Goal: Task Accomplishment & Management: Manage account settings

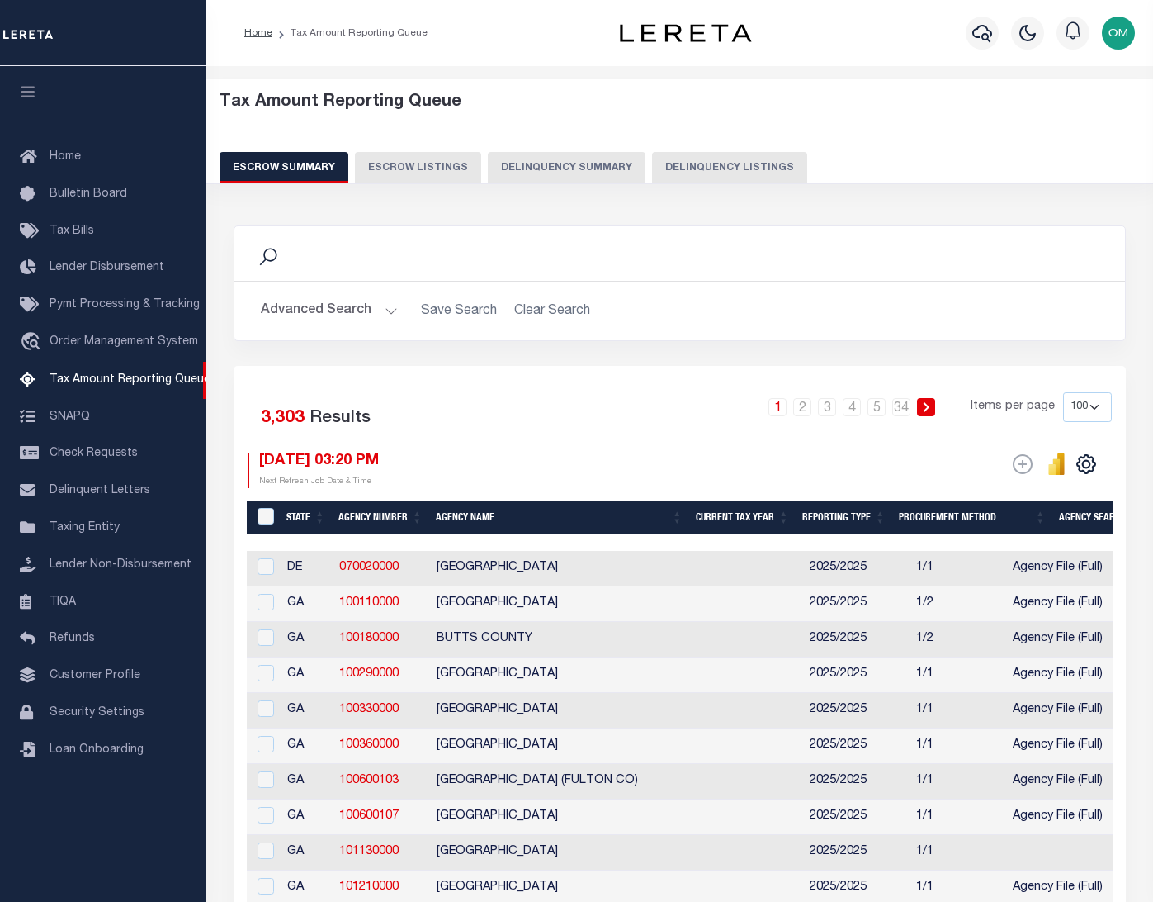
select select "100"
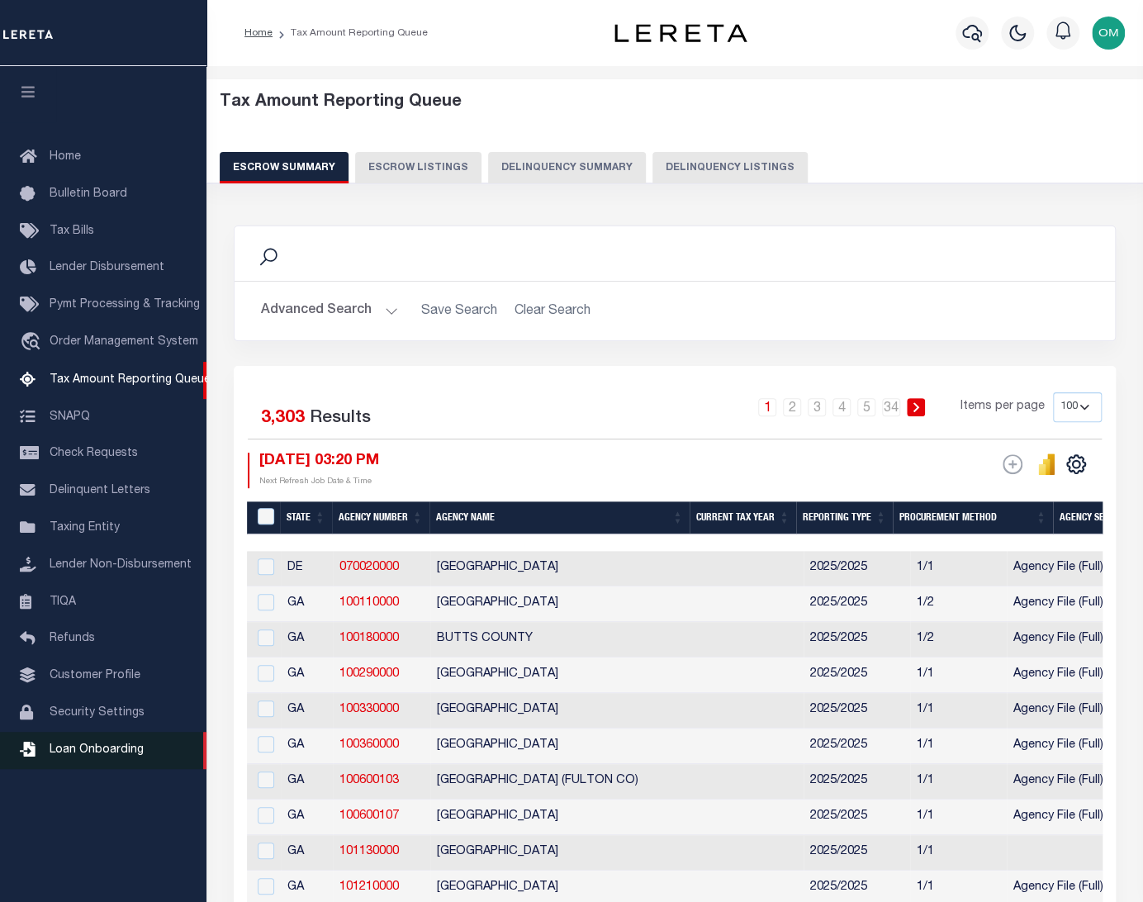
click at [98, 755] on span "Loan Onboarding" at bounding box center [97, 750] width 94 height 12
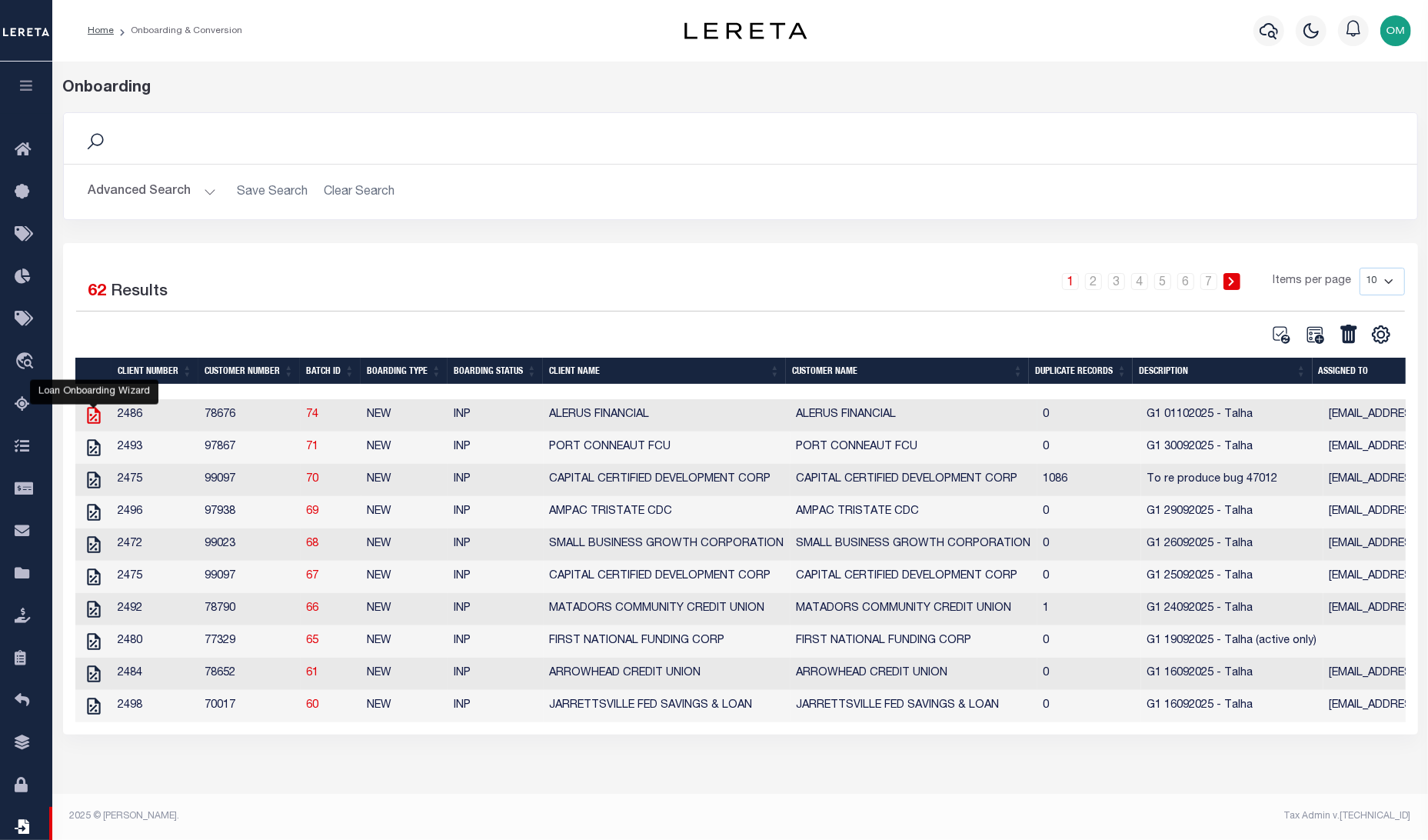
click at [95, 410] on icon "" at bounding box center [93, 415] width 13 height 17
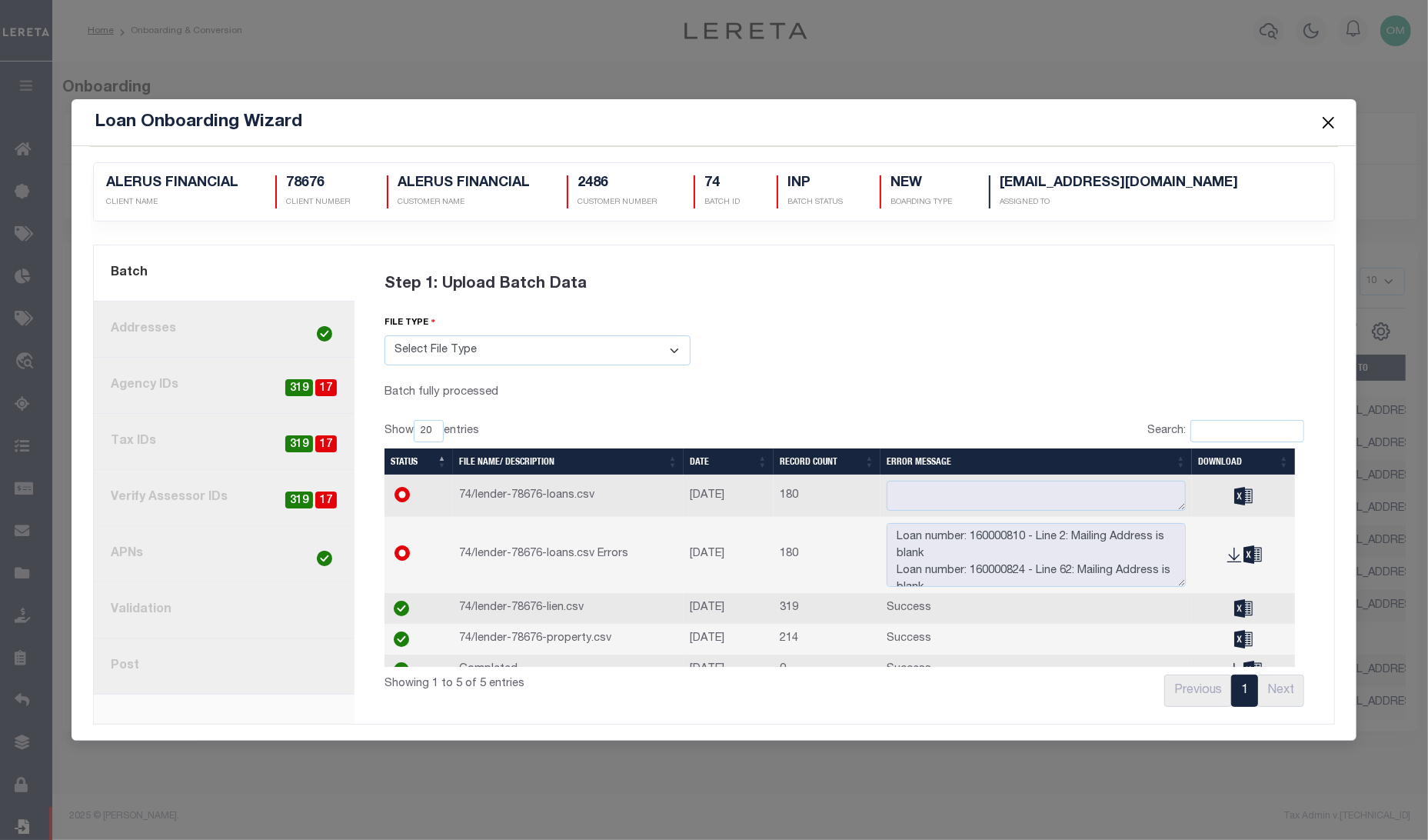
click at [167, 373] on link "3. Agency IDs 17 319" at bounding box center [224, 386] width 261 height 56
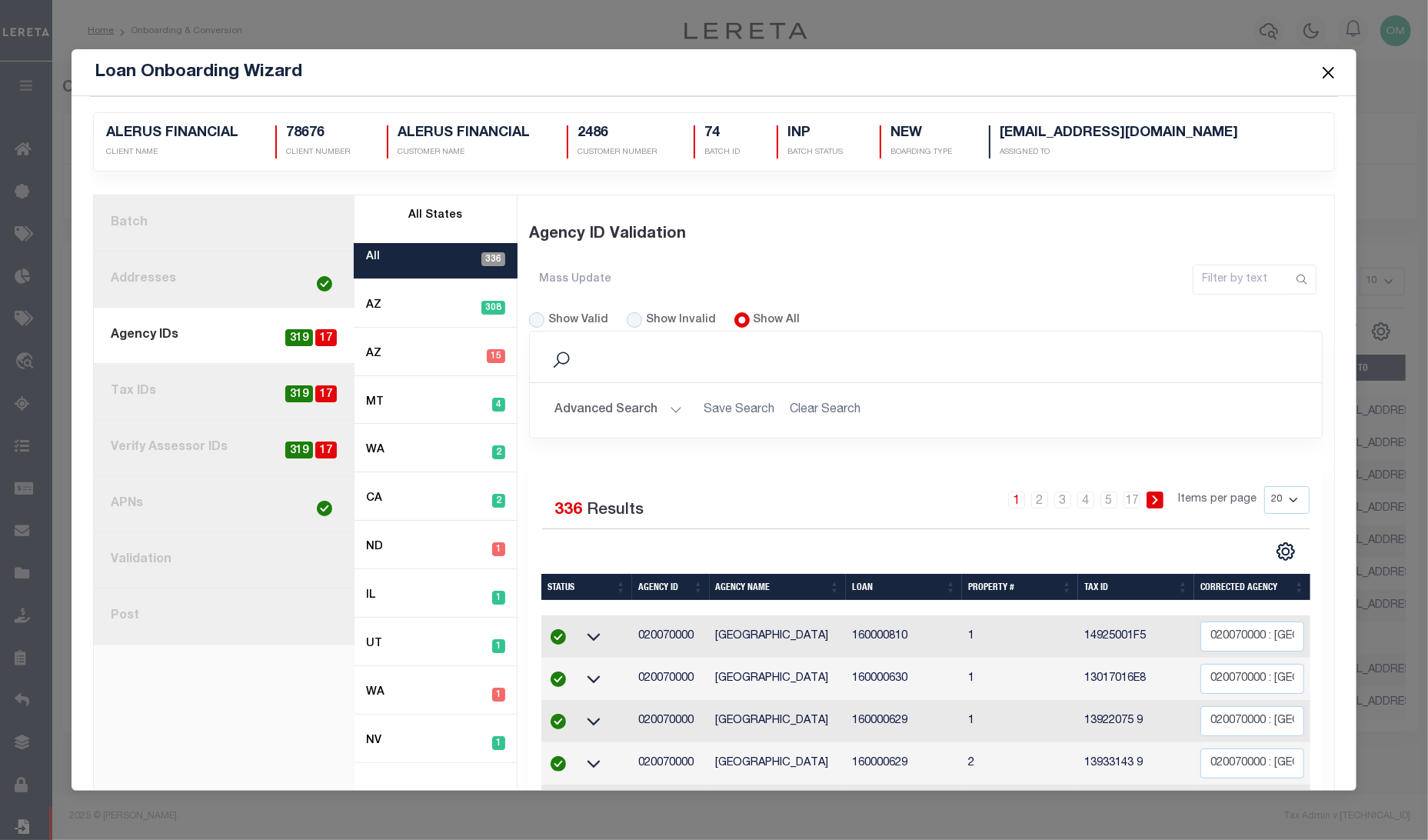
click at [172, 408] on link "4. Tax IDs 17 319" at bounding box center [224, 392] width 261 height 56
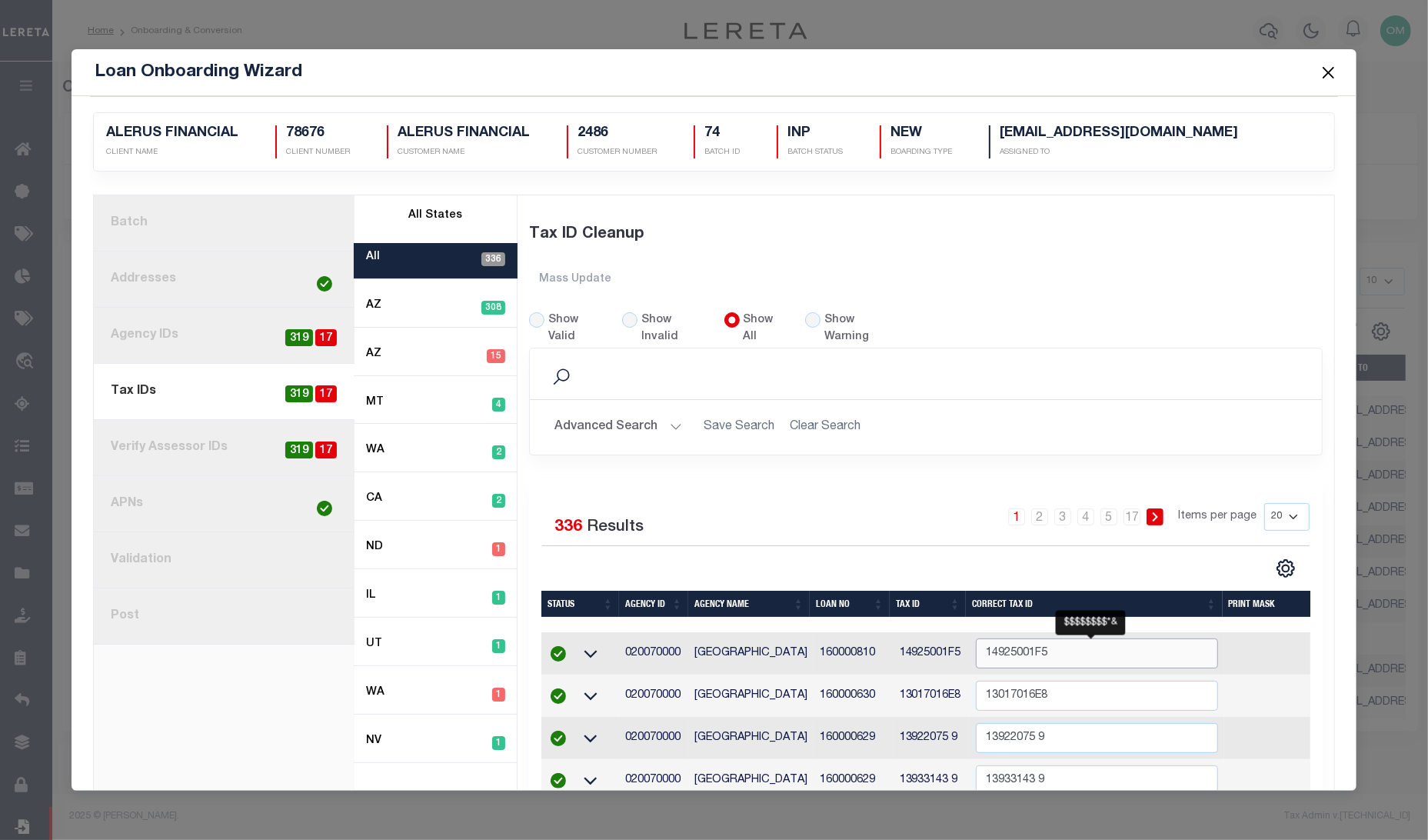
click at [1066, 658] on input "14925001F5" at bounding box center [1097, 653] width 242 height 30
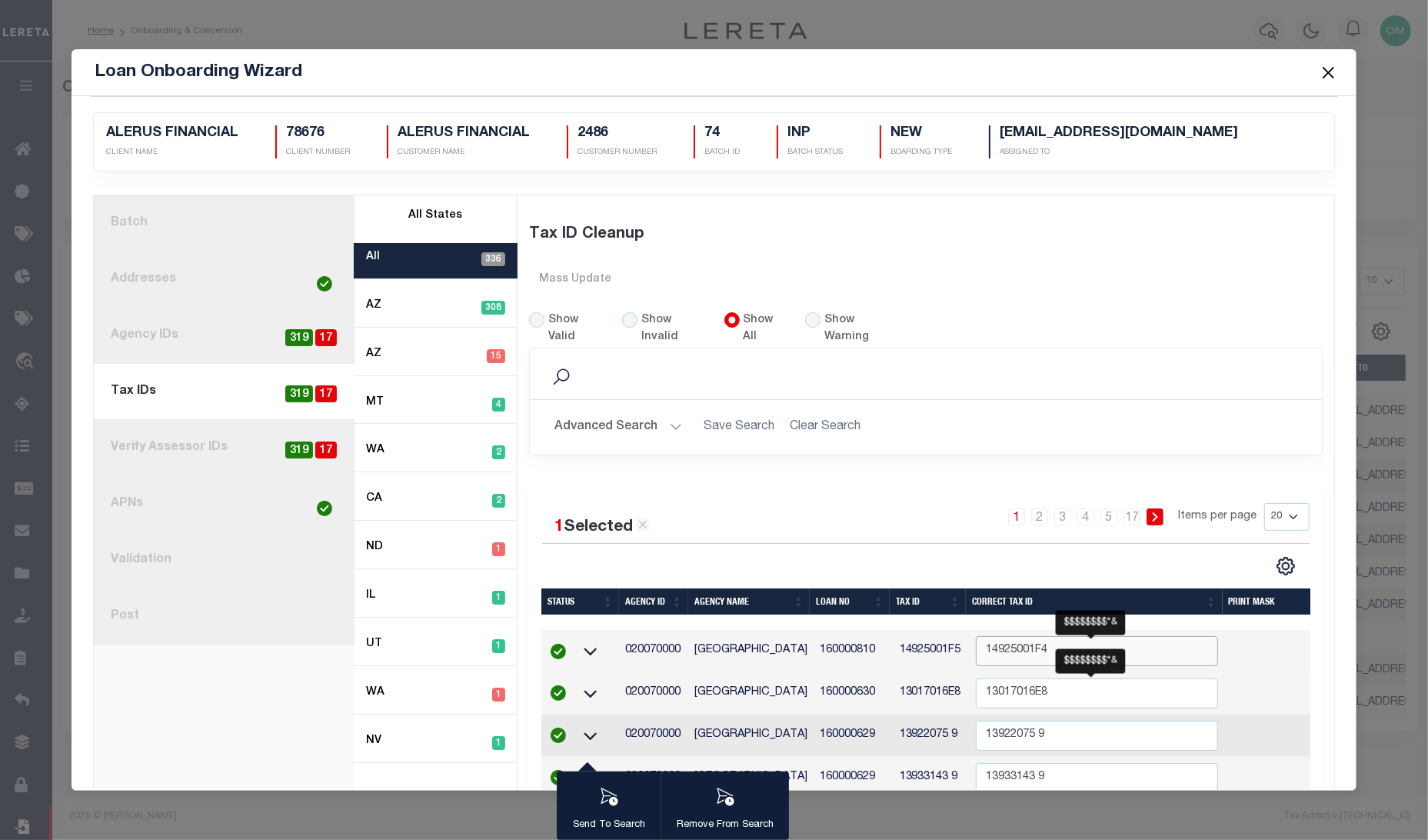
type input "14925001F4"
click at [1074, 687] on input "13017016E8" at bounding box center [1097, 693] width 242 height 30
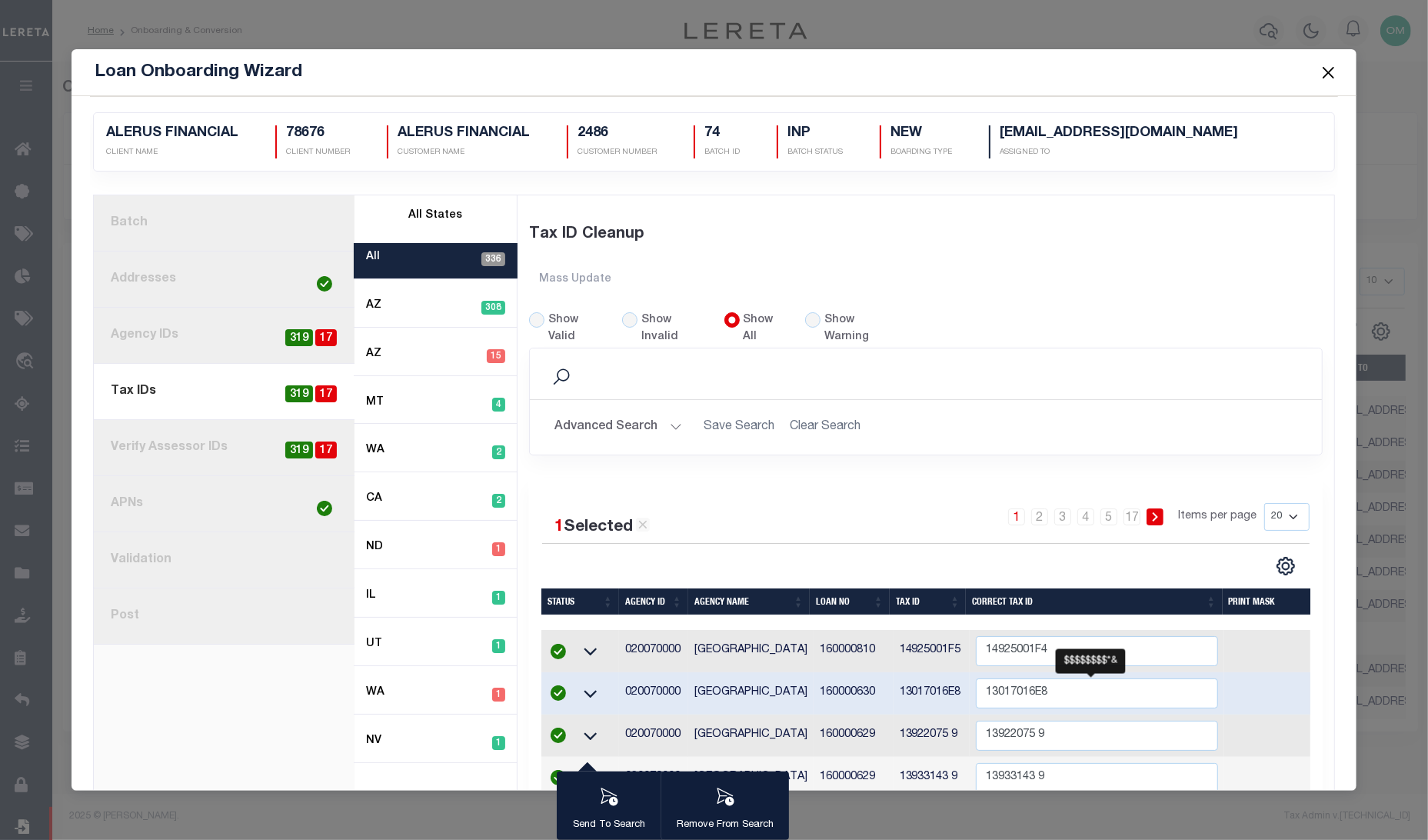
click at [223, 448] on link "5. Verify Assessor IDs 17 319" at bounding box center [224, 448] width 261 height 56
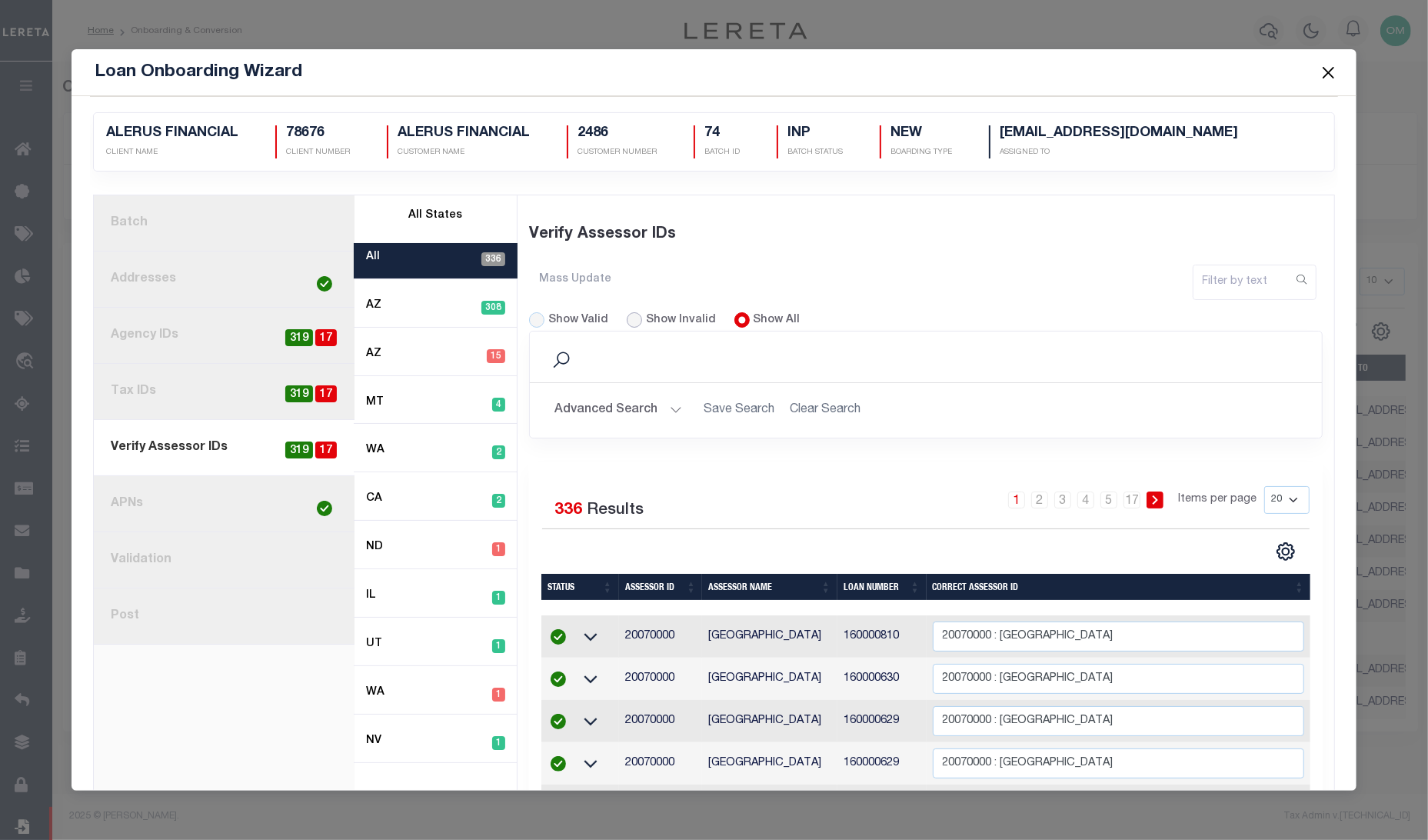
click at [632, 323] on input "Show Invalid" at bounding box center [634, 319] width 16 height 16
radio input "true"
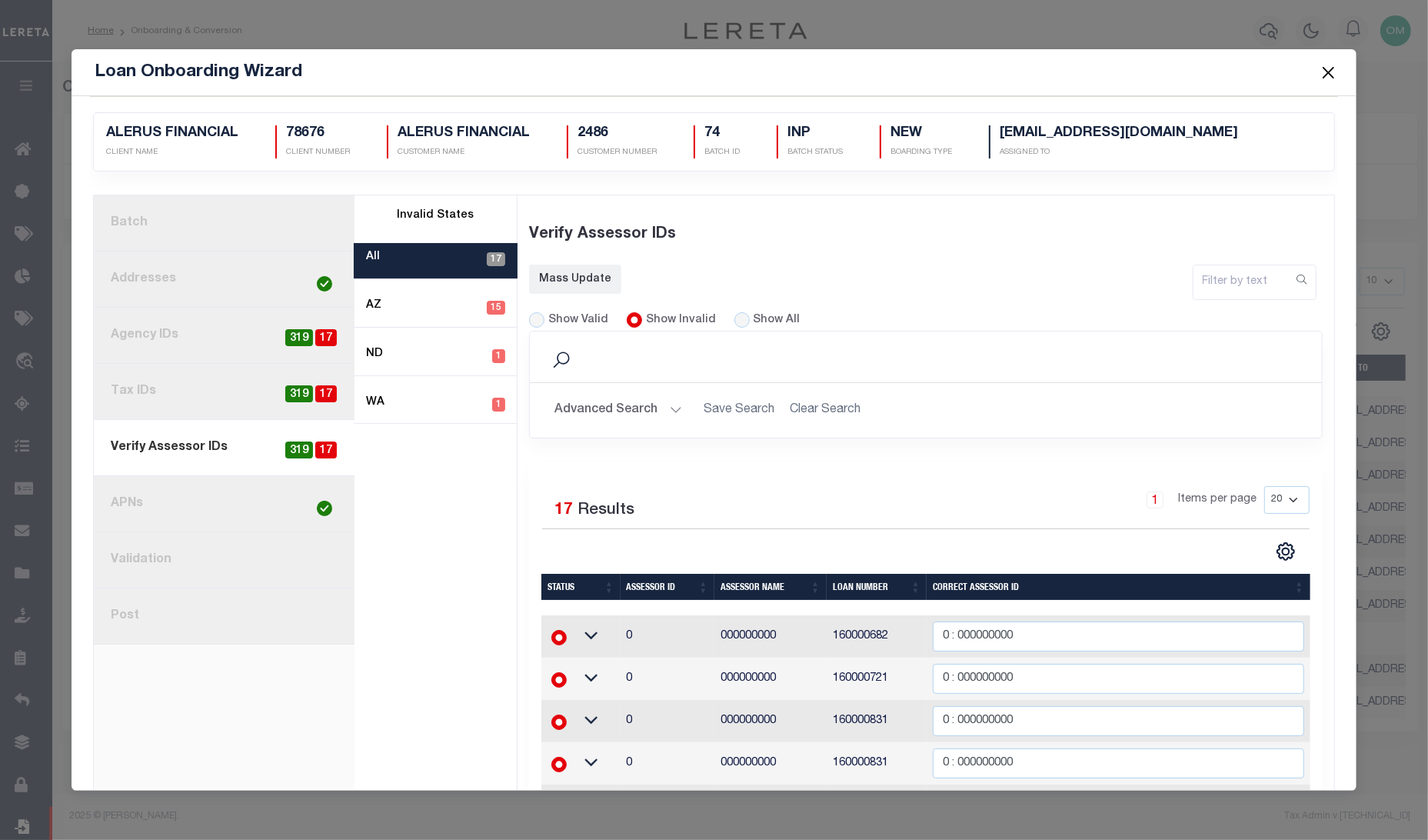
click at [166, 518] on link "6. APNs" at bounding box center [224, 504] width 261 height 56
radio input "true"
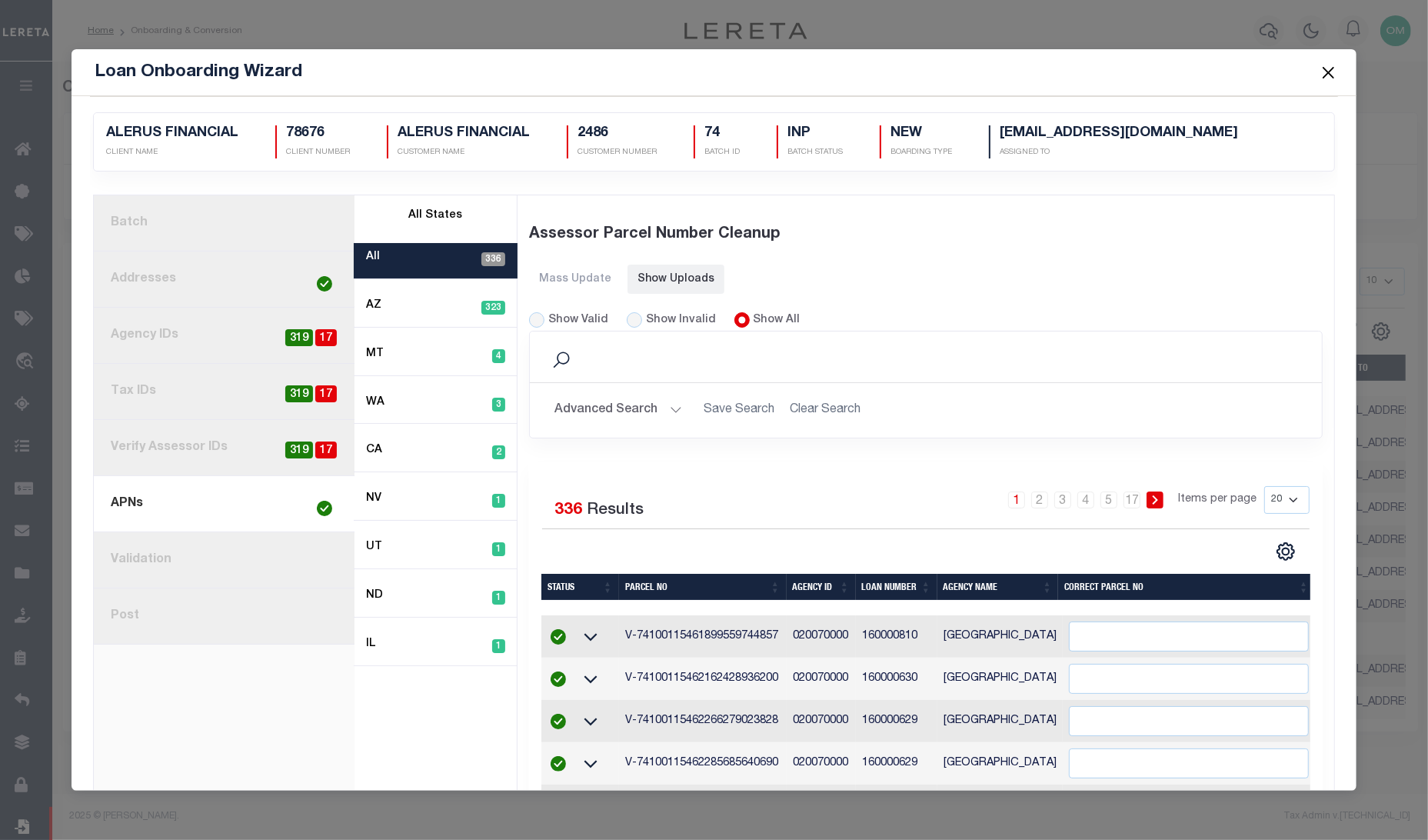
click at [201, 560] on link "7. Validation" at bounding box center [224, 560] width 261 height 56
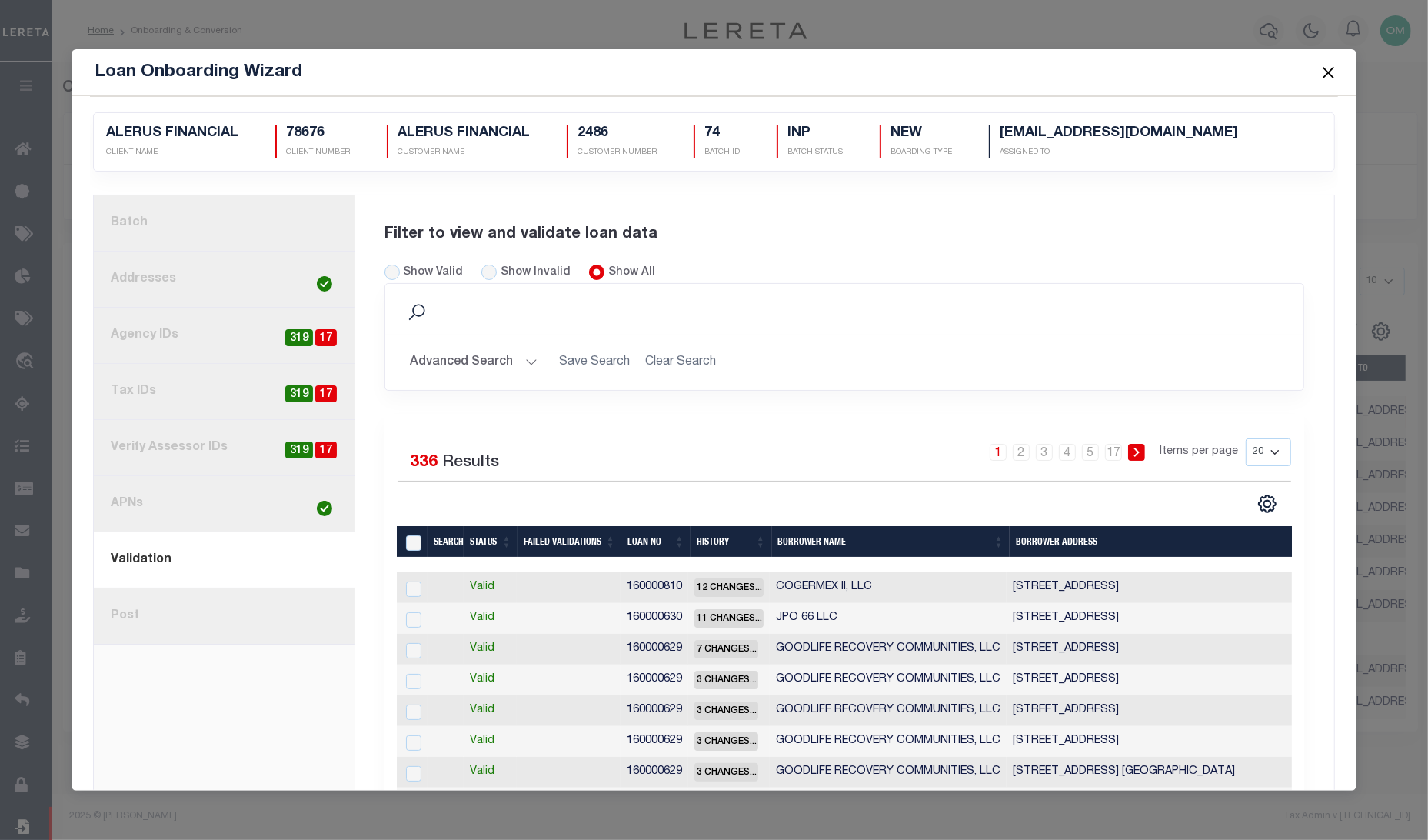
click at [214, 624] on link "8. Post" at bounding box center [224, 616] width 261 height 56
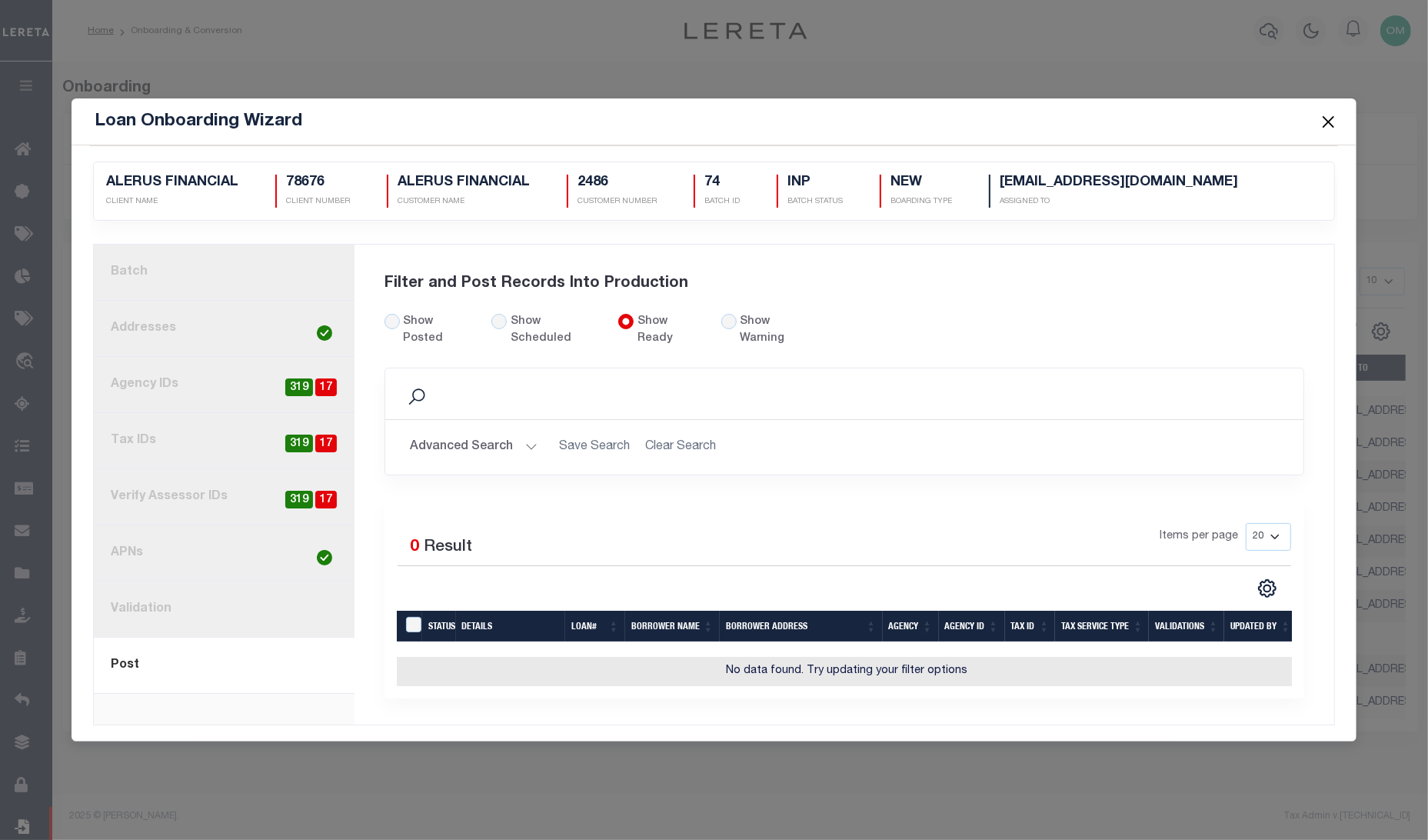
click at [1074, 119] on button "Close" at bounding box center [1327, 121] width 20 height 20
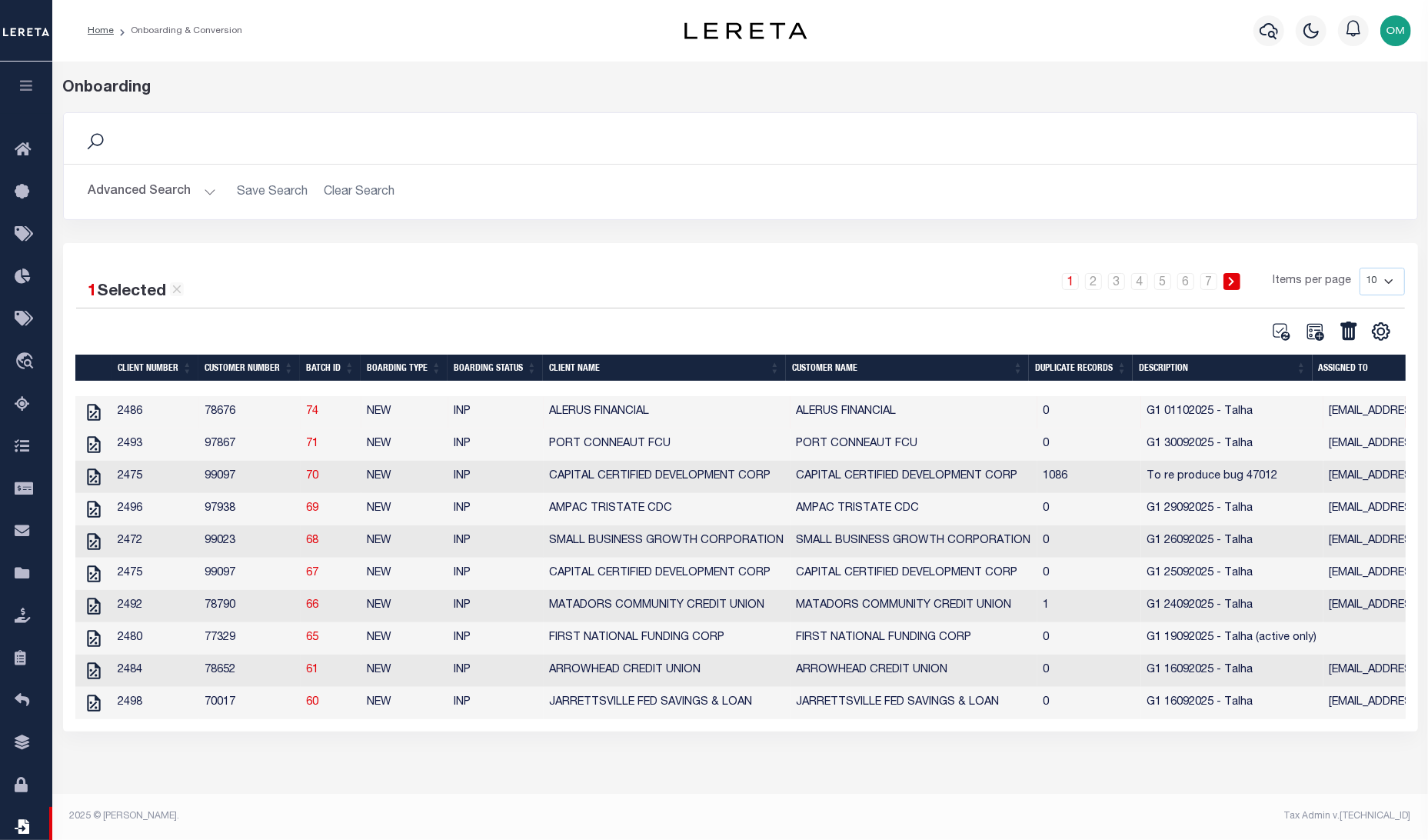
click at [31, 75] on button "button" at bounding box center [26, 88] width 52 height 52
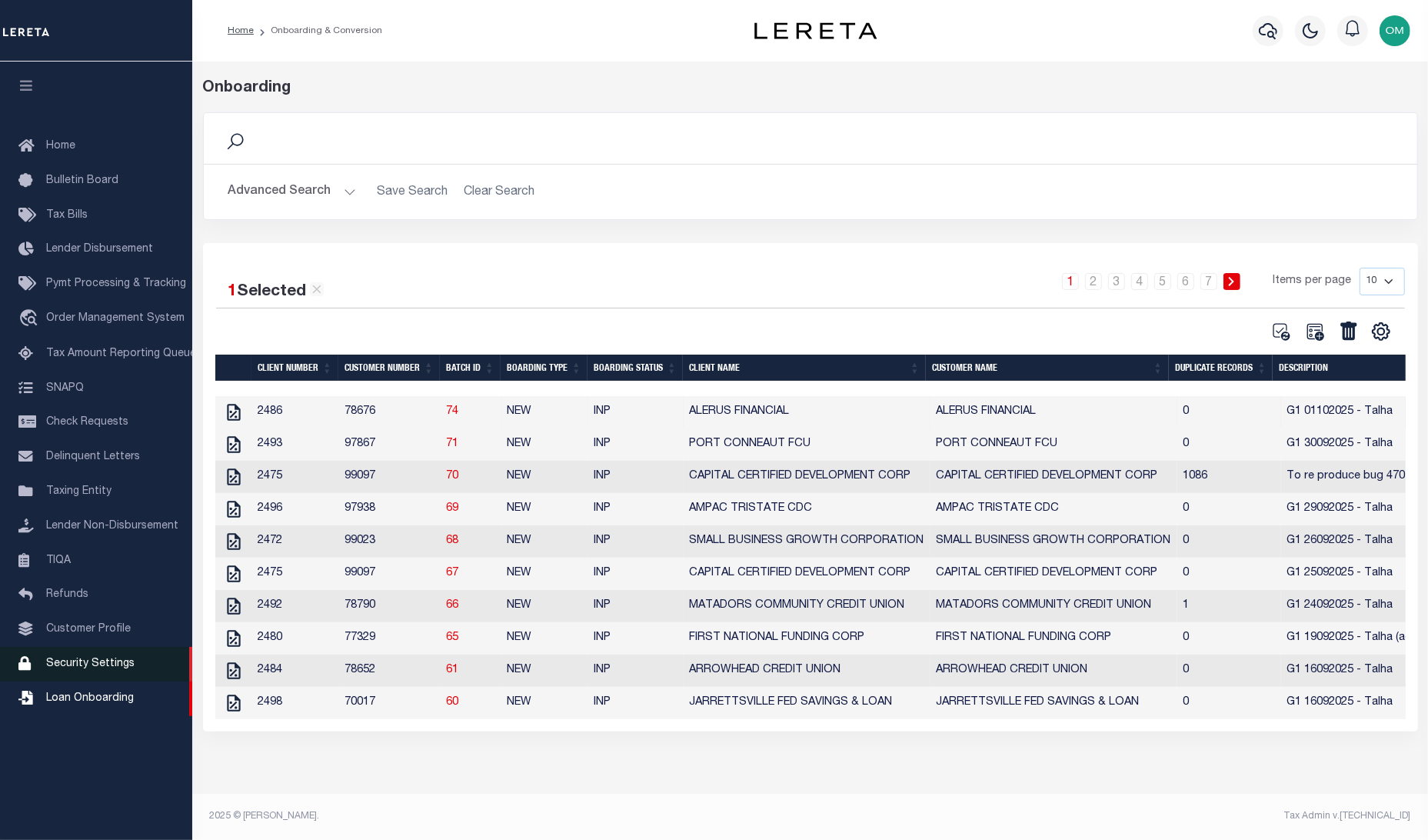
click at [112, 669] on span "Security Settings" at bounding box center [90, 664] width 88 height 11
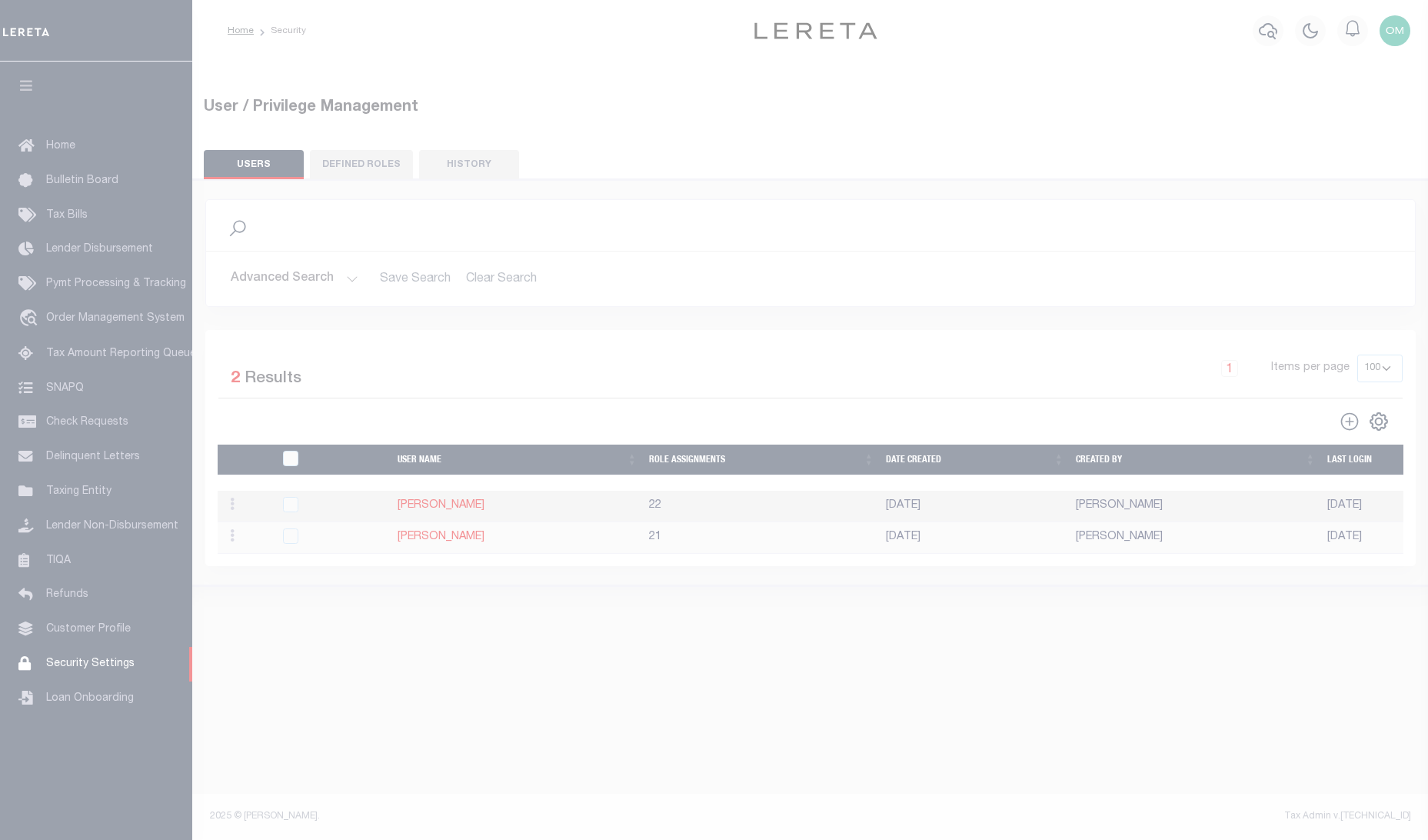
select select "100"
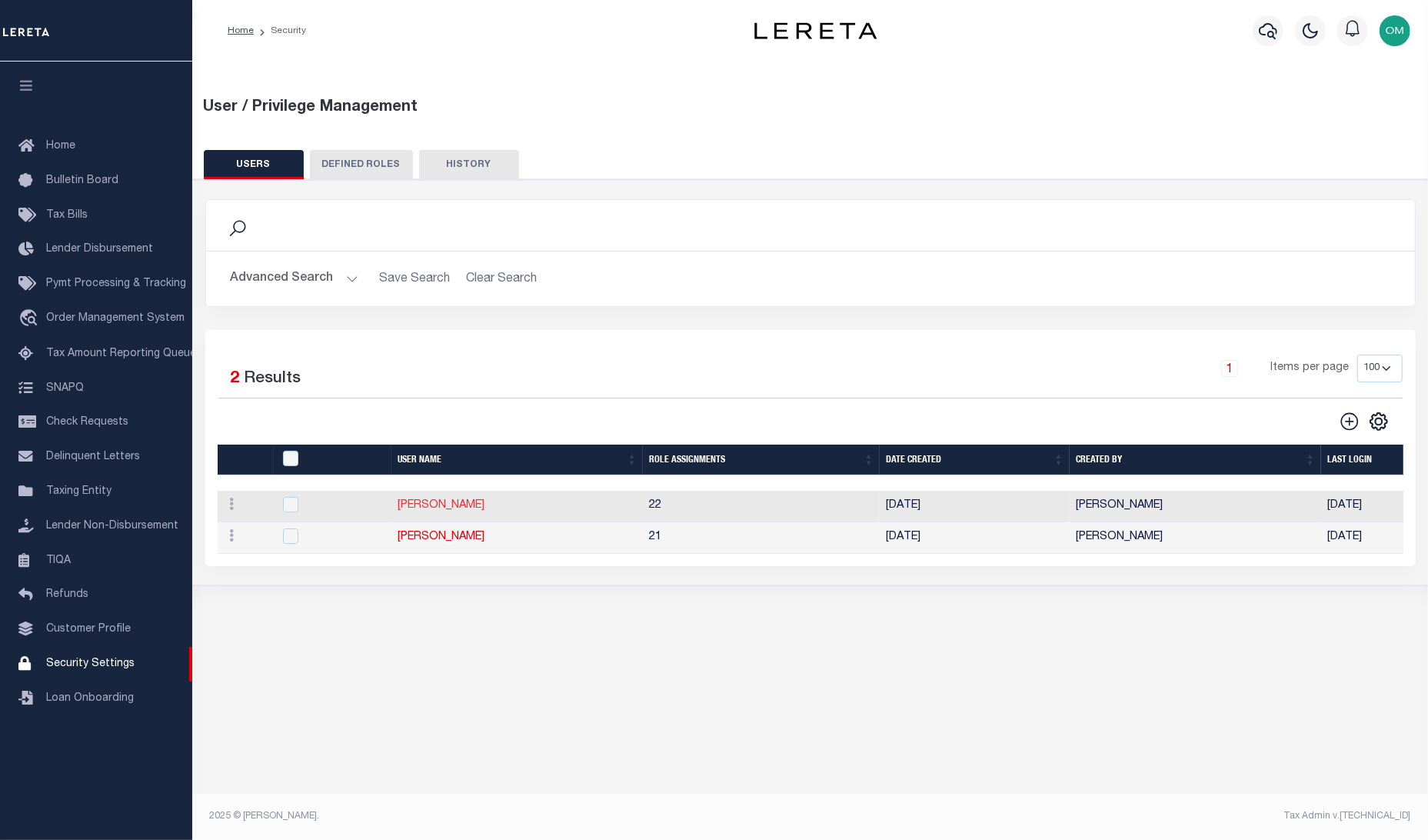
click at [437, 505] on link "Karan Panchamiya" at bounding box center [441, 506] width 87 height 11
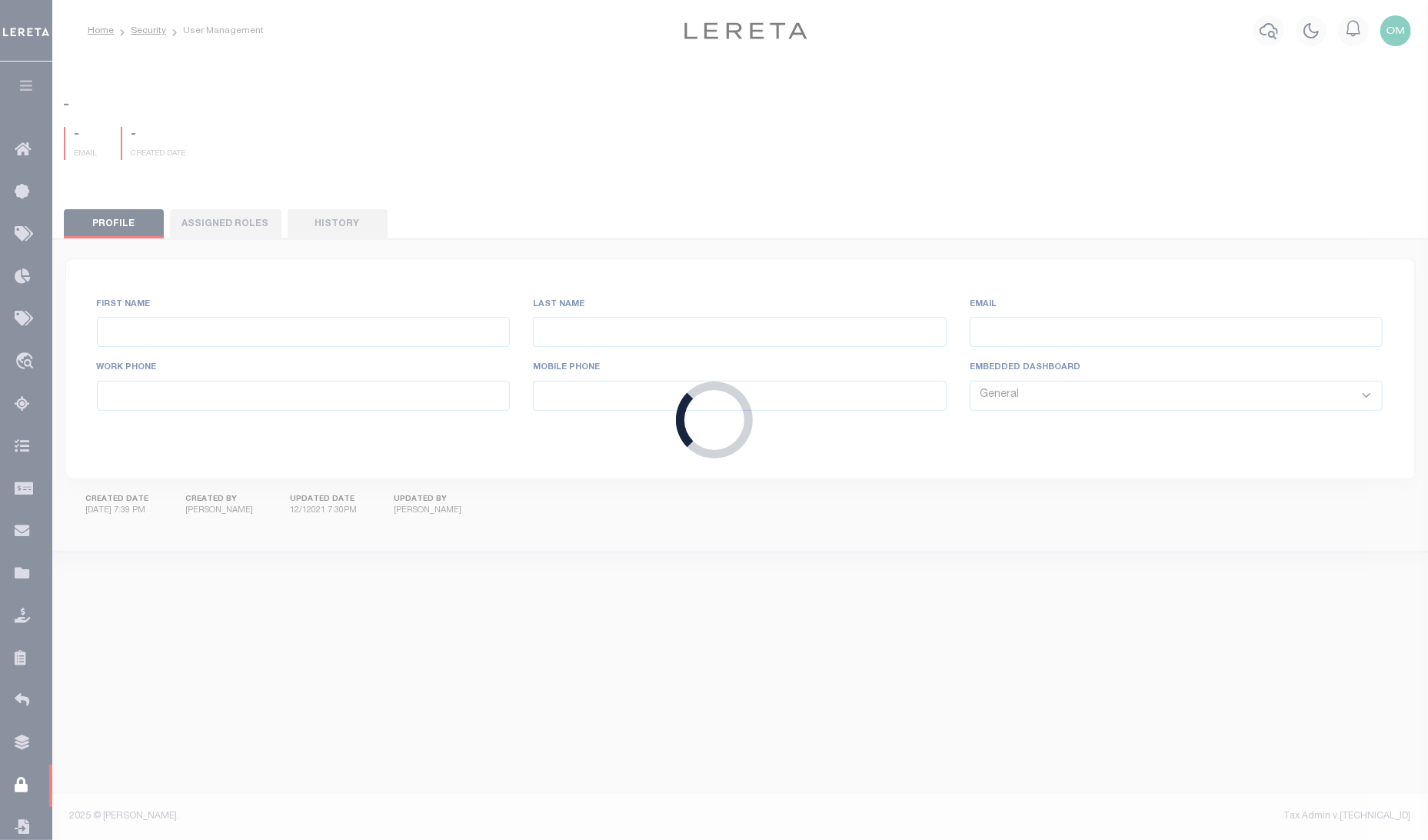
type input "Karan"
type input "Panchamiya"
type input "Karan.Panchamiya@accumatch.com"
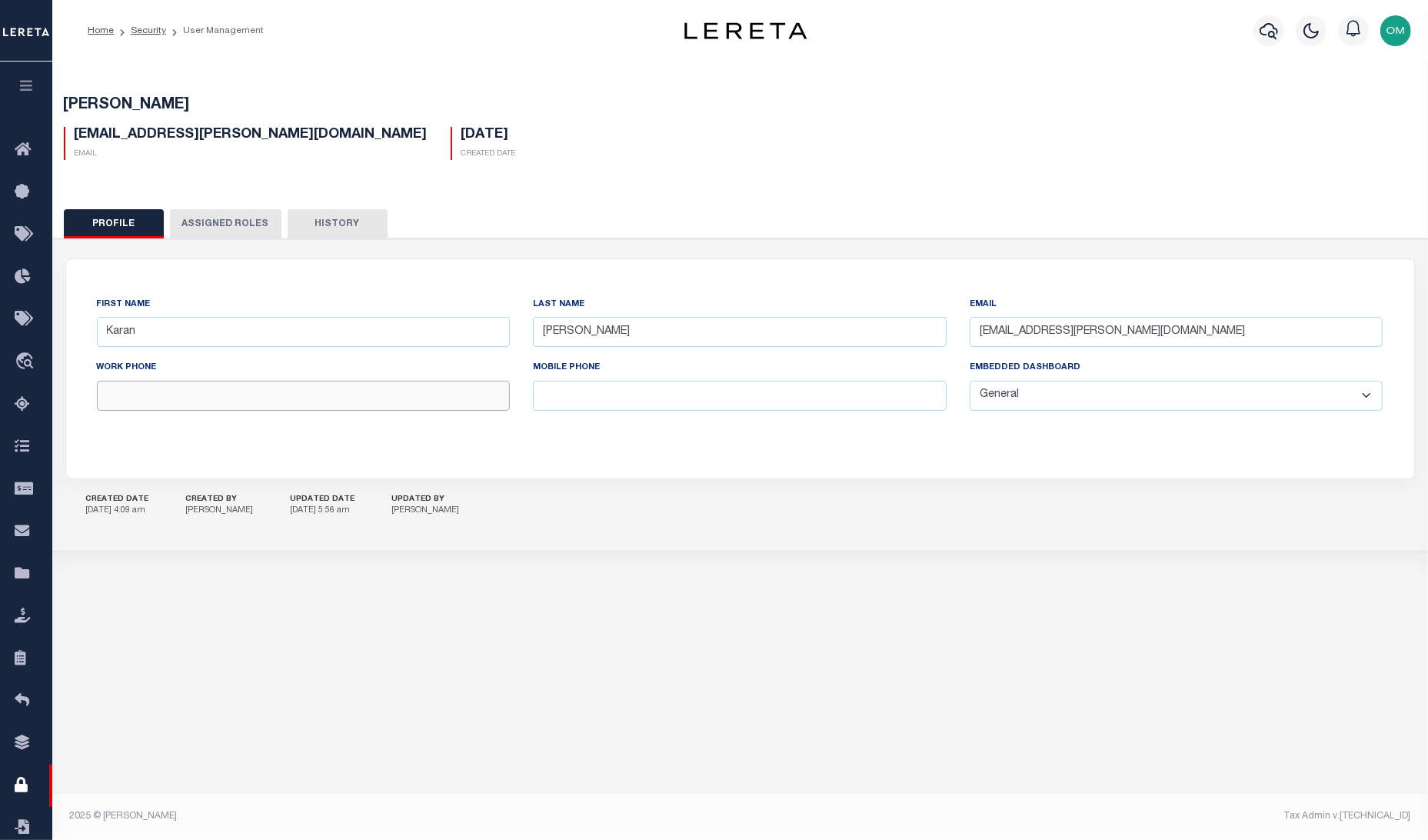
click at [171, 396] on input "text" at bounding box center [304, 396] width 414 height 30
click at [170, 397] on input "text" at bounding box center [304, 396] width 414 height 30
click at [188, 399] on input "text" at bounding box center [304, 396] width 414 height 30
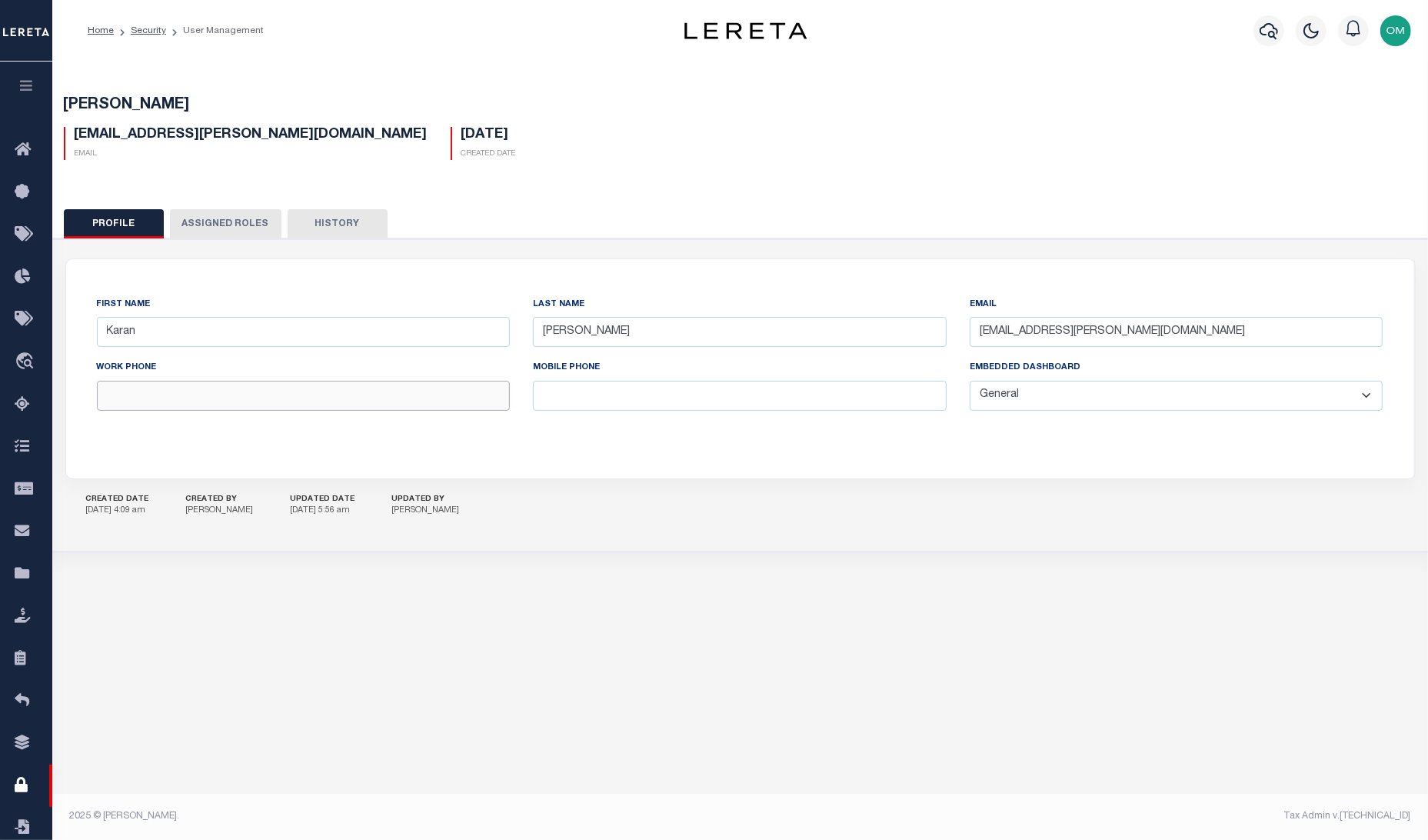
click at [188, 397] on input "text" at bounding box center [304, 396] width 414 height 30
drag, startPoint x: 507, startPoint y: 387, endPoint x: 566, endPoint y: 387, distance: 59.0
click at [516, 387] on div "Work Phone" at bounding box center [304, 391] width 437 height 63
click at [566, 387] on input "Mobile Phone" at bounding box center [740, 396] width 414 height 30
click at [566, 390] on input "Mobile Phone" at bounding box center [740, 396] width 414 height 30
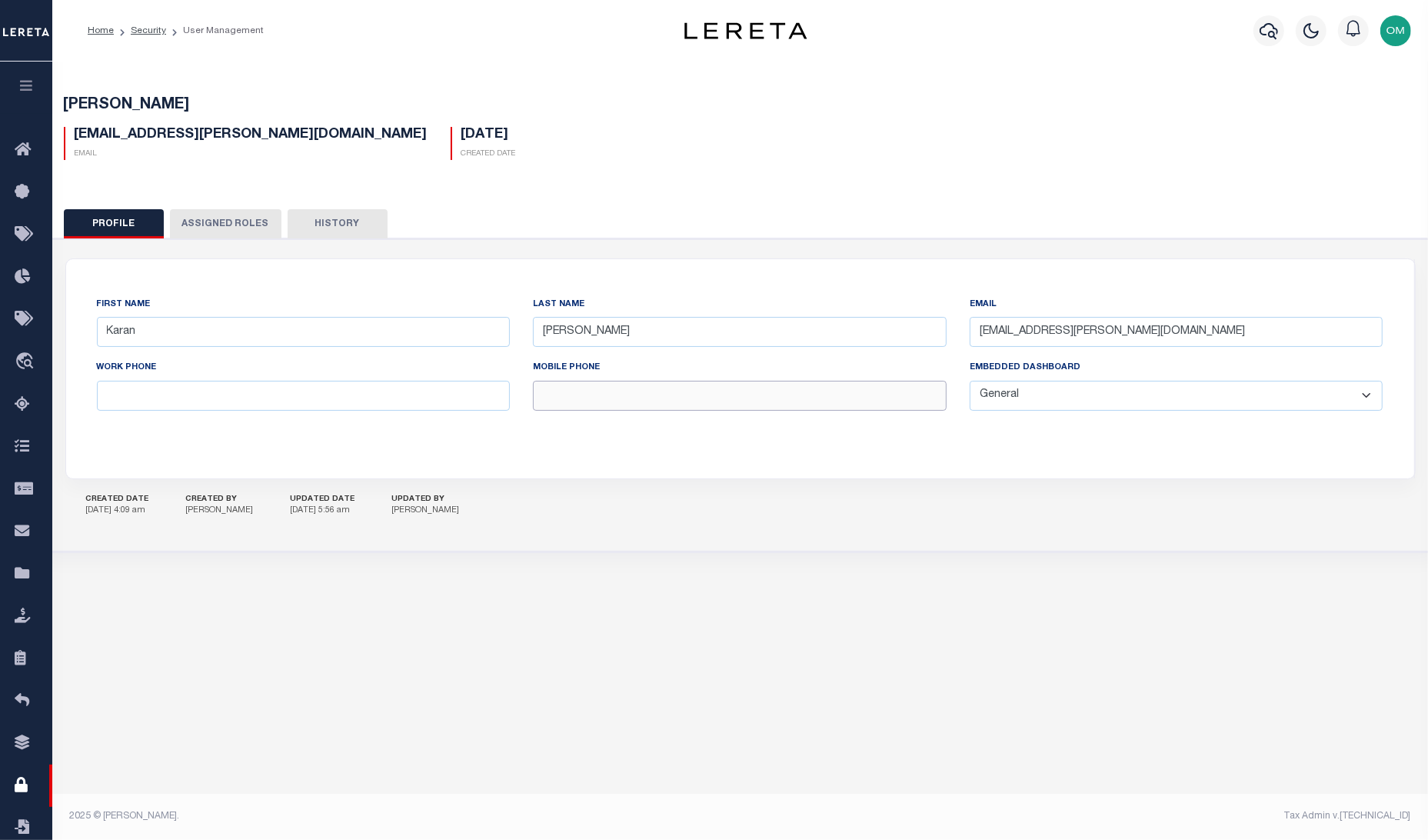
click at [566, 390] on input "Mobile Phone" at bounding box center [740, 396] width 414 height 30
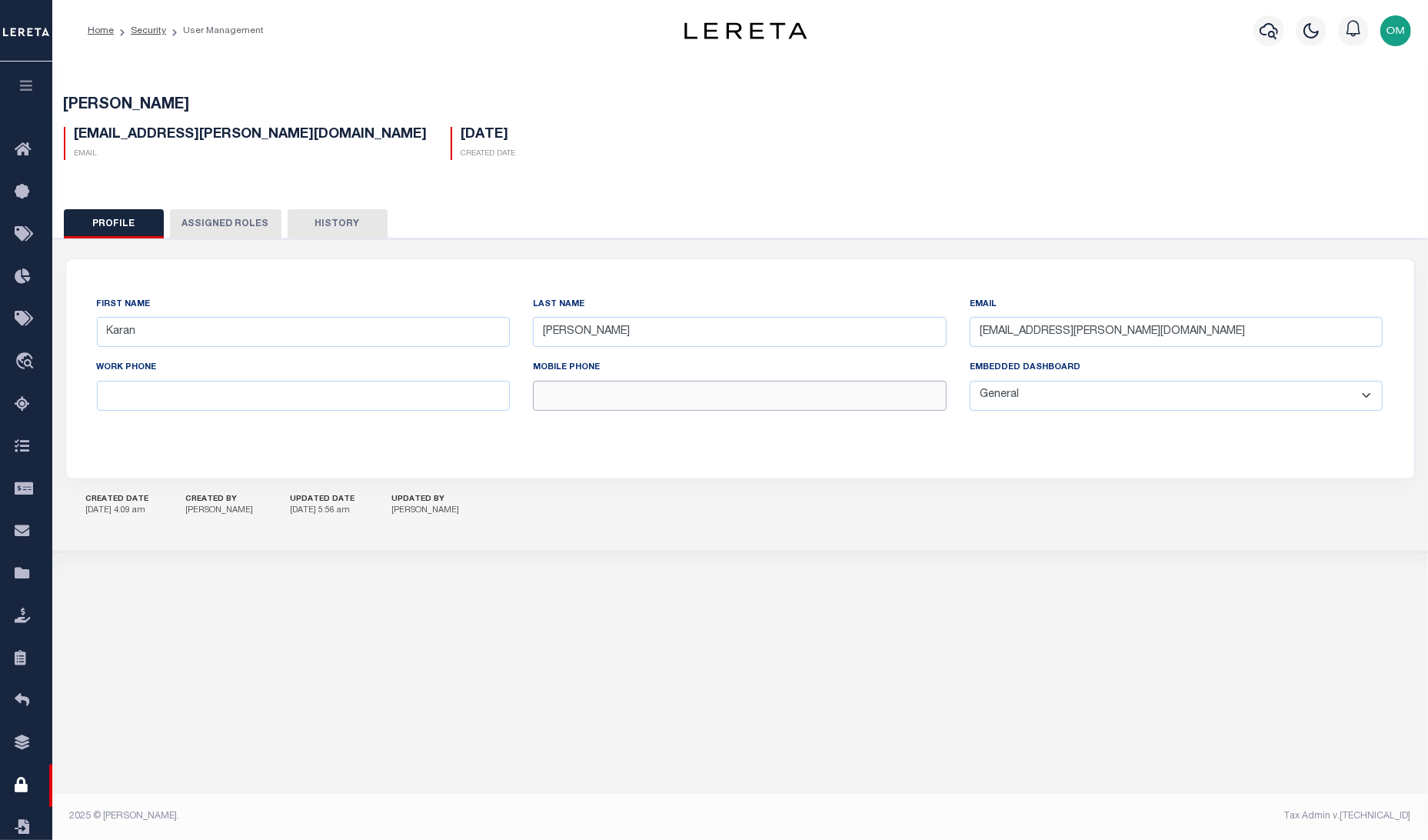
click at [566, 390] on input "Mobile Phone" at bounding box center [740, 396] width 414 height 30
click at [1065, 399] on select "General Locate Escrow Services AI Payment Verification Customer Service" at bounding box center [1176, 396] width 414 height 30
click at [223, 210] on button "Assigned Roles" at bounding box center [225, 224] width 112 height 29
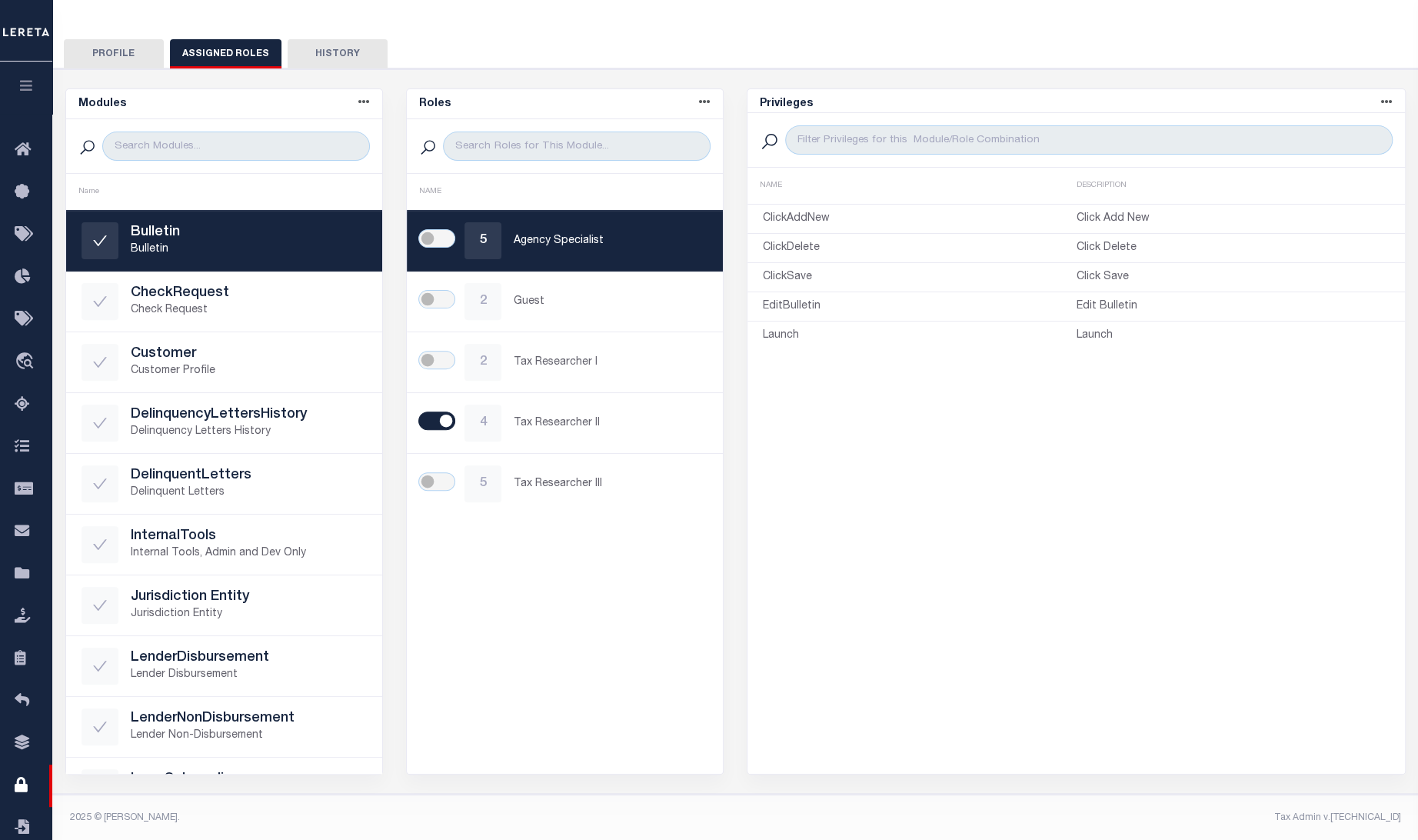
click at [337, 50] on button "History" at bounding box center [337, 53] width 100 height 29
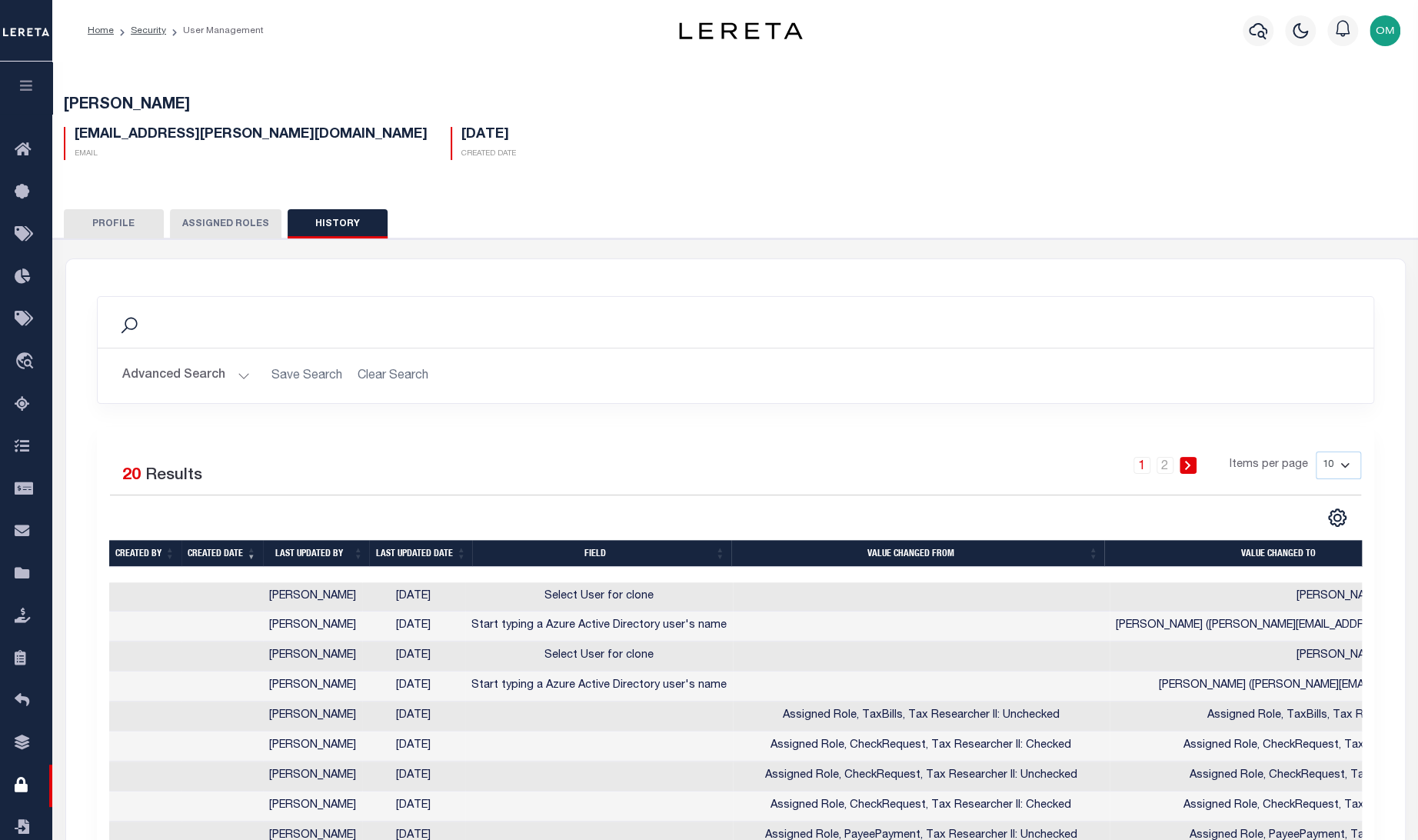
click at [121, 223] on button "Profile" at bounding box center [114, 224] width 100 height 29
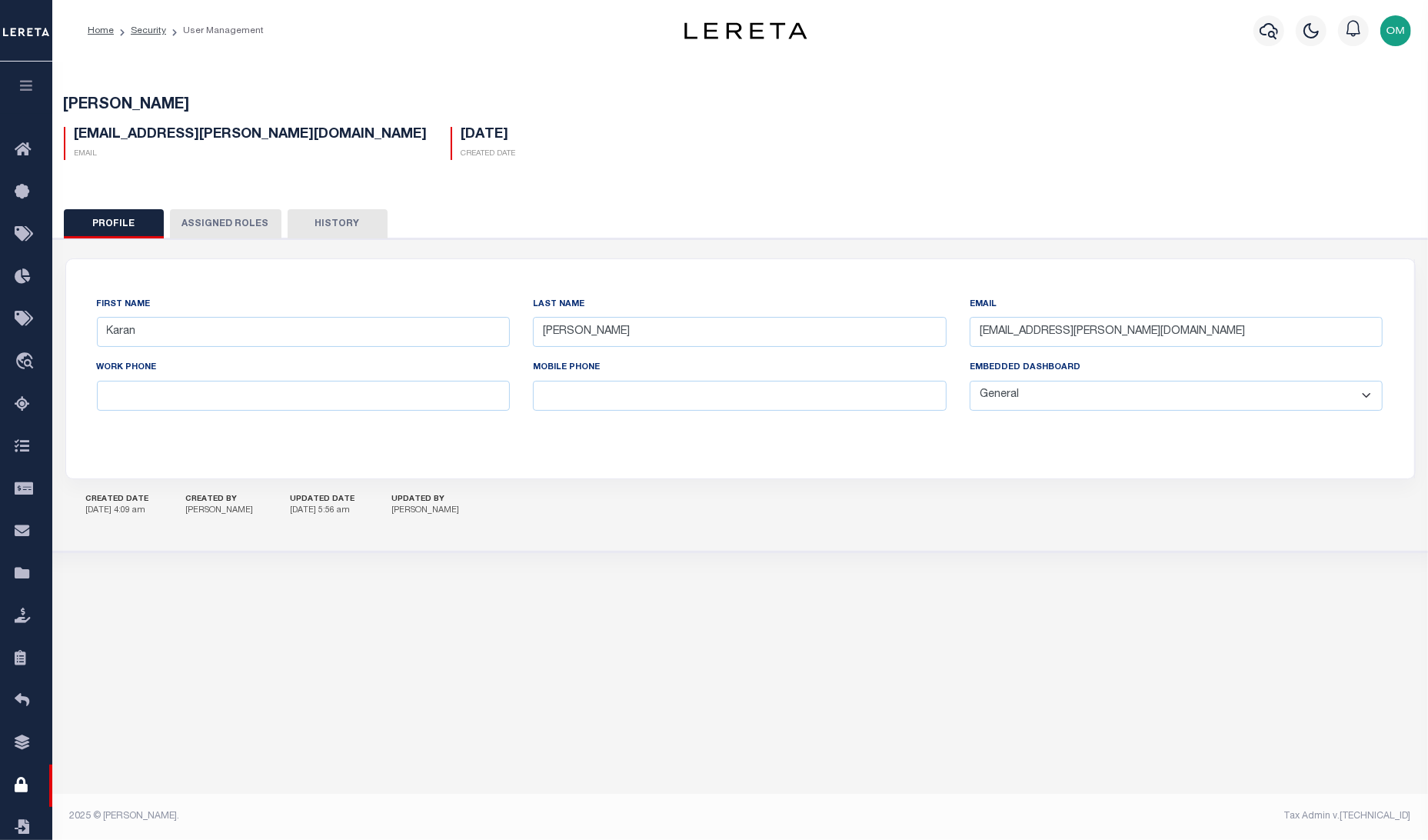
click at [32, 86] on icon "button" at bounding box center [26, 85] width 18 height 14
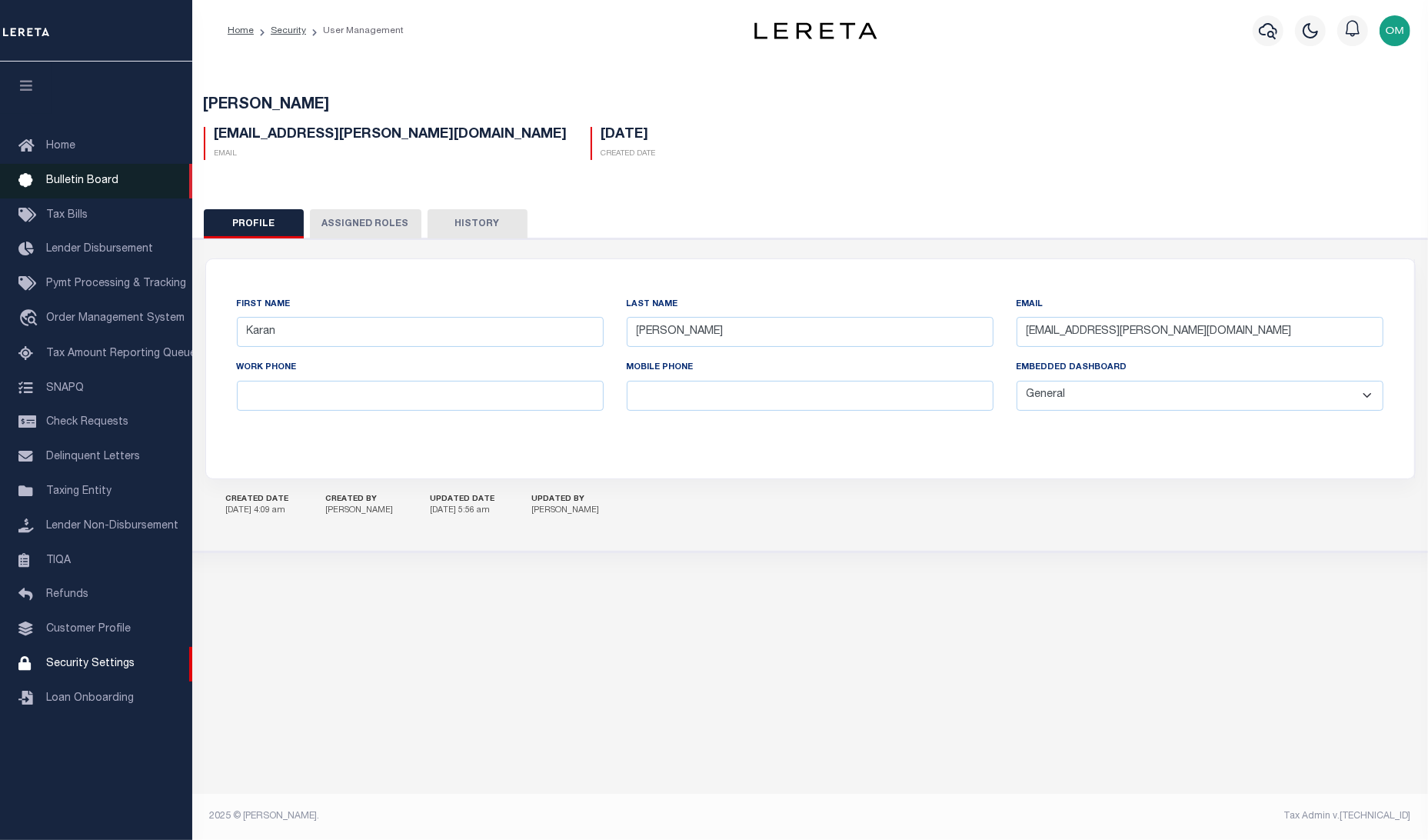
click at [88, 174] on link "Bulletin Board" at bounding box center [96, 181] width 192 height 34
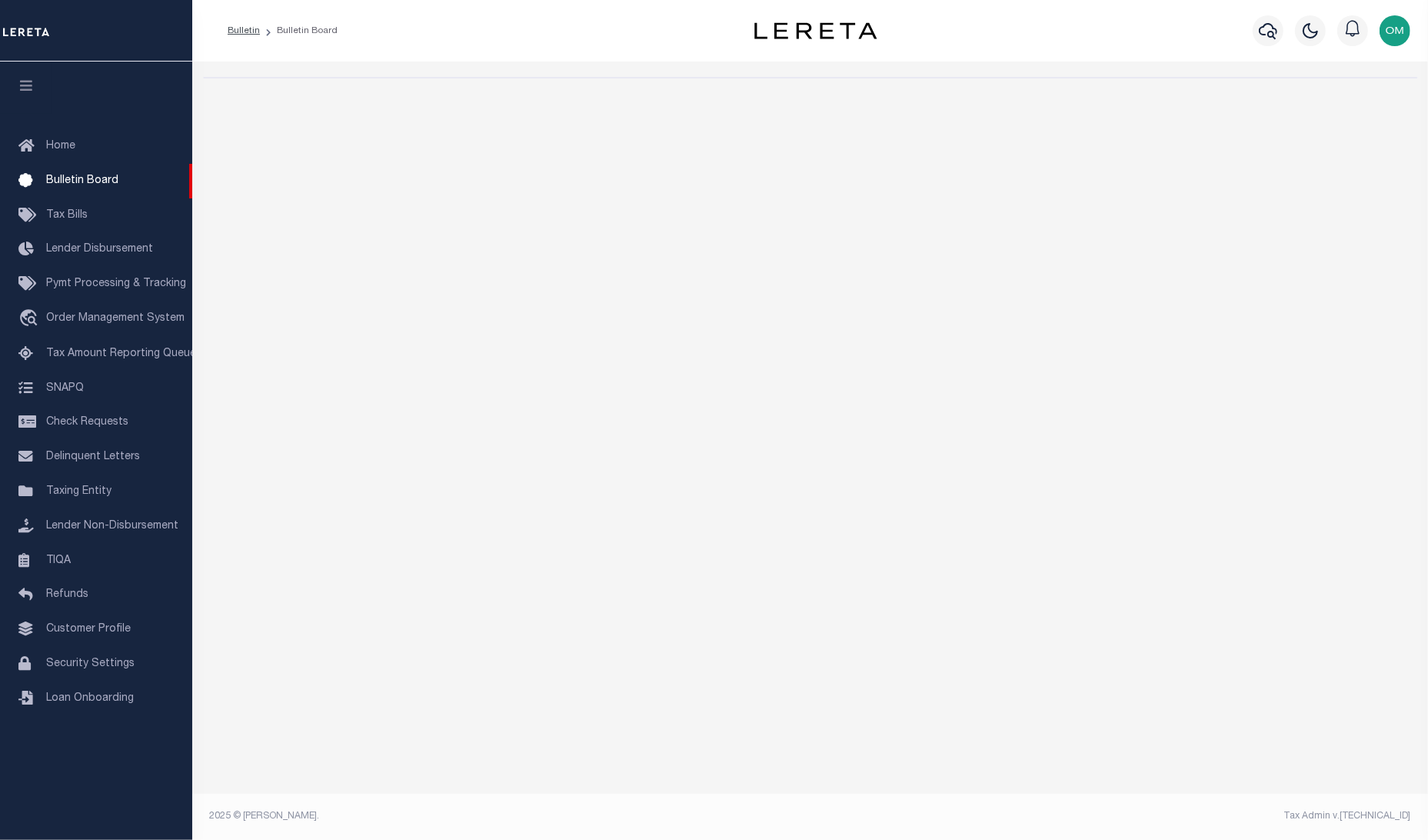
select select "50"
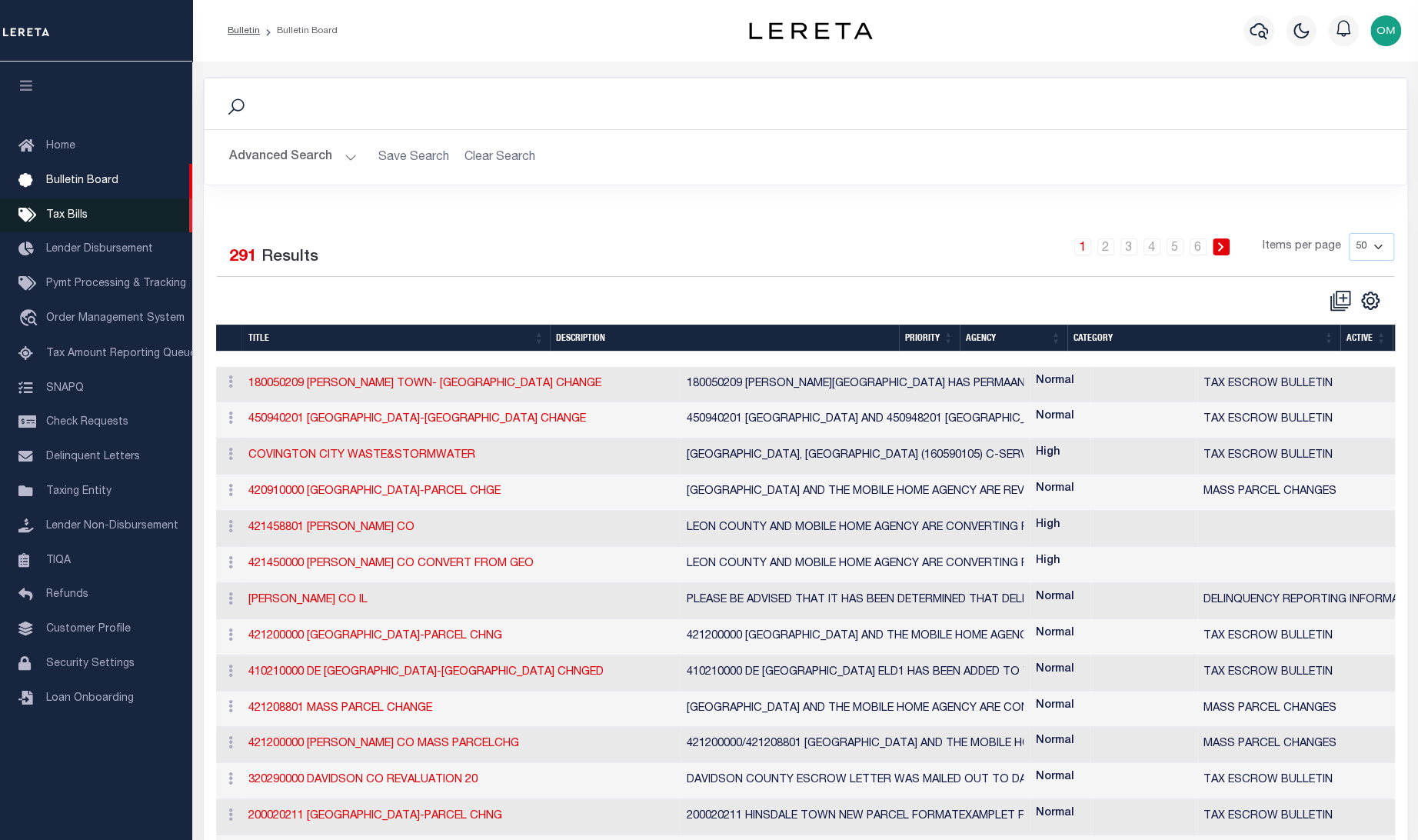
click at [79, 210] on span "Tax Bills" at bounding box center [67, 215] width 42 height 11
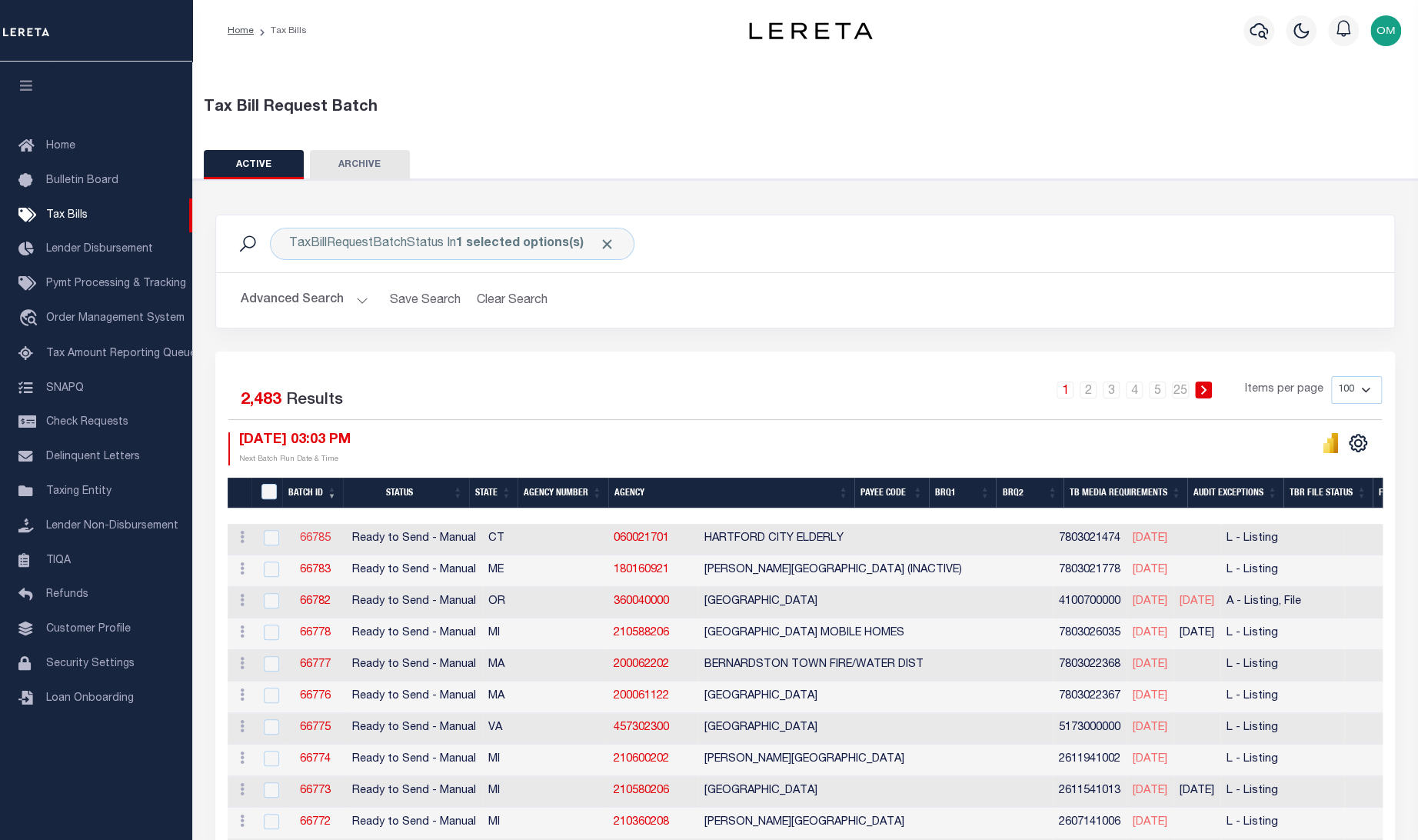
click at [316, 537] on link "66785" at bounding box center [315, 538] width 31 height 11
select select "RTS"
type input "No"
select select "29"
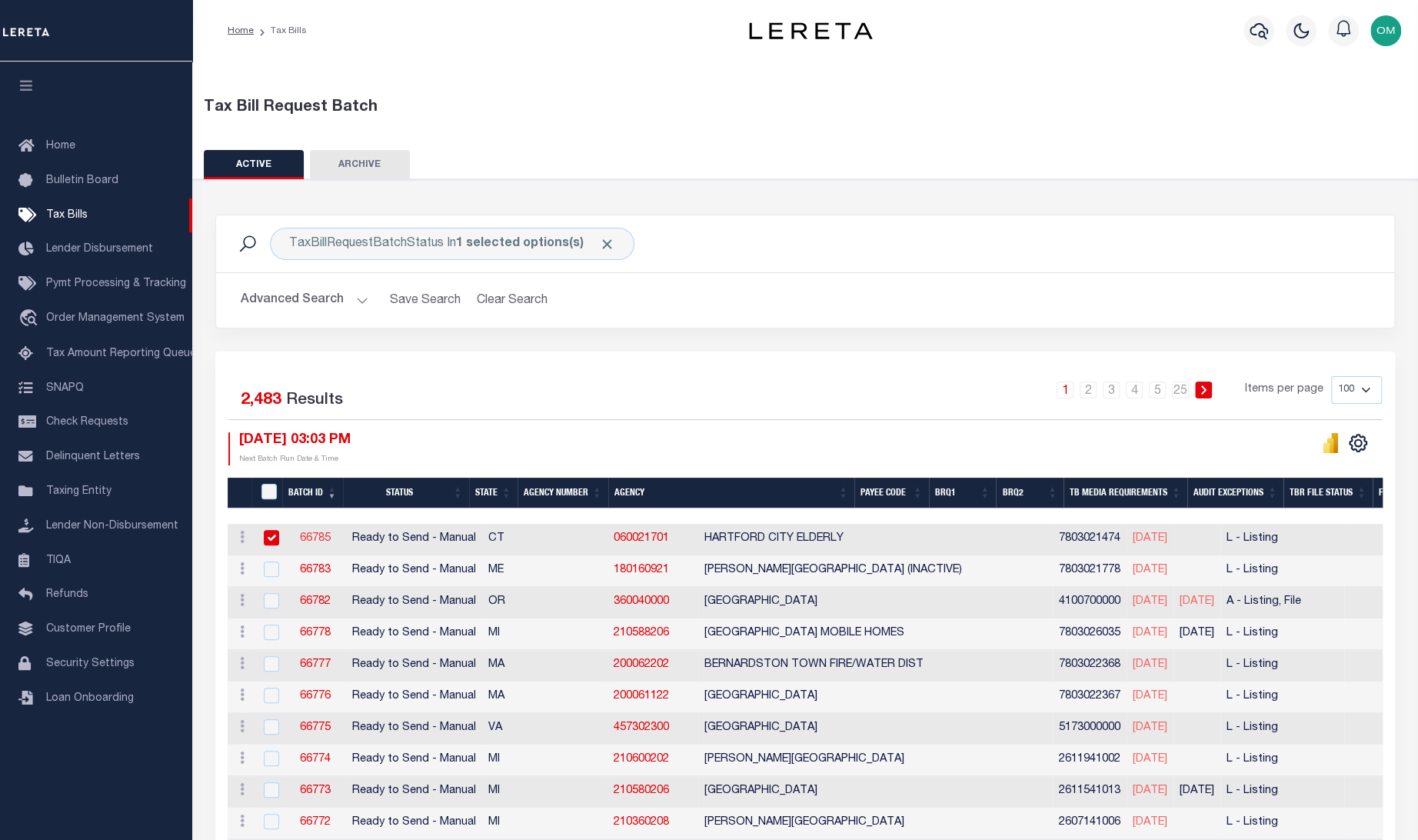
select select "20"
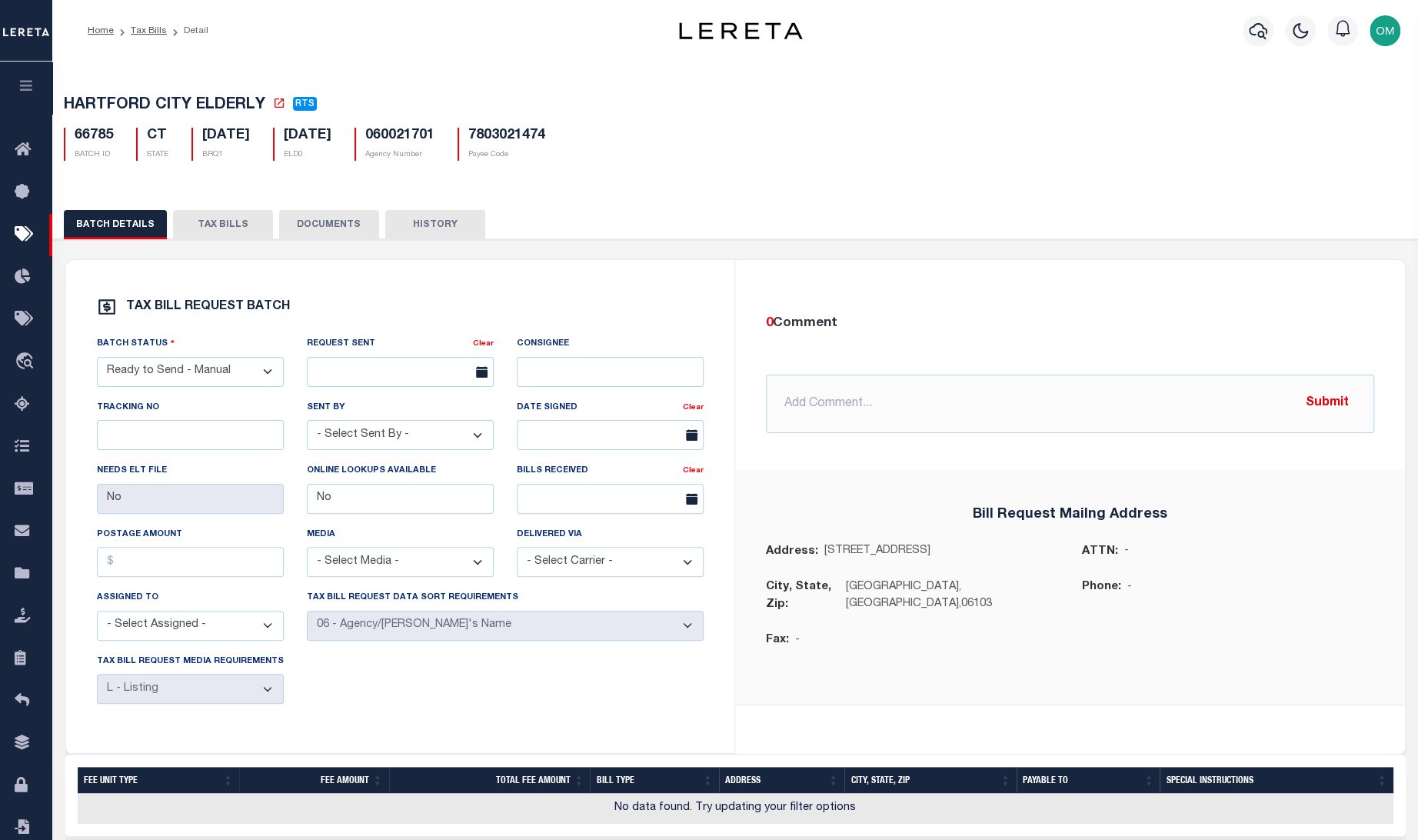
click at [225, 223] on button "TAX BILLS" at bounding box center [223, 224] width 100 height 29
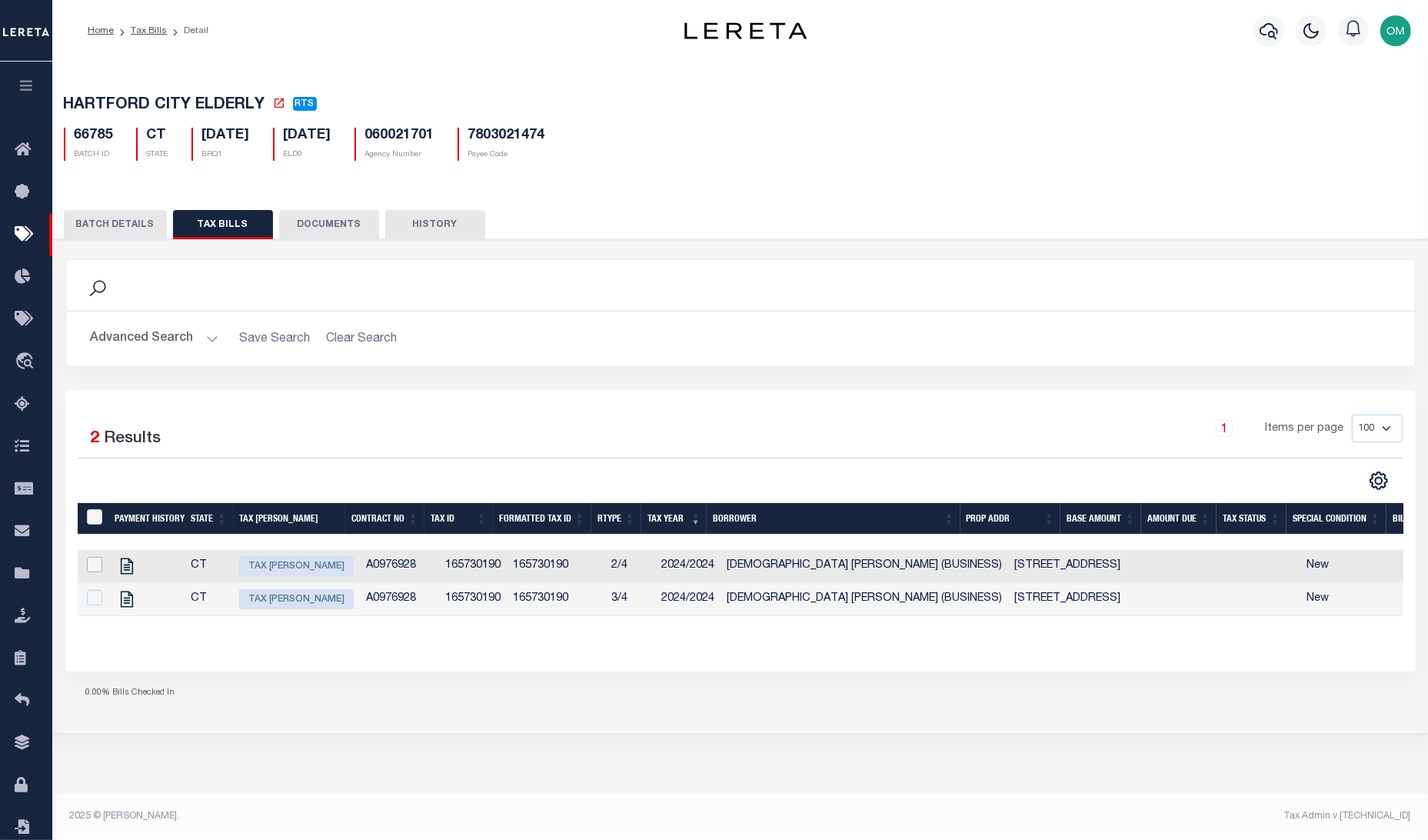
click at [99, 566] on input "checkbox" at bounding box center [94, 564] width 16 height 16
checkbox input "true"
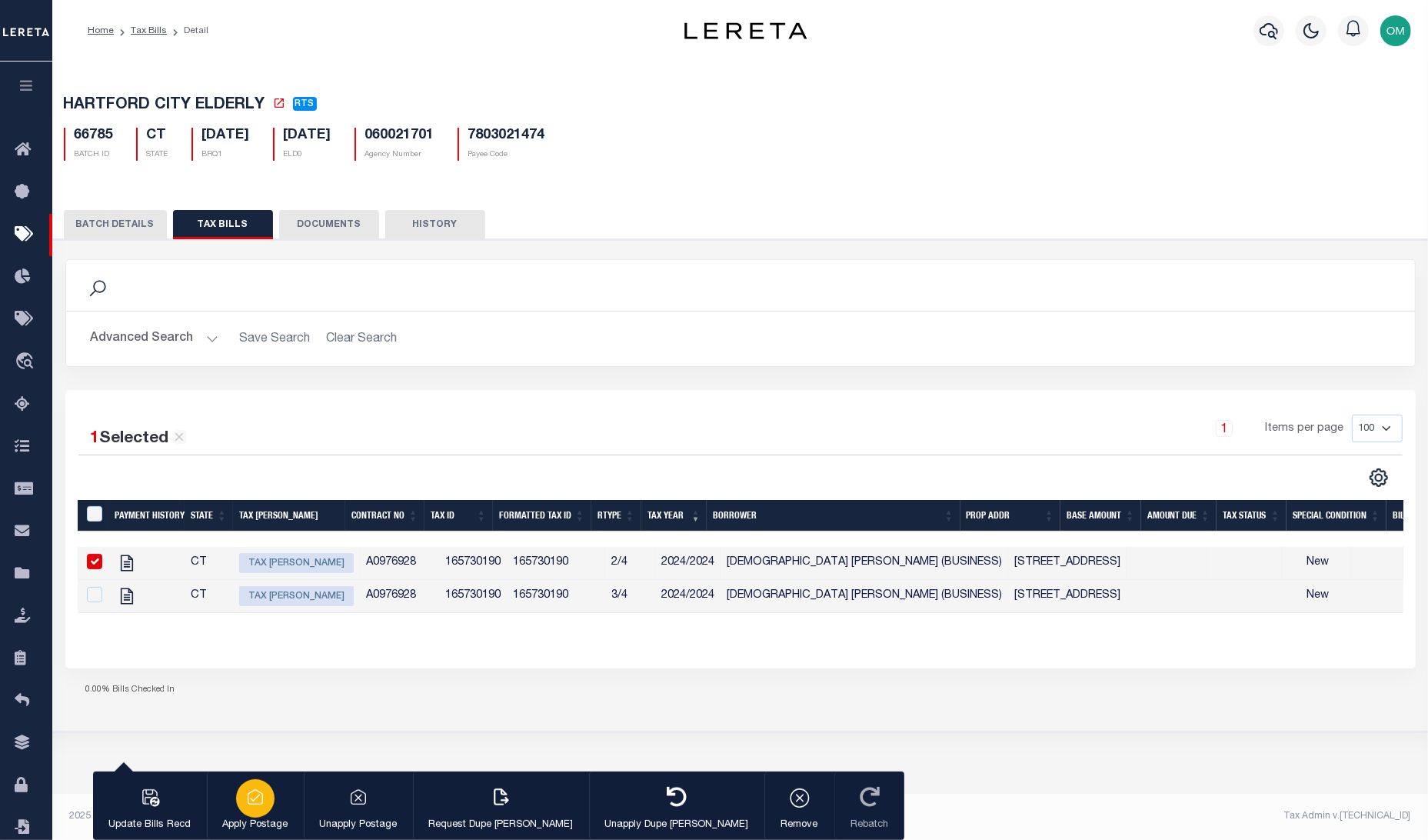
click at [254, 826] on p "Apply Postage" at bounding box center [255, 825] width 65 height 16
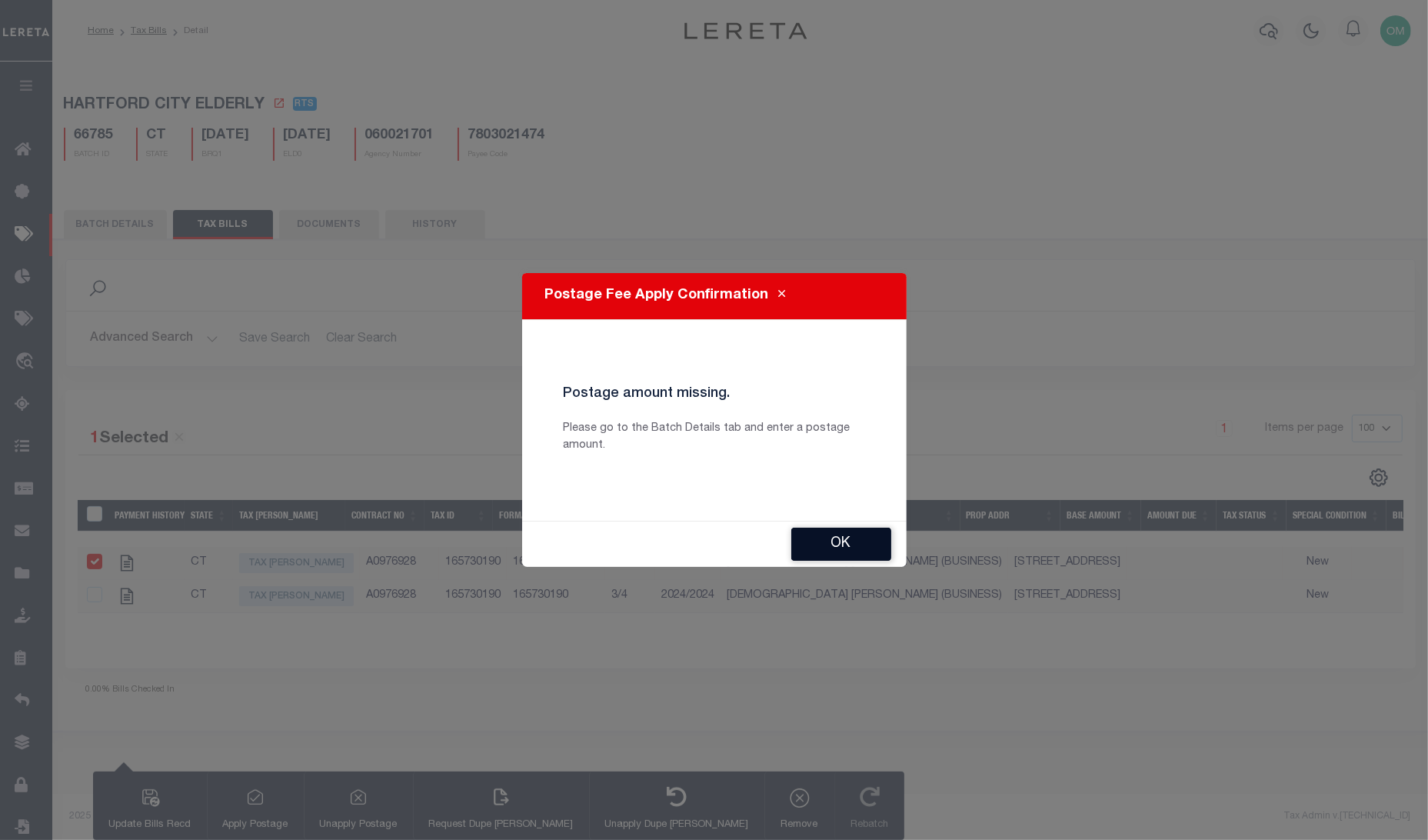
click at [837, 537] on button "OK" at bounding box center [841, 544] width 100 height 34
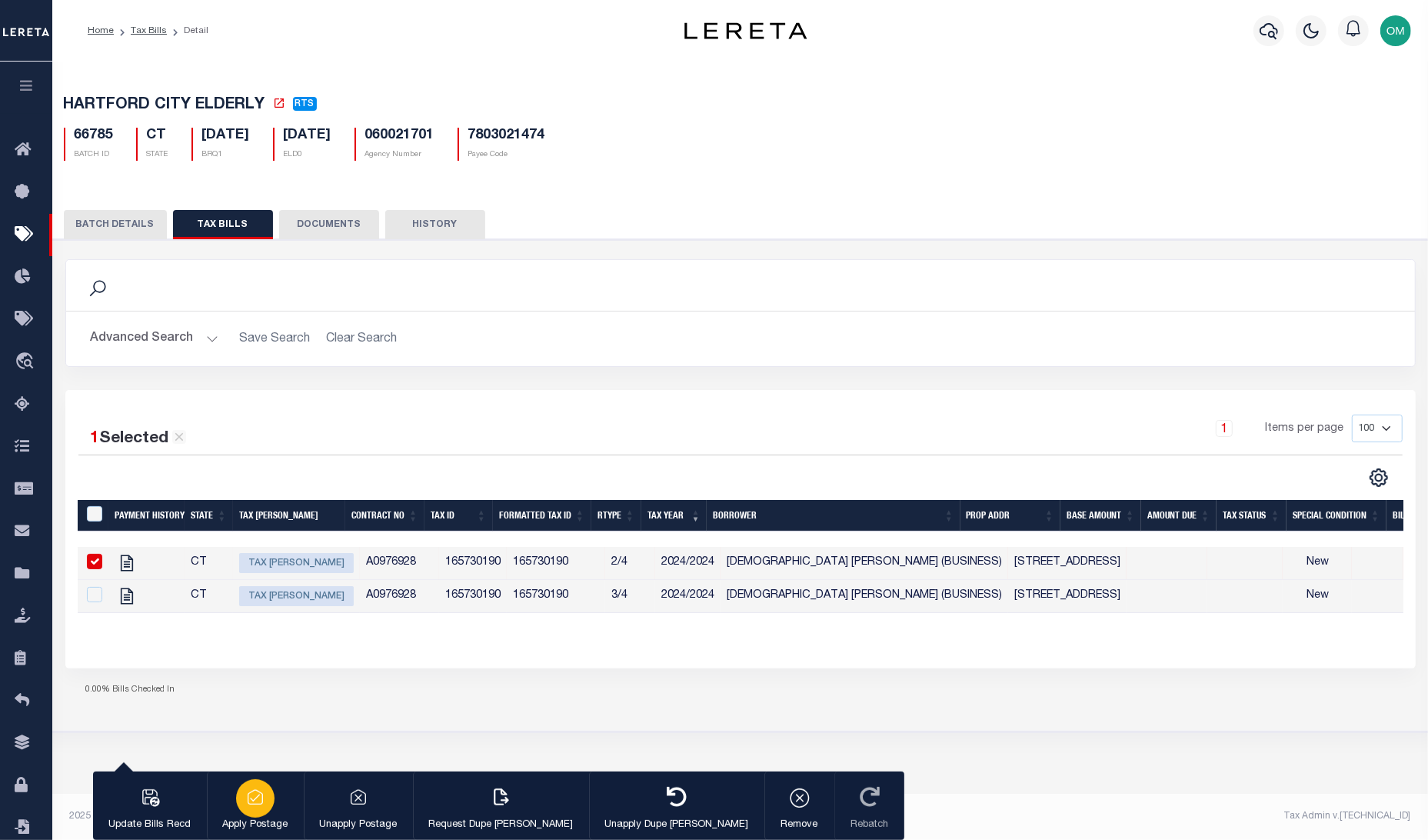
click at [254, 807] on icon "button" at bounding box center [255, 796] width 21 height 21
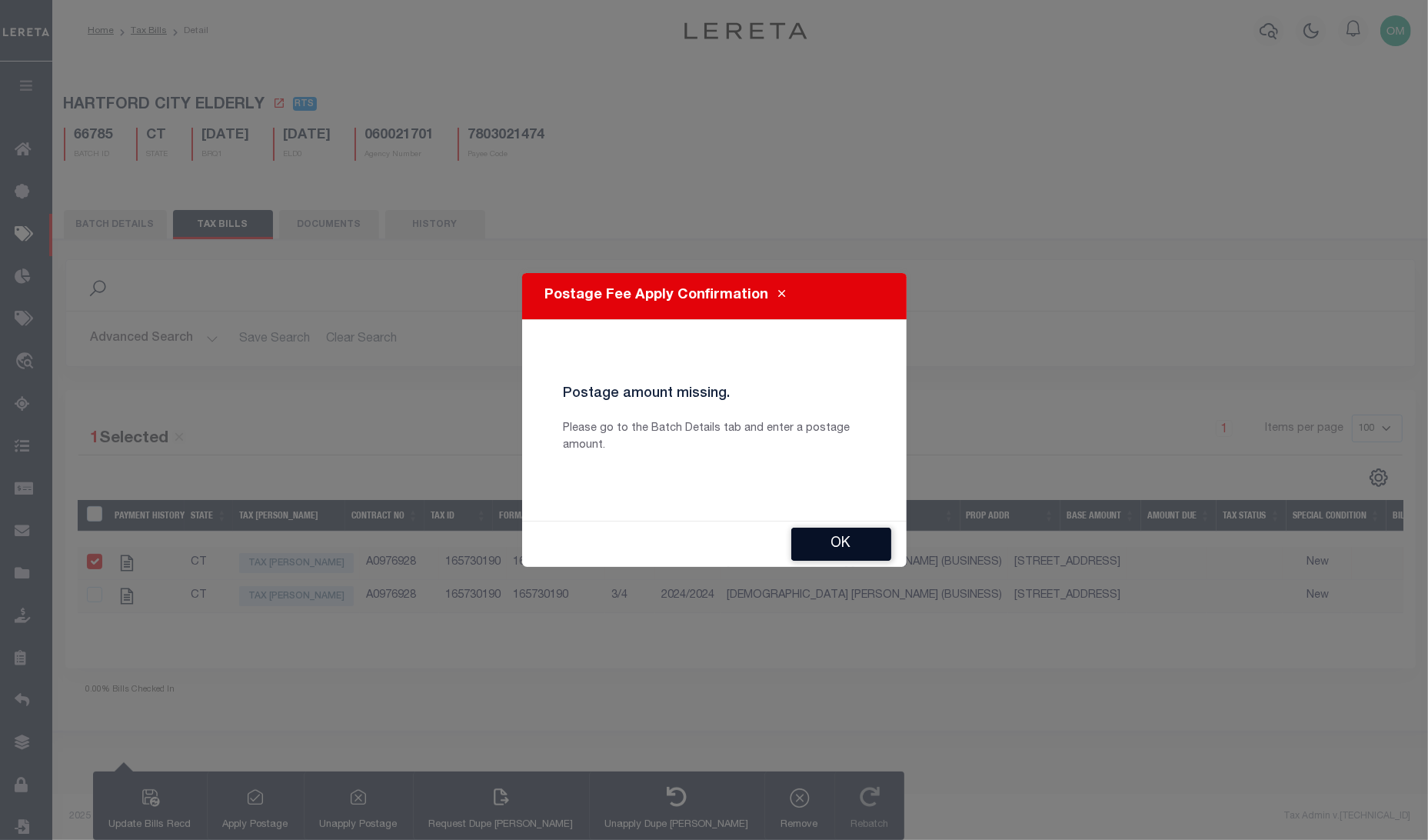
click at [839, 538] on button "OK" at bounding box center [841, 544] width 100 height 34
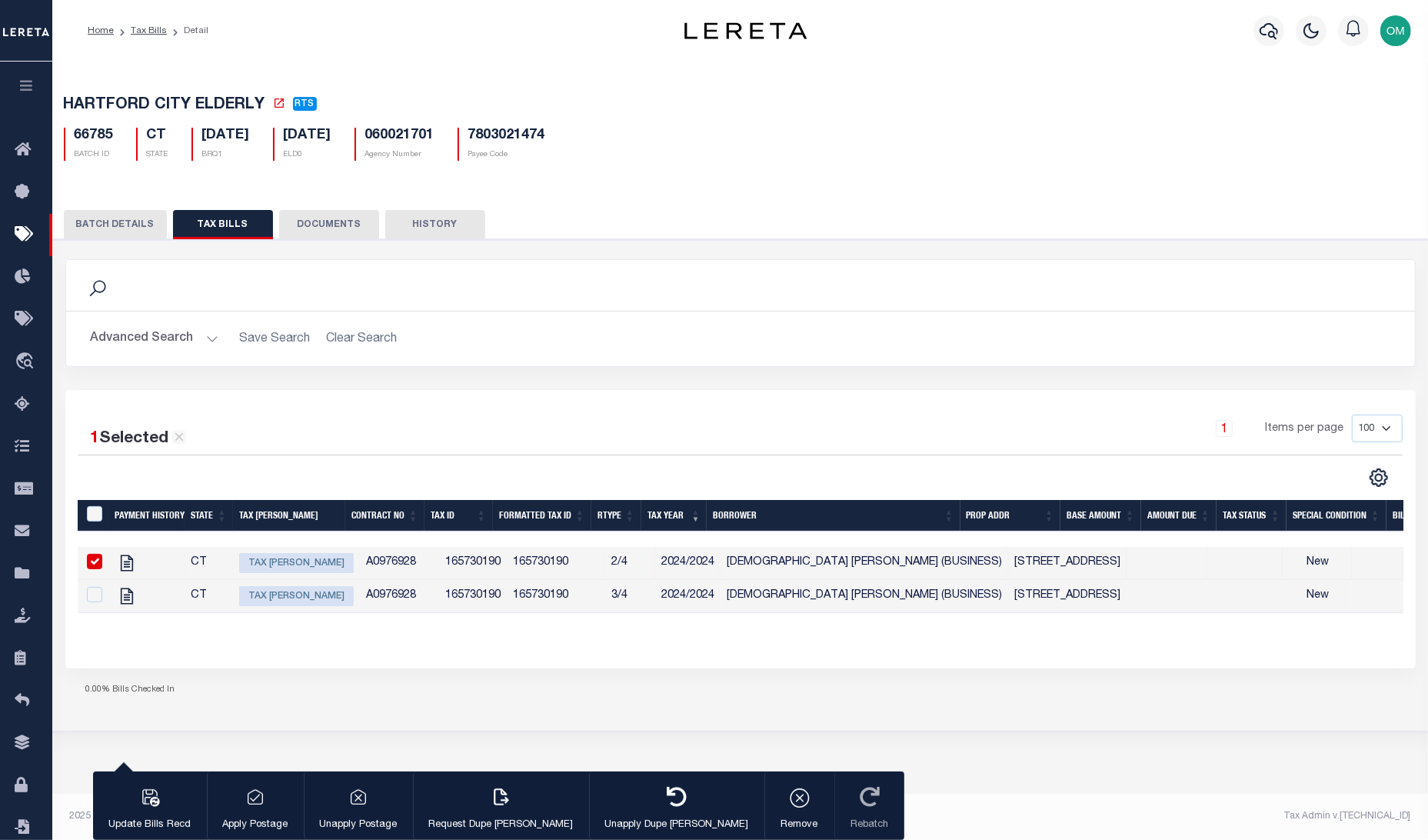
click at [140, 216] on button "BATCH DETAILS" at bounding box center [116, 224] width 103 height 29
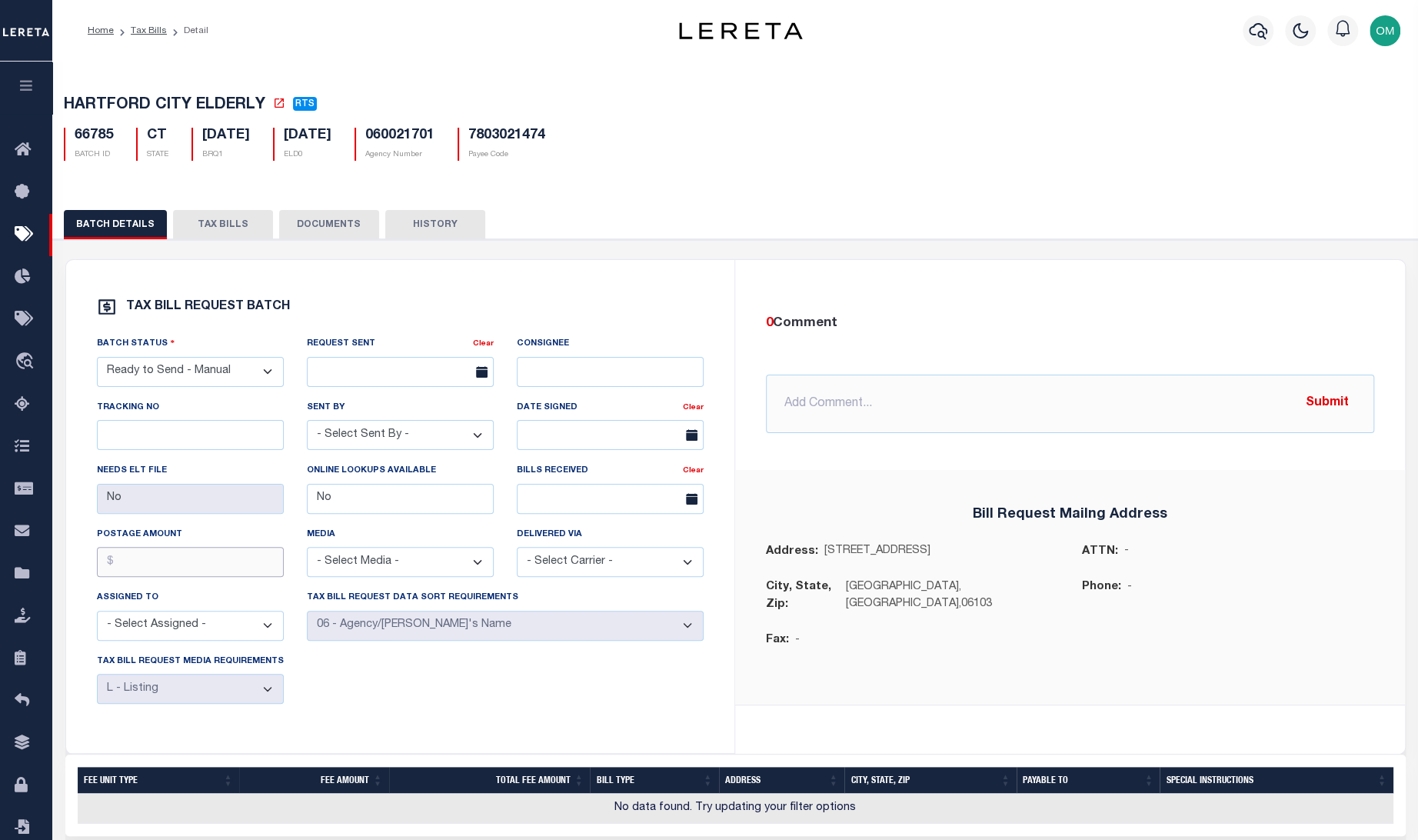
click at [133, 570] on input "text" at bounding box center [190, 562] width 187 height 30
type input "$1.00"
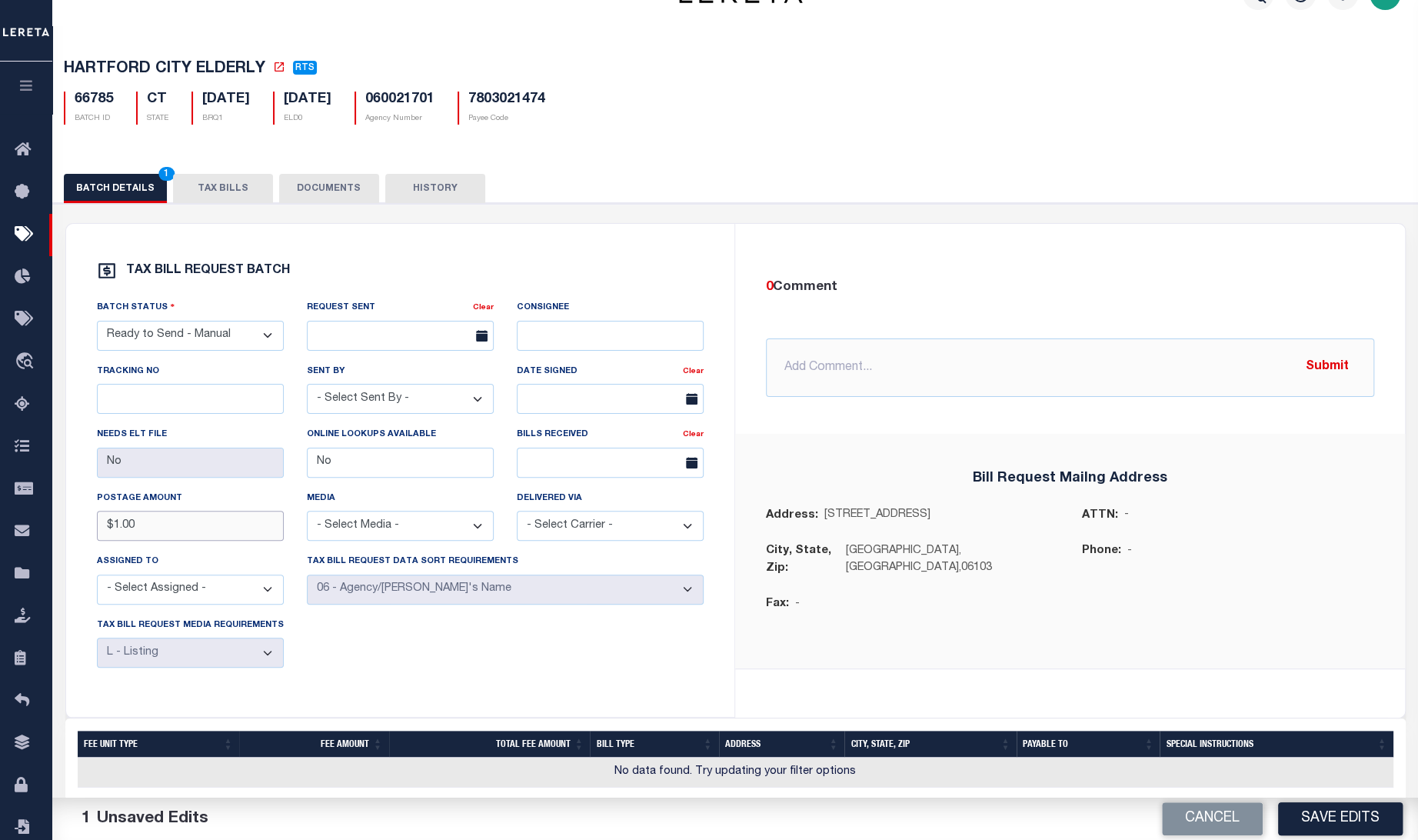
scroll to position [69, 0]
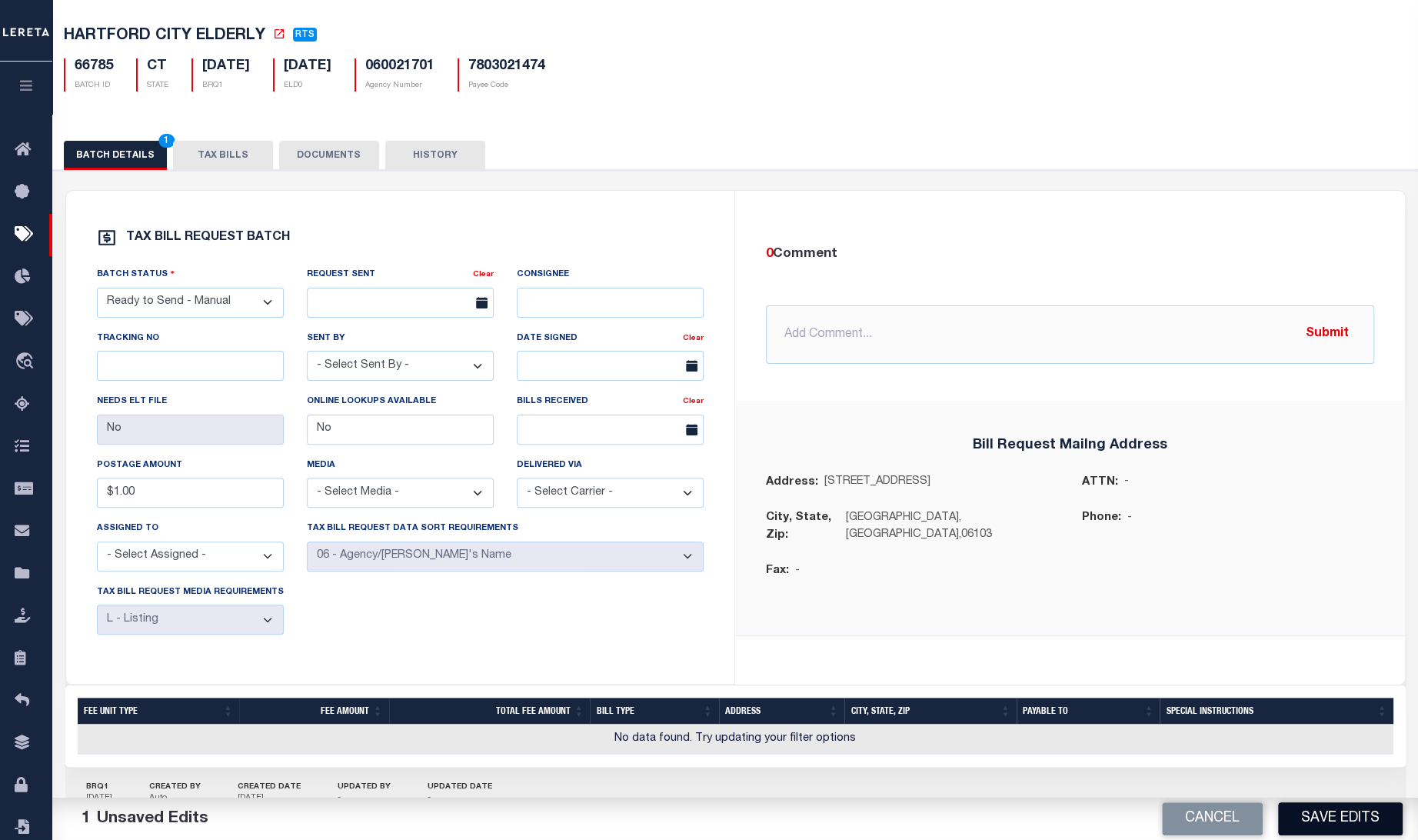
click at [1321, 813] on button "Save Edits" at bounding box center [1341, 819] width 125 height 34
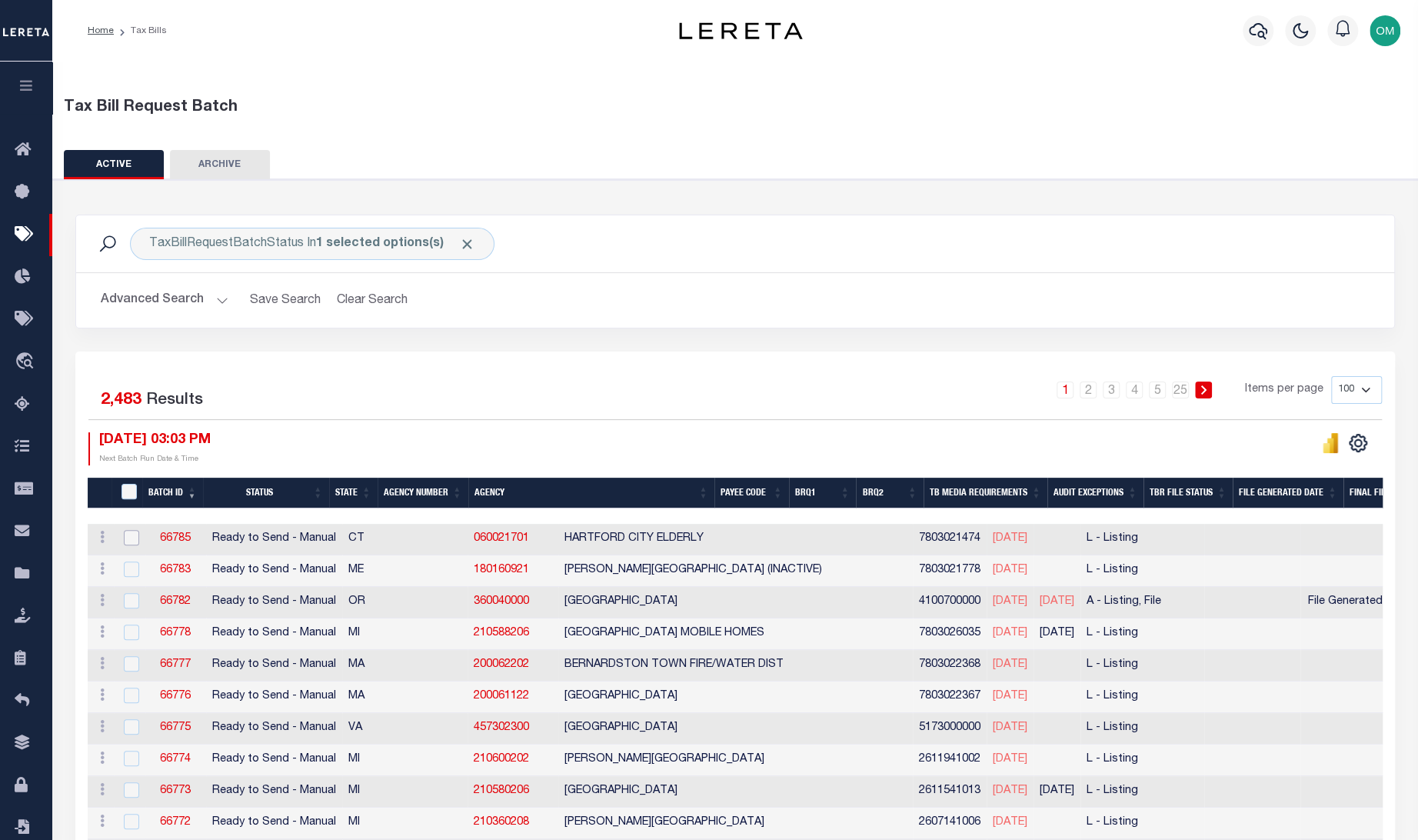
click at [130, 535] on input "checkbox" at bounding box center [131, 537] width 16 height 16
checkbox input "true"
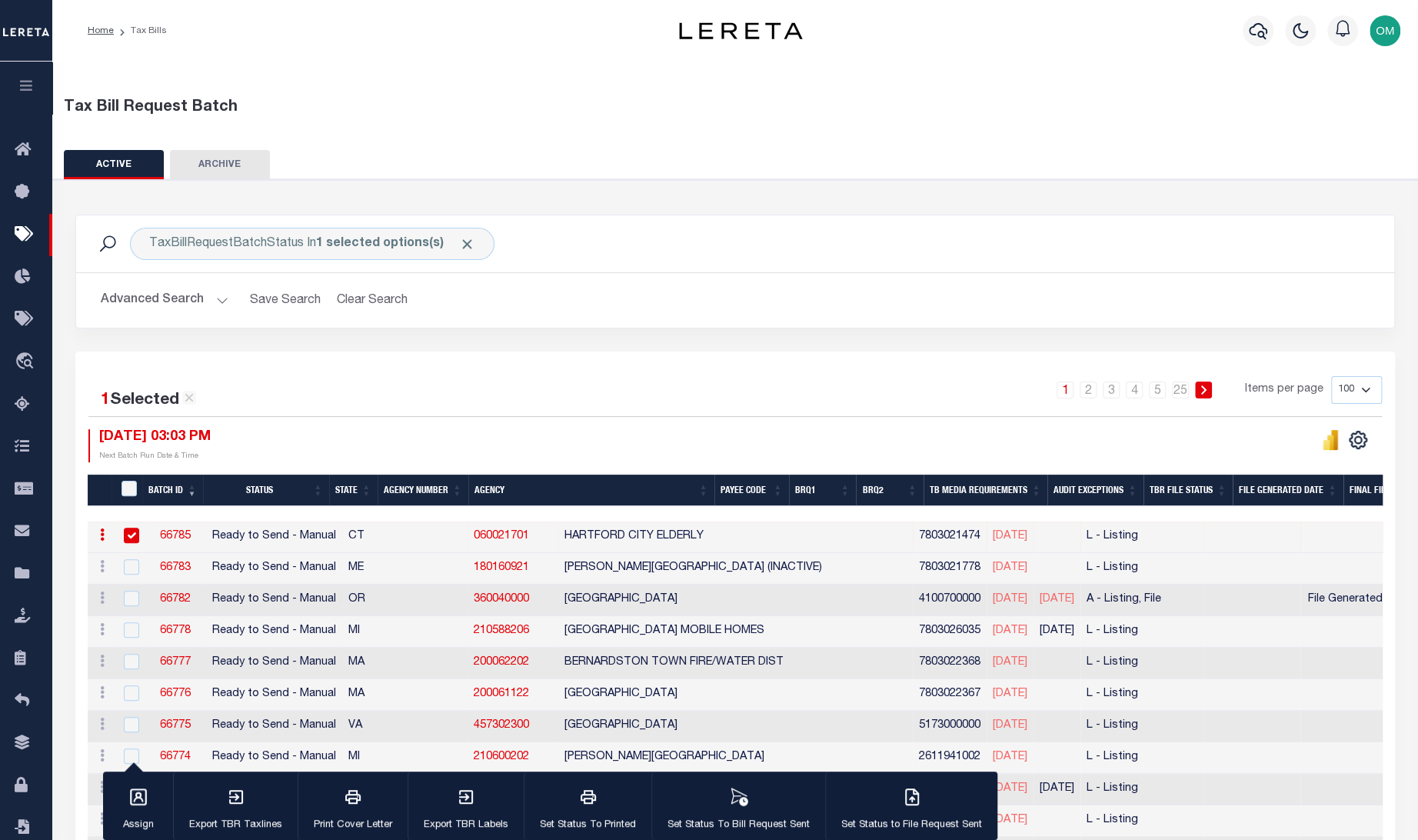
click at [173, 532] on link "66785" at bounding box center [175, 536] width 31 height 11
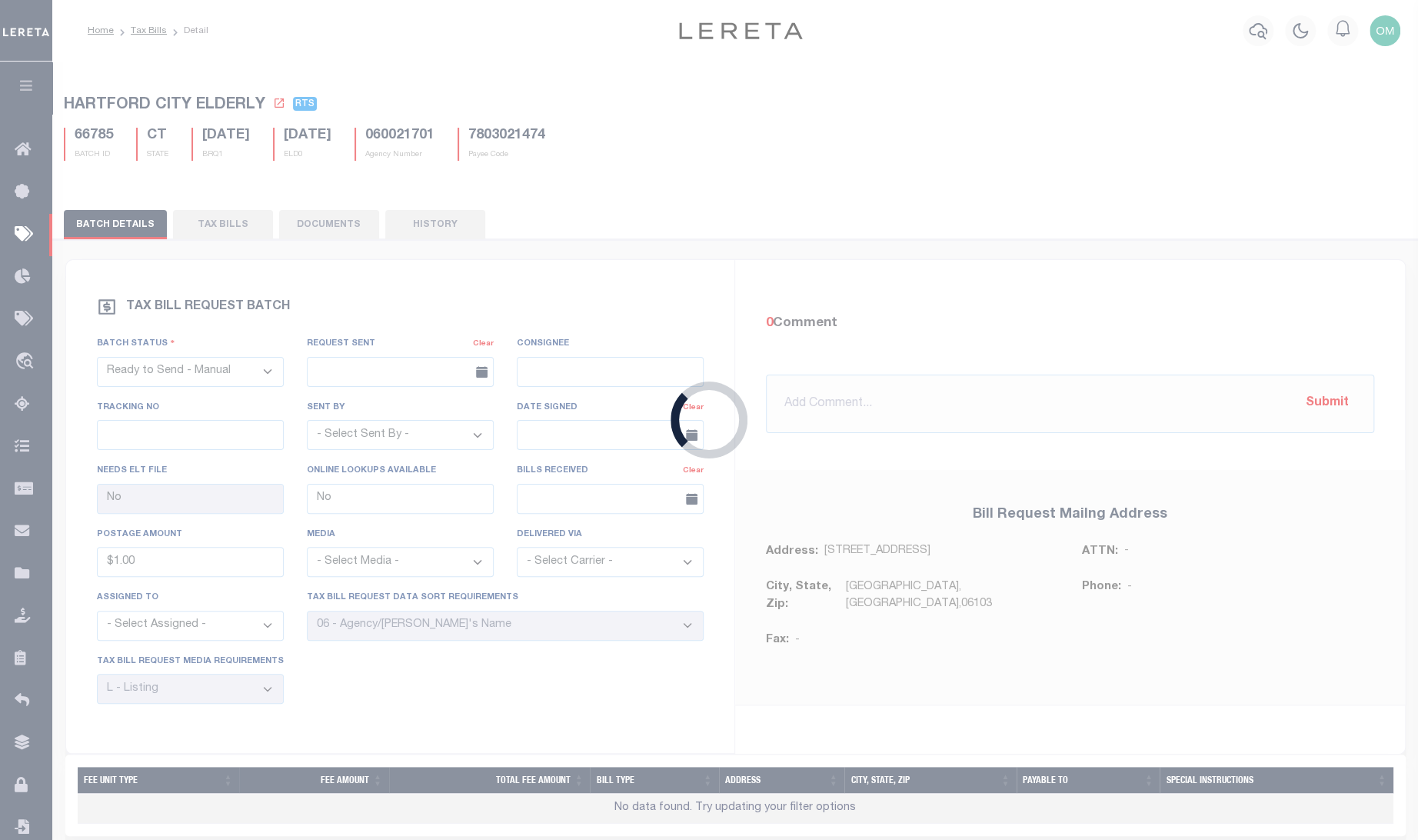
type input "$1"
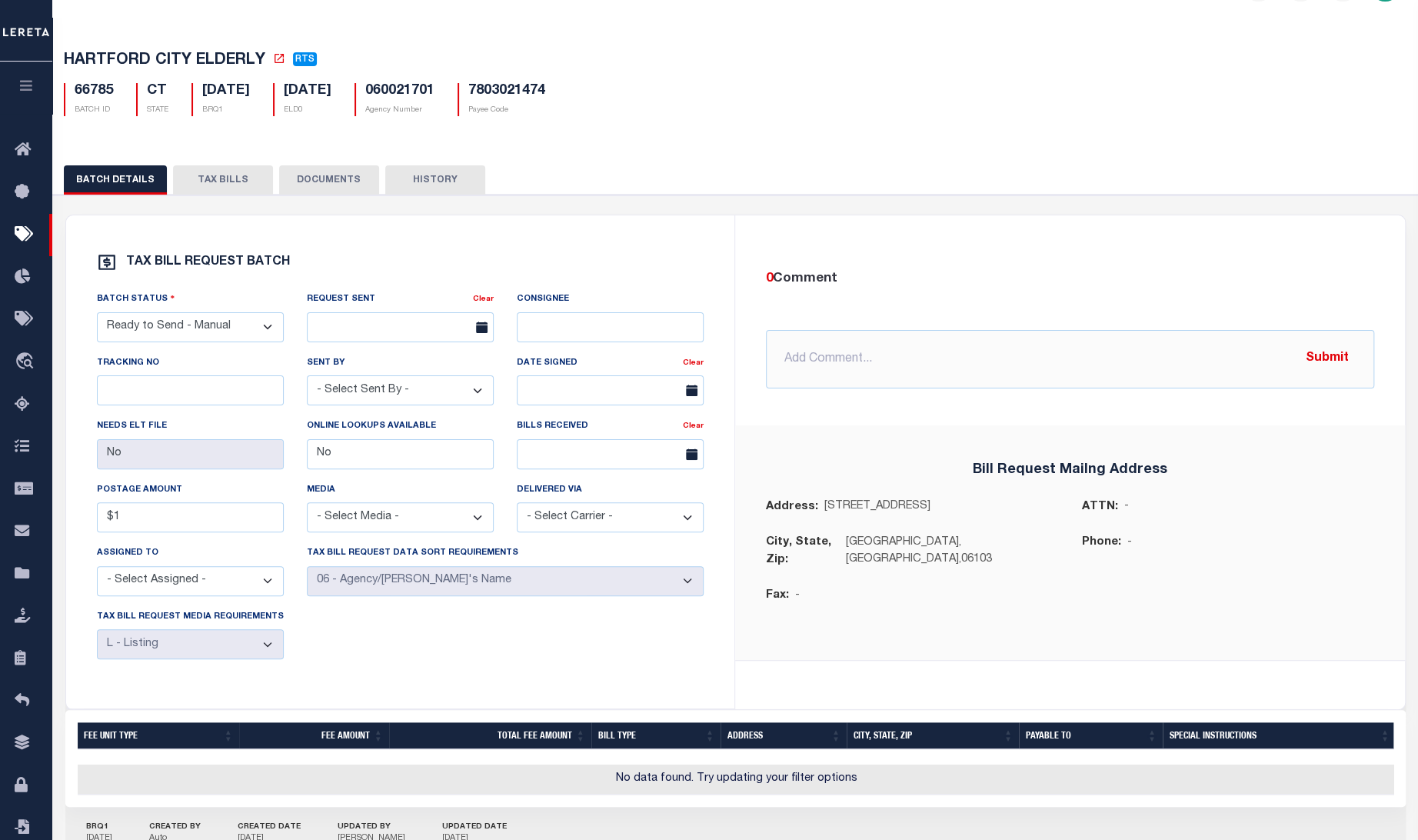
scroll to position [29, 0]
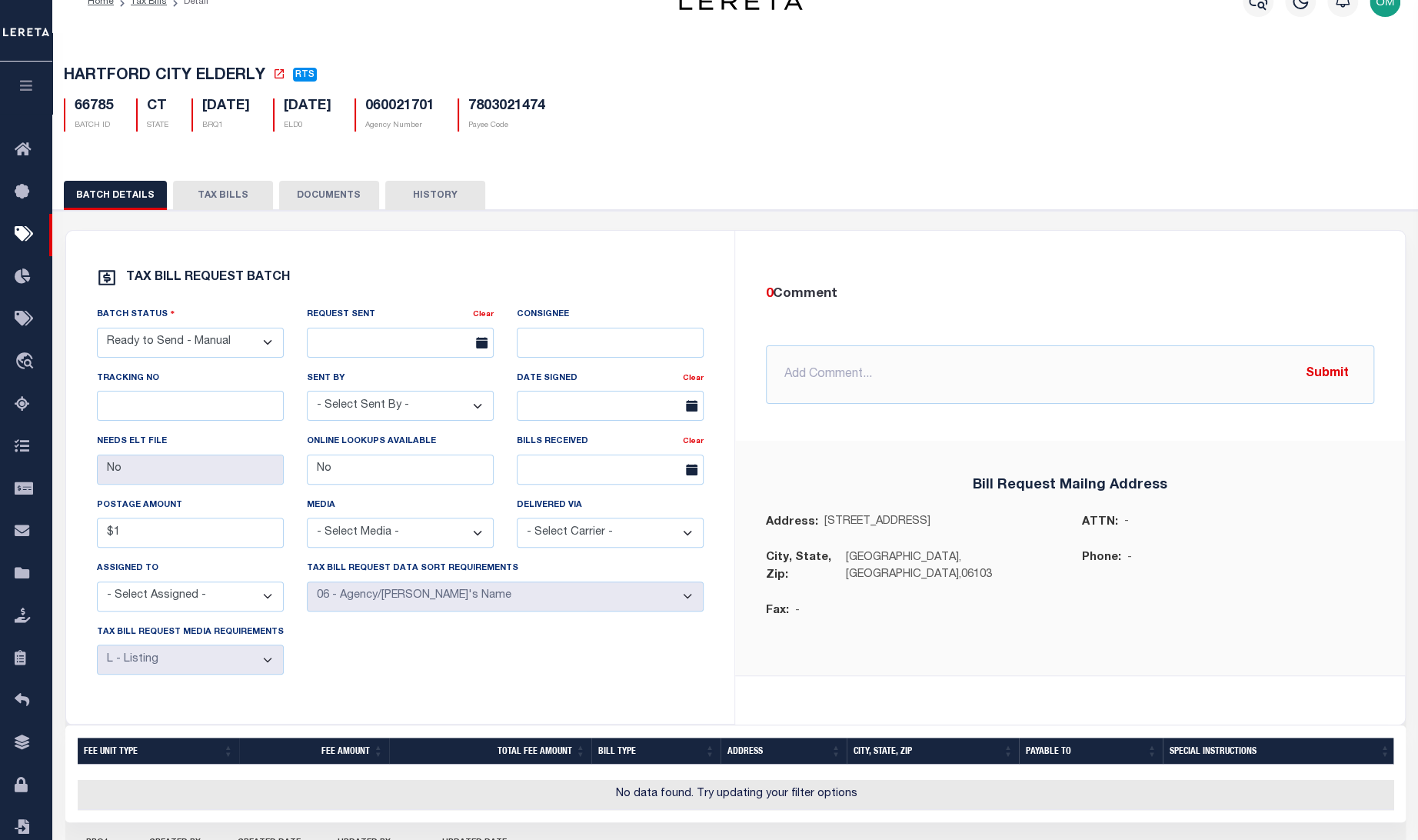
click at [210, 196] on button "TAX BILLS" at bounding box center [223, 195] width 100 height 29
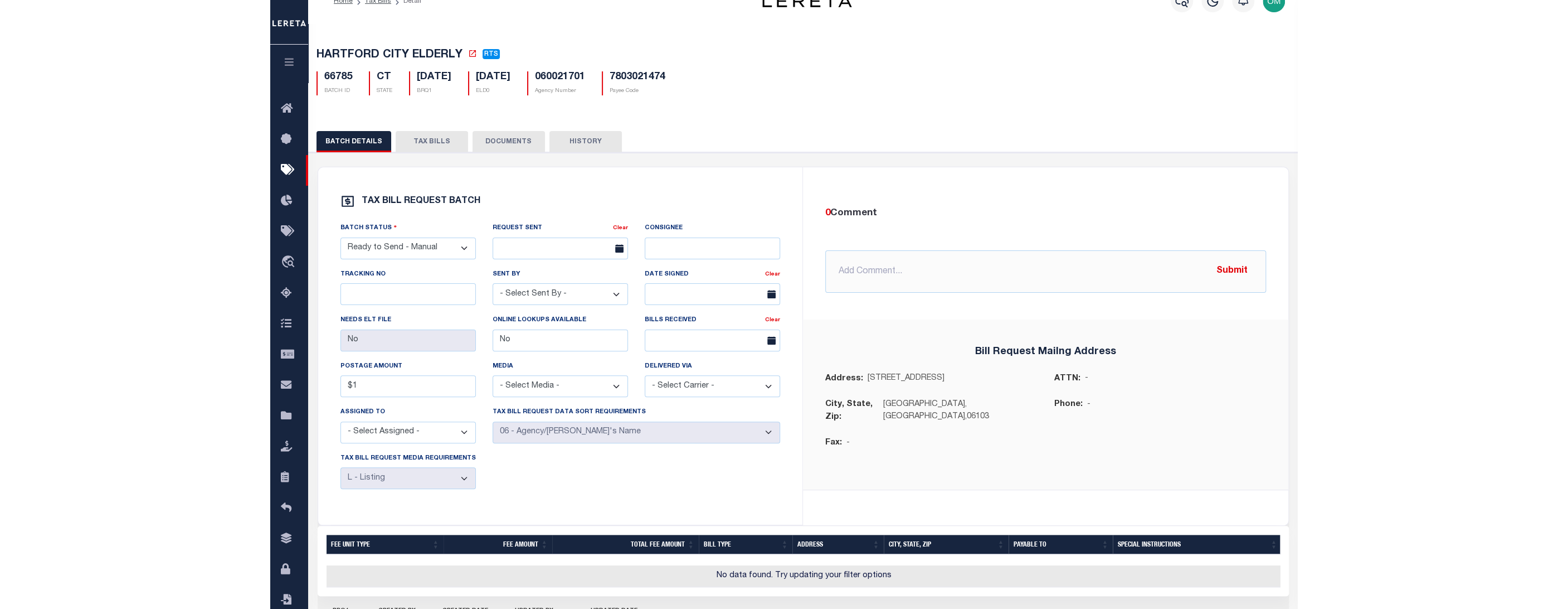
scroll to position [0, 0]
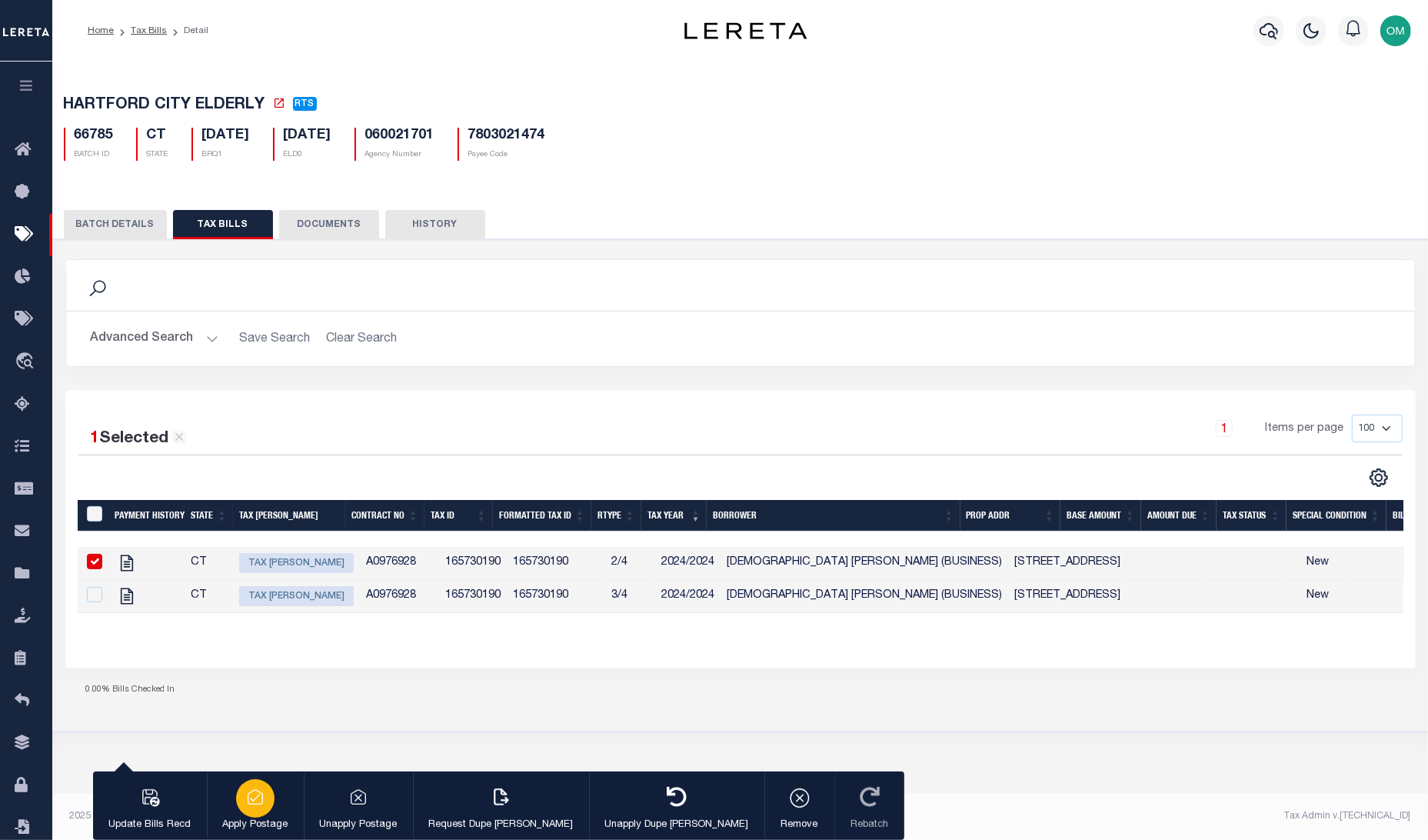
click at [267, 786] on div "button" at bounding box center [254, 797] width 38 height 38
type input "[DATE]"
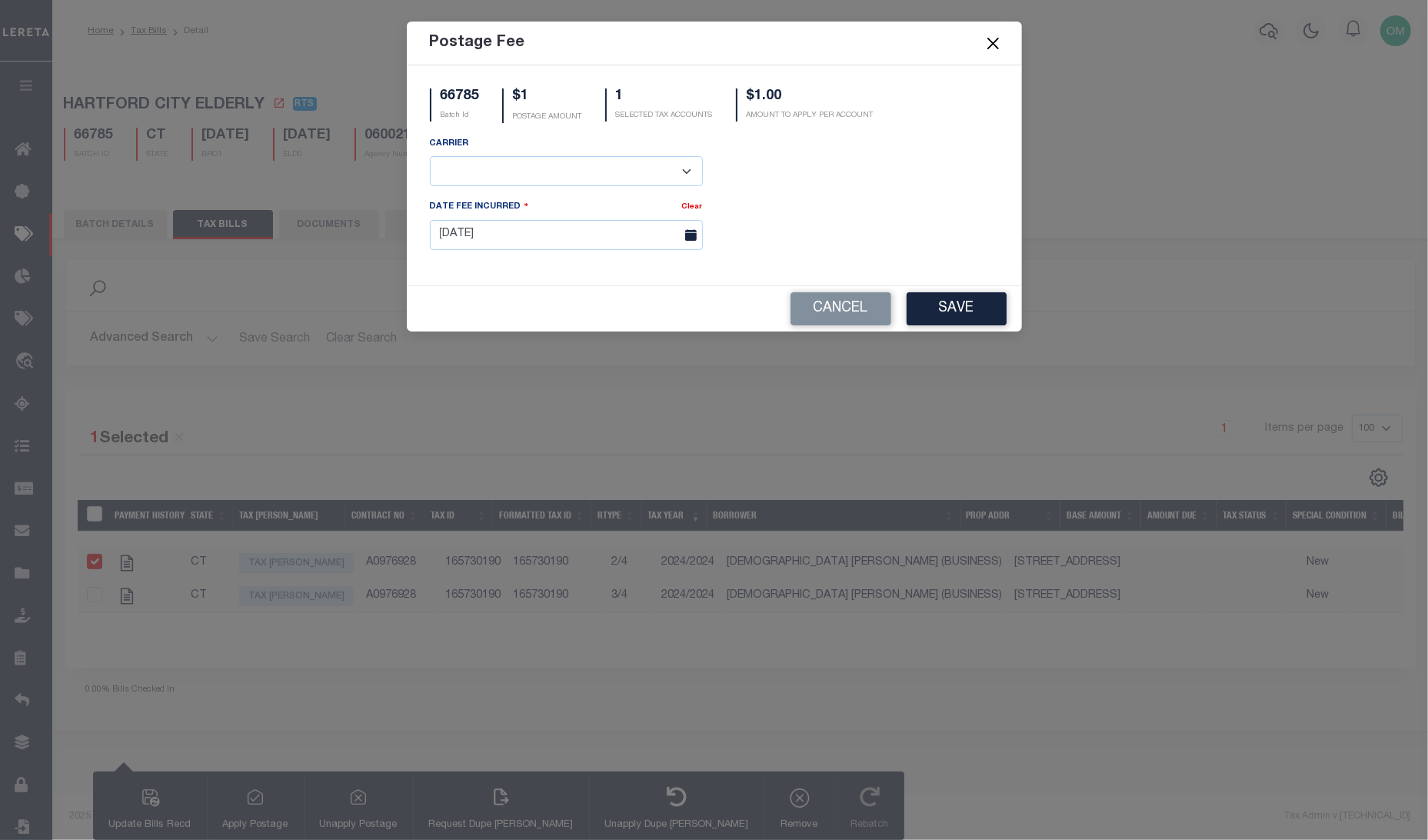
click at [661, 177] on select "E-mail Fax Fedex FTP Other UPS USPS" at bounding box center [566, 171] width 273 height 30
click at [430, 156] on select "E-mail Fax Fedex FTP Other UPS USPS" at bounding box center [566, 171] width 273 height 30
click at [647, 174] on select "E-mail Fax Fedex FTP Other UPS USPS" at bounding box center [566, 171] width 273 height 30
select select "FDX"
click at [430, 156] on select "E-mail Fax Fedex FTP Other UPS USPS" at bounding box center [566, 171] width 273 height 30
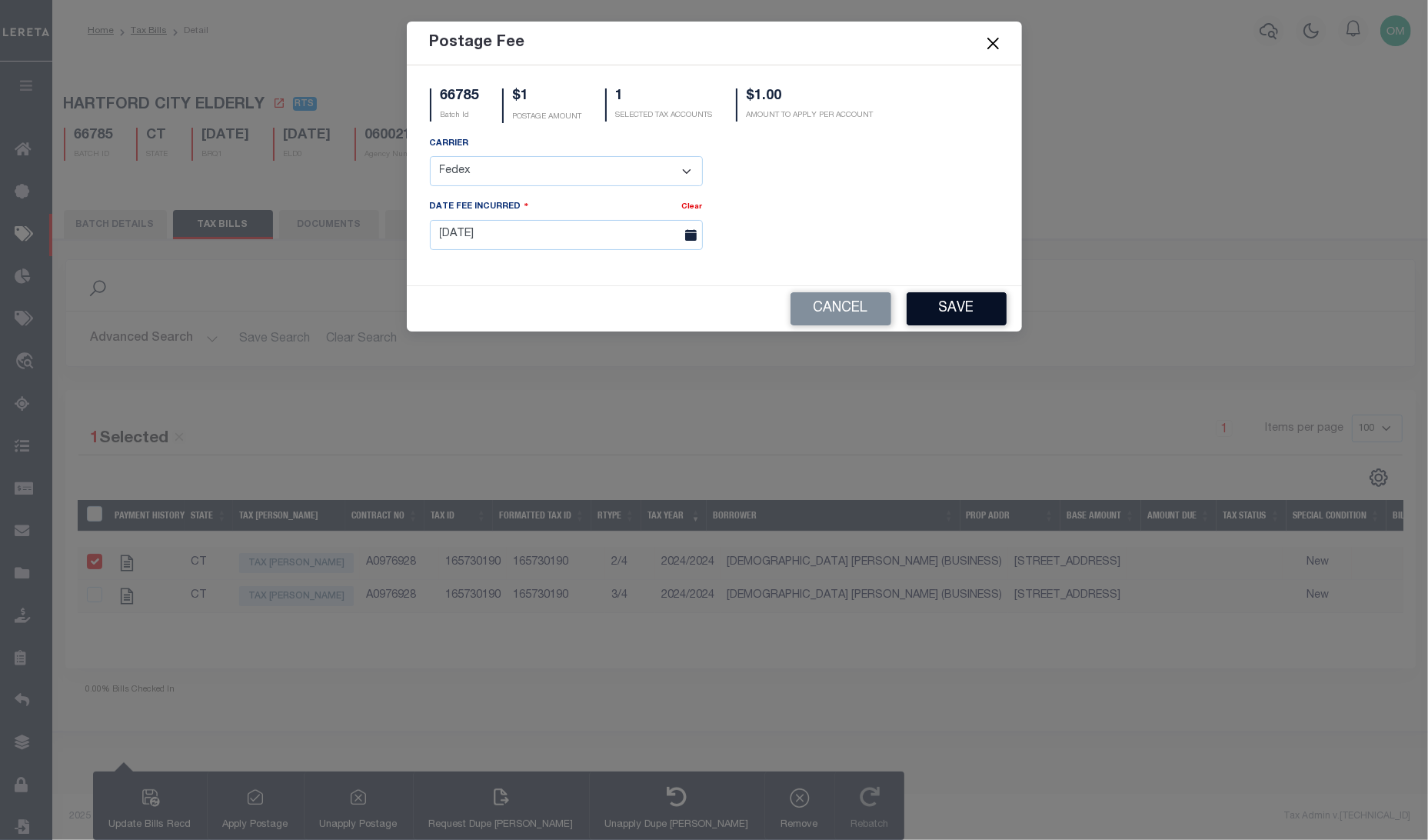
click at [950, 305] on button "Save" at bounding box center [956, 309] width 100 height 34
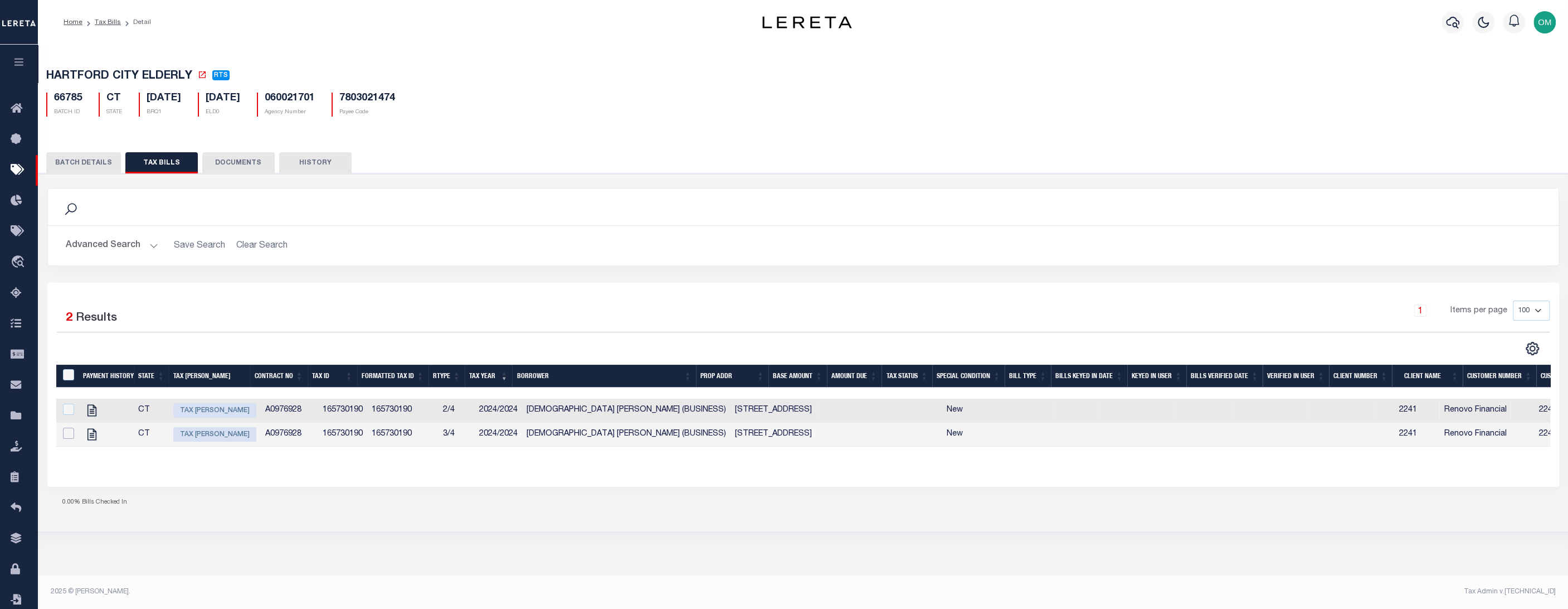
click at [67, 439] on input "checkbox" at bounding box center [68, 433] width 11 height 11
checkbox input "true"
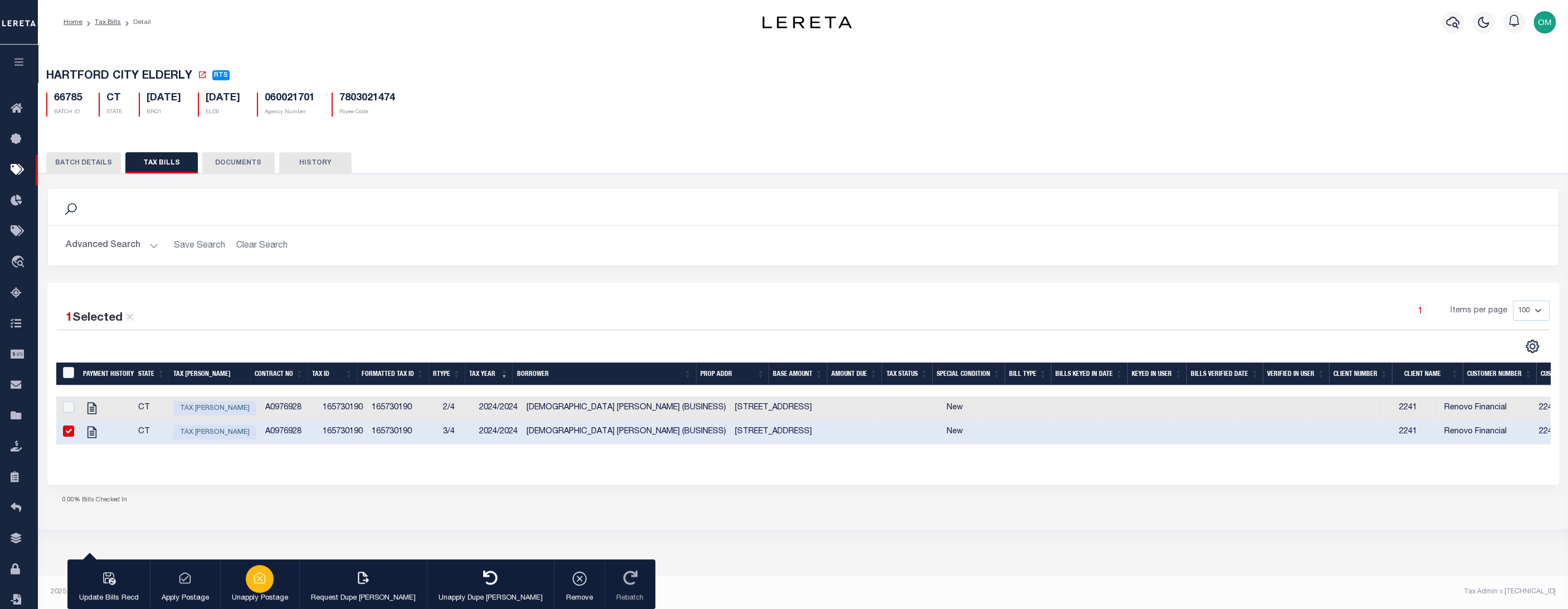
click at [270, 580] on div "button" at bounding box center [259, 578] width 28 height 28
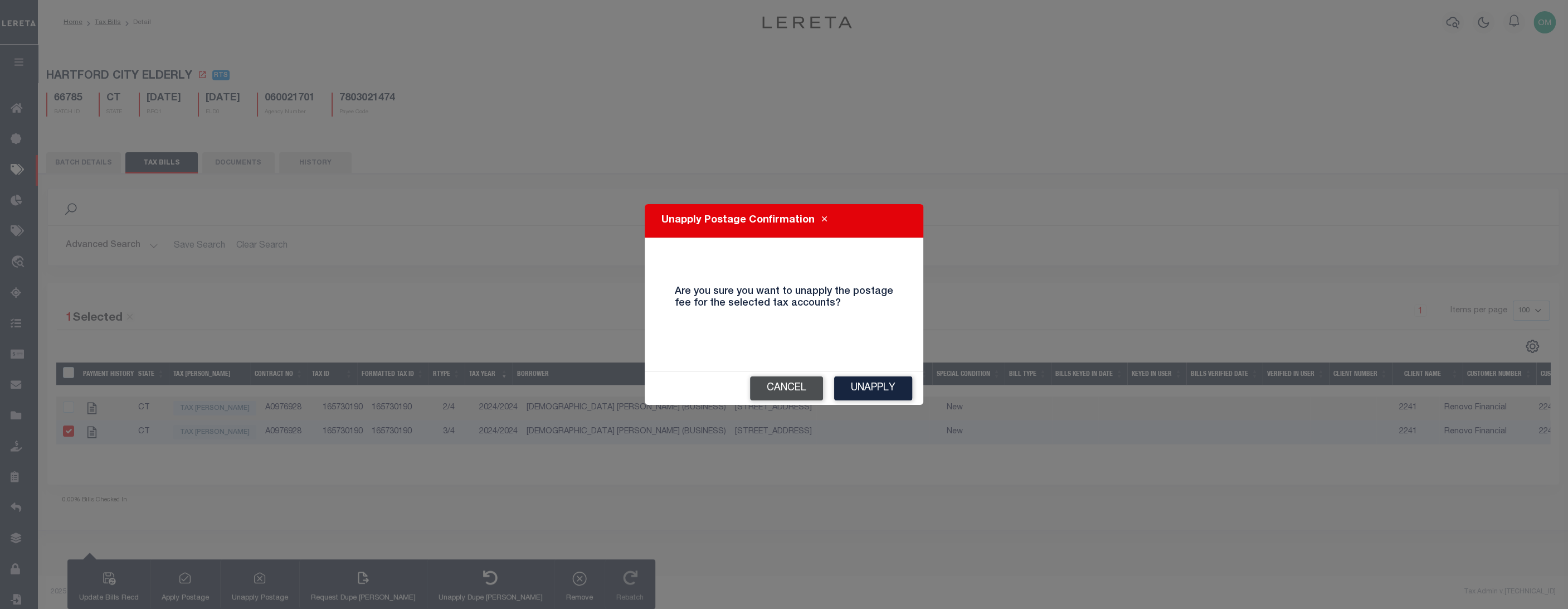
click at [778, 388] on button "Cancel" at bounding box center [786, 388] width 73 height 24
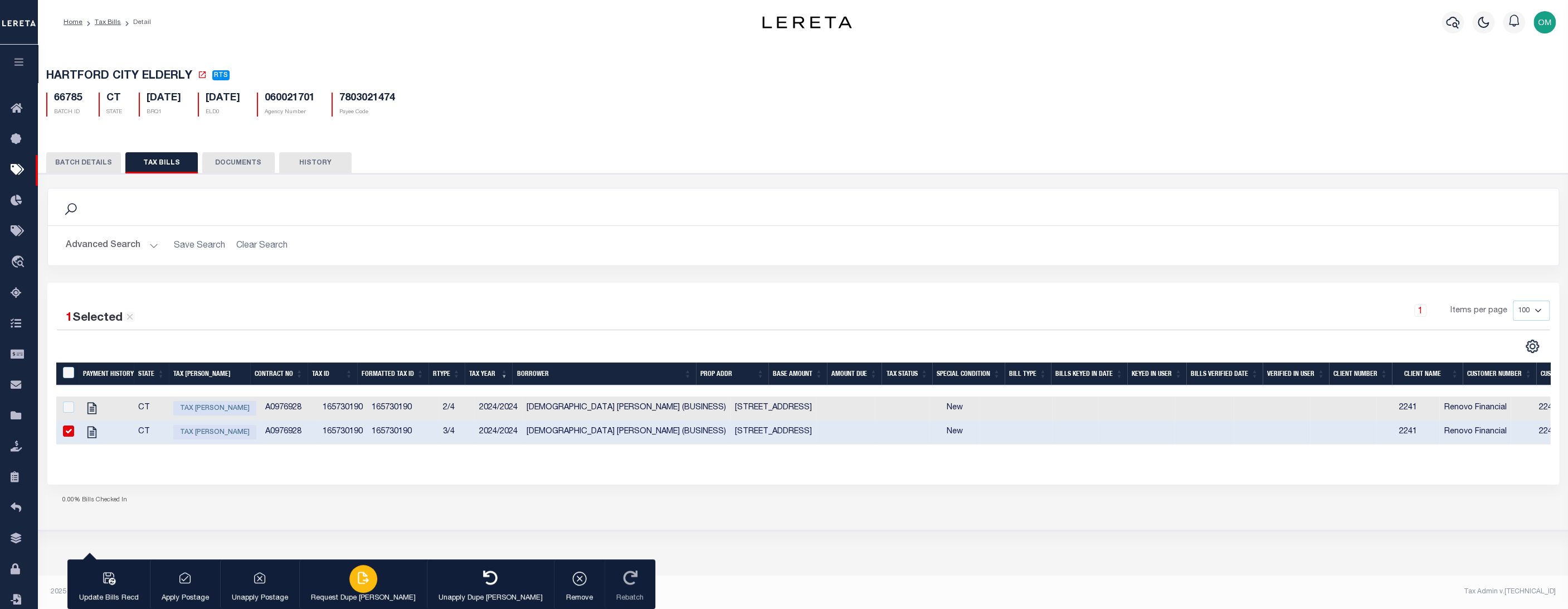
click at [350, 568] on div "button" at bounding box center [363, 578] width 28 height 28
type input "HARTFORD CITY ELDERLY"
type input "[DATE]"
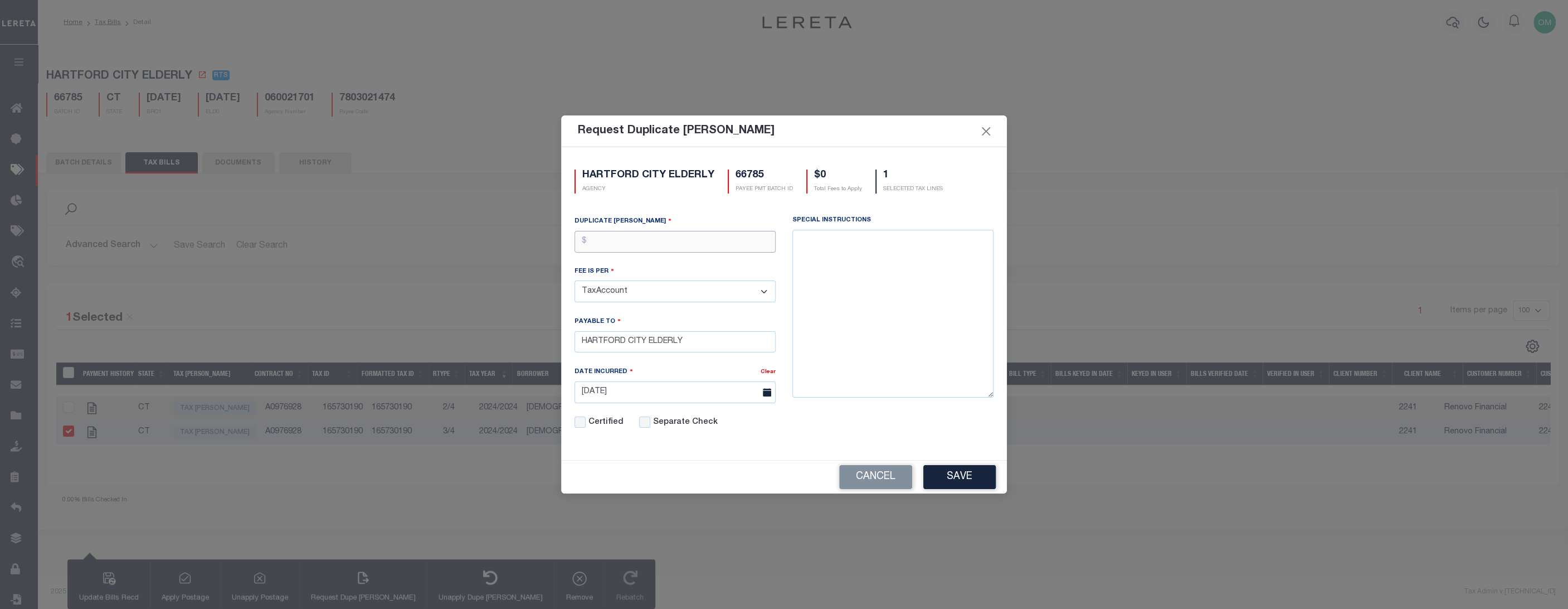
click at [602, 239] on input "text" at bounding box center [675, 242] width 201 height 22
type input "$3.00"
click at [969, 475] on button "Save" at bounding box center [959, 477] width 72 height 24
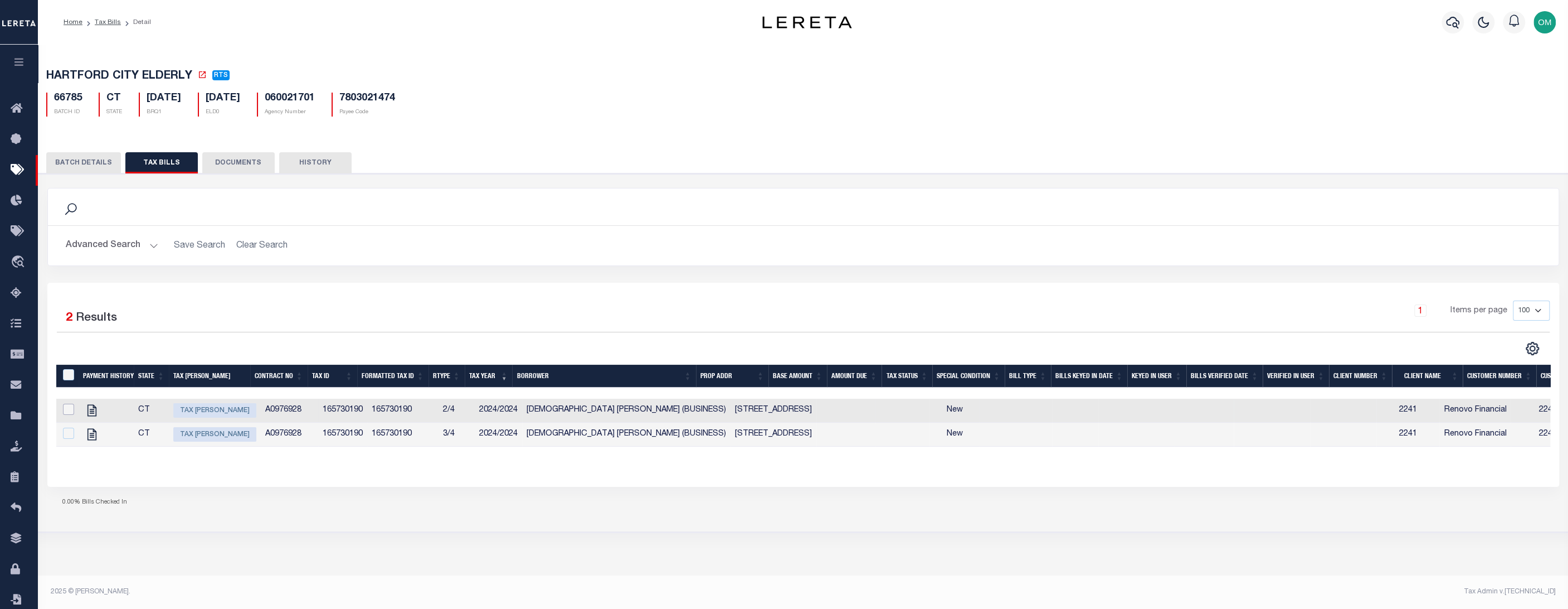
click at [71, 412] on input "checkbox" at bounding box center [68, 409] width 11 height 11
checkbox input "true"
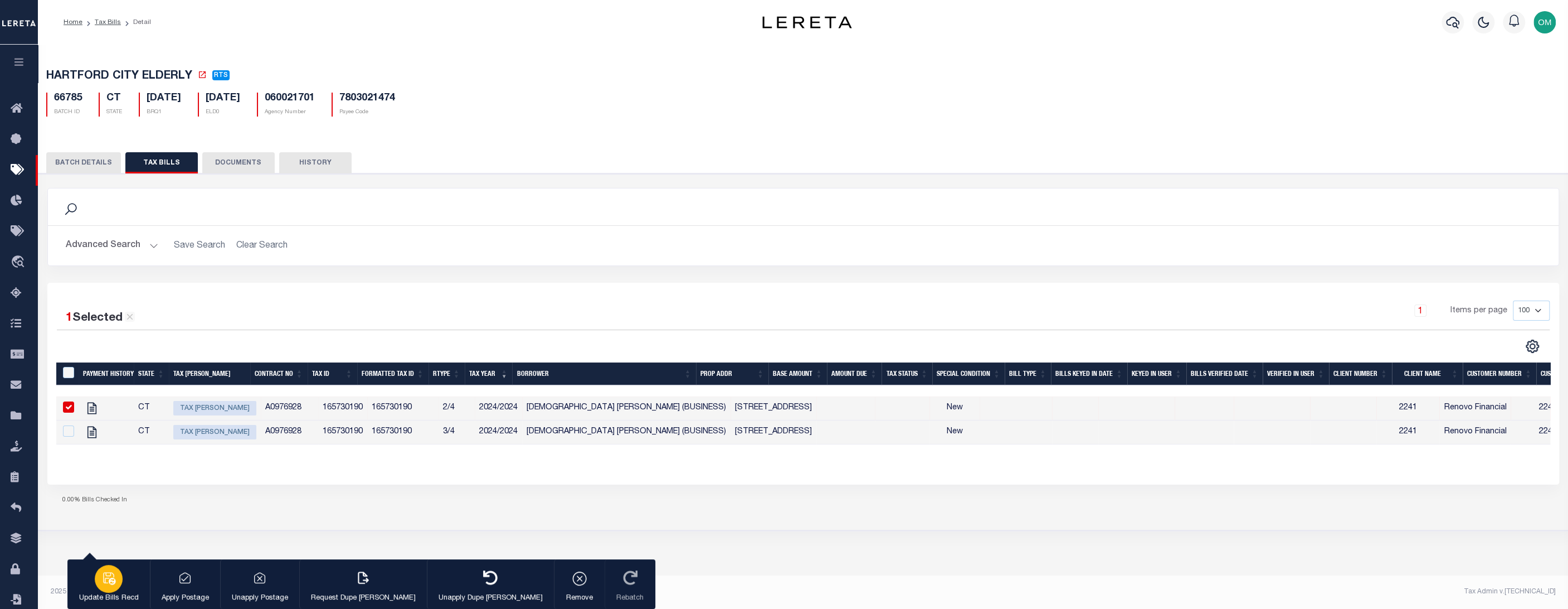
click at [112, 579] on icon "button" at bounding box center [109, 578] width 12 height 12
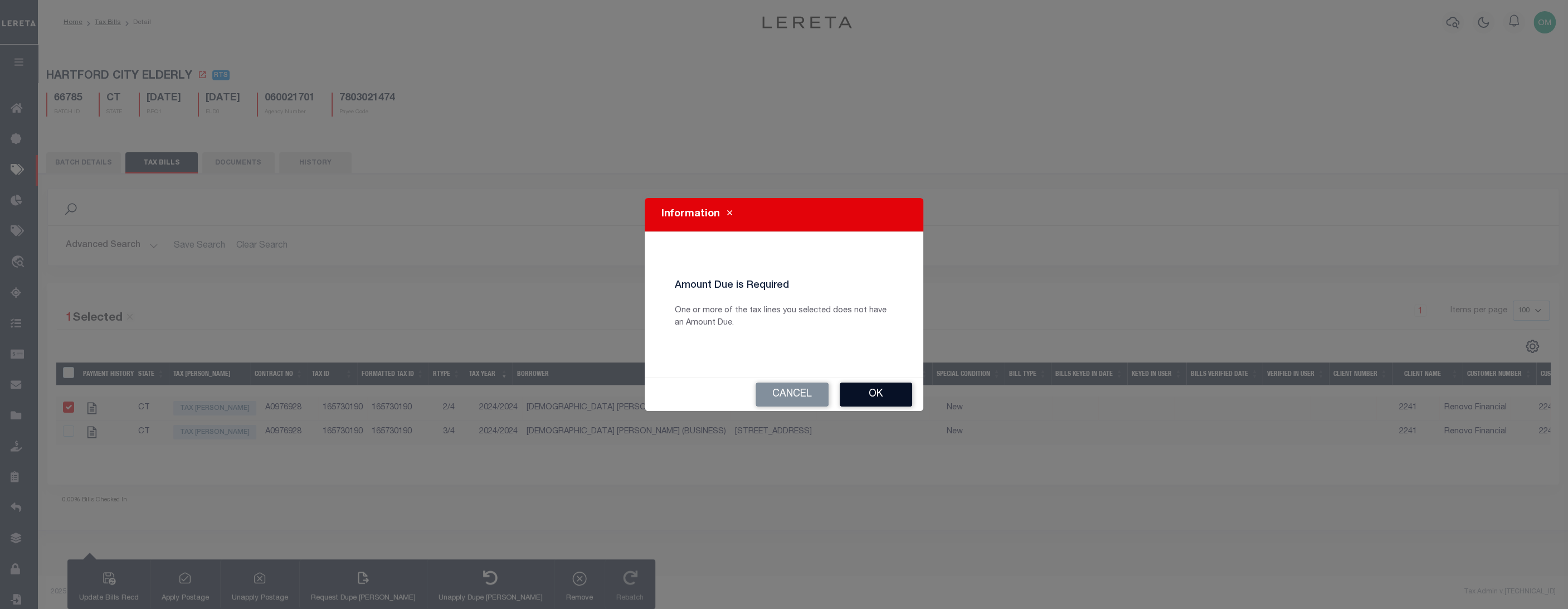
click at [875, 386] on button "Ok" at bounding box center [875, 394] width 72 height 24
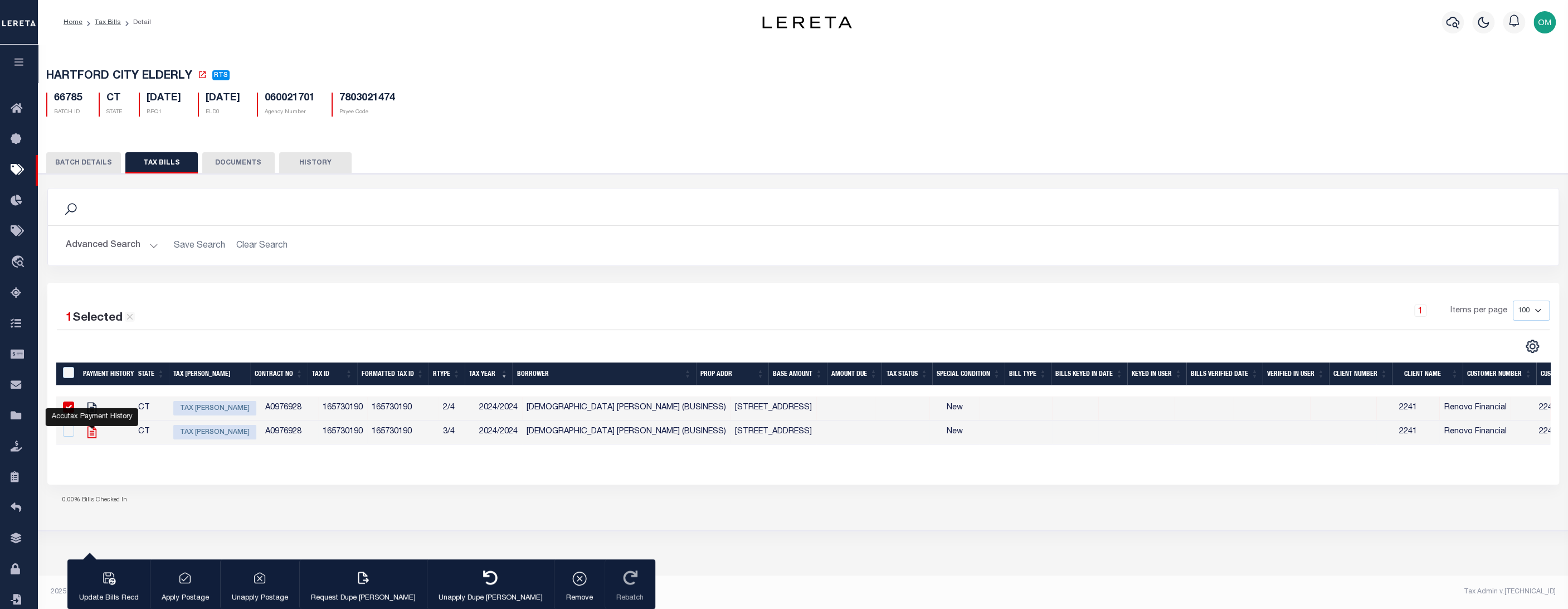
click at [87, 433] on icon at bounding box center [91, 431] width 14 height 14
checkbox input "true"
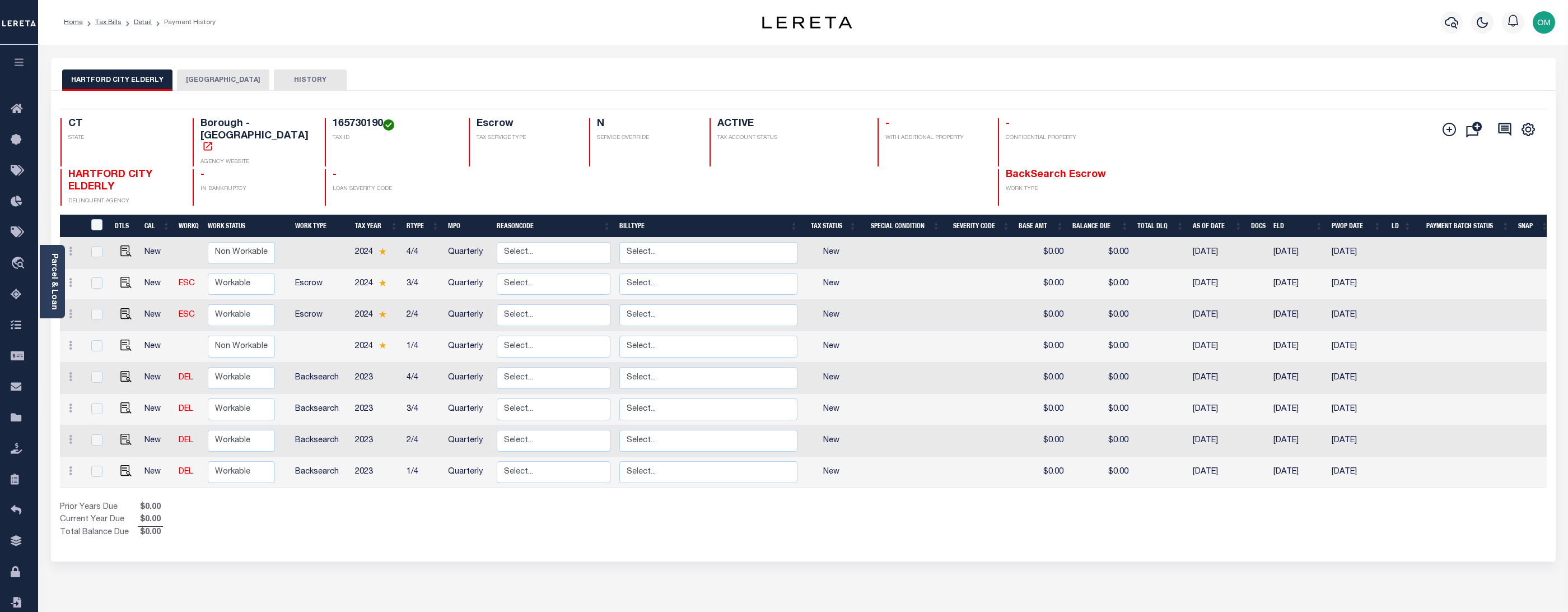
click at [208, 79] on button "[GEOGRAPHIC_DATA]" at bounding box center [223, 79] width 92 height 21
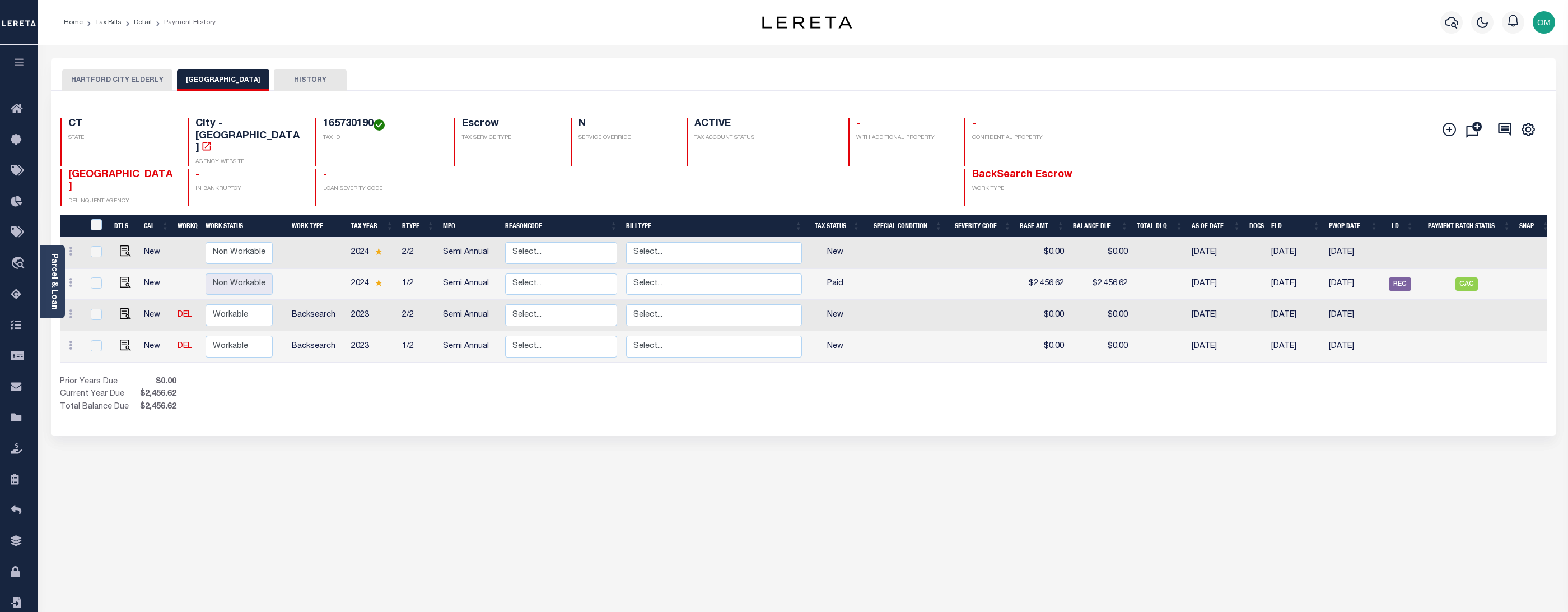
click at [500, 413] on div "Selected 4 Results 1 Items per page 25 50 100 [GEOGRAPHIC_DATA] - [GEOGRAPHIC_D…" at bounding box center [803, 263] width 1504 height 345
click at [1413, 510] on div "HARTFORD CITY ELDERLY HARTFORD CITY HISTORY Selected 4" at bounding box center [803, 375] width 1521 height 632
click at [184, 311] on link "DEL" at bounding box center [184, 315] width 14 height 8
checkbox input "true"
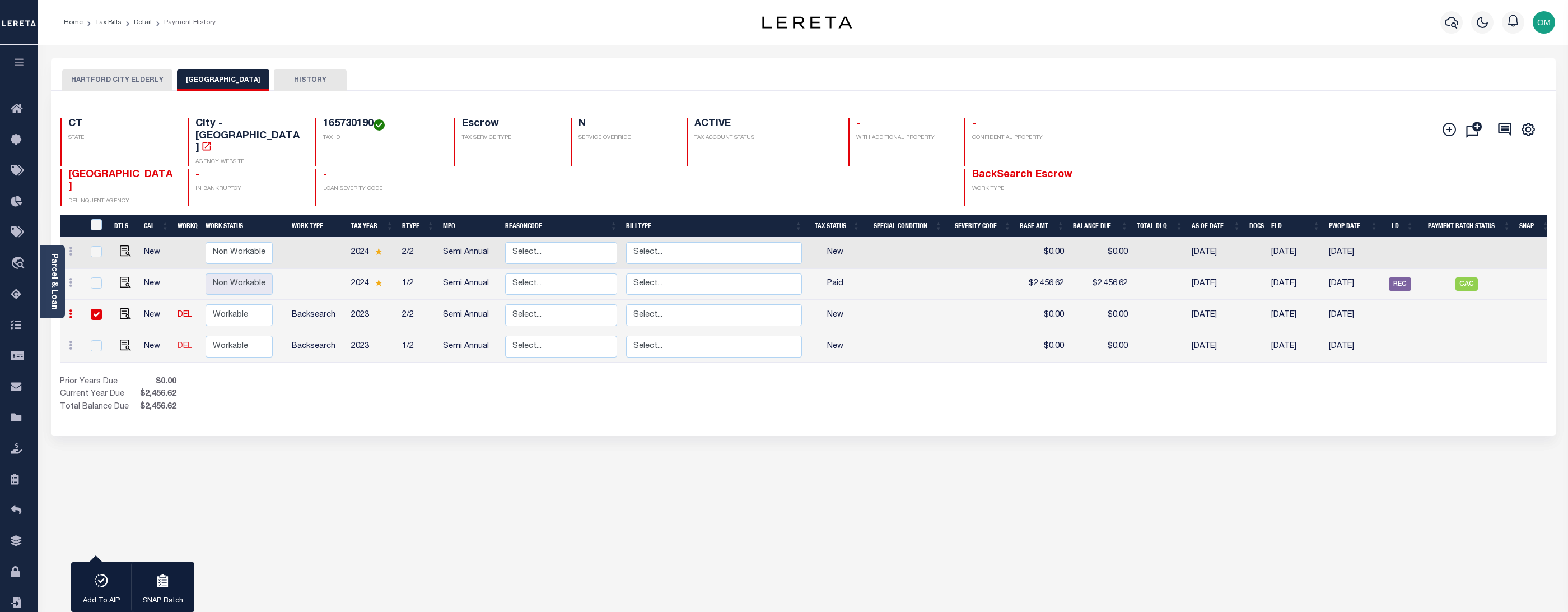
click at [182, 342] on link "DEL" at bounding box center [184, 346] width 14 height 8
checkbox input "true"
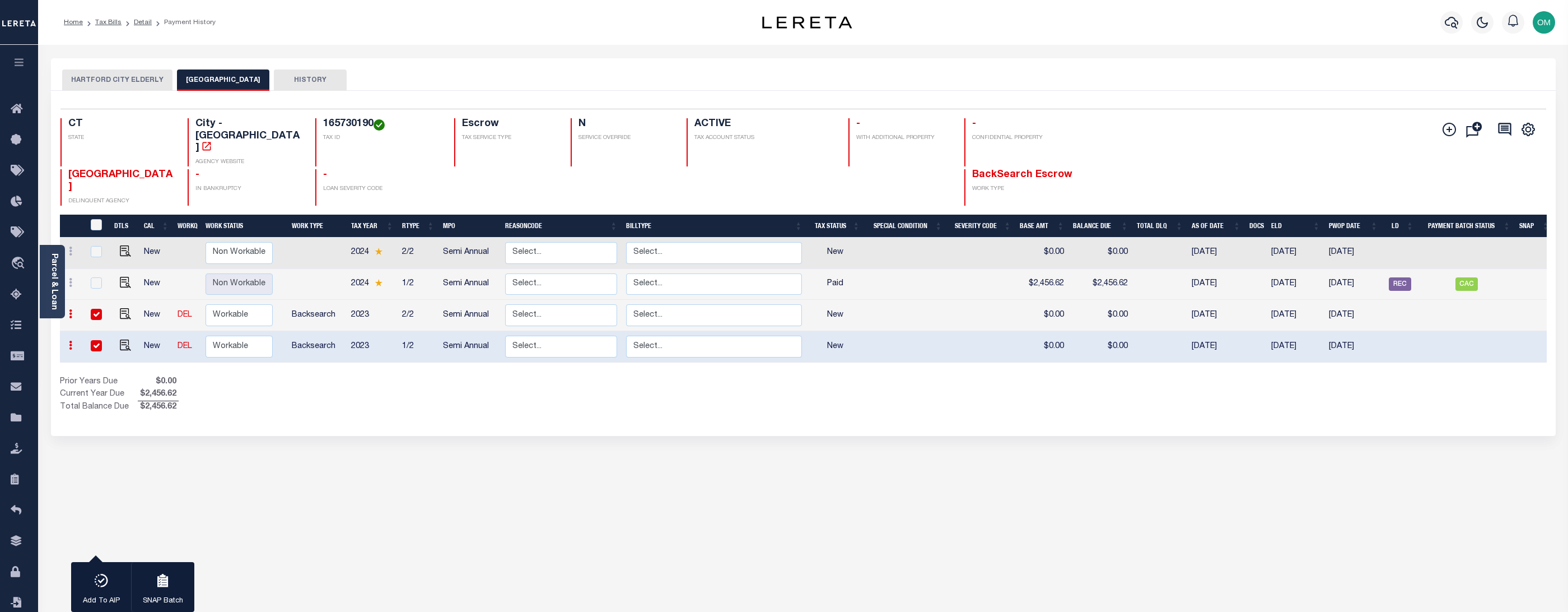
click at [292, 75] on button "HISTORY" at bounding box center [310, 79] width 73 height 21
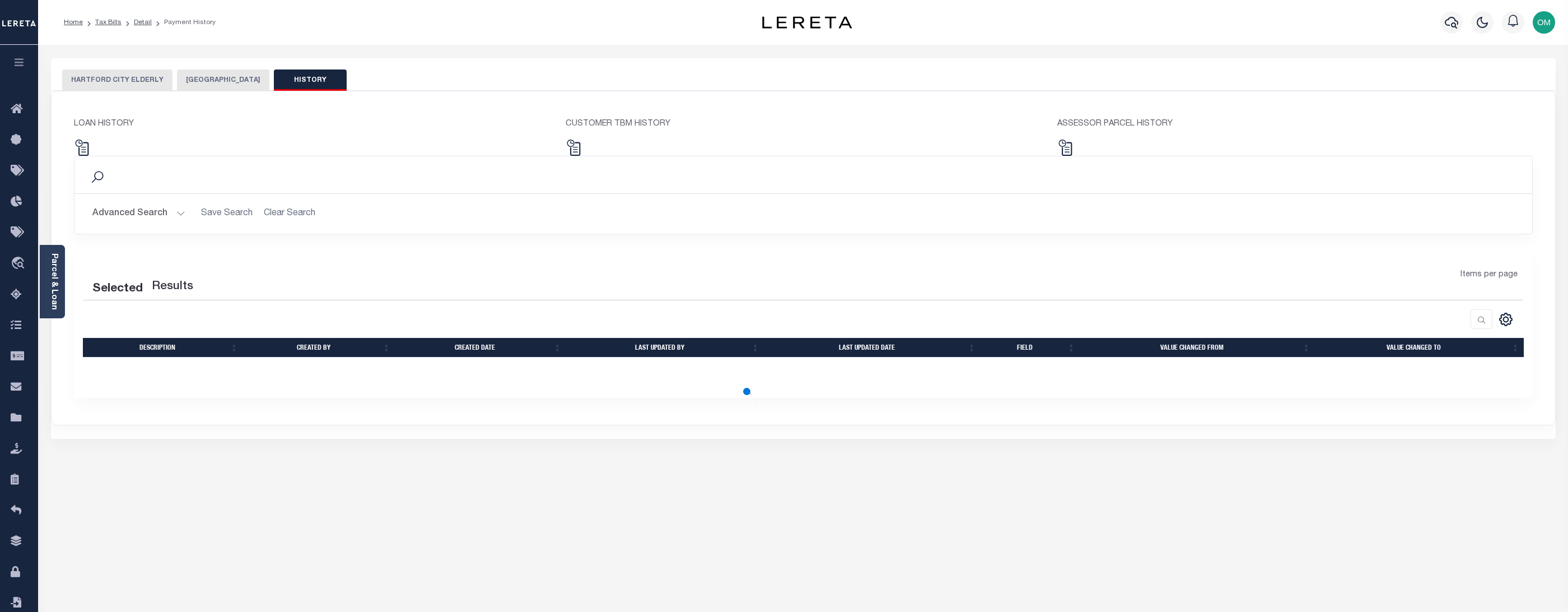
click at [113, 80] on button "HARTFORD CITY ELDERLY" at bounding box center [117, 79] width 111 height 21
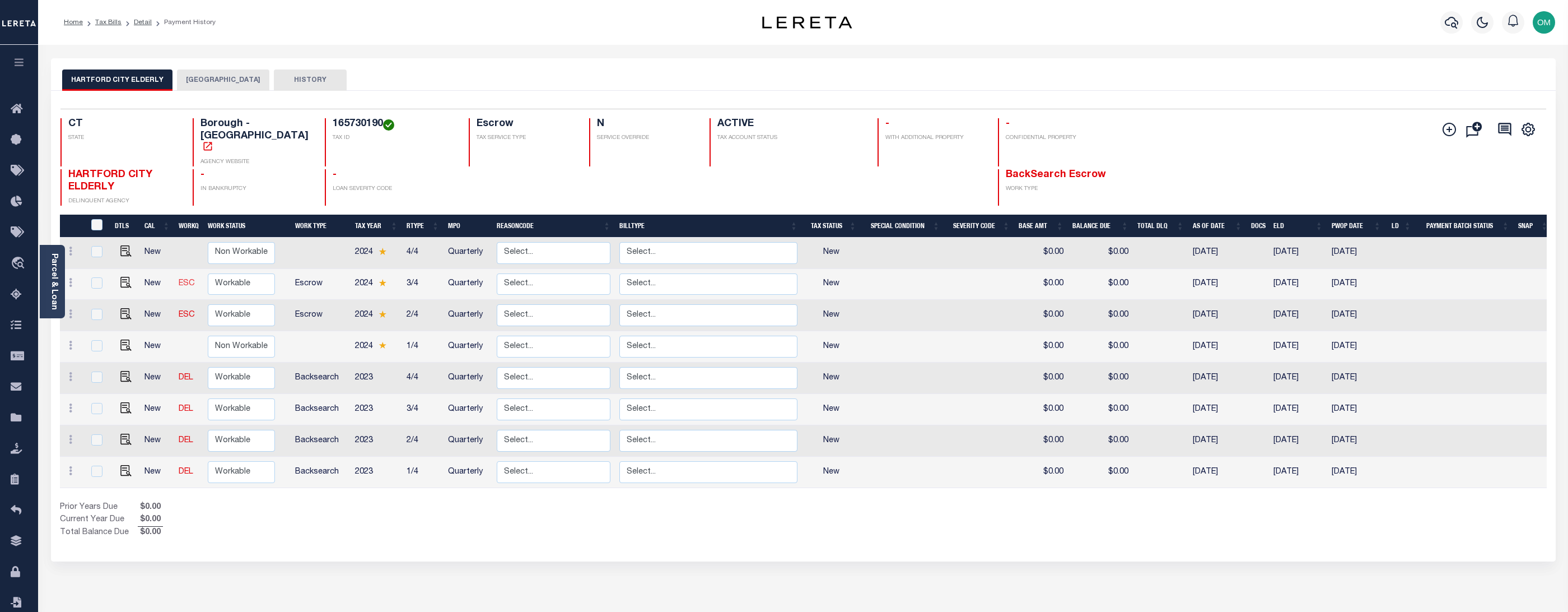
click at [189, 280] on link "ESC" at bounding box center [187, 284] width 16 height 8
checkbox input "true"
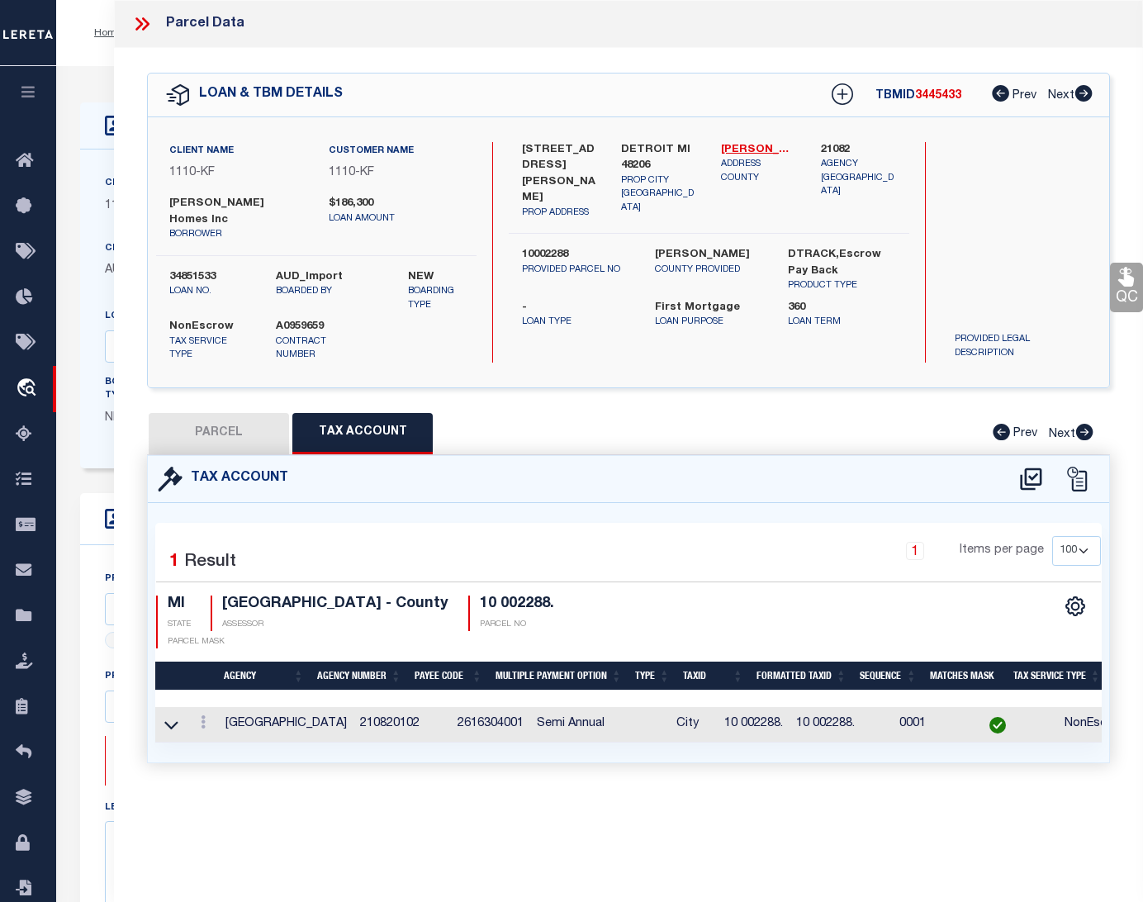
select select "100"
select select "3485"
select select "10"
select select "NonEscrow"
select select "2"
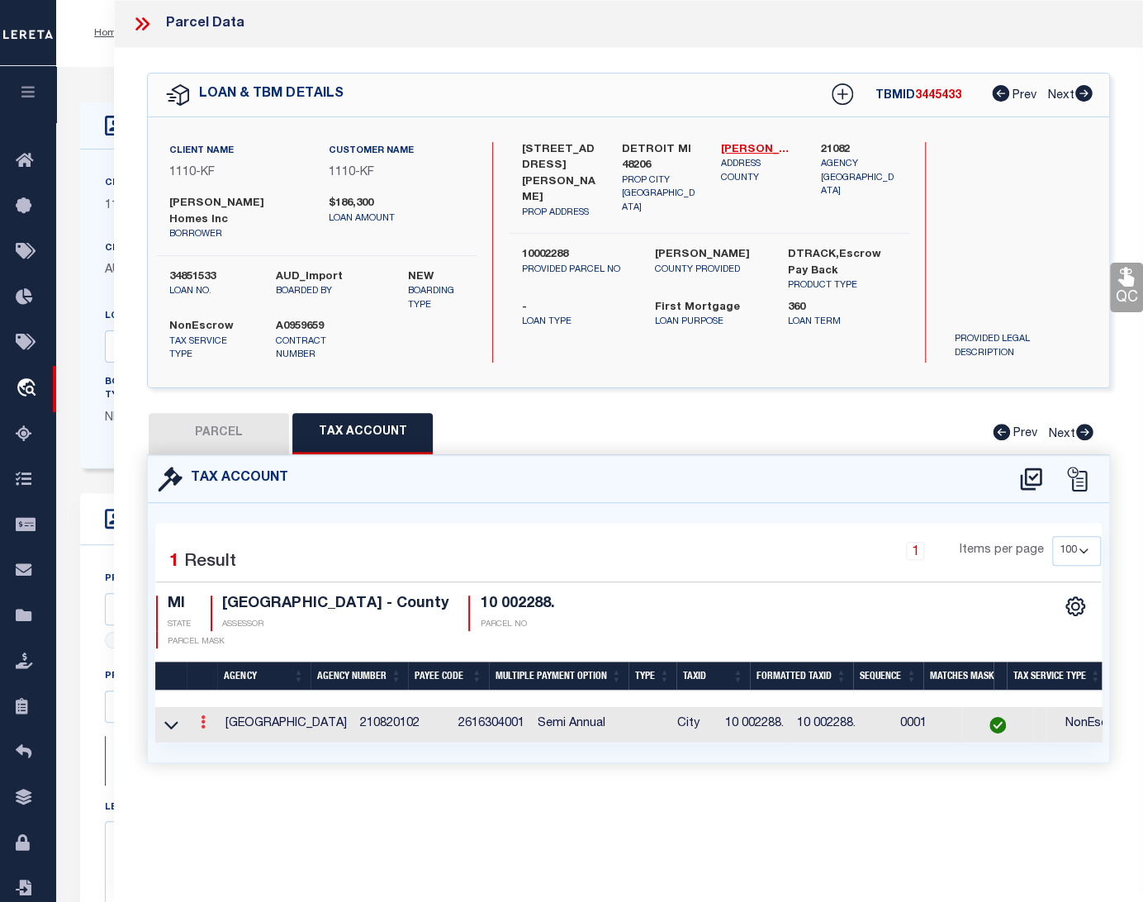
click at [197, 717] on link at bounding box center [203, 723] width 18 height 13
click at [206, 715] on icon at bounding box center [203, 721] width 5 height 13
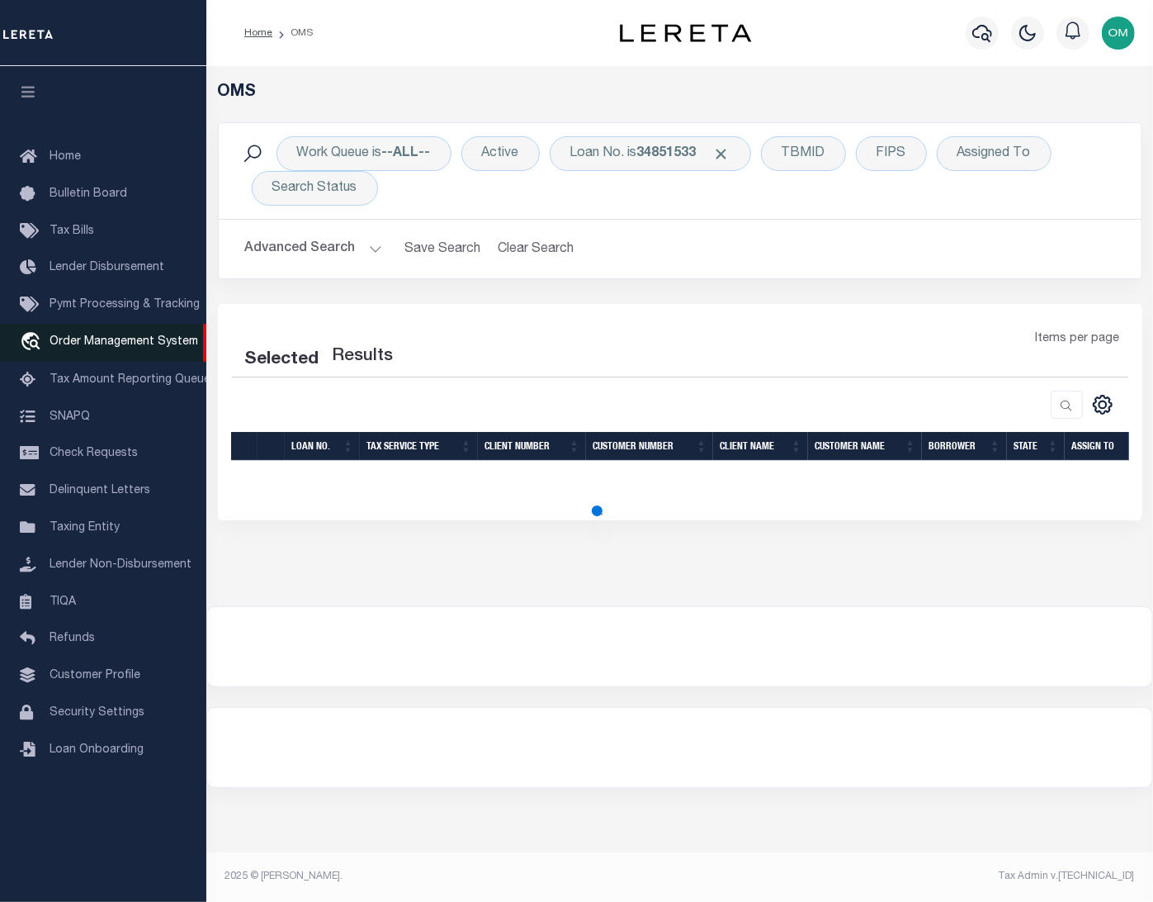
select select "200"
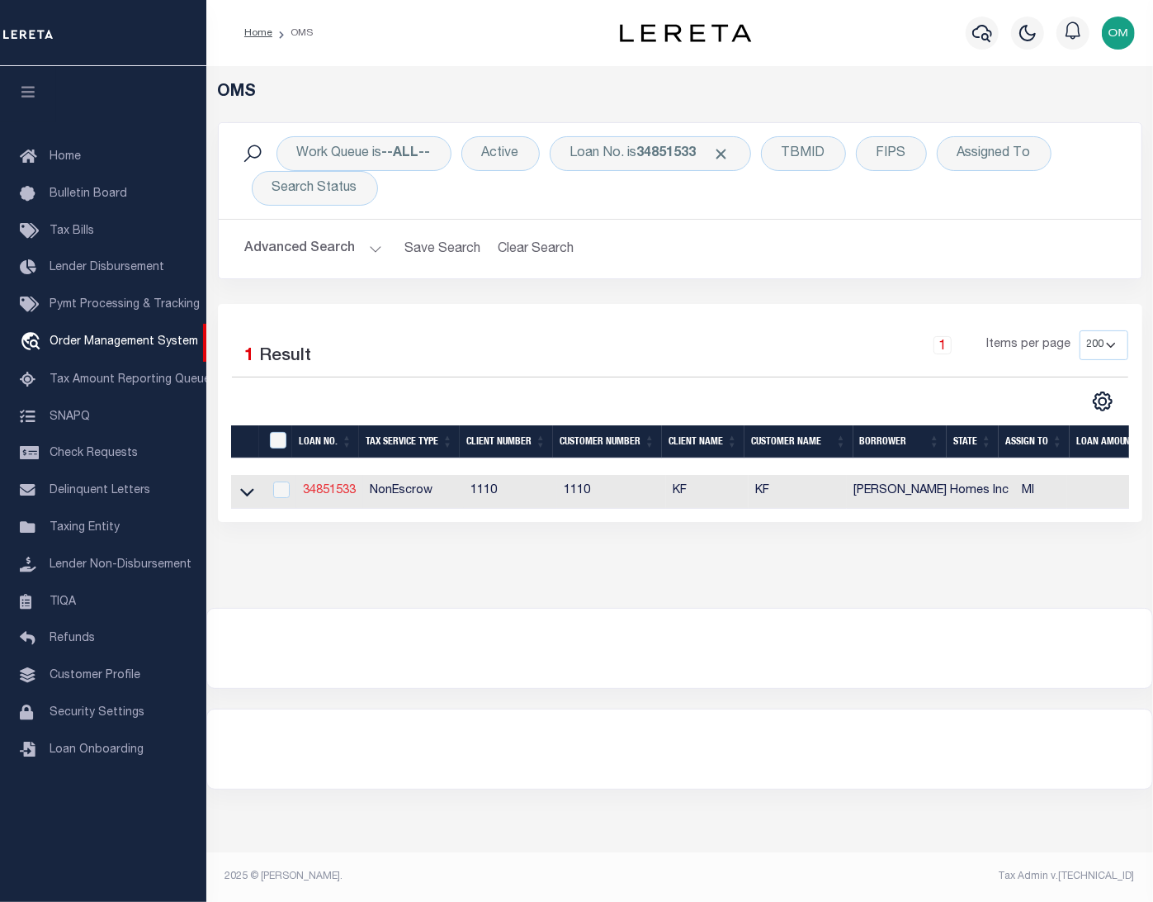
click at [320, 491] on link "34851533" at bounding box center [329, 491] width 53 height 12
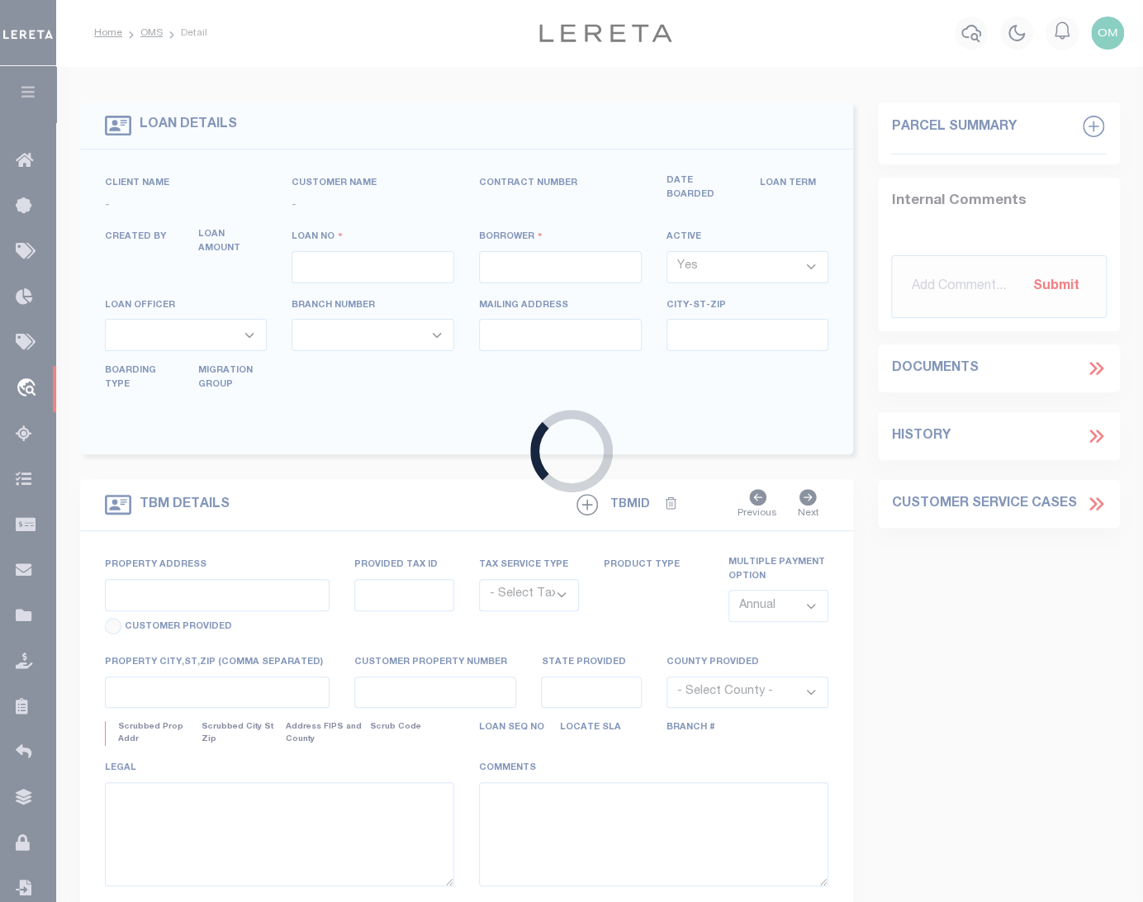
type input "34851533"
type input "[PERSON_NAME] Homes Inc"
select select
select select "10"
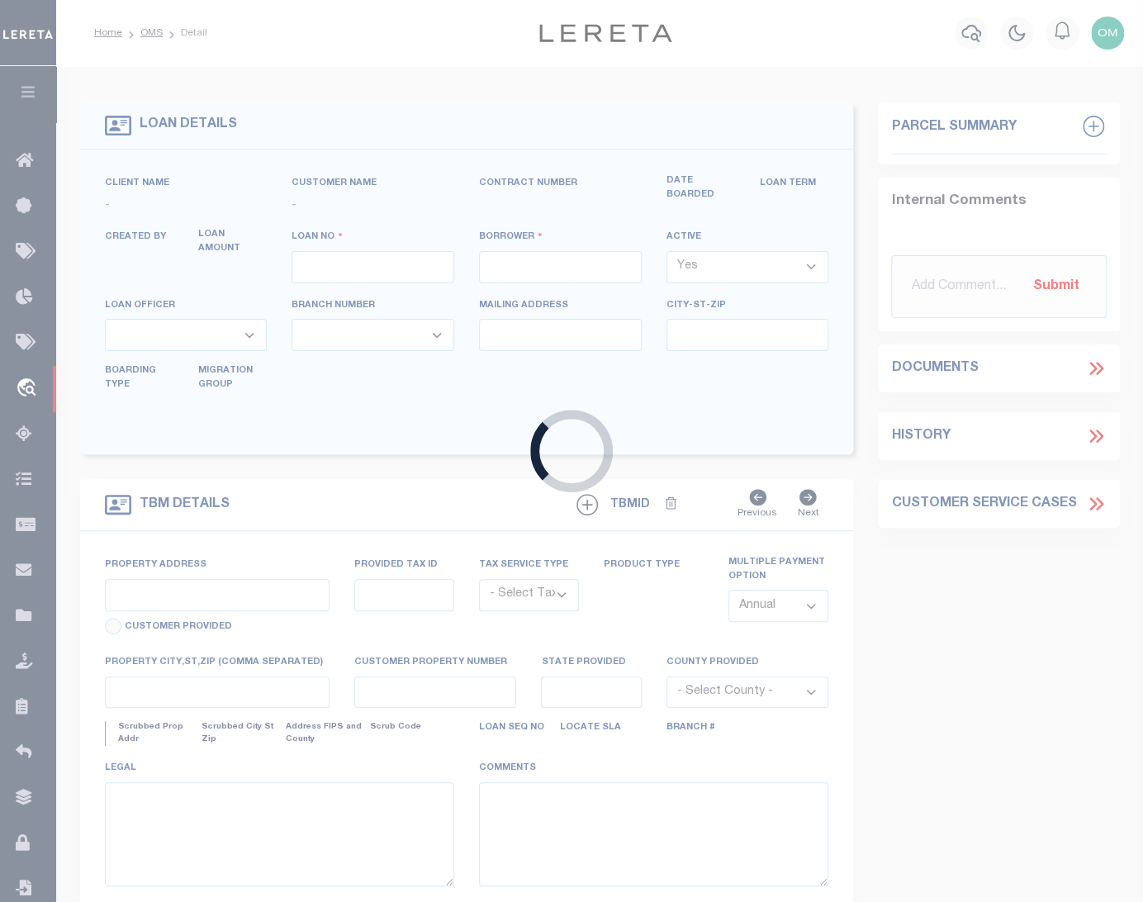
select select "NonEscrow"
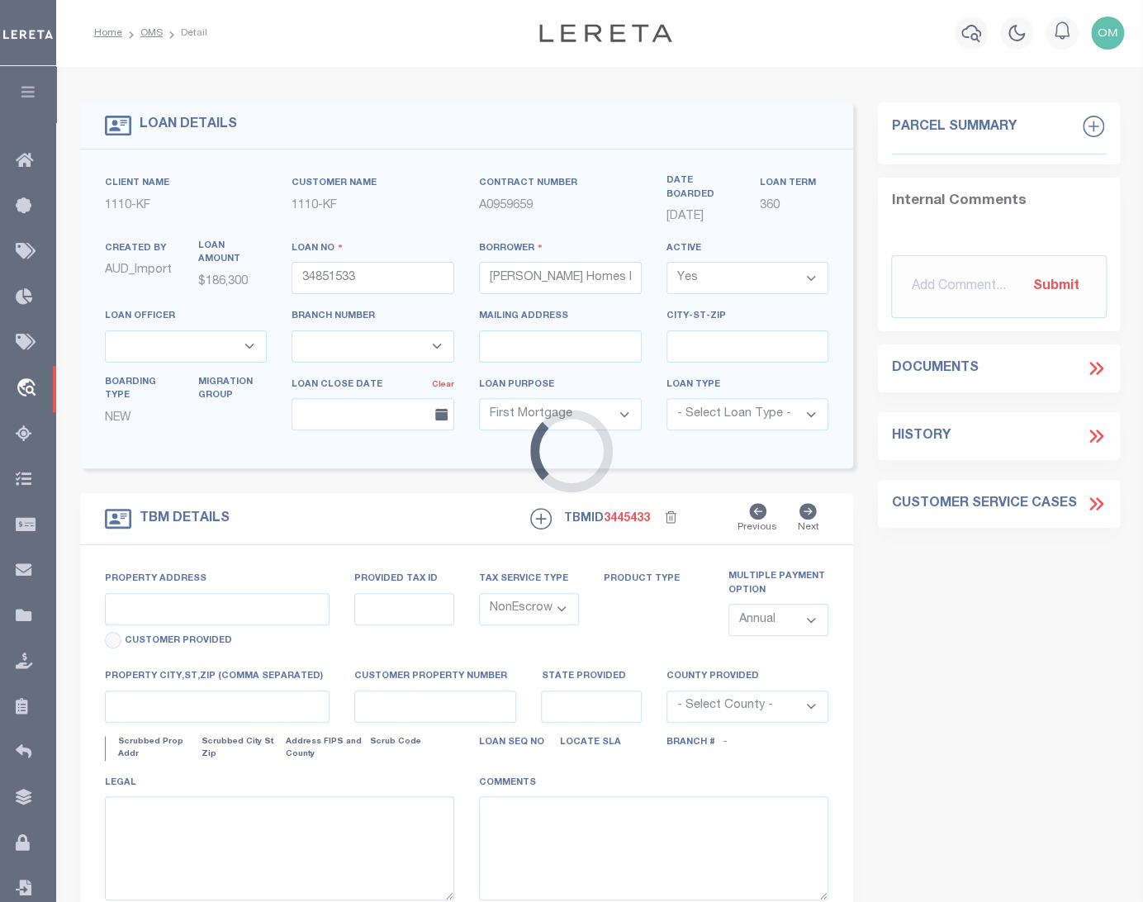
select select "3485"
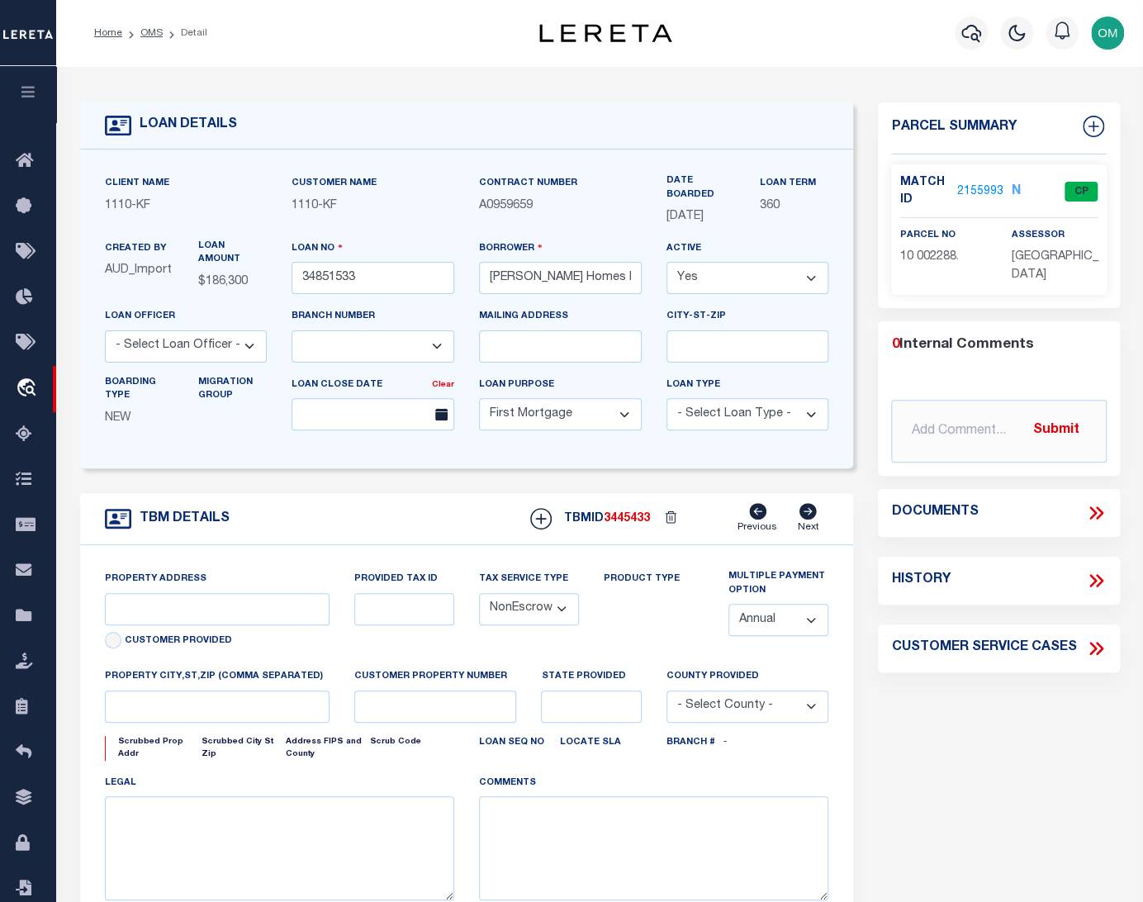
type input "[STREET_ADDRESS][PERSON_NAME]"
type input "10002288"
type input "DETROIT MI 48206"
type input "MI"
select select
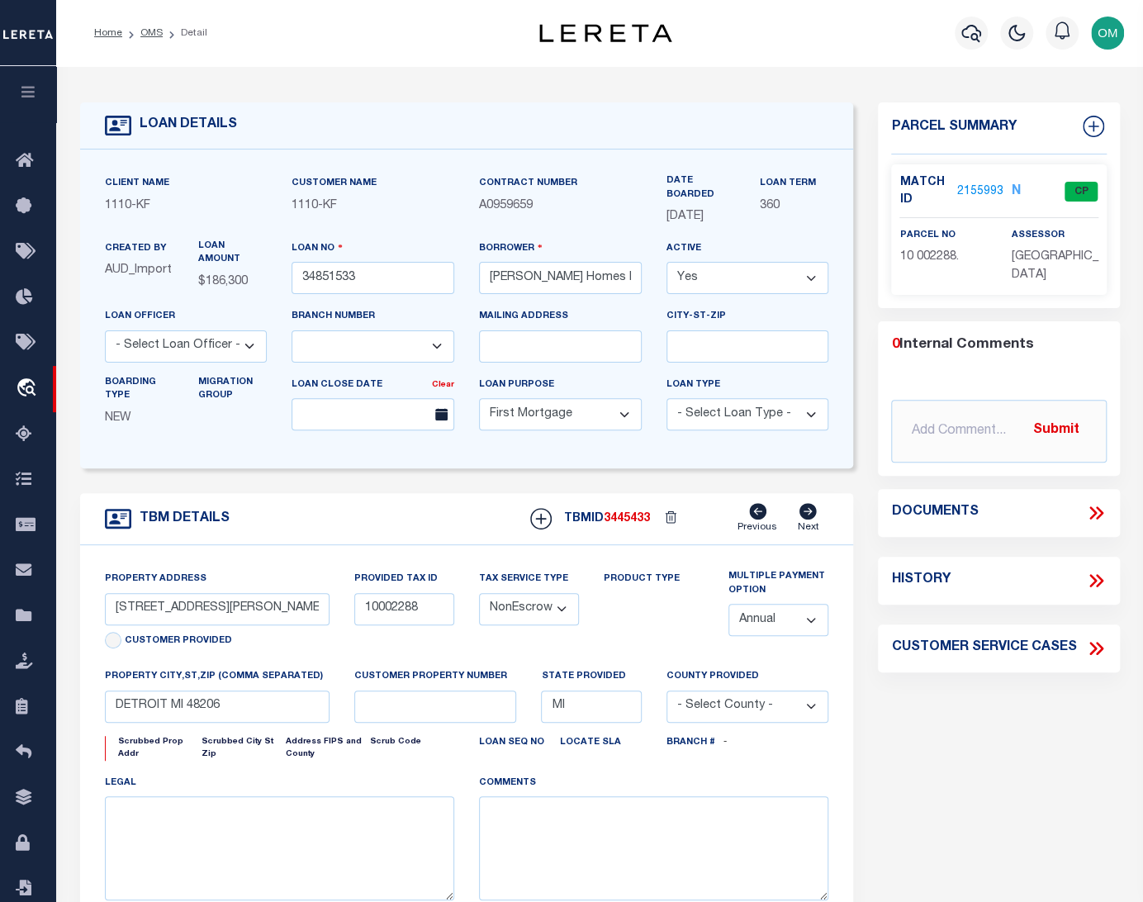
select select "2"
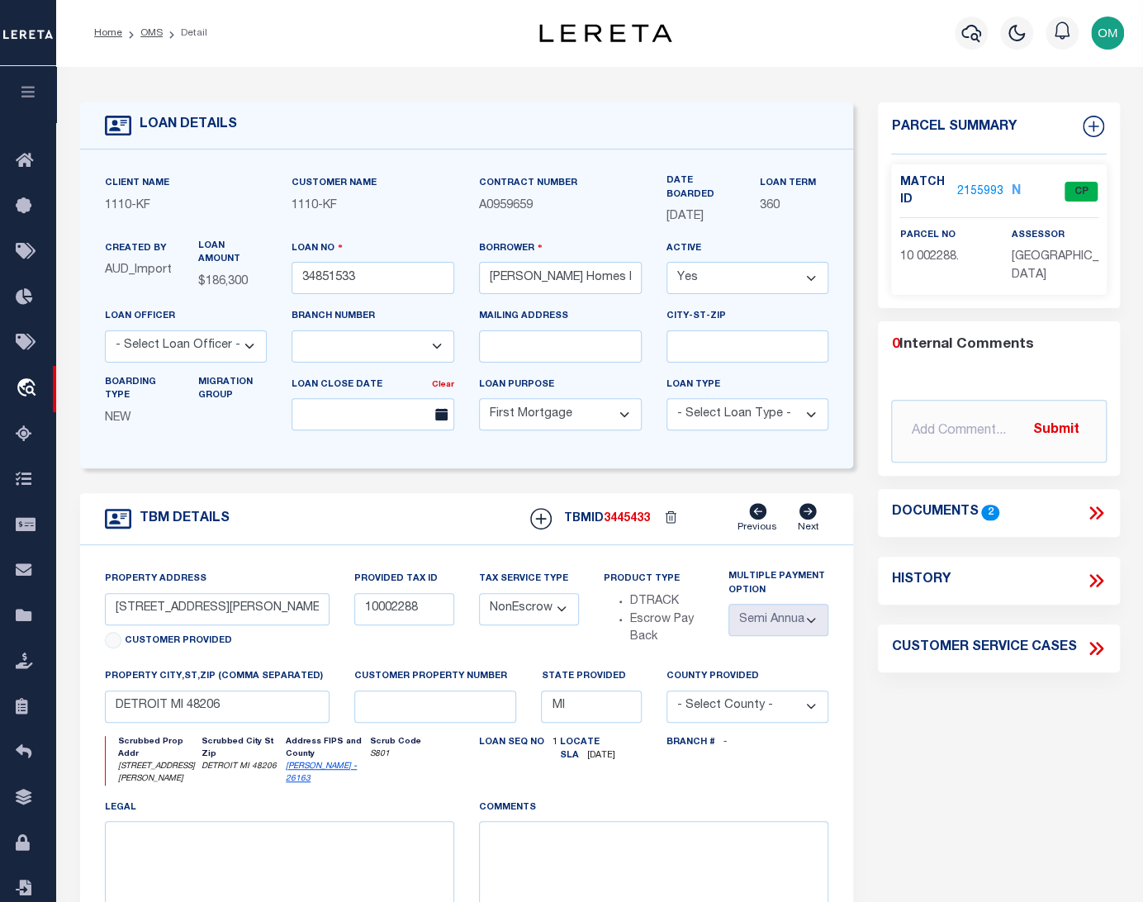
click at [959, 190] on link "2155993" at bounding box center [979, 191] width 46 height 17
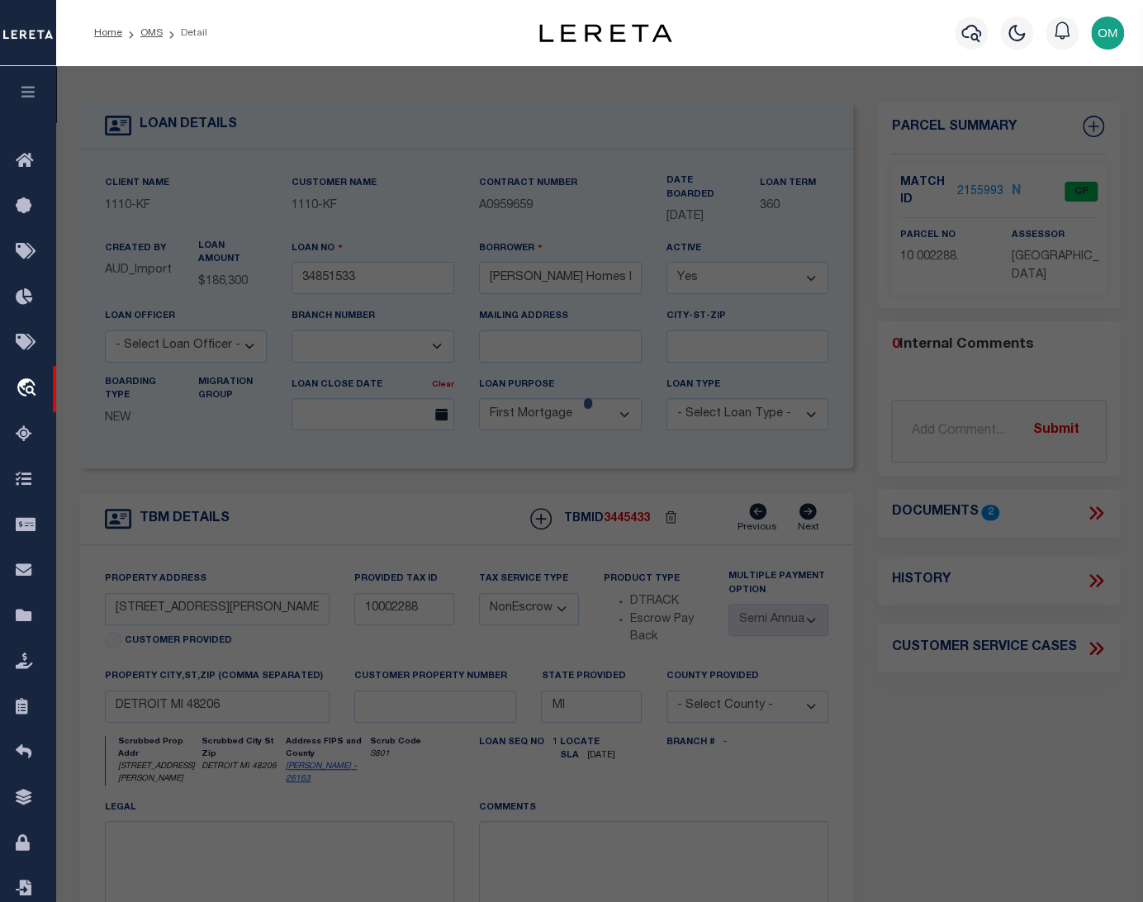
checkbox input "false"
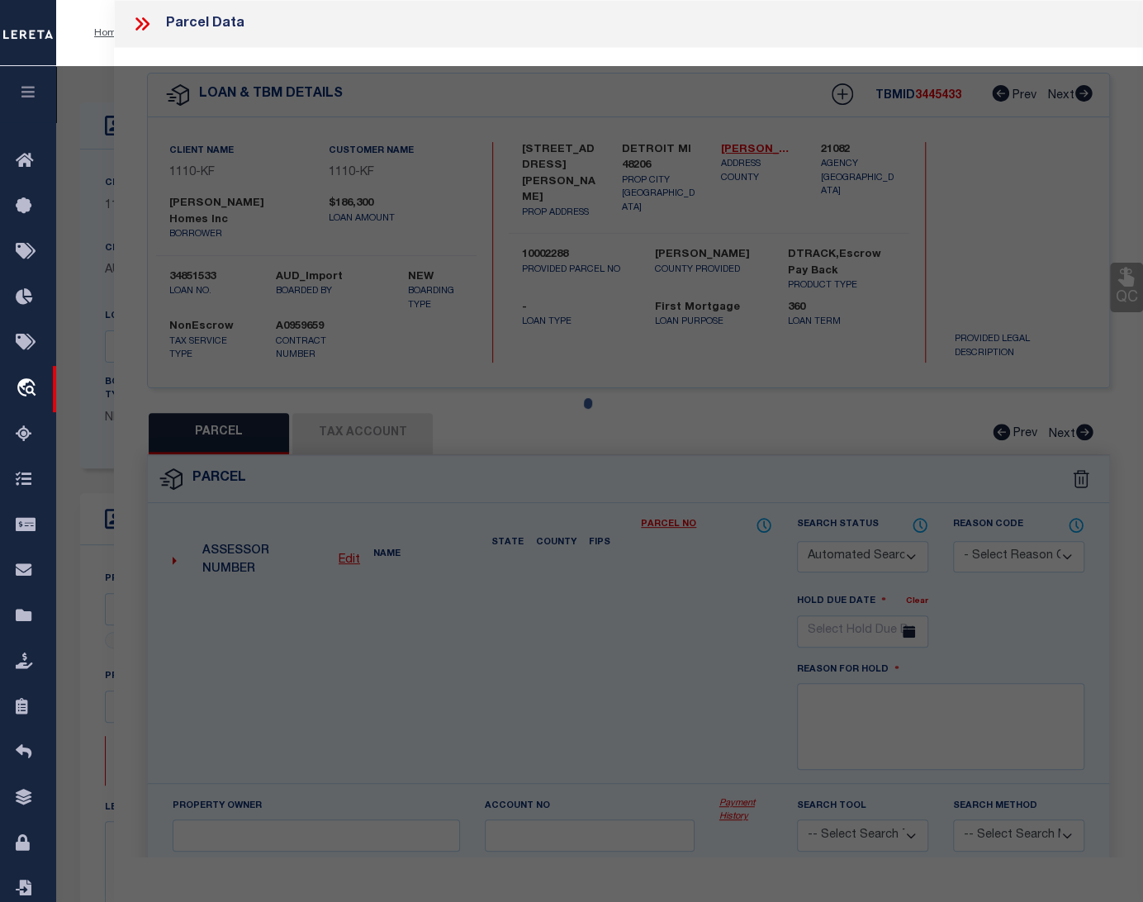
select select "CP"
type input "IVEY HOMES INC"
select select "ATL"
select select "ADD"
type input "2517 TAYLOR ST"
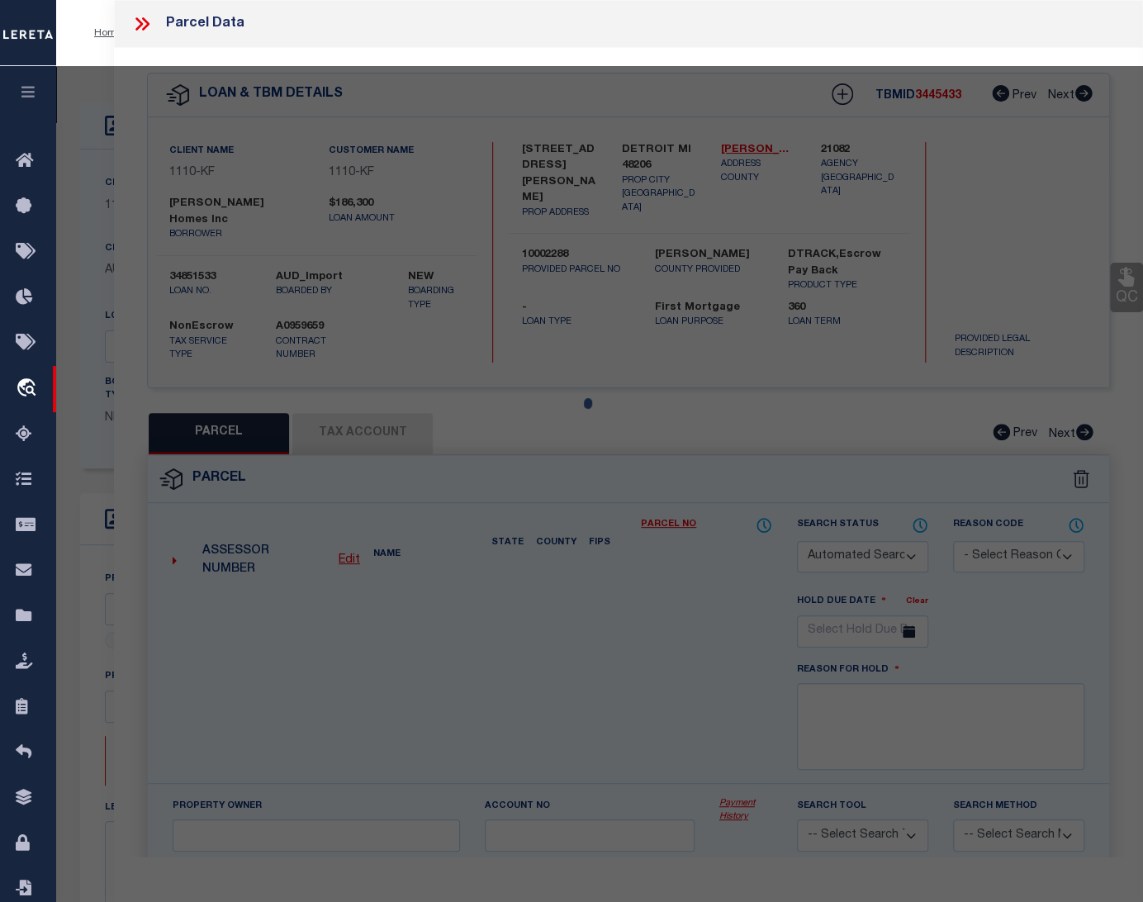
type input "DETROIT, MI 48206"
type textarea "S [PERSON_NAME] 135 [PERSON_NAME] FARM SUB L32 P39-40 PLATS, W C R 10/99 35 X 1…"
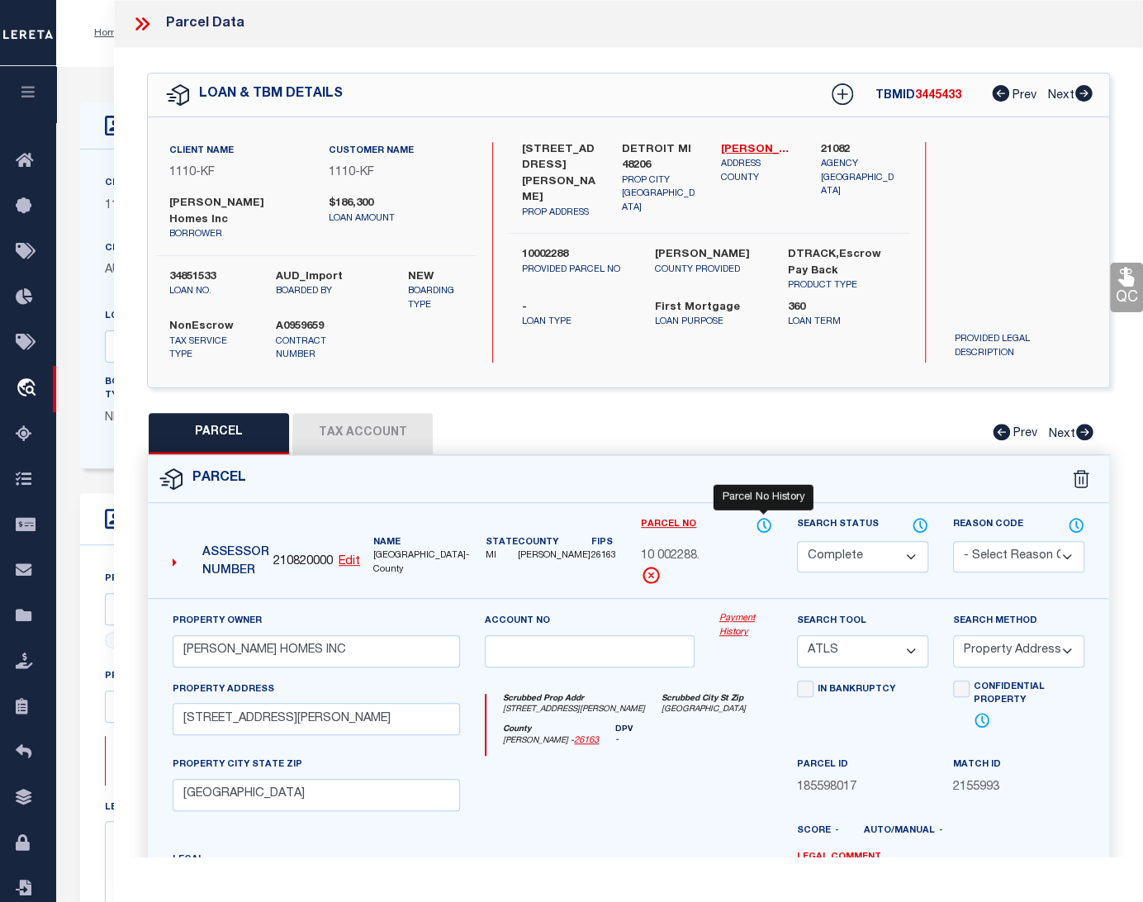
click at [770, 516] on icon at bounding box center [763, 525] width 17 height 18
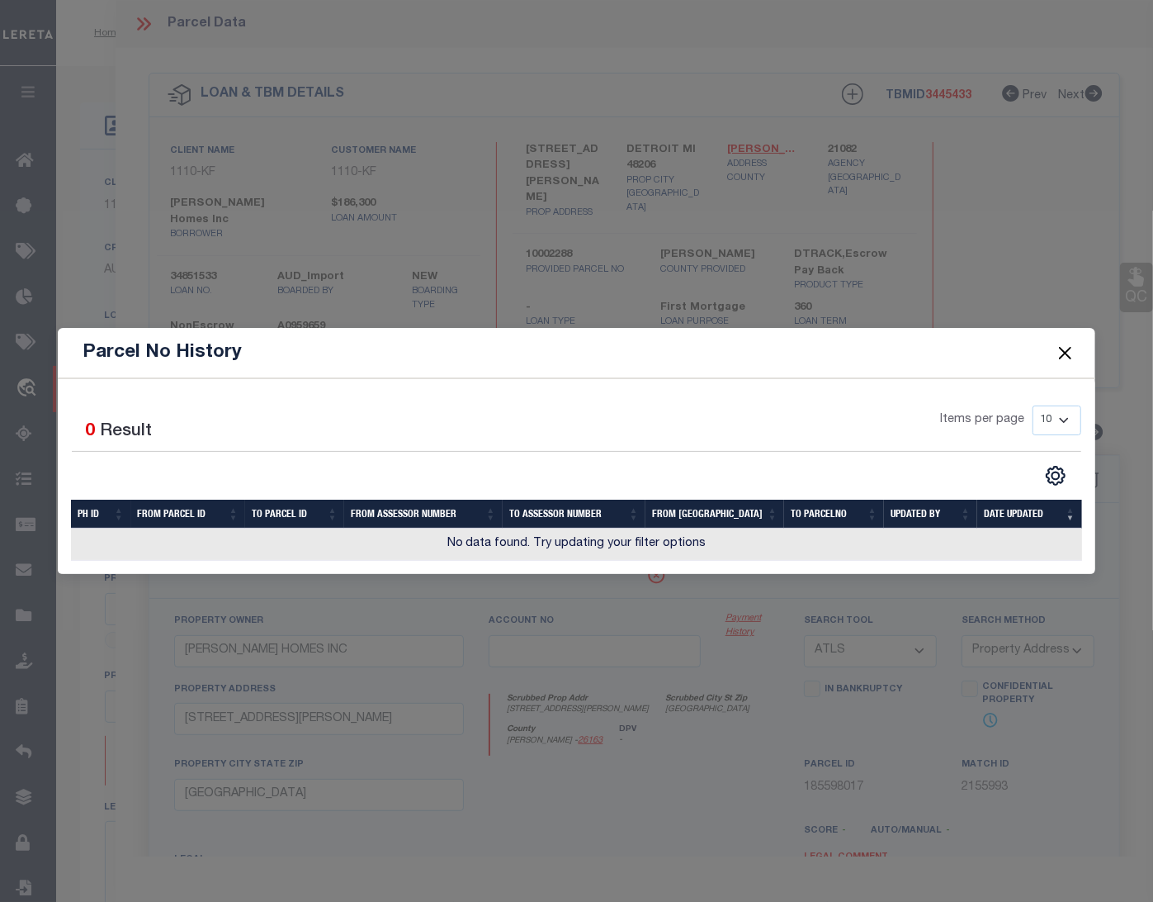
click at [1058, 351] on button "Close" at bounding box center [1064, 352] width 21 height 21
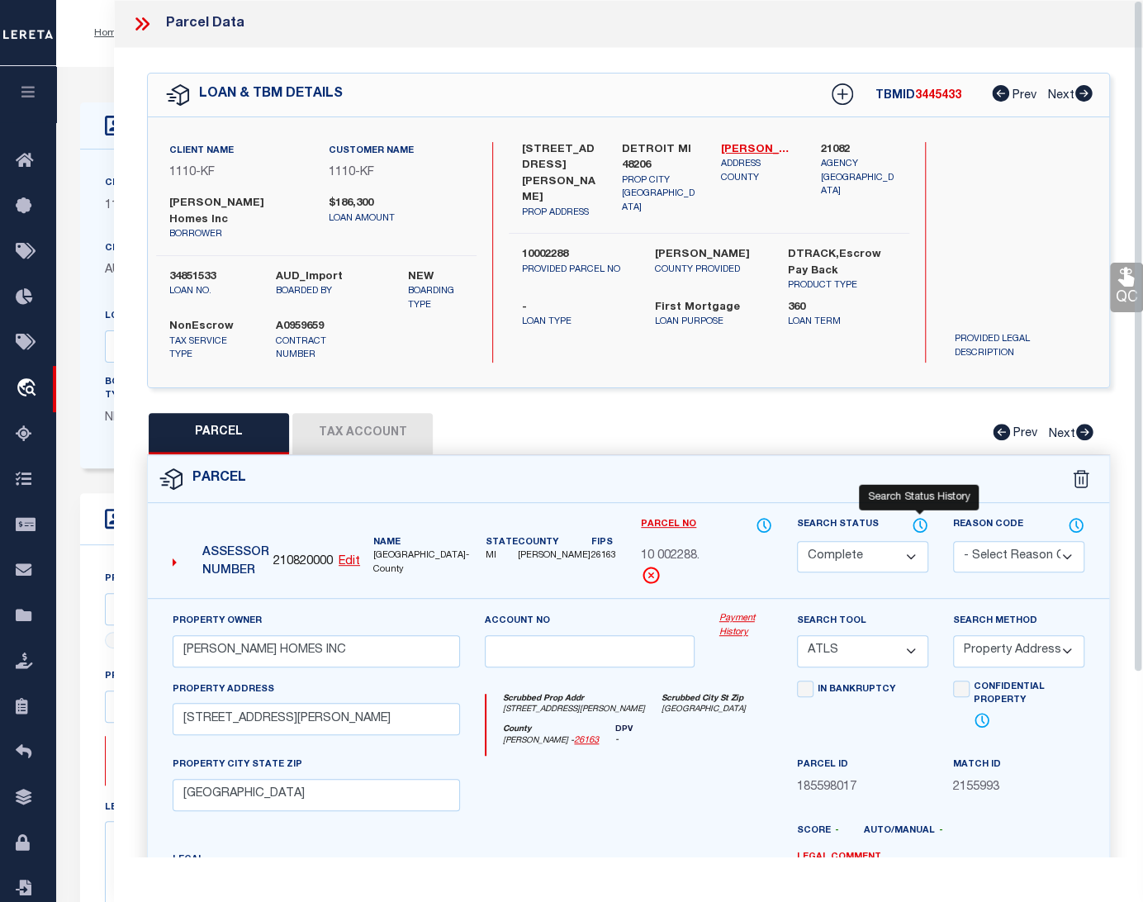
click at [914, 518] on icon at bounding box center [920, 525] width 17 height 18
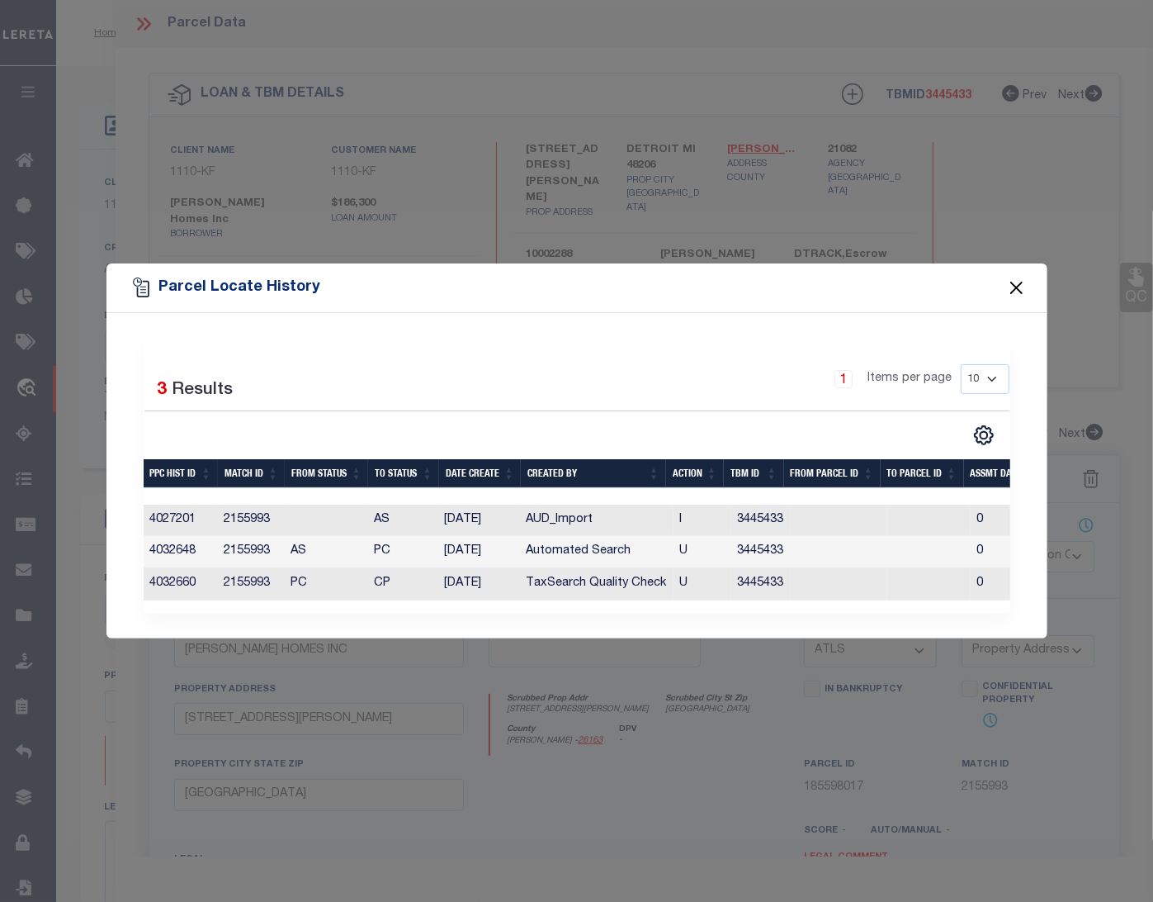
click at [1012, 291] on button "Close" at bounding box center [1016, 287] width 21 height 21
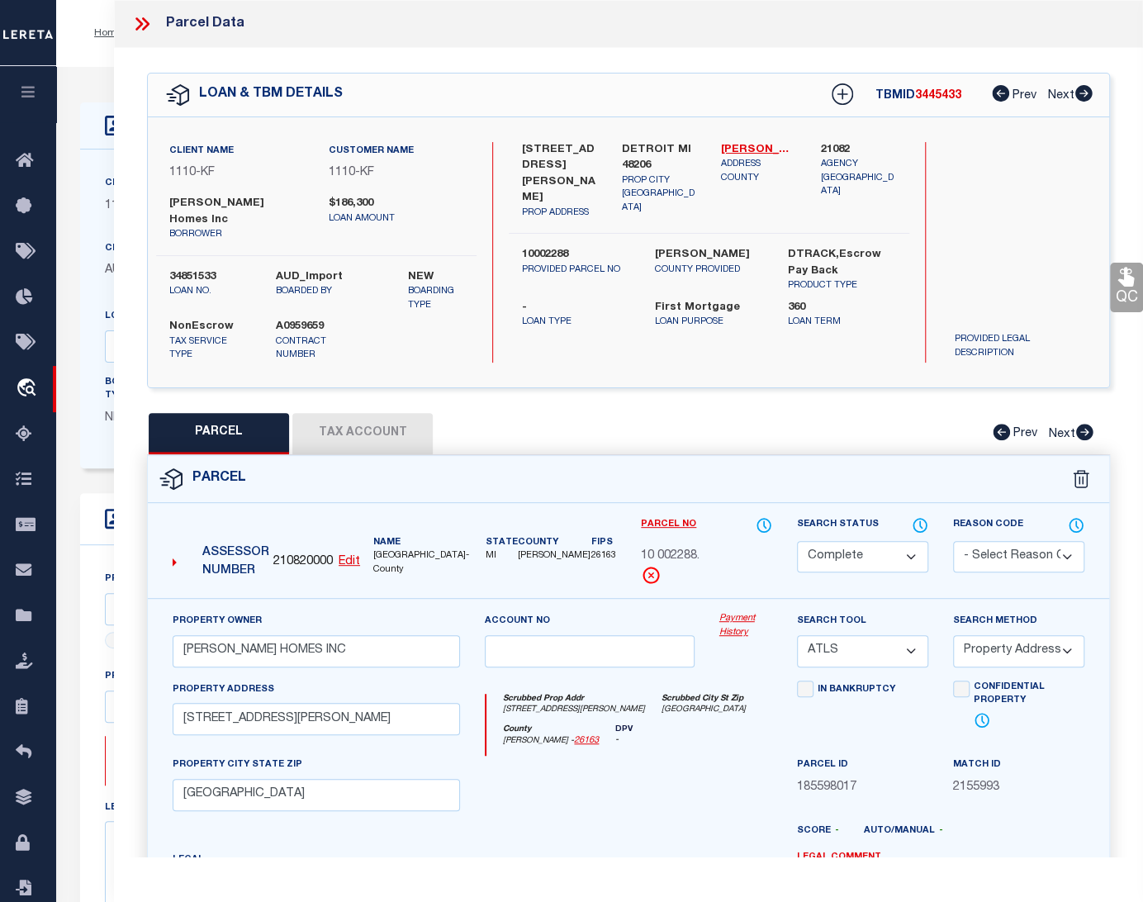
click at [231, 421] on button "PARCEL" at bounding box center [219, 433] width 140 height 41
select select "AS"
select select
checkbox input "false"
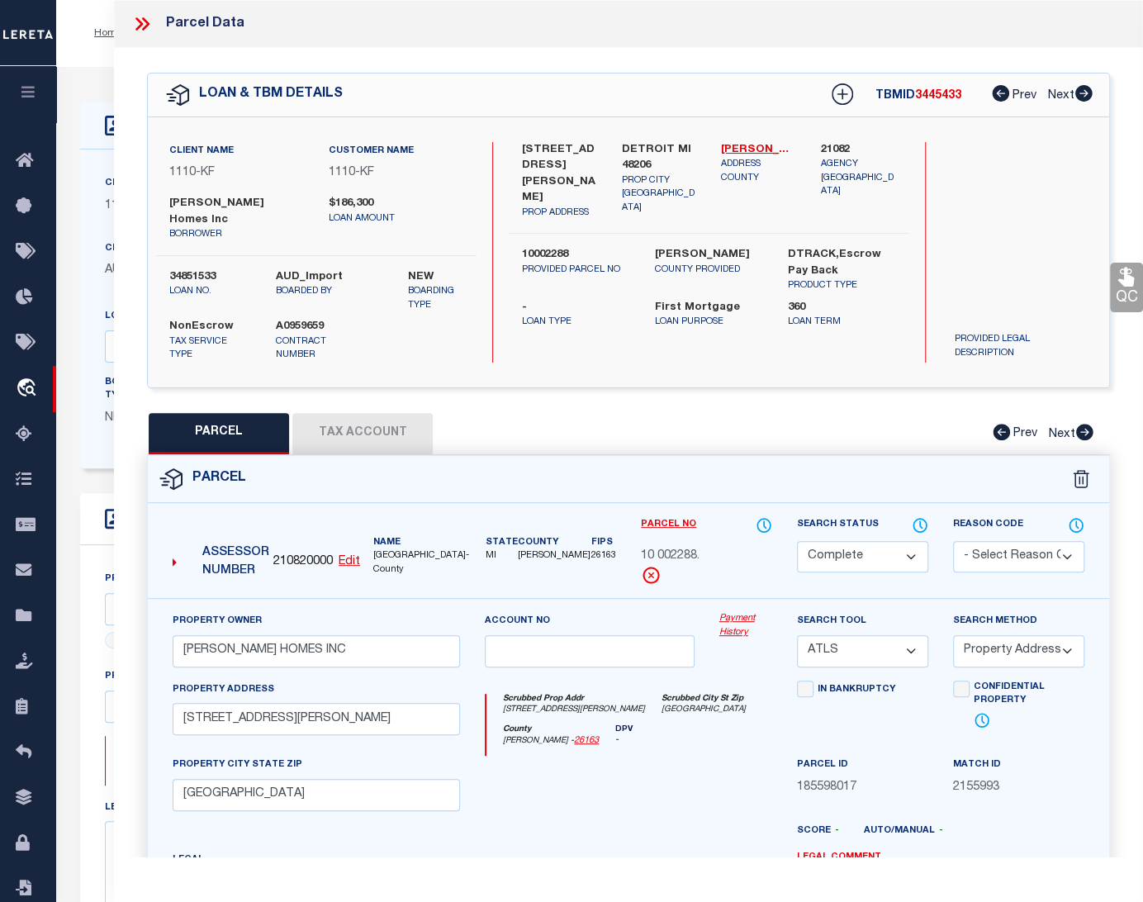
checkbox input "false"
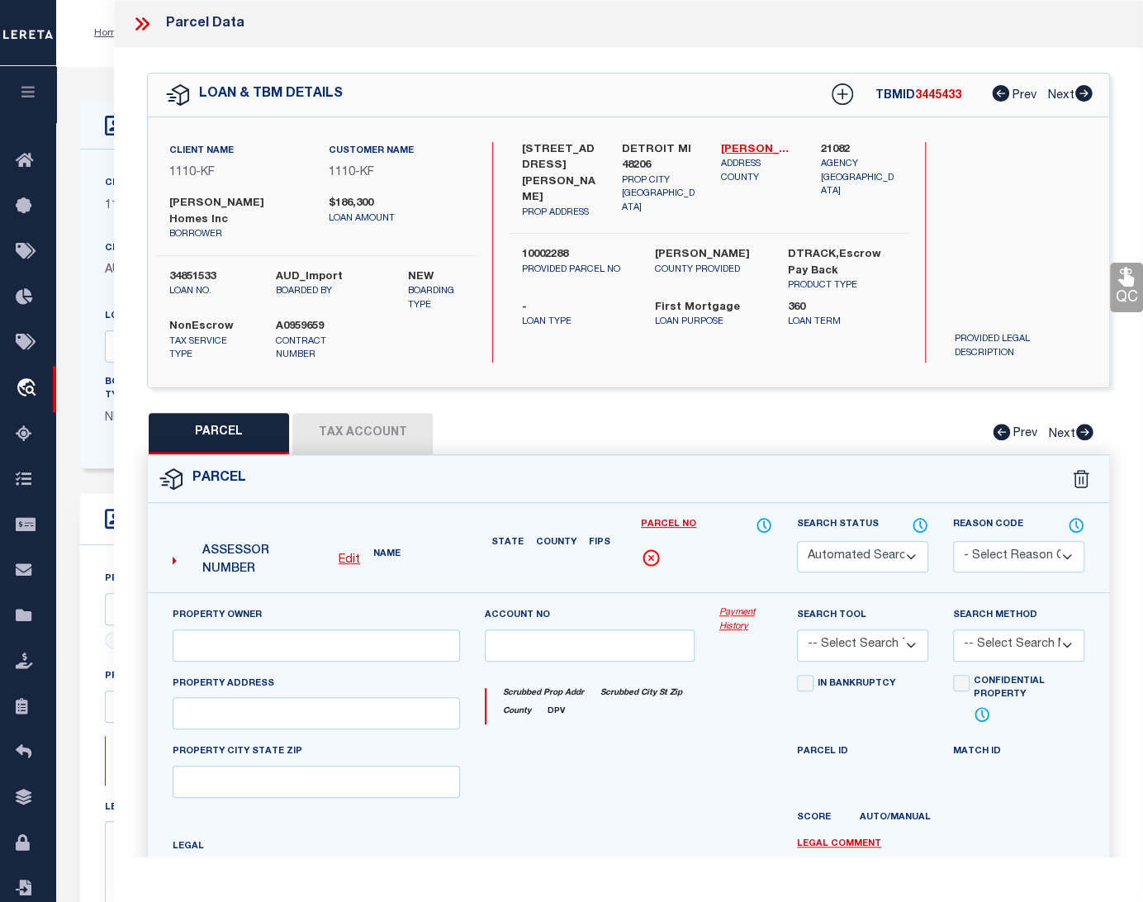
click at [343, 418] on button "Tax Account" at bounding box center [362, 433] width 140 height 41
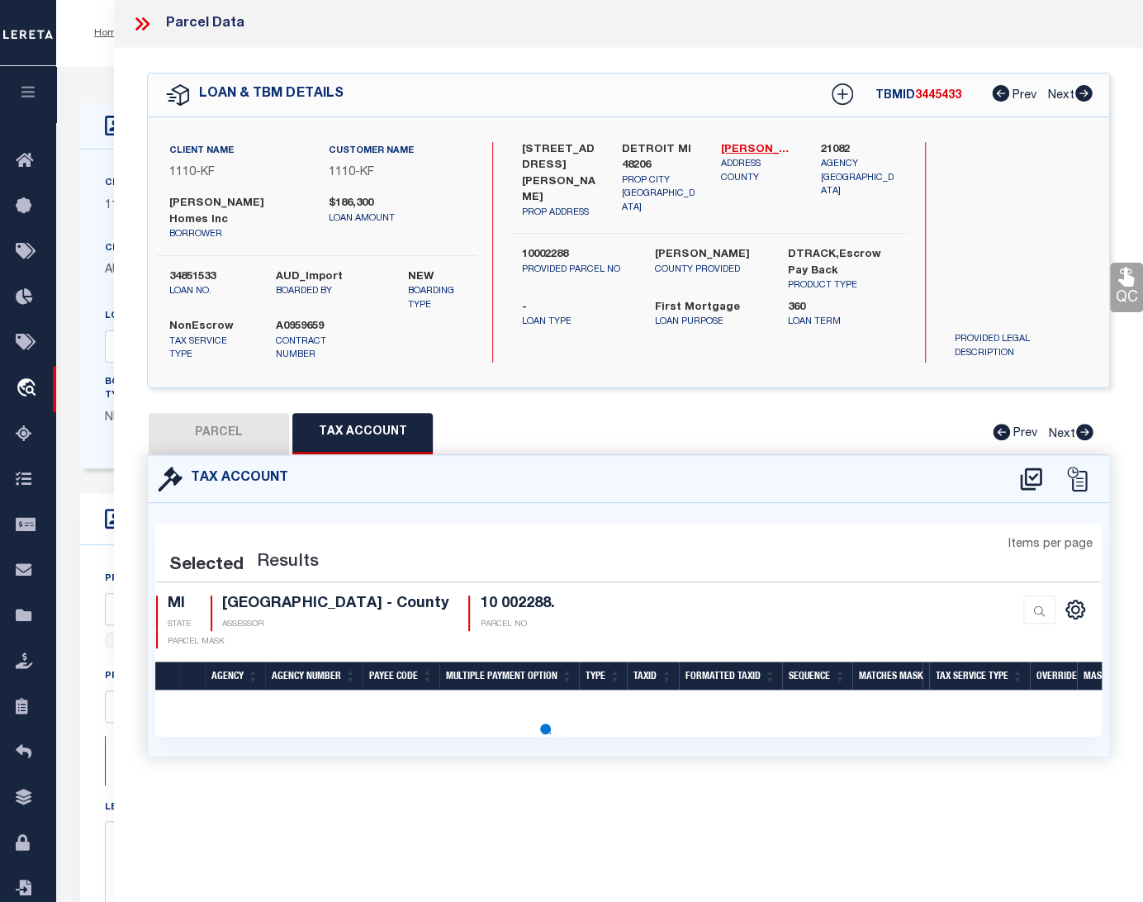
select select "100"
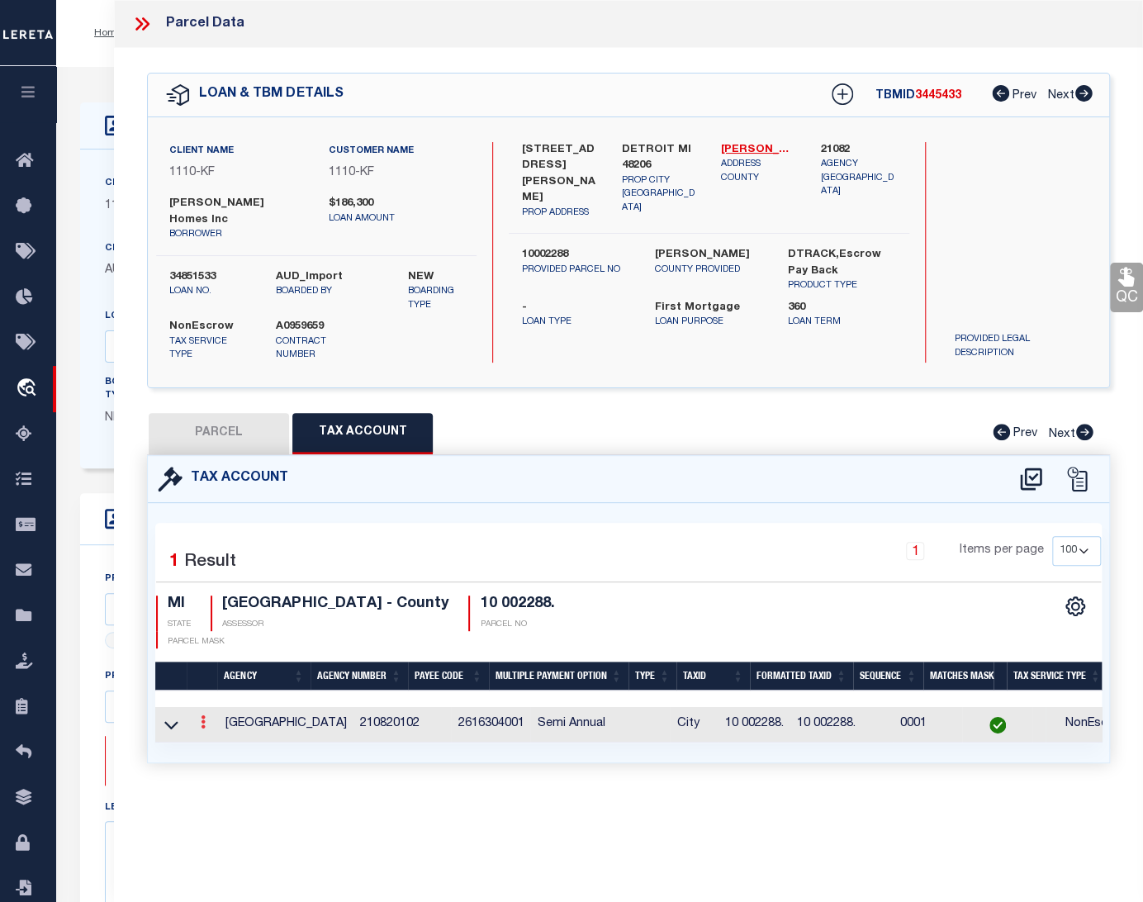
click at [204, 715] on icon at bounding box center [203, 721] width 5 height 13
click at [217, 741] on icon "" at bounding box center [221, 747] width 12 height 12
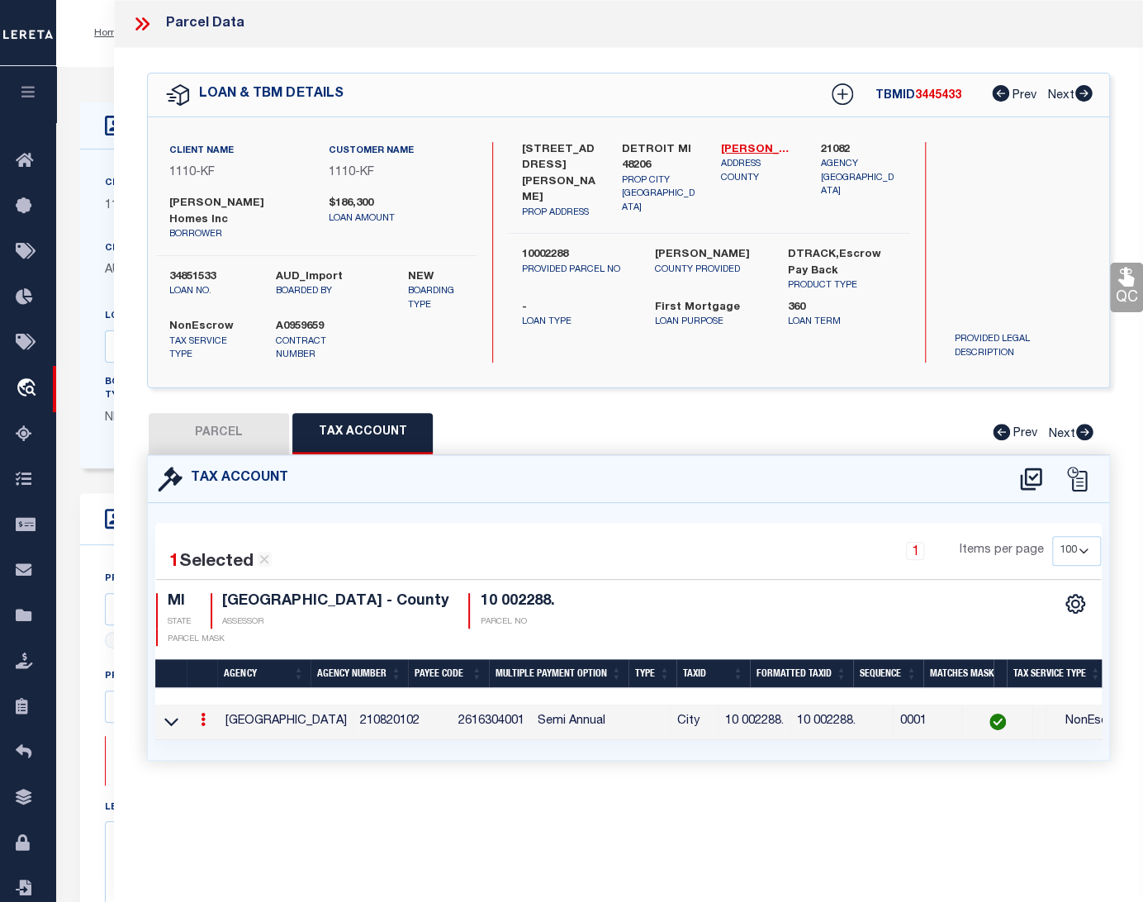
checkbox input "true"
radio input "true"
type input "10/08/2025"
type textarea "8/11/2024 - Per website taxes are delinquent and it is re-levied to Wayne Count…"
type input "10 002288."
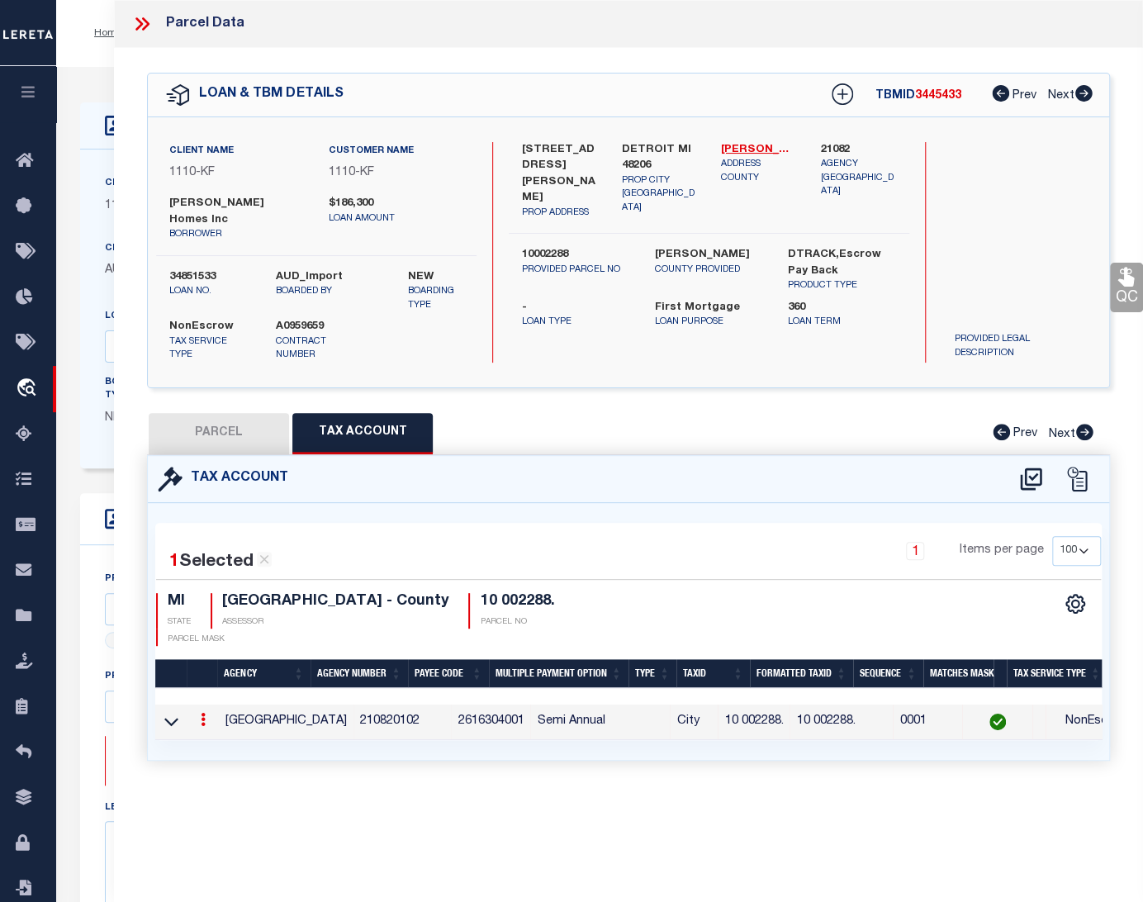
type textarea "$$ $$$$$$XXXXX#"
checkbox input "true"
select select "ACT"
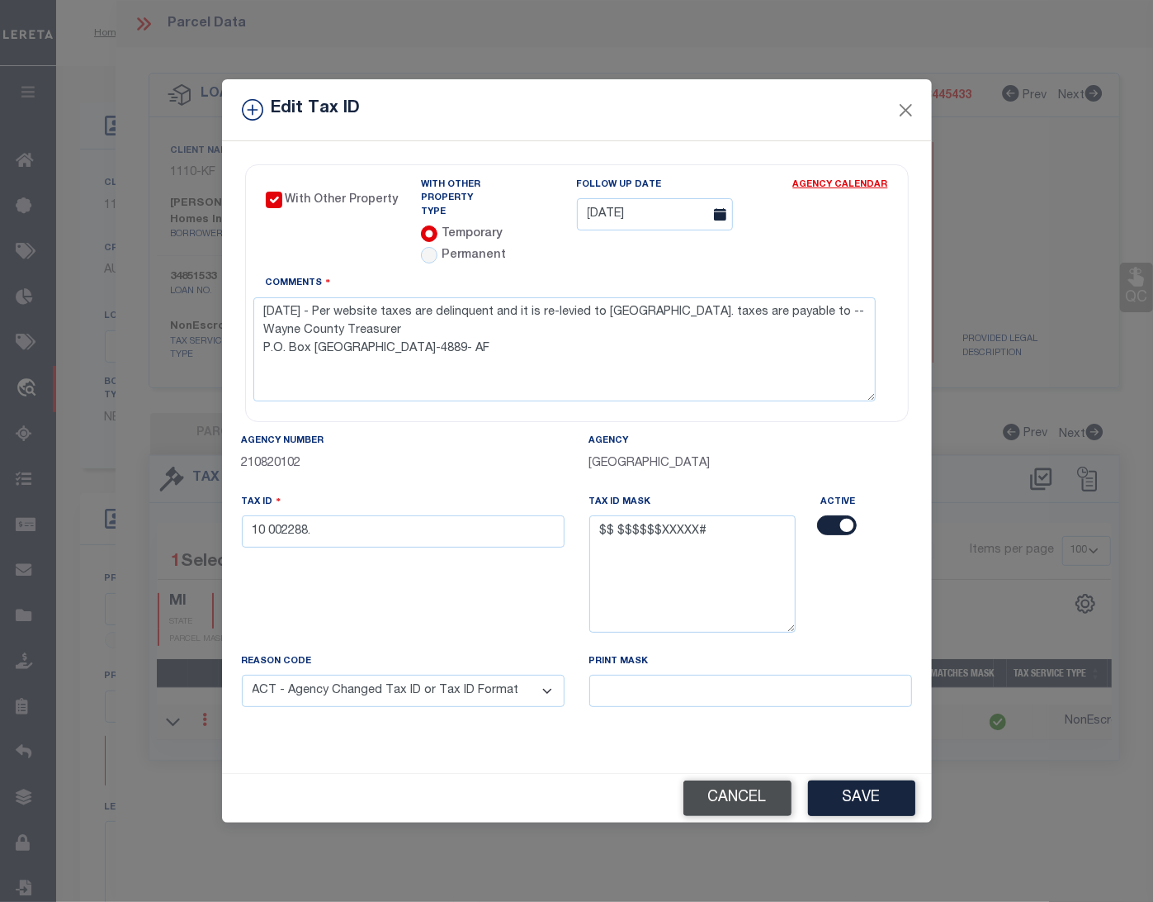
click at [718, 780] on button "Cancel" at bounding box center [738, 798] width 108 height 36
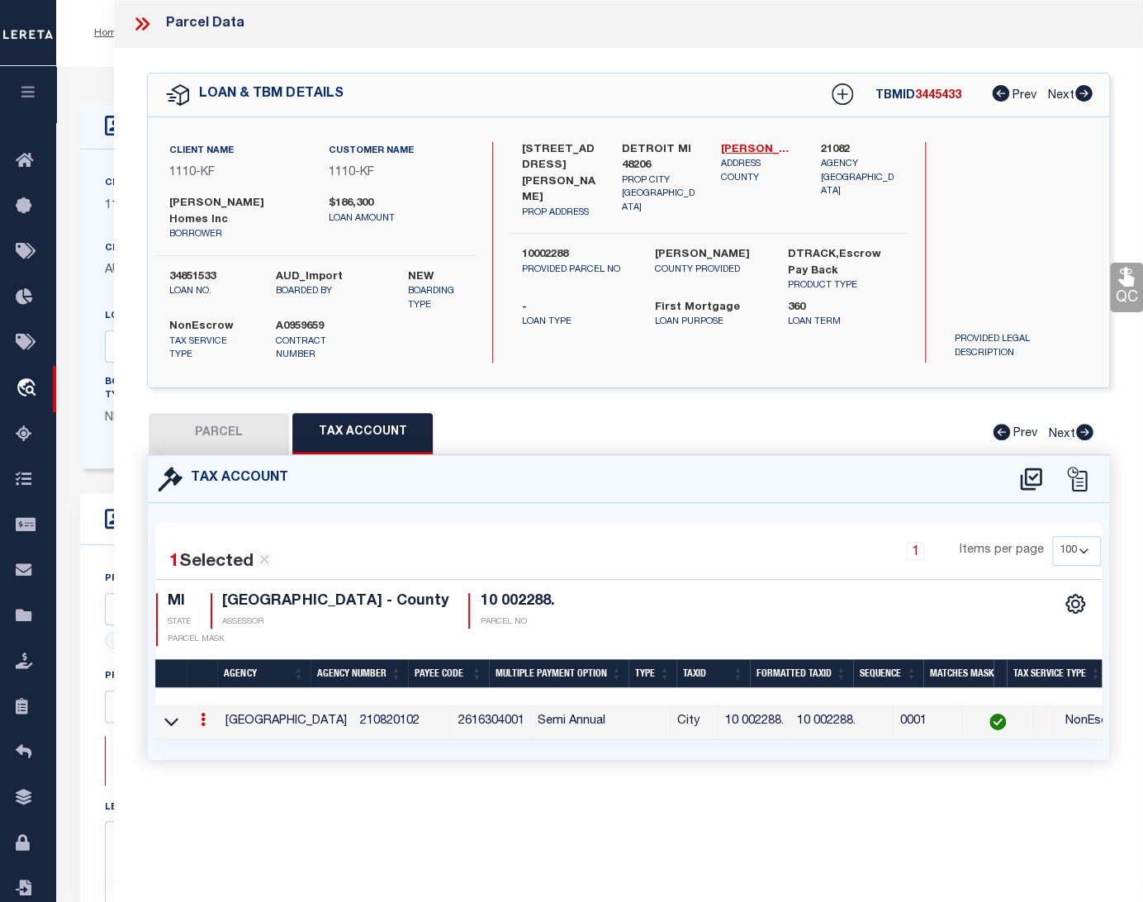
click at [145, 22] on icon at bounding box center [141, 23] width 21 height 21
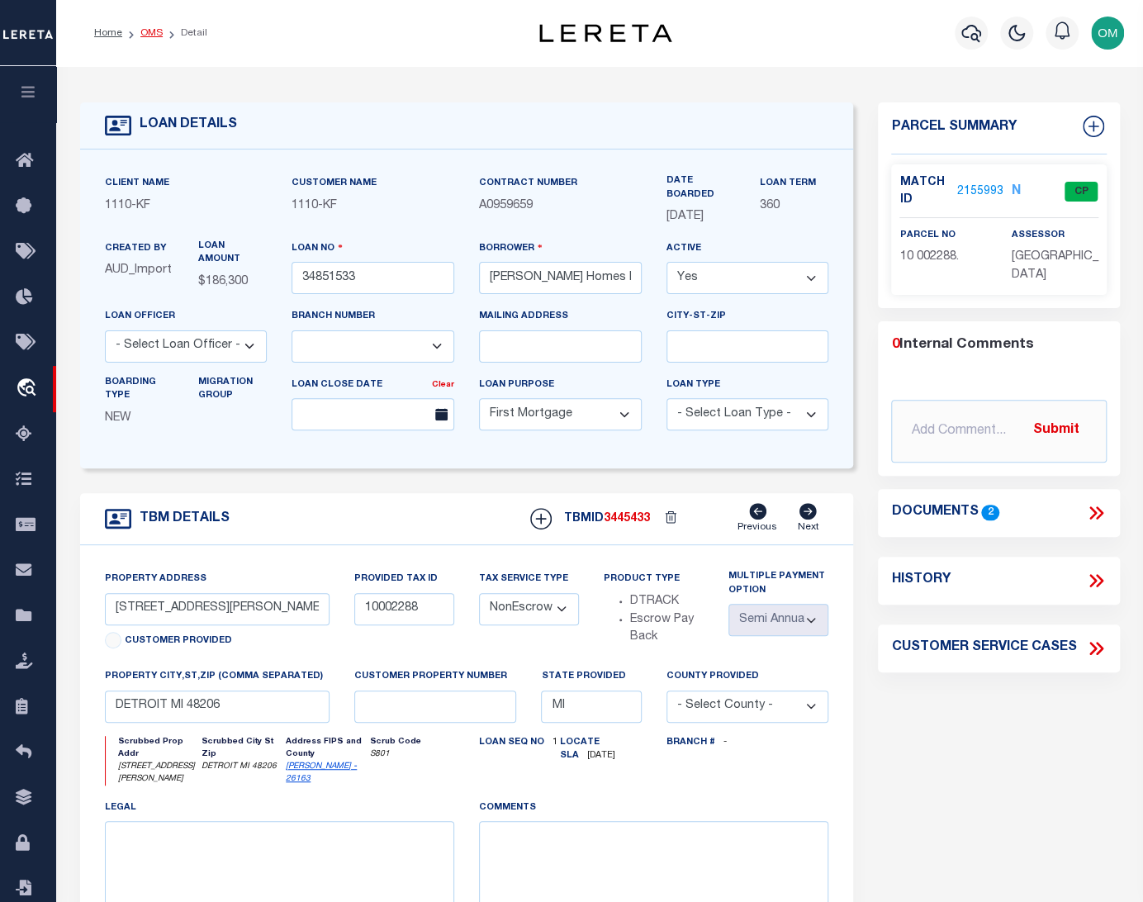
click at [151, 30] on link "OMS" at bounding box center [151, 33] width 22 height 10
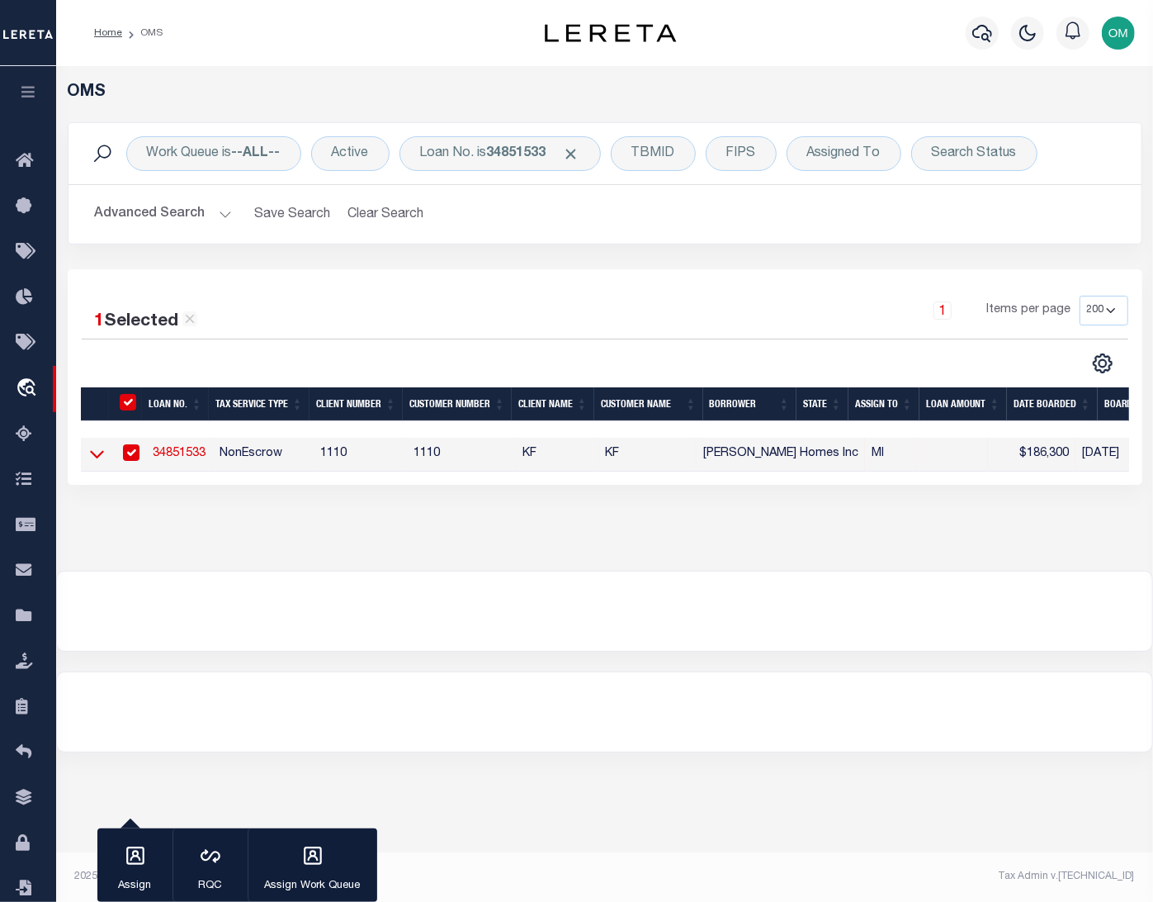
click at [100, 452] on icon at bounding box center [97, 453] width 14 height 17
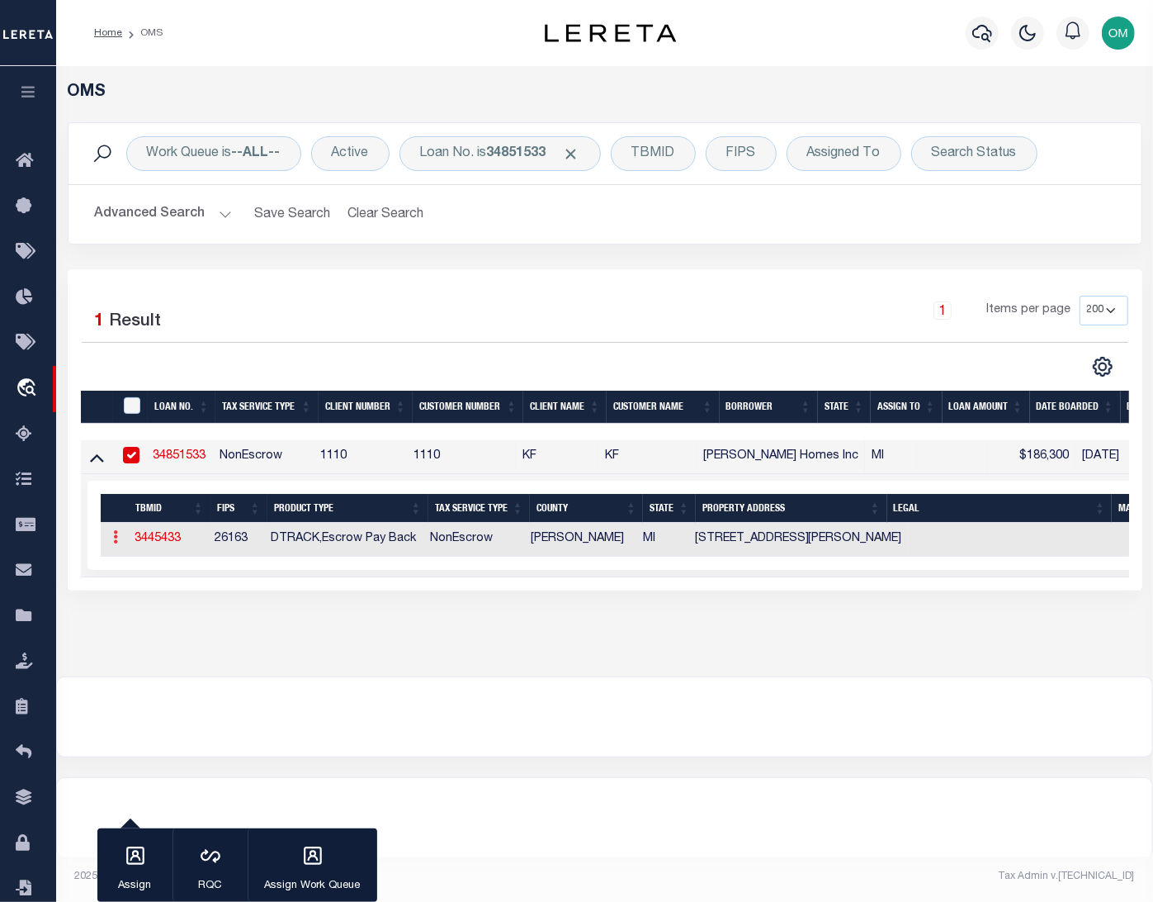
click at [119, 539] on link at bounding box center [116, 539] width 18 height 13
click at [157, 590] on link "Add Parcel" at bounding box center [160, 590] width 105 height 27
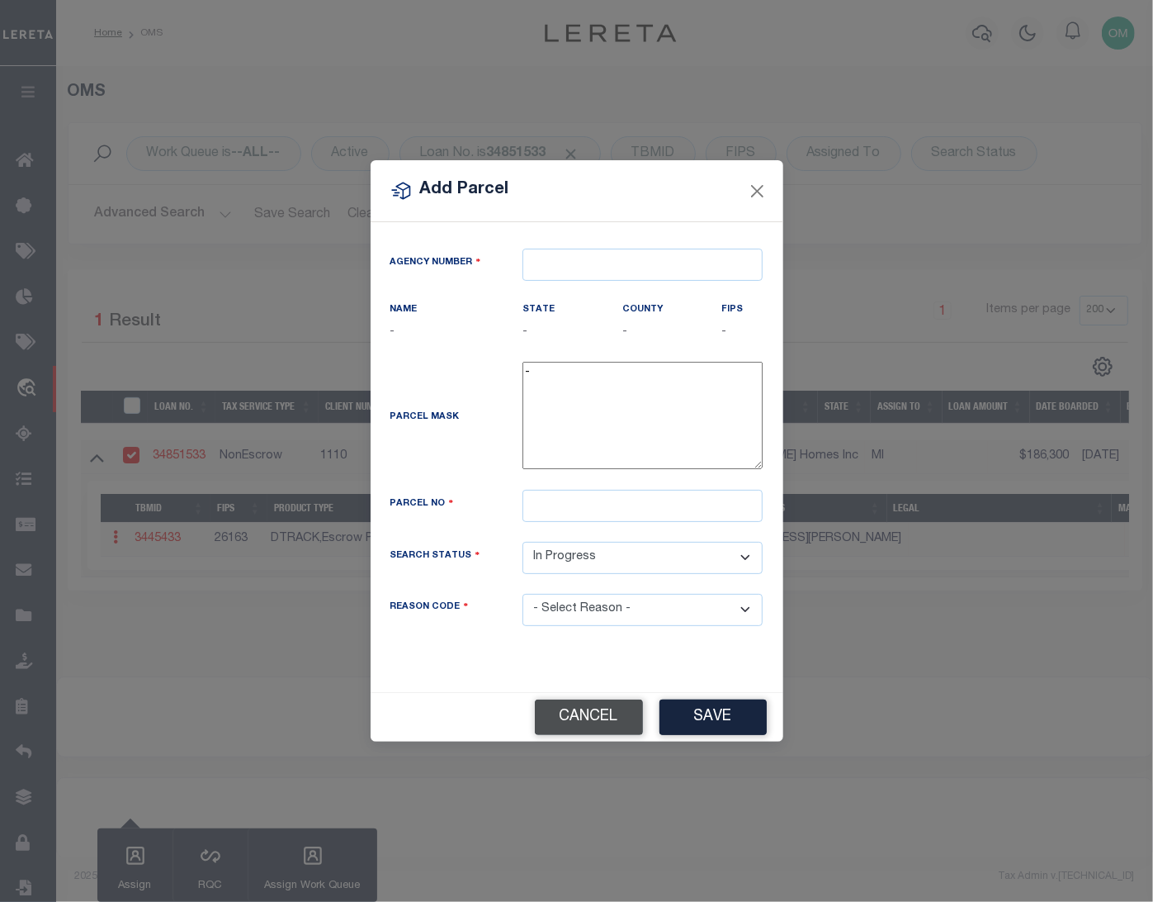
click at [610, 712] on button "Cancel" at bounding box center [589, 717] width 108 height 36
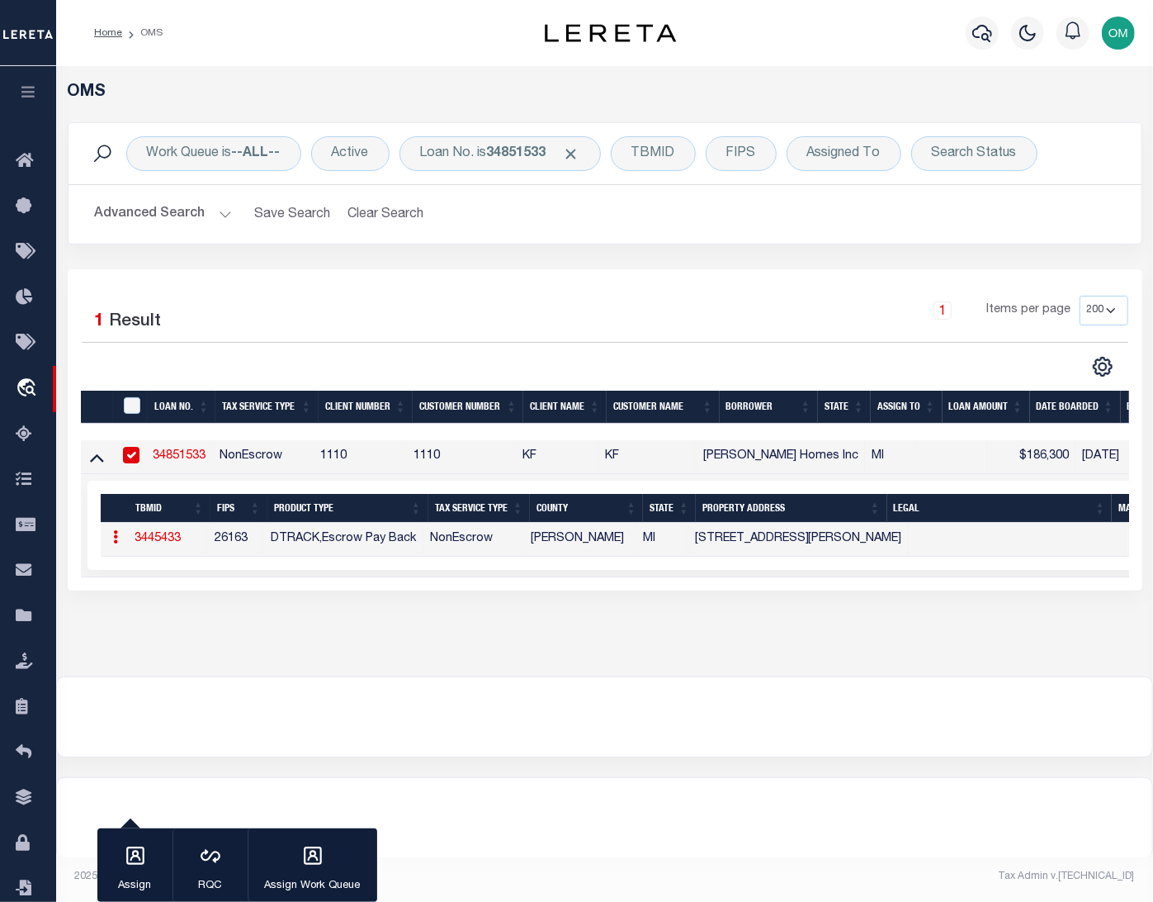
click at [114, 540] on icon at bounding box center [116, 536] width 5 height 13
click at [188, 590] on link "Add Parcel" at bounding box center [160, 590] width 105 height 27
select select "IP"
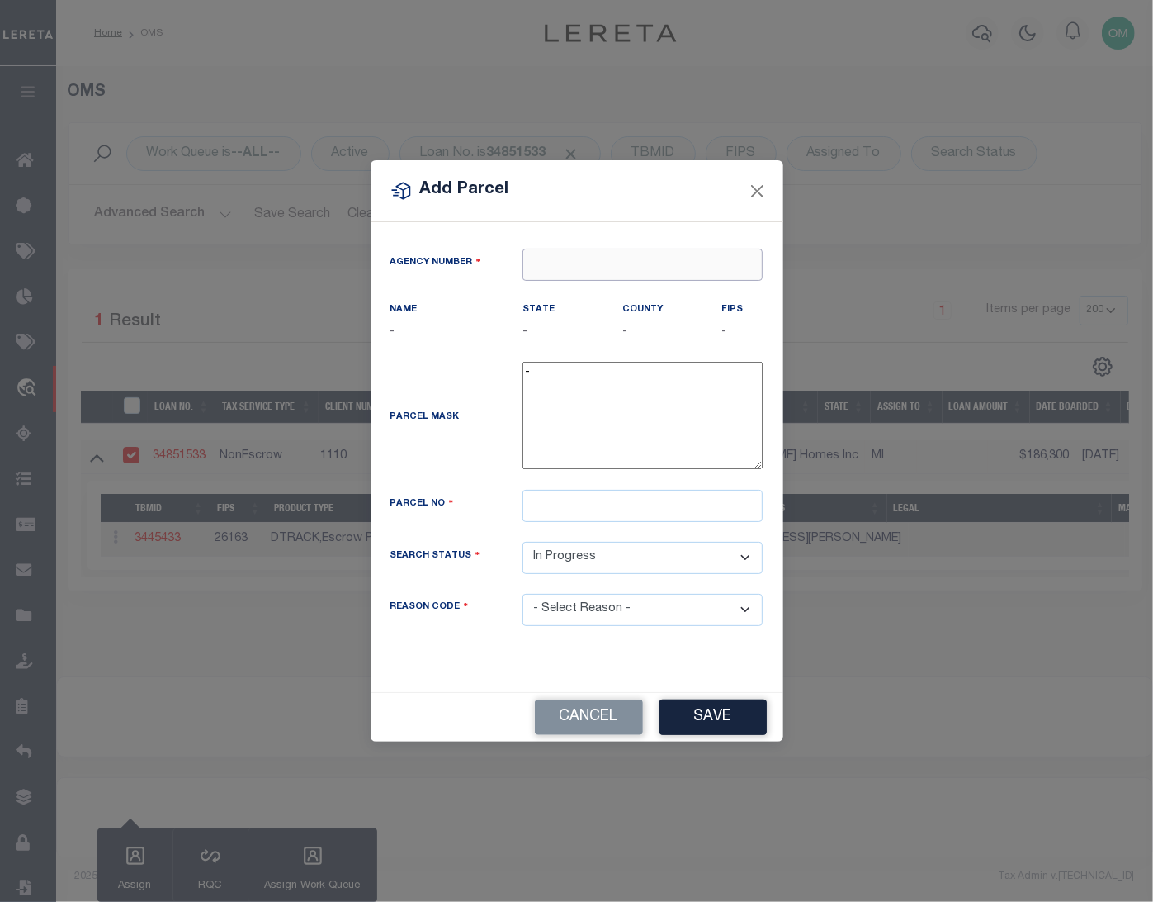
click at [608, 258] on input "text" at bounding box center [643, 265] width 240 height 32
click at [764, 186] on button "Close" at bounding box center [756, 190] width 21 height 21
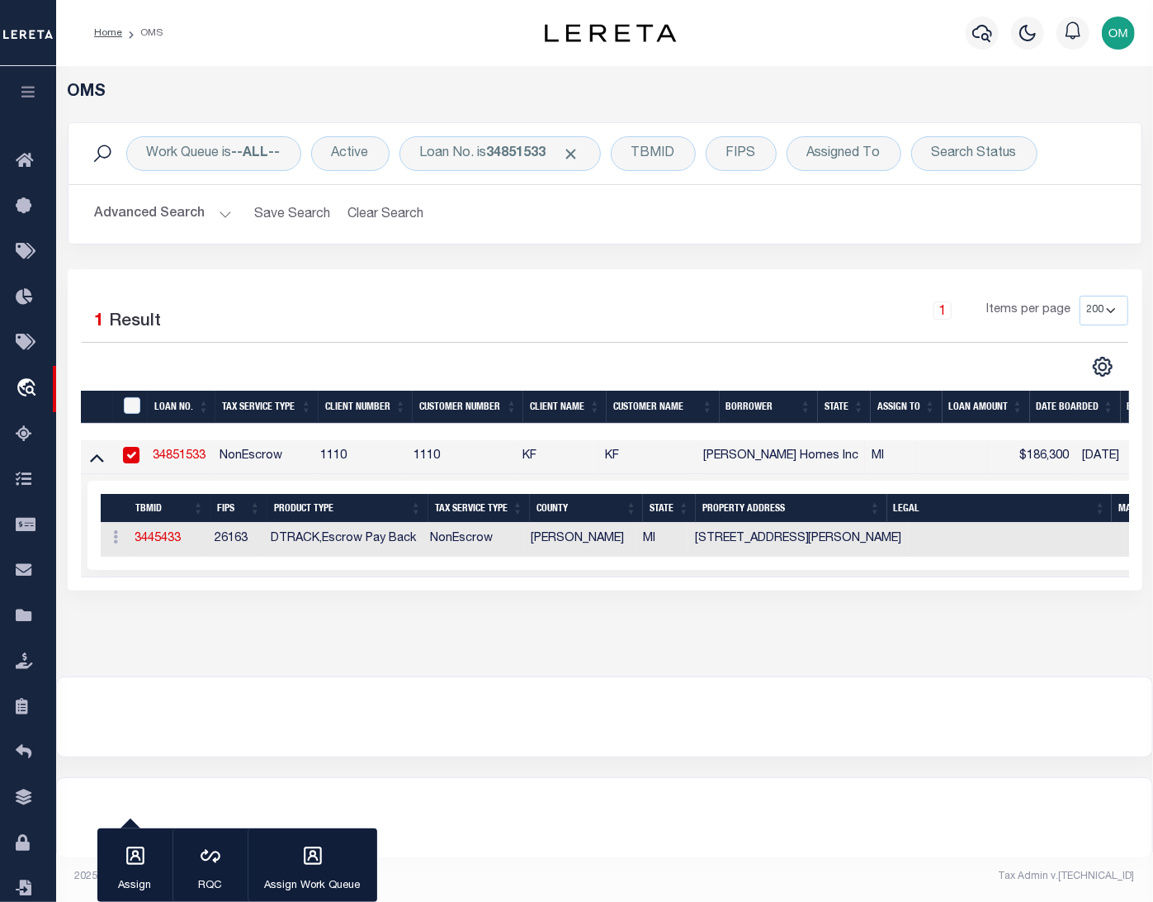
click at [1132, 585] on div "1 Selected 1 Result 1 Items per page 10 25 50 100 200" at bounding box center [605, 429] width 1075 height 321
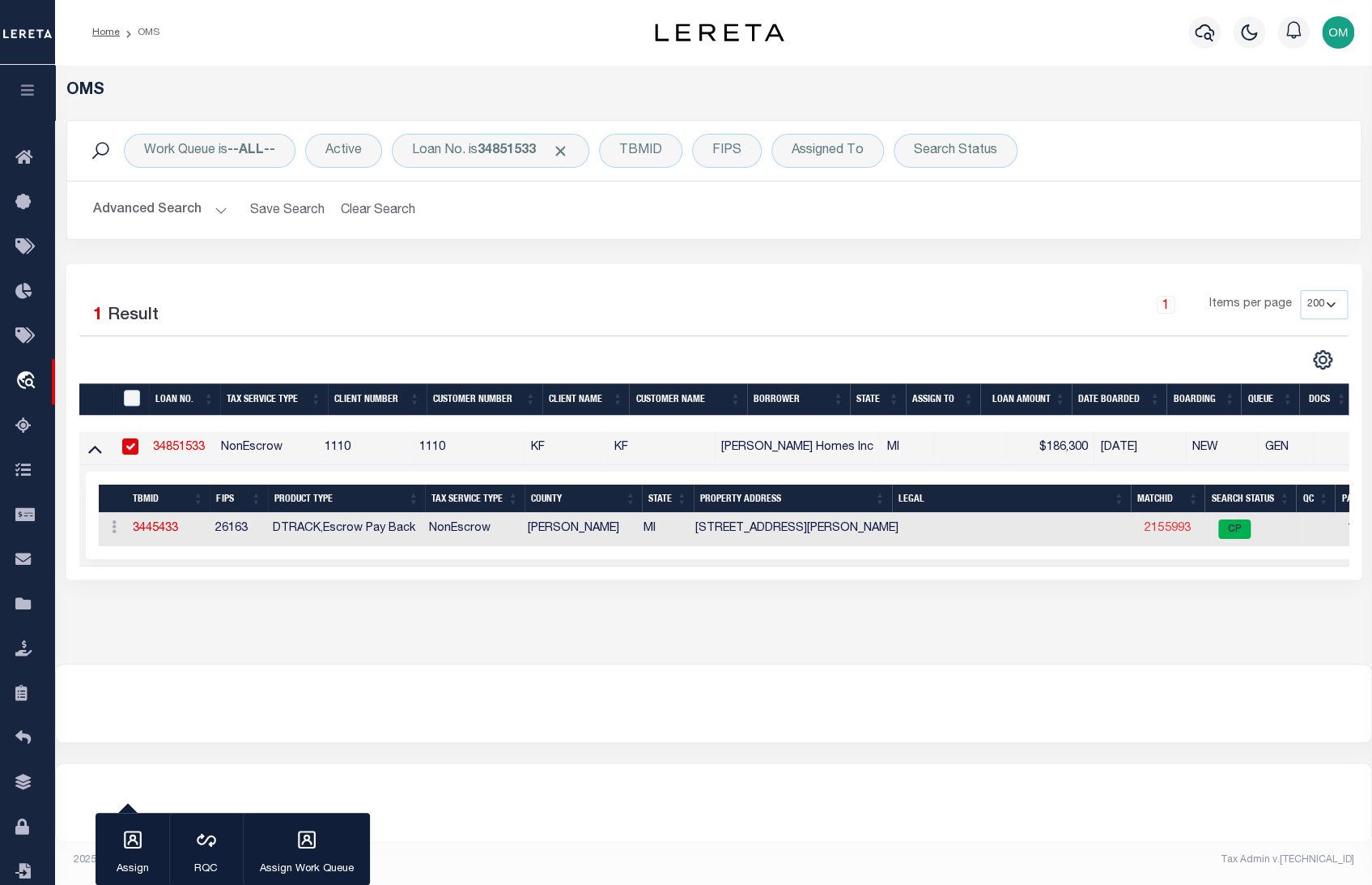
click at [1131, 526] on link "2155993" at bounding box center [1167, 529] width 45 height 12
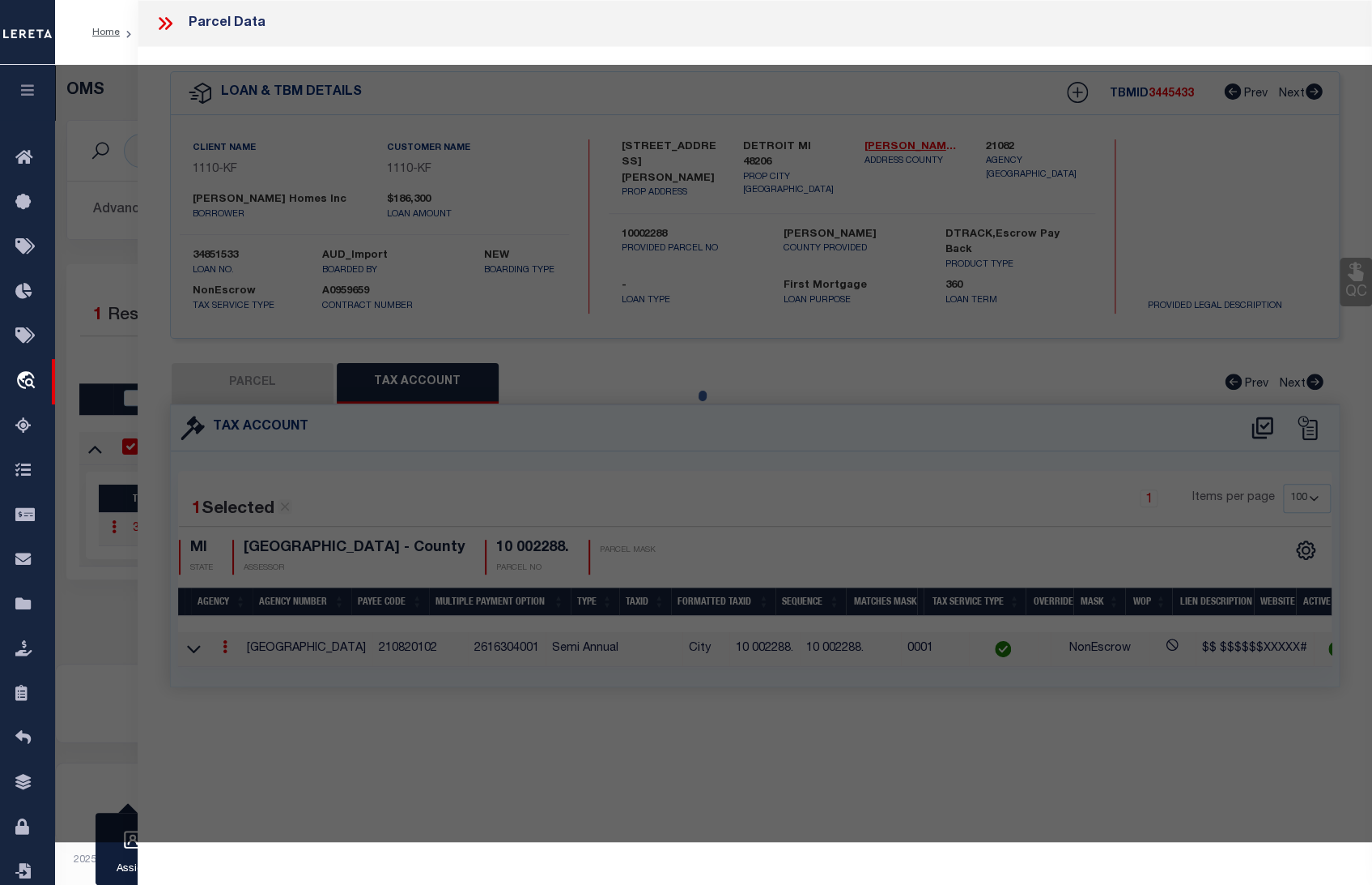
select select "AS"
select select
checkbox input "false"
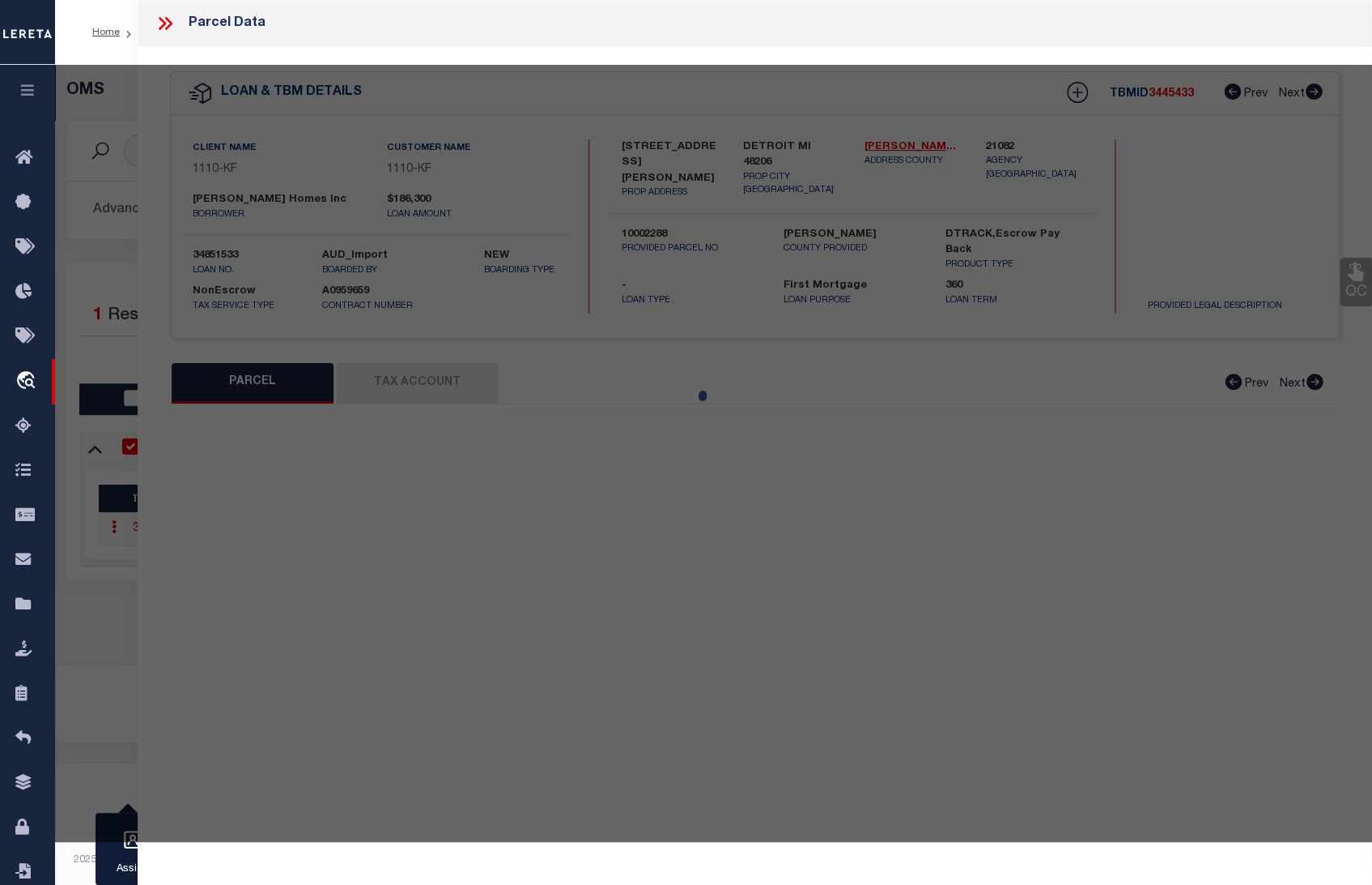
select select "CP"
type input "IVEY HOMES INC"
select select "ATL"
select select "ADD"
type input "[STREET_ADDRESS][PERSON_NAME]"
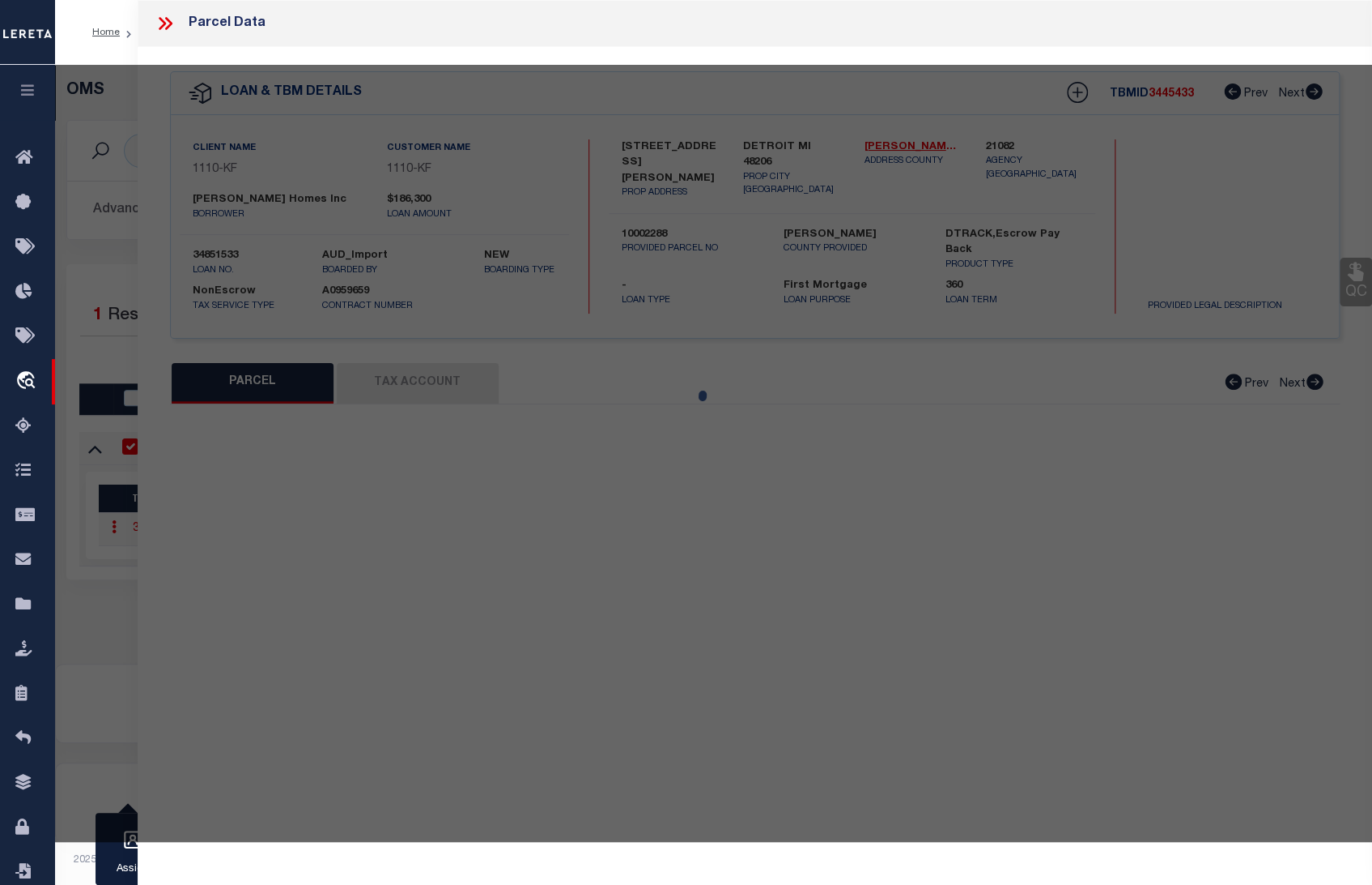
type input "DETROIT, MI 48206"
type textarea "S [PERSON_NAME] 135 [PERSON_NAME] FARM SUB L32 P39-40 PLATS, W C R 10/99 35 X 1…"
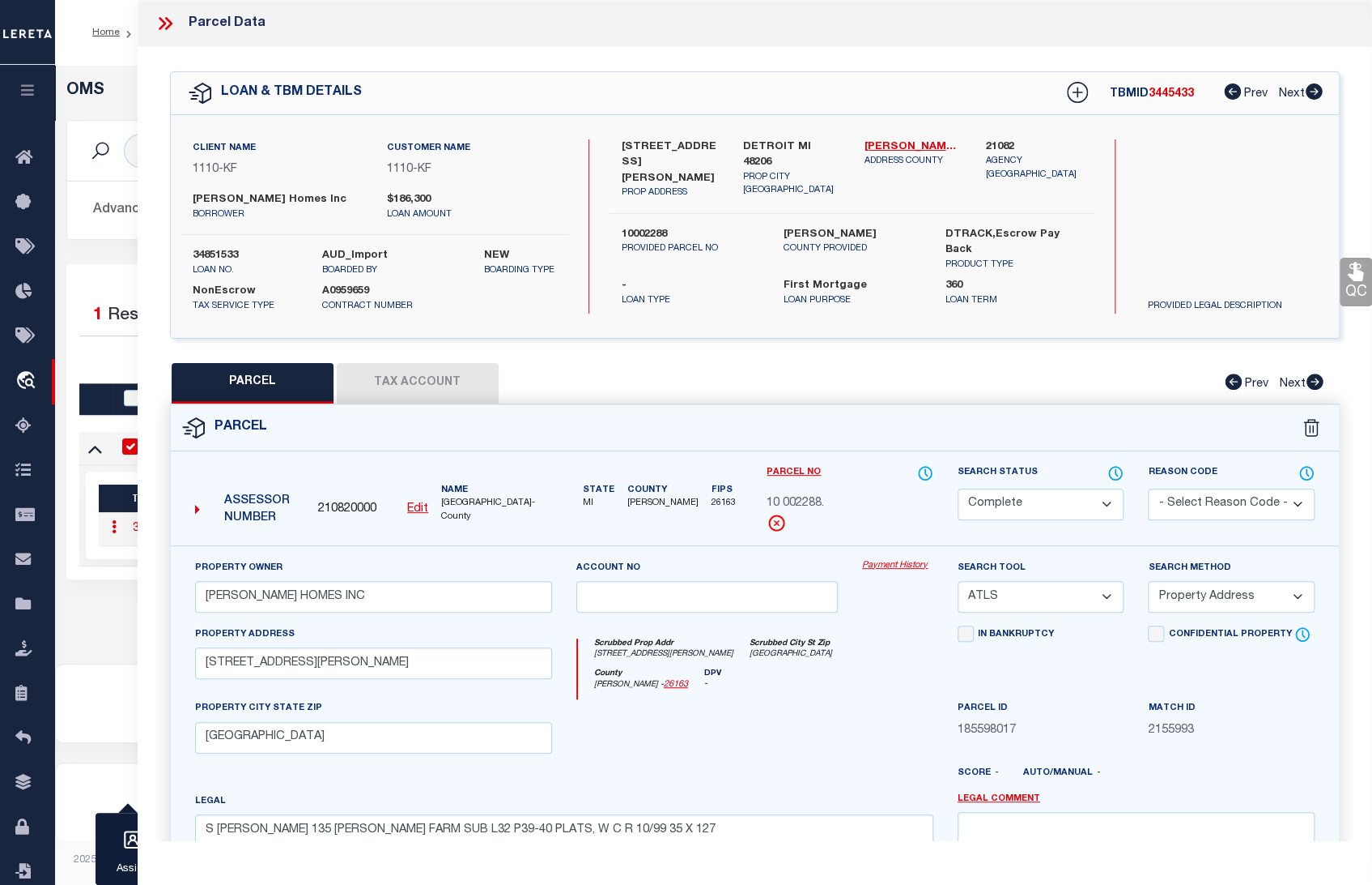
click at [896, 559] on link "Payment History" at bounding box center [897, 566] width 72 height 14
click at [897, 559] on link "Payment History" at bounding box center [897, 566] width 72 height 14
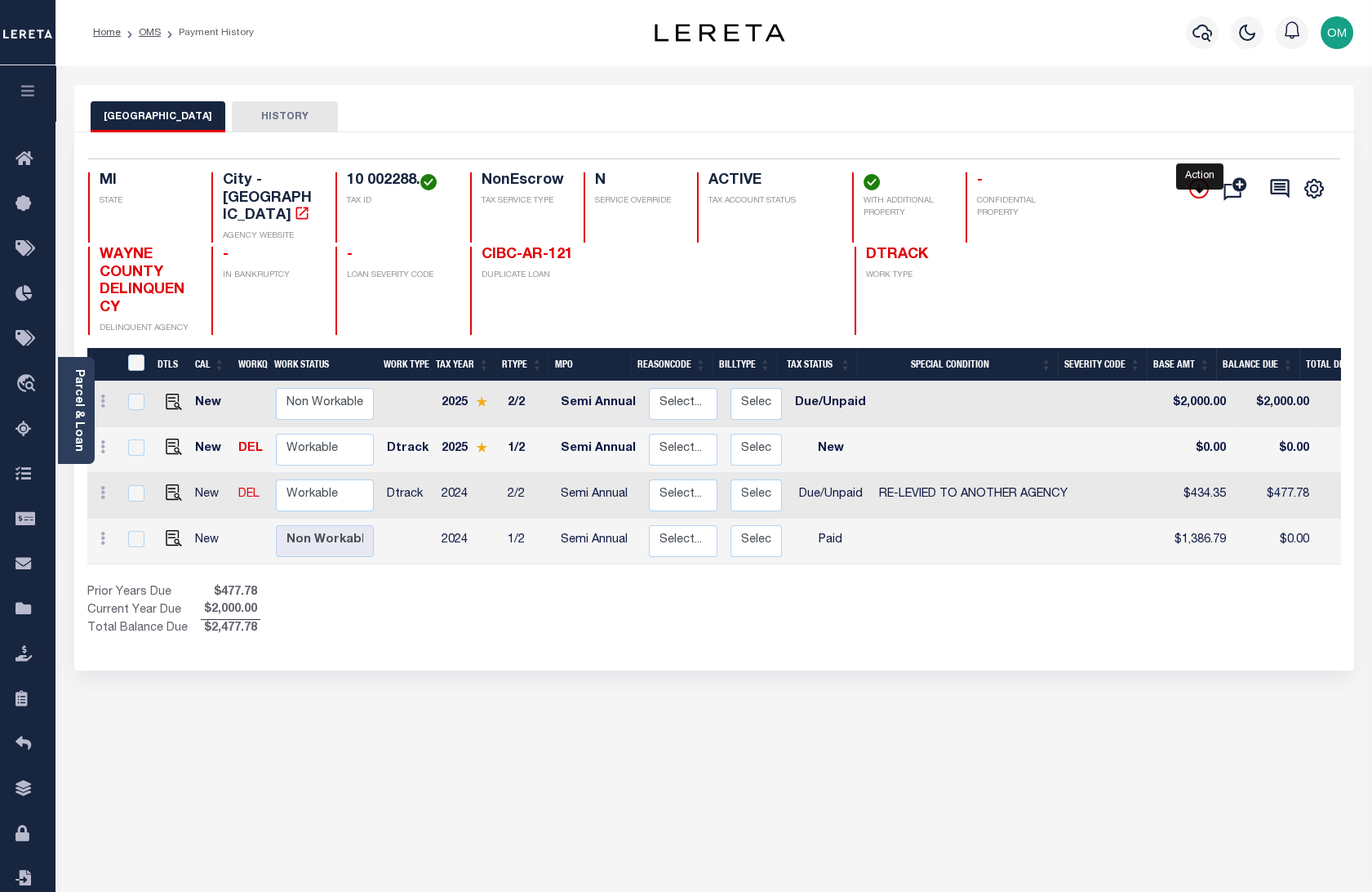
click at [1191, 189] on icon "" at bounding box center [1199, 189] width 20 height 20
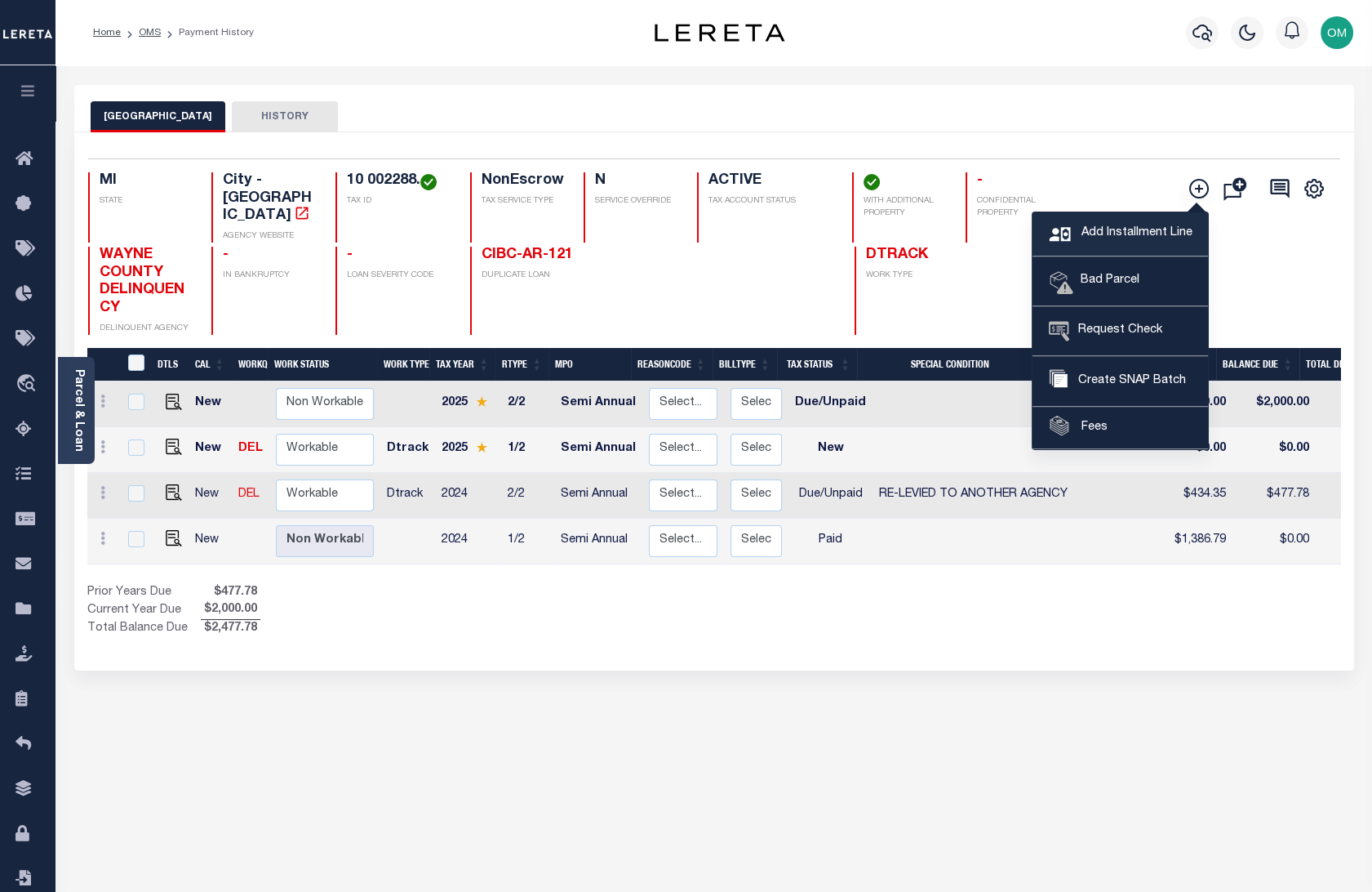
click at [1177, 231] on span "Add Installment Line" at bounding box center [1134, 233] width 115 height 18
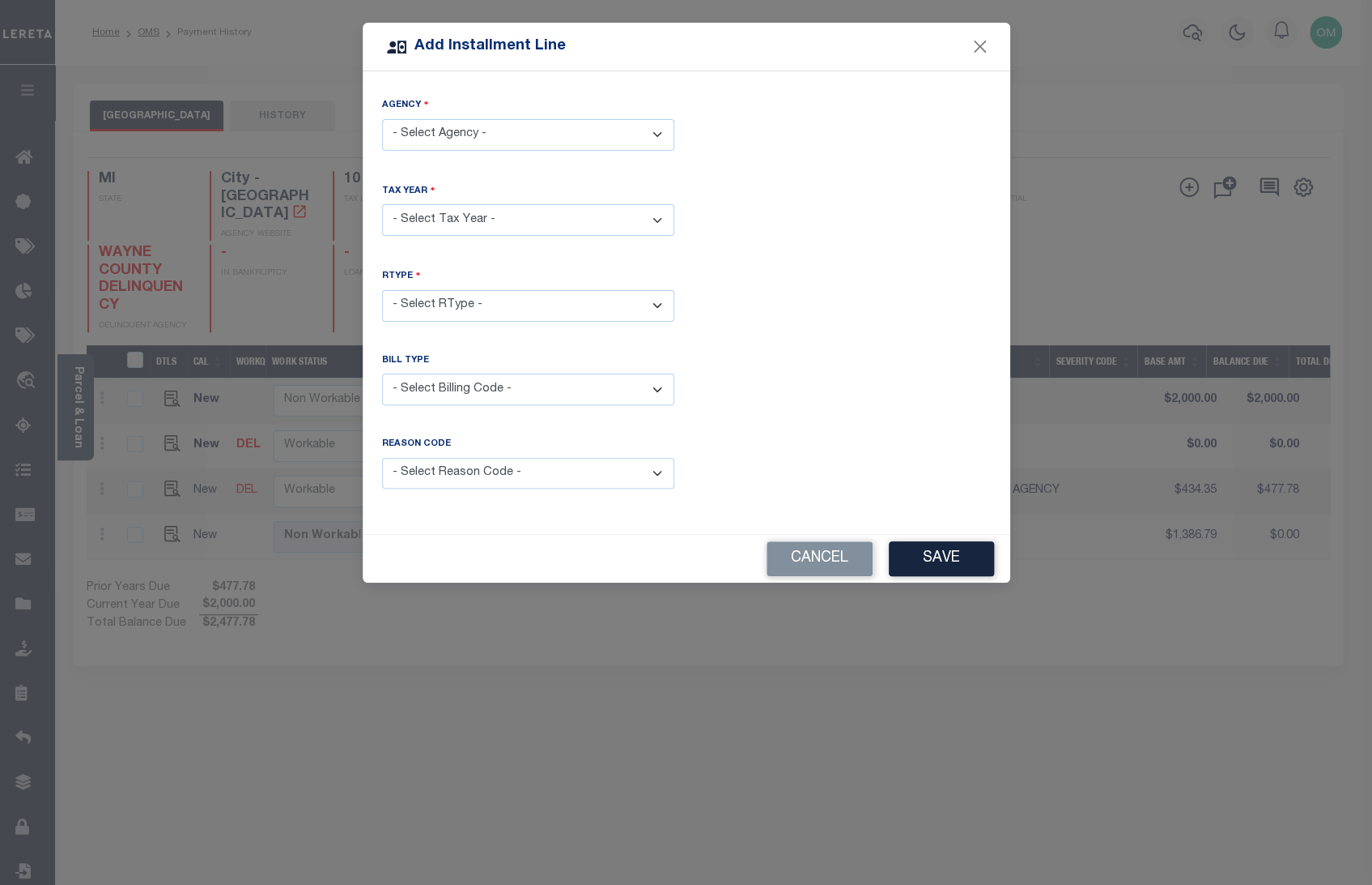
click at [580, 132] on select "- Select Agency - DETROIT CITY - City" at bounding box center [529, 134] width 292 height 31
select select "2616304001"
click at [382, 119] on select "- Select Agency - DETROIT CITY - City" at bounding box center [529, 134] width 292 height 31
click at [515, 215] on select "- Select Year - 2005 2006 2007 2008 2009 2010 2011 2012 2013 2014 2015 2016 201…" at bounding box center [529, 220] width 292 height 31
select select "2005"
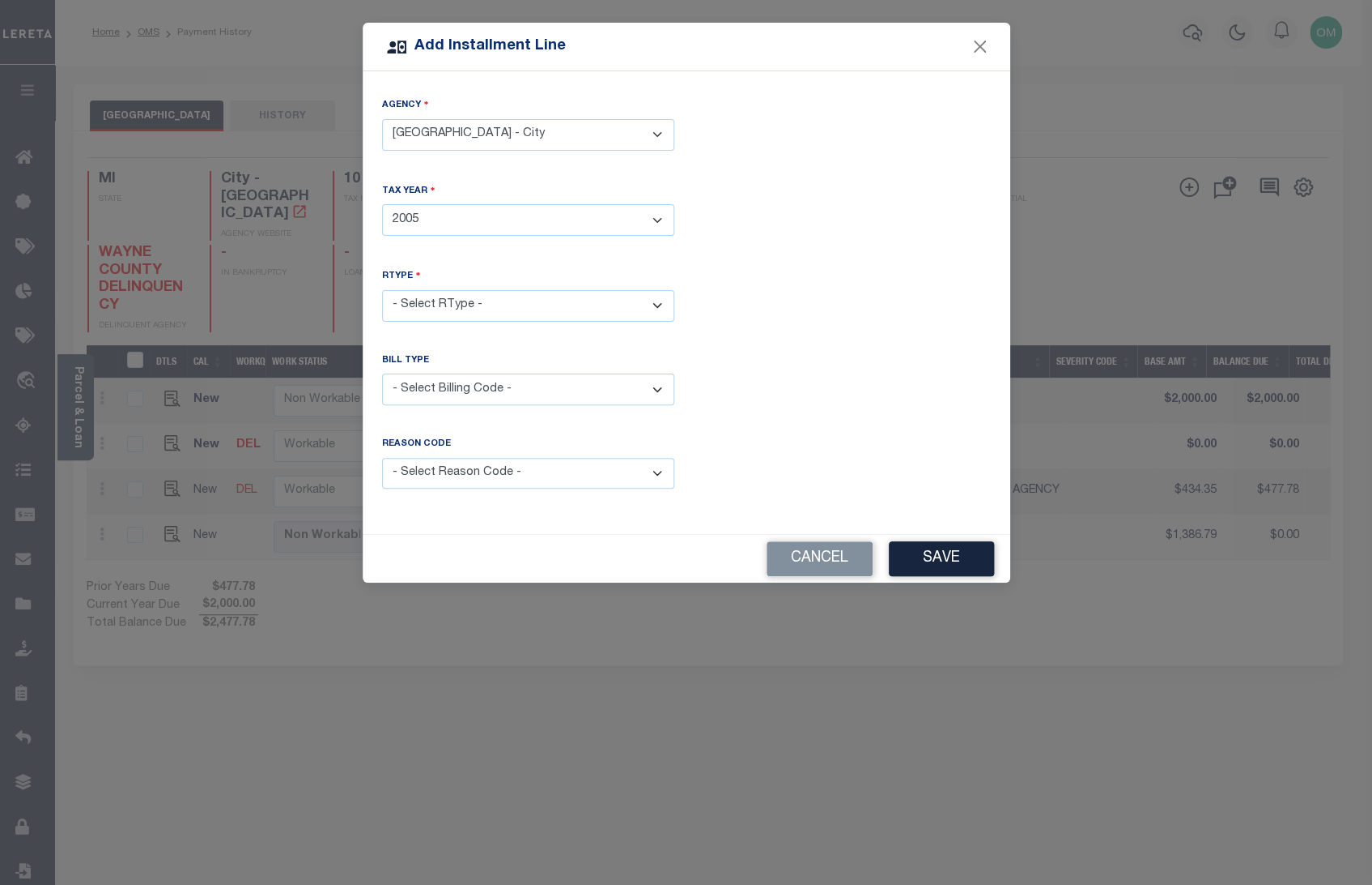
click at [382, 204] on select "- Select Year - 2005 2006 2007 2008 2009 2010 2011 2012 2013 2014 2015 2016 201…" at bounding box center [529, 220] width 292 height 31
click at [491, 304] on select "- Select RType - 1/2 2/2" at bounding box center [529, 306] width 292 height 31
select select "0"
click at [382, 290] on select "- Select RType - 1/2 2/2" at bounding box center [529, 306] width 292 height 31
click at [509, 378] on select "- Select Billing Code - Regular Delinquent Supplemental Corrected/Adjusted Bill…" at bounding box center [529, 390] width 292 height 31
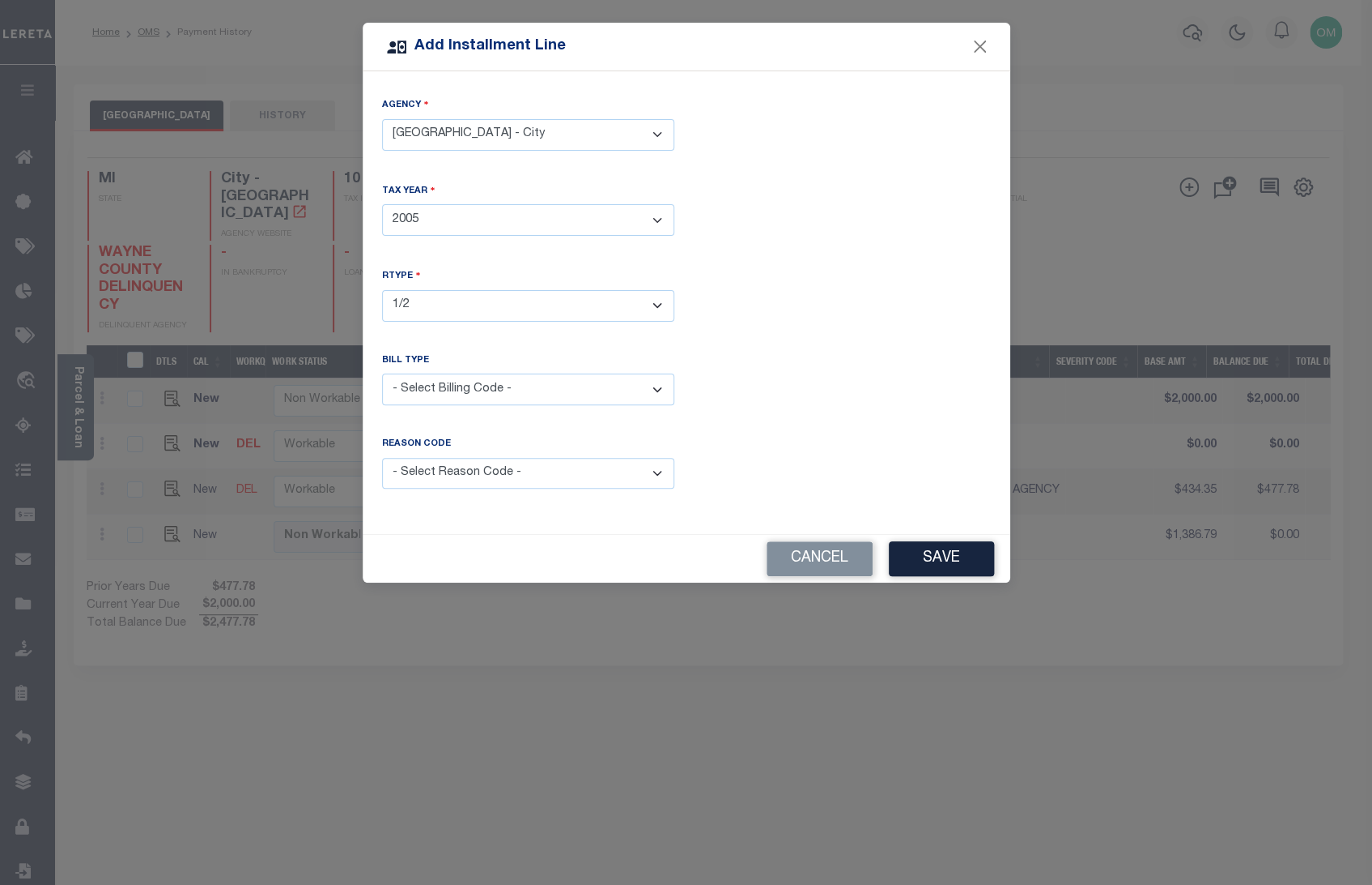
select select "1"
click at [382, 374] on select "- Select Billing Code - Regular Delinquent Supplemental Corrected/Adjusted Bill…" at bounding box center [529, 390] width 292 height 31
click at [919, 556] on button "Save" at bounding box center [941, 559] width 105 height 35
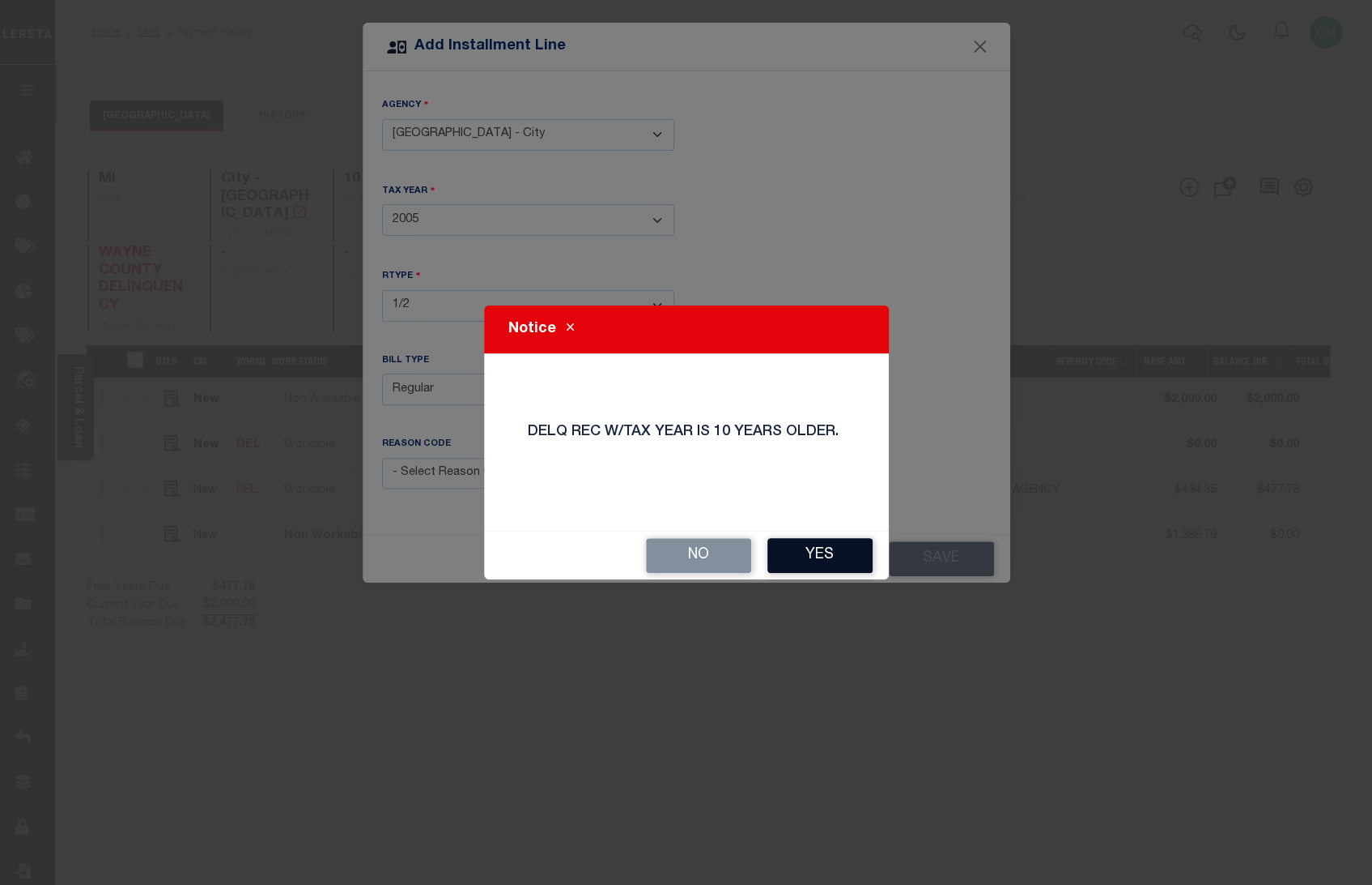
click at [849, 545] on button "Yes" at bounding box center [820, 555] width 105 height 35
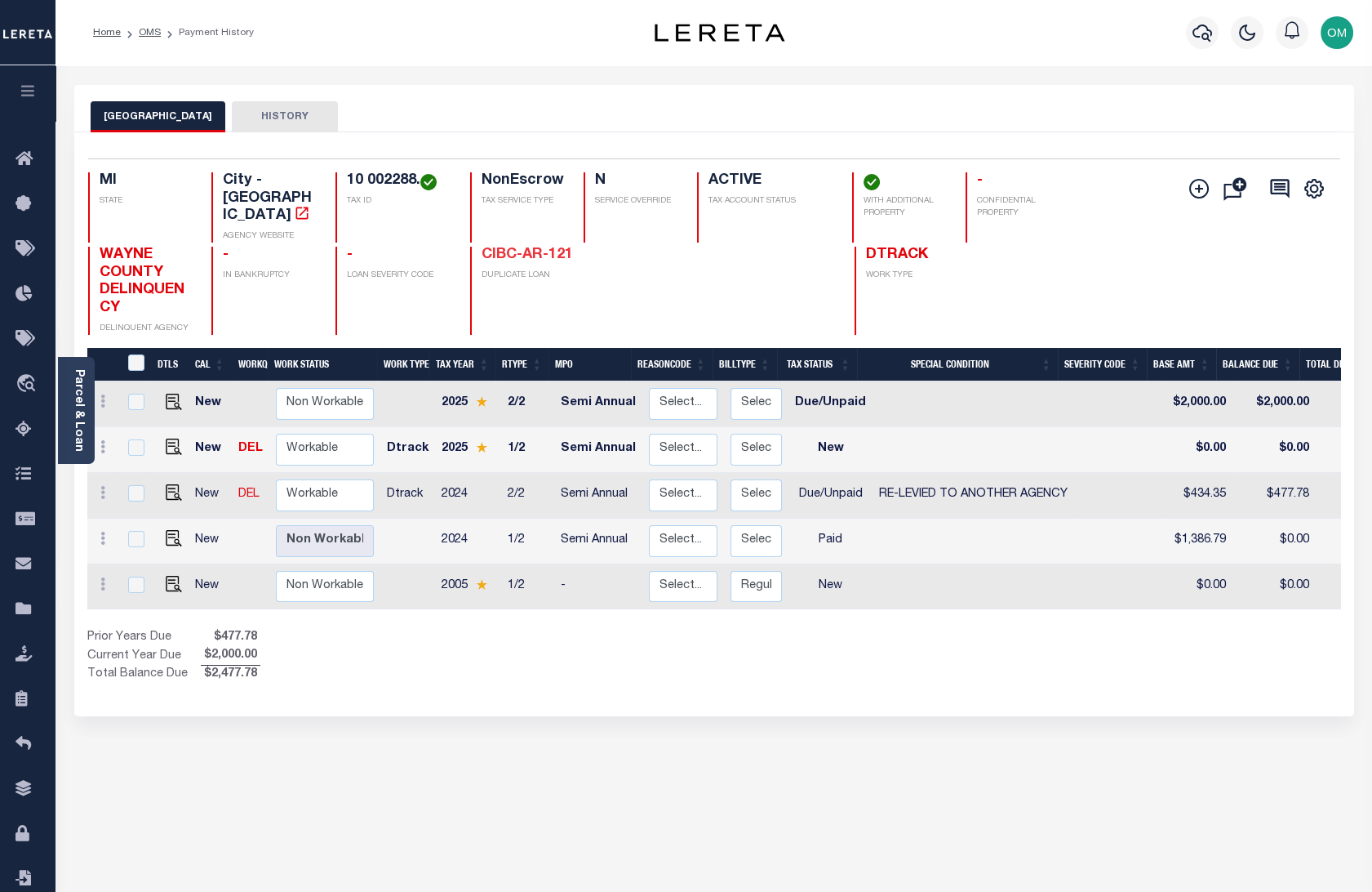
click at [523, 247] on link "CIBC-AR-121" at bounding box center [527, 254] width 91 height 15
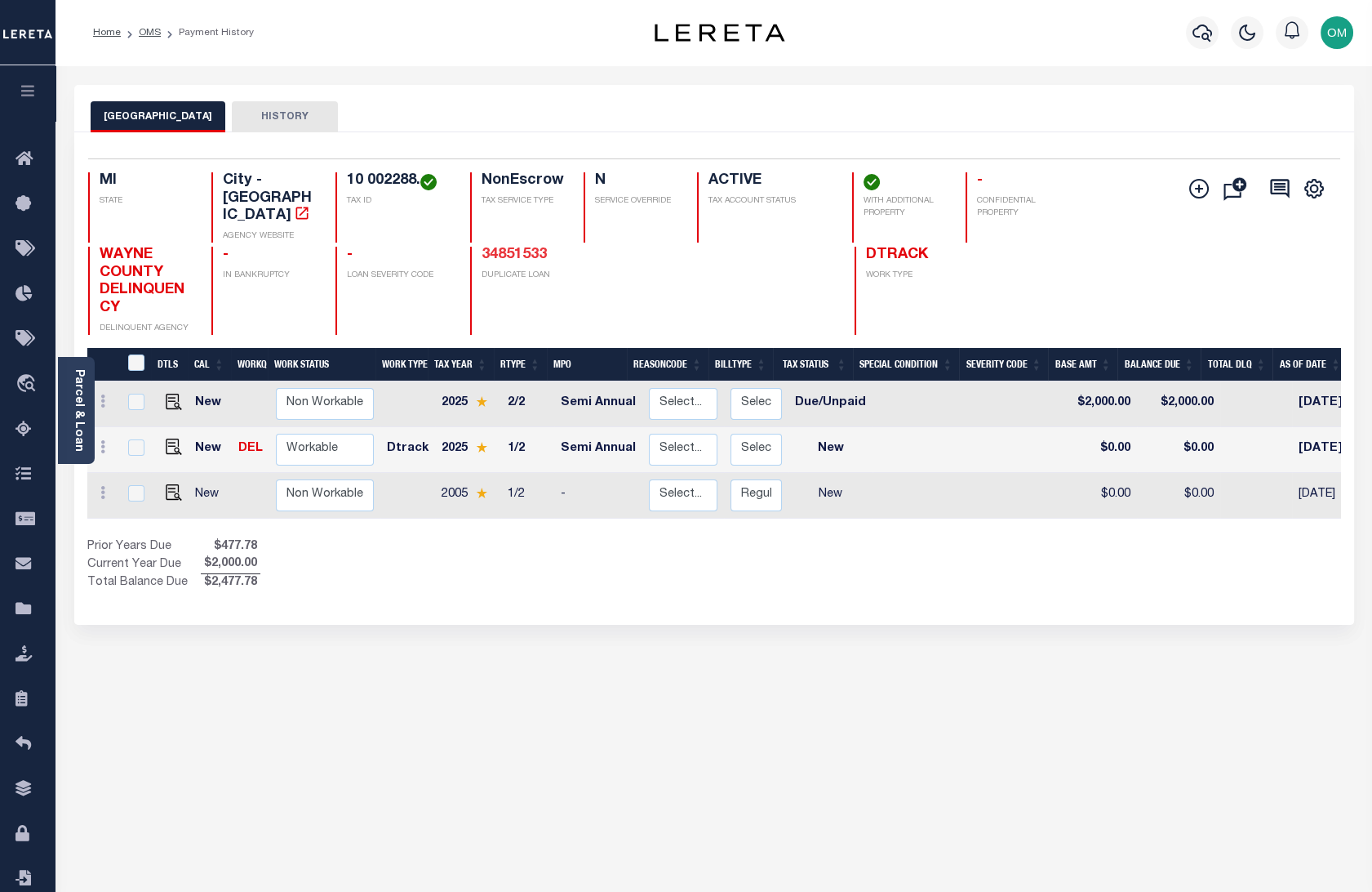
click at [532, 247] on link "34851533" at bounding box center [514, 254] width 65 height 15
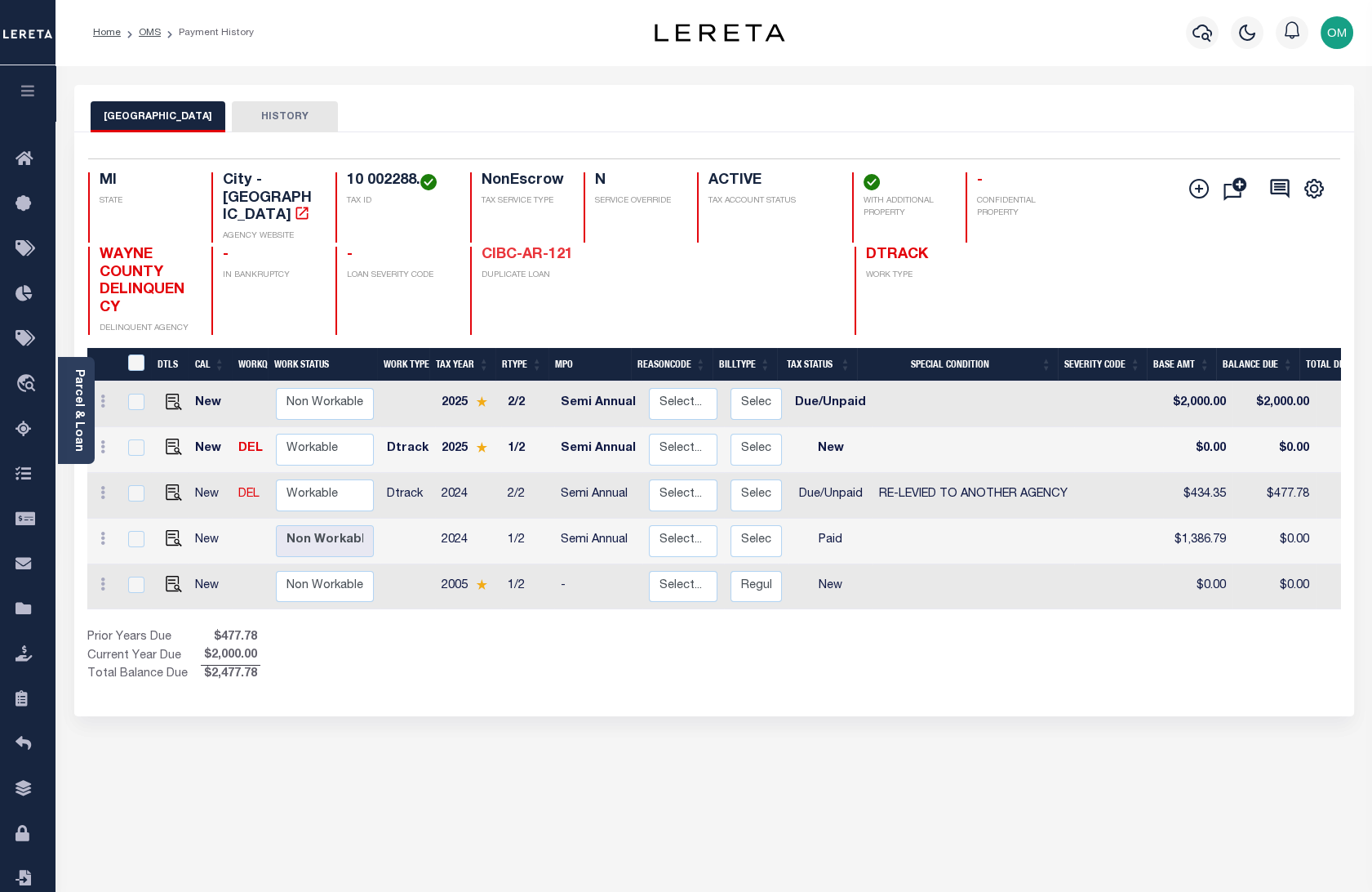
click at [536, 247] on link "CIBC-AR-121" at bounding box center [527, 254] width 91 height 15
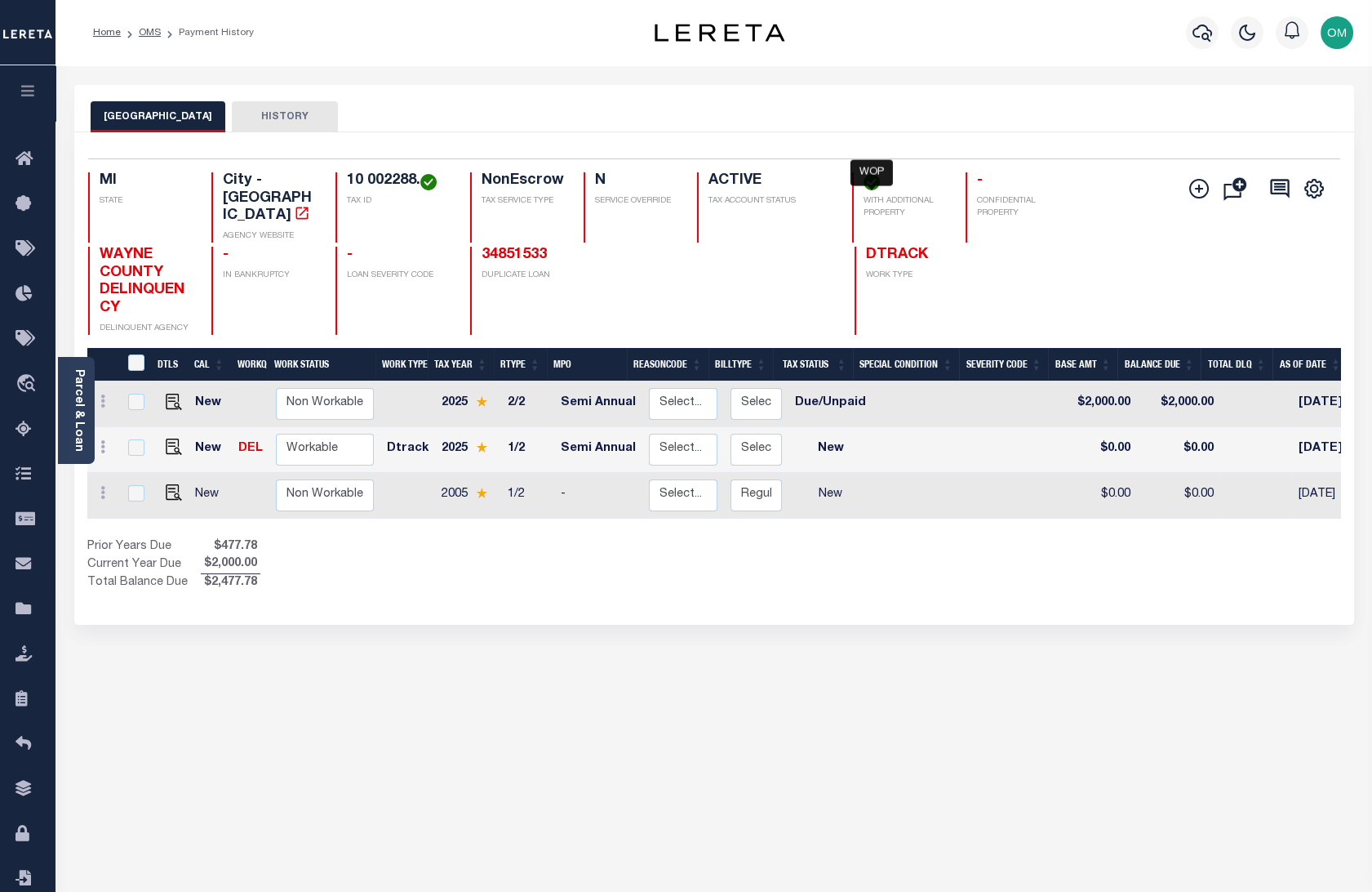
click at [873, 180] on img "" at bounding box center [872, 182] width 17 height 17
click at [294, 205] on icon "" at bounding box center [301, 213] width 17 height 17
click at [300, 205] on icon "" at bounding box center [301, 213] width 17 height 17
click at [103, 440] on icon at bounding box center [103, 446] width 5 height 13
click at [142, 452] on img at bounding box center [141, 460] width 17 height 17
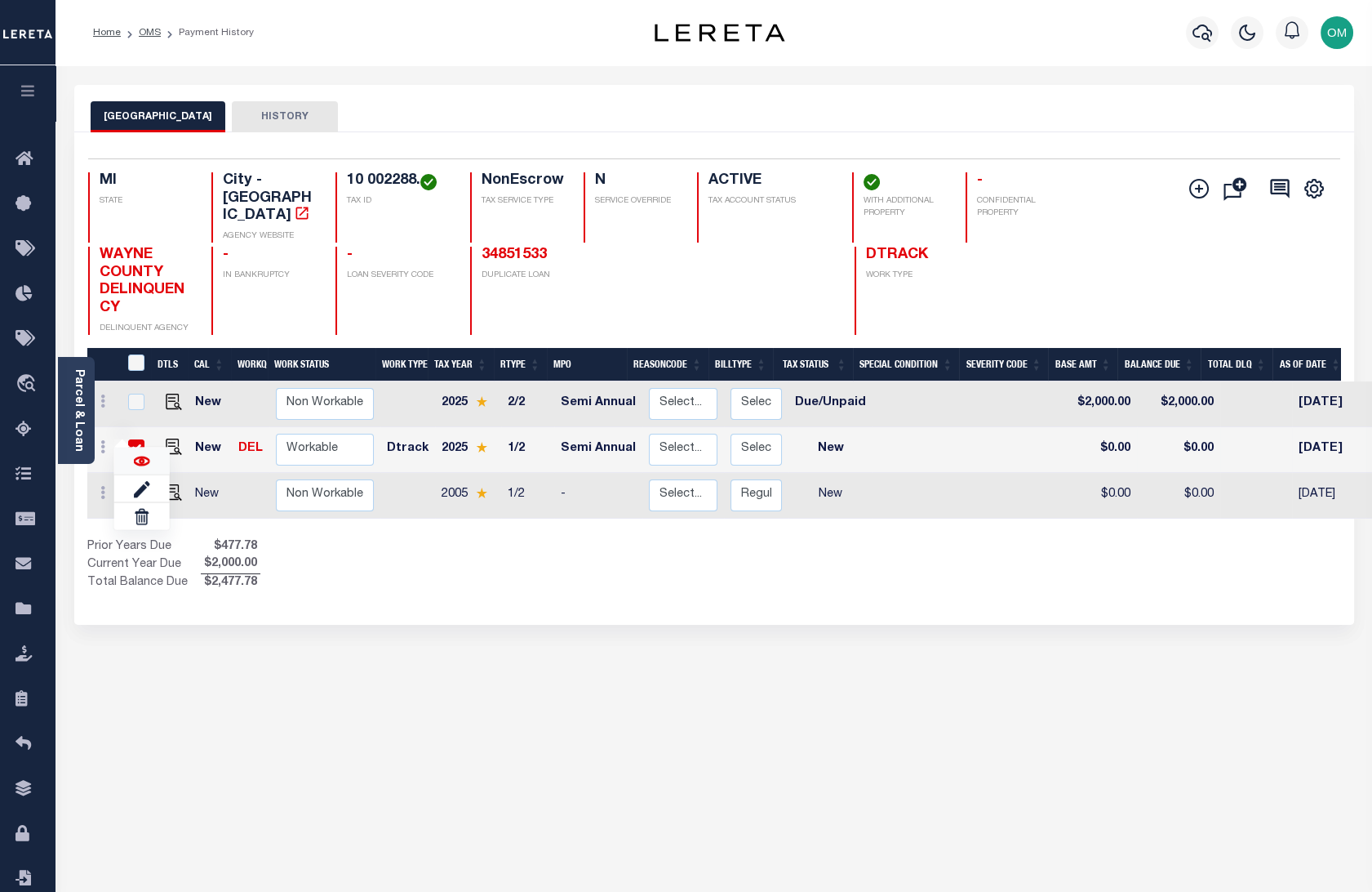
checkbox input "true"
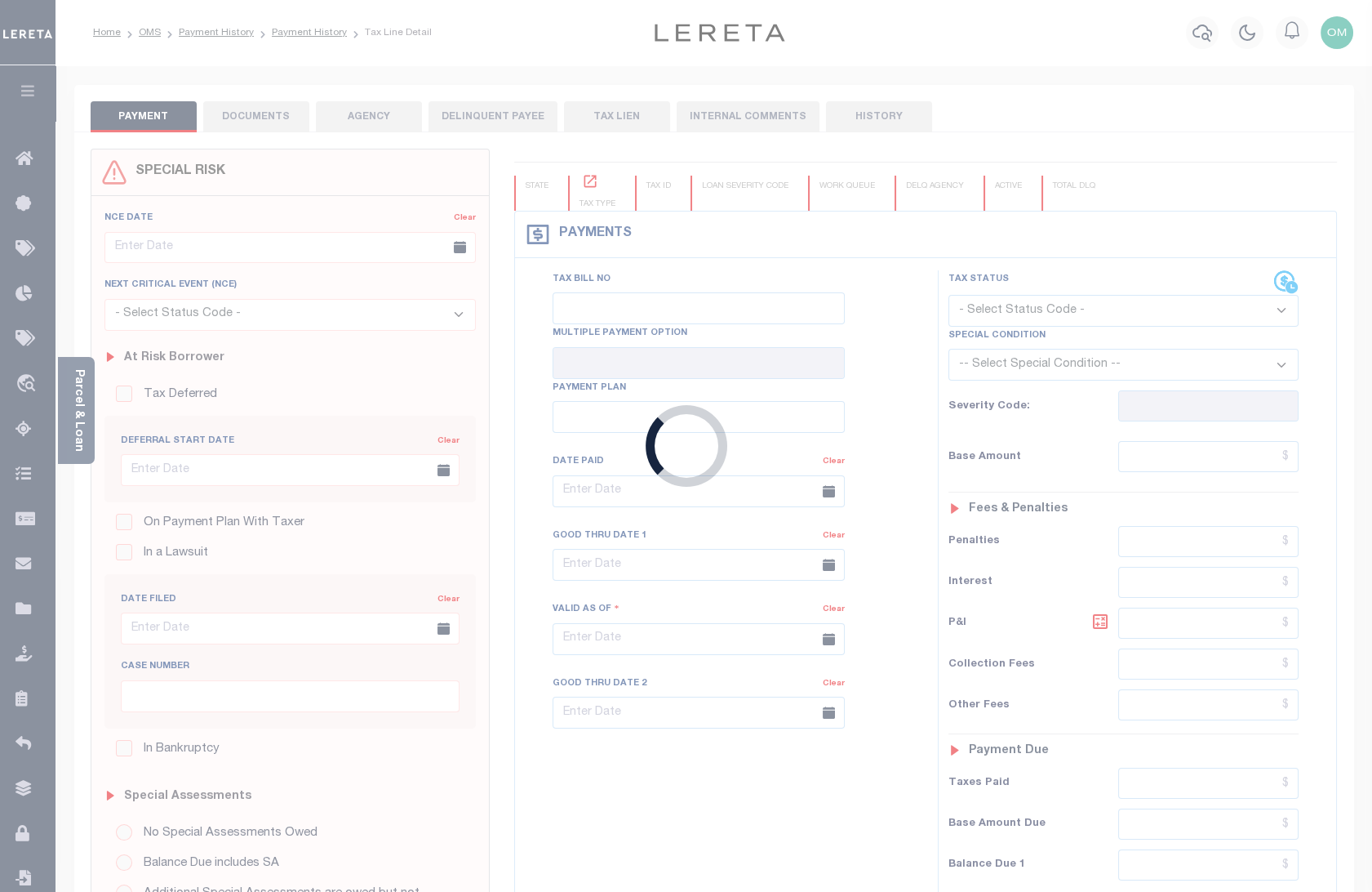
checkbox input "true"
type input "Semi Annual"
type input "[DATE]"
select select "NW2"
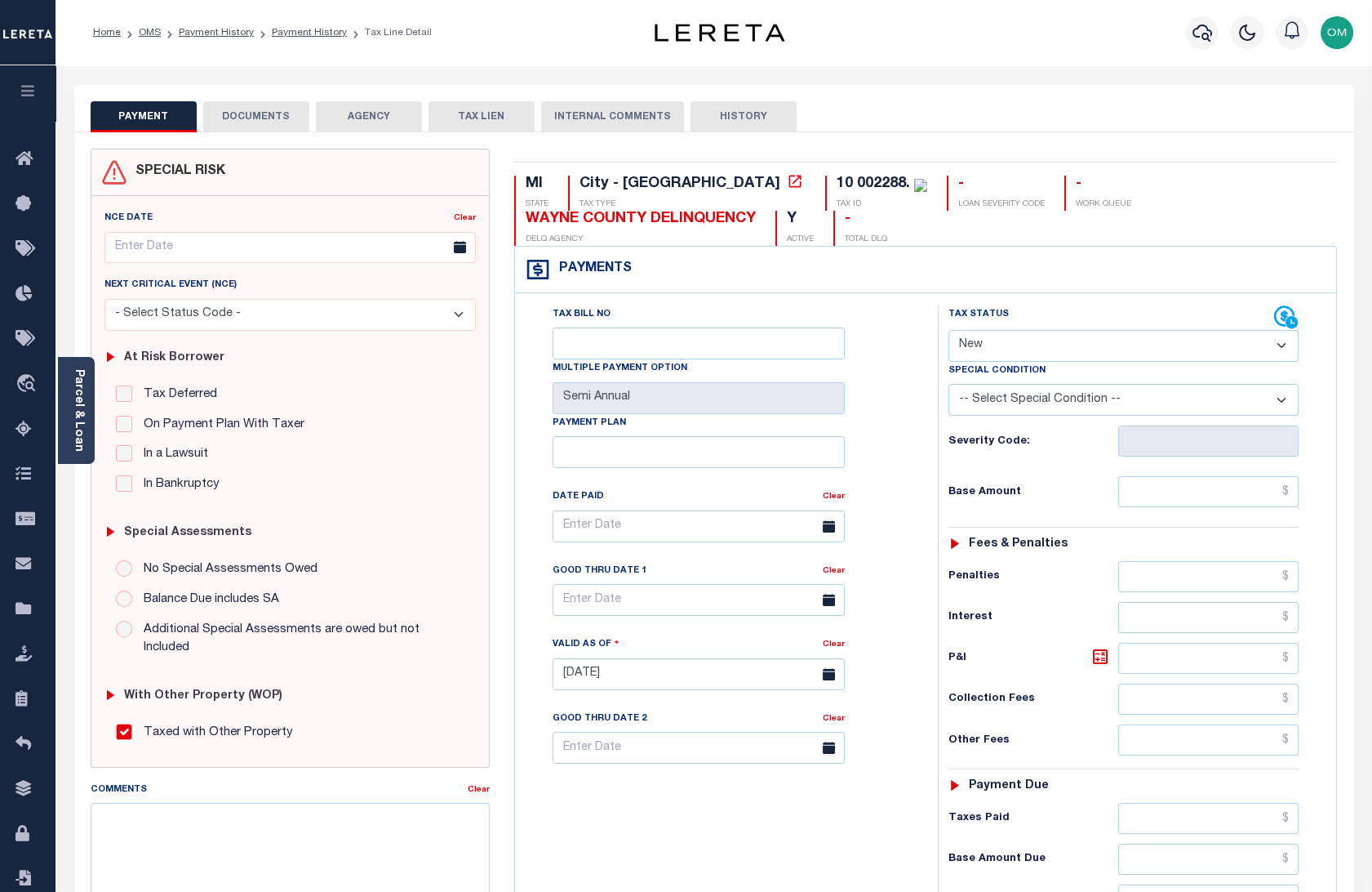
click at [614, 122] on button "INTERNAL COMMENTS" at bounding box center [612, 116] width 142 height 31
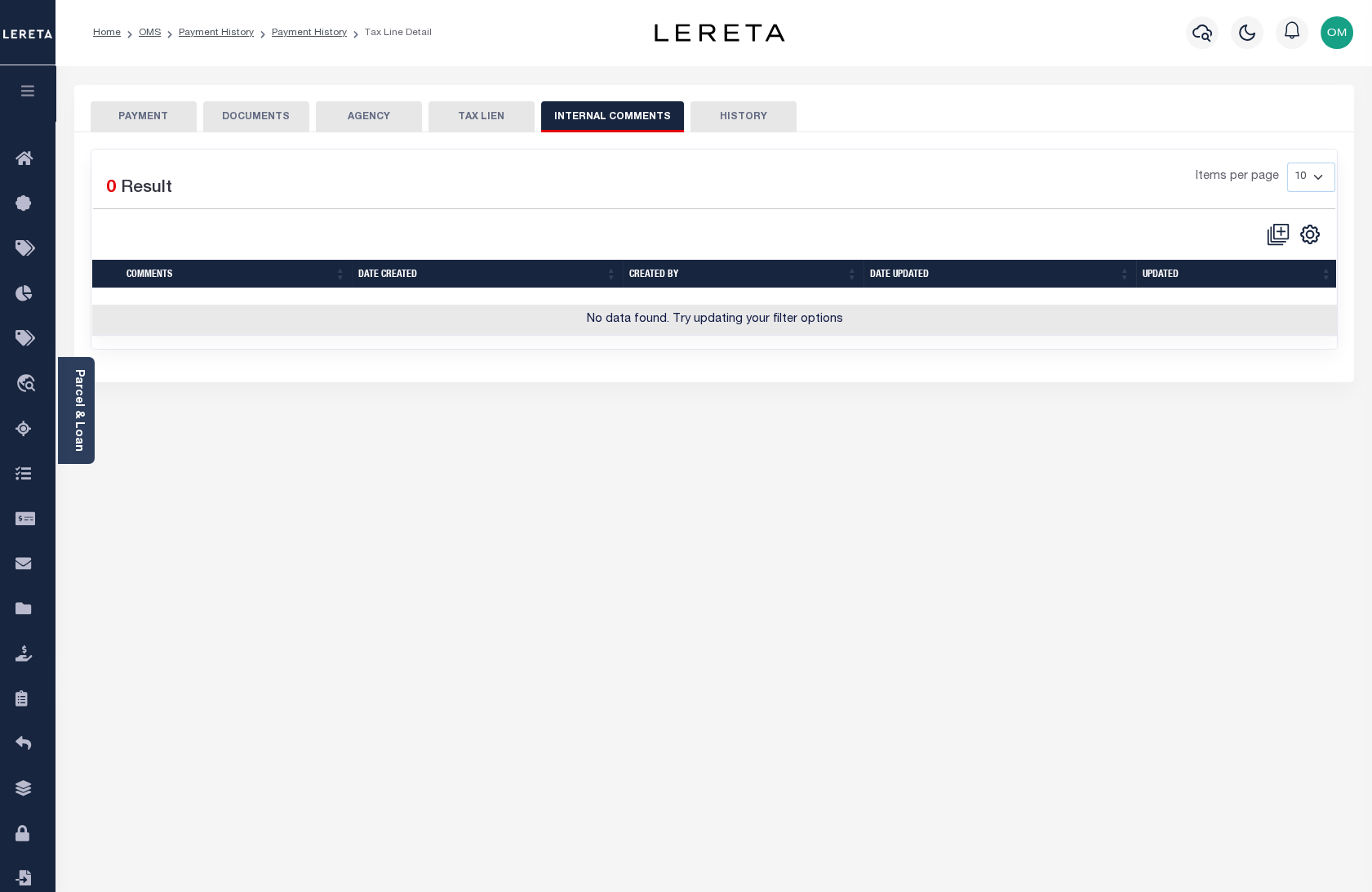
click at [762, 114] on button "HISTORY" at bounding box center [742, 116] width 106 height 31
select select "50"
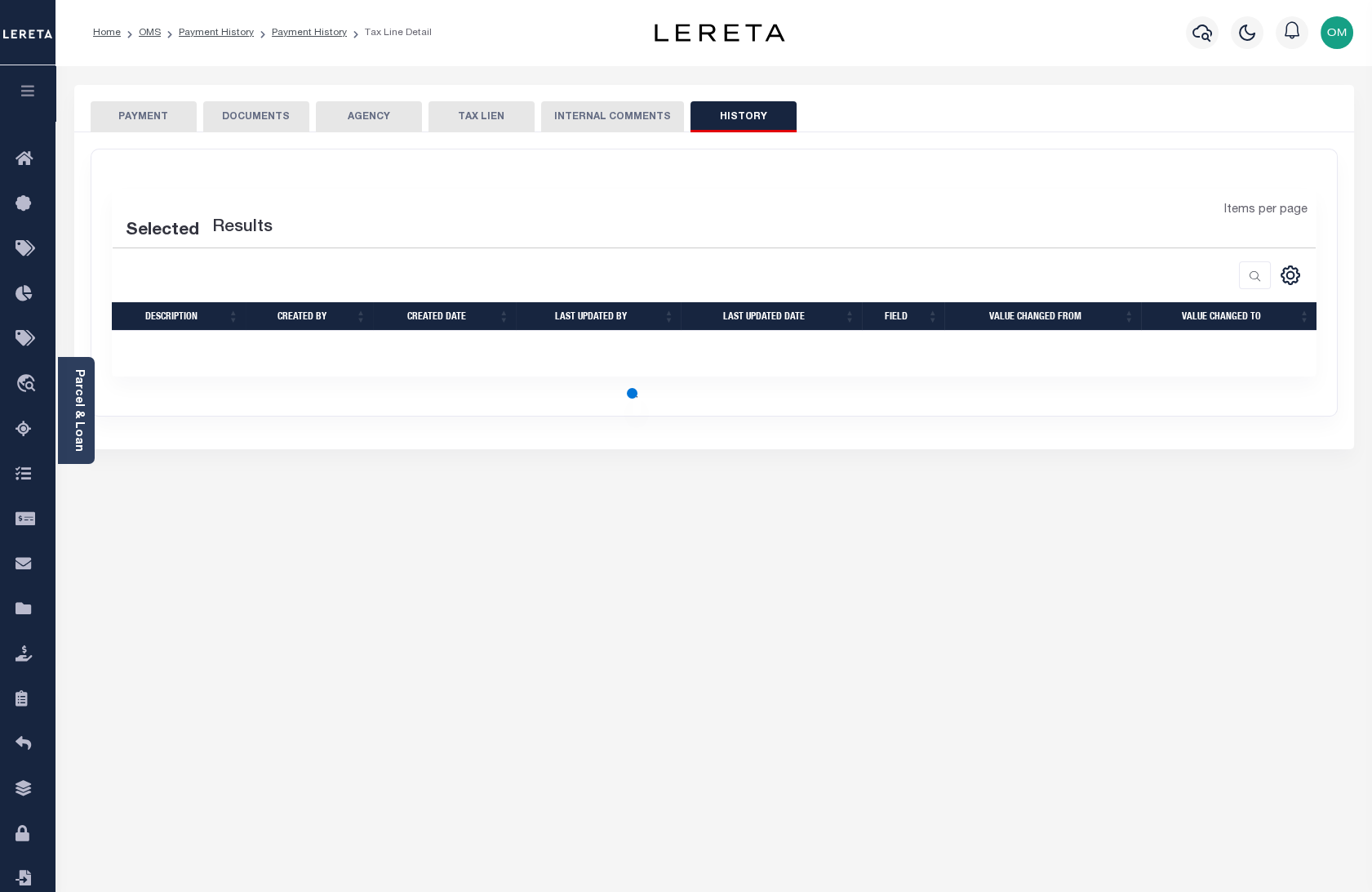
select select "50"
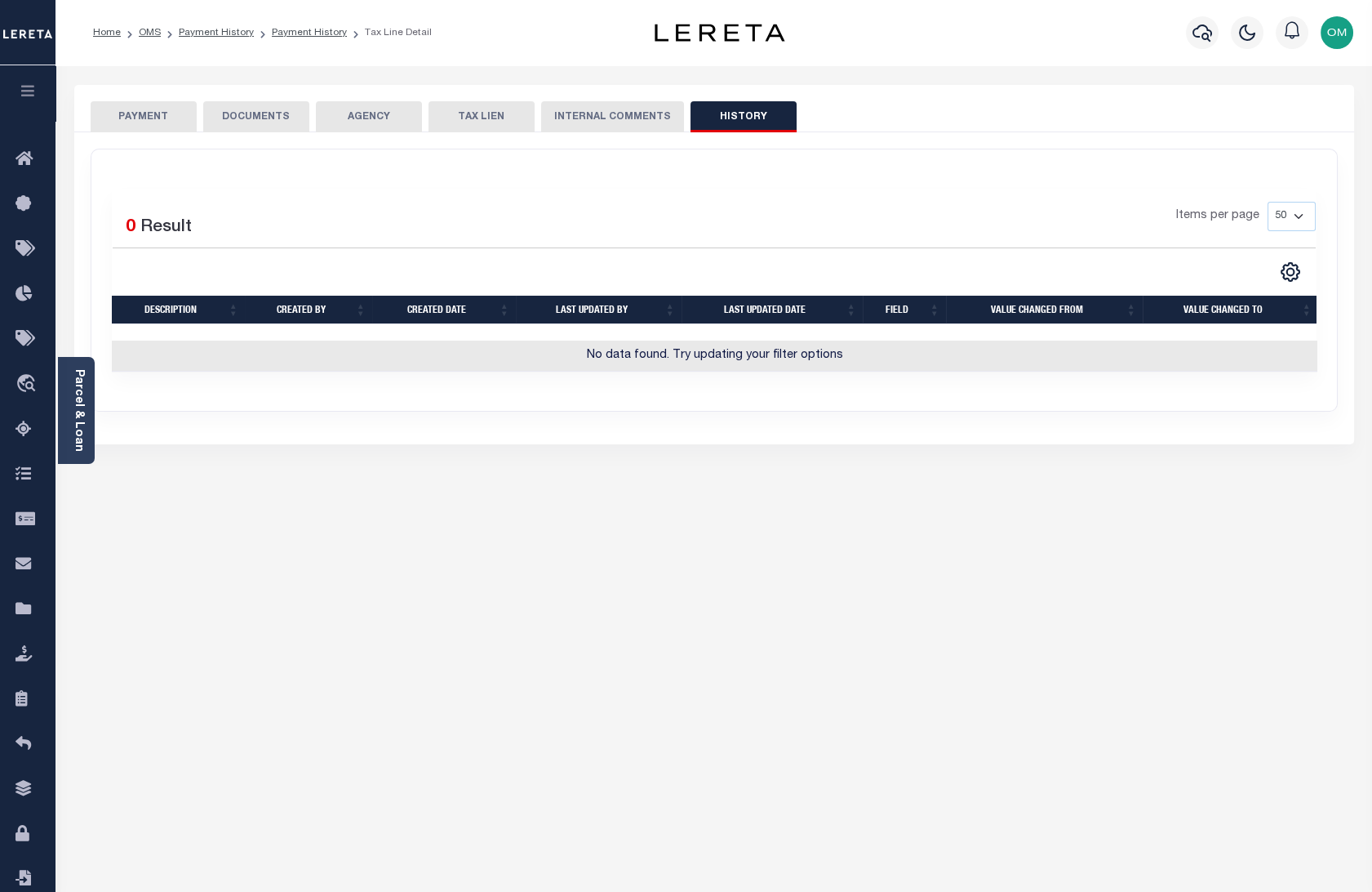
click at [387, 115] on button "AGENCY" at bounding box center [369, 116] width 106 height 31
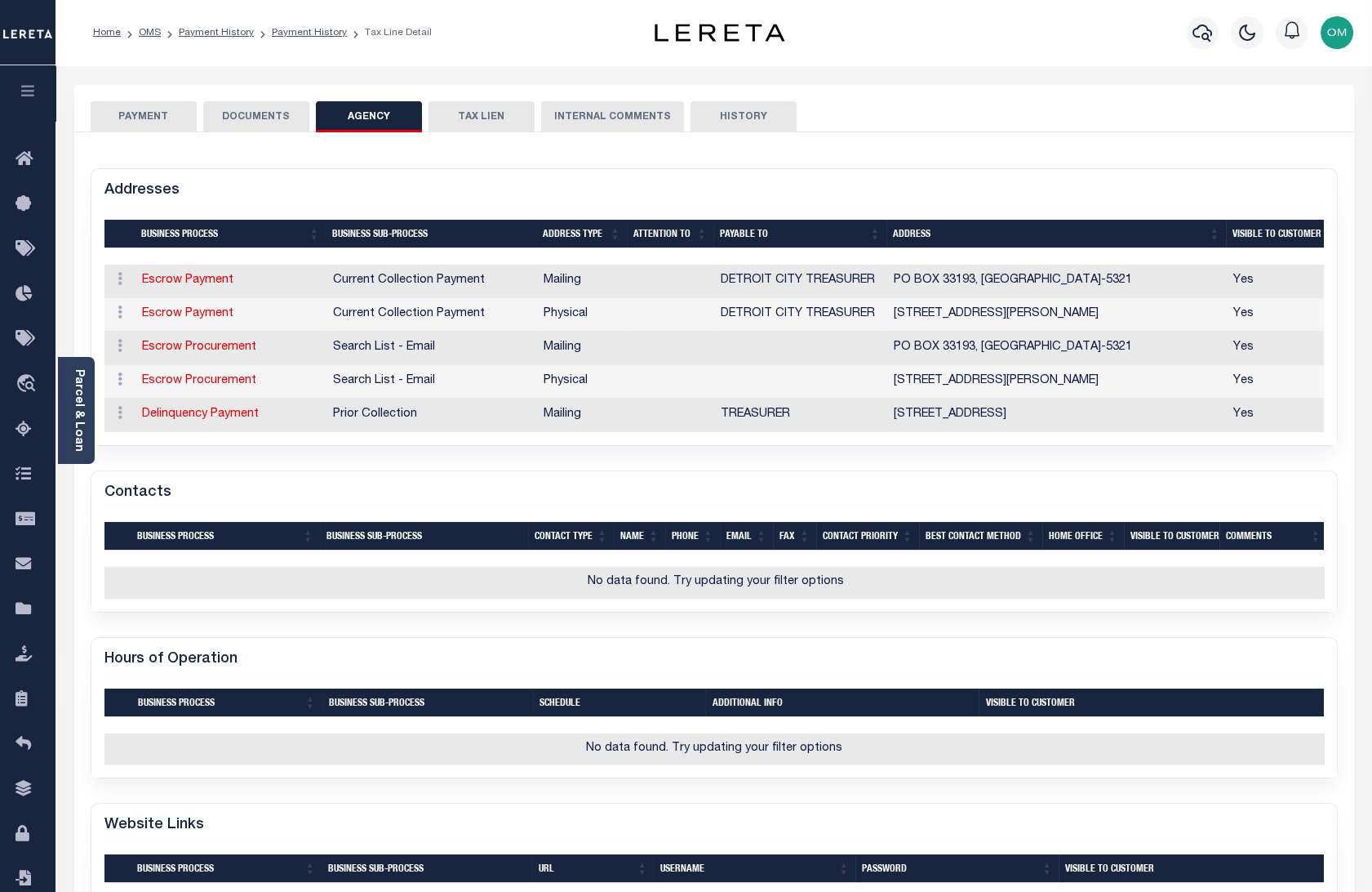
click at [454, 118] on button "TAX LIEN" at bounding box center [480, 116] width 106 height 31
checkbox input "false"
radio input "true"
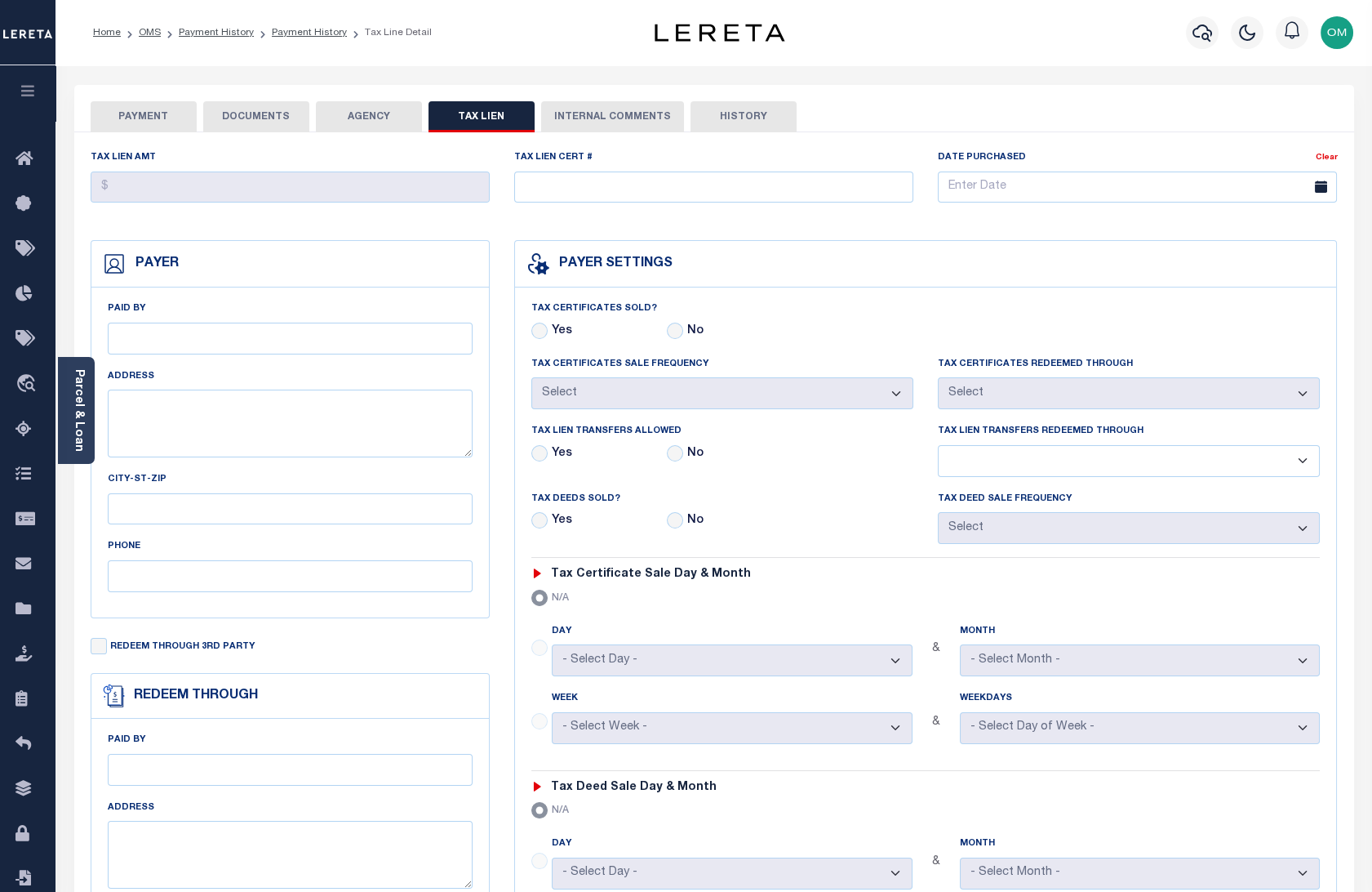
click at [577, 117] on button "INTERNAL COMMENTS" at bounding box center [612, 116] width 142 height 31
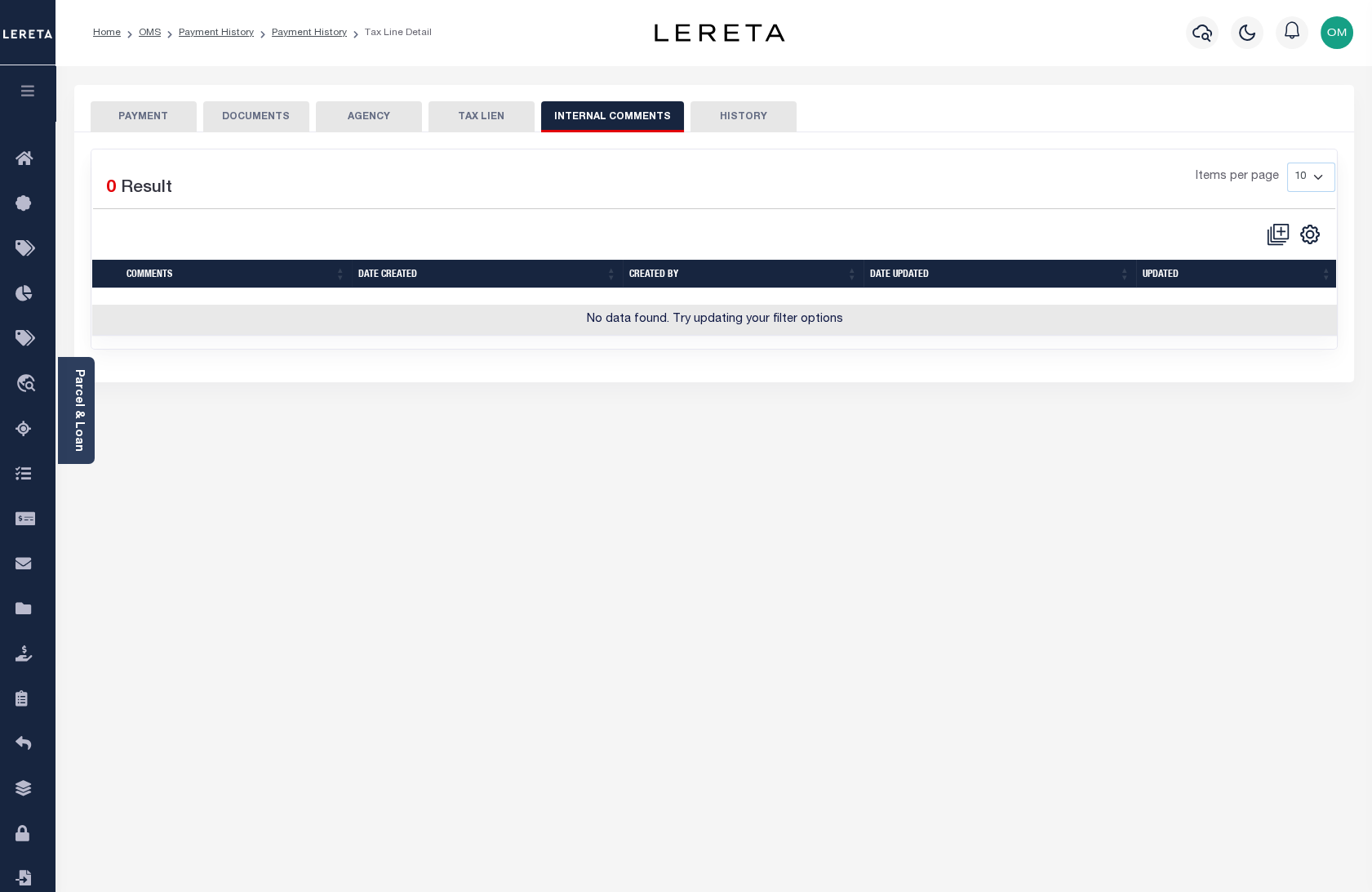
click at [175, 108] on button "PAYMENT" at bounding box center [143, 116] width 106 height 31
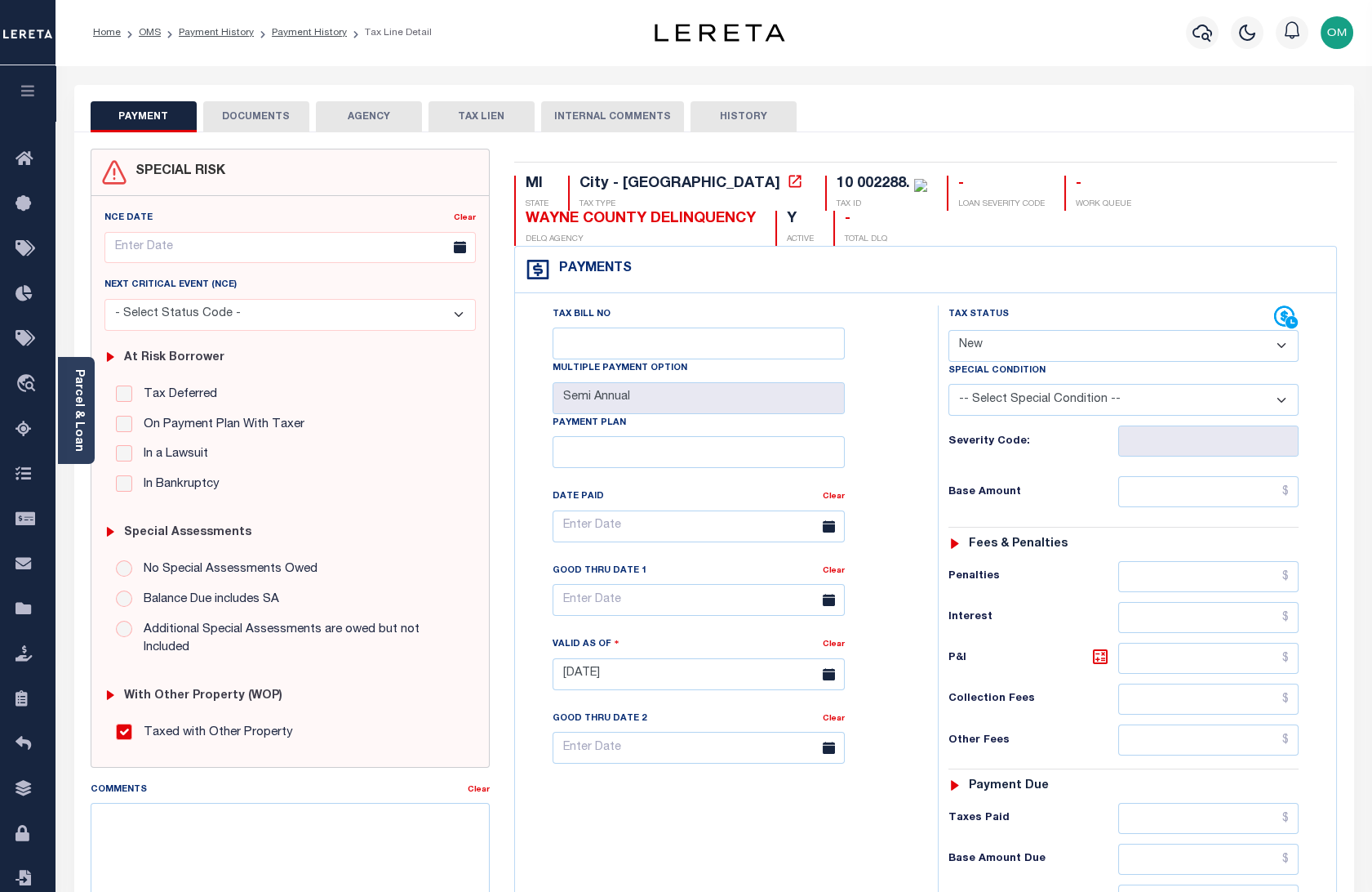
click at [1037, 341] on select "- Select Status Code - Open Due/Unpaid Paid Incomplete No Tax Due Internal Refu…" at bounding box center [1123, 346] width 350 height 32
select select "DUE"
click at [948, 330] on select "- Select Status Code - Open Due/Unpaid Paid Incomplete No Tax Due Internal Refu…" at bounding box center [1123, 346] width 350 height 32
type input "10/07/2025"
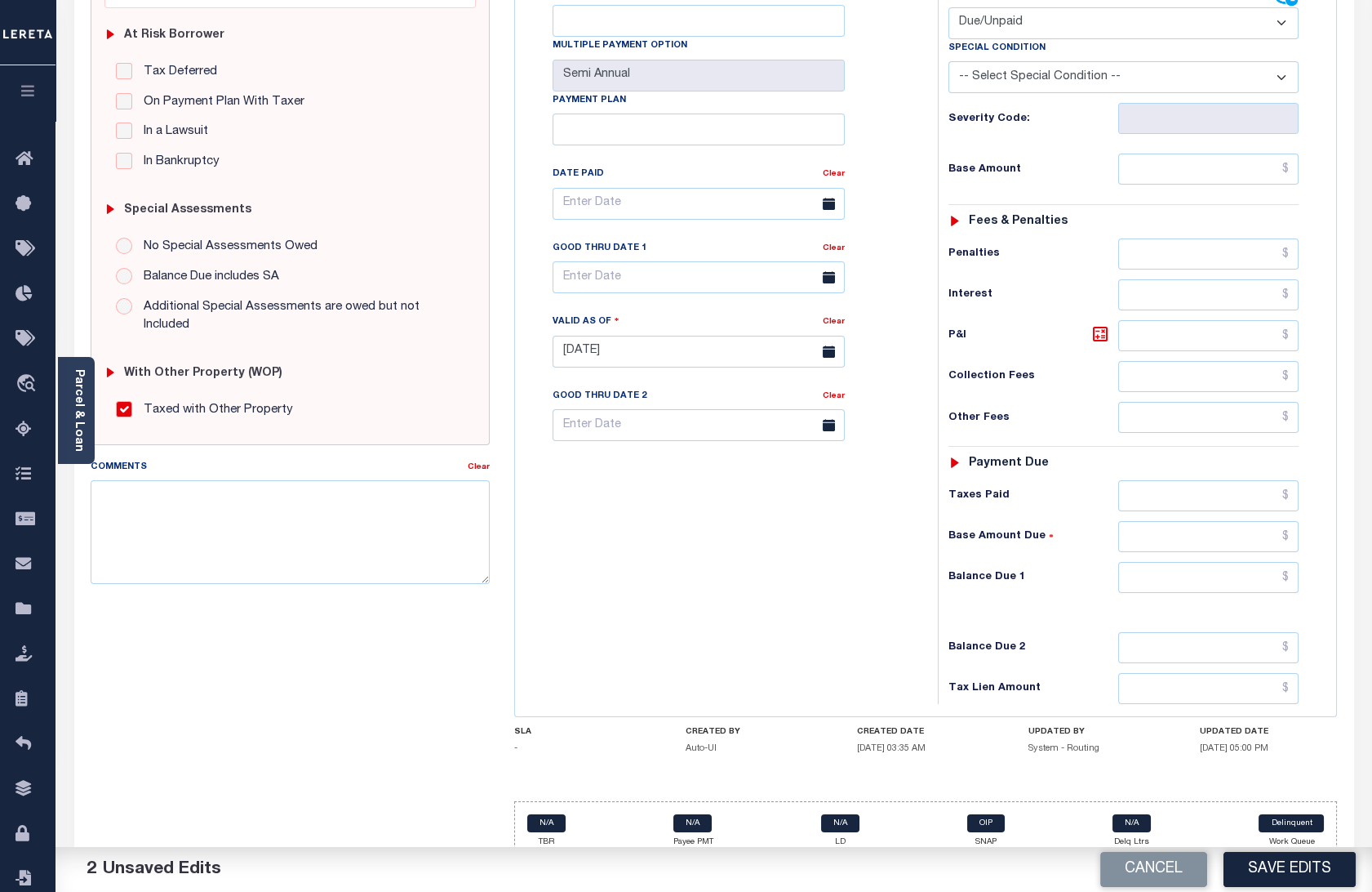
scroll to position [338, 0]
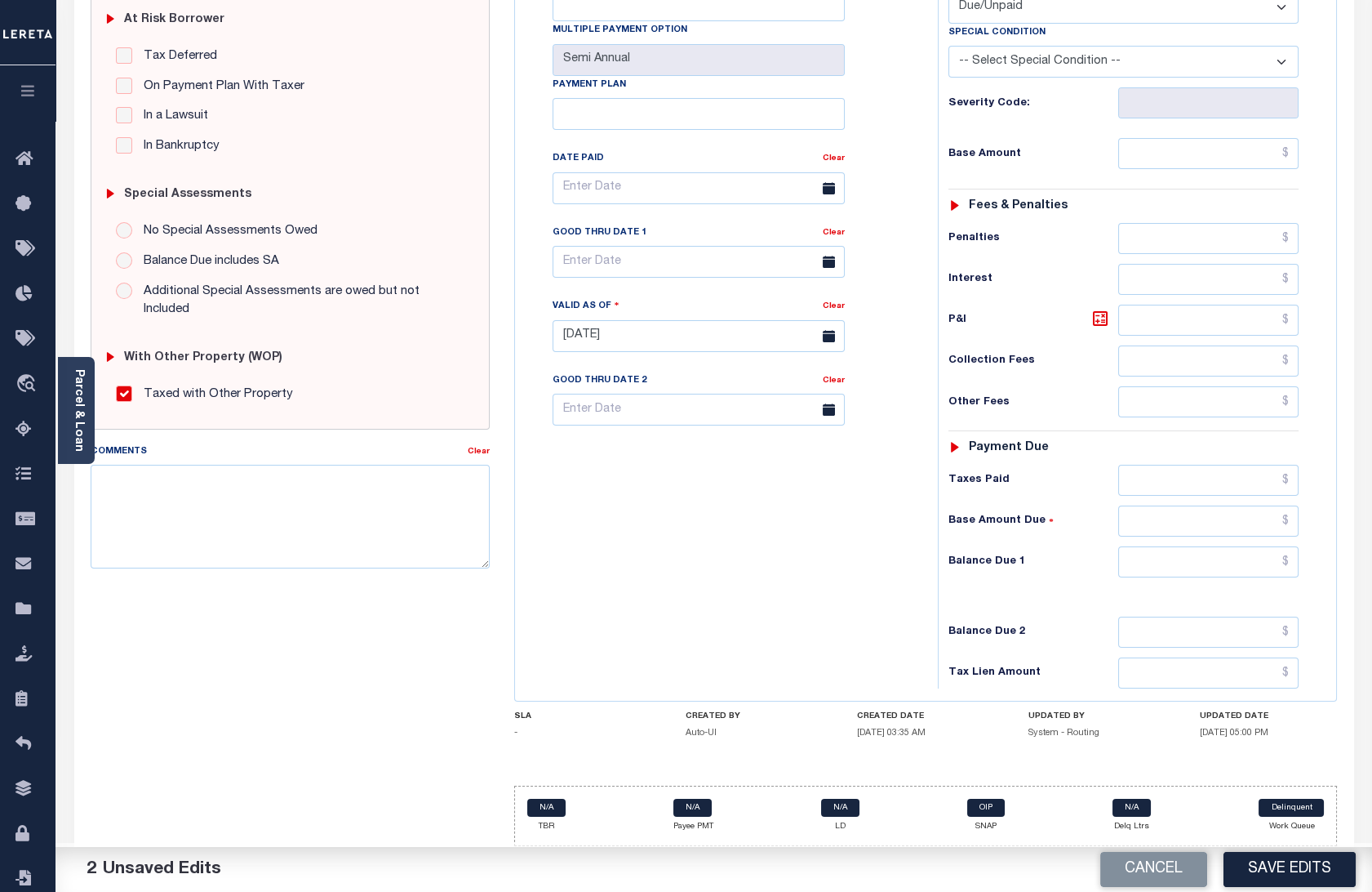
click at [1256, 859] on button "Save Edits" at bounding box center [1290, 869] width 132 height 36
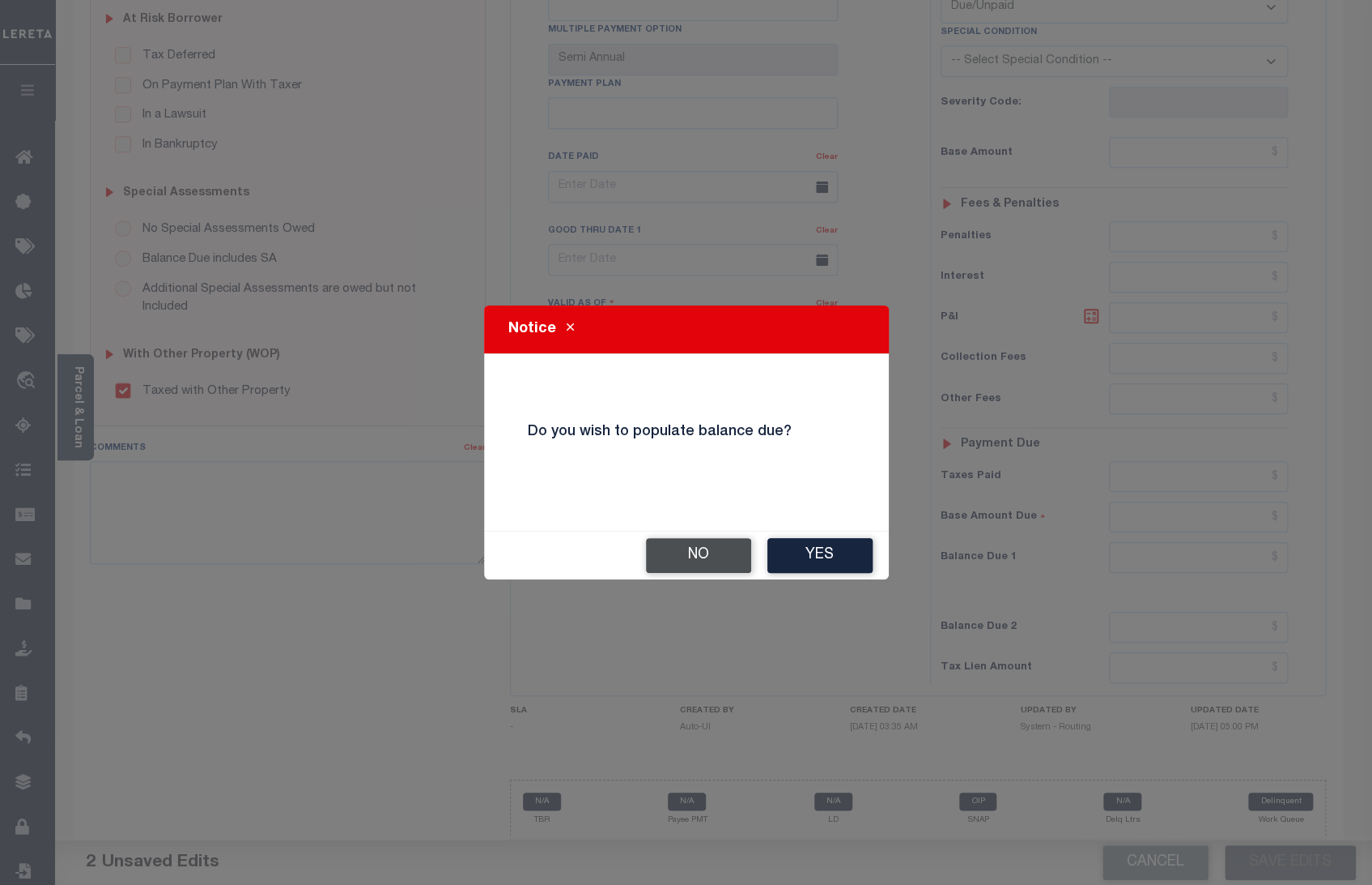
click at [732, 553] on button "No" at bounding box center [698, 555] width 105 height 35
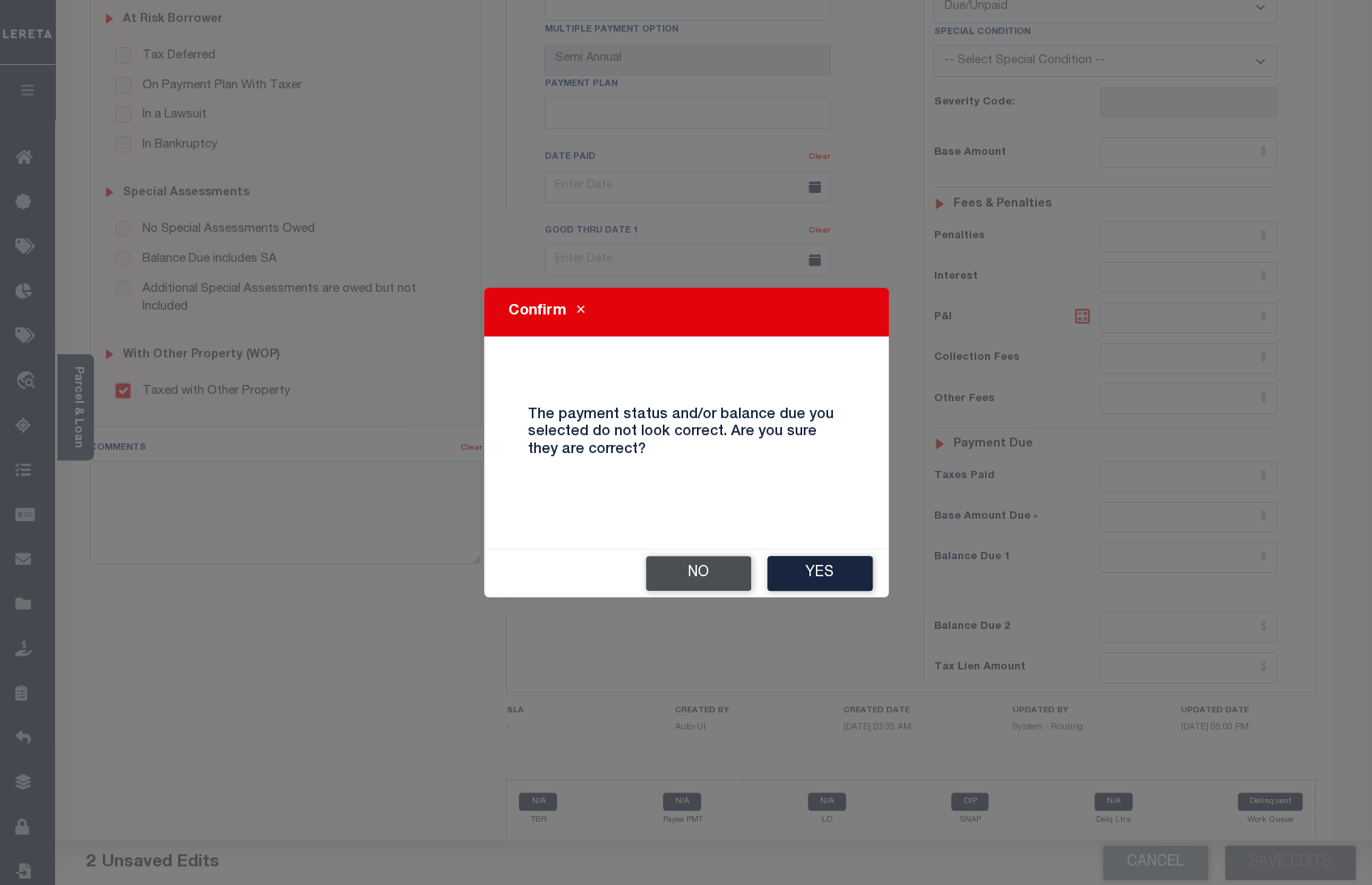
click at [732, 564] on button "No" at bounding box center [698, 573] width 105 height 35
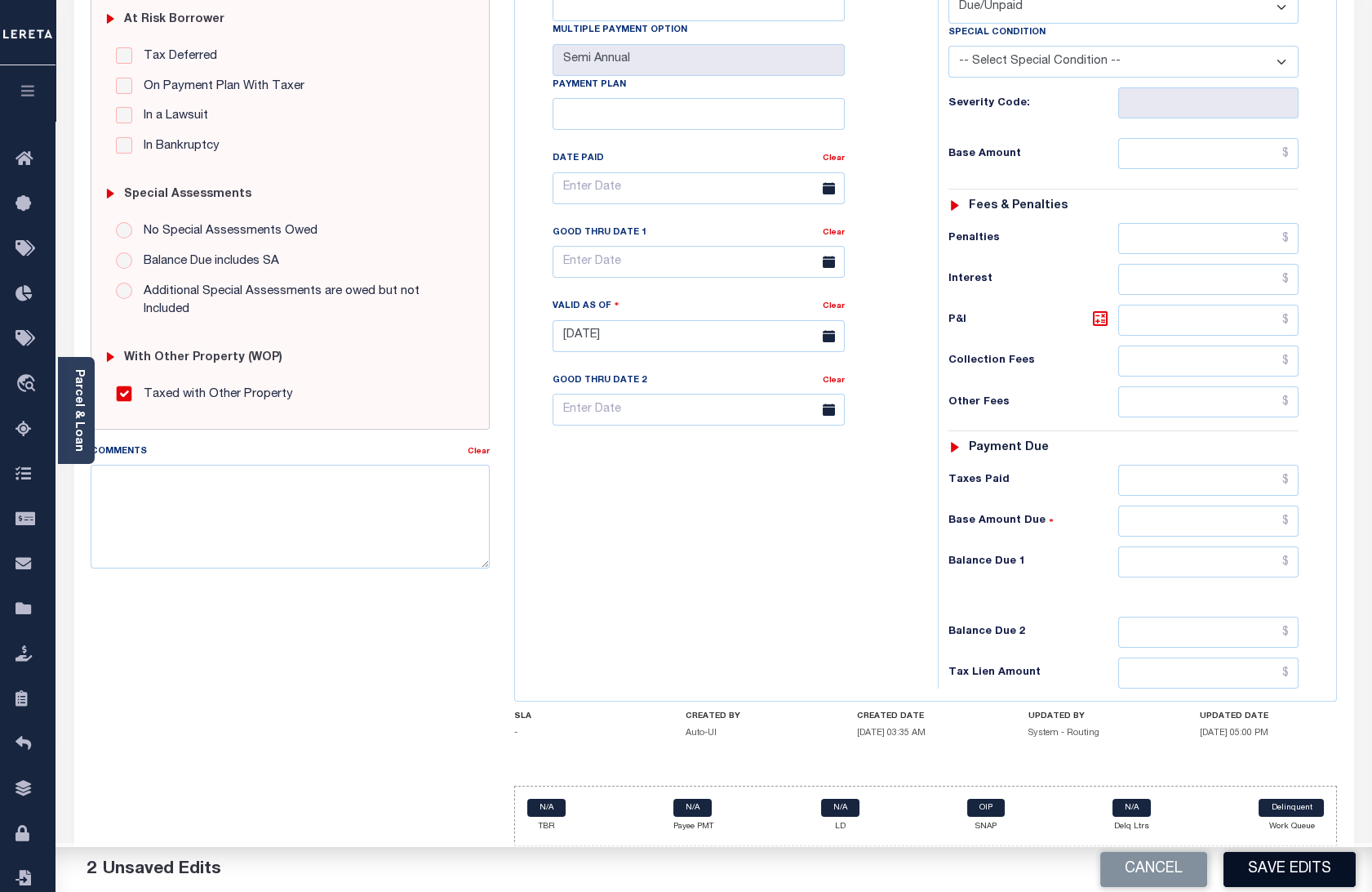
click at [1281, 863] on button "Save Edits" at bounding box center [1290, 869] width 132 height 36
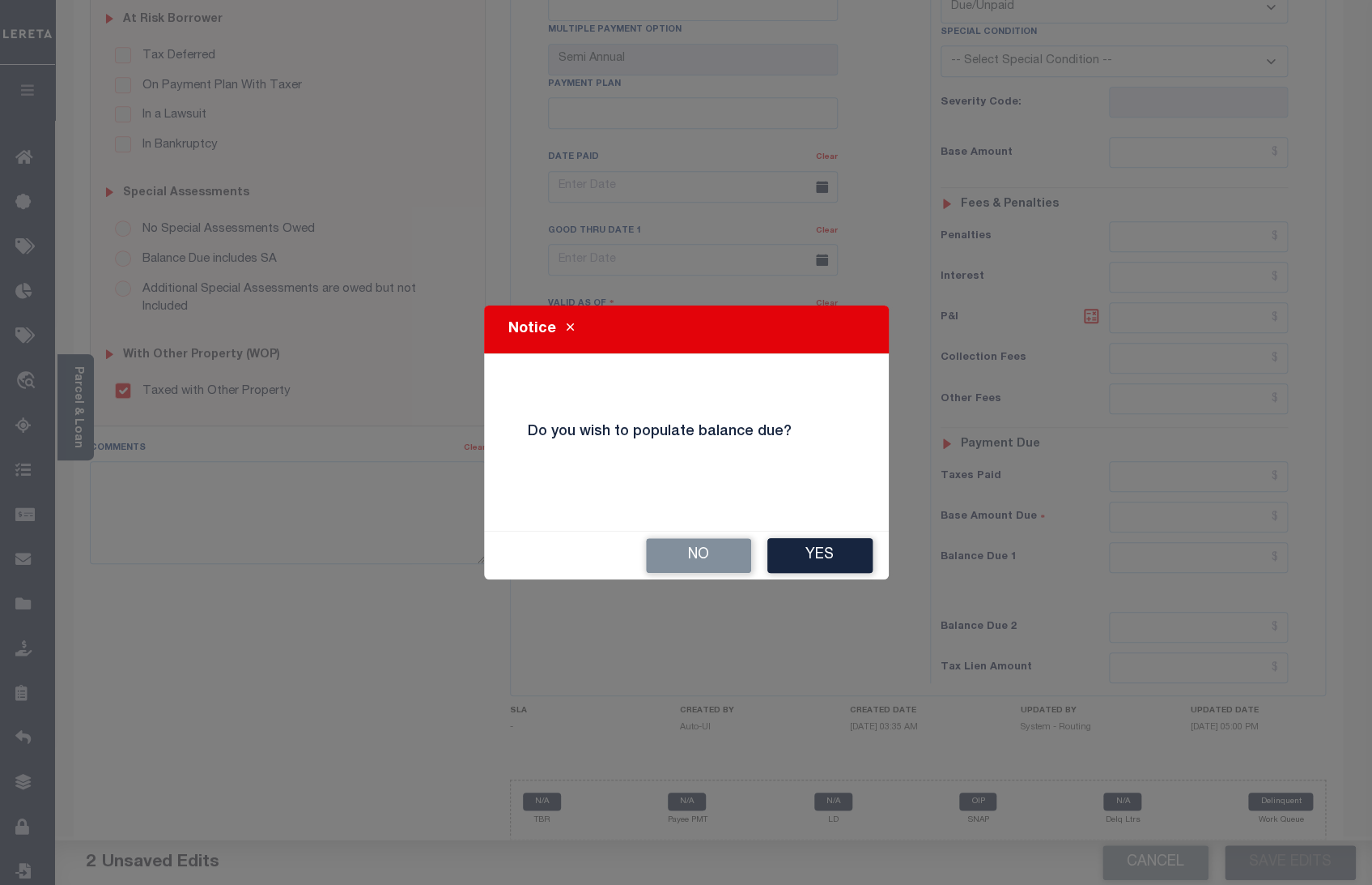
click at [704, 536] on div "No Yes" at bounding box center [686, 555] width 405 height 48
click at [704, 547] on button "No" at bounding box center [698, 555] width 105 height 35
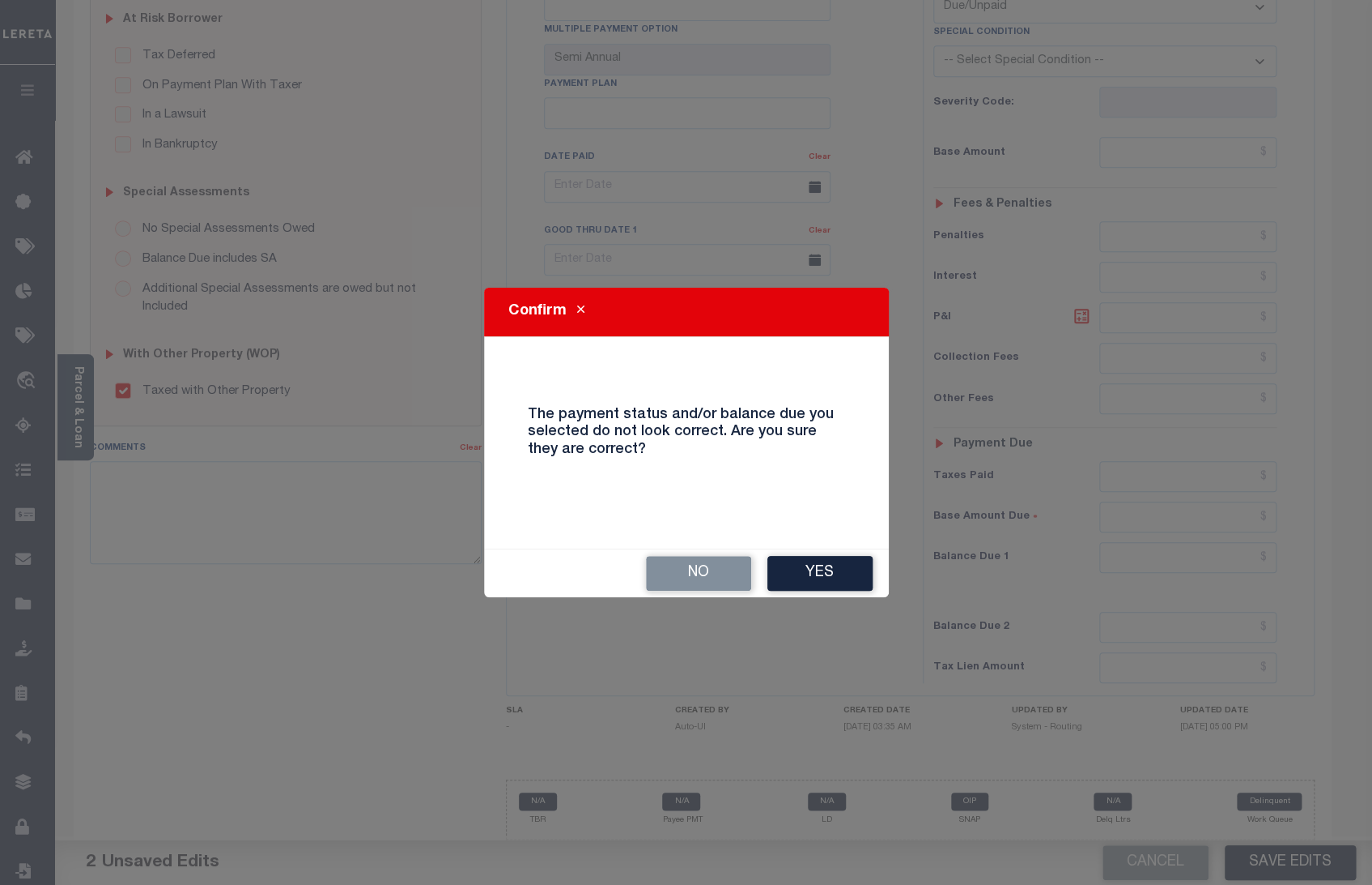
click at [704, 549] on div "No Yes" at bounding box center [686, 573] width 405 height 48
click at [806, 566] on button "Yes" at bounding box center [820, 573] width 105 height 35
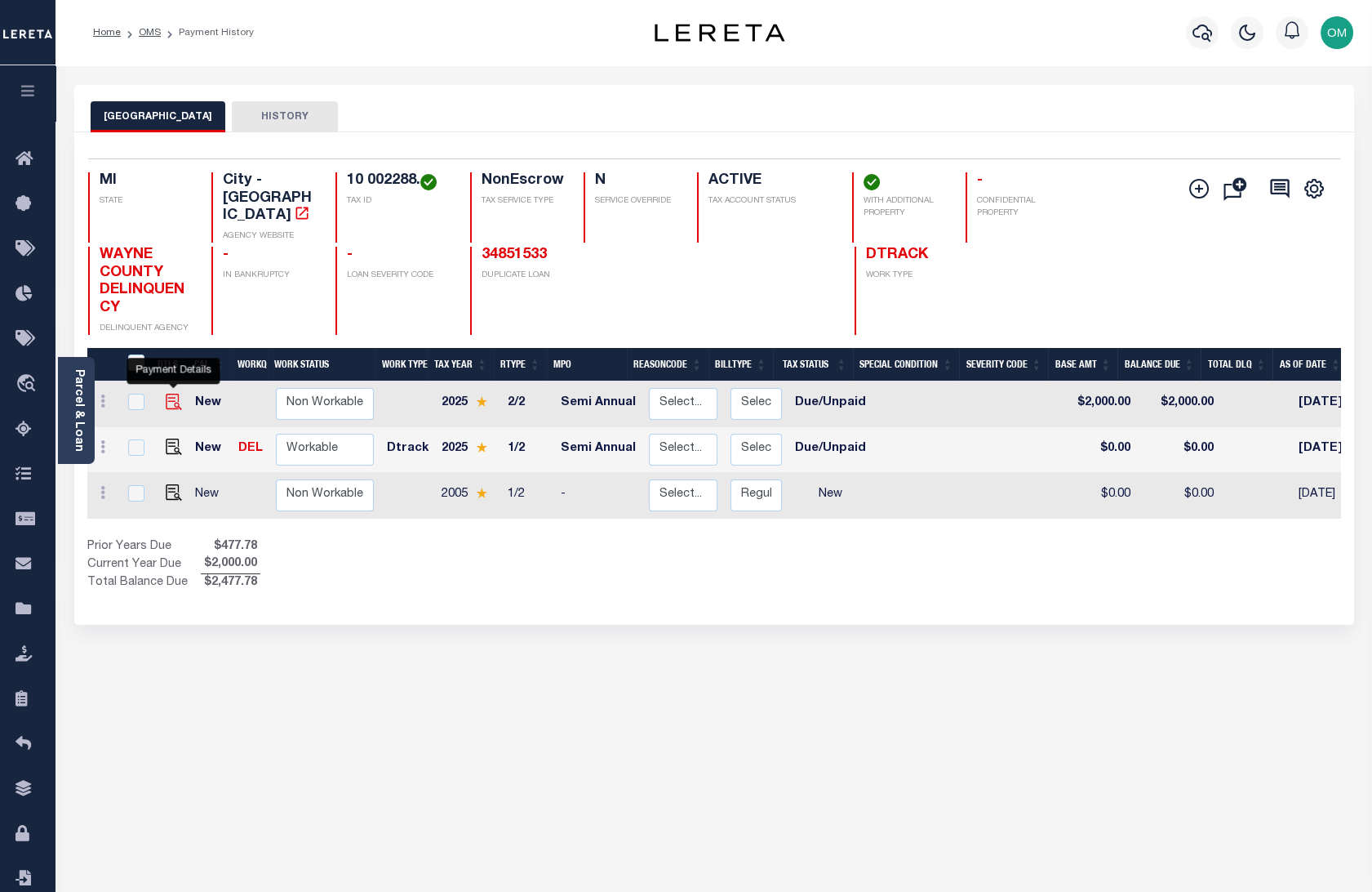
click at [176, 394] on img "" at bounding box center [174, 401] width 17 height 17
checkbox input "true"
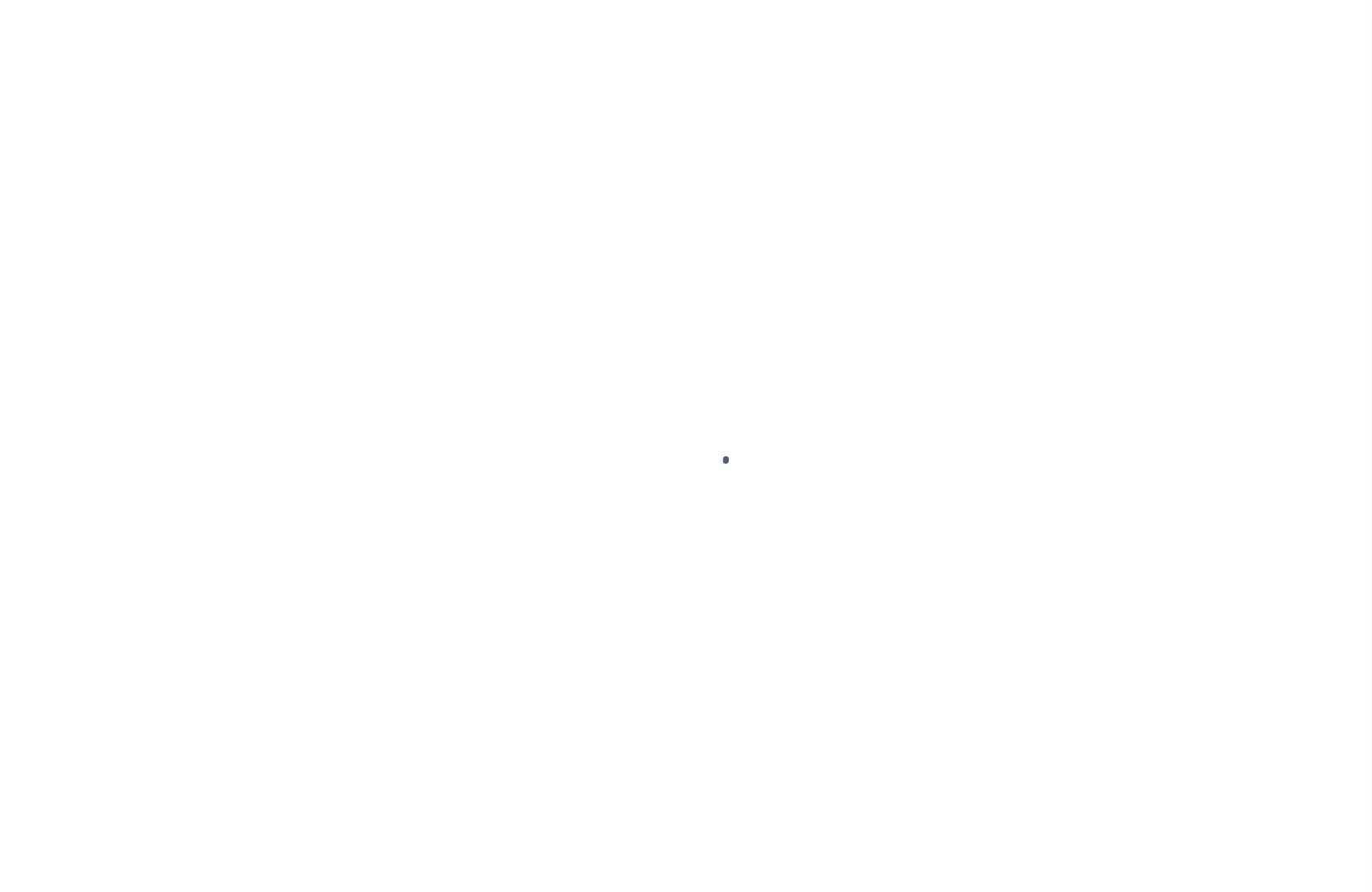
select select "DUE"
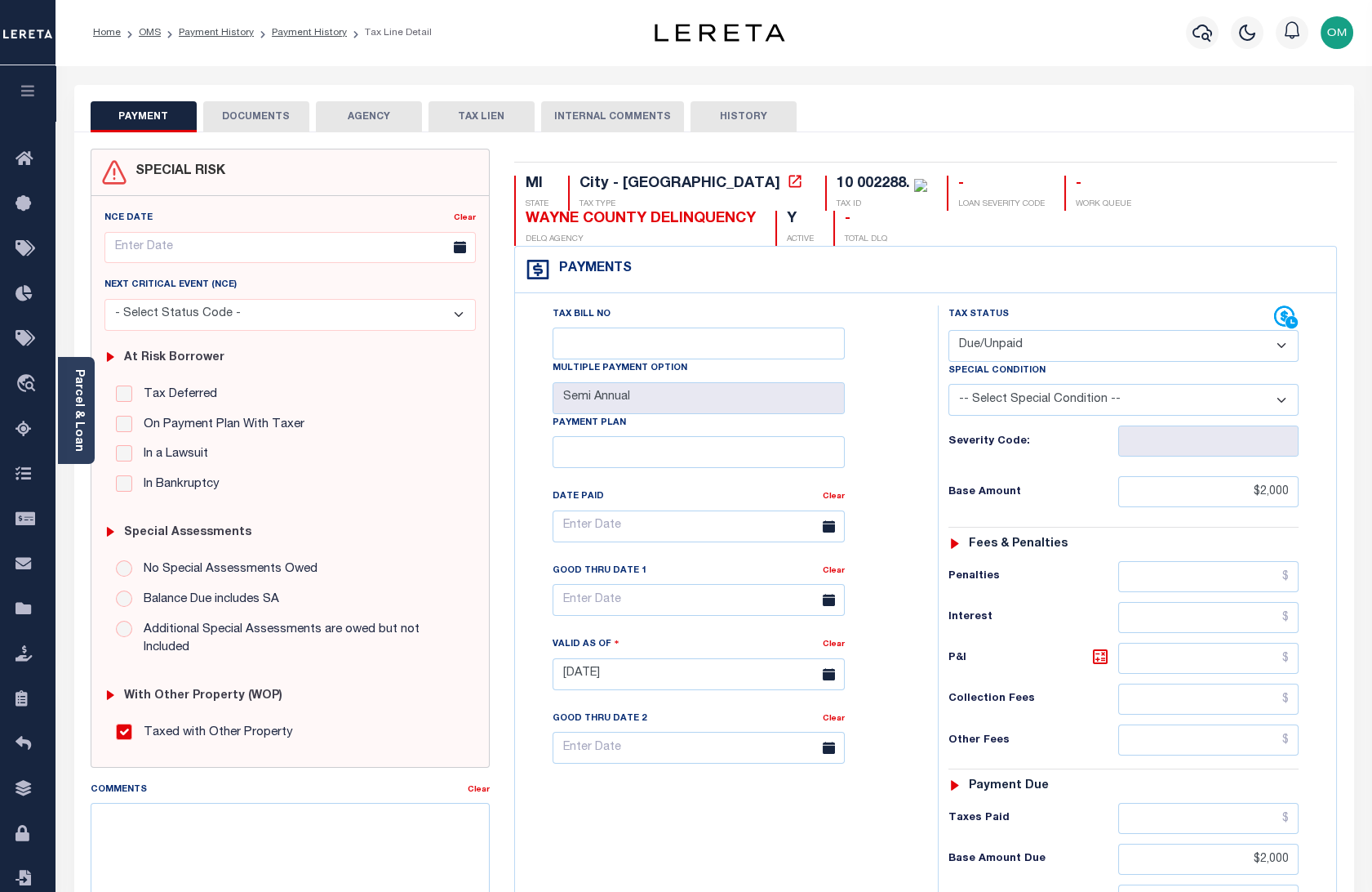
click at [762, 115] on button "HISTORY" at bounding box center [742, 116] width 106 height 31
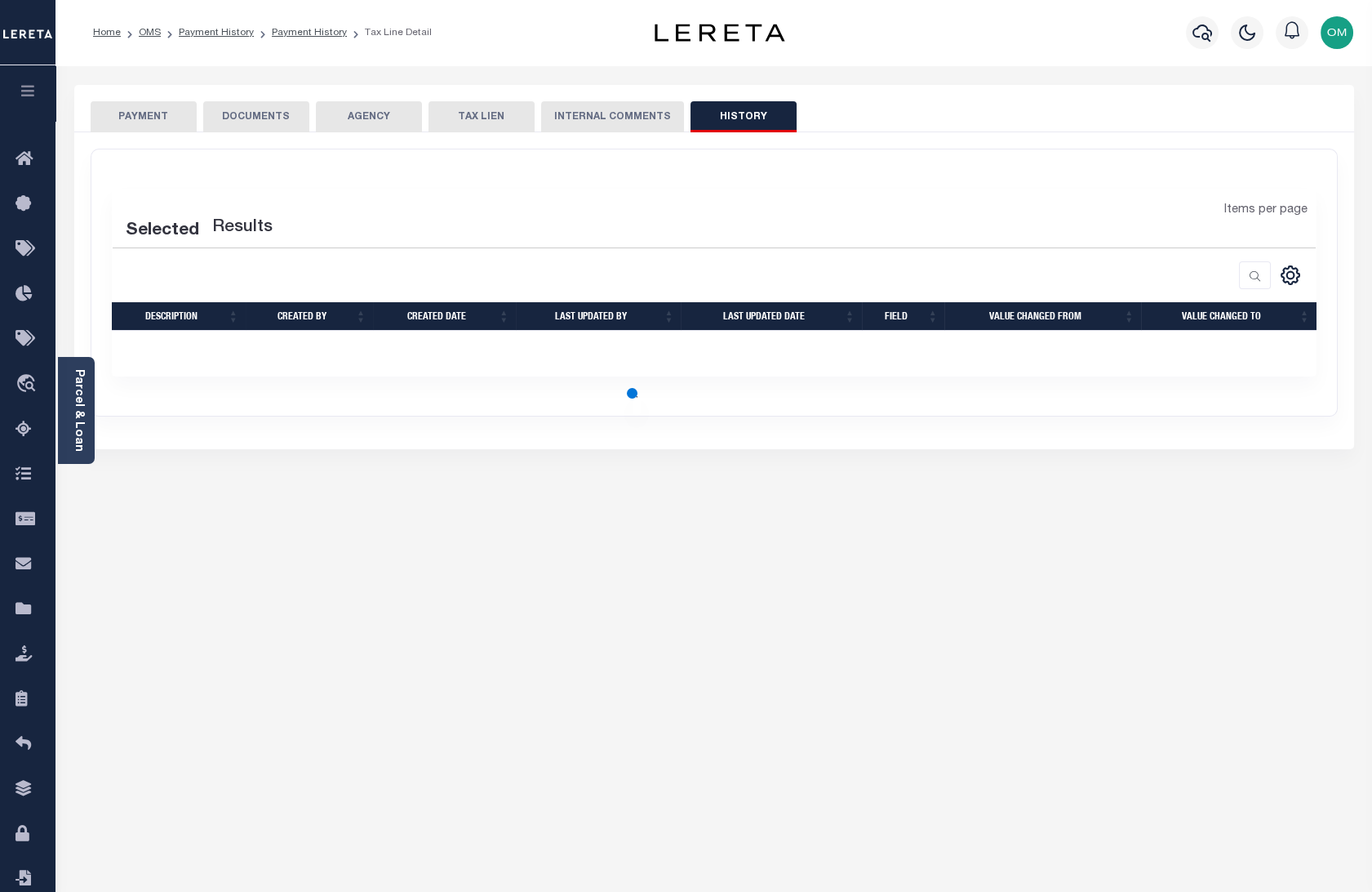
select select "50"
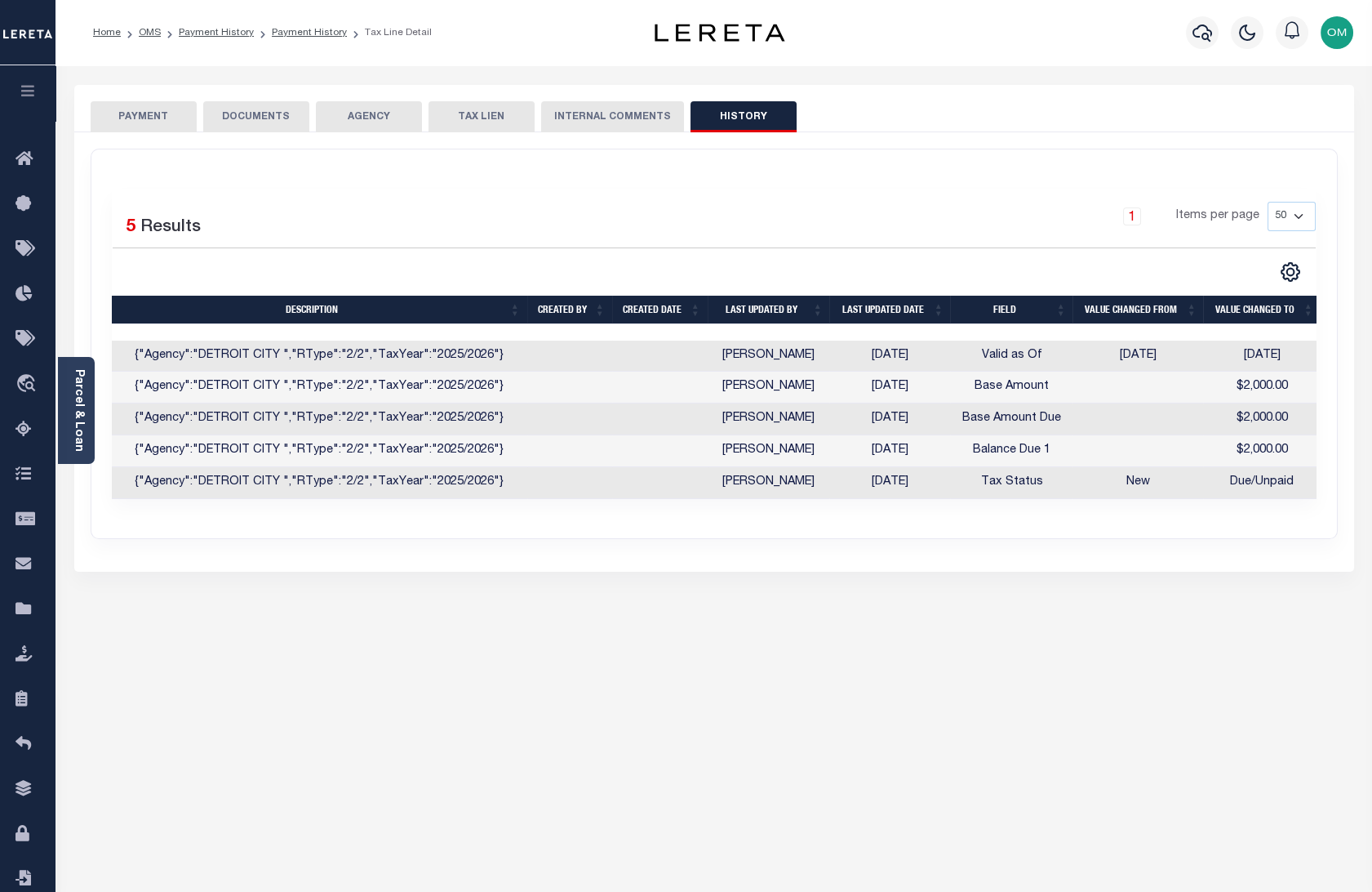
click at [657, 122] on button "INTERNAL COMMENTS" at bounding box center [612, 116] width 142 height 31
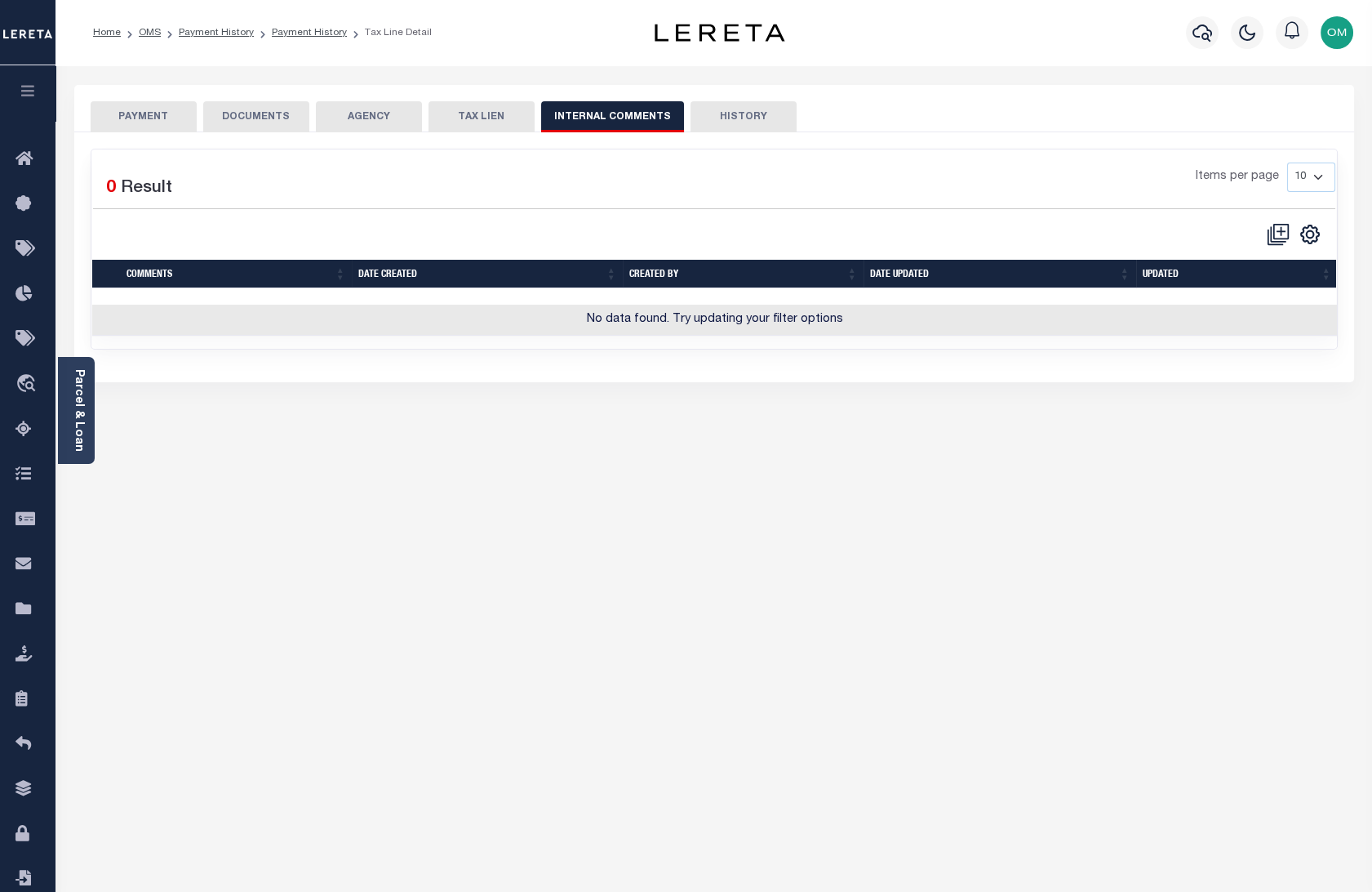
click at [498, 119] on button "TAX LIEN" at bounding box center [480, 116] width 106 height 31
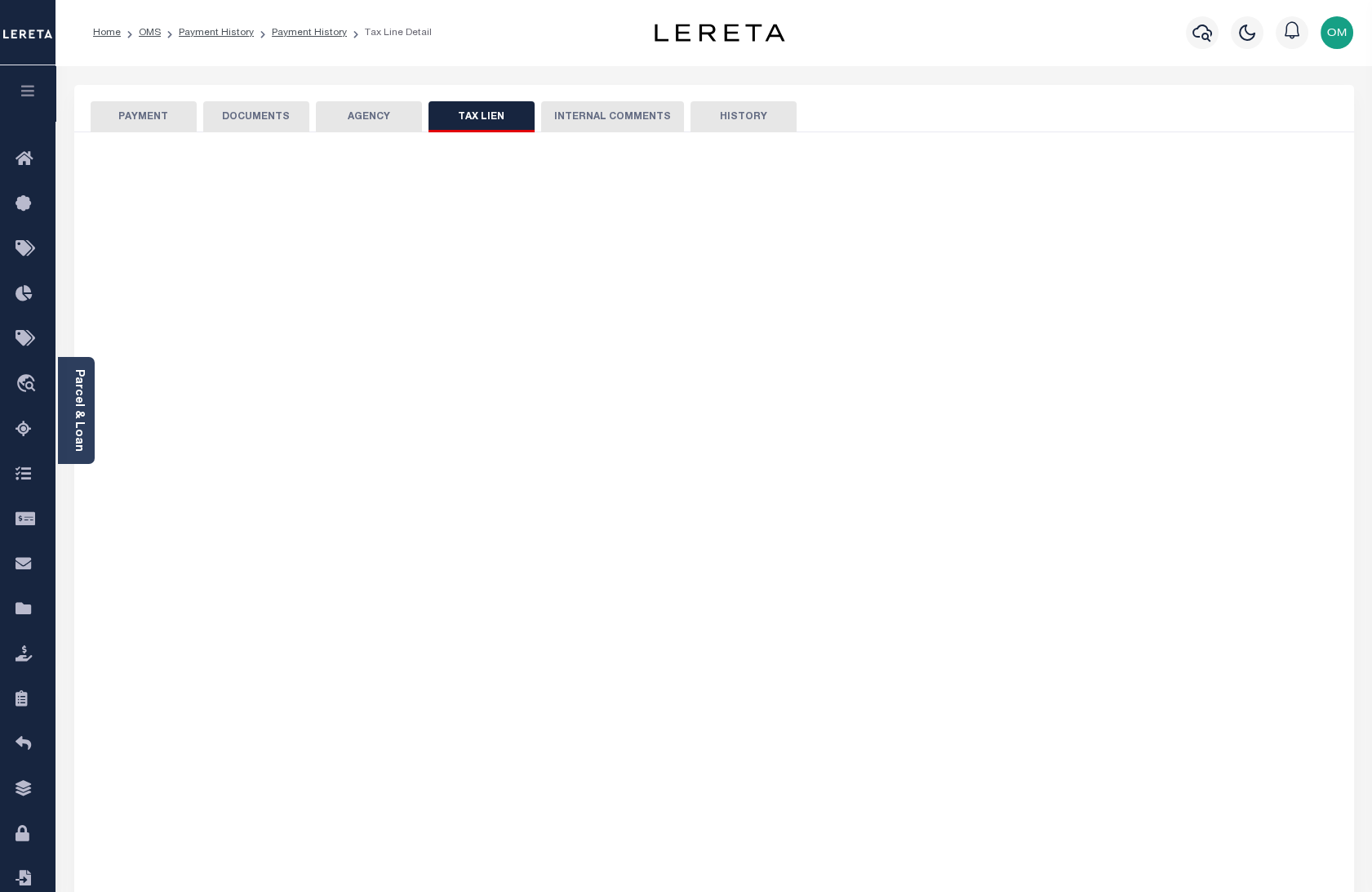
checkbox input "false"
radio input "true"
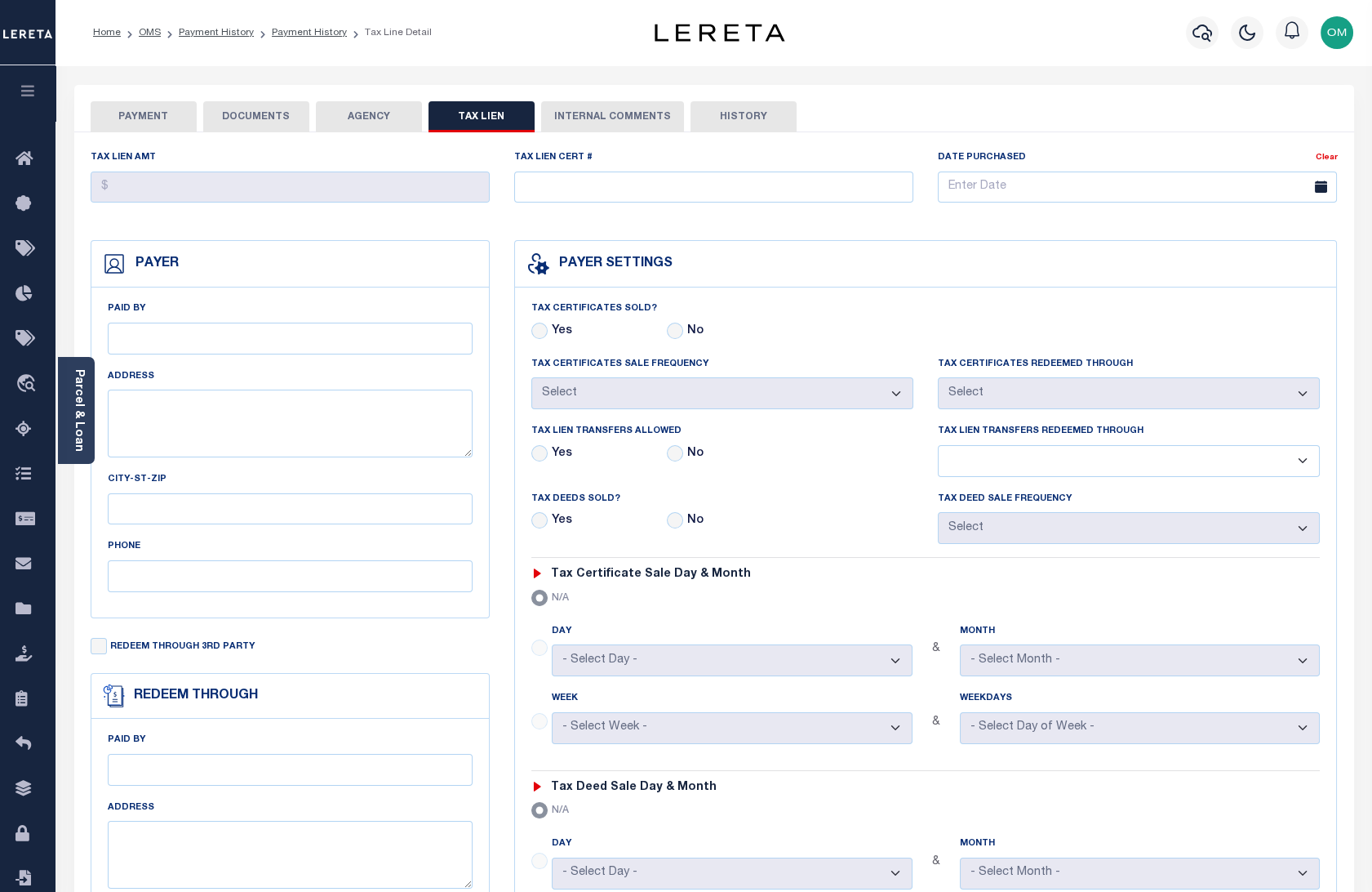
click at [721, 110] on button "HISTORY" at bounding box center [742, 116] width 106 height 31
select select "50"
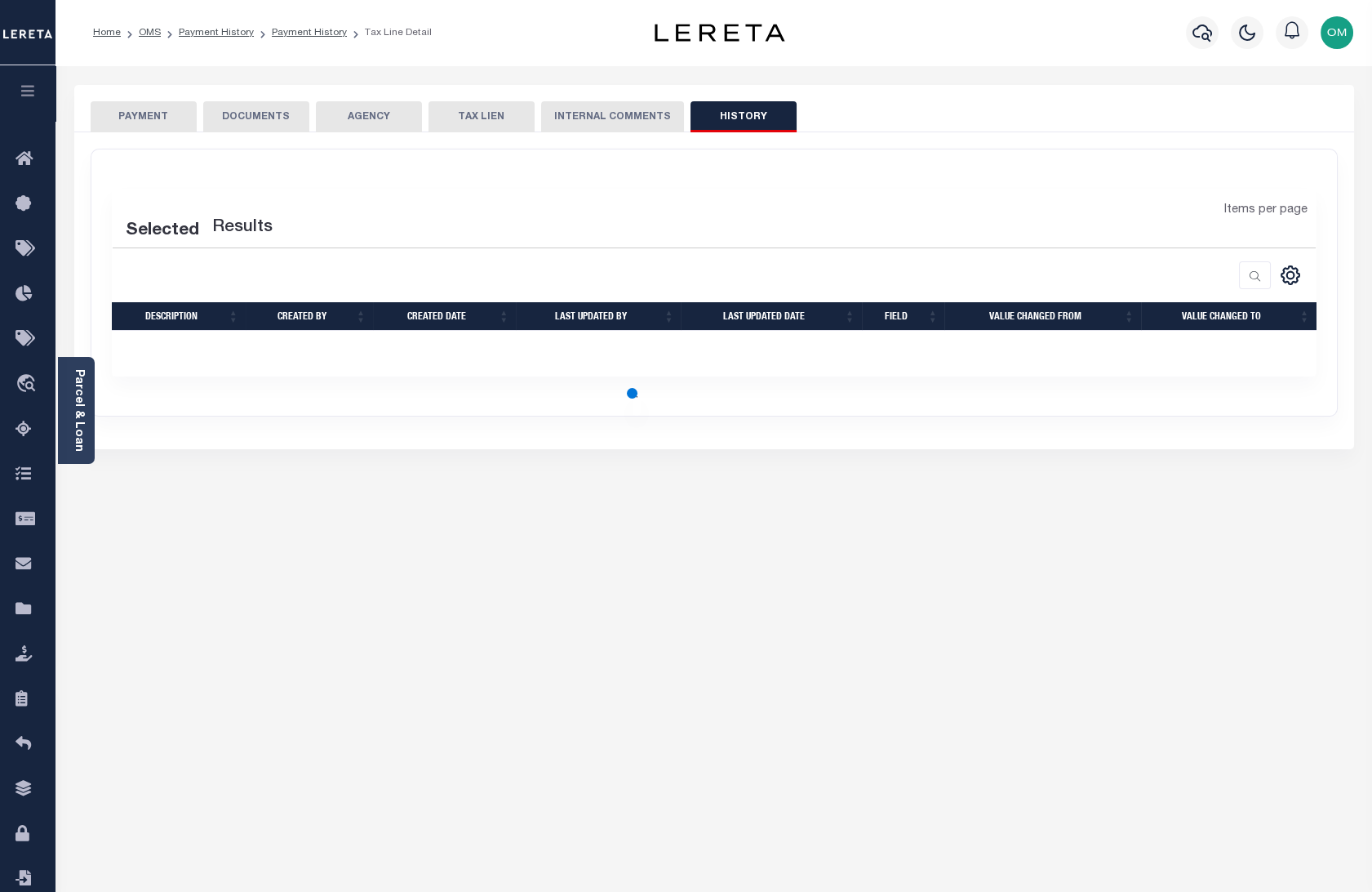
select select "50"
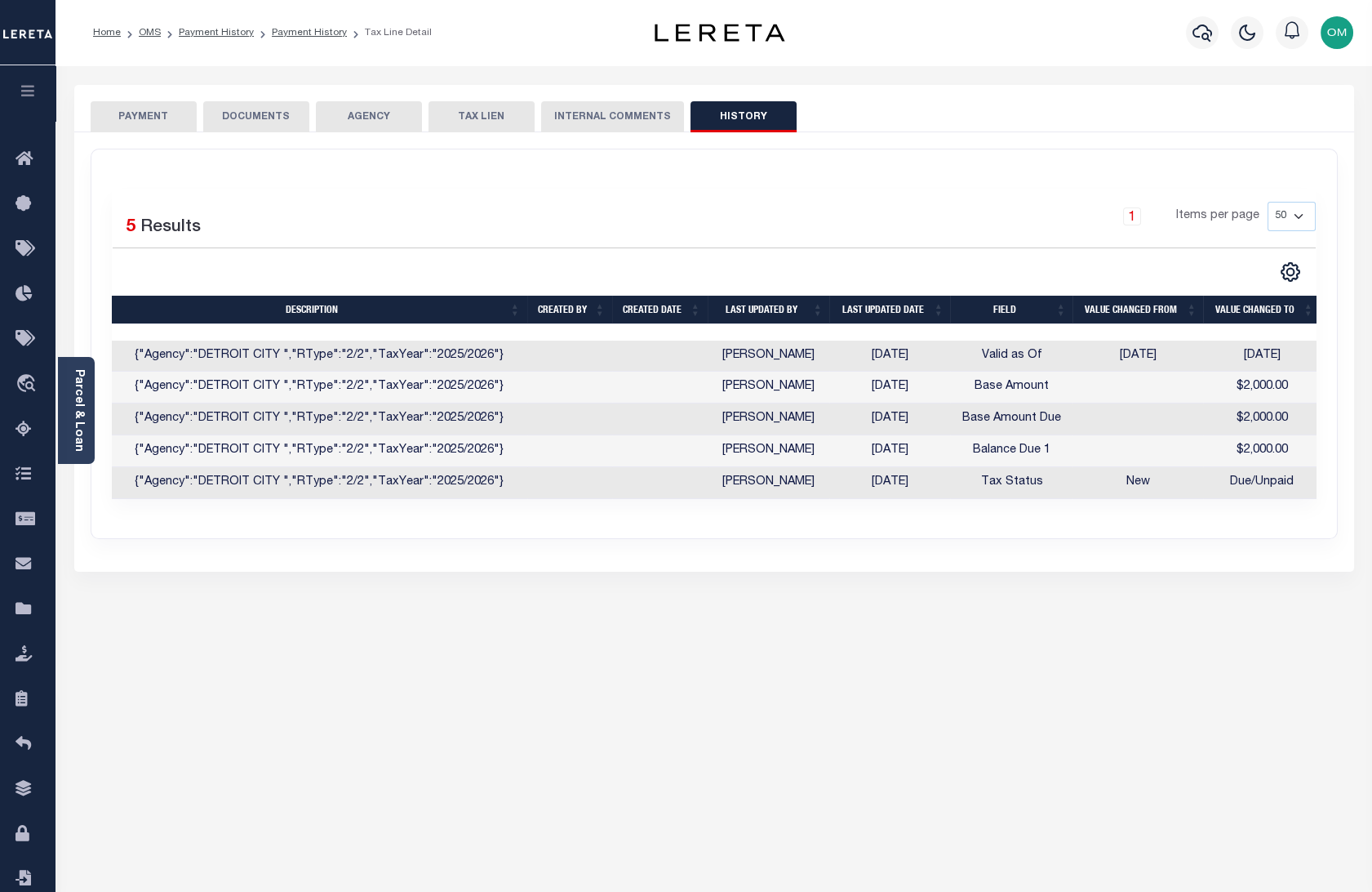
click at [141, 117] on button "PAYMENT" at bounding box center [143, 116] width 106 height 31
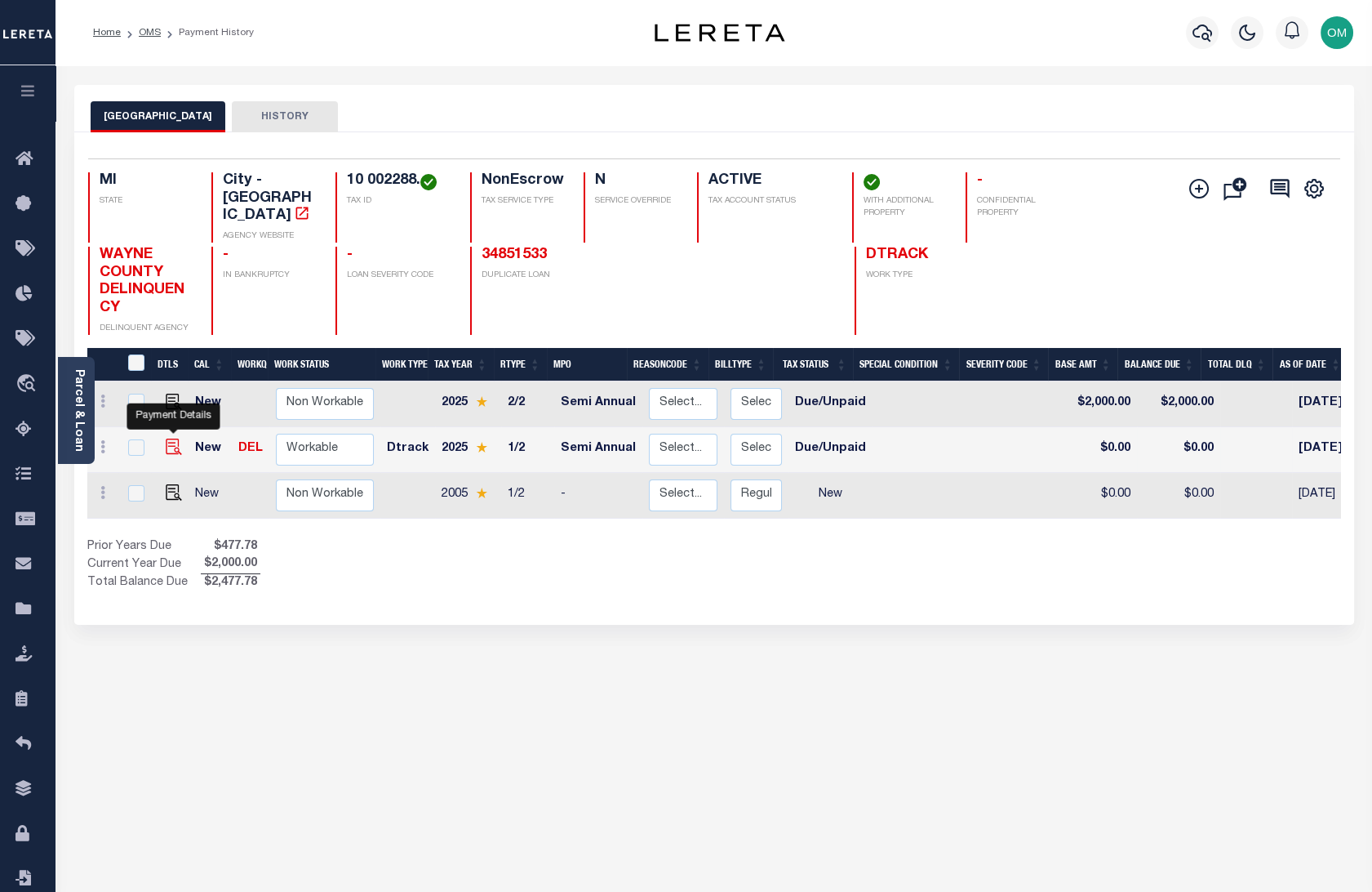
click at [174, 438] on img "" at bounding box center [174, 446] width 17 height 17
checkbox input "true"
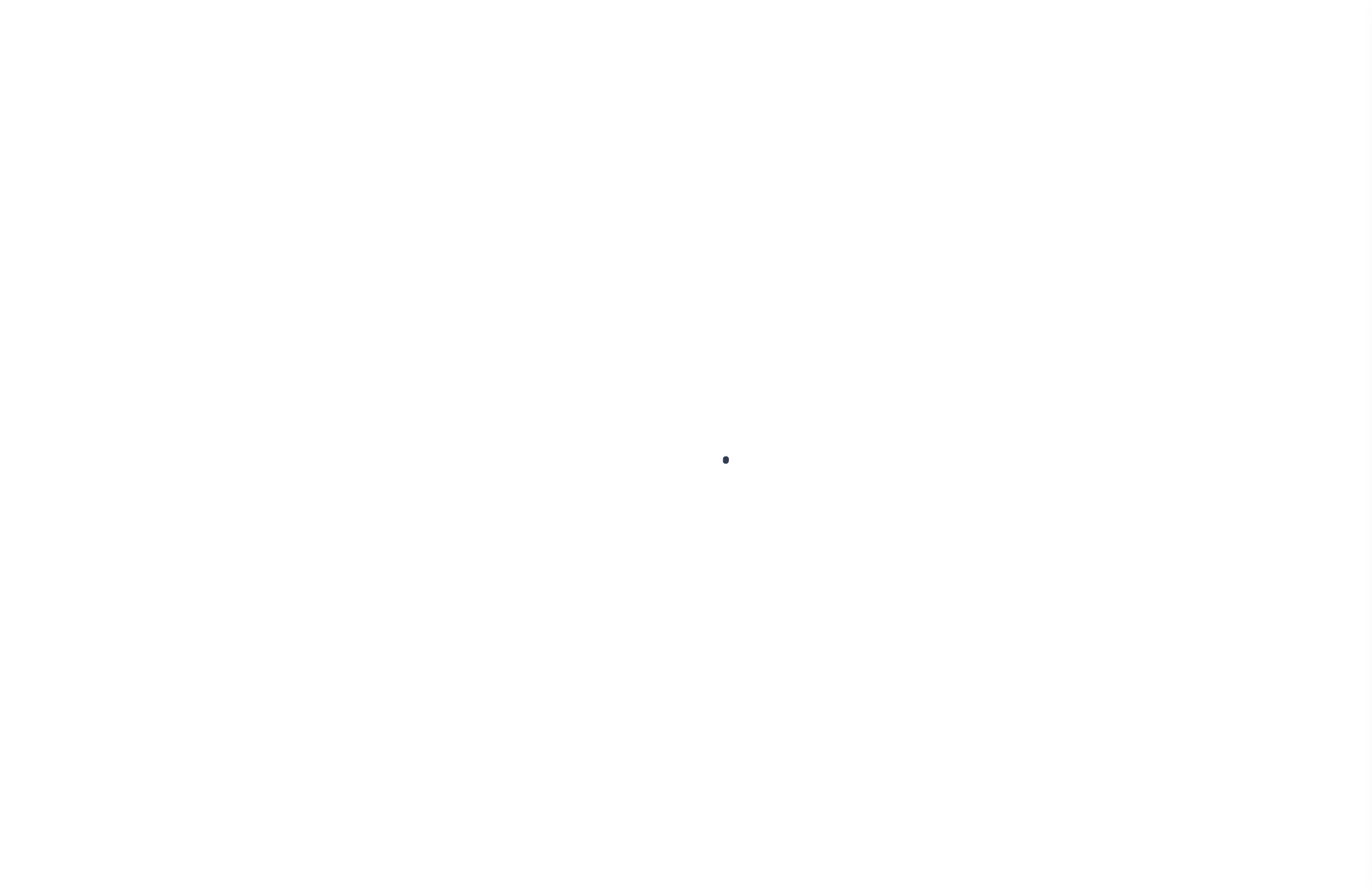
checkbox input "true"
type input "Semi Annual"
type input "[DATE]"
select select "DUE"
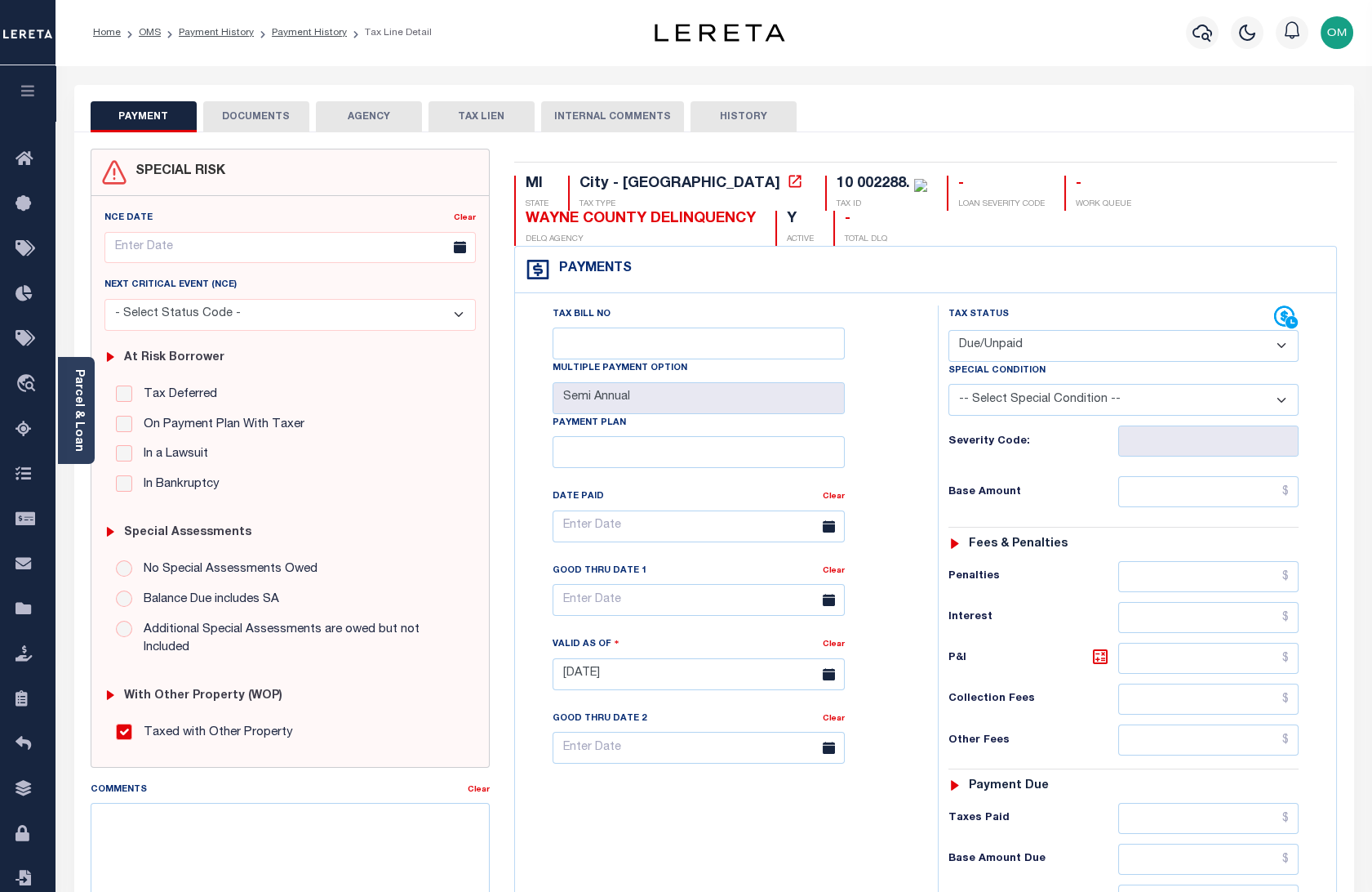
click at [758, 106] on button "HISTORY" at bounding box center [742, 116] width 106 height 31
select select "50"
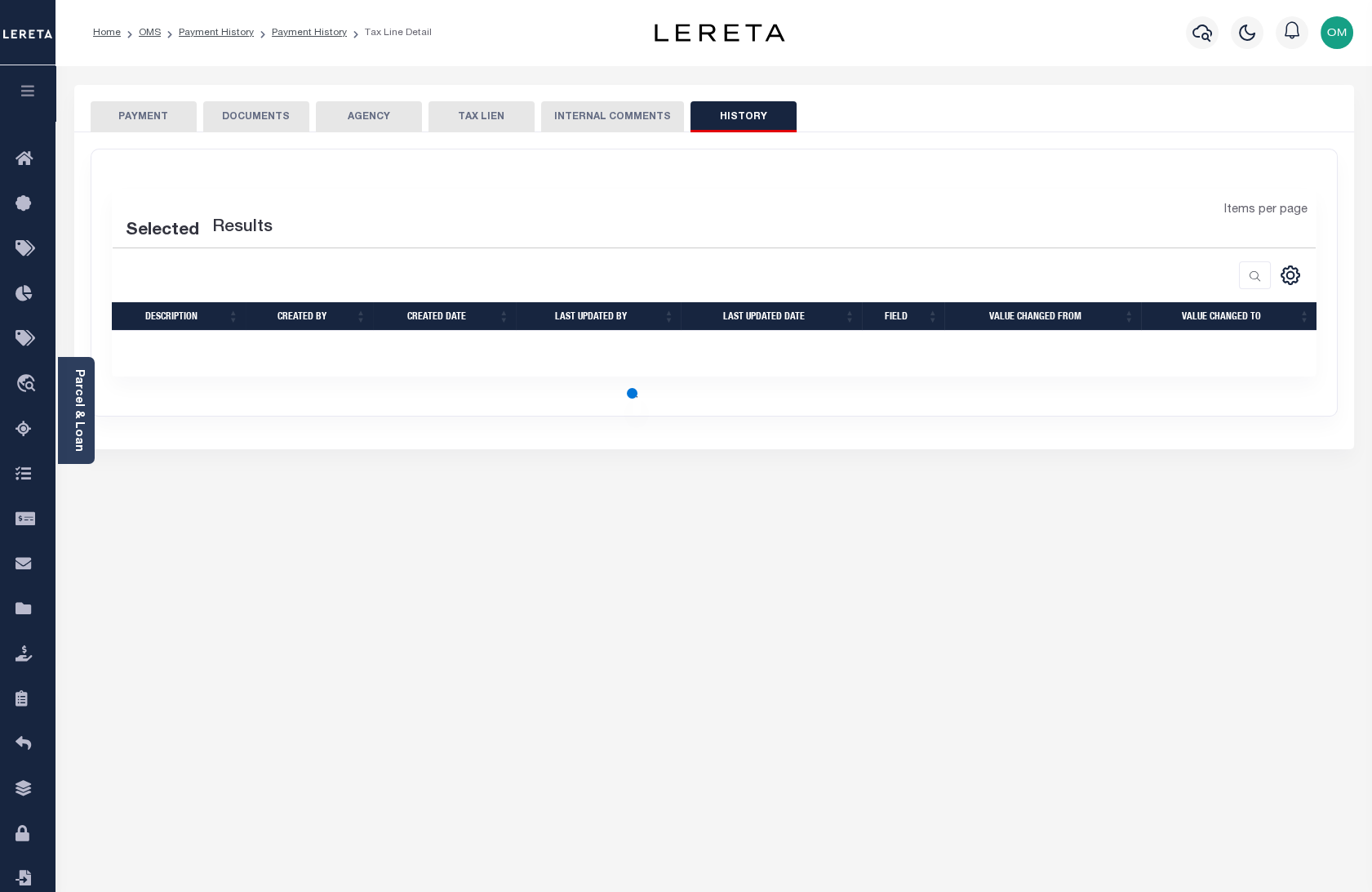
select select "50"
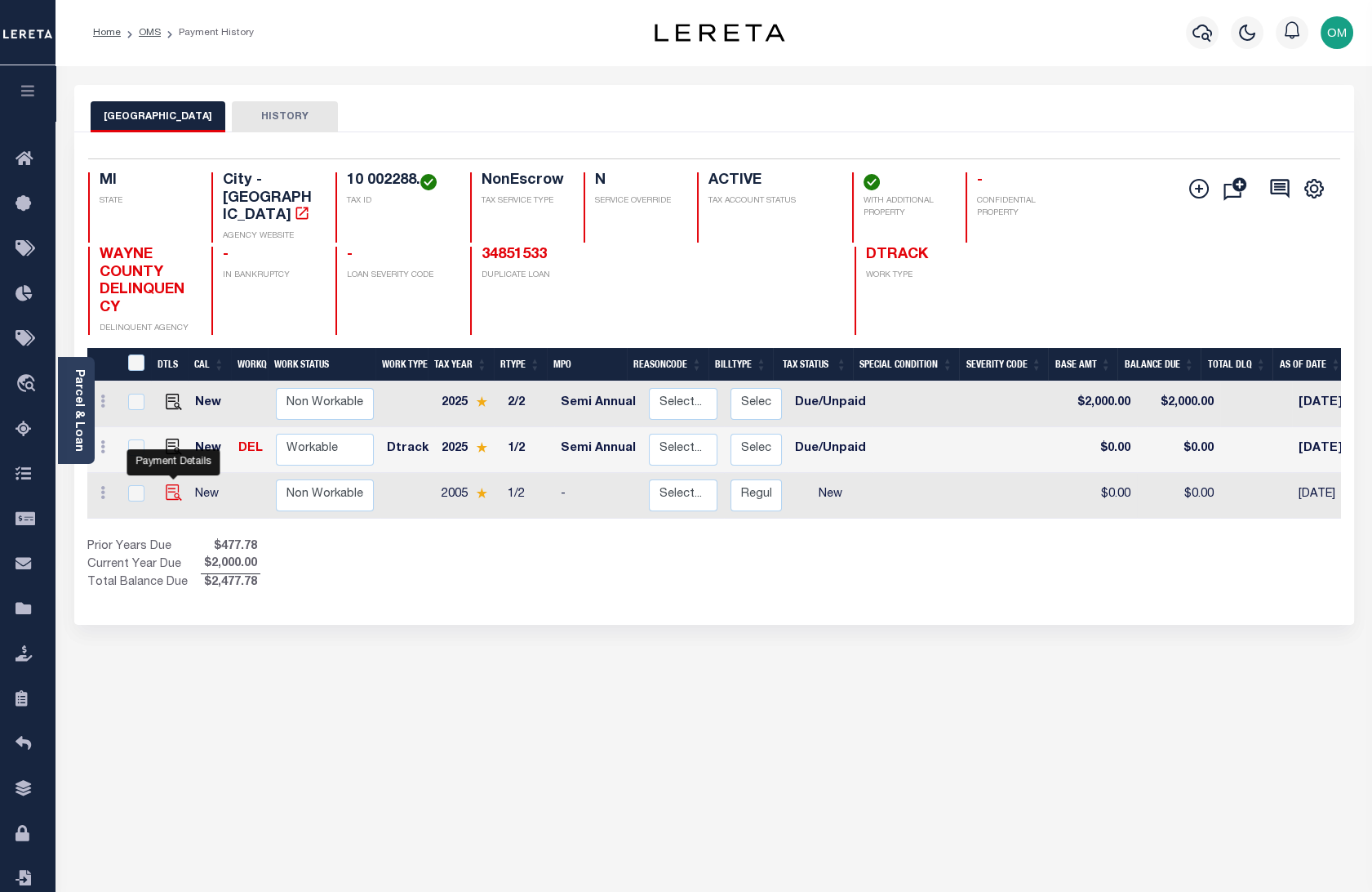
click at [171, 485] on img "" at bounding box center [174, 492] width 17 height 17
checkbox input "true"
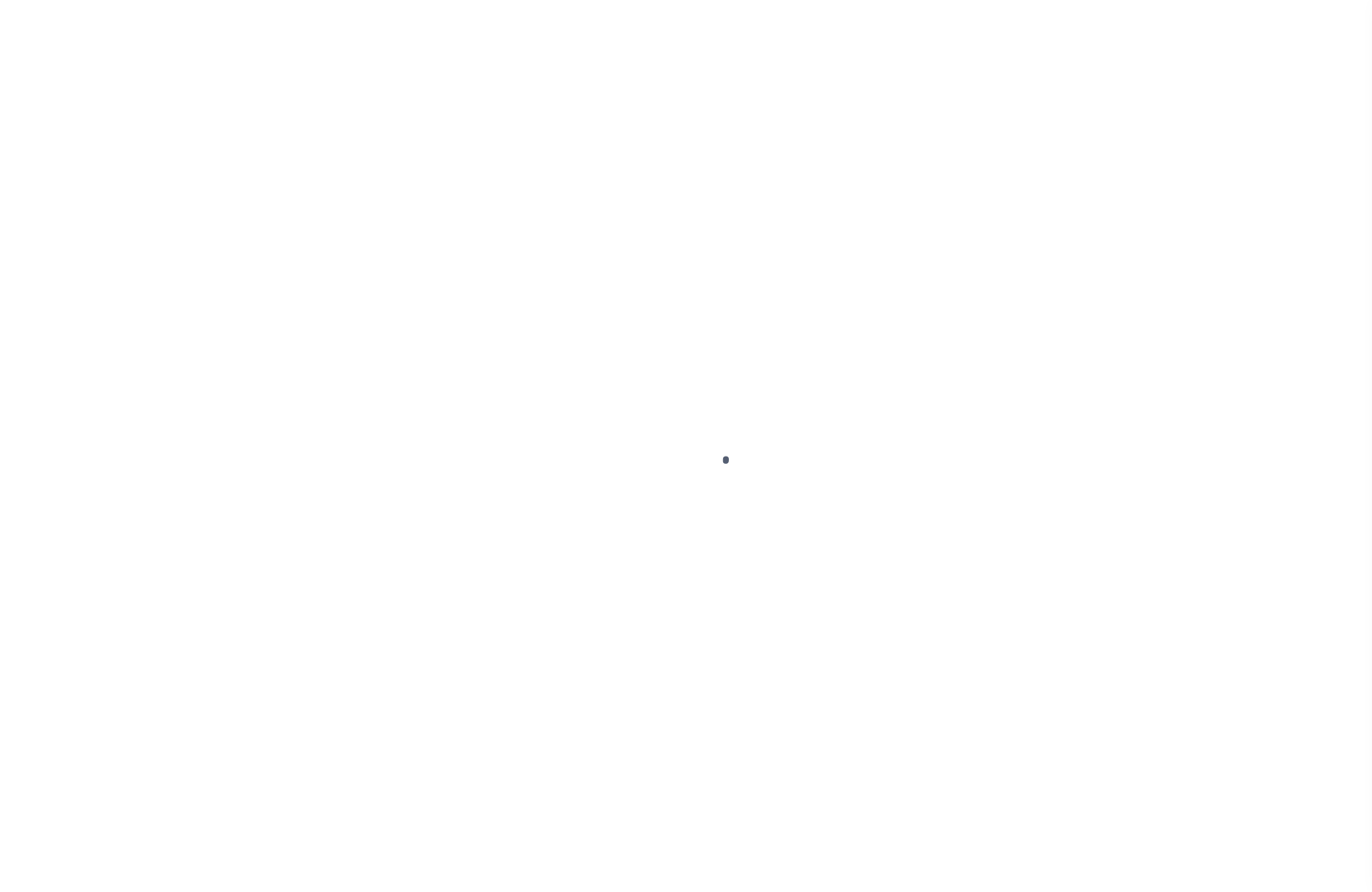
select select "NW2"
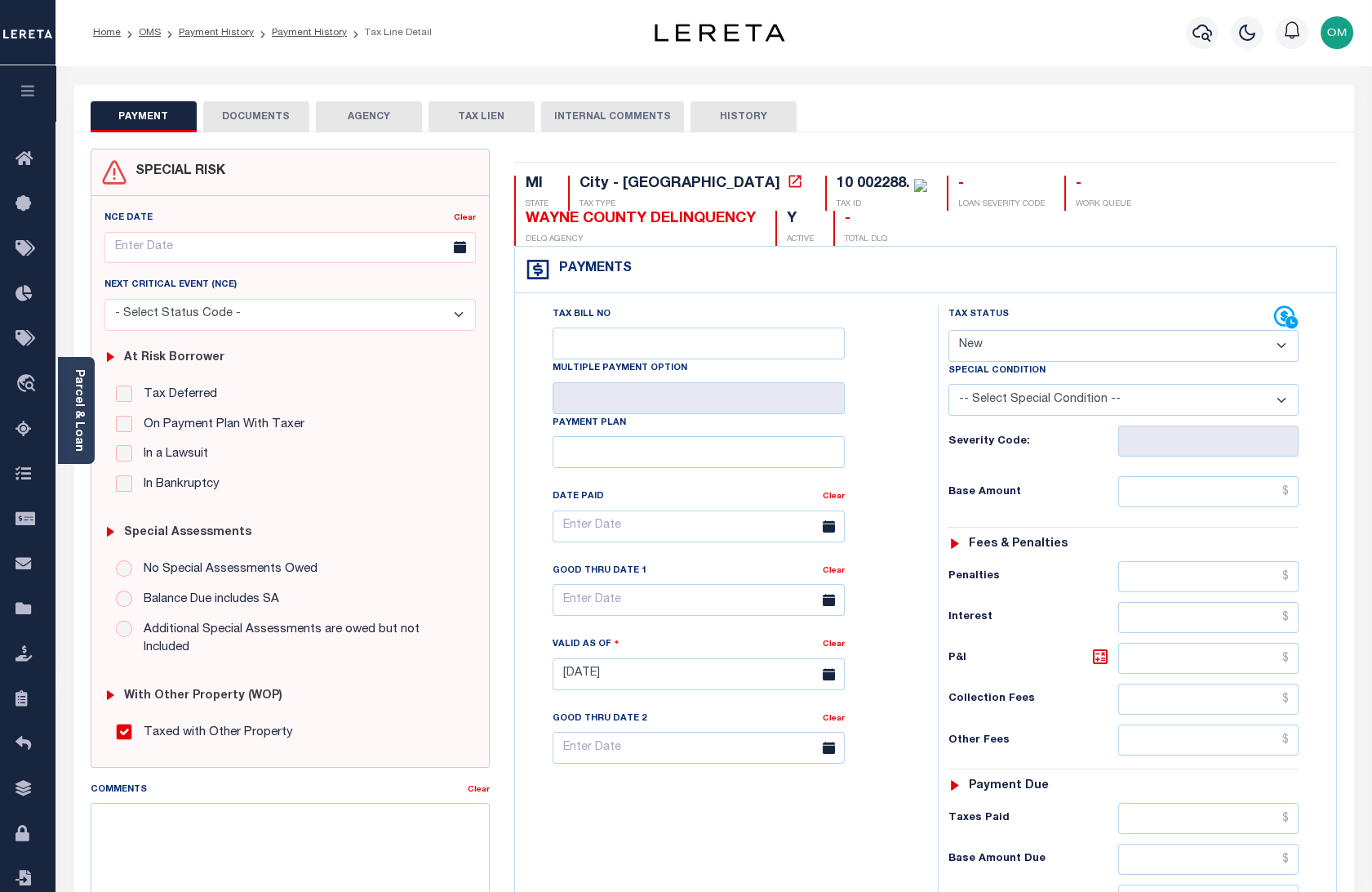
click at [747, 114] on button "HISTORY" at bounding box center [742, 116] width 106 height 31
select select "50"
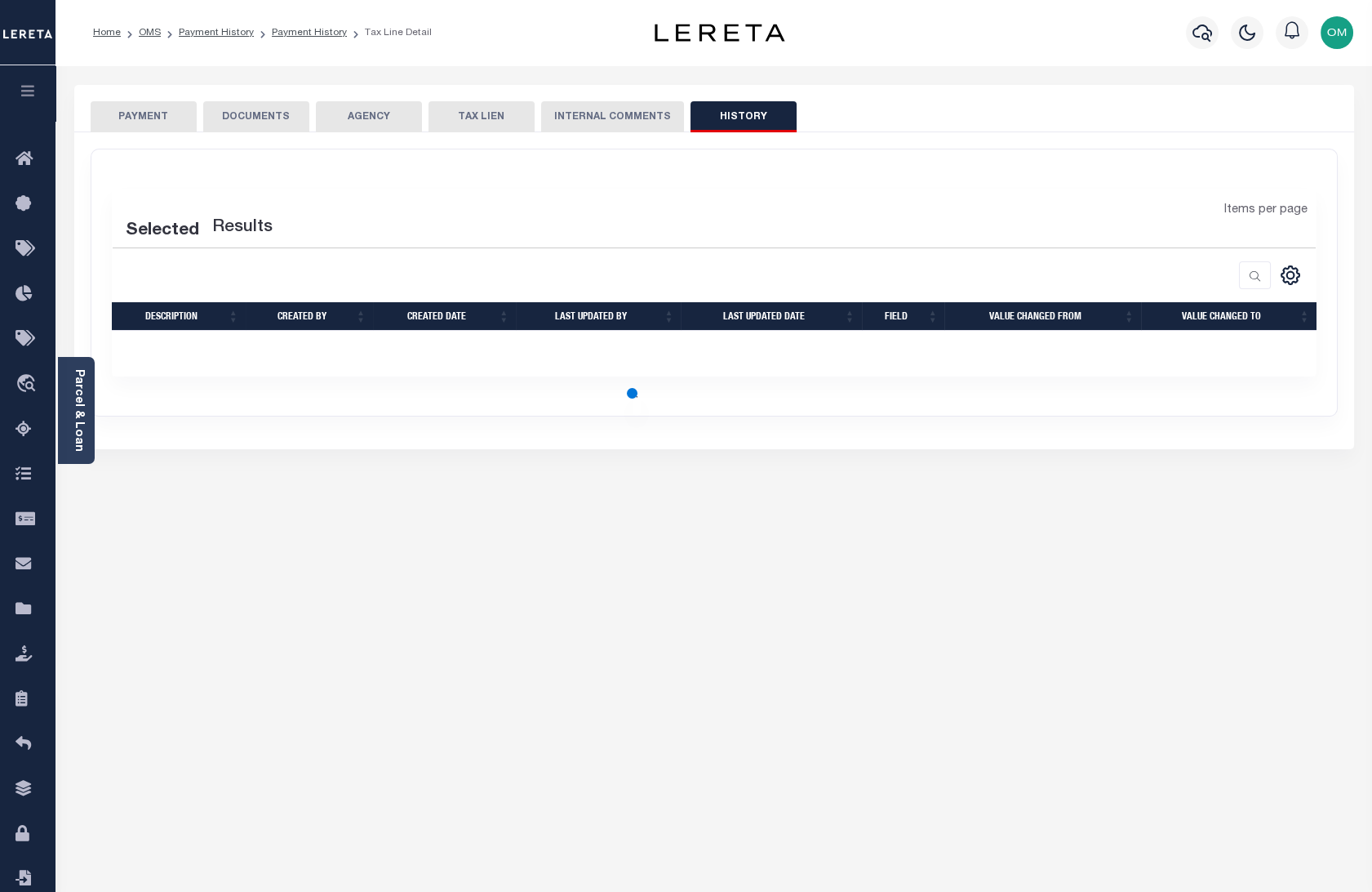
select select "50"
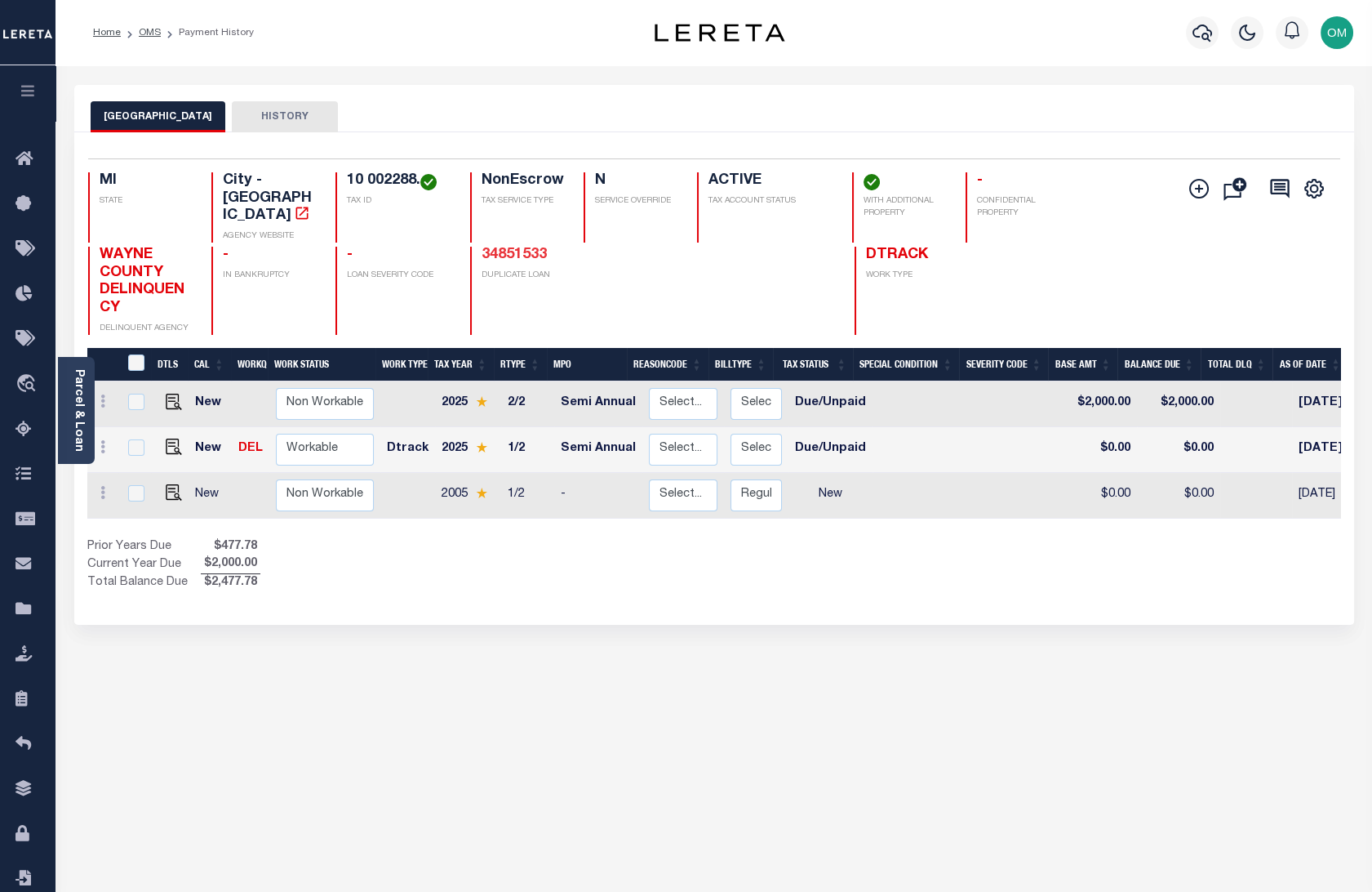
click at [510, 247] on link "34851533" at bounding box center [514, 254] width 65 height 15
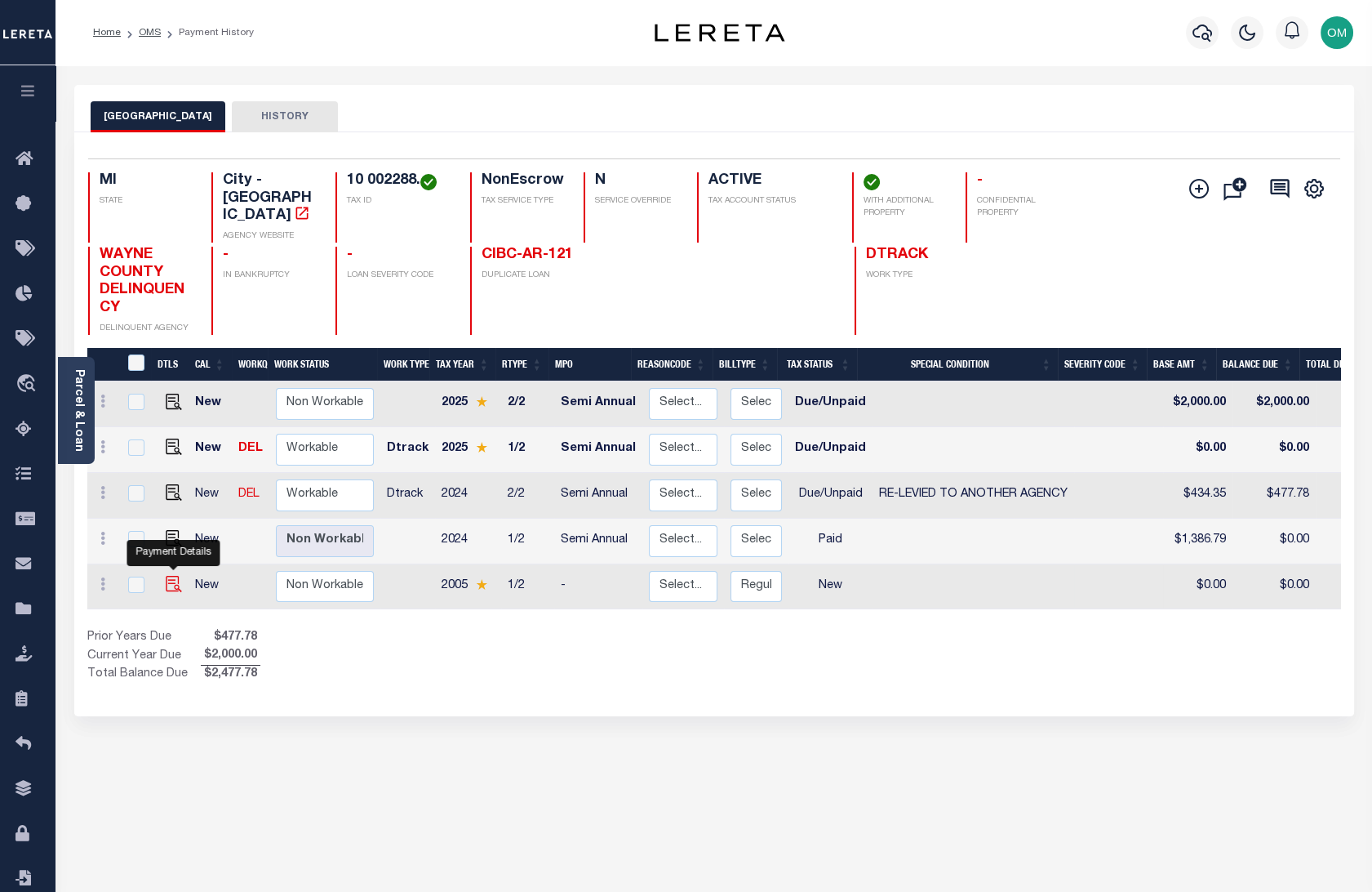
click at [170, 576] on img "" at bounding box center [174, 583] width 17 height 17
checkbox input "true"
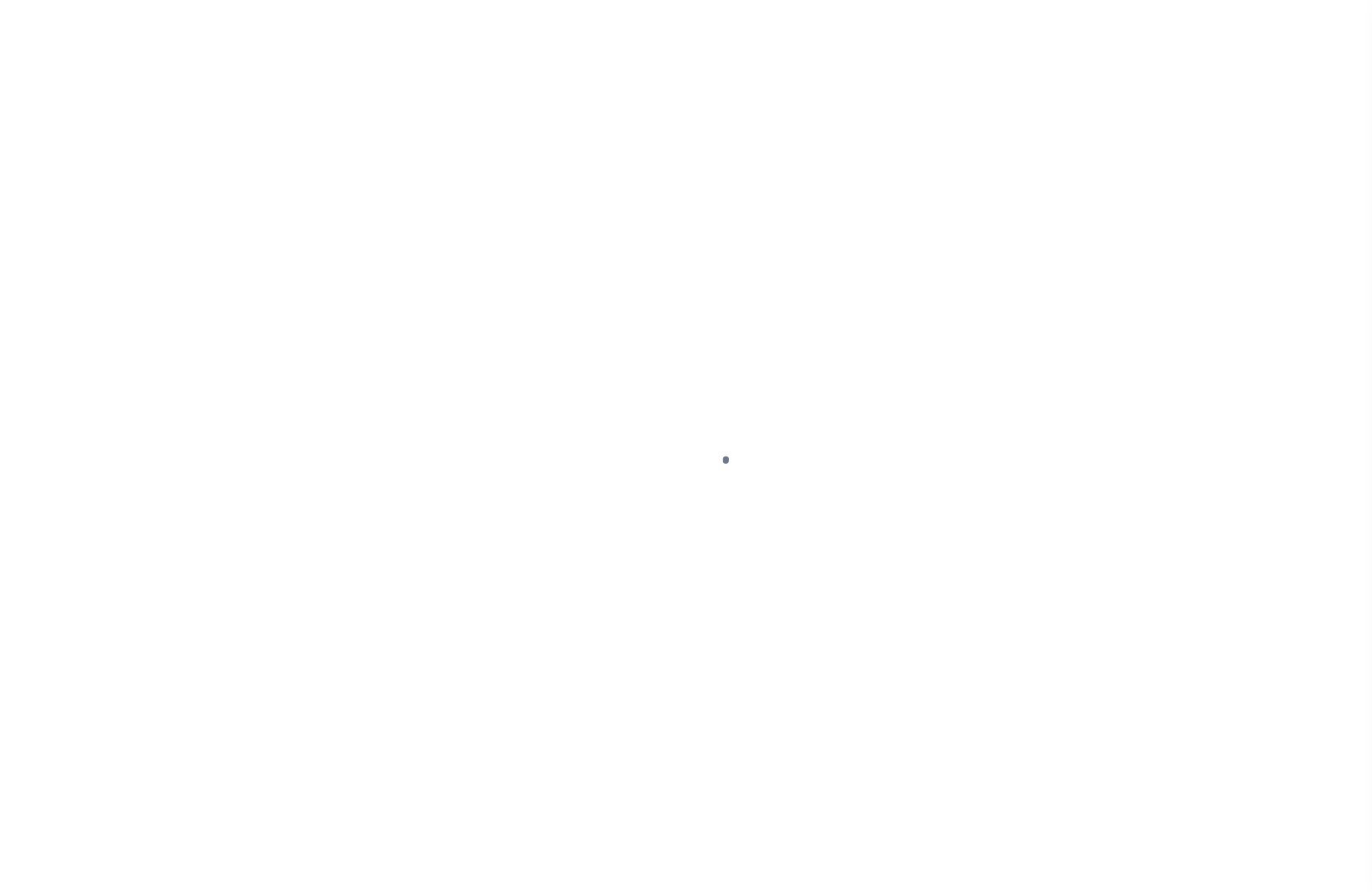
select select "NW2"
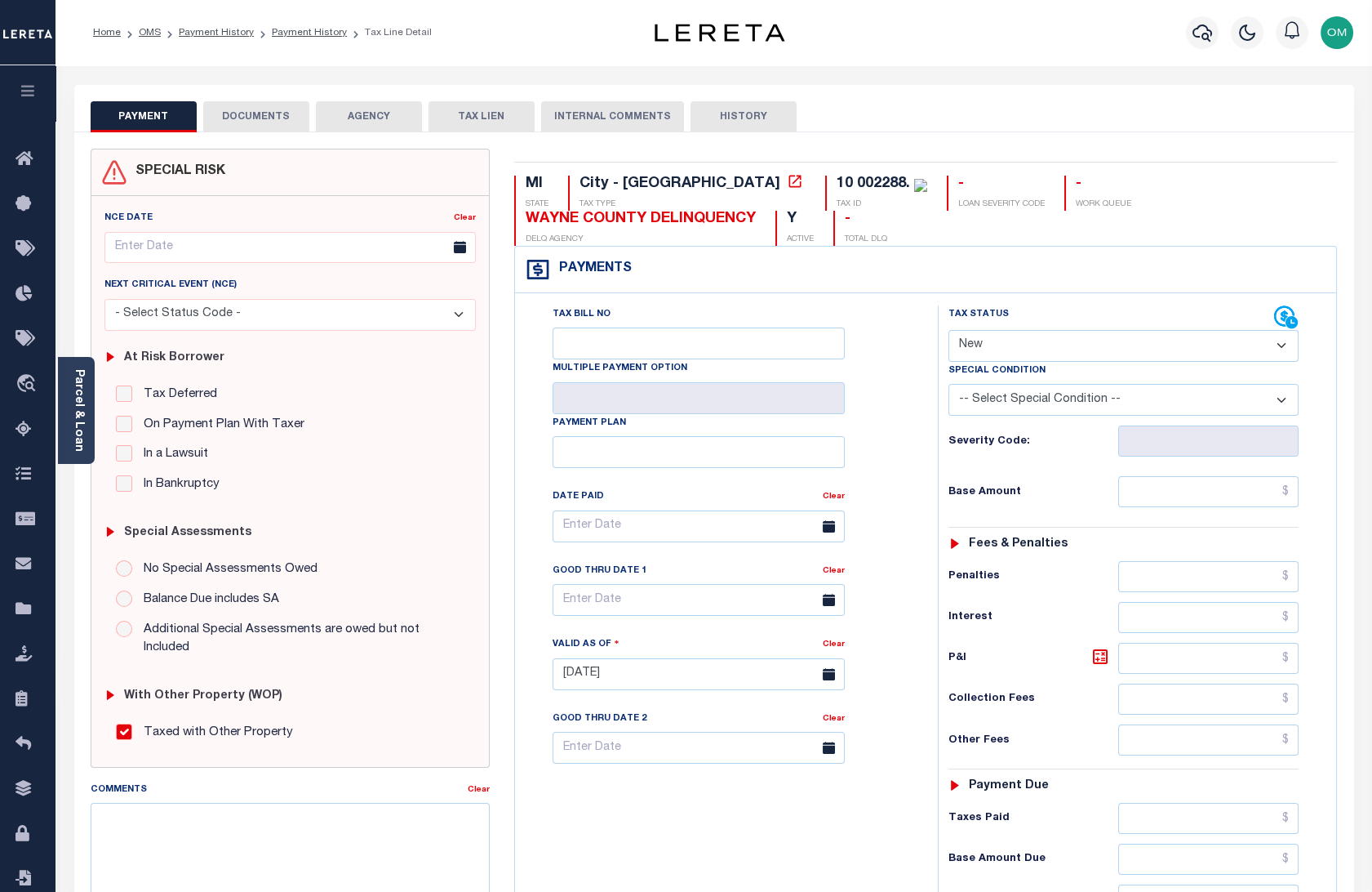
click at [721, 110] on button "HISTORY" at bounding box center [742, 116] width 106 height 31
select select "50"
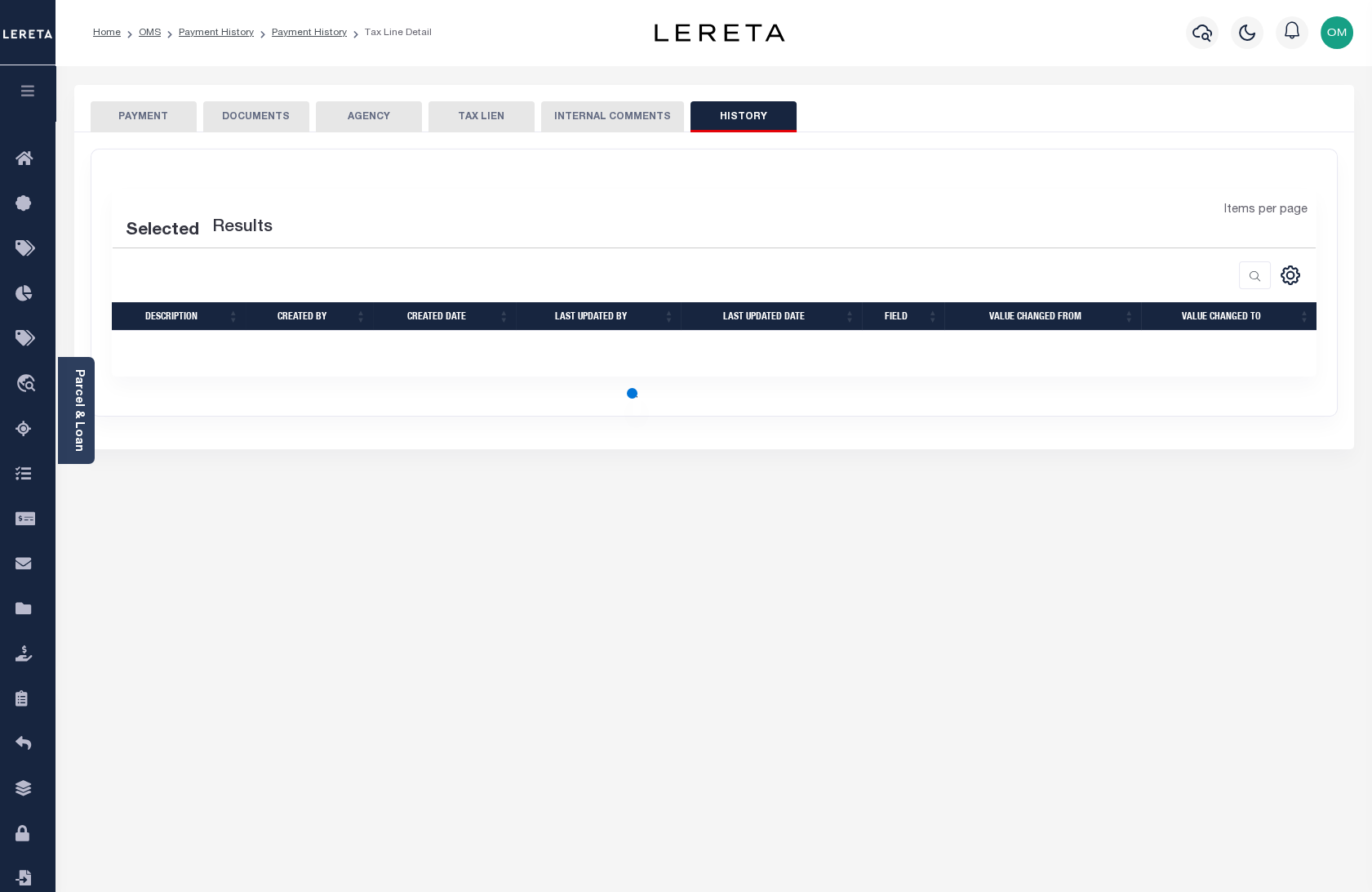
select select "50"
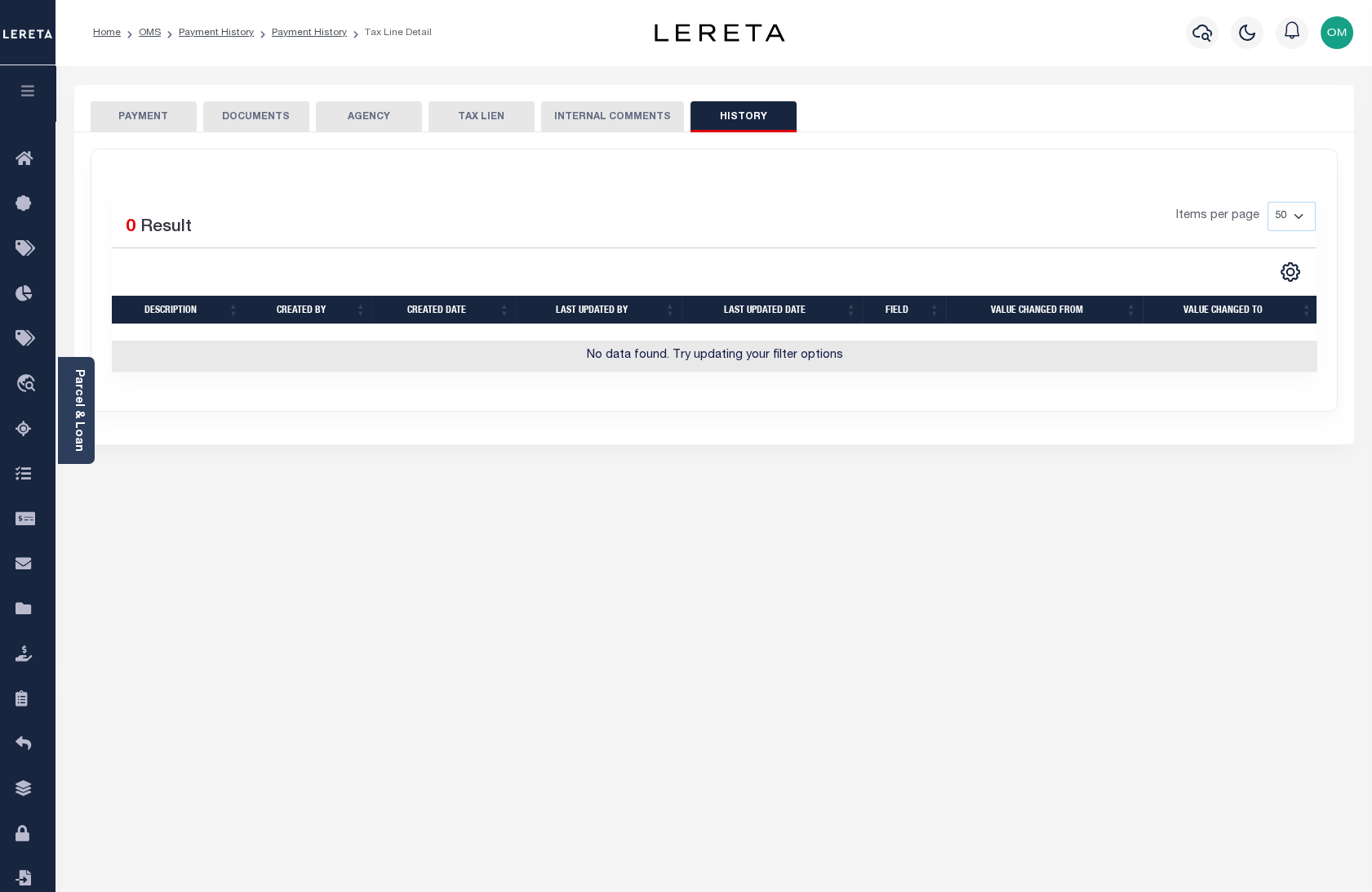
click at [511, 433] on div "SPECIAL RISK NCE Date Clear" at bounding box center [714, 288] width 1280 height 312
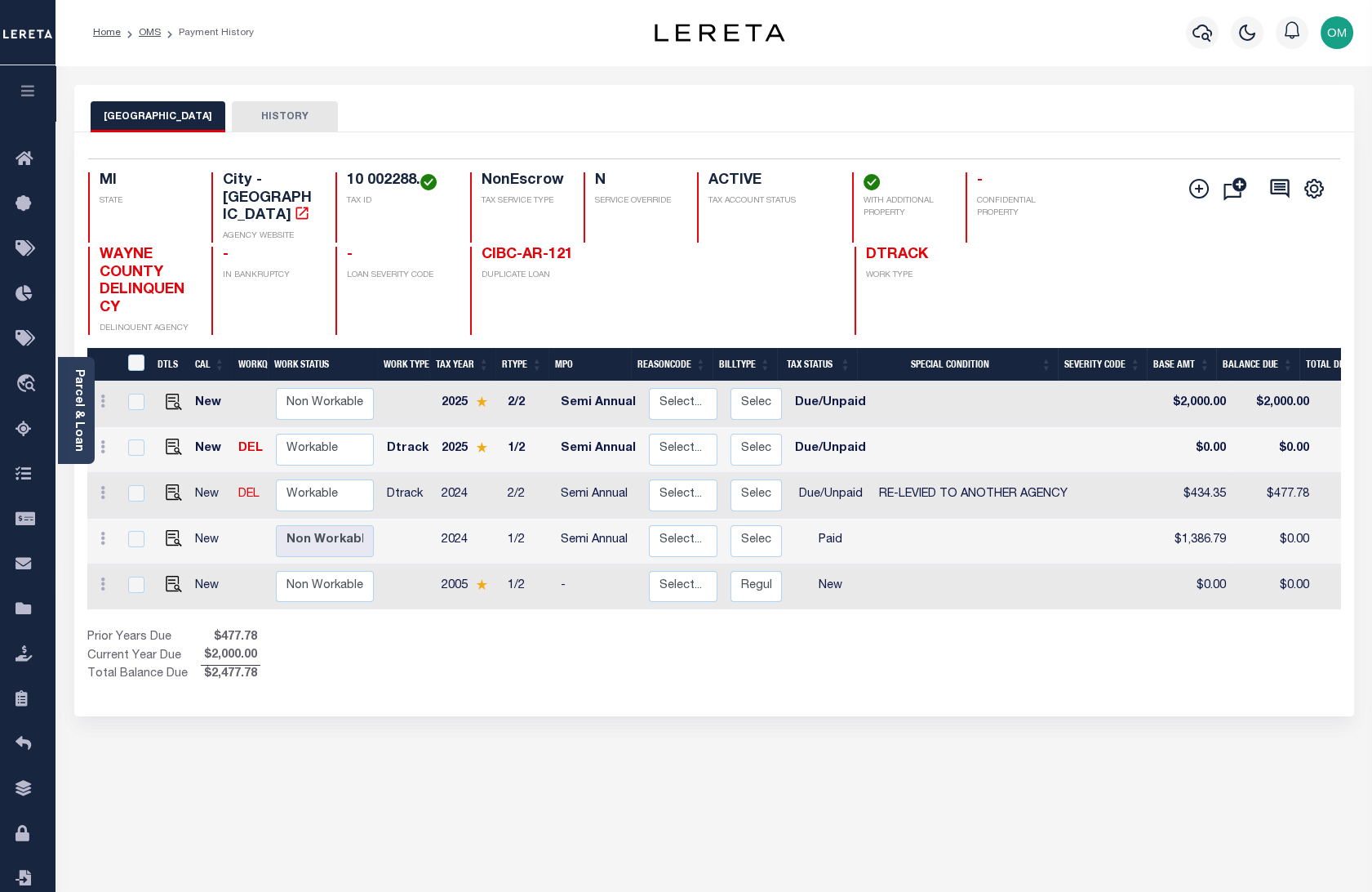
click at [270, 107] on button "HISTORY" at bounding box center [284, 116] width 106 height 31
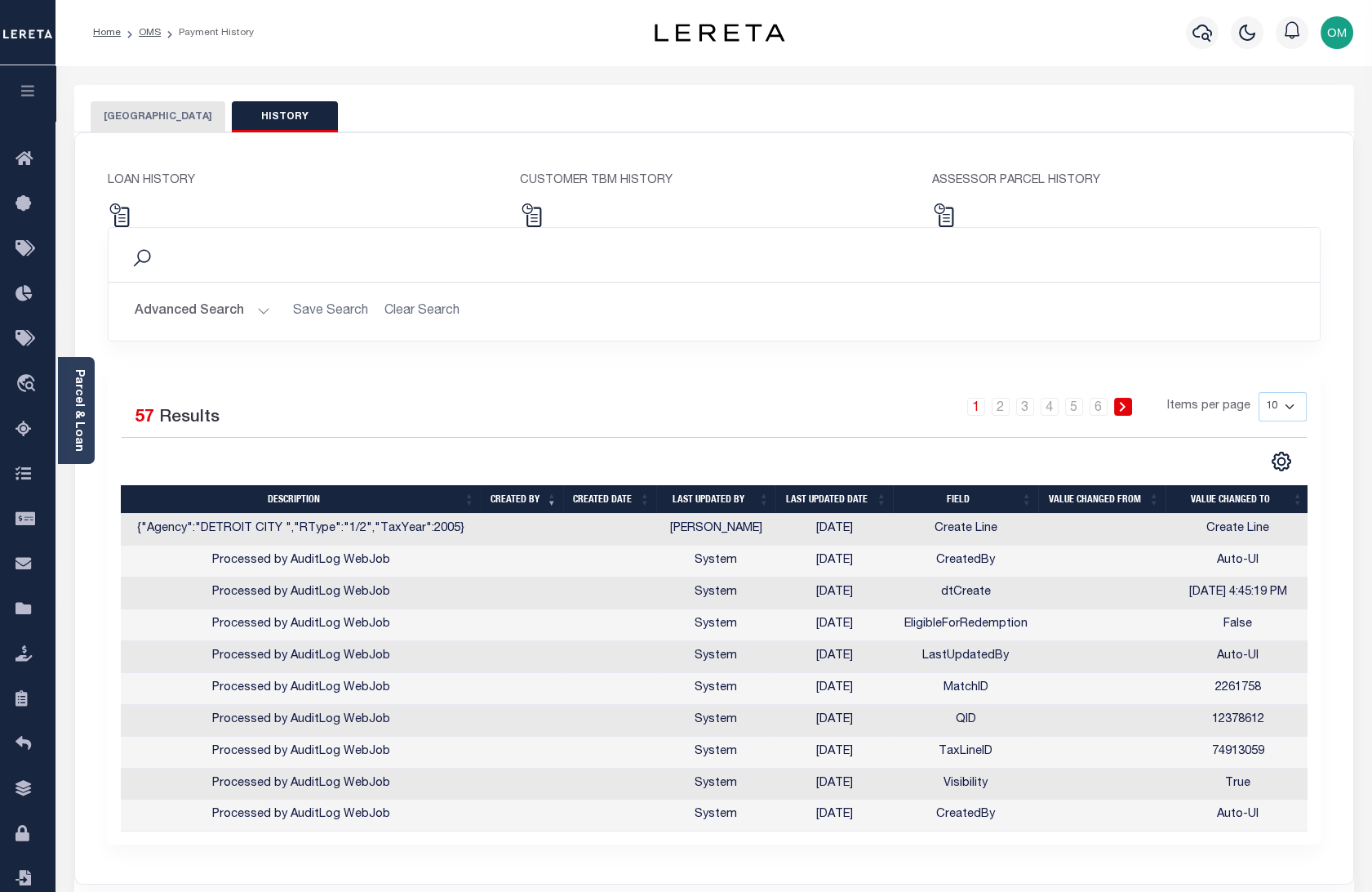
click at [761, 441] on div "Selected 57 Results 1 2 3 4 5 6 Items per page 10 25 50 100" at bounding box center [714, 432] width 1211 height 81
click at [986, 50] on div "Profile Sign out" at bounding box center [1092, 33] width 533 height 57
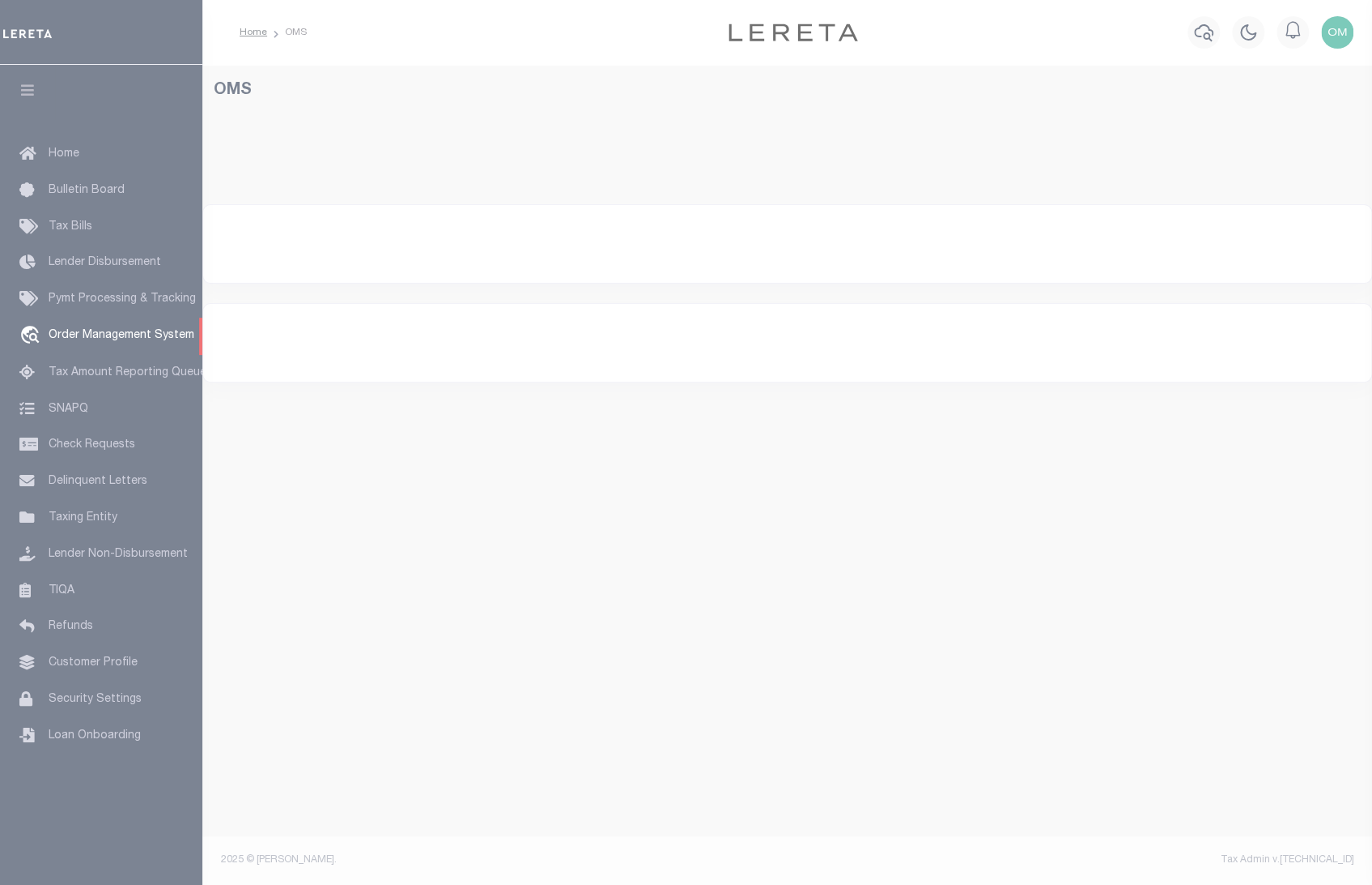
select select "200"
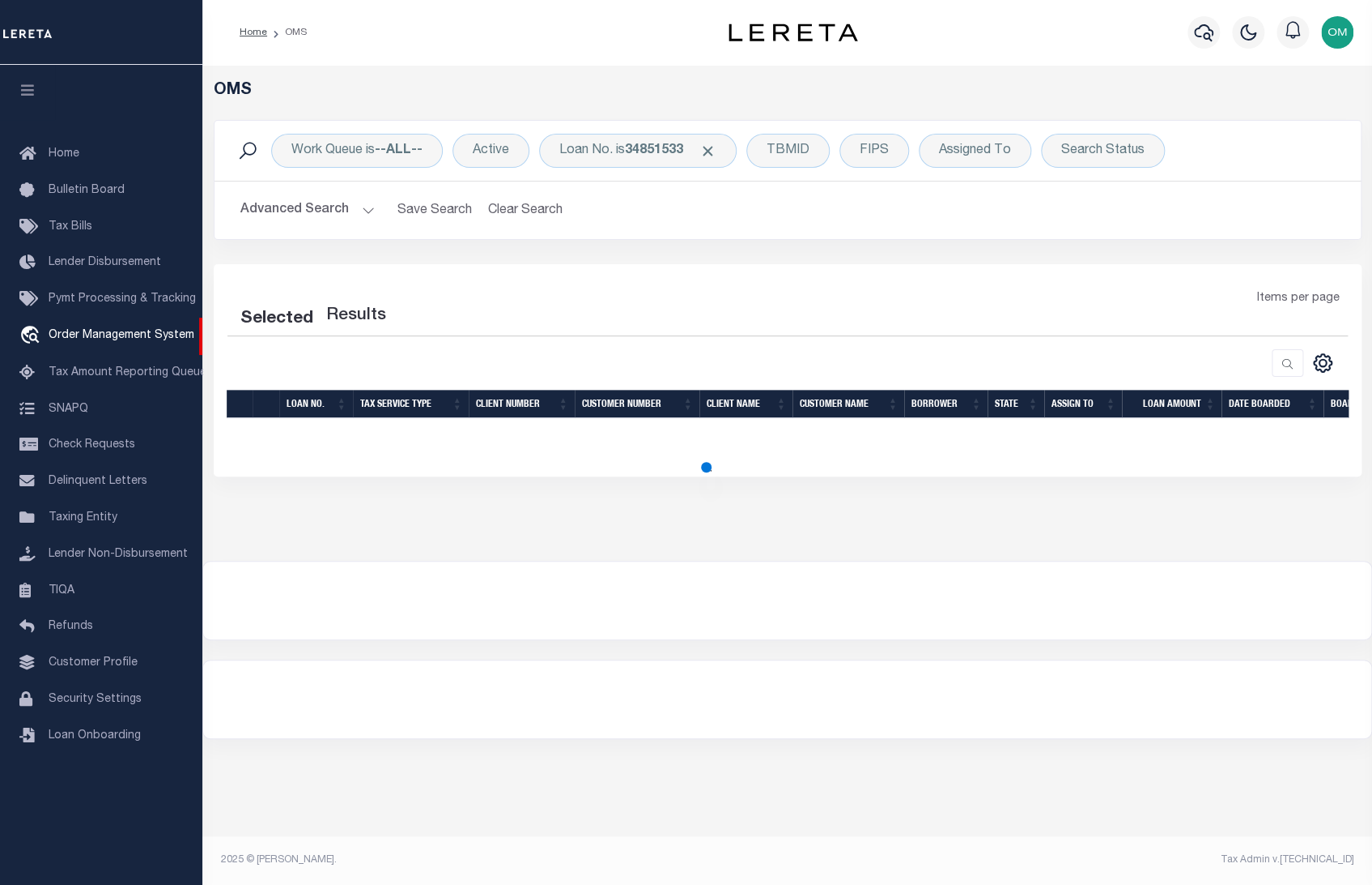
select select "200"
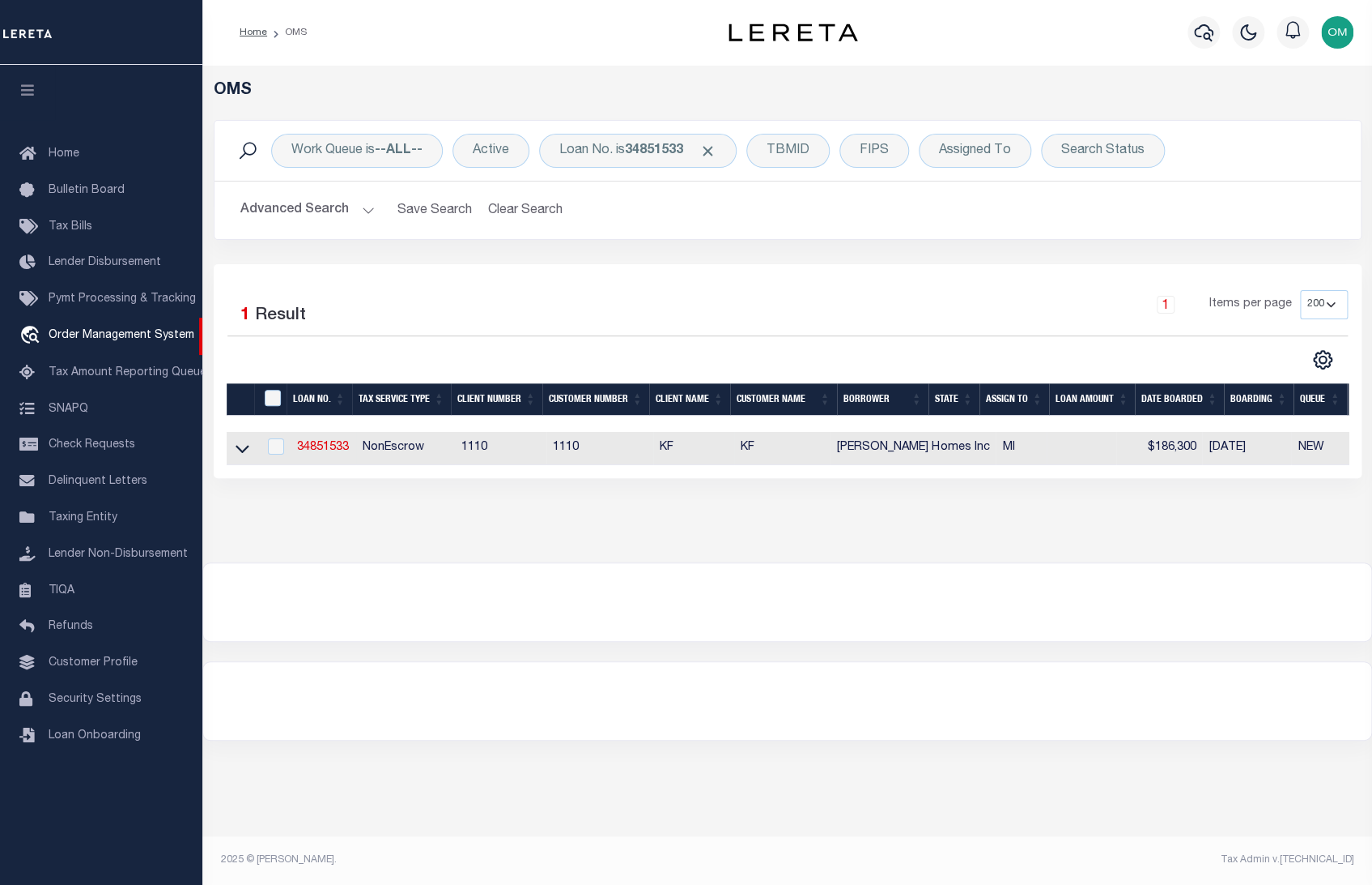
click at [335, 440] on td "34851533" at bounding box center [323, 448] width 66 height 33
checkbox input "true"
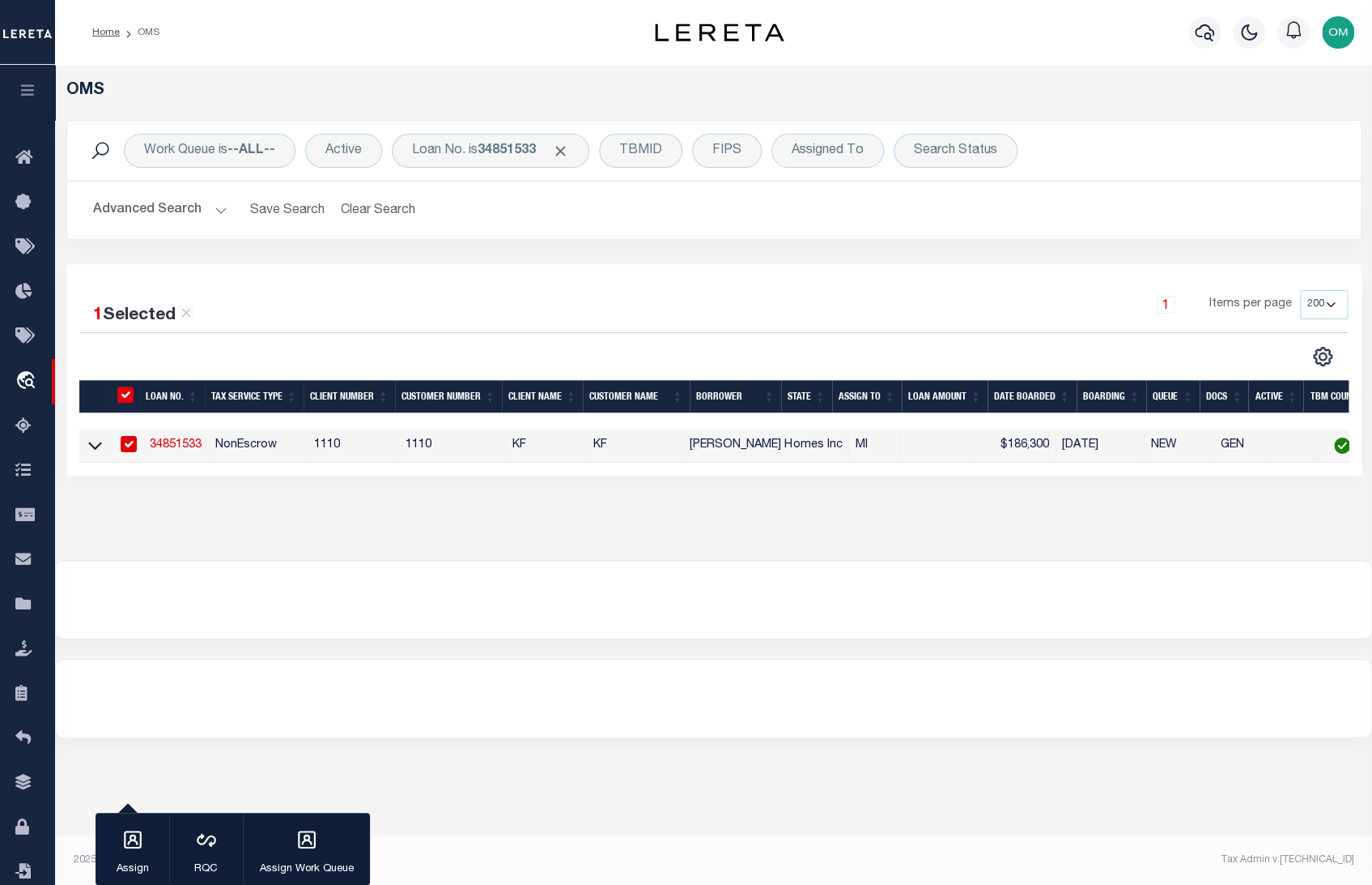
click at [167, 450] on link "34851533" at bounding box center [176, 444] width 52 height 12
type input "34851533"
type input "[PERSON_NAME] Homes Inc"
select select
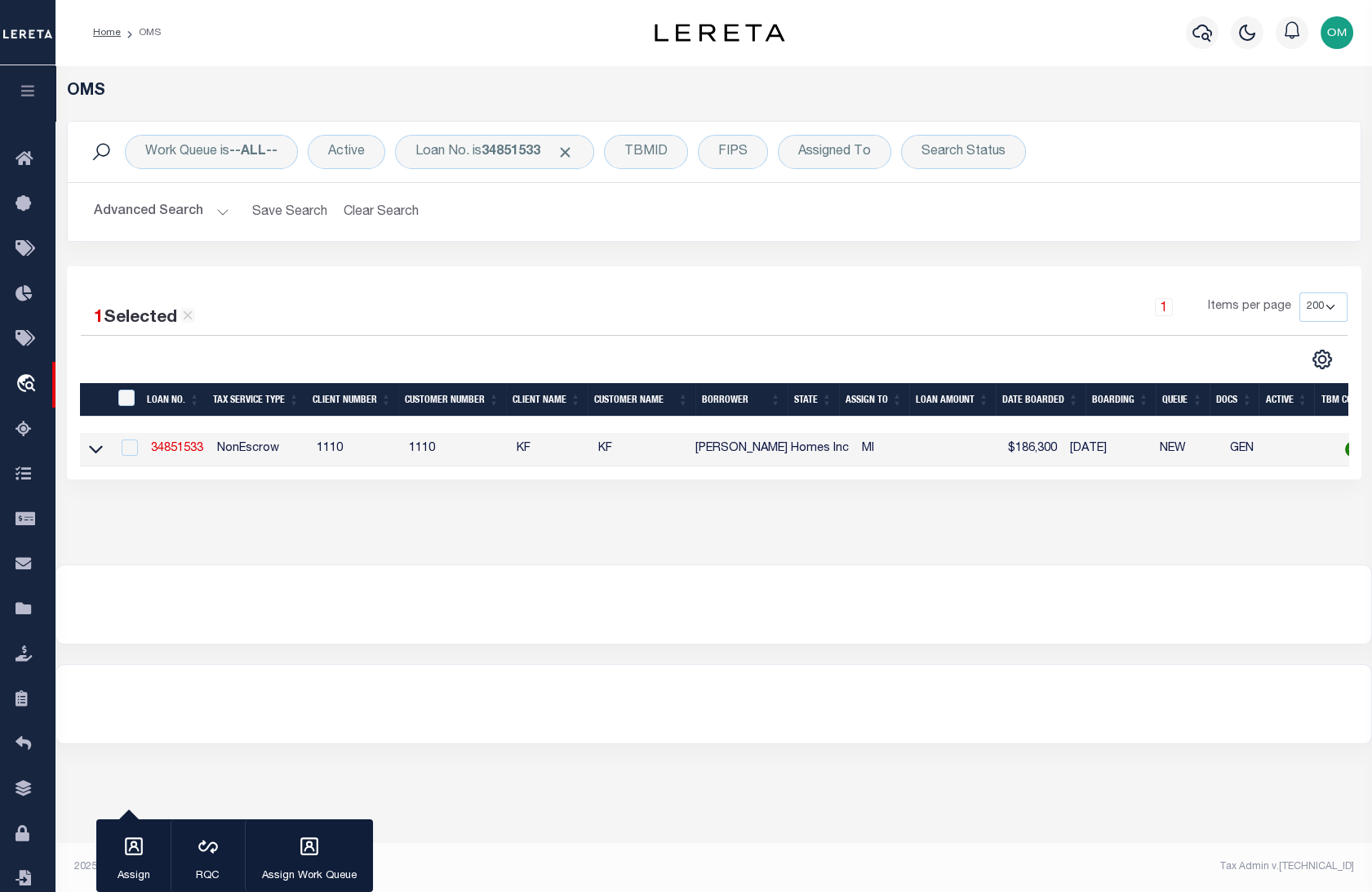
select select "10"
select select "NonEscrow"
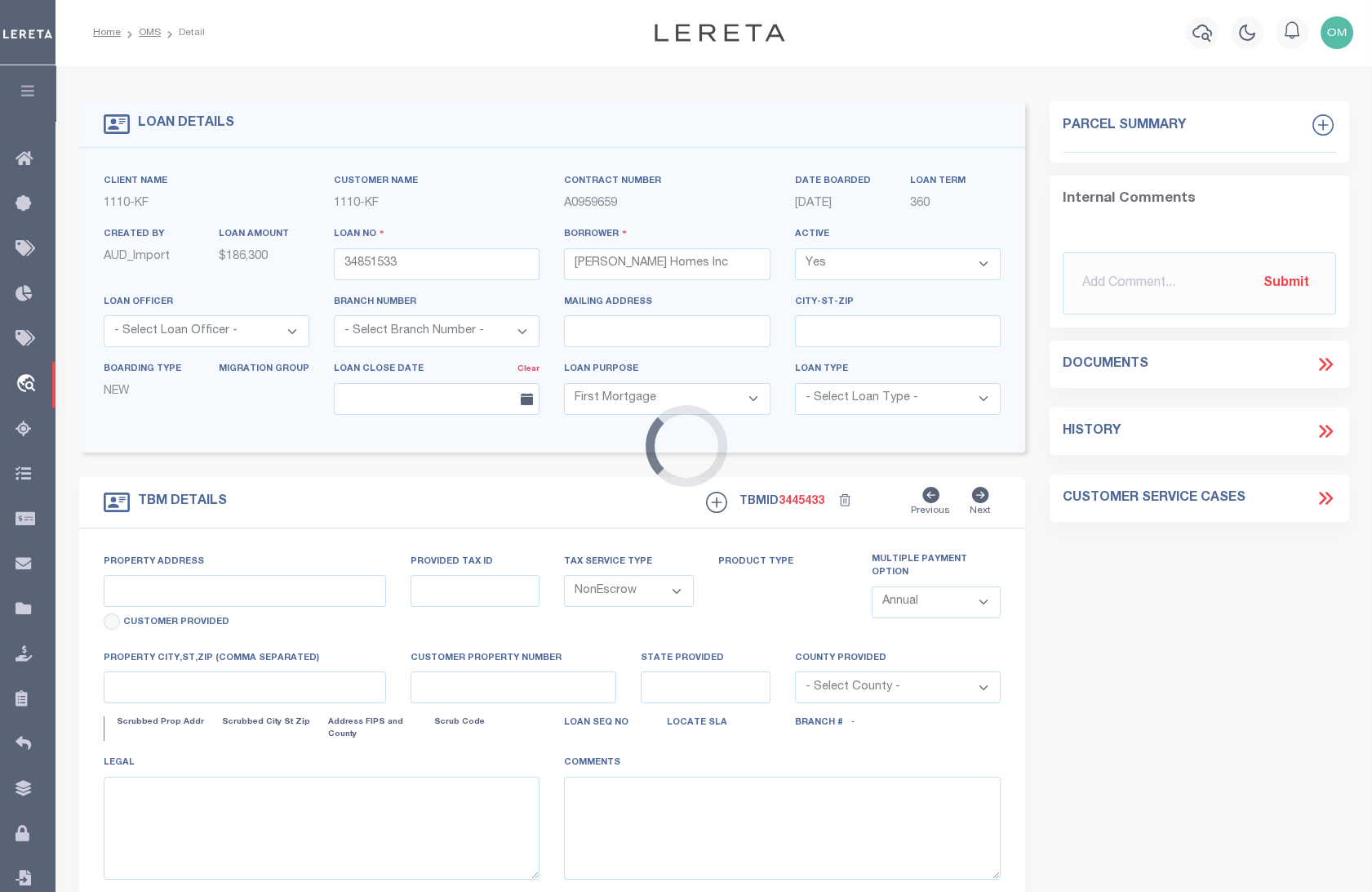
select select "3485"
type input "[STREET_ADDRESS][PERSON_NAME]"
type input "10002288"
type input "DETROIT MI 48206"
type input "MI"
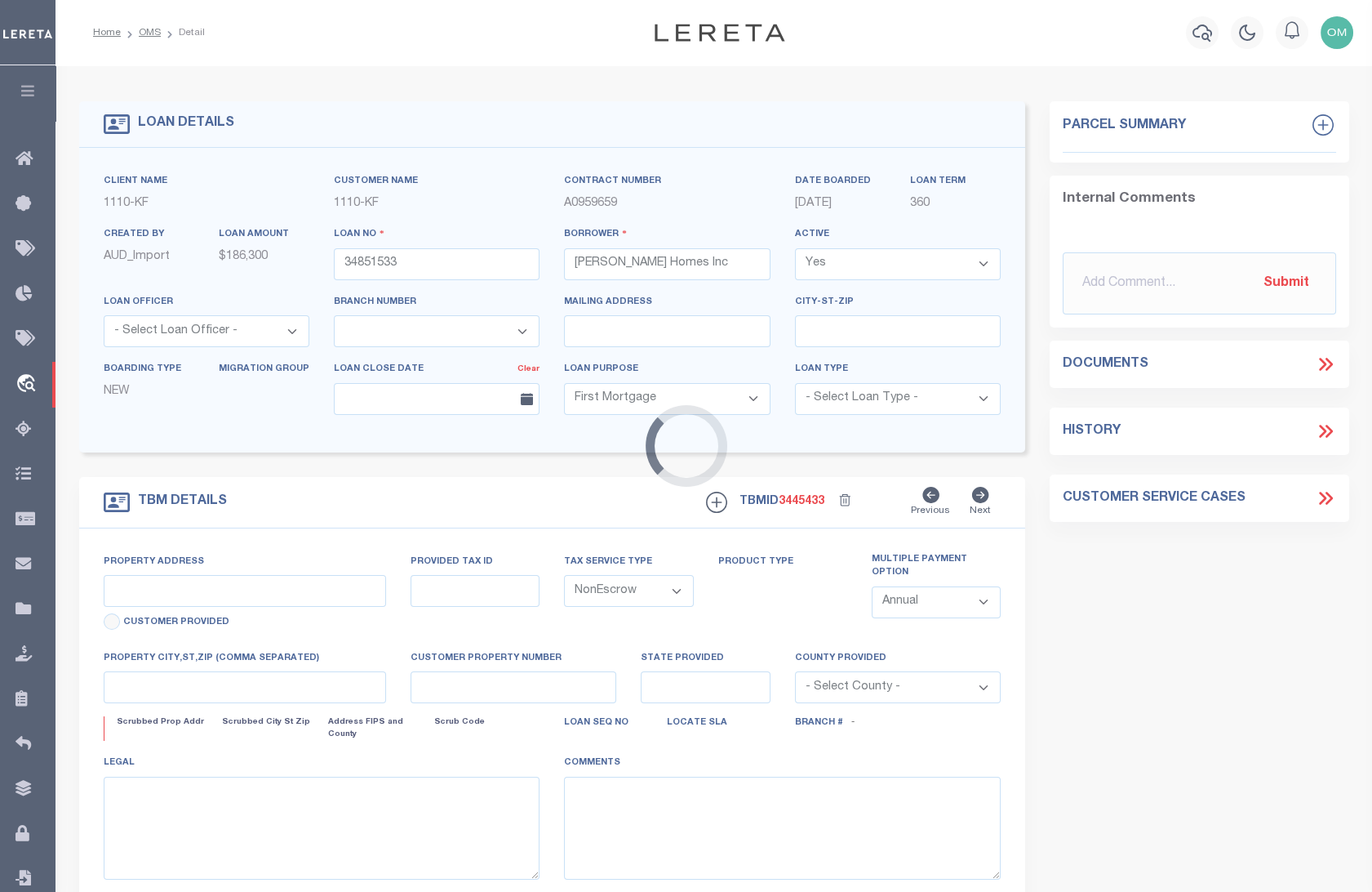
select select
select select "2"
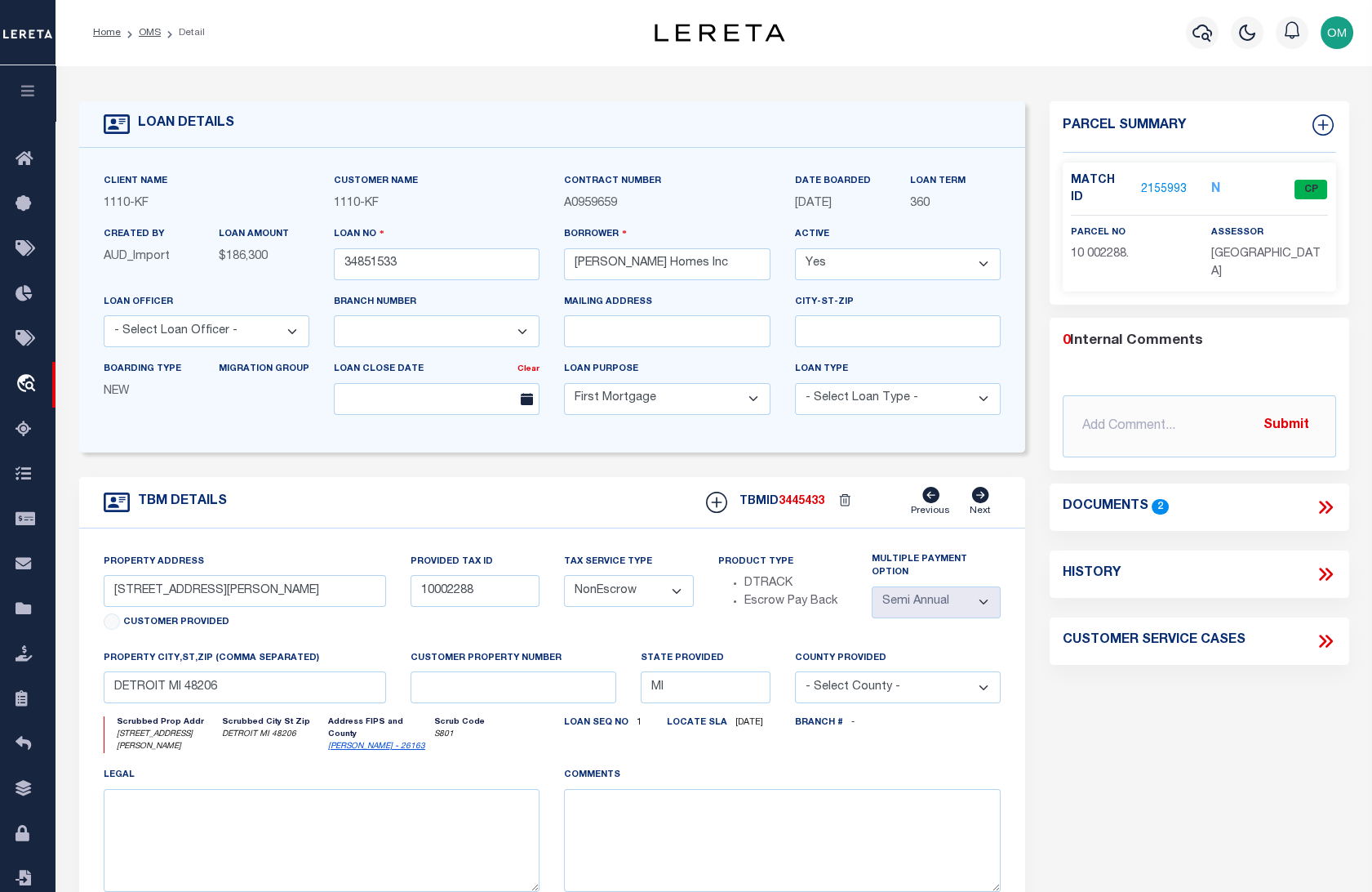
click at [1176, 181] on link "2155993" at bounding box center [1163, 189] width 45 height 17
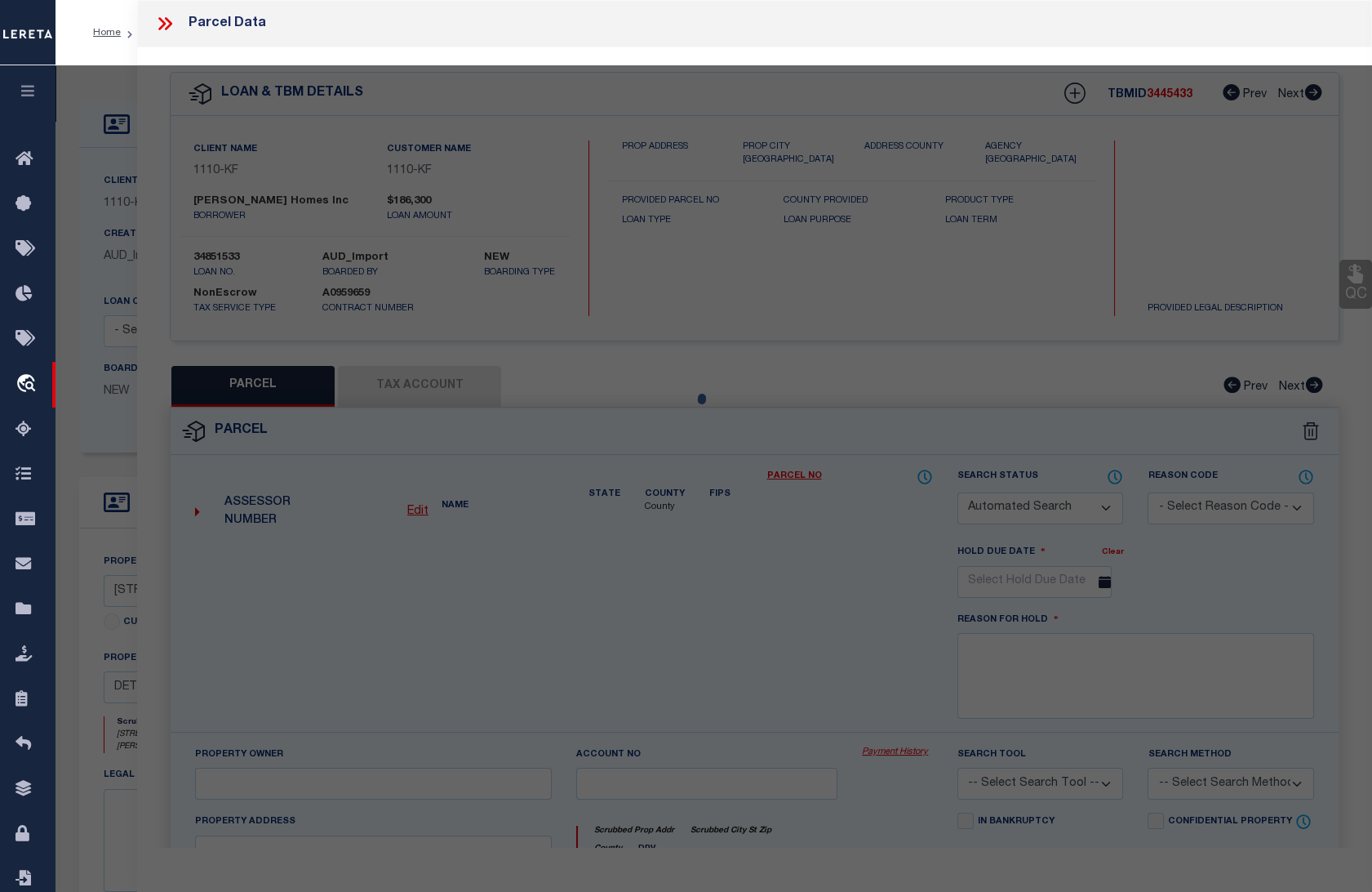
checkbox input "false"
select select "CP"
type input "[PERSON_NAME] HOMES INC"
select select "ATL"
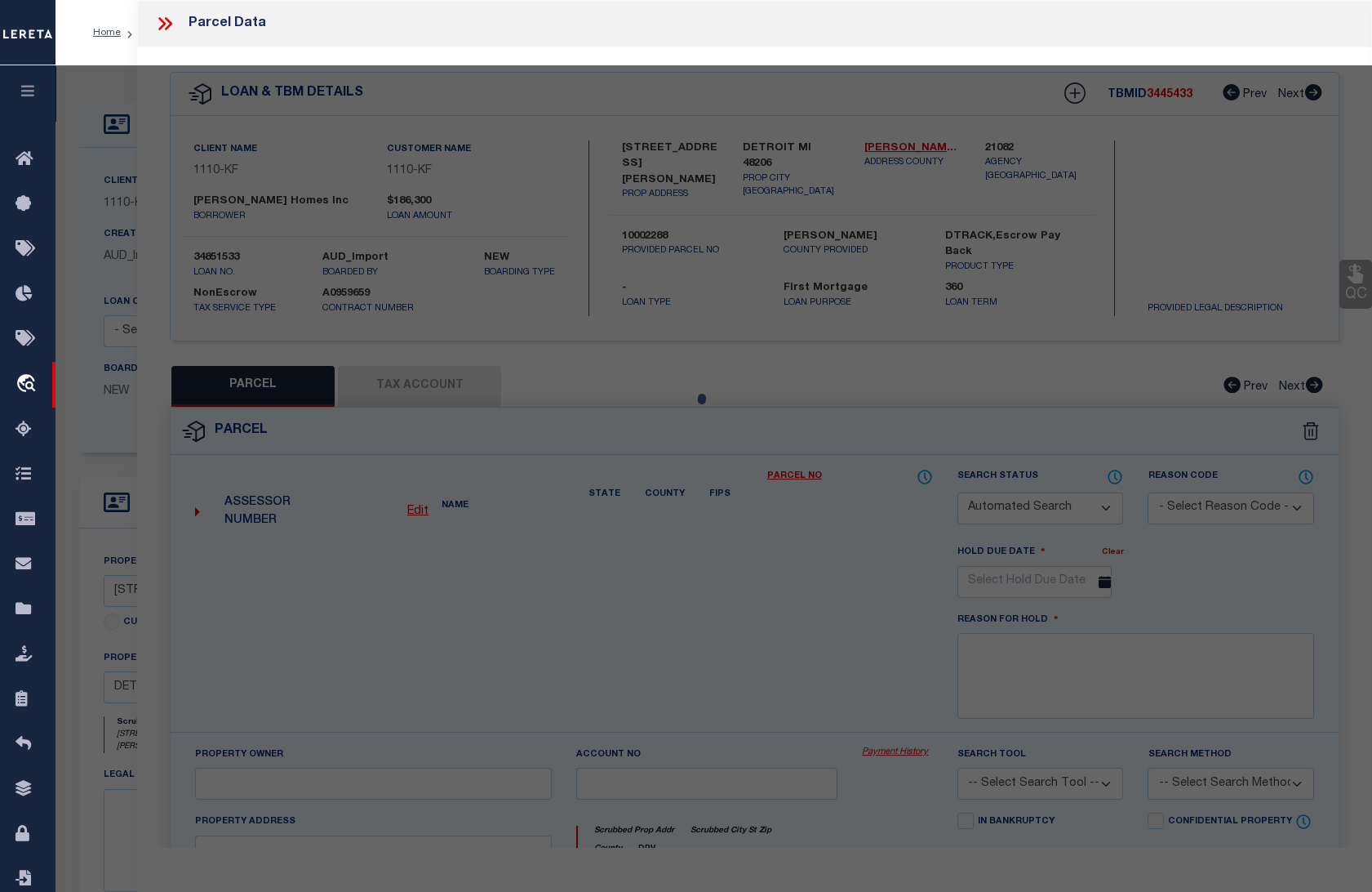
select select "ADD"
type input "[STREET_ADDRESS][PERSON_NAME]"
type input "[GEOGRAPHIC_DATA]"
type textarea "S [PERSON_NAME] 135 [PERSON_NAME] FARM SUB L32 P39-40 PLATS, W C R 10/99 35 X 1…"
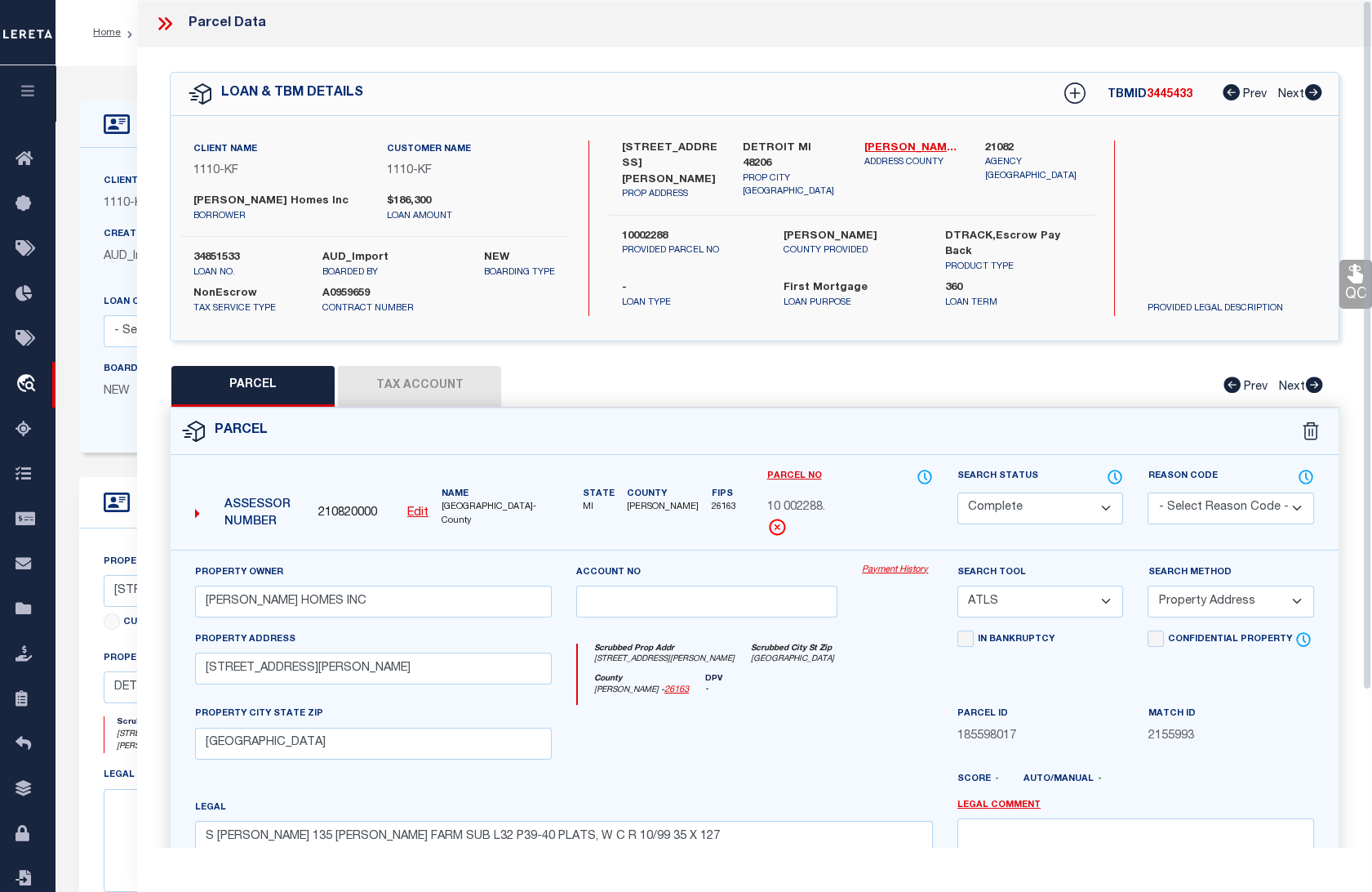
click at [390, 372] on button "Tax Account" at bounding box center [419, 386] width 163 height 41
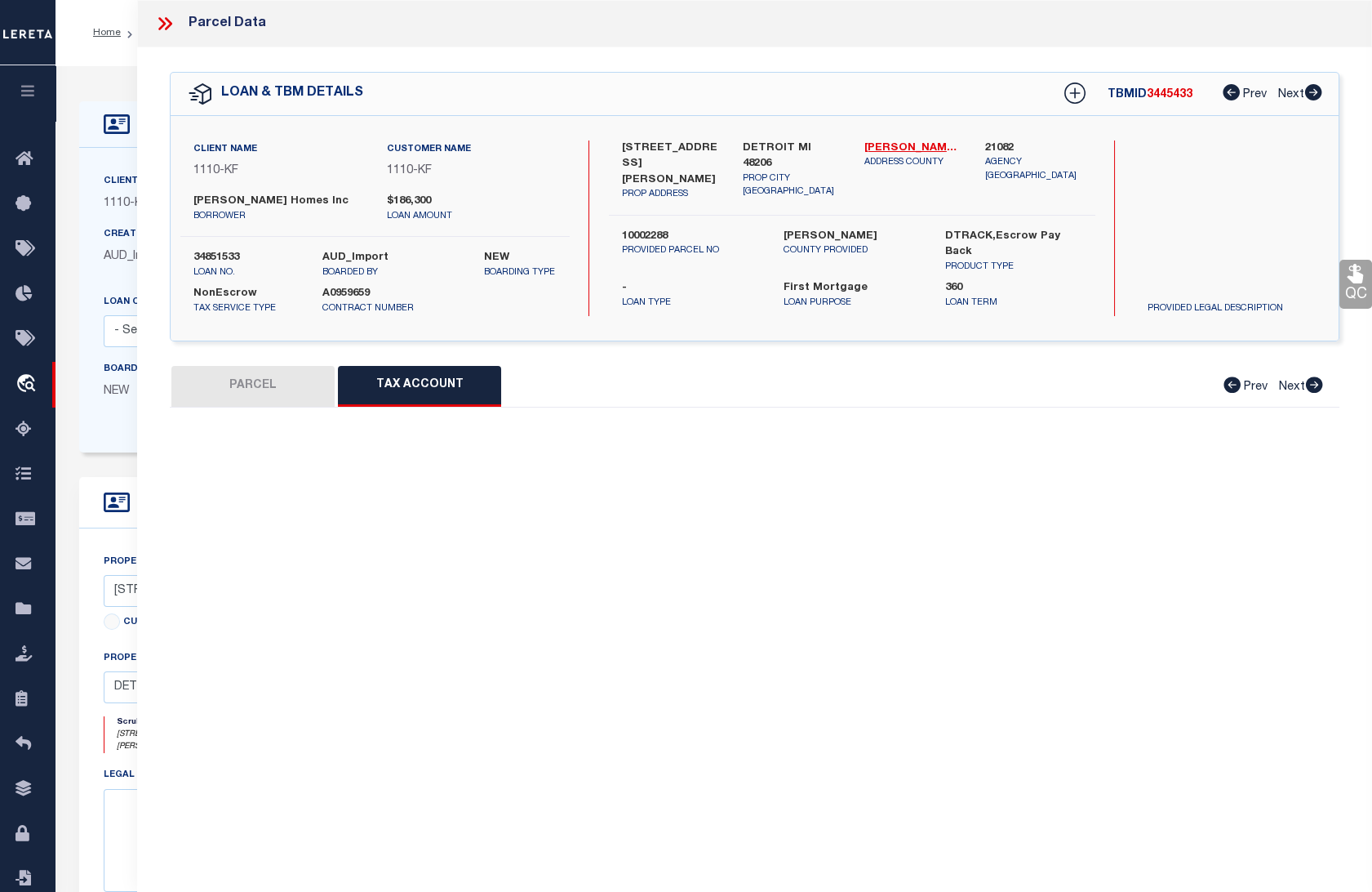
select select "100"
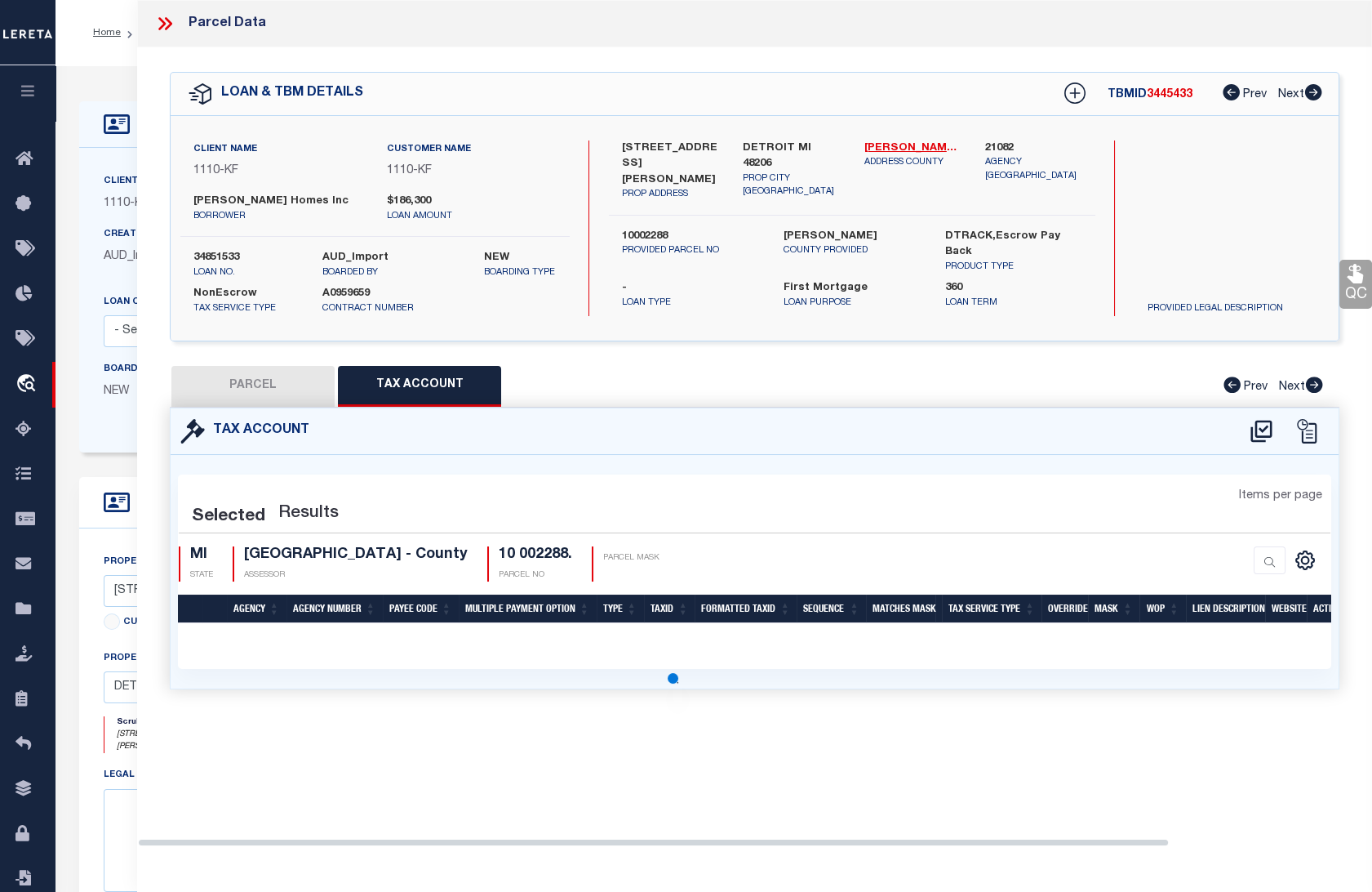
select select "100"
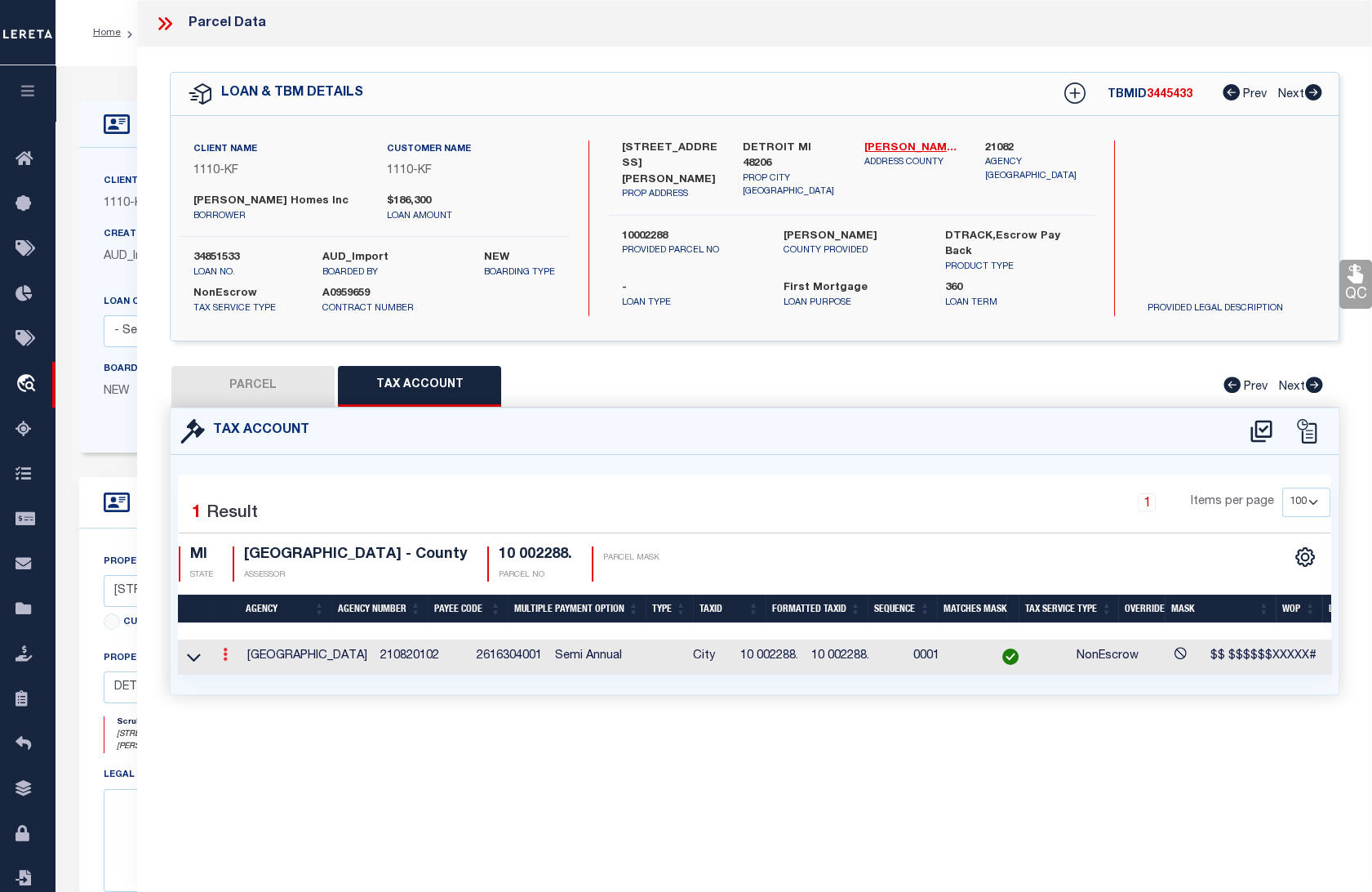
click at [221, 651] on link at bounding box center [225, 656] width 18 height 13
click at [240, 680] on icon "" at bounding box center [242, 678] width 12 height 12
checkbox input "true"
radio input "true"
type input "10/08/2025"
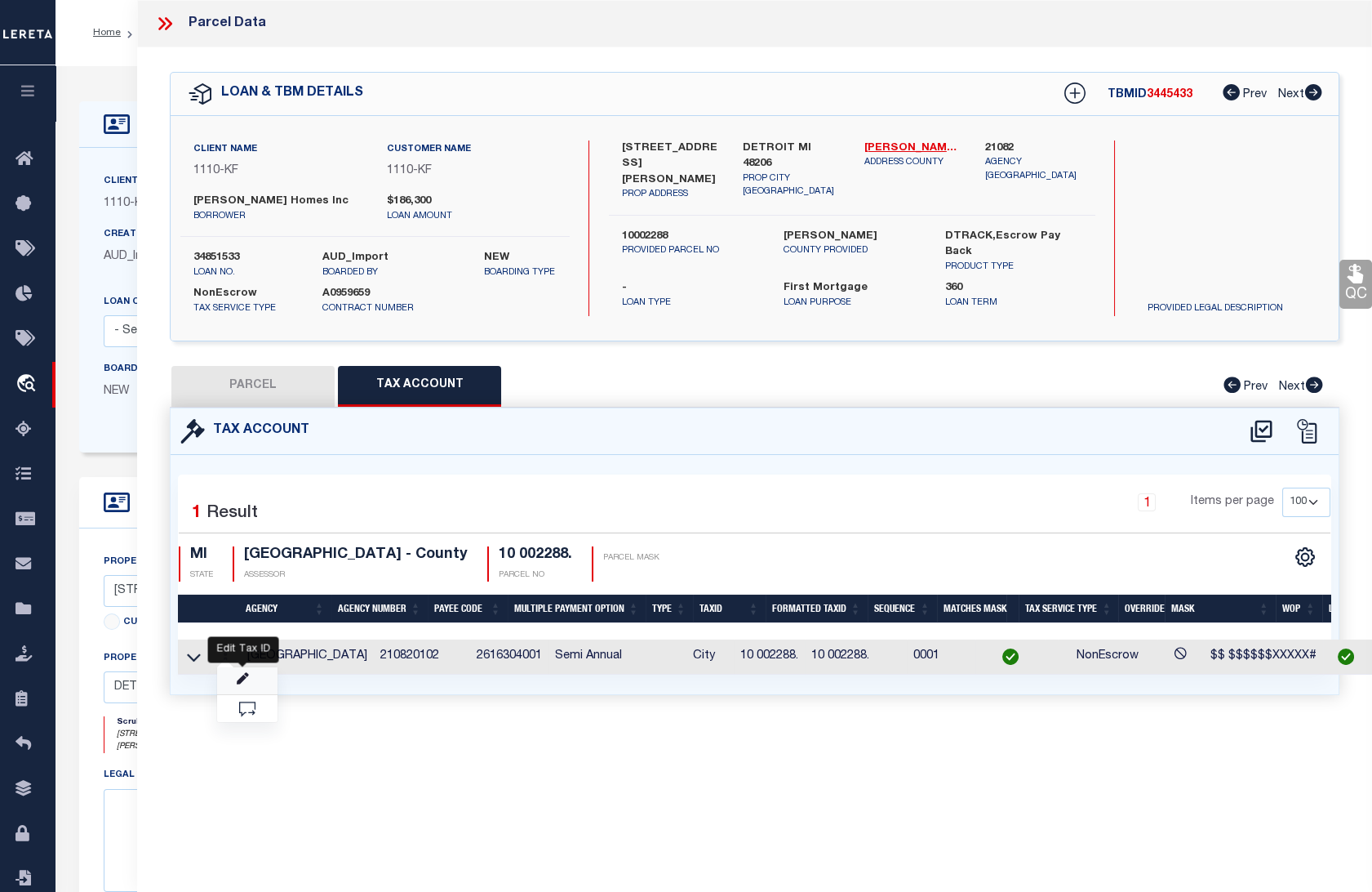
type textarea "8/11/2024 - Per website taxes are delinquent and it is re-levied to Wayne Count…"
type input "10 002288."
type textarea "$$ $$$$$$XXXXX#"
checkbox input "true"
select select "ACT"
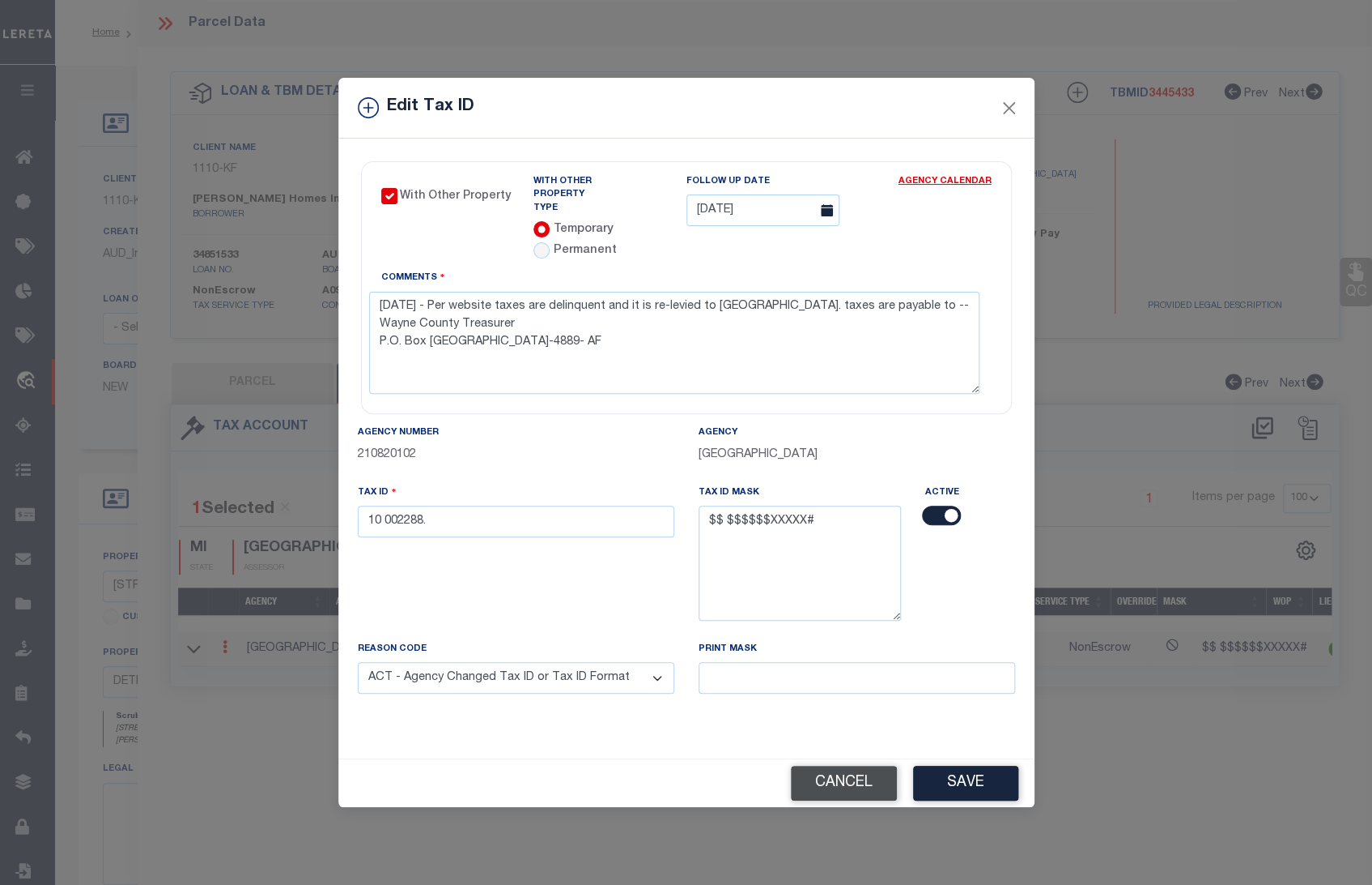
click at [852, 781] on button "Cancel" at bounding box center [844, 783] width 106 height 35
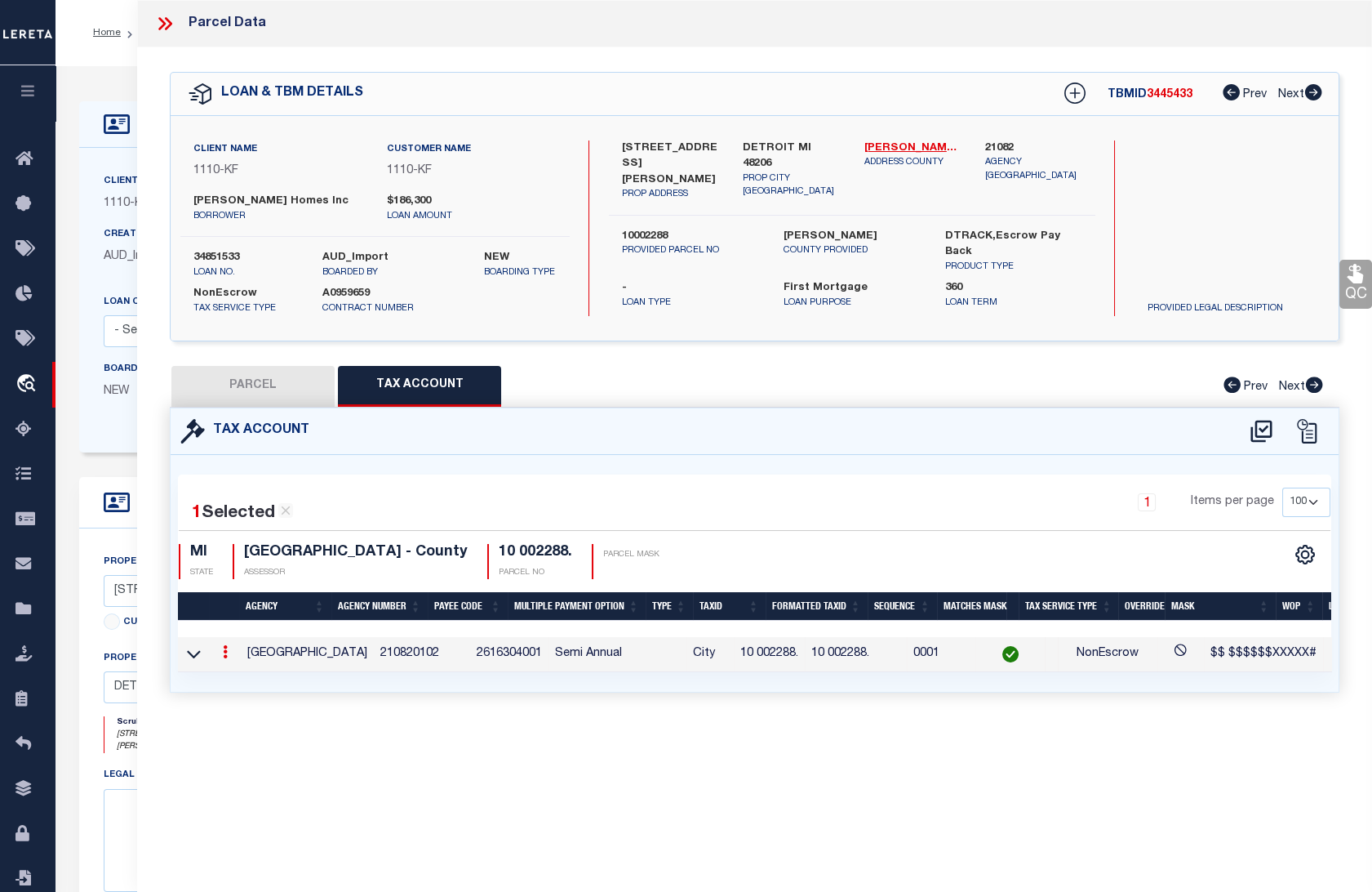
click at [176, 21] on div at bounding box center [171, 23] width 35 height 21
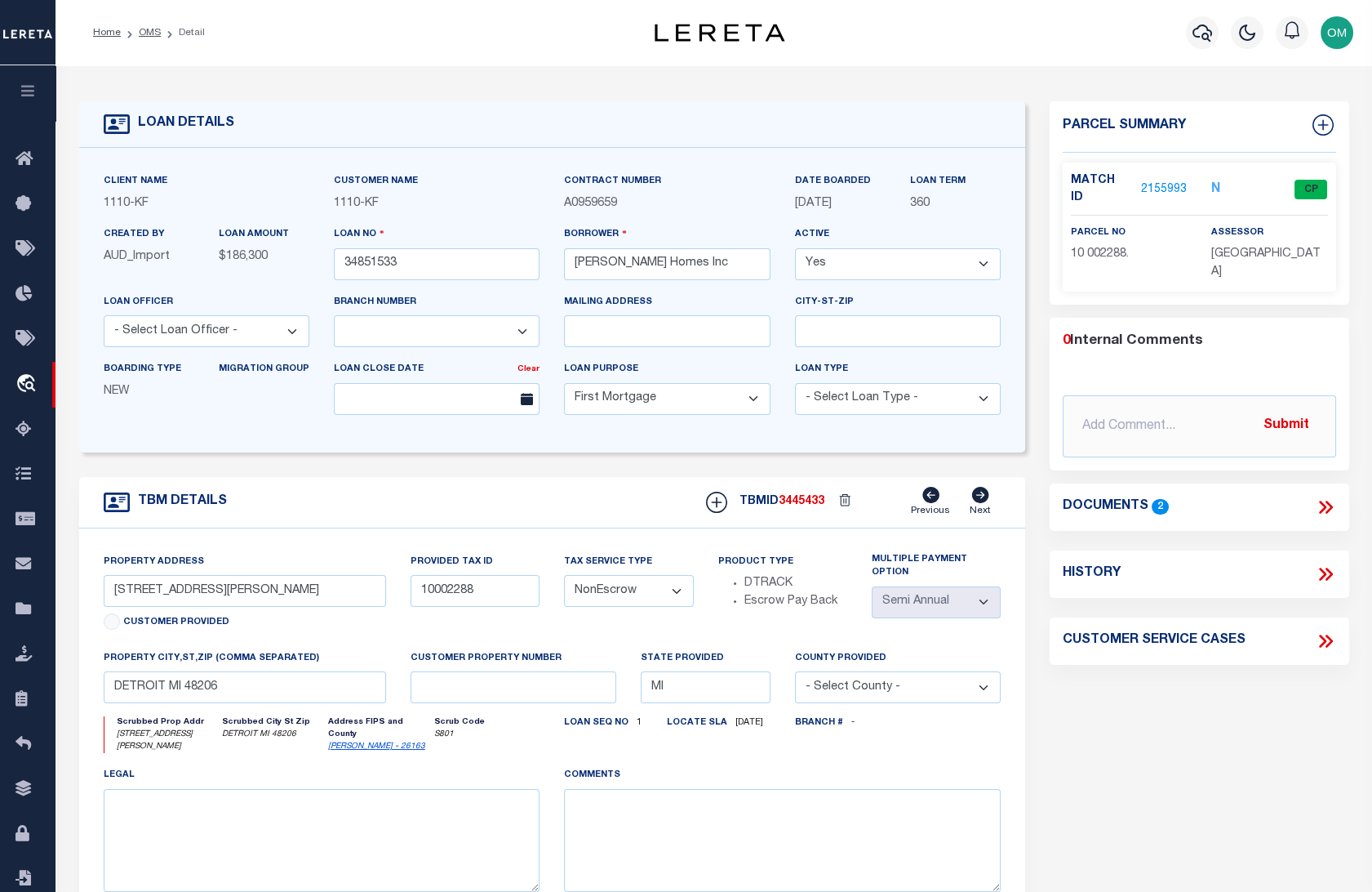
click at [495, 97] on div "LOAN DETAILS Client Name 1110 - KF Customer Name 1110 -" at bounding box center [714, 544] width 1294 height 925
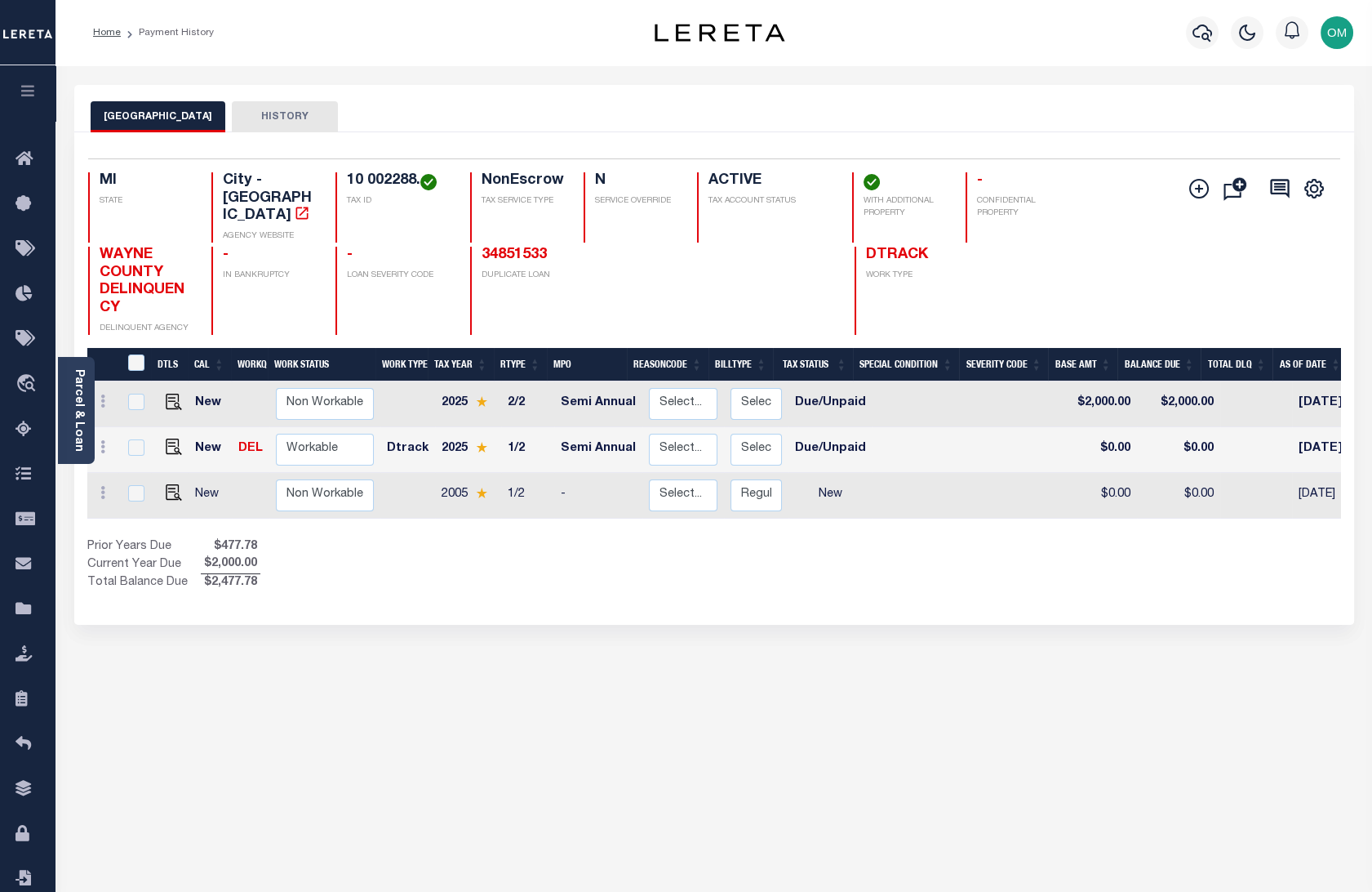
click at [253, 114] on button "HISTORY" at bounding box center [284, 116] width 106 height 31
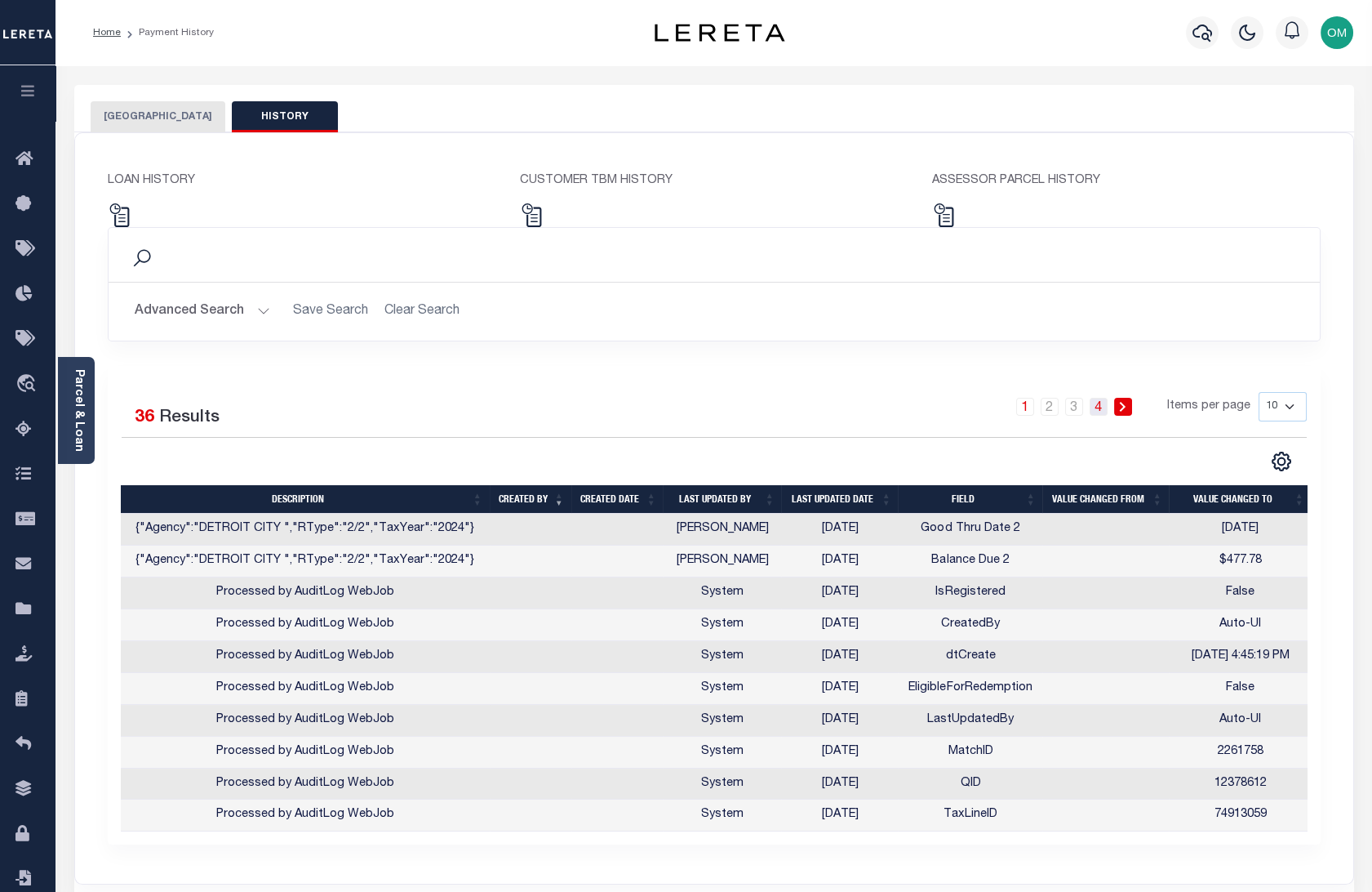
click at [1099, 405] on link "4" at bounding box center [1098, 406] width 18 height 18
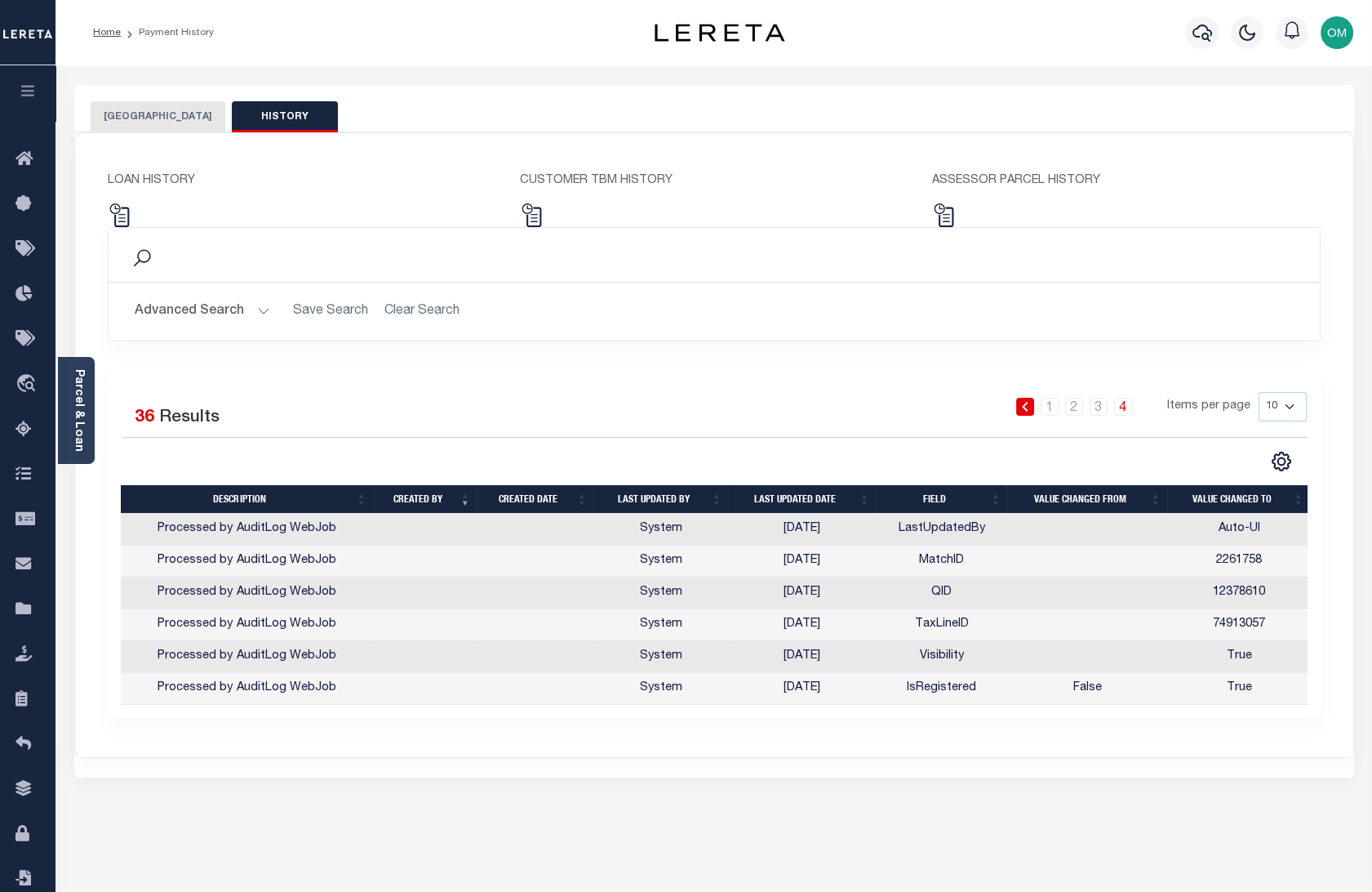
click at [1020, 404] on link at bounding box center [1025, 406] width 18 height 18
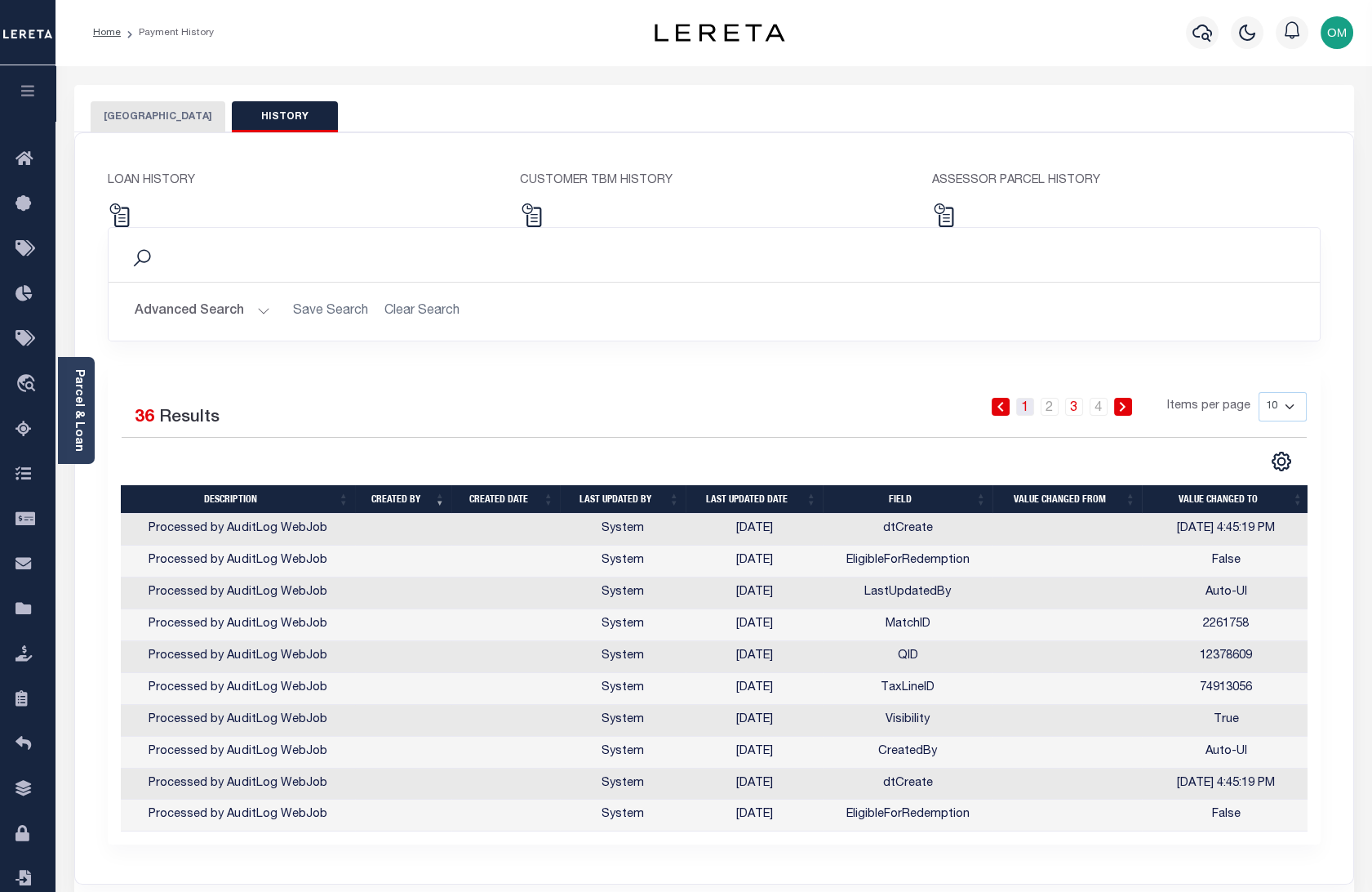
click at [1029, 405] on link "1" at bounding box center [1025, 406] width 18 height 18
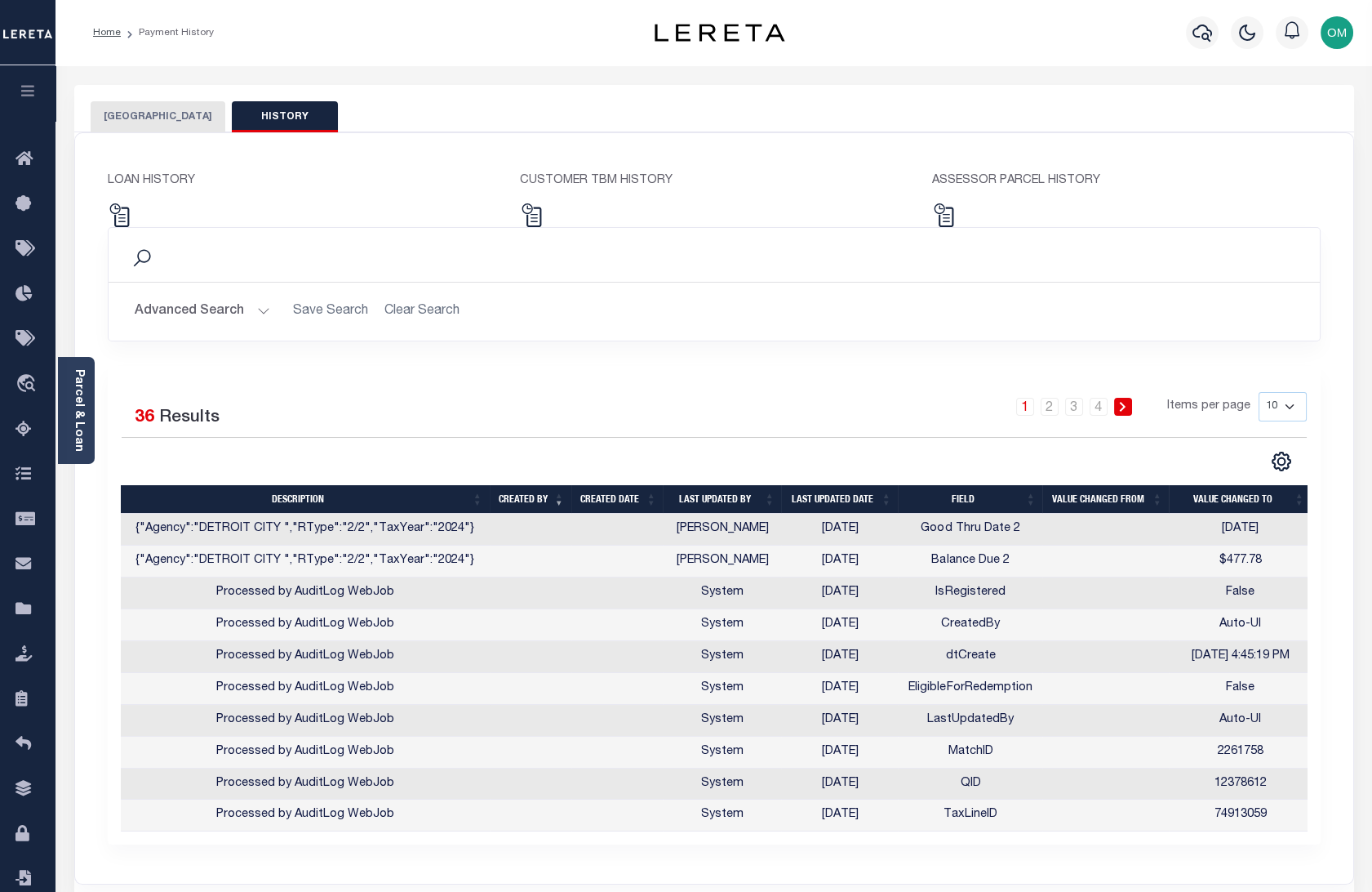
click at [888, 493] on th "Last updated date" at bounding box center [839, 498] width 117 height 29
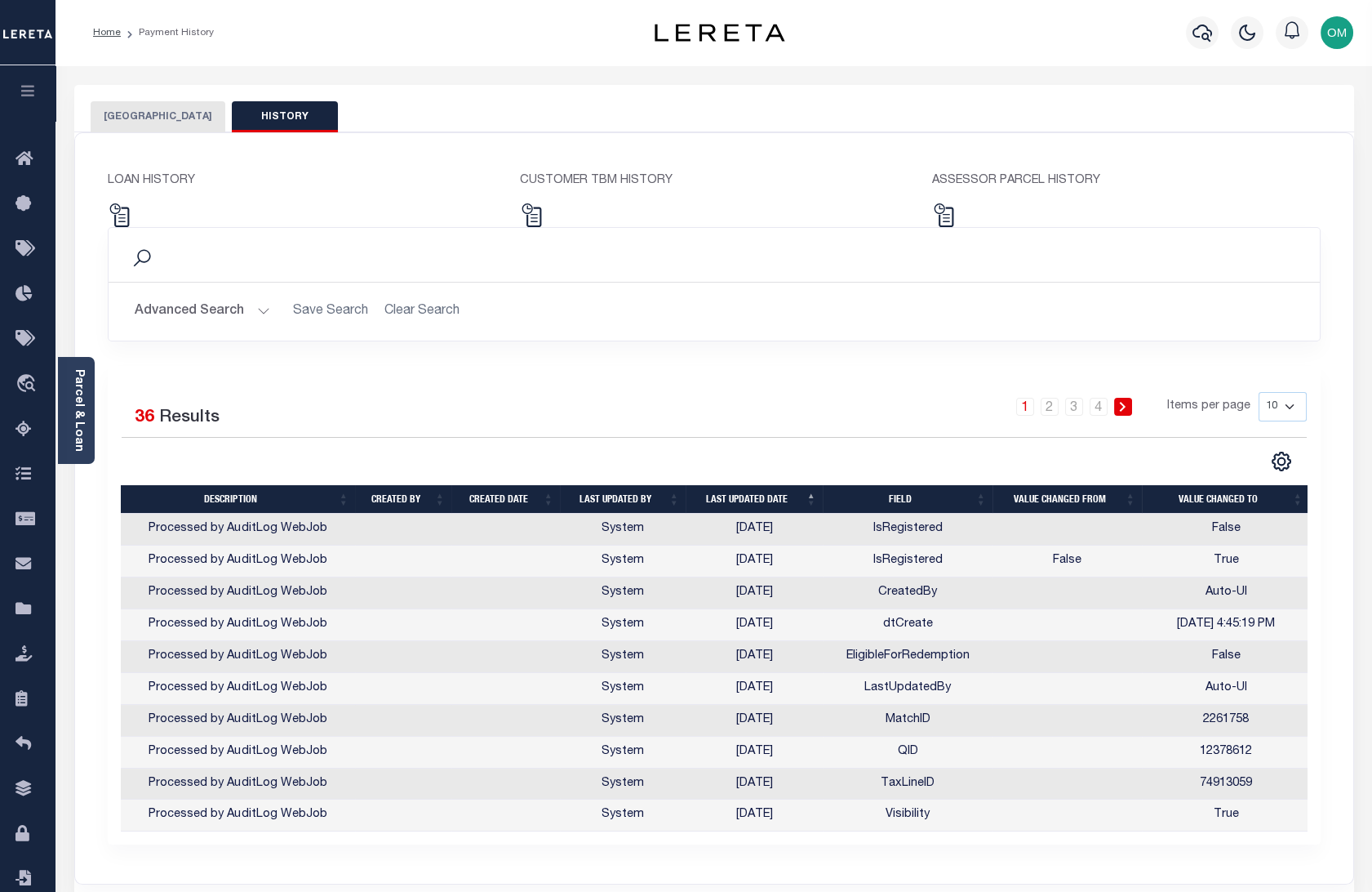
click at [808, 503] on th "Last updated date" at bounding box center [754, 498] width 137 height 29
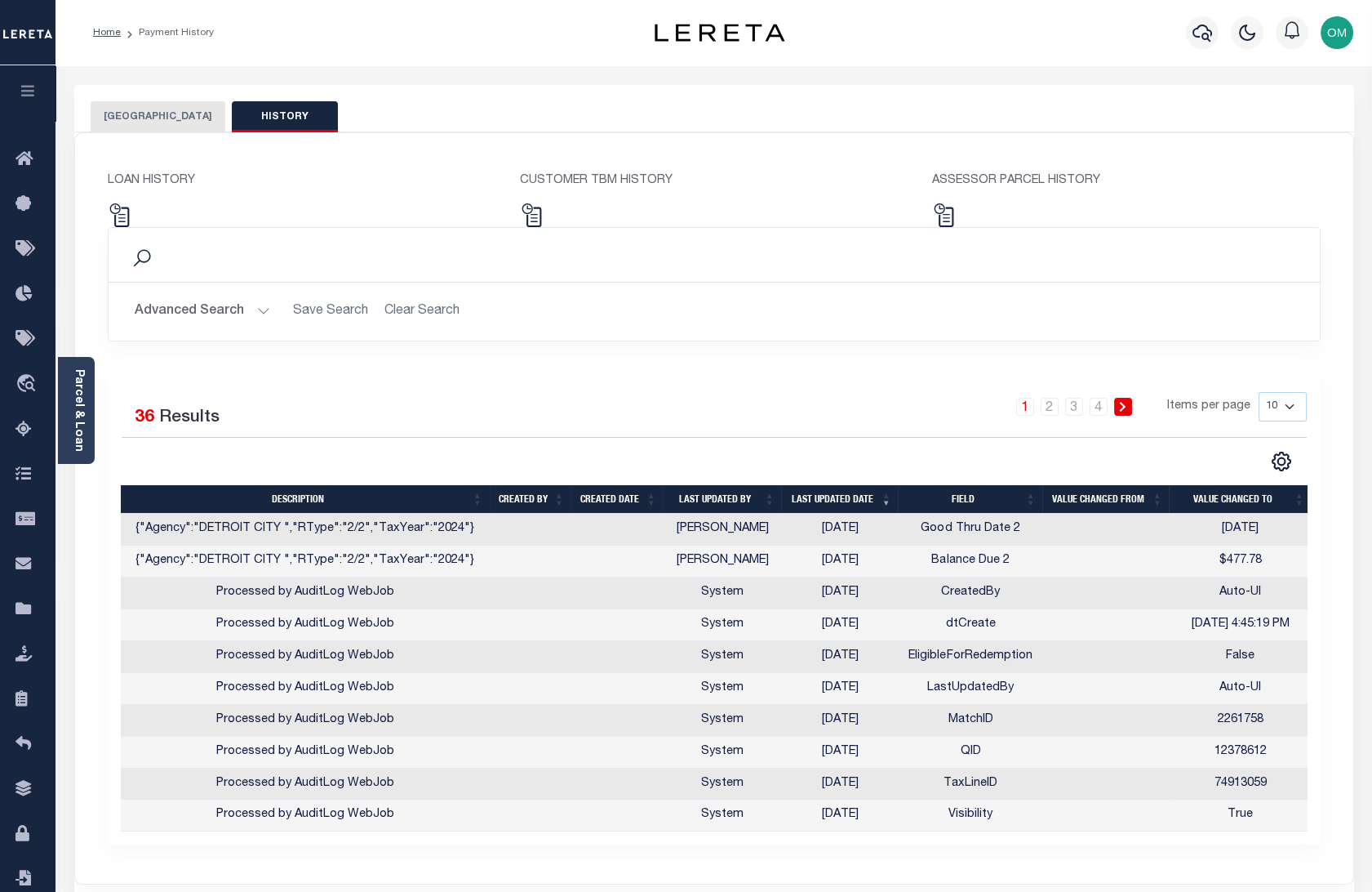
click at [144, 118] on button "DETROIT CITY" at bounding box center [158, 116] width 134 height 31
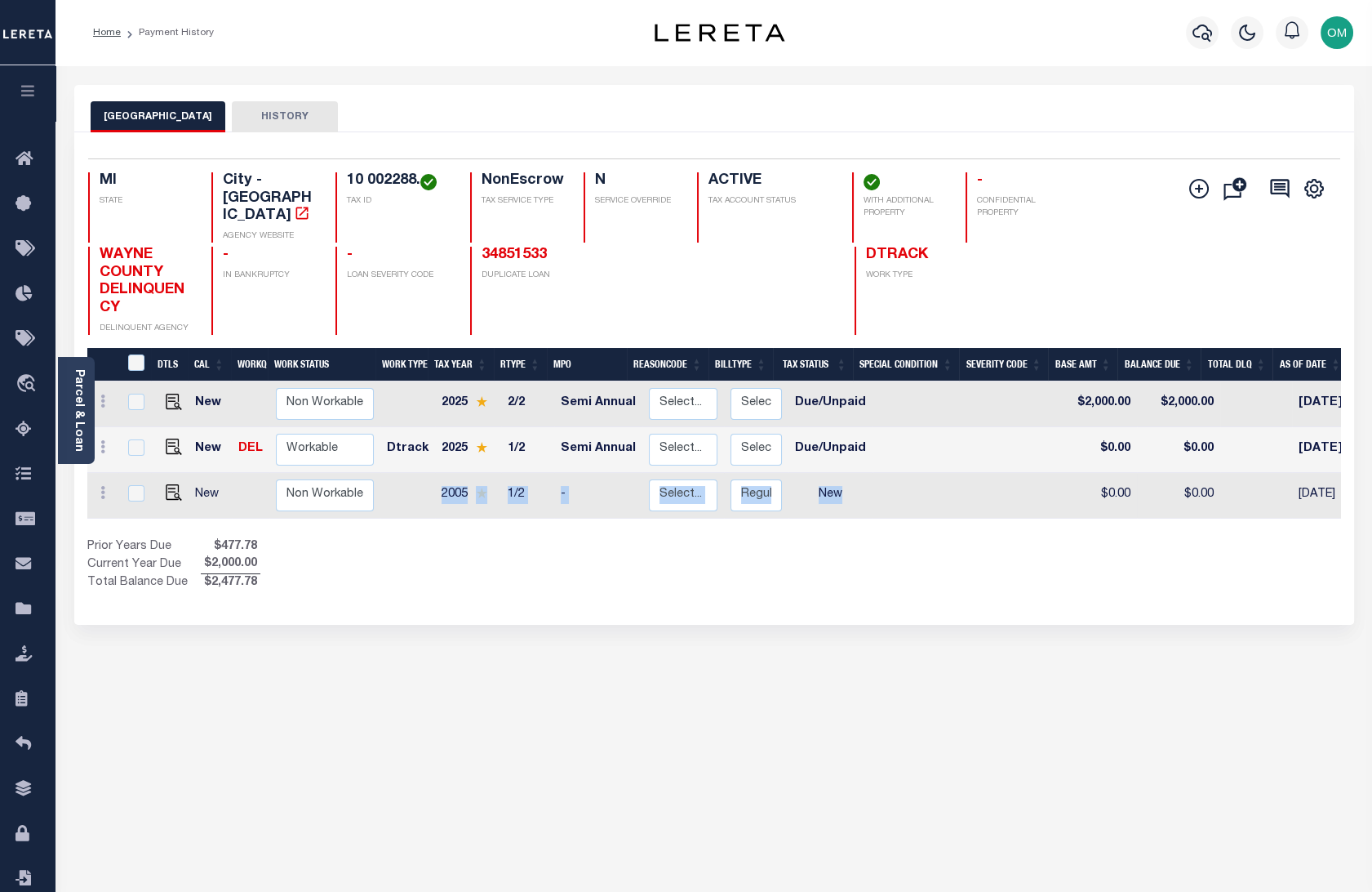
drag, startPoint x: 399, startPoint y: 474, endPoint x: 947, endPoint y: 491, distance: 548.3
click at [947, 491] on tr "New Non Workable Workable 2005 1/2 - Select... Payment Reversal Taxable Value C…" at bounding box center [911, 495] width 1650 height 45
click at [903, 658] on div "DETROIT CITY HISTORY Selected 3 Results" at bounding box center [714, 554] width 1304 height 938
click at [177, 438] on img "" at bounding box center [174, 446] width 17 height 17
checkbox input "true"
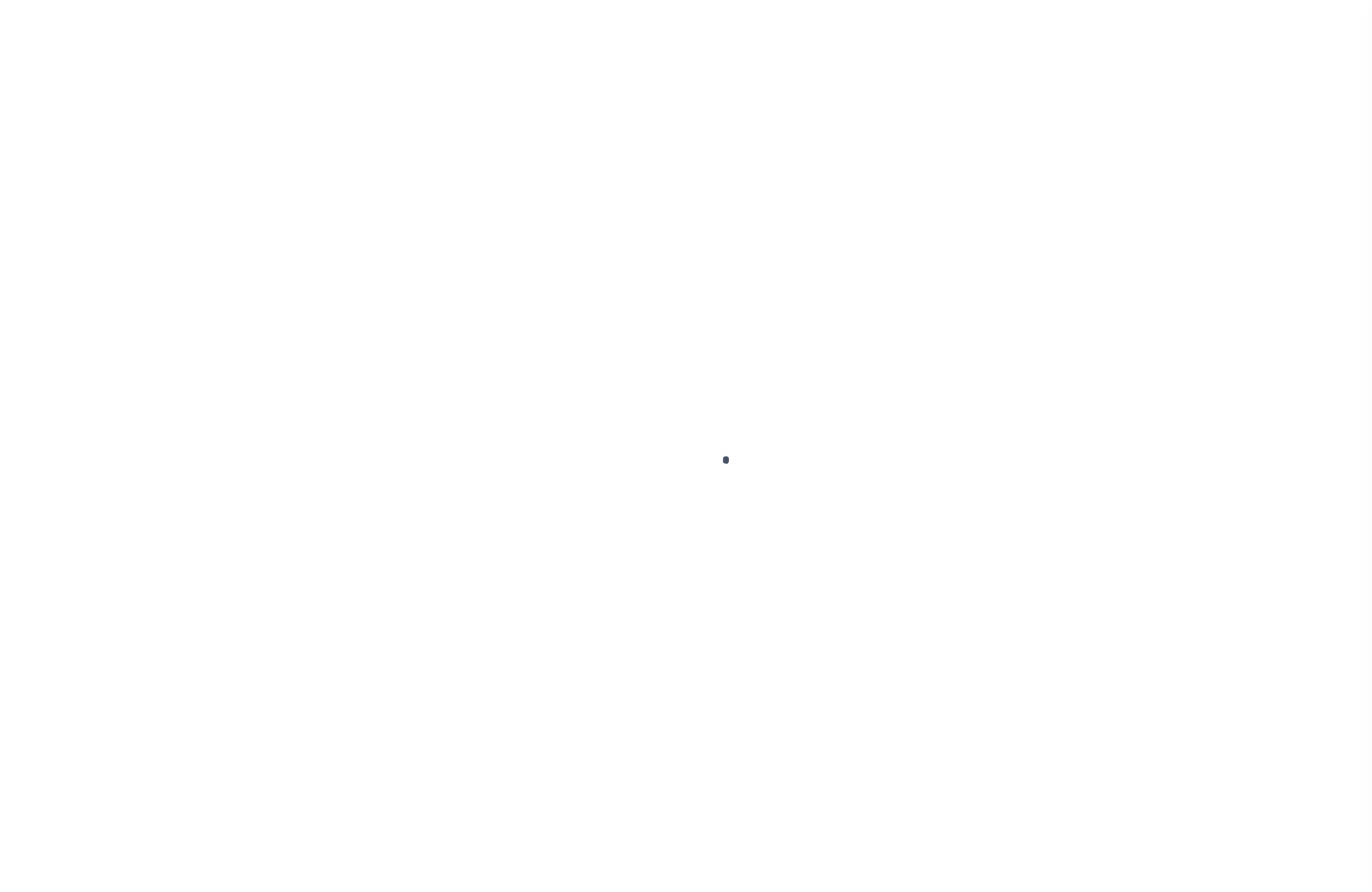
checkbox input "true"
type input "Semi Annual"
type input "[DATE]"
select select "DUE"
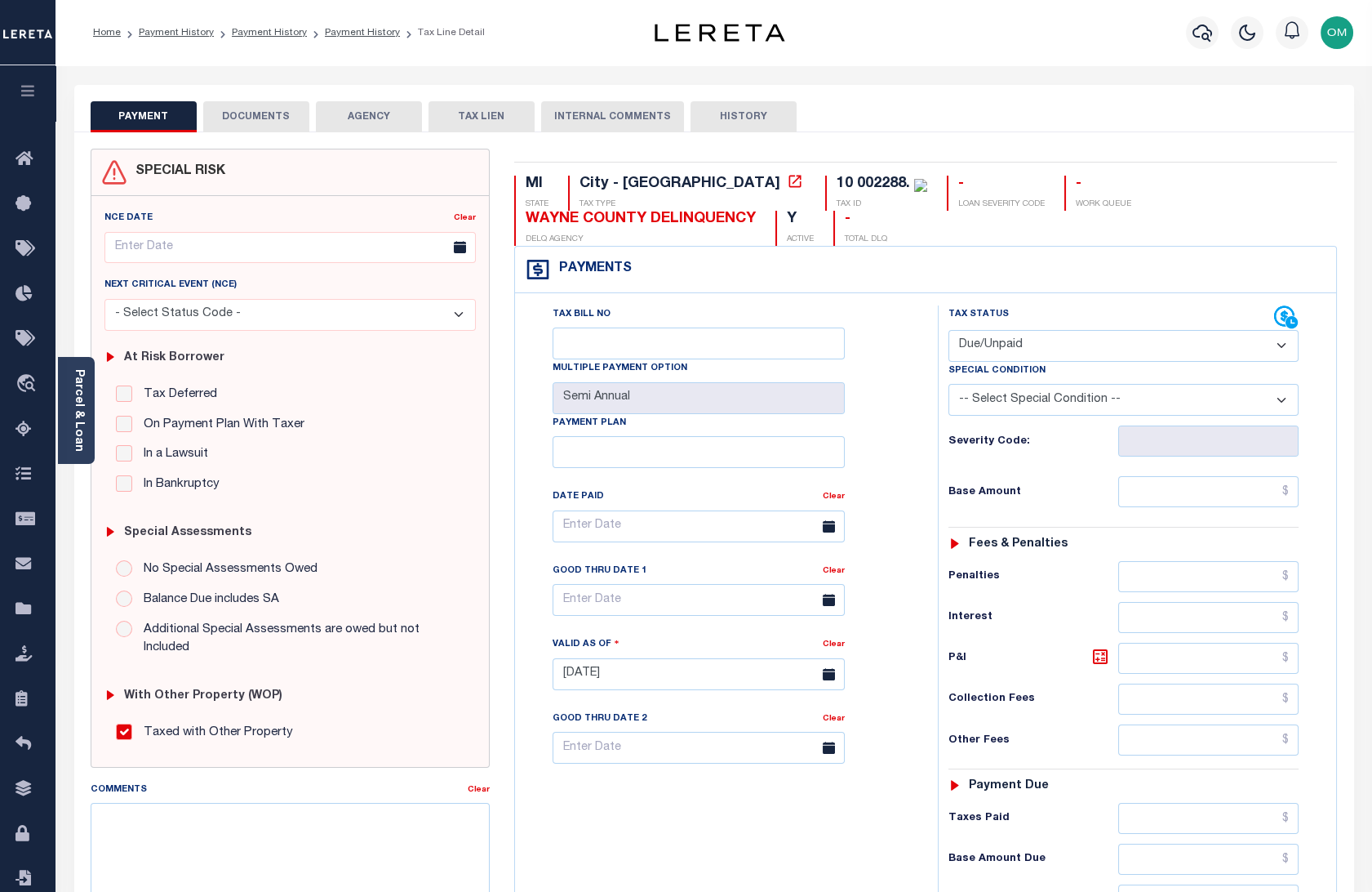
click at [747, 110] on button "HISTORY" at bounding box center [742, 116] width 106 height 31
select select "50"
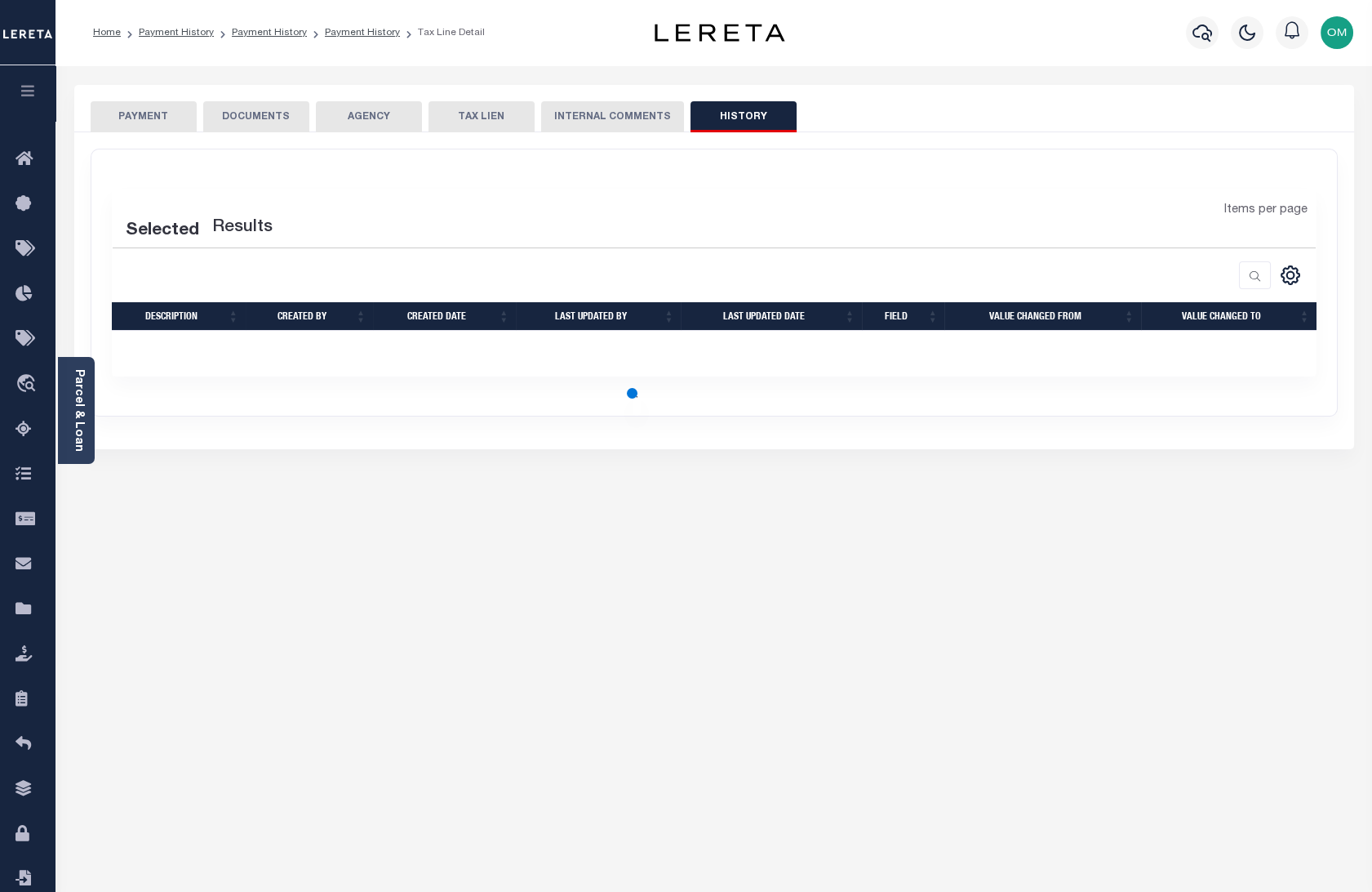
select select "50"
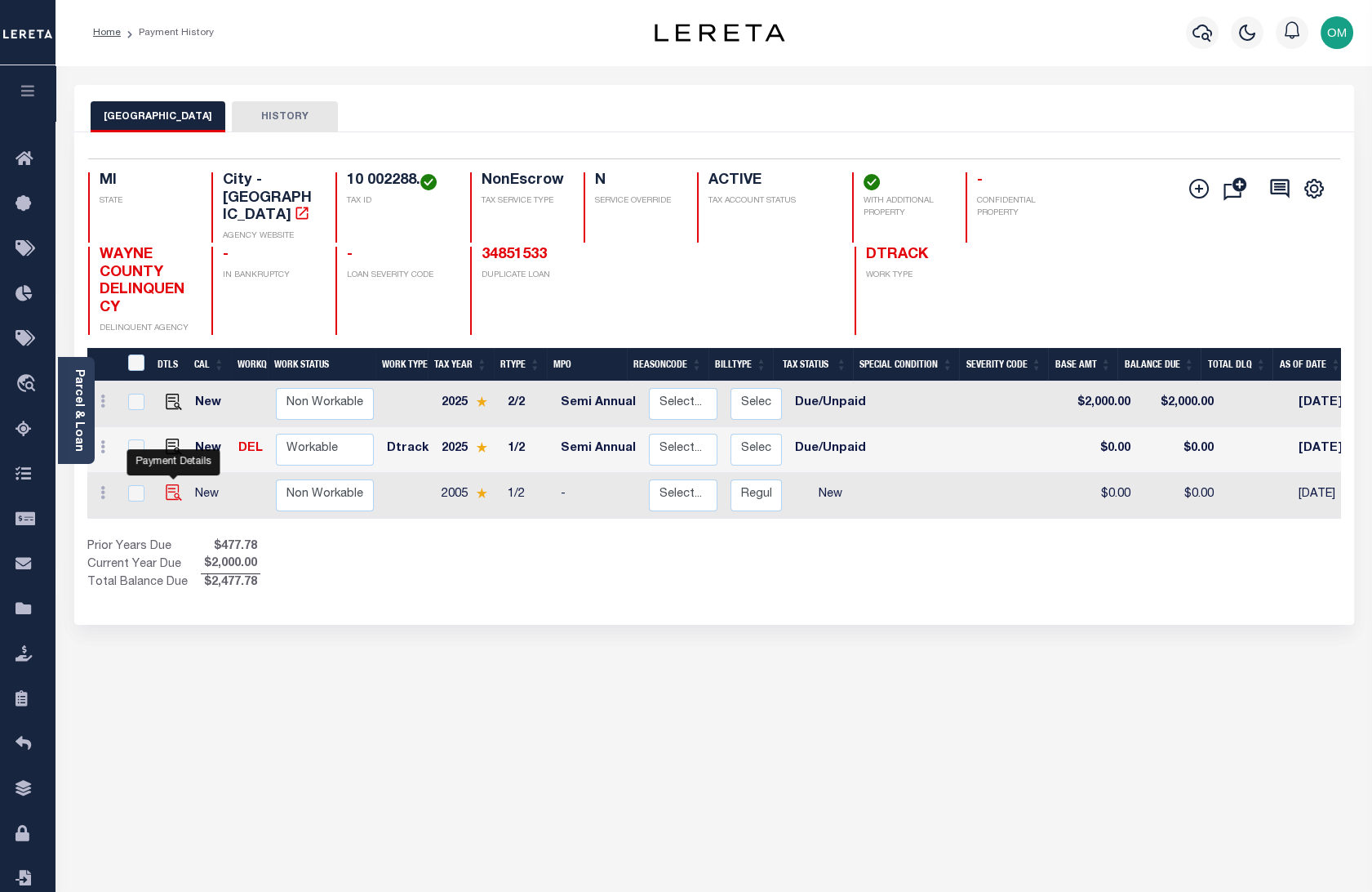
click at [173, 485] on img "" at bounding box center [174, 492] width 17 height 17
checkbox input "true"
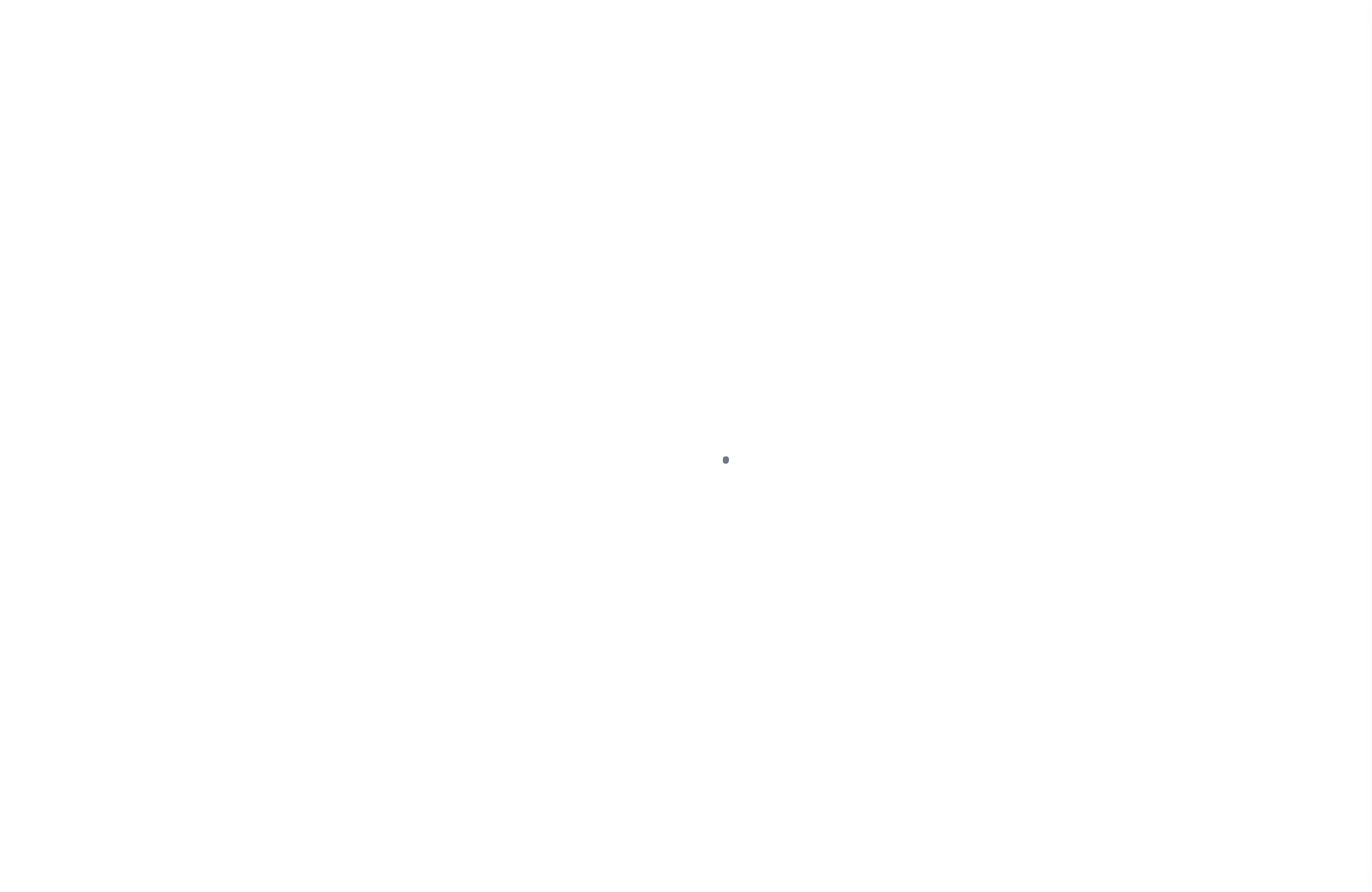
select select "NW2"
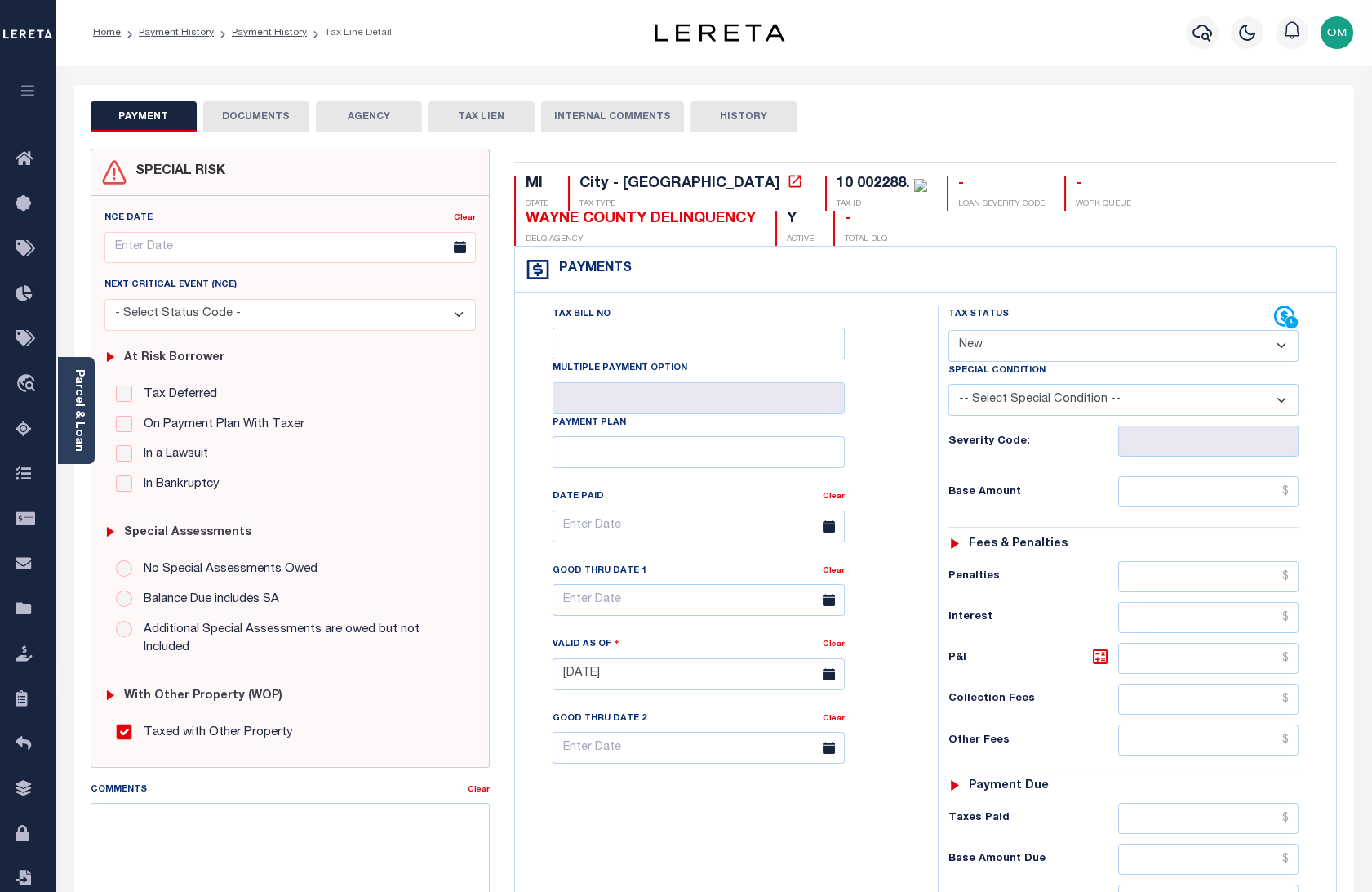
click at [757, 120] on button "HISTORY" at bounding box center [742, 116] width 106 height 31
select select "50"
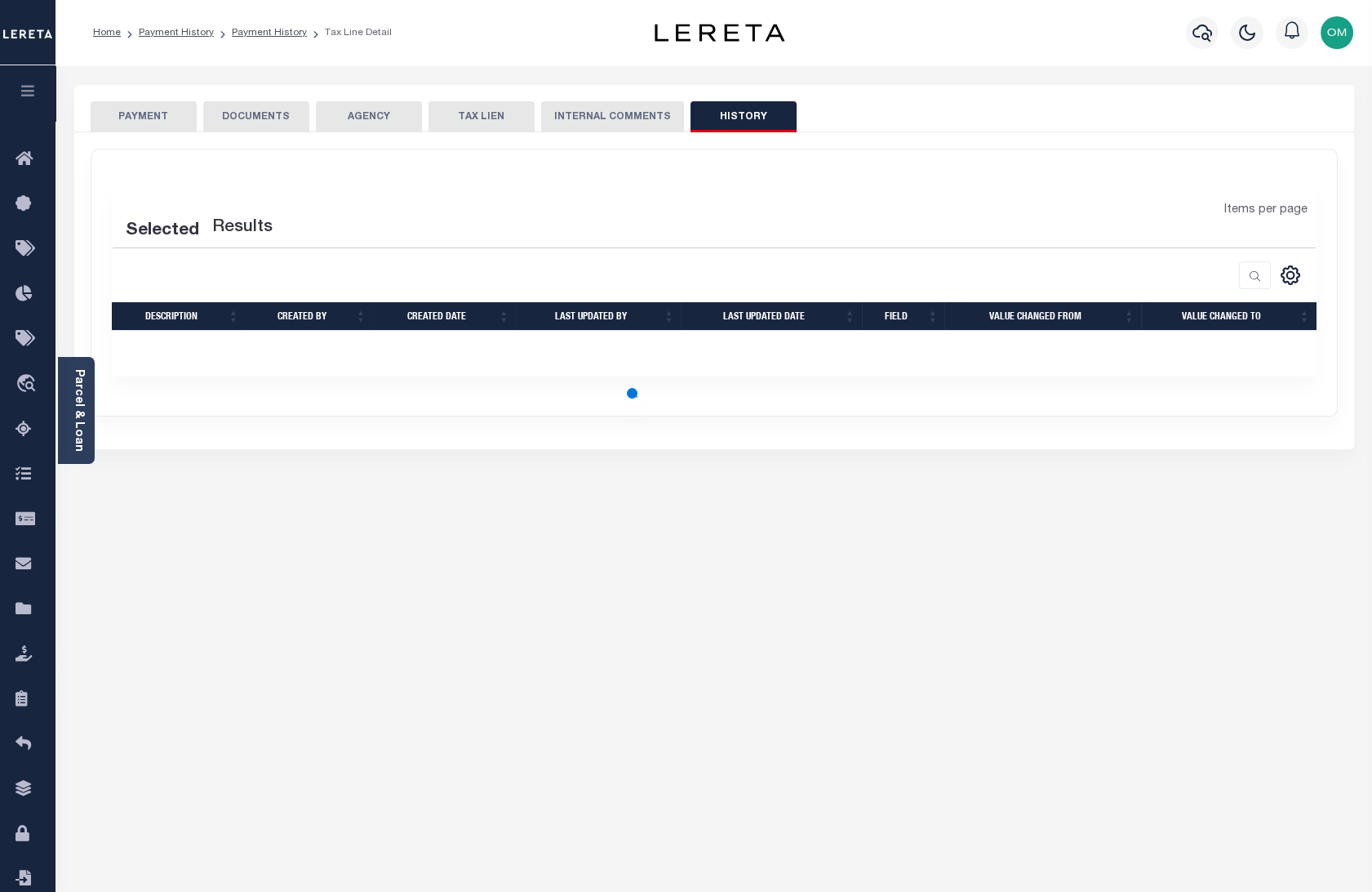
select select "50"
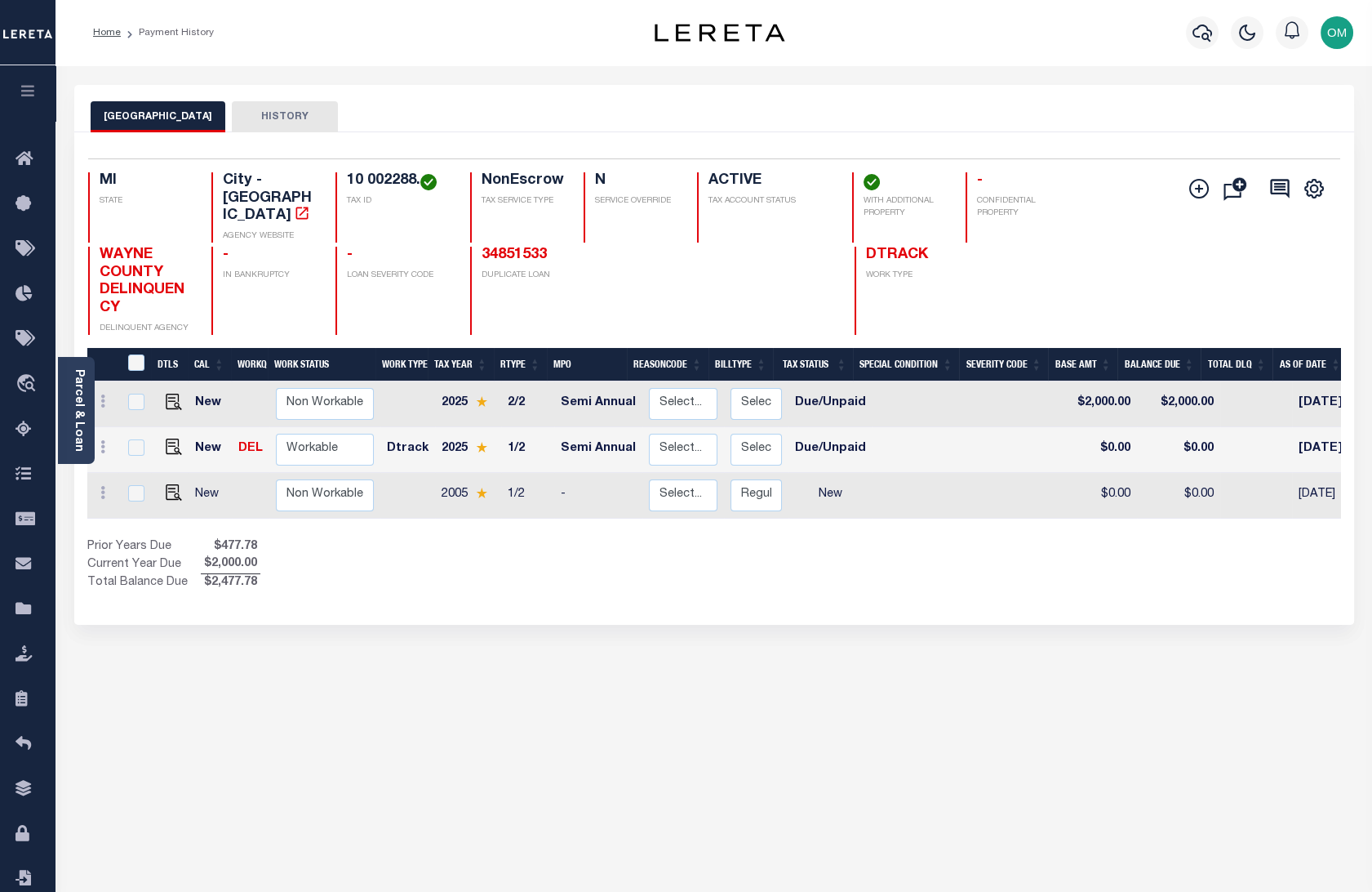
click at [32, 87] on icon "button" at bounding box center [28, 90] width 19 height 15
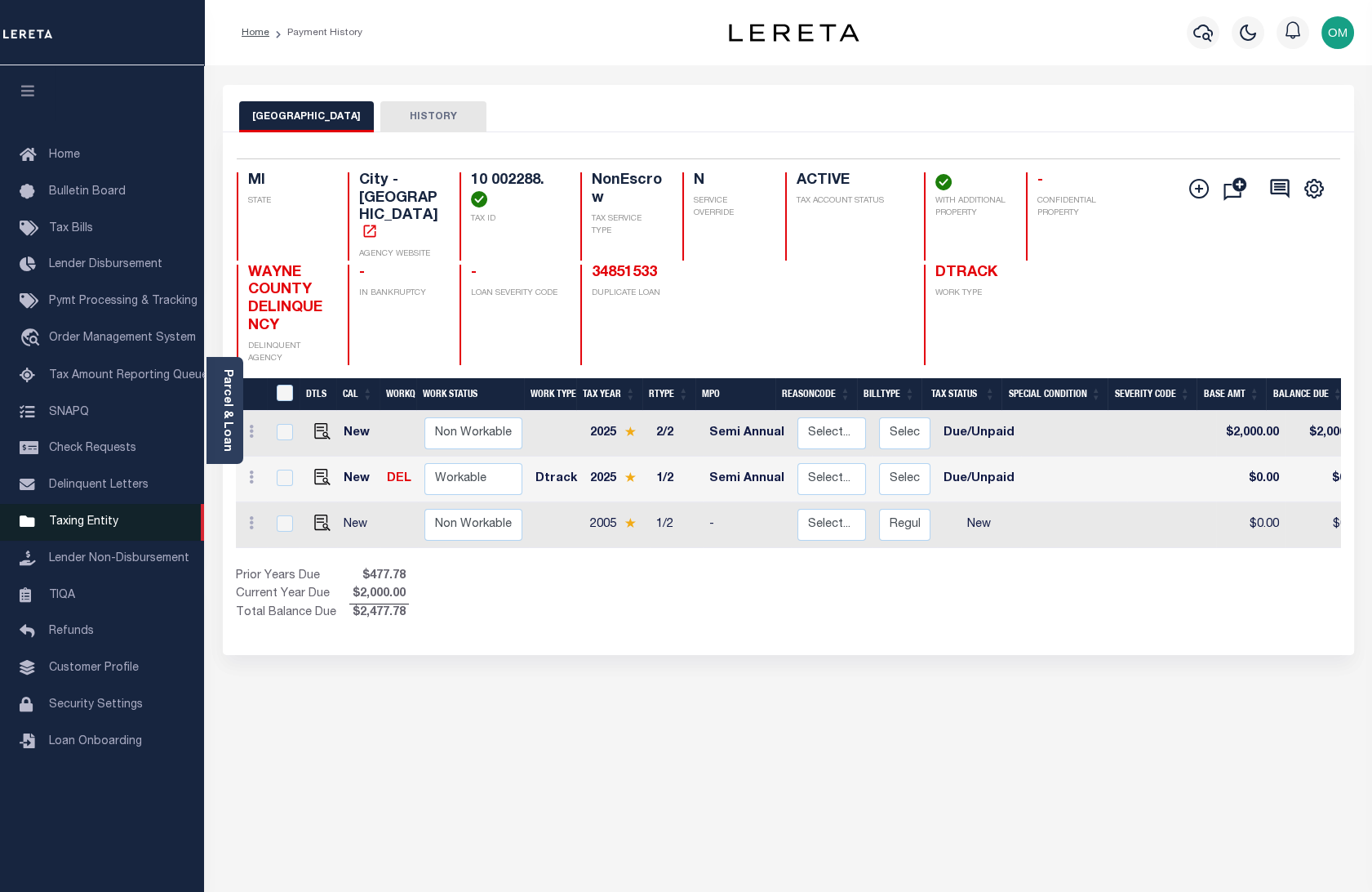
click at [73, 527] on span "Taxing Entity" at bounding box center [84, 522] width 69 height 12
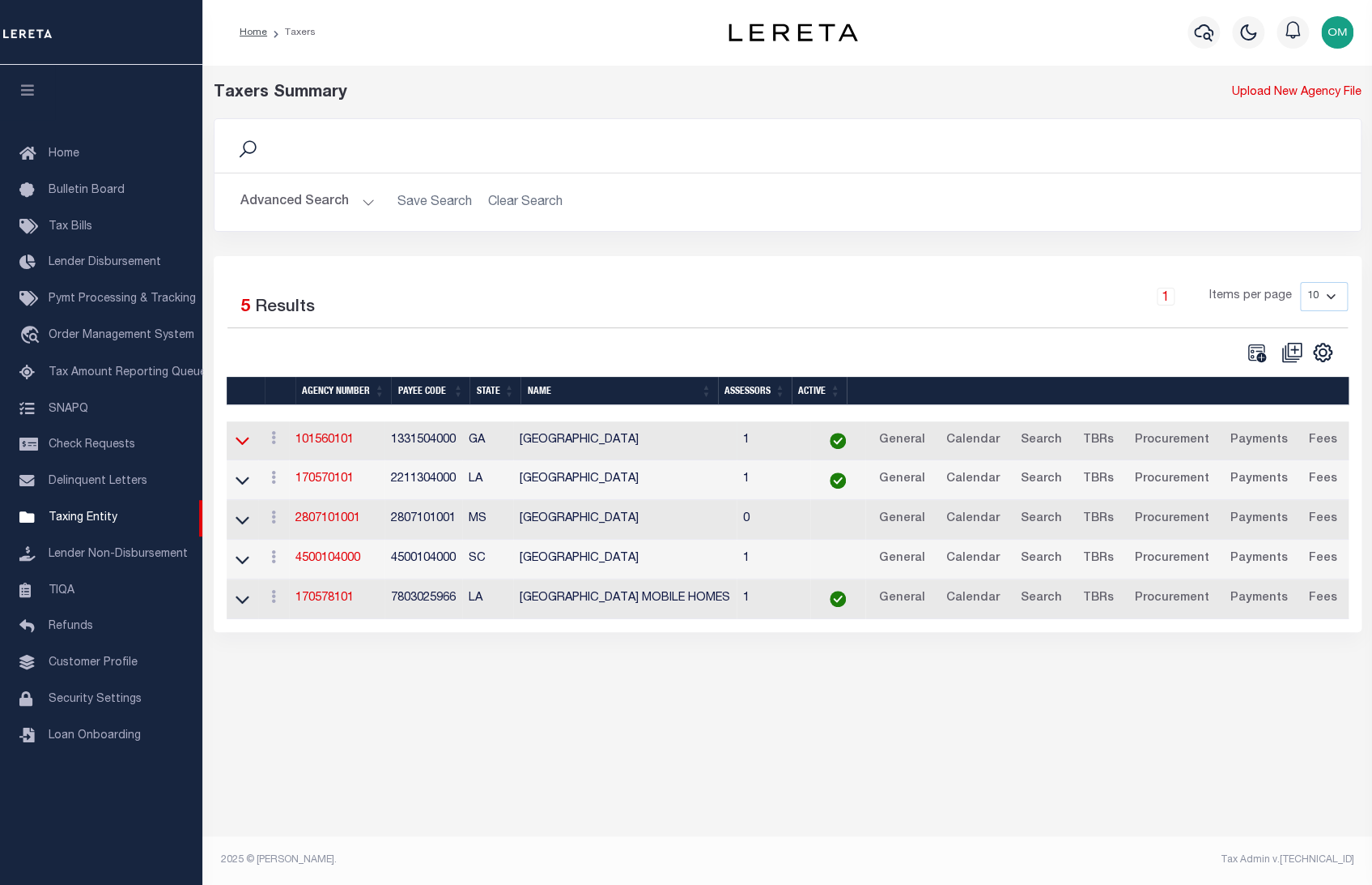
click at [242, 442] on icon at bounding box center [242, 440] width 14 height 17
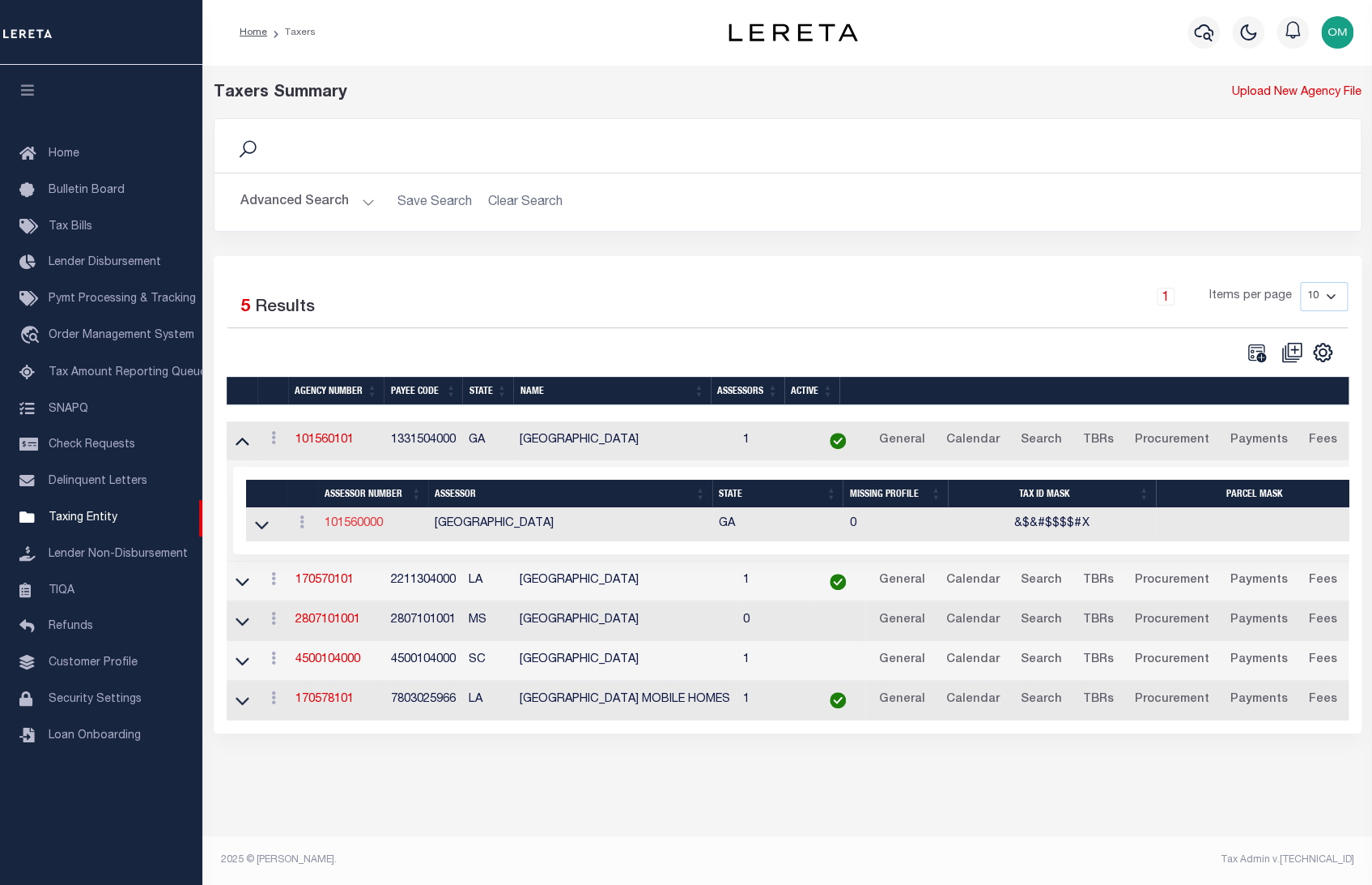
click at [369, 525] on link "101560000" at bounding box center [353, 524] width 58 height 12
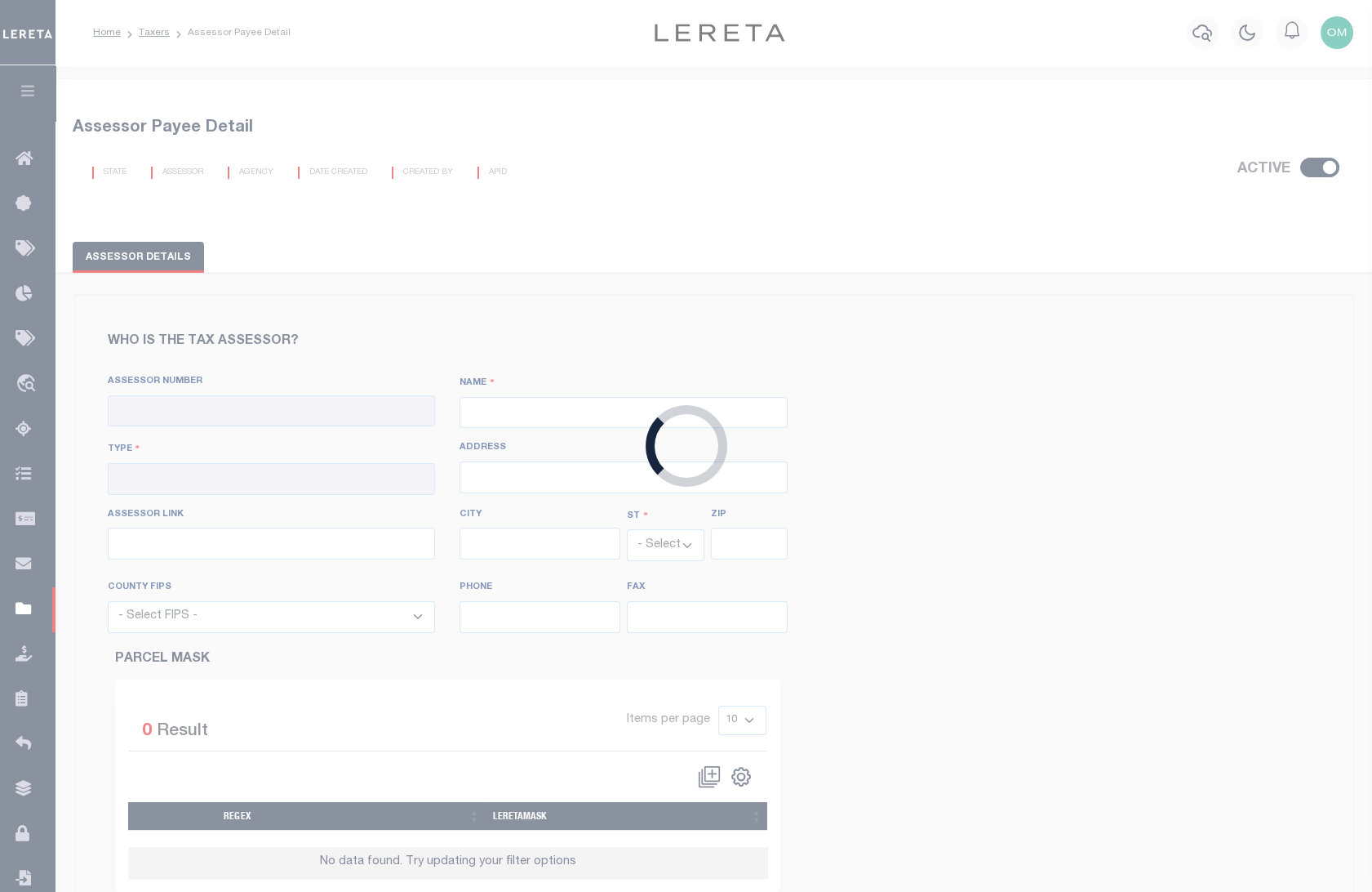
checkbox input "true"
type input "101560000"
type input "[GEOGRAPHIC_DATA]"
type input "00 - County"
type input "[STREET_ADDRESS]"
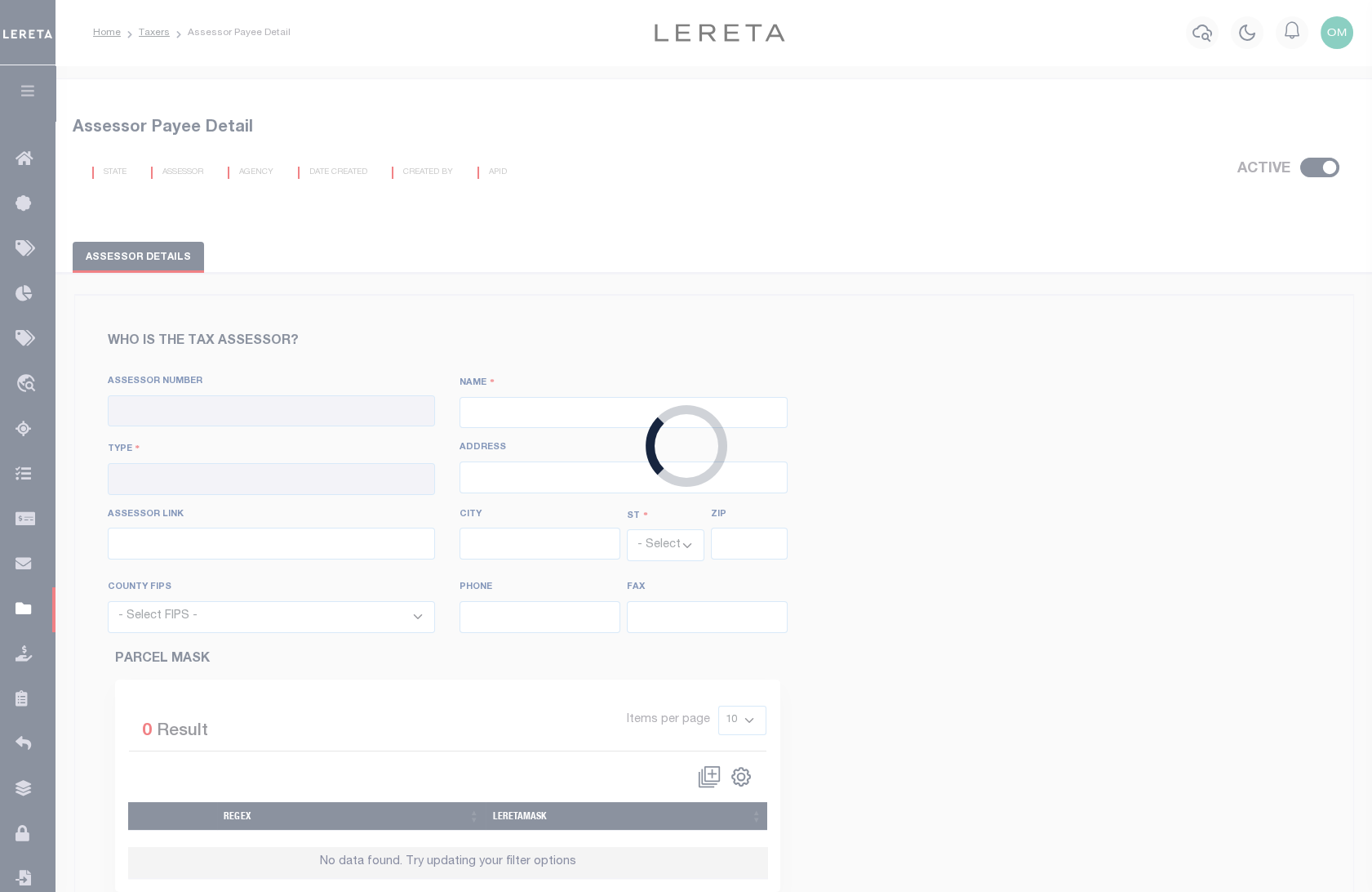
type input "https://qpublic.schneidercorp.com/Application.aspx?App=WilcoxCountyGA&Layer=Par…"
type input "[GEOGRAPHIC_DATA]"
select select "GA"
type input "31001"
select select "13315"
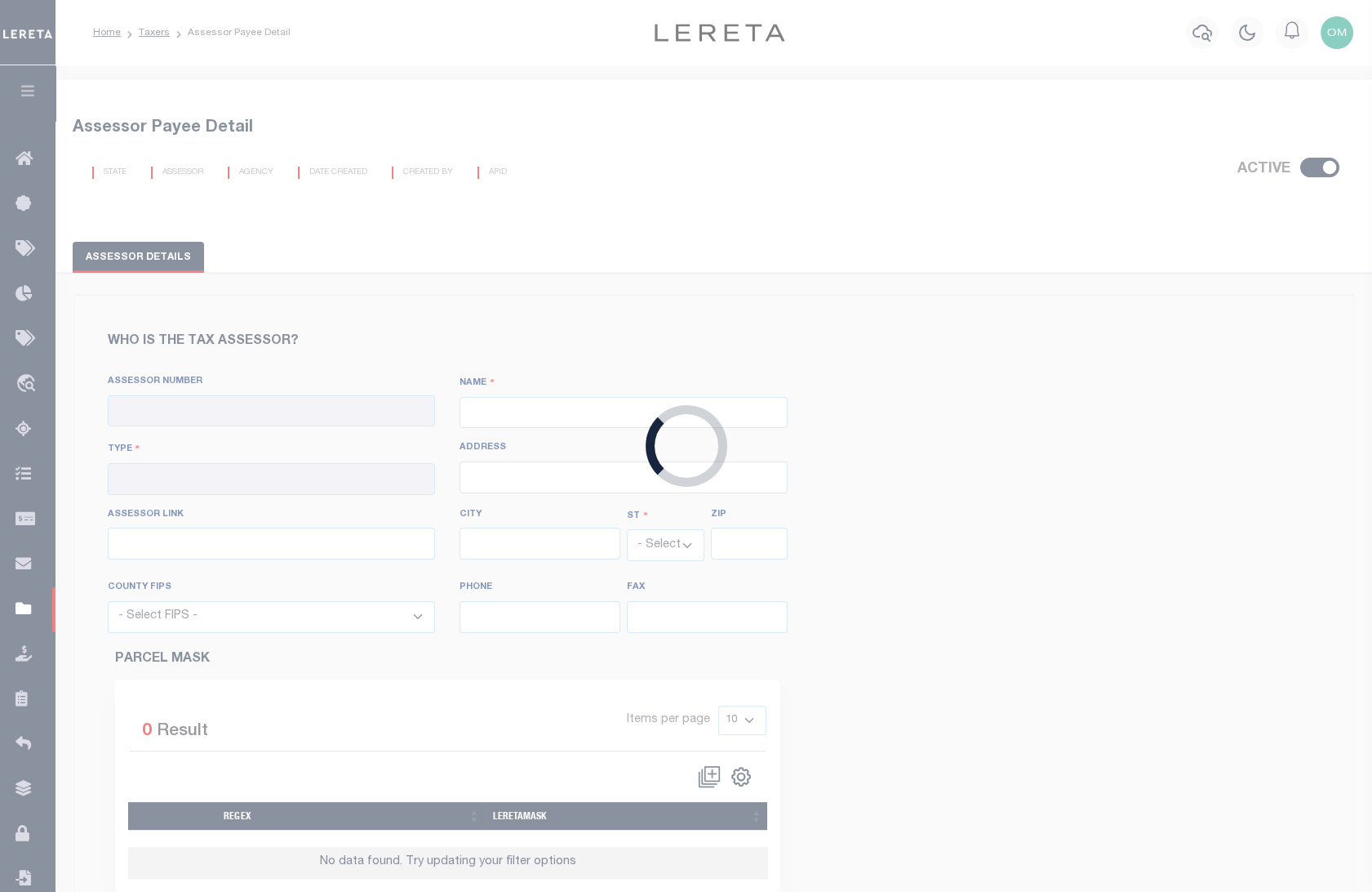
type input "229-467-2025"
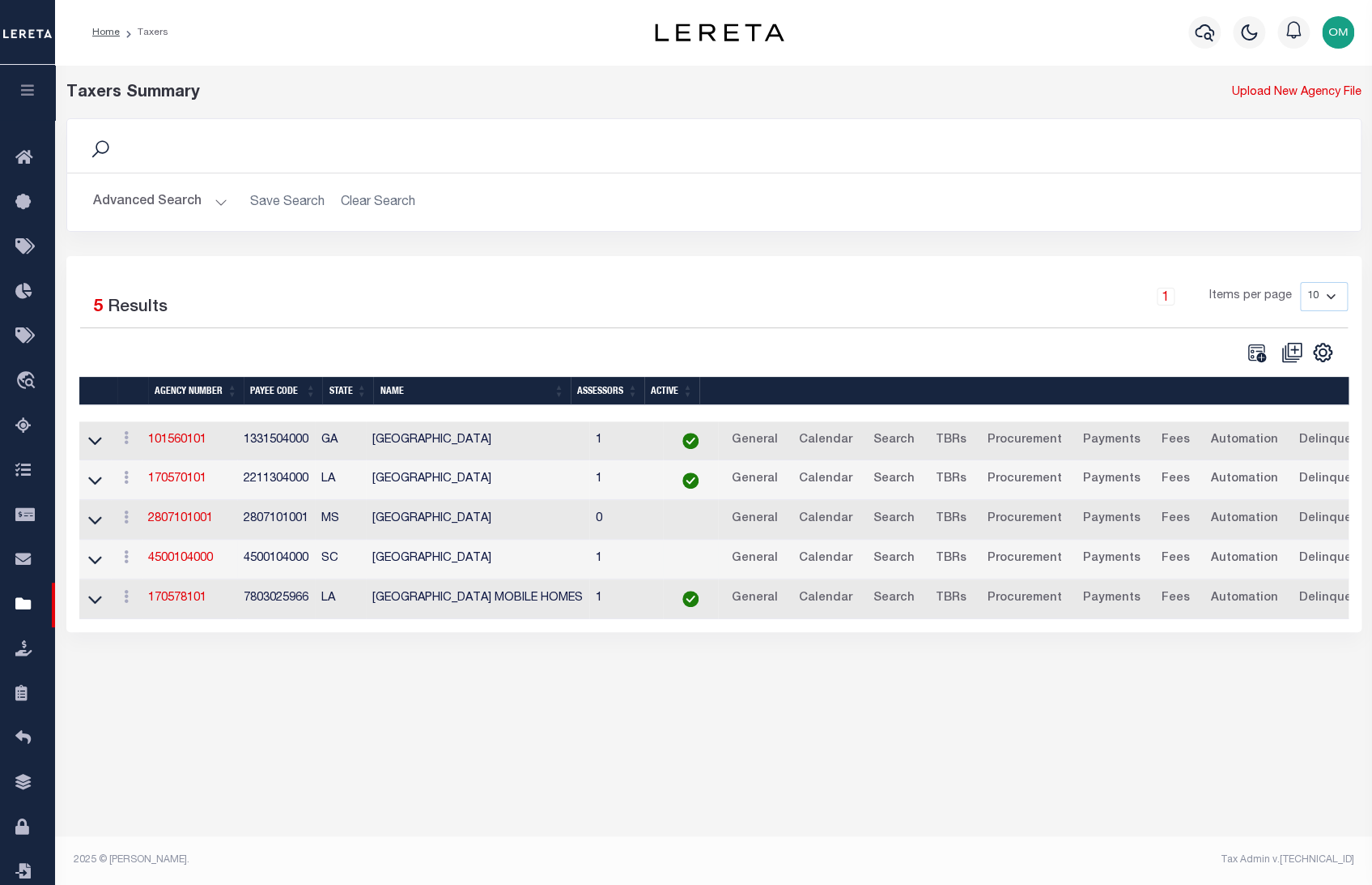
click at [102, 560] on link at bounding box center [95, 558] width 19 height 12
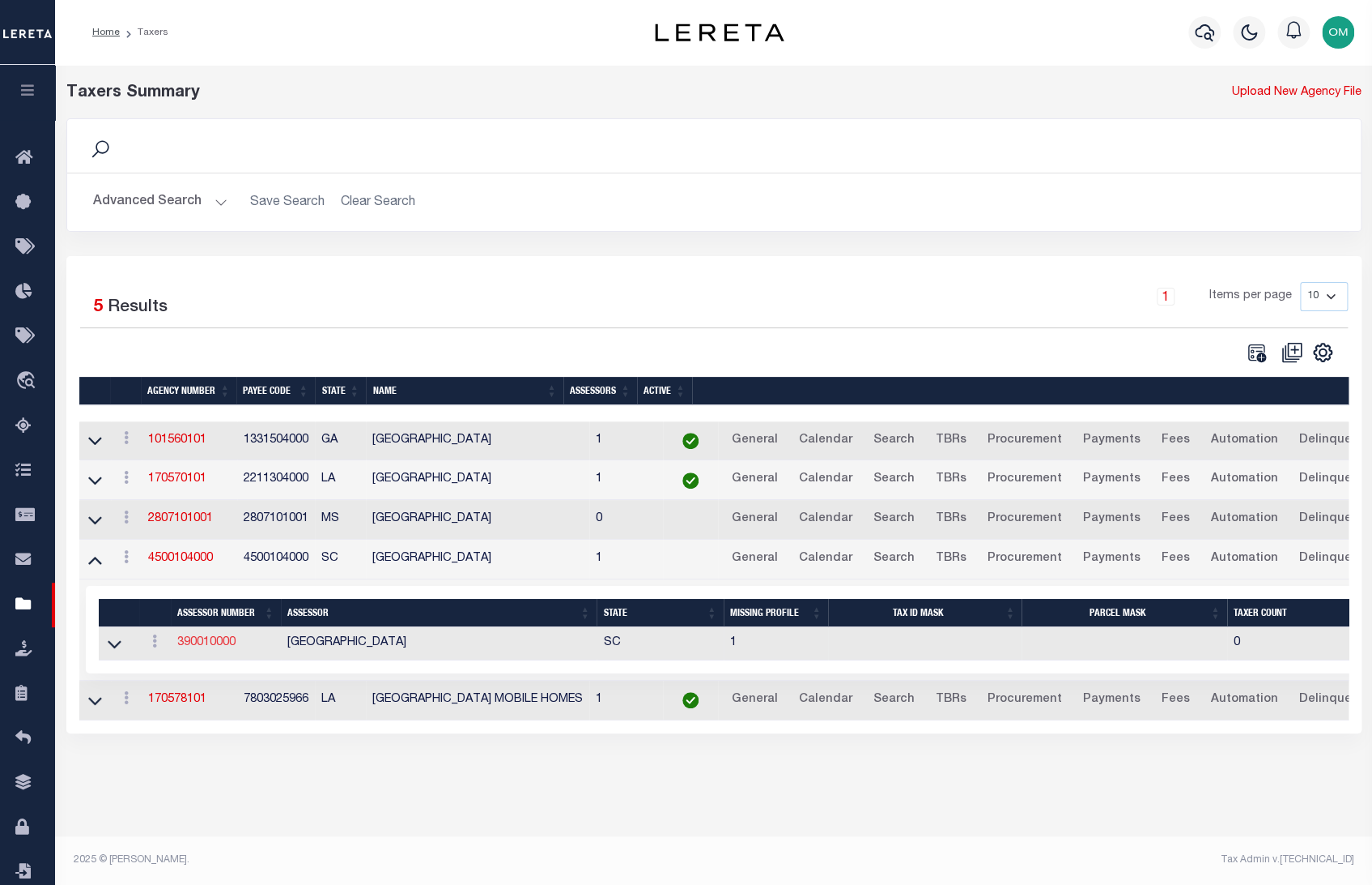
click at [208, 641] on link "390010000" at bounding box center [206, 643] width 58 height 12
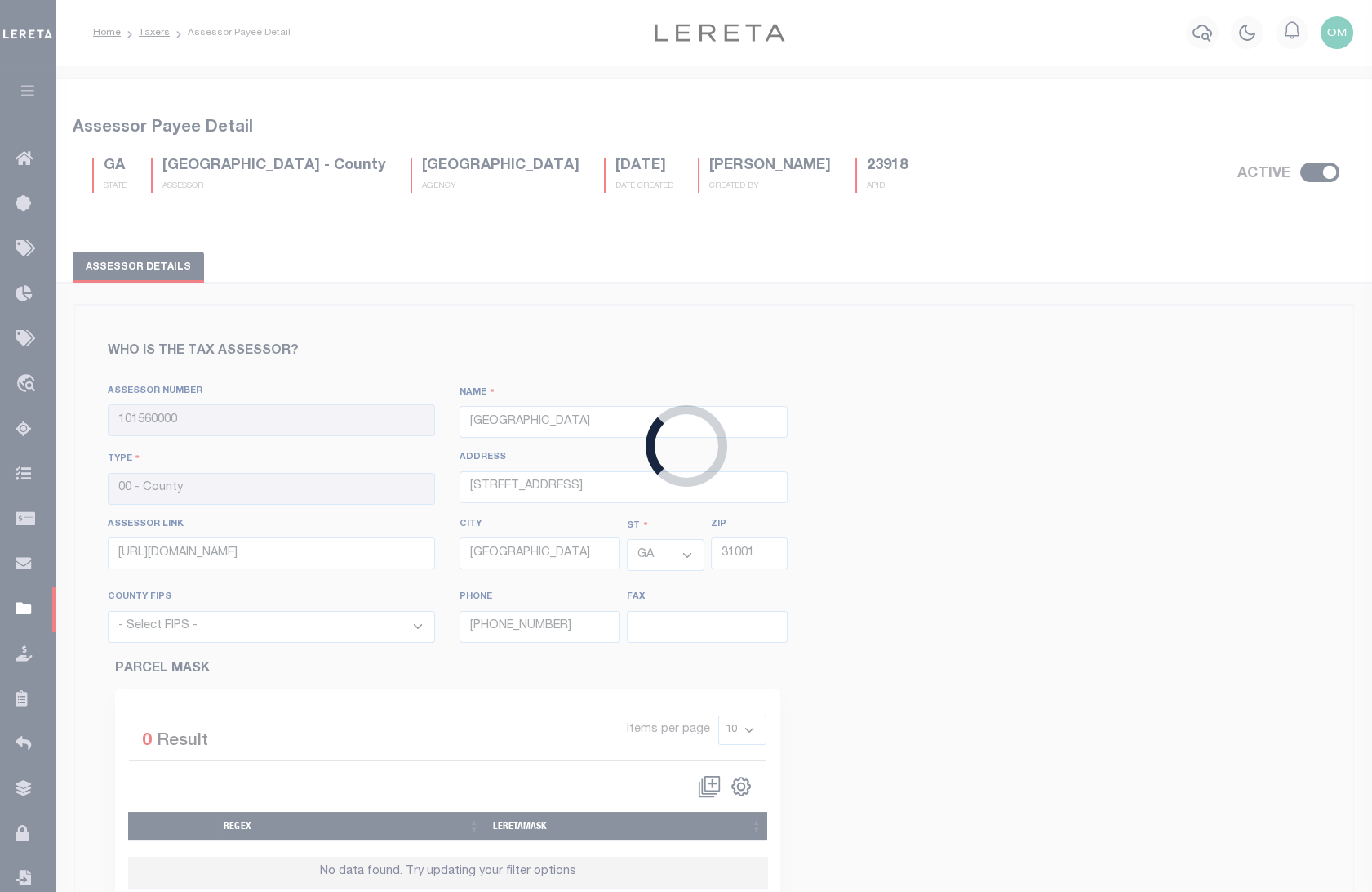
type input "390010000"
type input "ABBEVILLE COUNTY"
type input "903 W Greenwood St, Ste 1300"
type input "http://gis.abbevillecountysc.com/abbeville/default.htm"
select select "SC"
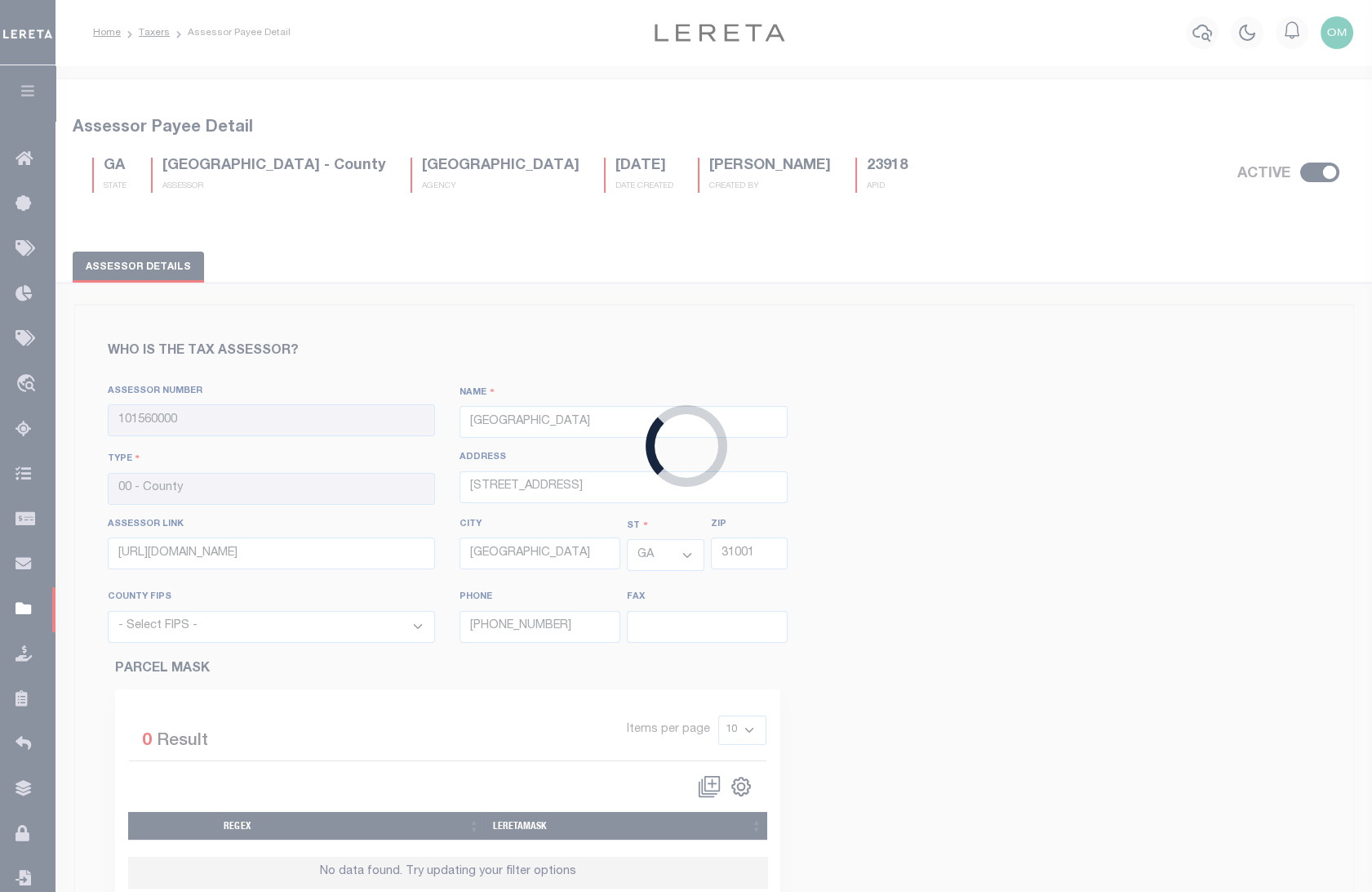
type input "29620"
select select "45001"
type input "864-366-5312"
type input "864-366-8104"
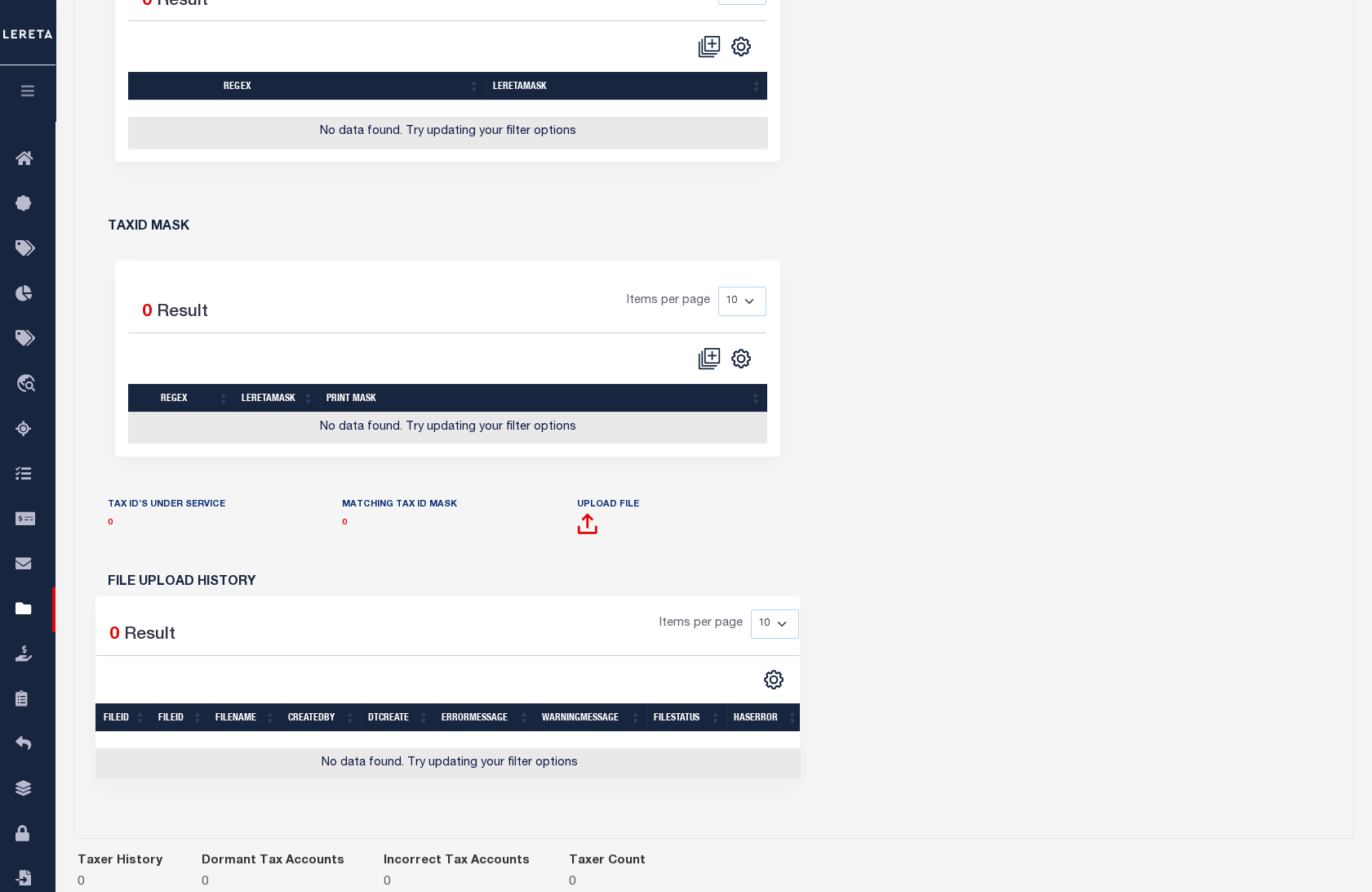
scroll to position [743, 0]
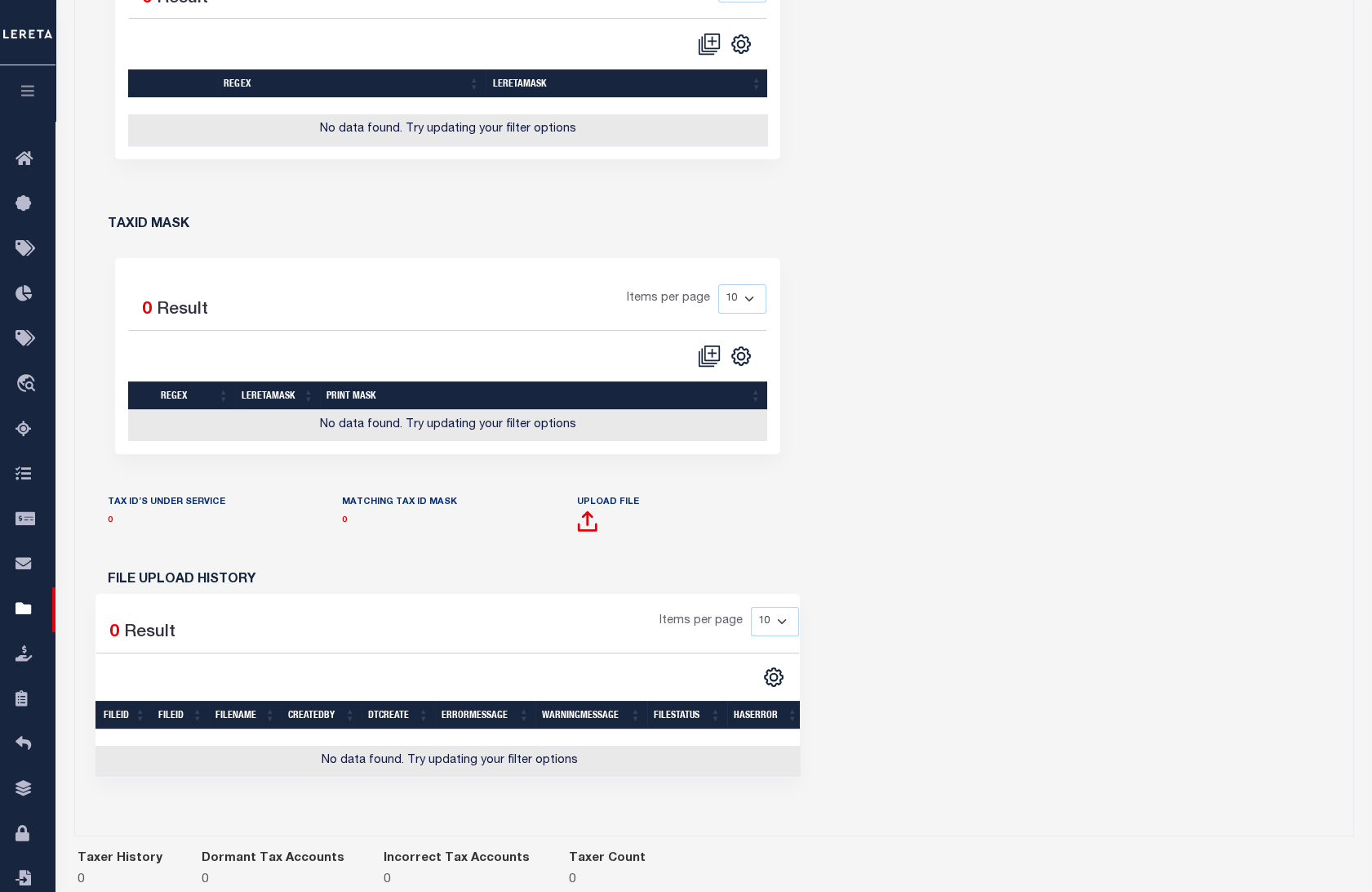
click at [112, 528] on p "0" at bounding box center [213, 520] width 211 height 18
click at [110, 524] on link "0" at bounding box center [110, 520] width 5 height 8
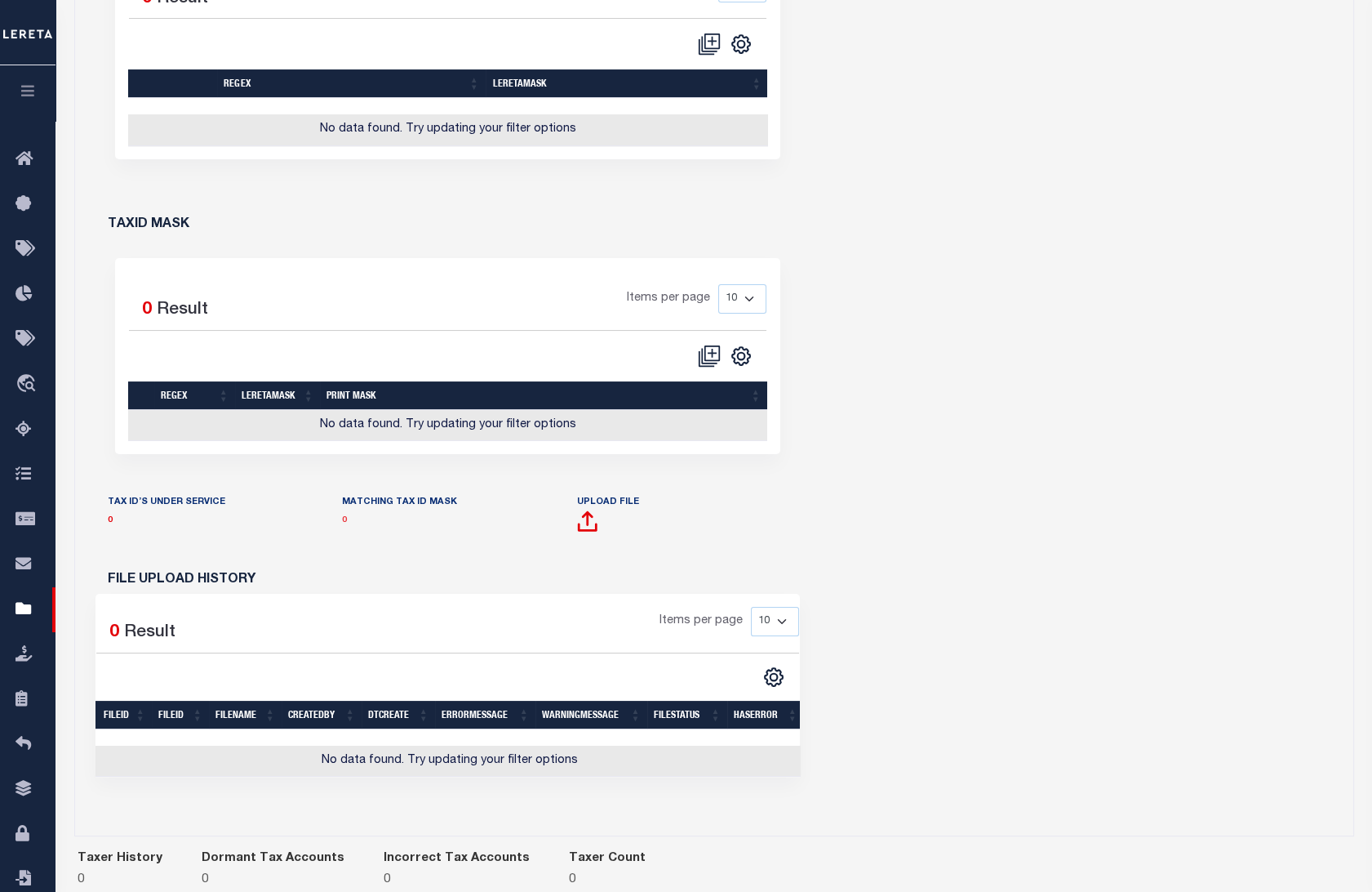
click at [342, 524] on link "0" at bounding box center [344, 520] width 5 height 8
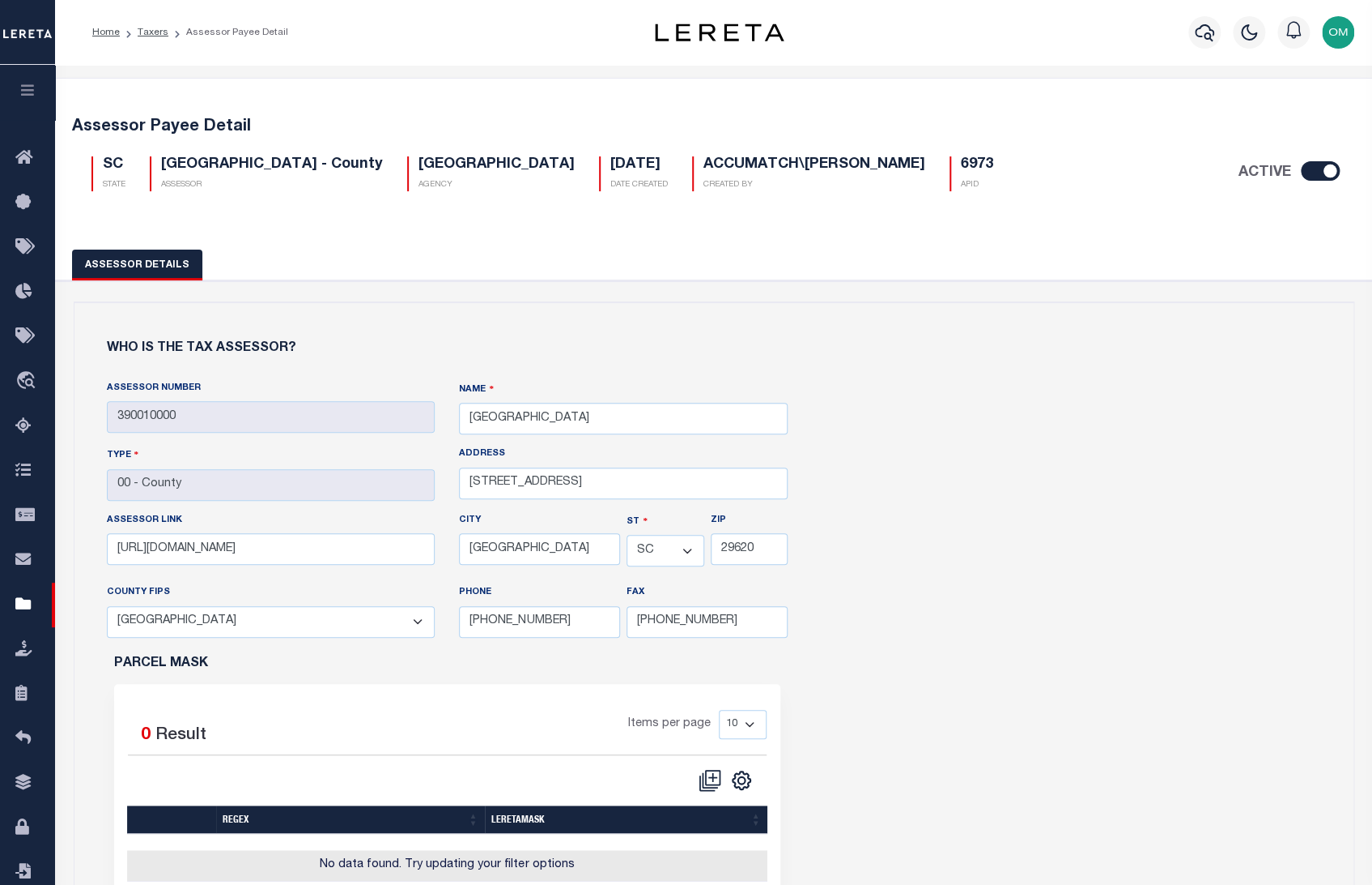
select select
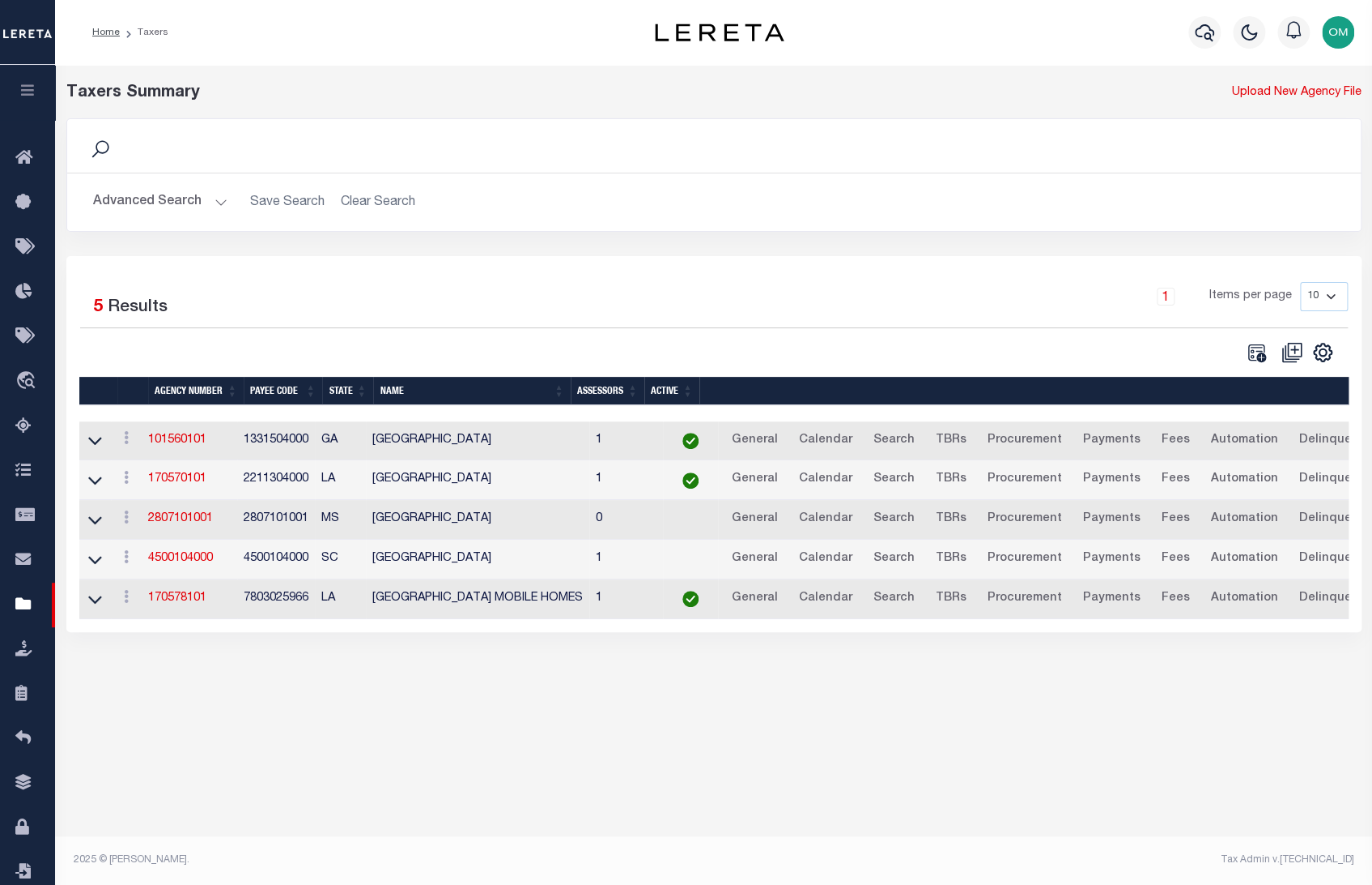
click at [216, 203] on button "Advanced Search" at bounding box center [160, 202] width 134 height 31
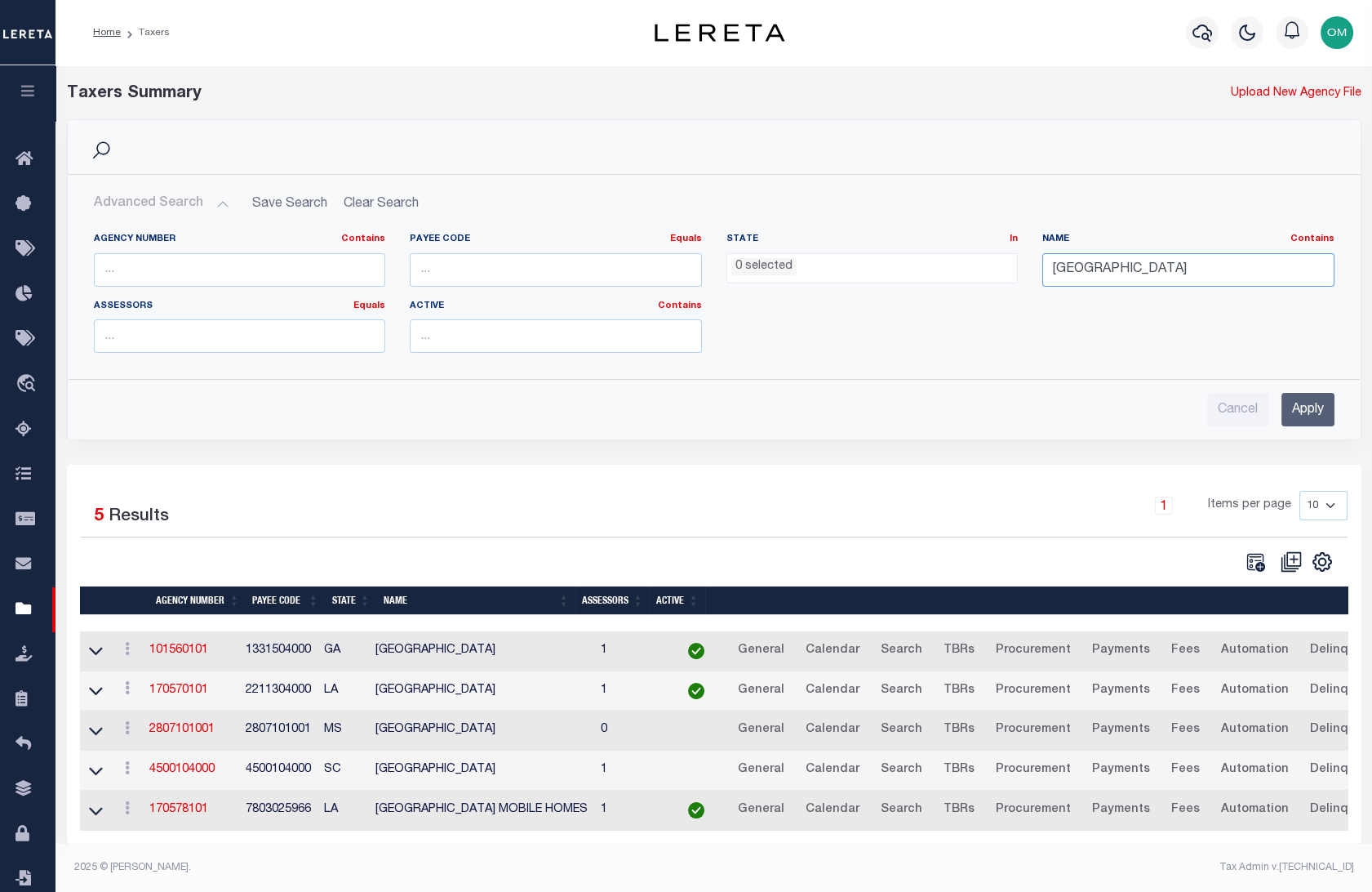
drag, startPoint x: 1234, startPoint y: 265, endPoint x: 953, endPoint y: 290, distance: 282.1
click at [953, 290] on div "Agency Number Contains Contains Is Payee Code Equals Equals Is Not Equal To Is …" at bounding box center [715, 299] width 1265 height 134
click at [1323, 412] on input "Apply" at bounding box center [1308, 409] width 53 height 34
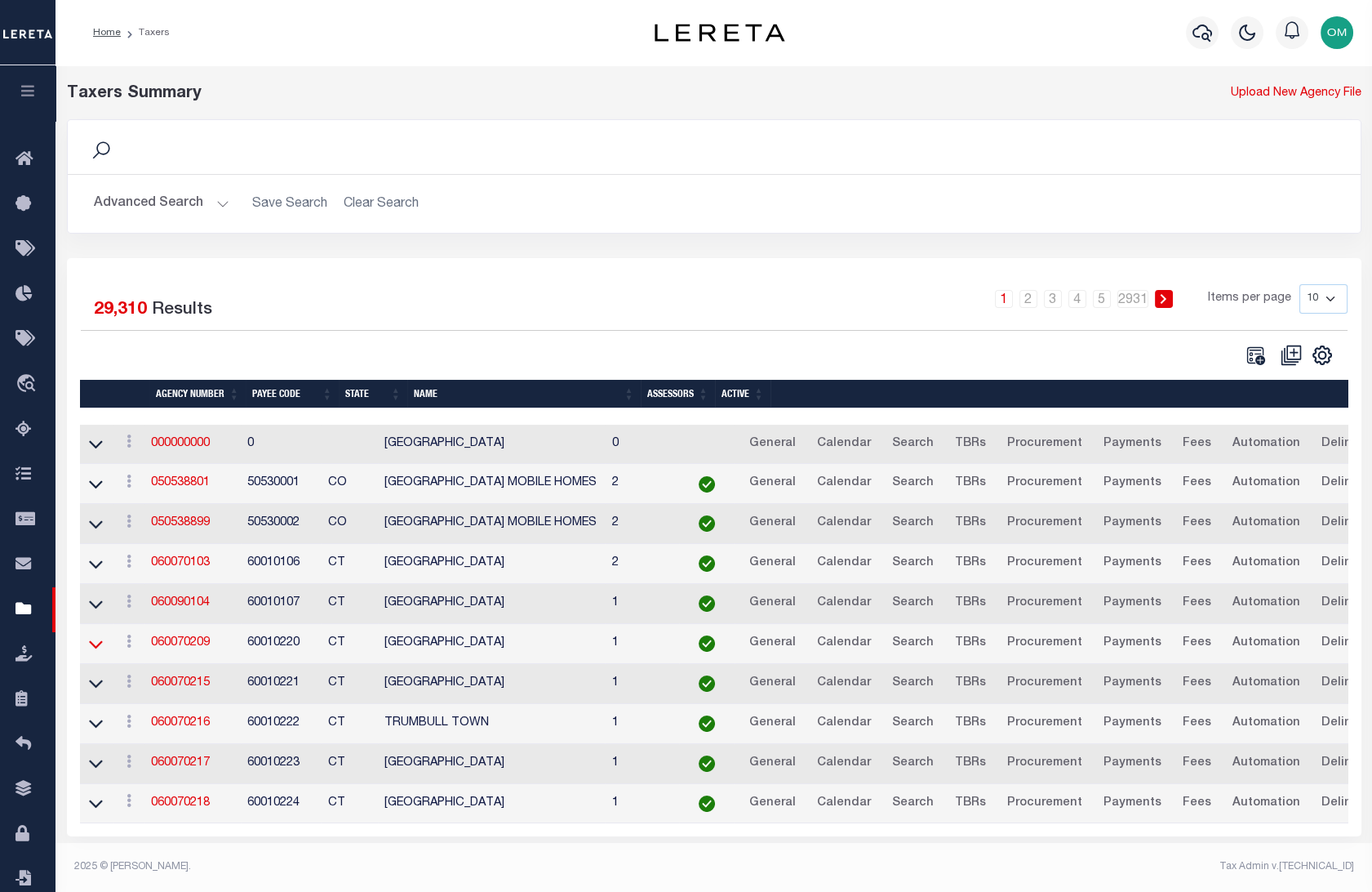
click at [96, 646] on icon at bounding box center [96, 643] width 14 height 17
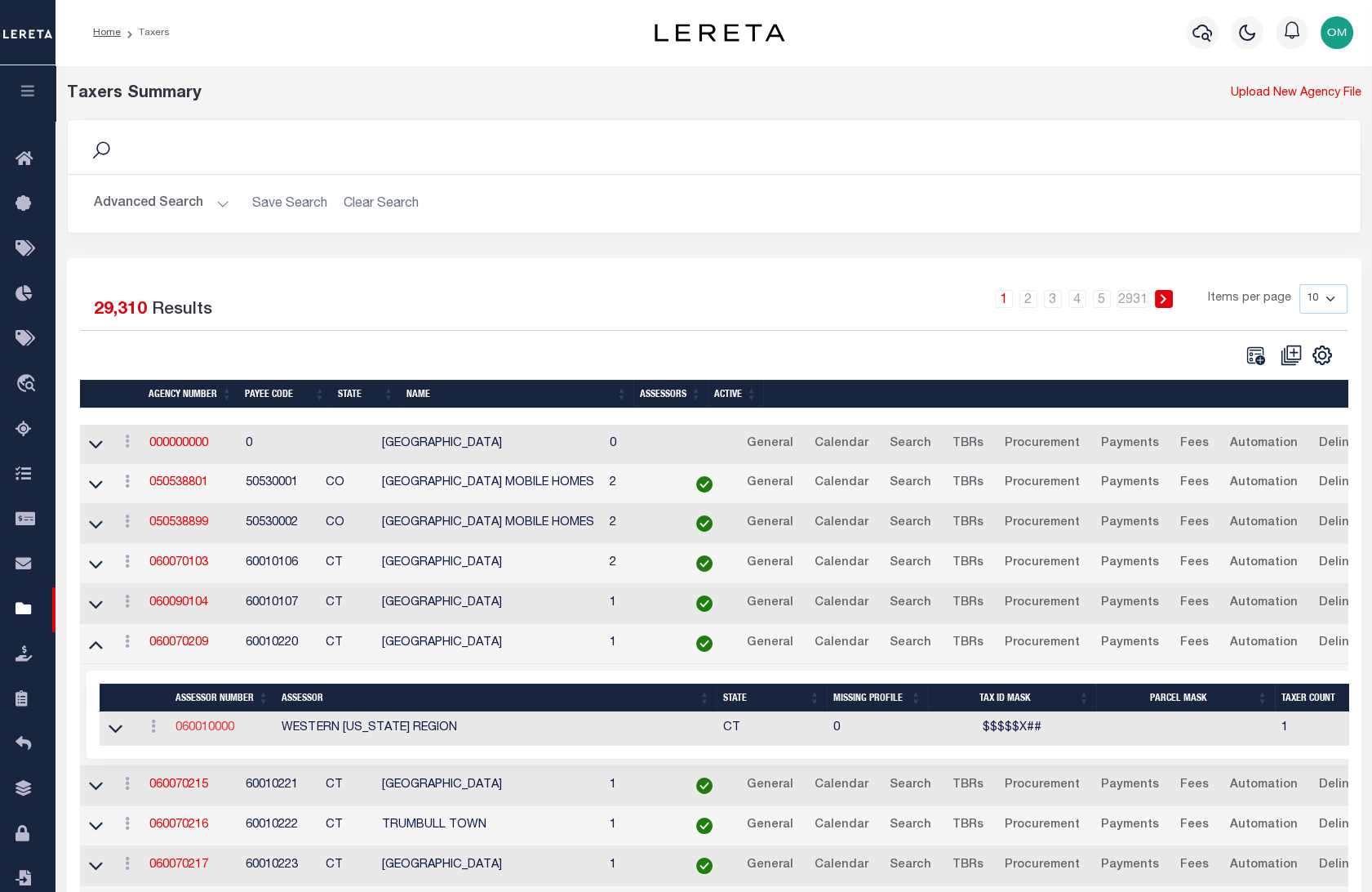
click at [199, 726] on link "060010000" at bounding box center [205, 728] width 58 height 12
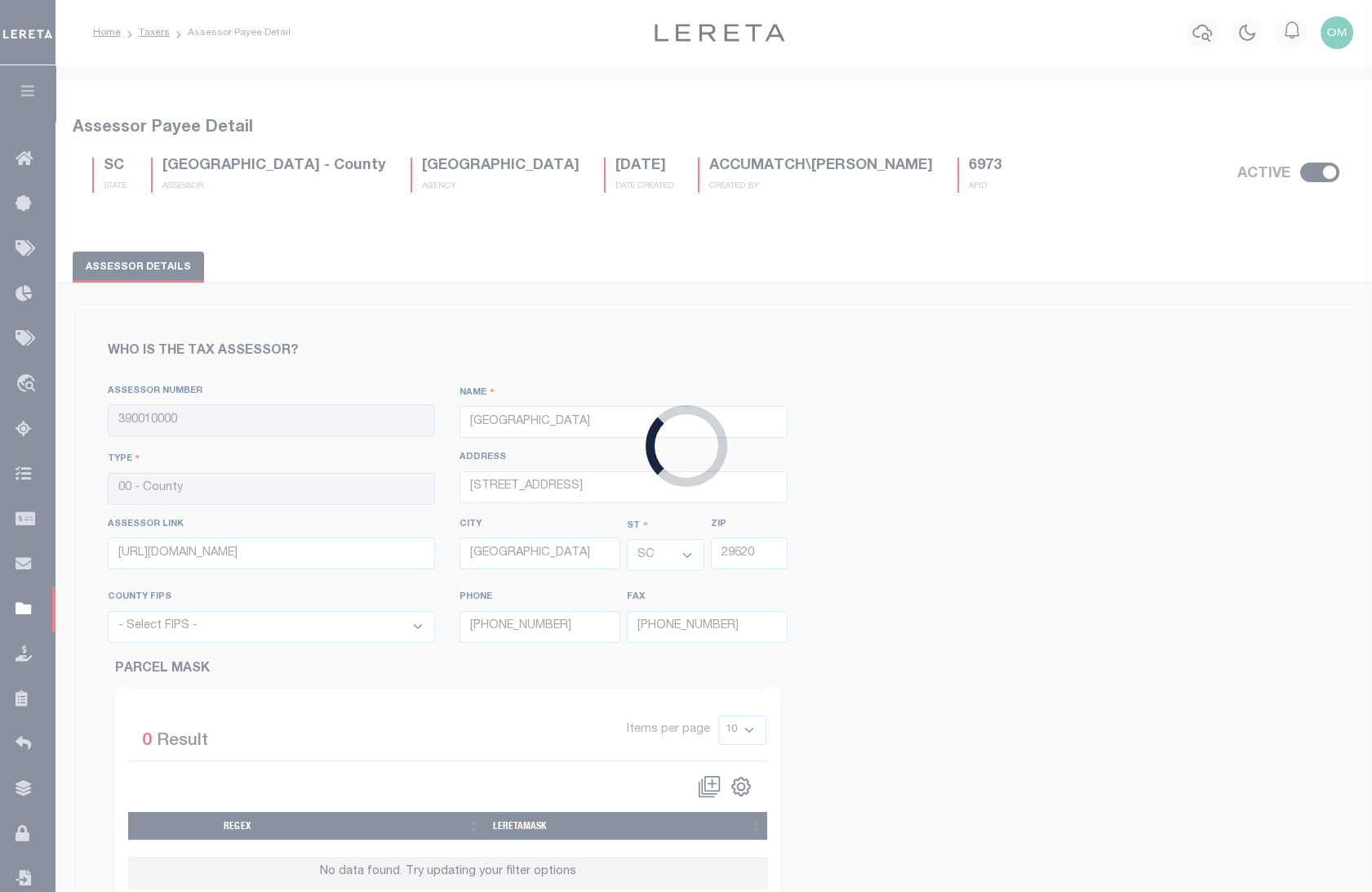
type input "060010000"
type input "WESTERN [US_STATE] REGION"
select select "CT"
select select "9001"
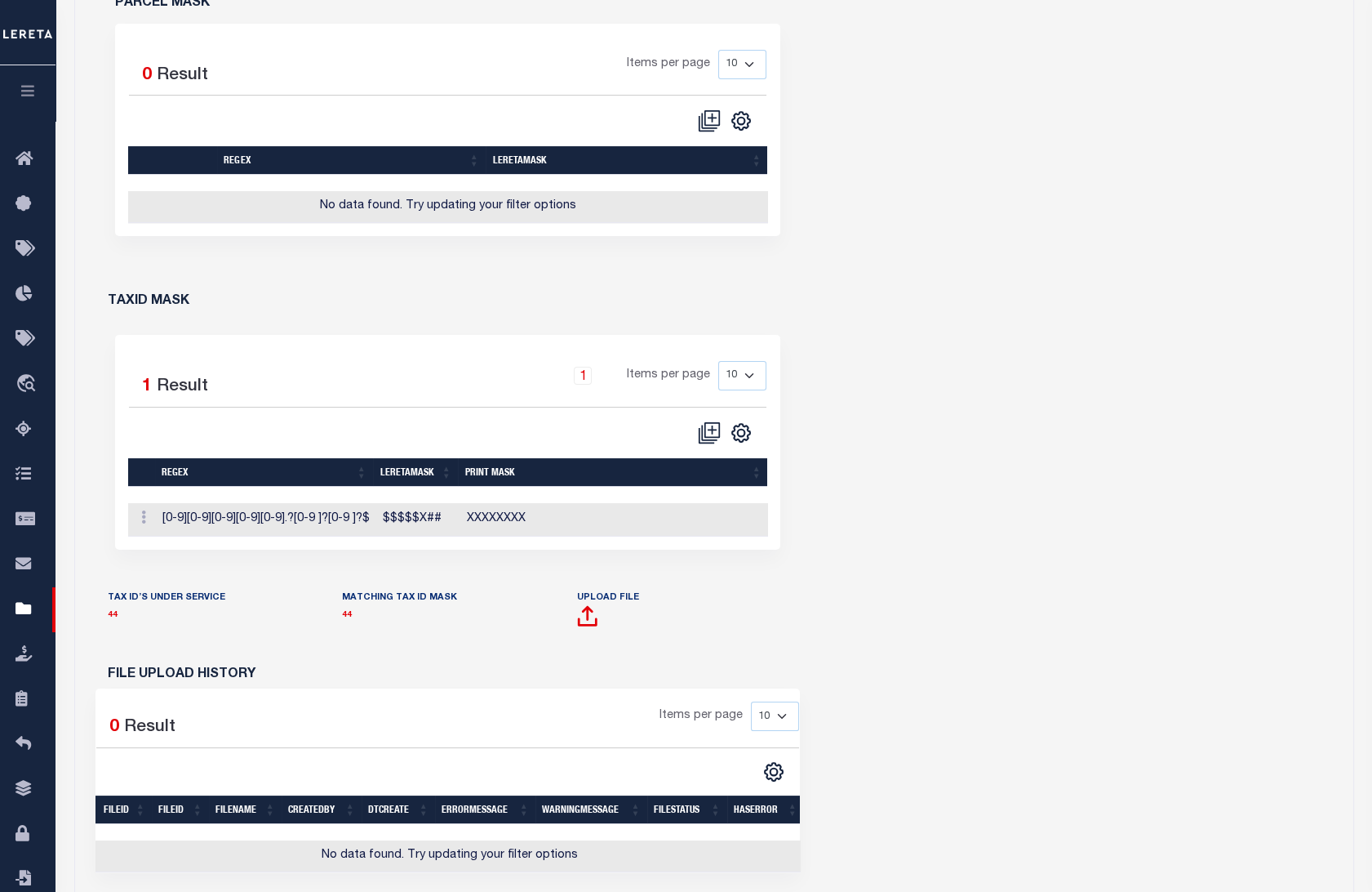
scroll to position [668, 0]
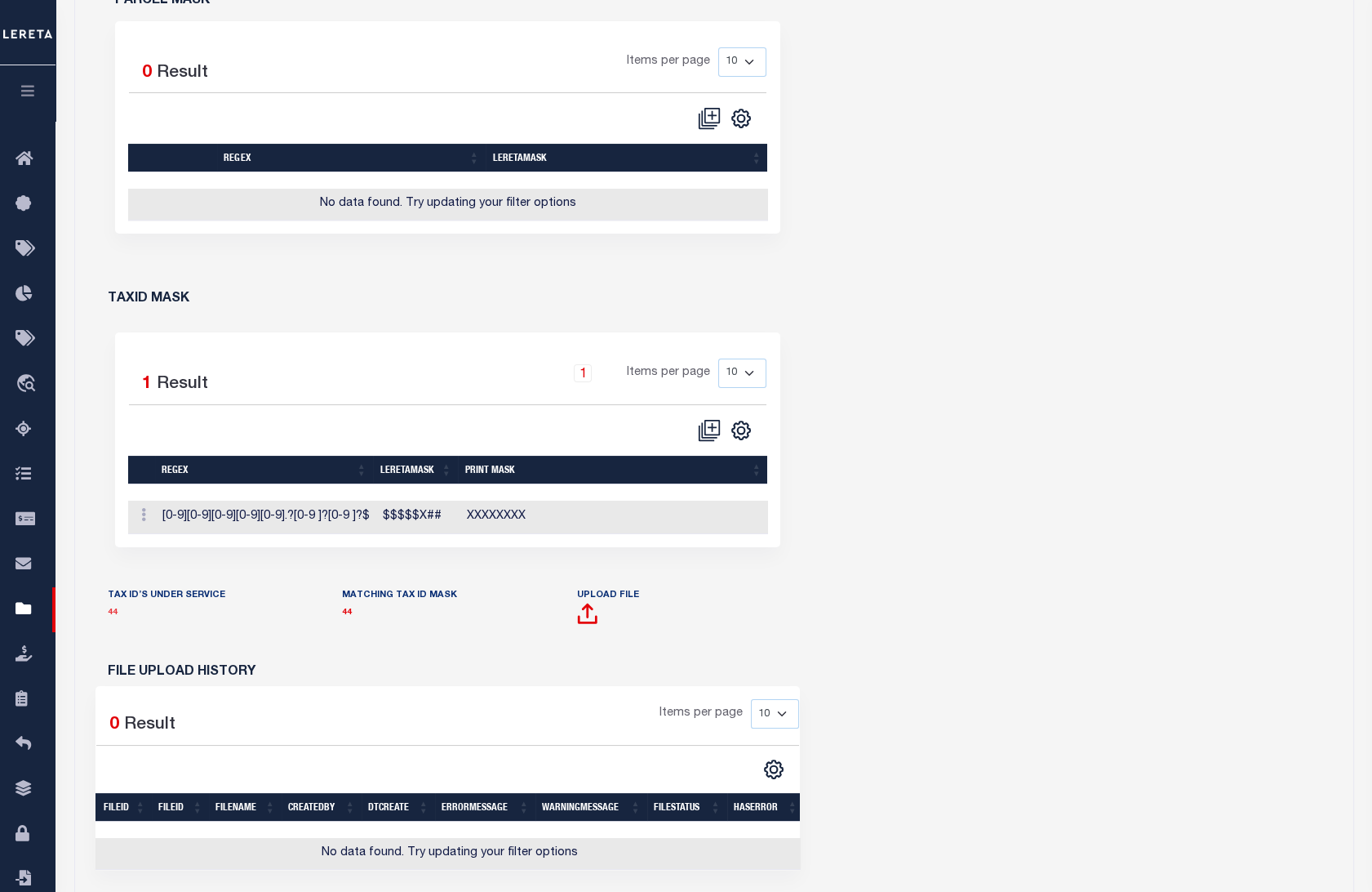
click at [114, 616] on link "44" at bounding box center [113, 612] width 10 height 8
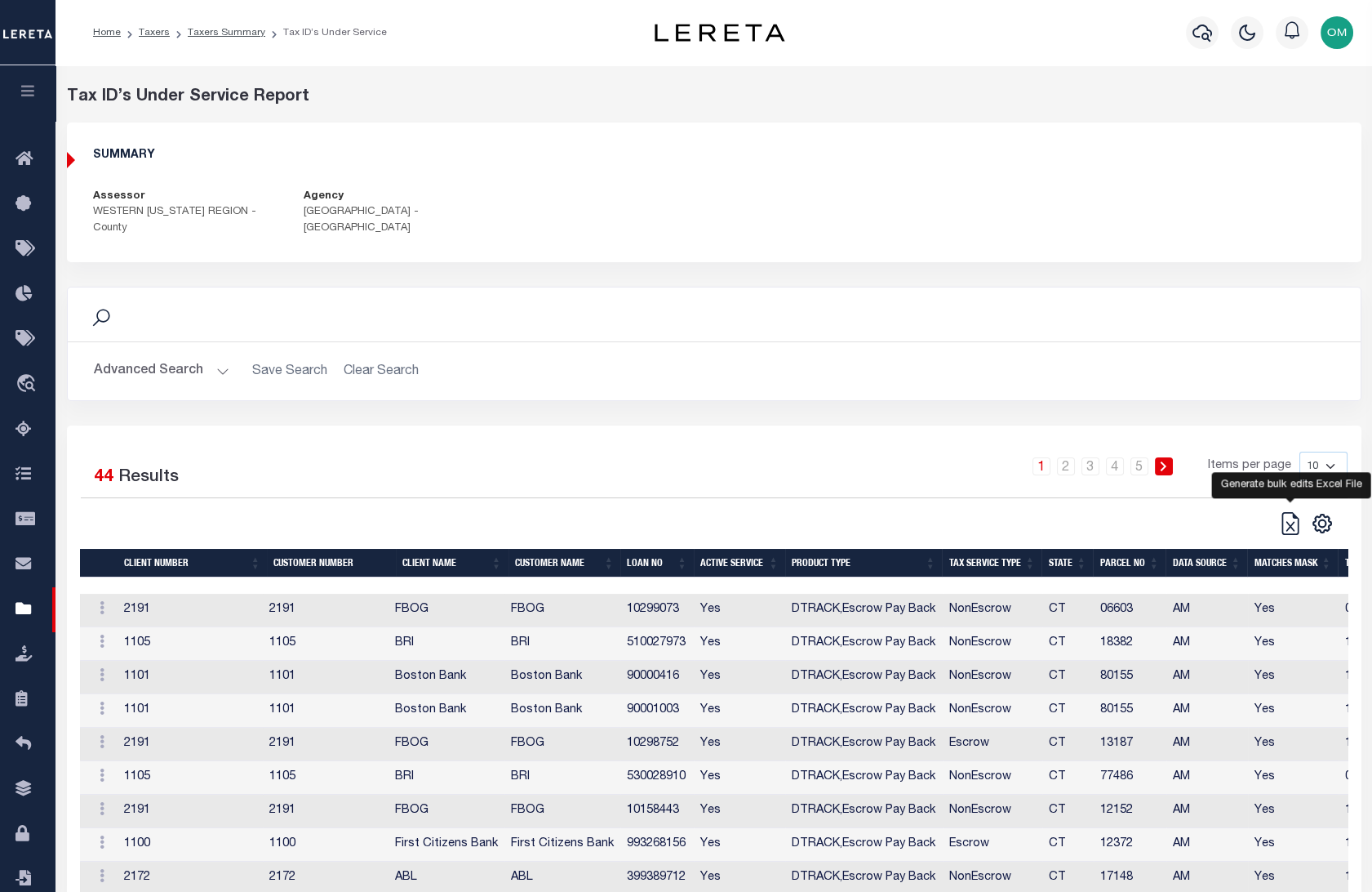
click at [1294, 520] on icon at bounding box center [1290, 523] width 23 height 23
click at [883, 205] on div "SUMMARY Assessor WESTERN CONNECTICUT REGION - County Agency FAIRFIELD TOWN - To…" at bounding box center [715, 192] width 1293 height 114
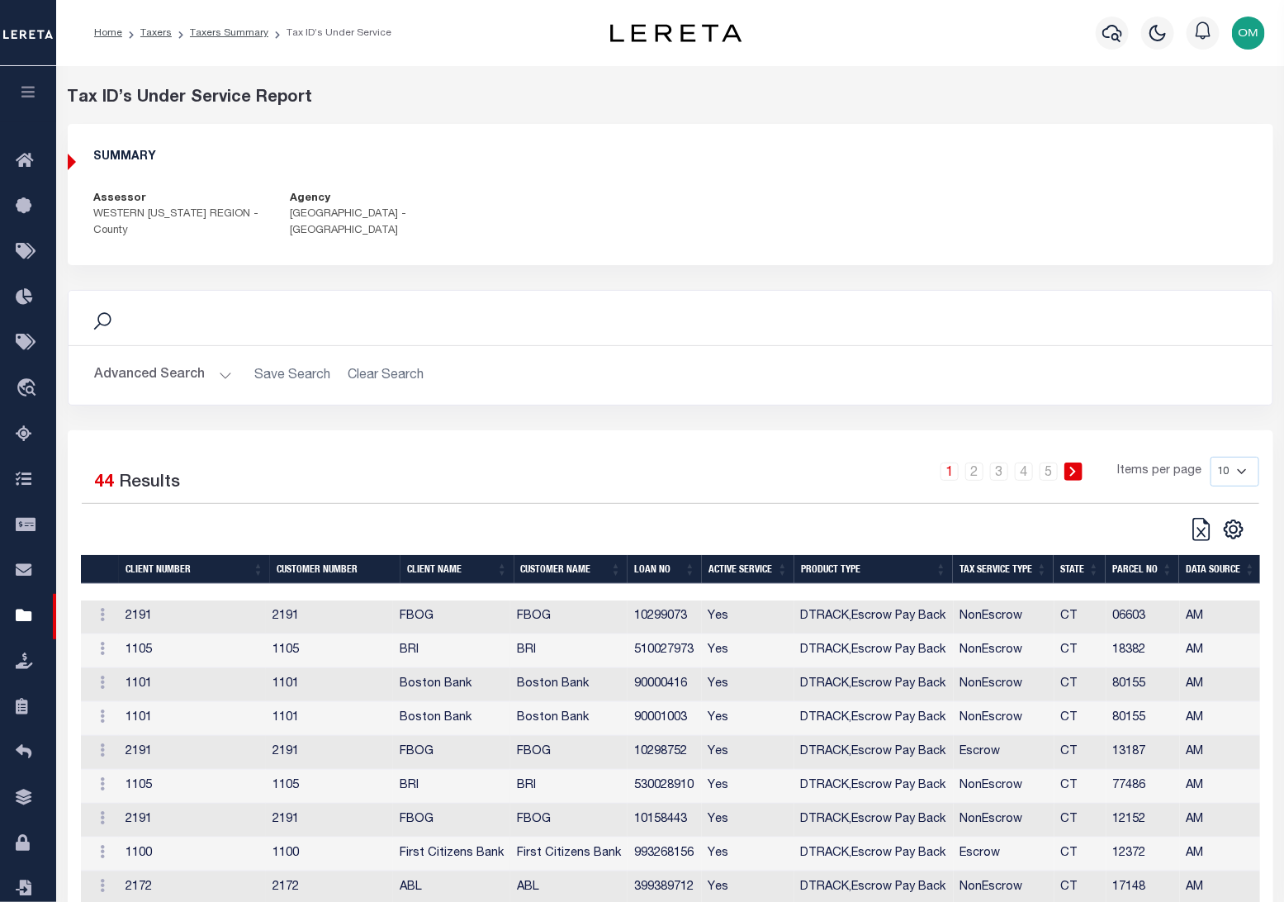
click at [845, 117] on div "Tax ID’s Under Service Report SUMMARY Assessor WESTERN CONNECTICUT REGION - Cou…" at bounding box center [670, 188] width 1230 height 204
click at [22, 83] on button "button" at bounding box center [28, 94] width 56 height 56
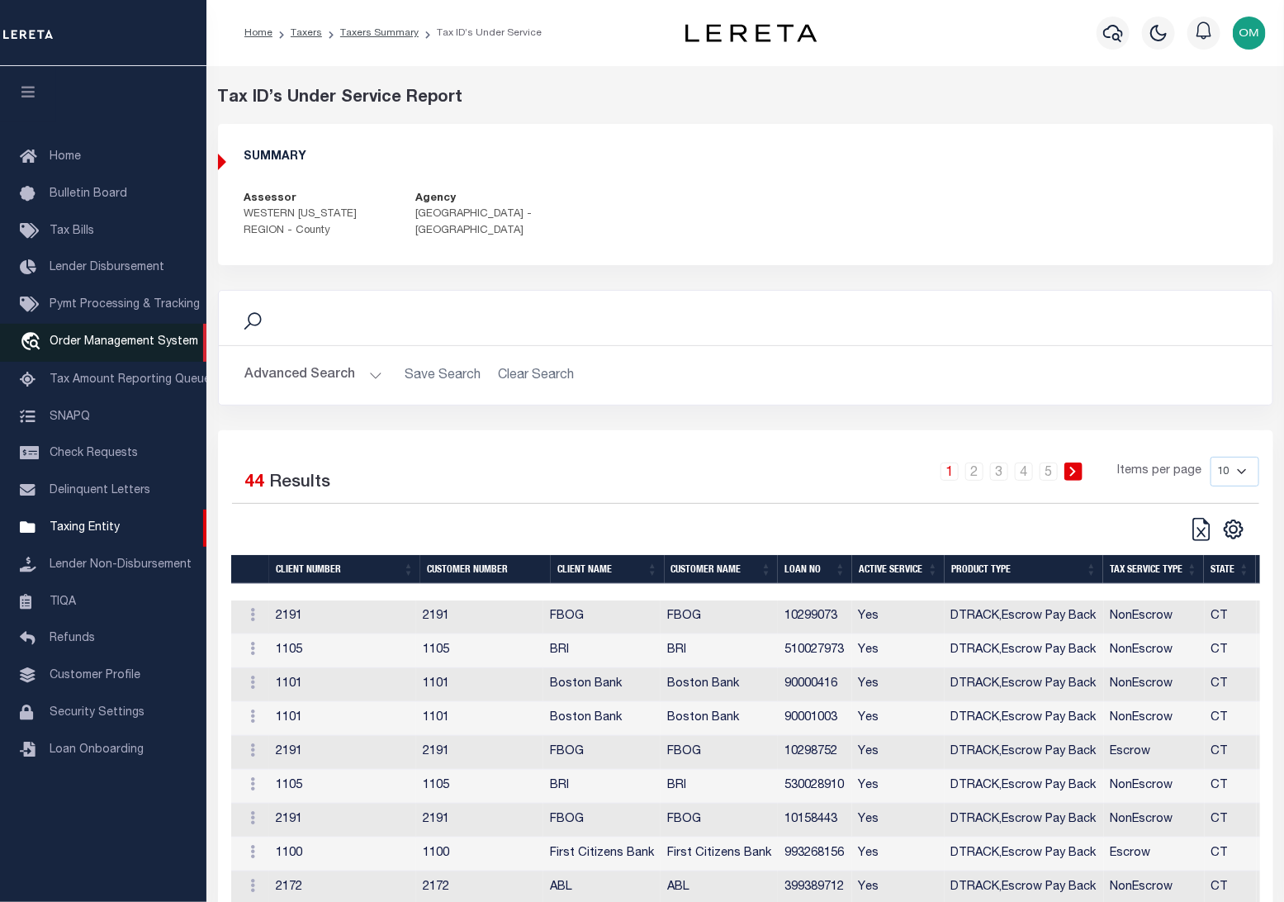
click at [121, 340] on span "Order Management System" at bounding box center [124, 342] width 149 height 12
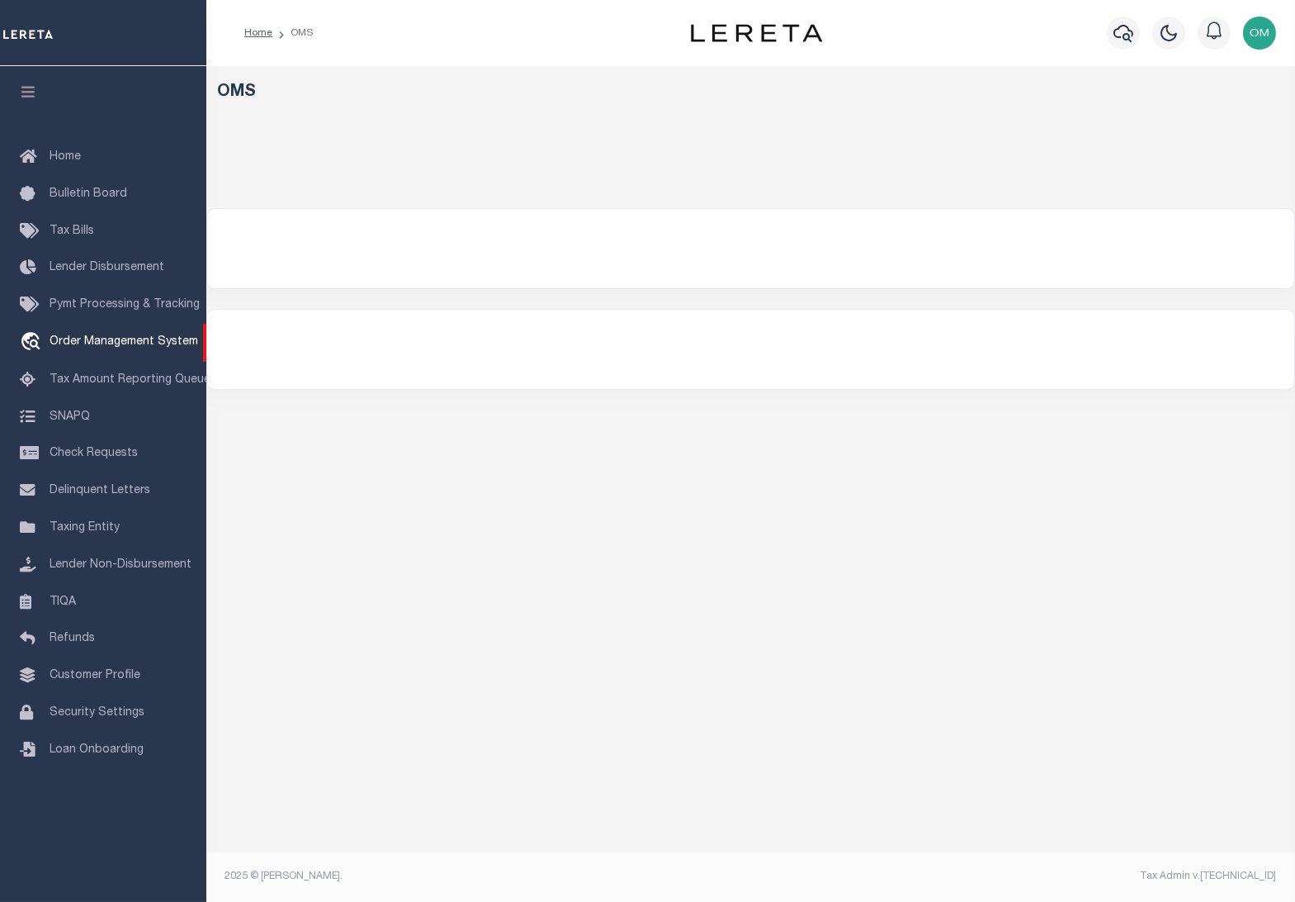
select select "200"
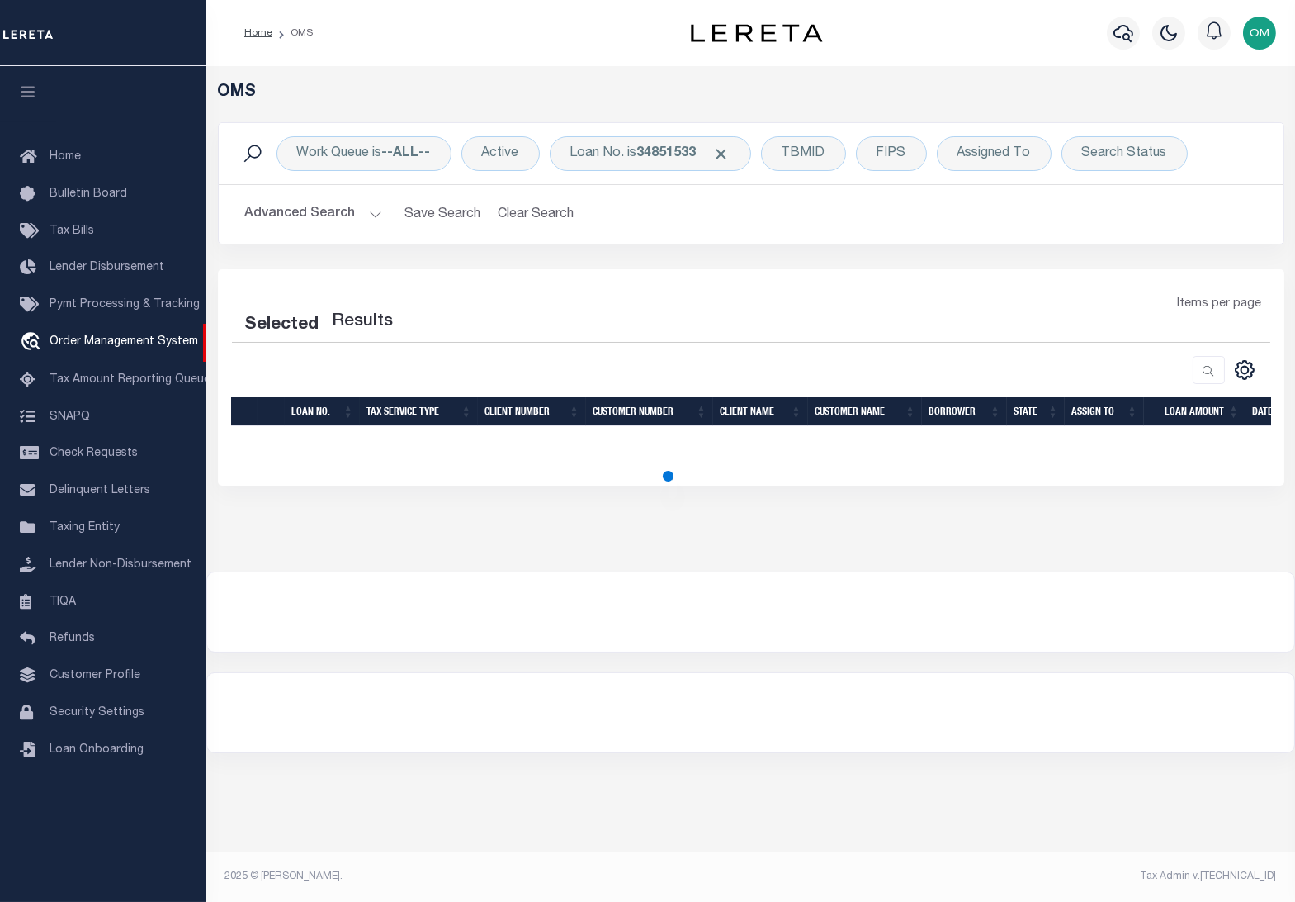
select select "200"
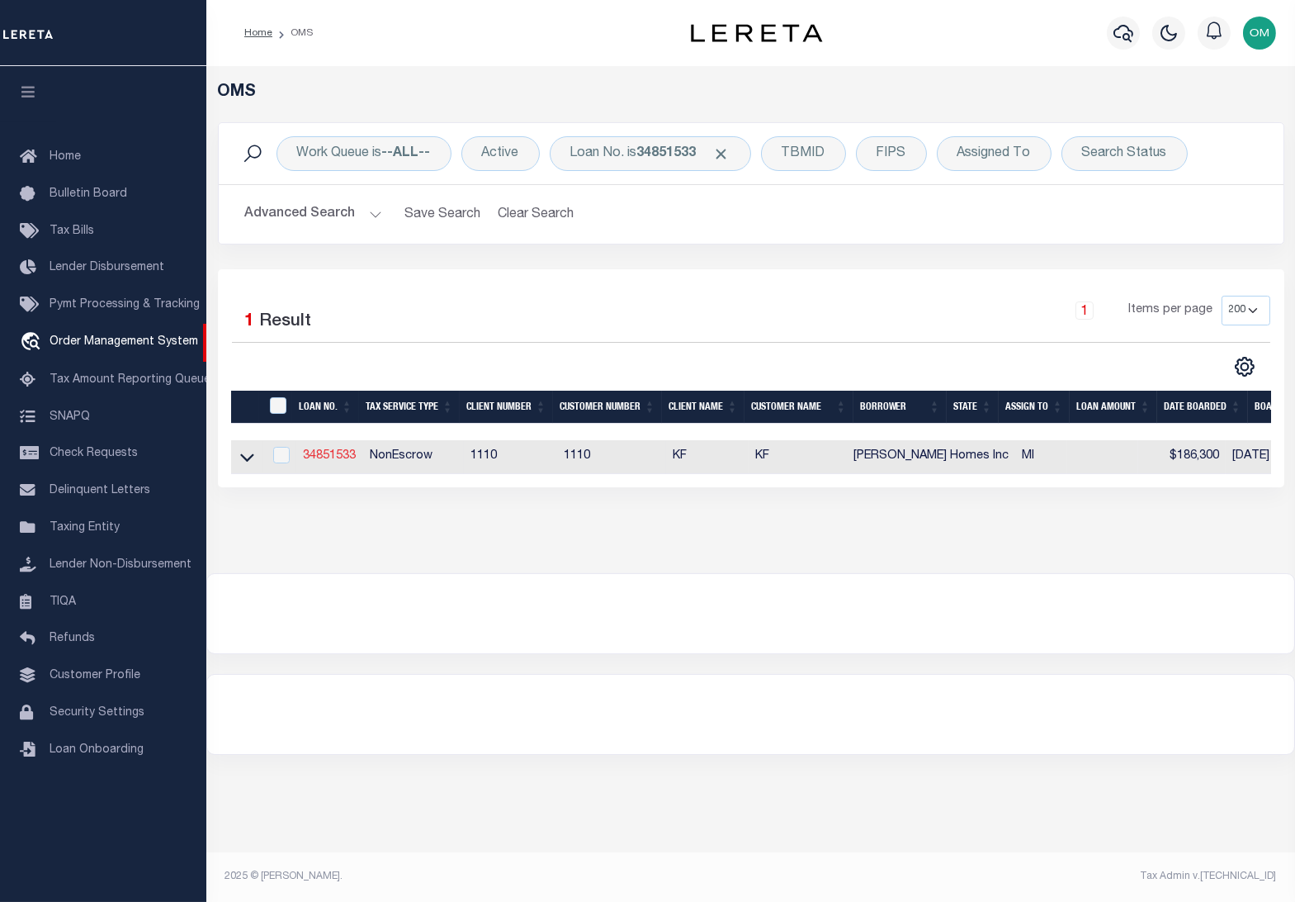
click at [334, 457] on link "34851533" at bounding box center [329, 456] width 53 height 12
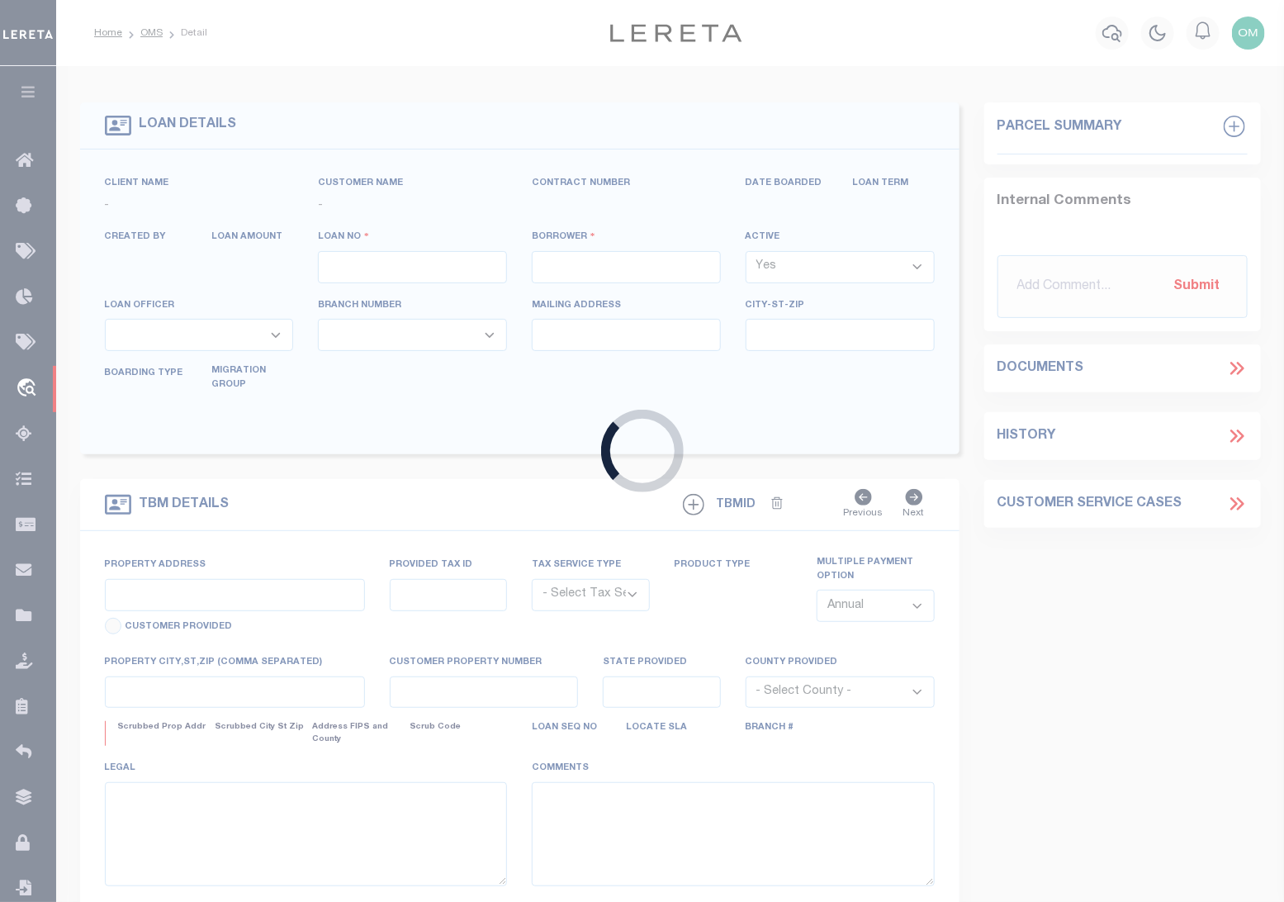
type input "34851533"
type input "[PERSON_NAME] Homes Inc"
select select
select select "10"
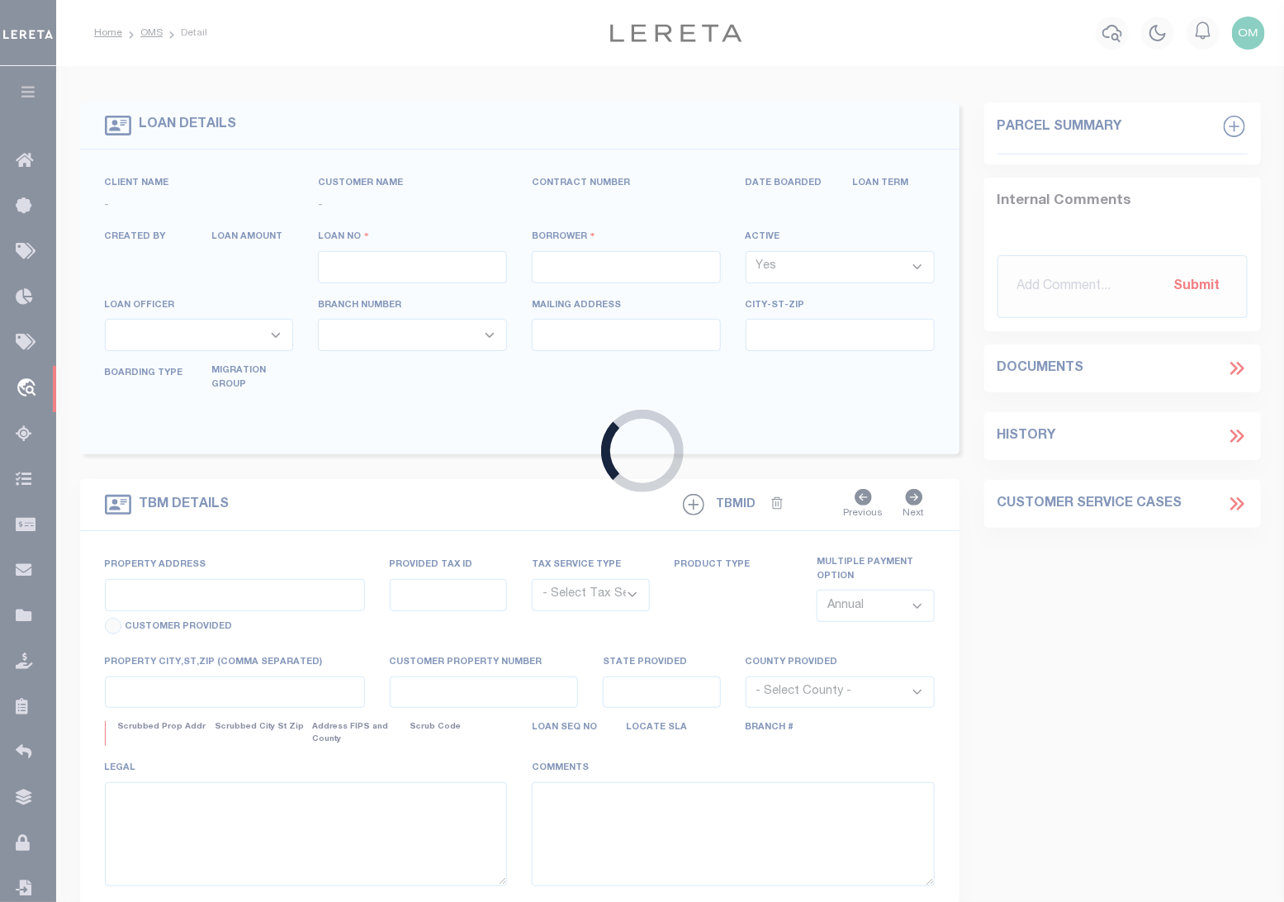
select select "NonEscrow"
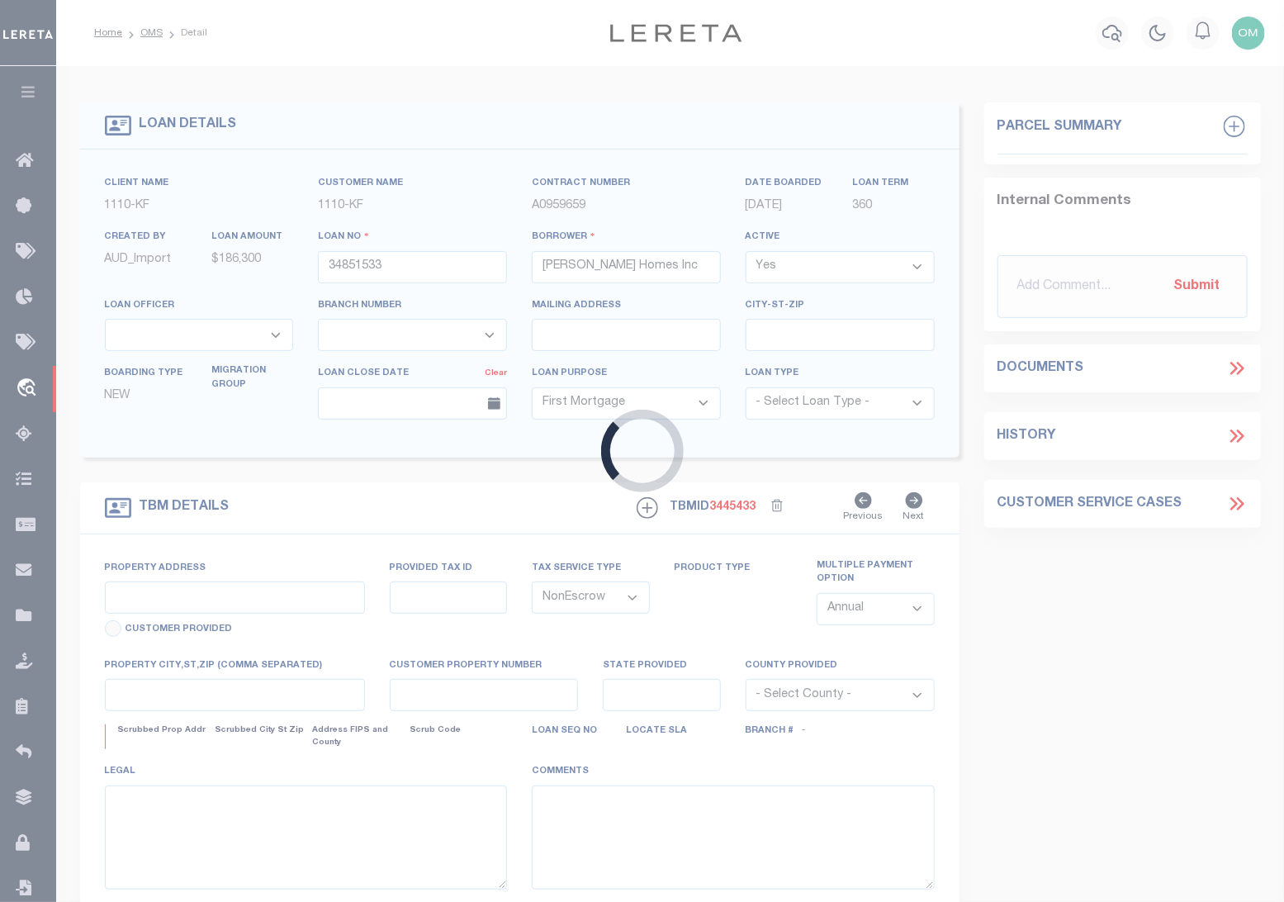
select select "3485"
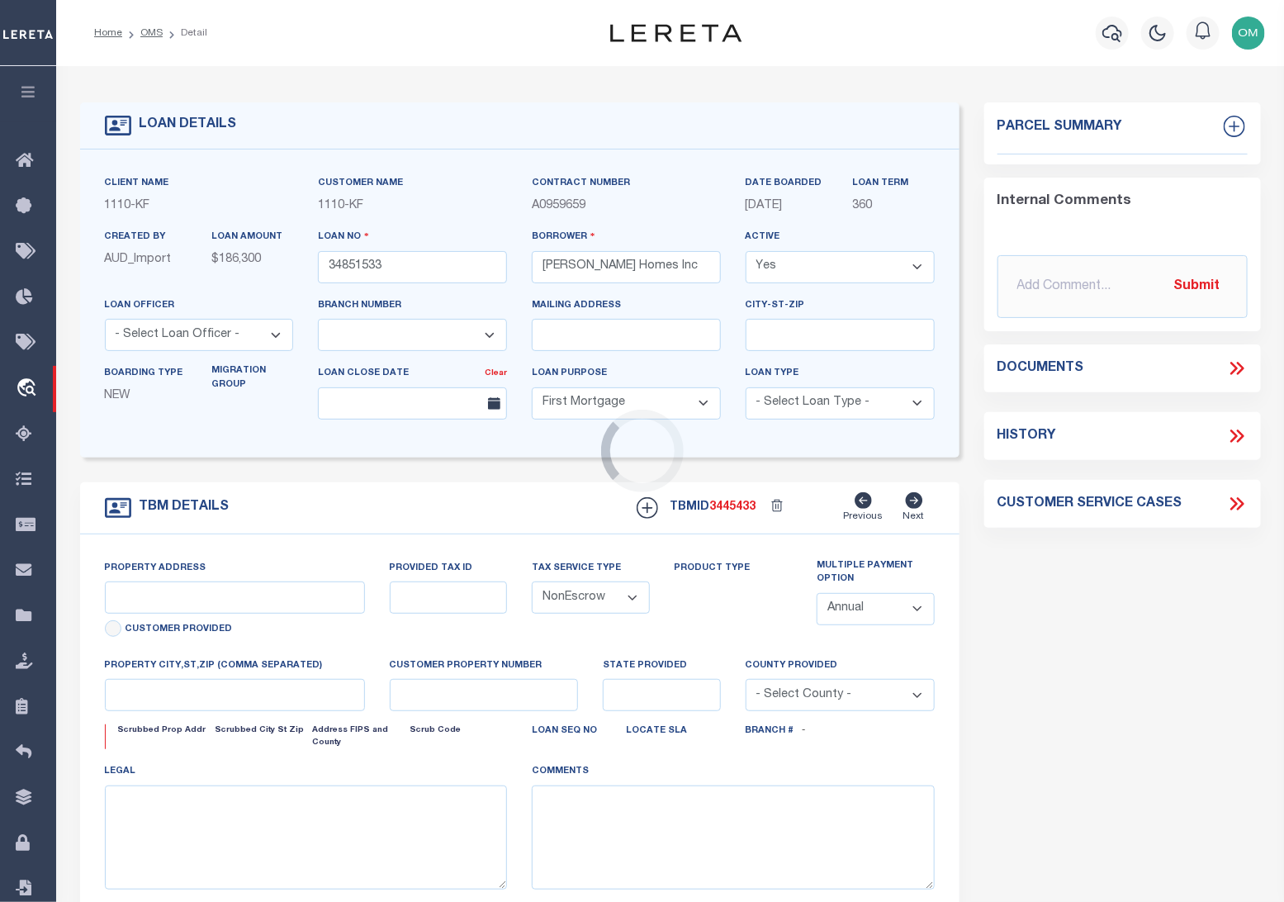
type input "[STREET_ADDRESS][PERSON_NAME]"
type input "10002288"
type input "DETROIT MI 48206"
type input "MI"
select select
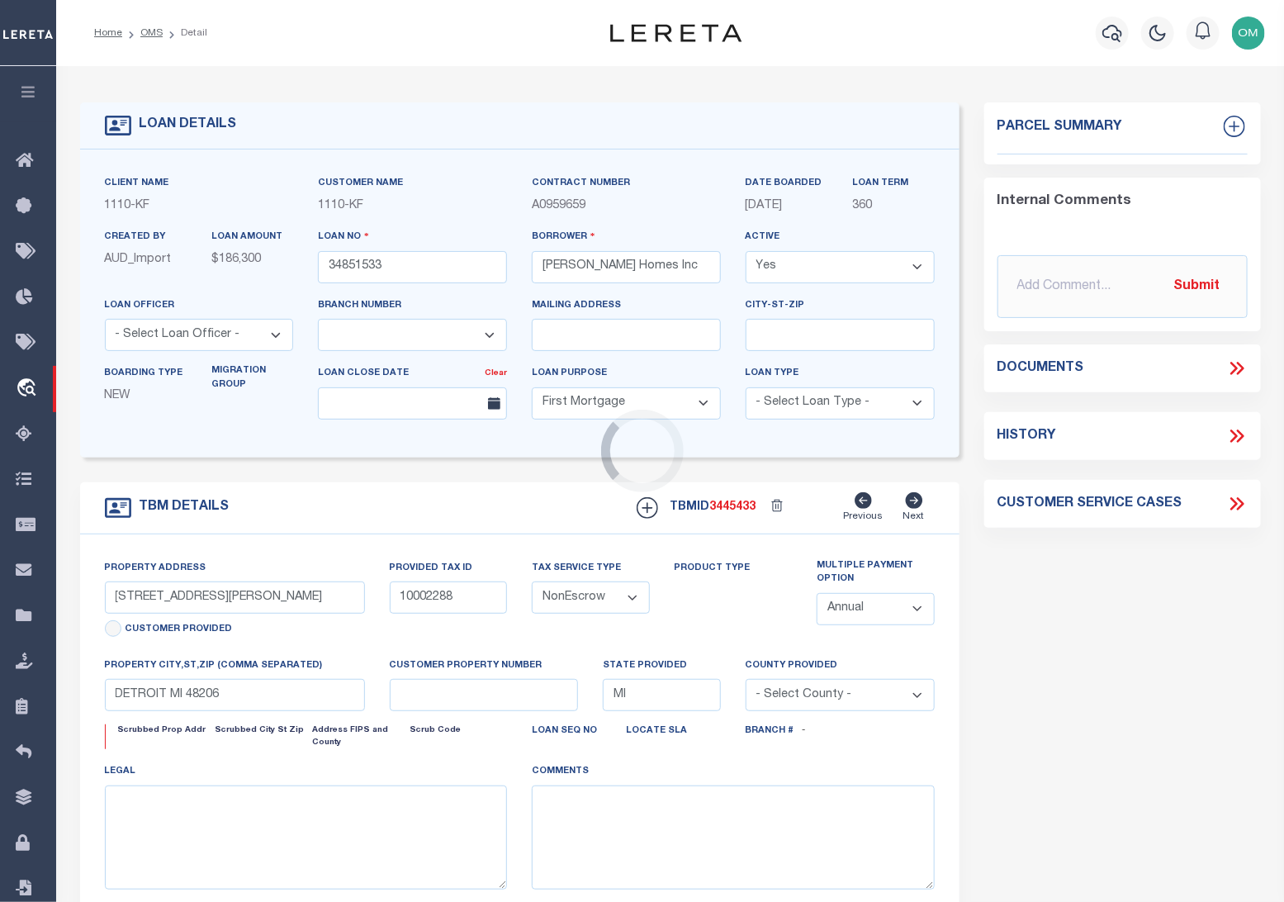
select select "2"
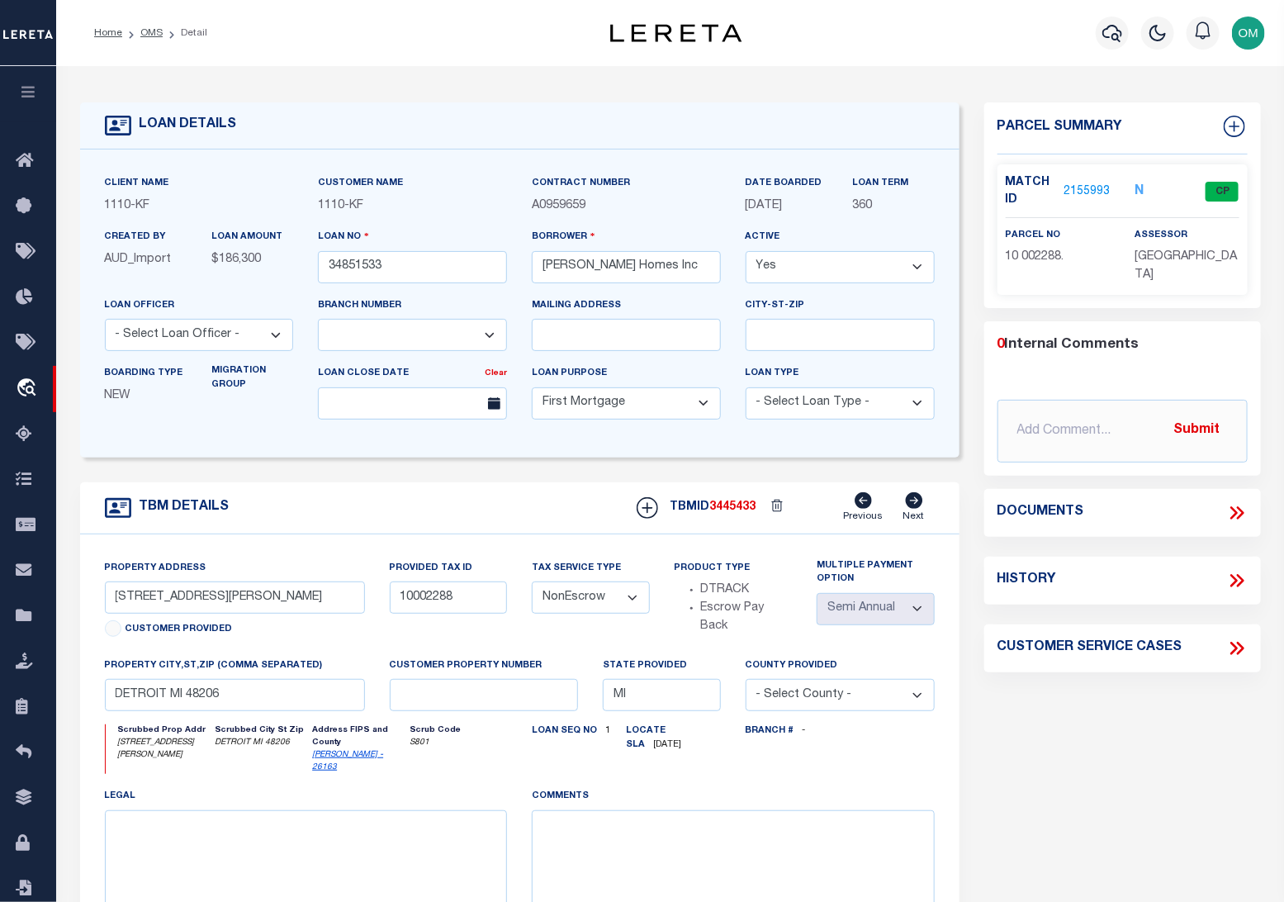
click at [1101, 187] on link "2155993" at bounding box center [1086, 191] width 46 height 17
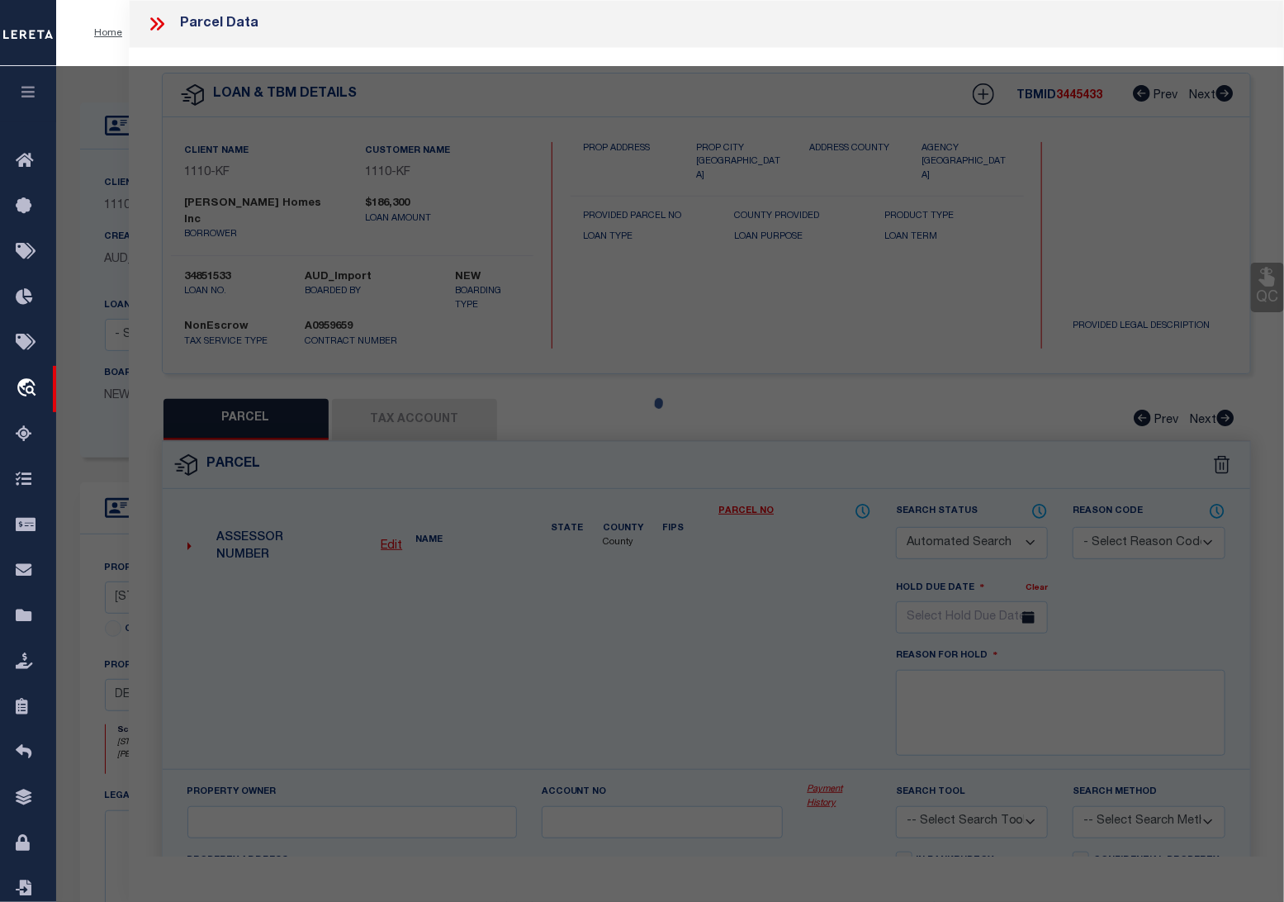
checkbox input "false"
select select "CP"
type input "IVEY HOMES INC"
select select "ATL"
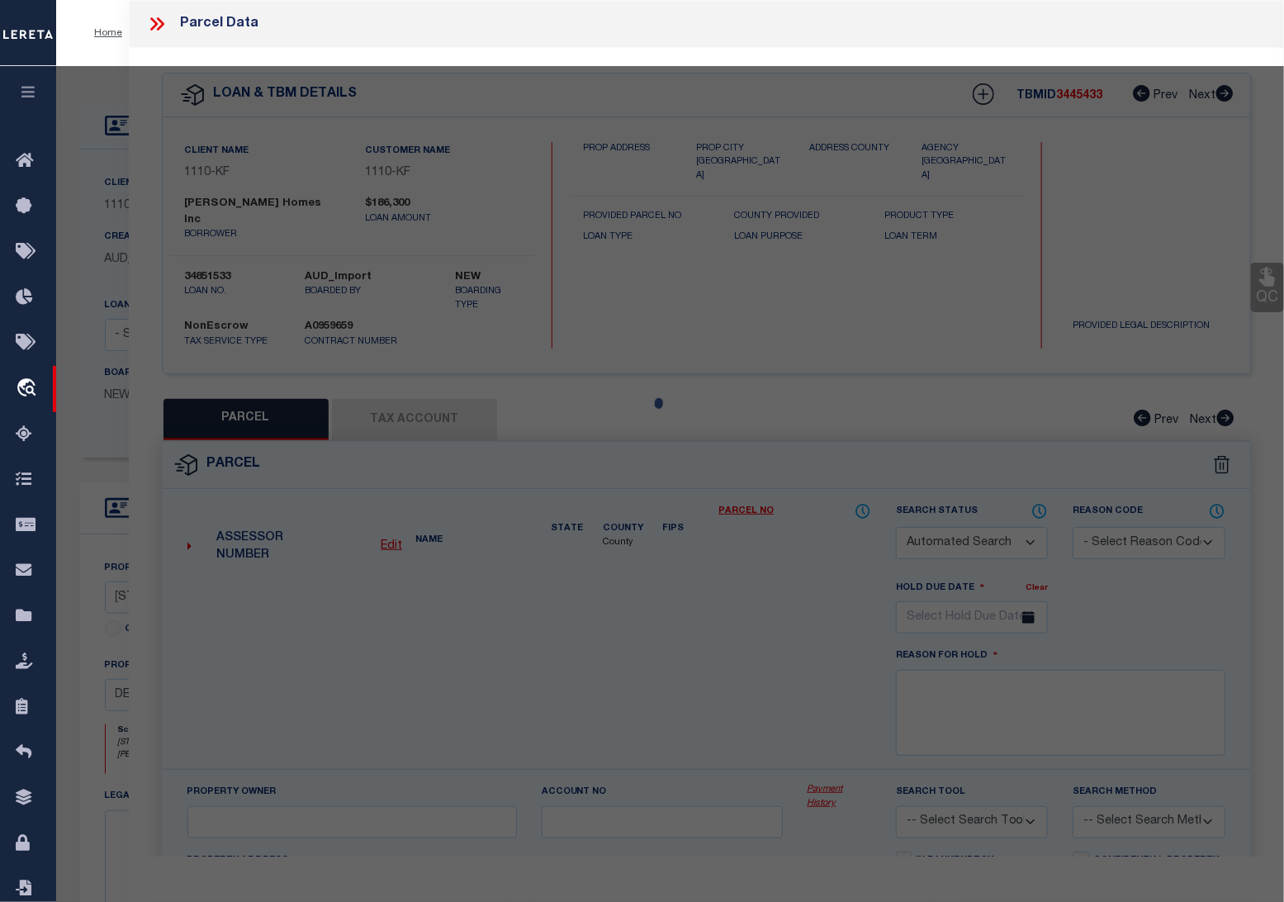
select select "ADD"
type input "2517 TAYLOR ST"
type input "DETROIT, MI 48206"
type textarea "S [PERSON_NAME] 135 [PERSON_NAME] FARM SUB L32 P39-40 PLATS, W C R 10/99 35 X 1…"
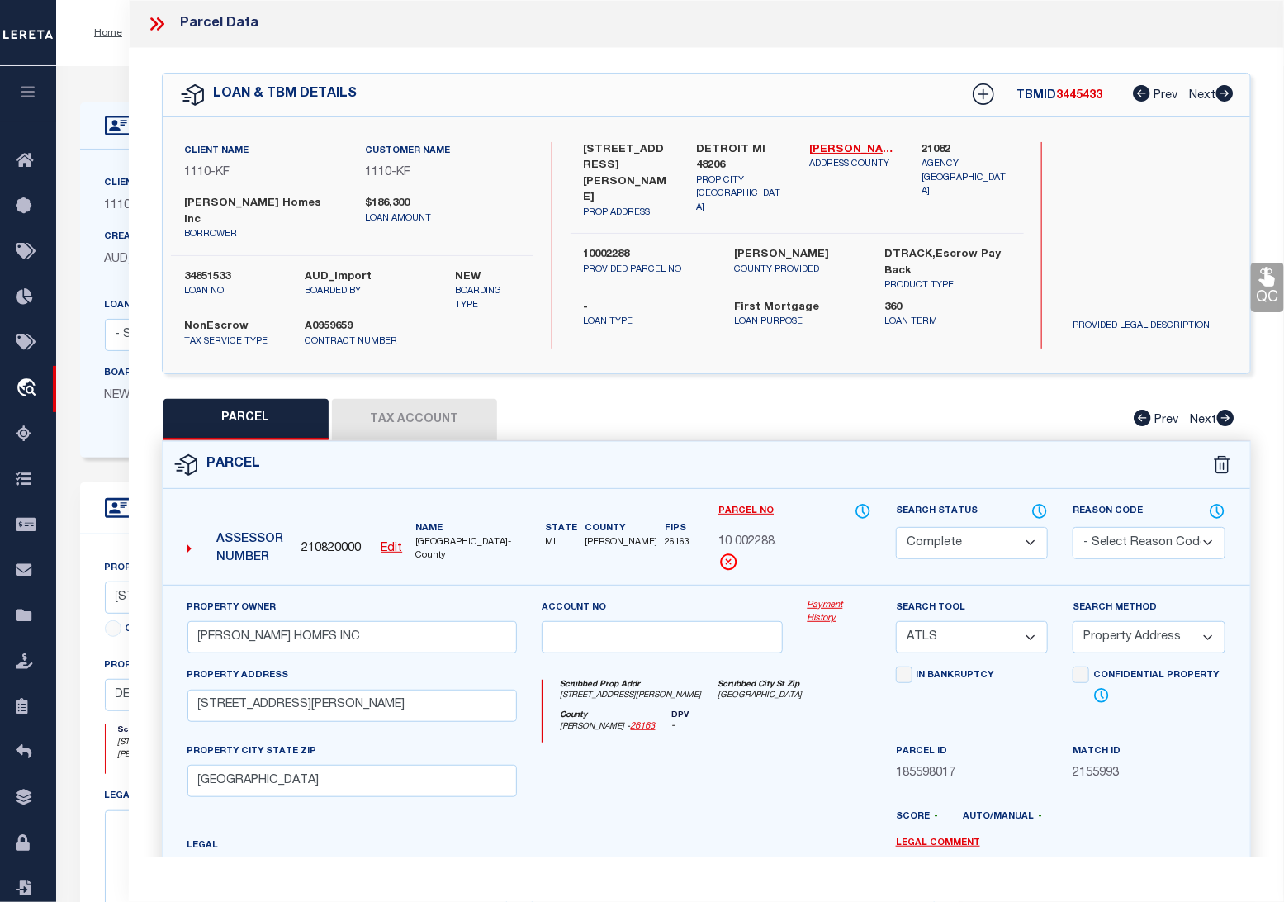
click at [830, 604] on link "Payment History" at bounding box center [839, 612] width 64 height 27
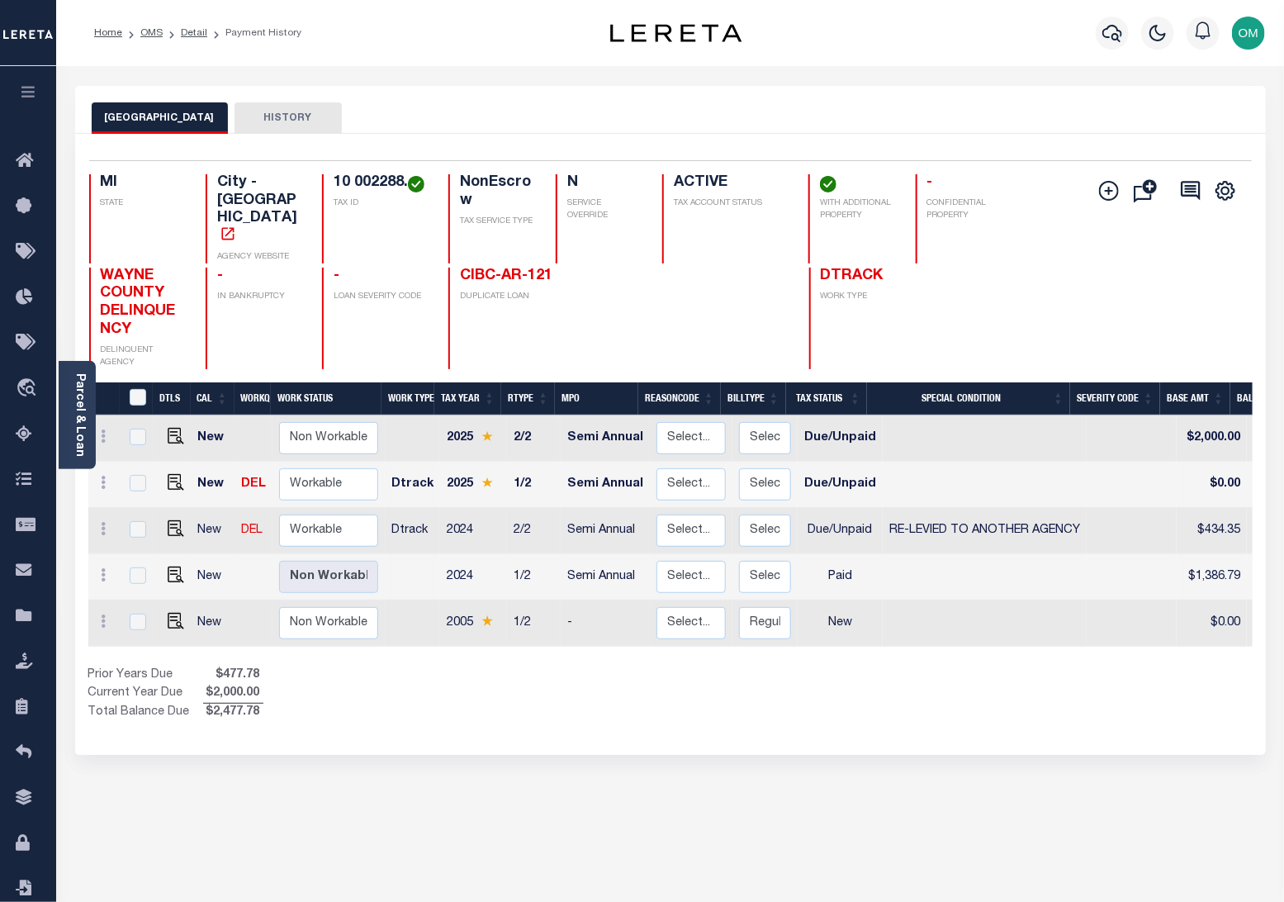
click at [284, 114] on button "HISTORY" at bounding box center [287, 117] width 107 height 31
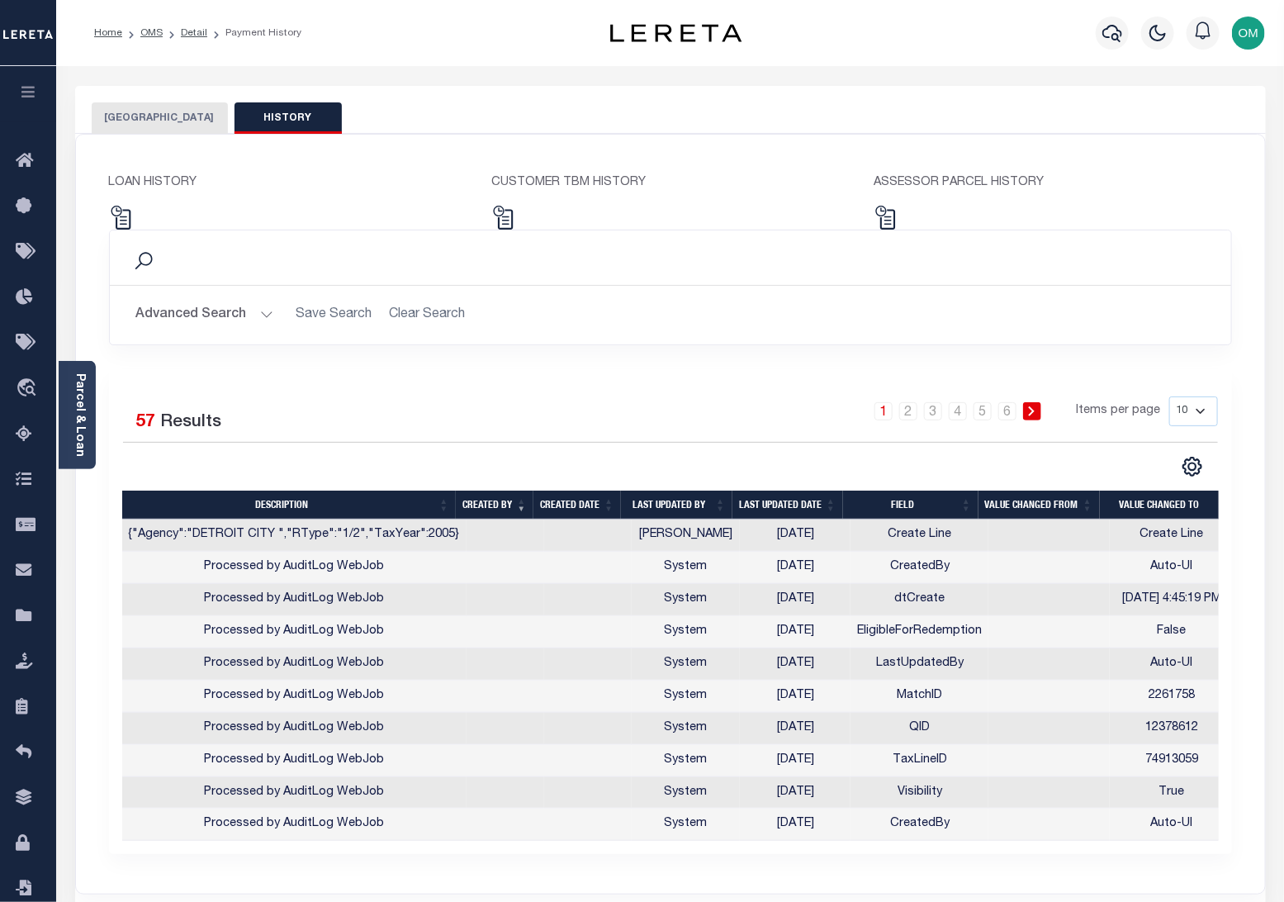
click at [164, 111] on button "[GEOGRAPHIC_DATA]" at bounding box center [160, 117] width 136 height 31
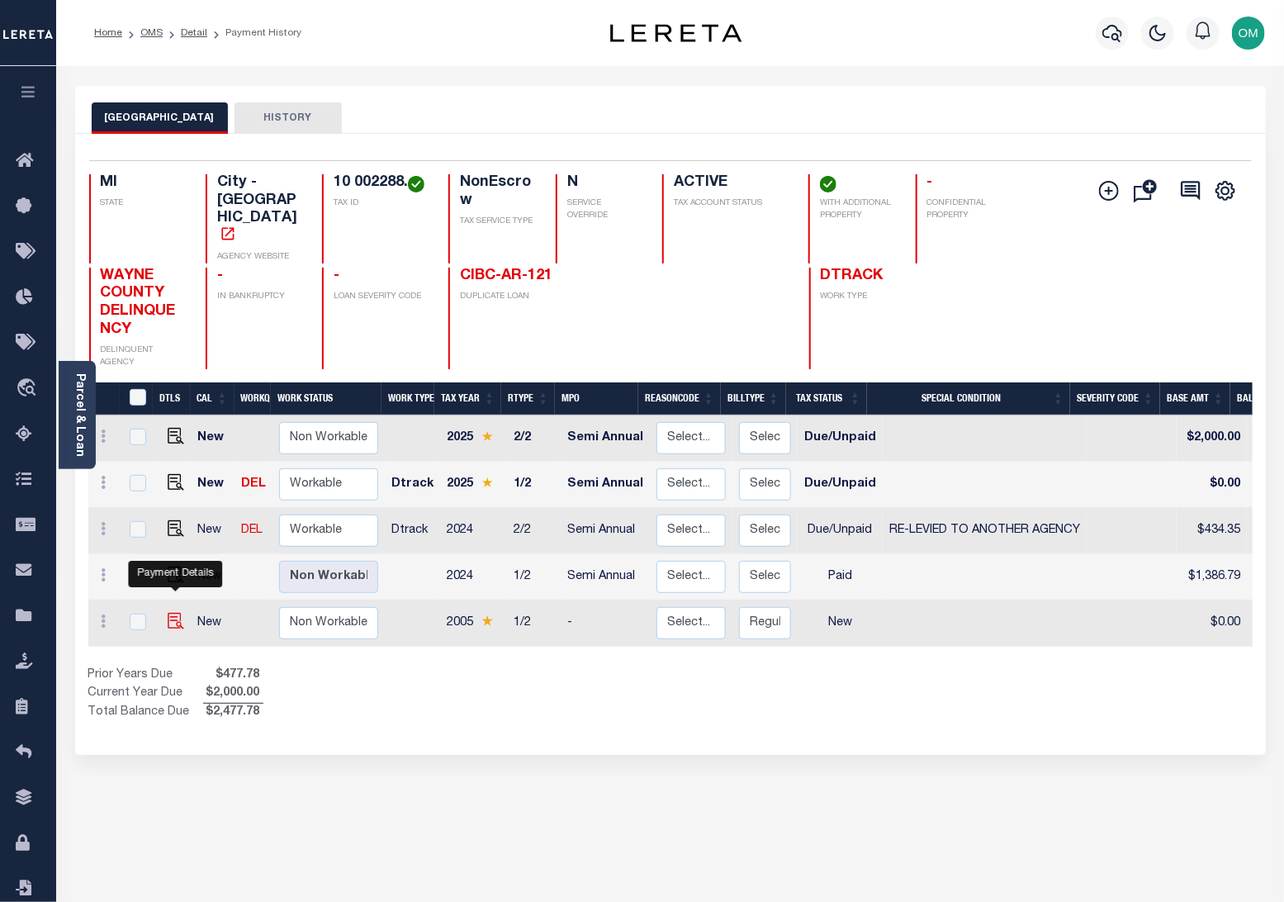
click at [178, 613] on img "" at bounding box center [176, 621] width 17 height 17
checkbox input "true"
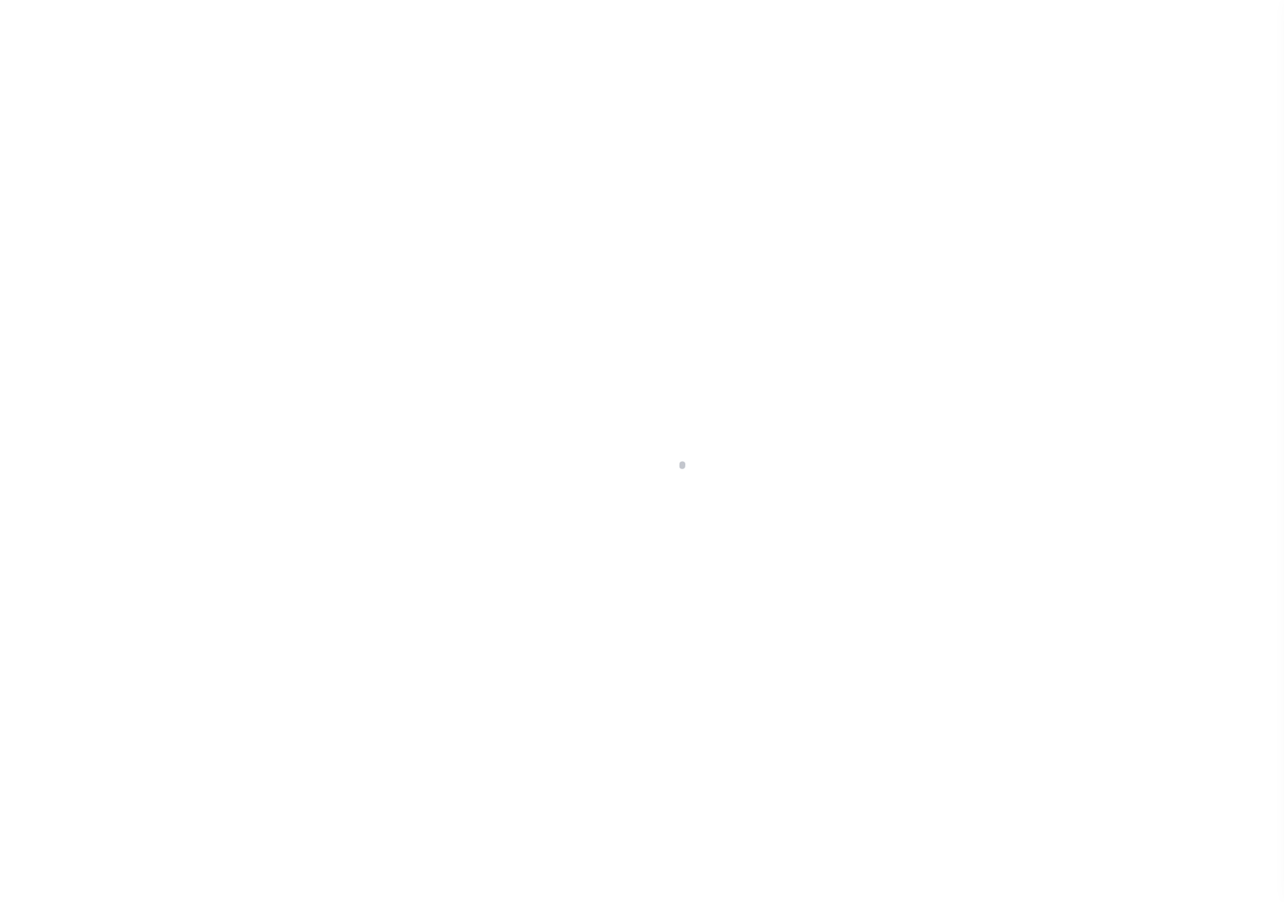
select select "NW2"
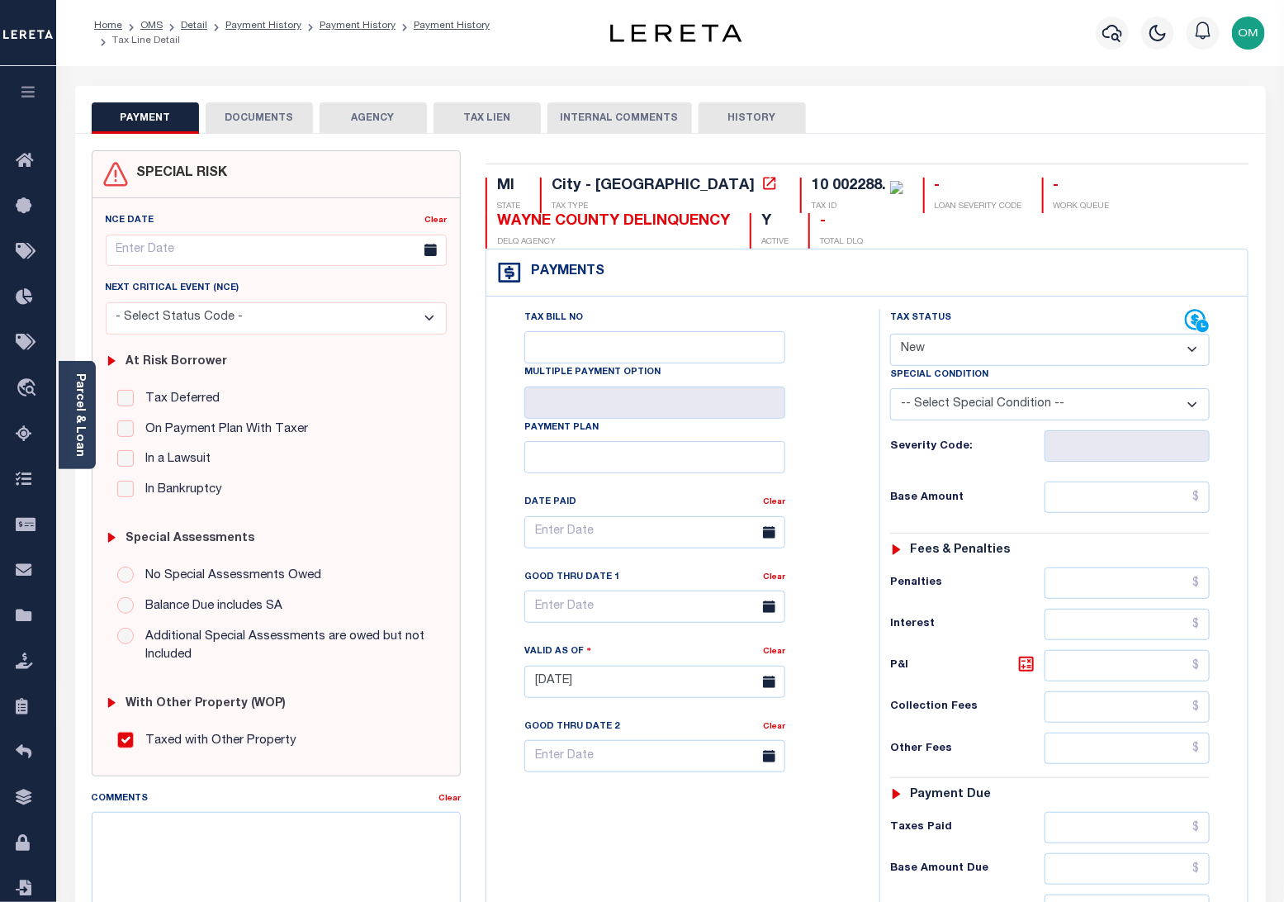
click at [749, 121] on button "HISTORY" at bounding box center [751, 117] width 107 height 31
select select "50"
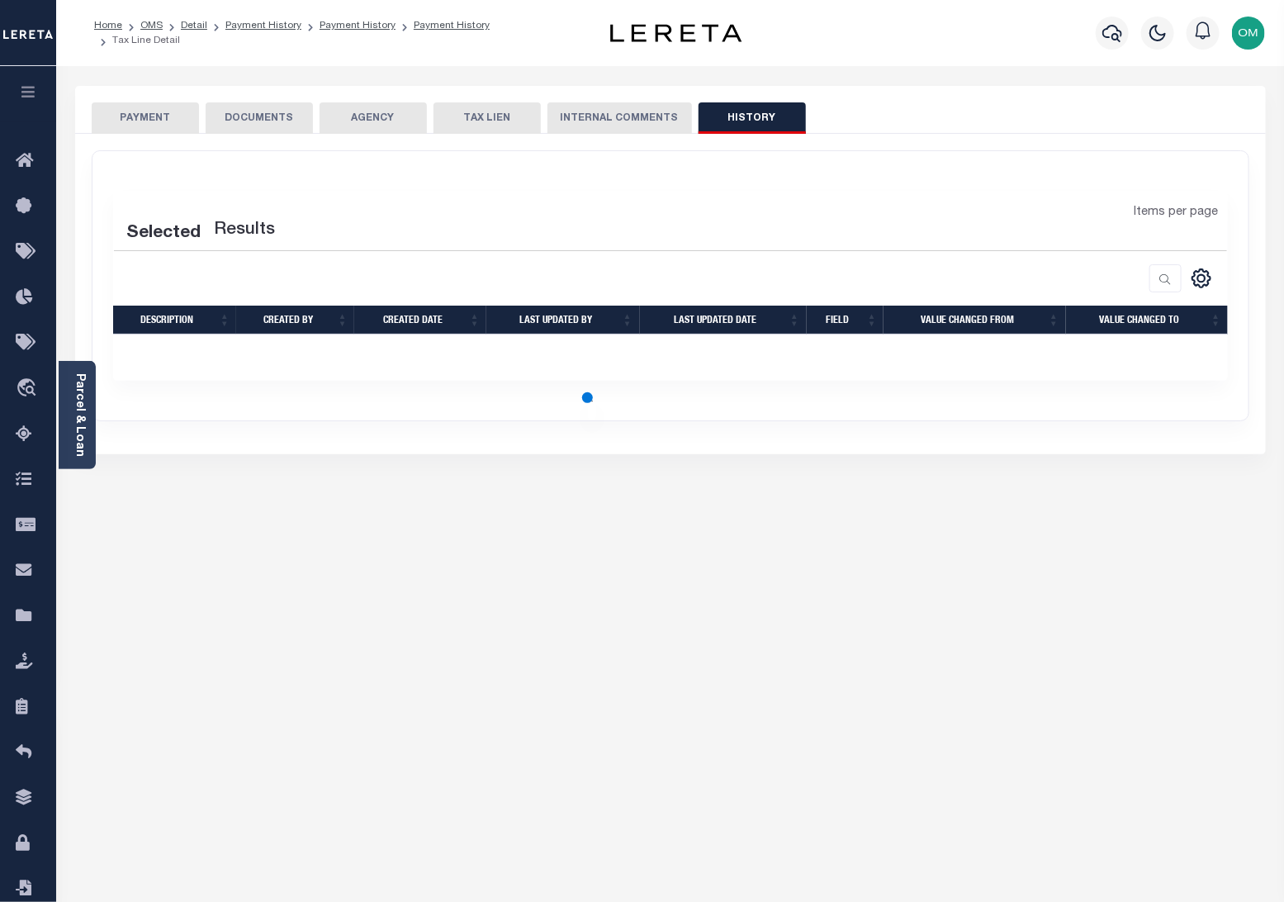
select select "50"
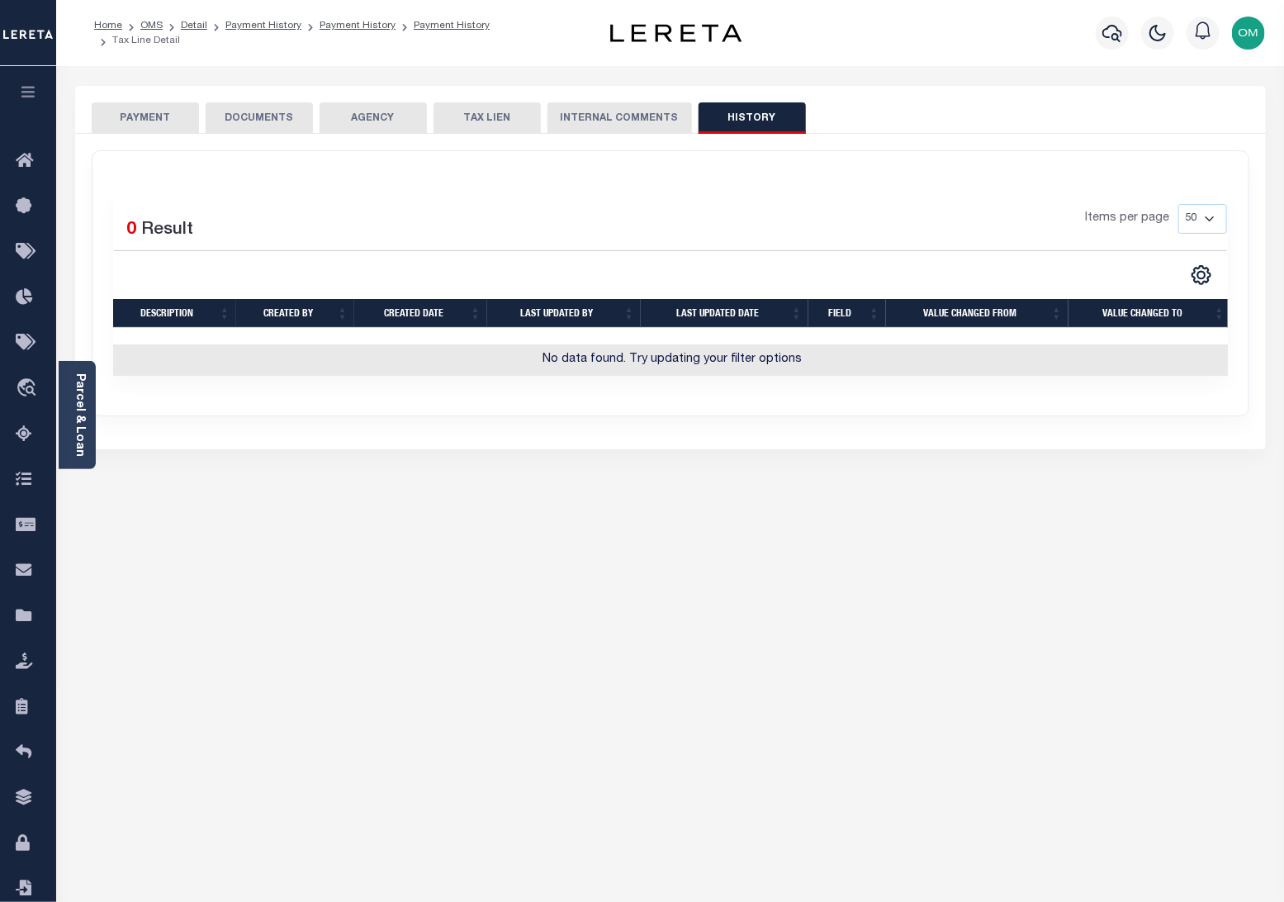
click at [926, 518] on div "PAYMENT DOCUMENTS AGENCY DELINQUENT PAYEE" at bounding box center [670, 635] width 1215 height 1098
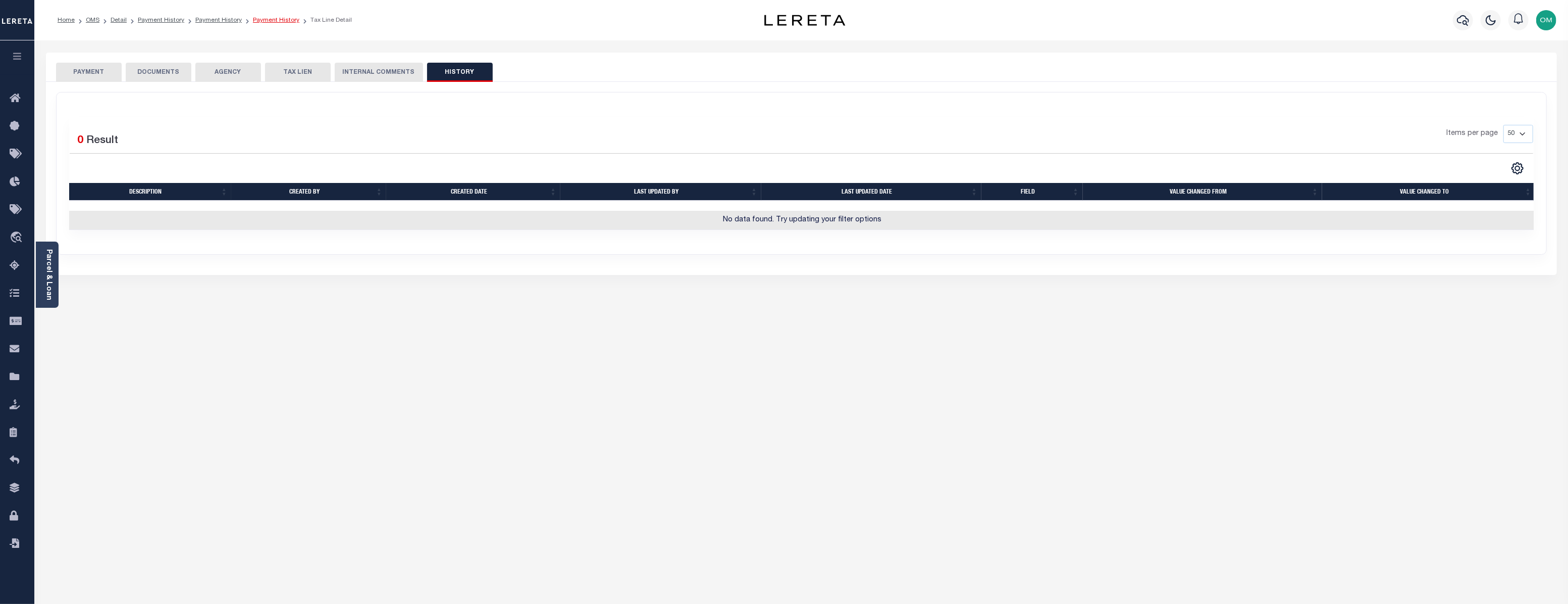
click at [263, 21] on link "Payment History" at bounding box center [276, 20] width 46 height 6
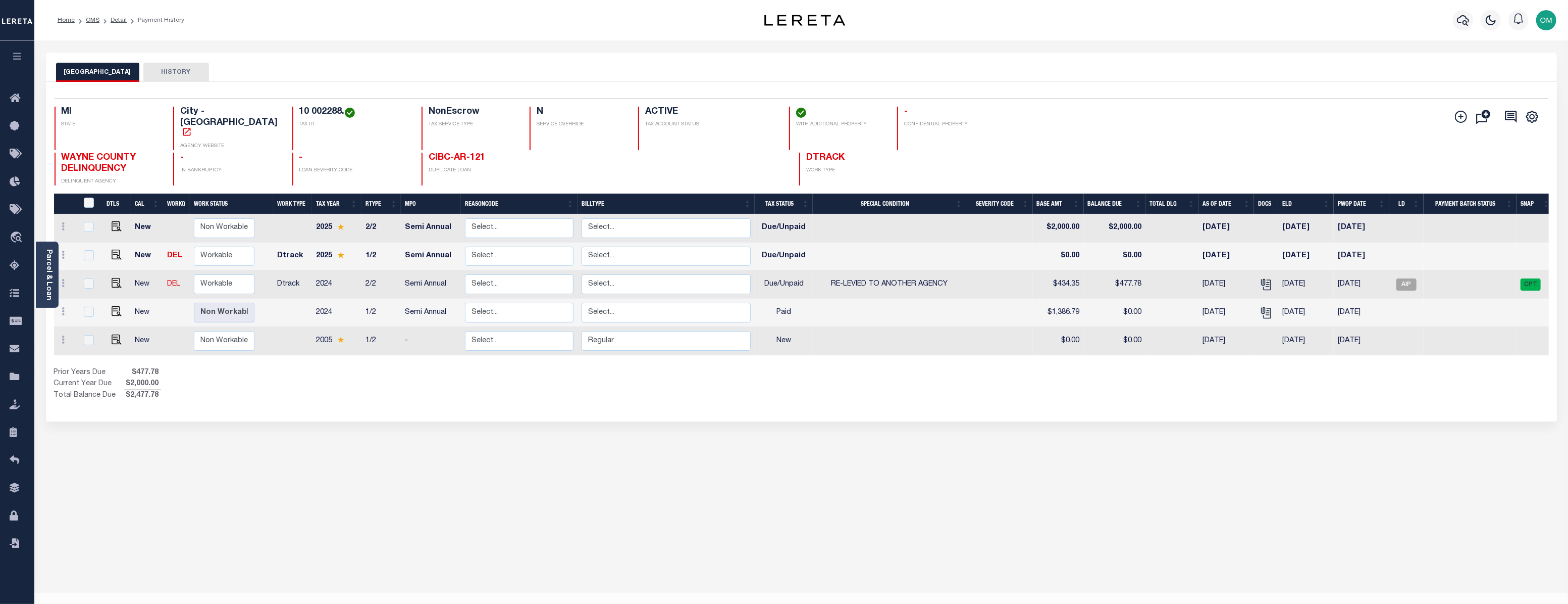
click at [163, 70] on button "HISTORY" at bounding box center [176, 72] width 65 height 19
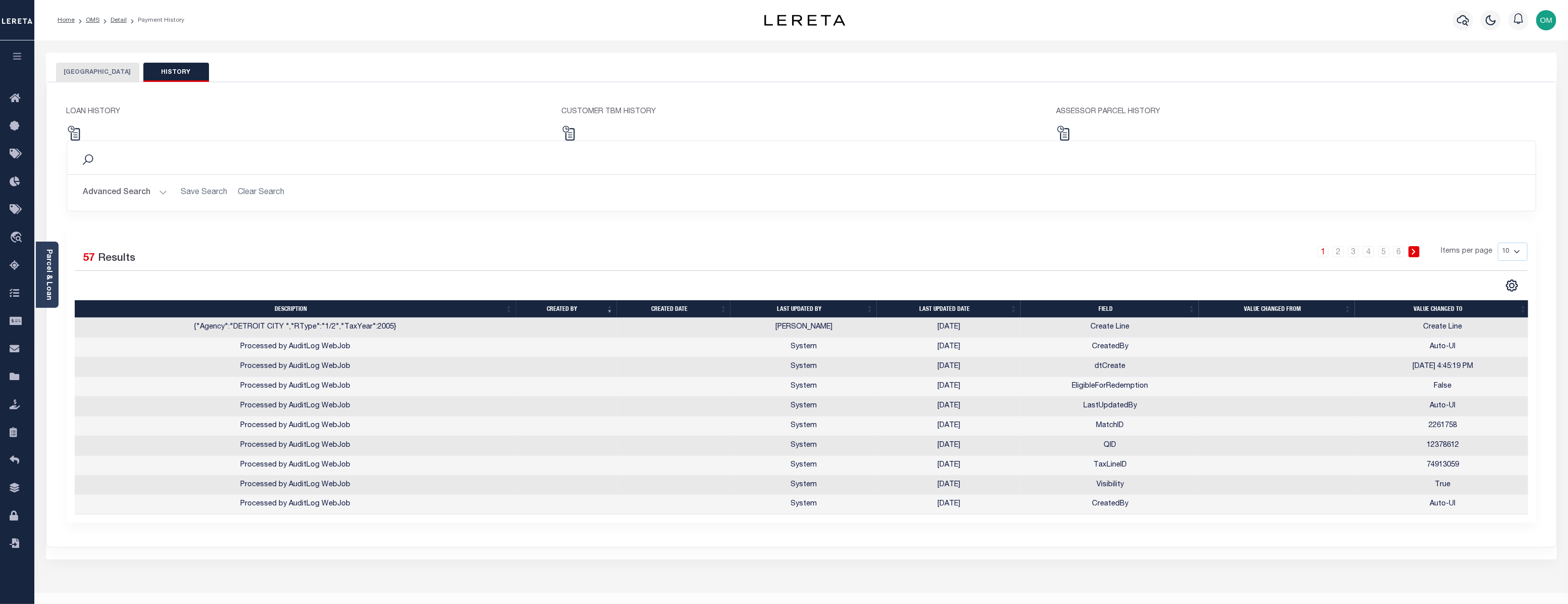
click at [86, 72] on button "[GEOGRAPHIC_DATA]" at bounding box center [98, 72] width 83 height 19
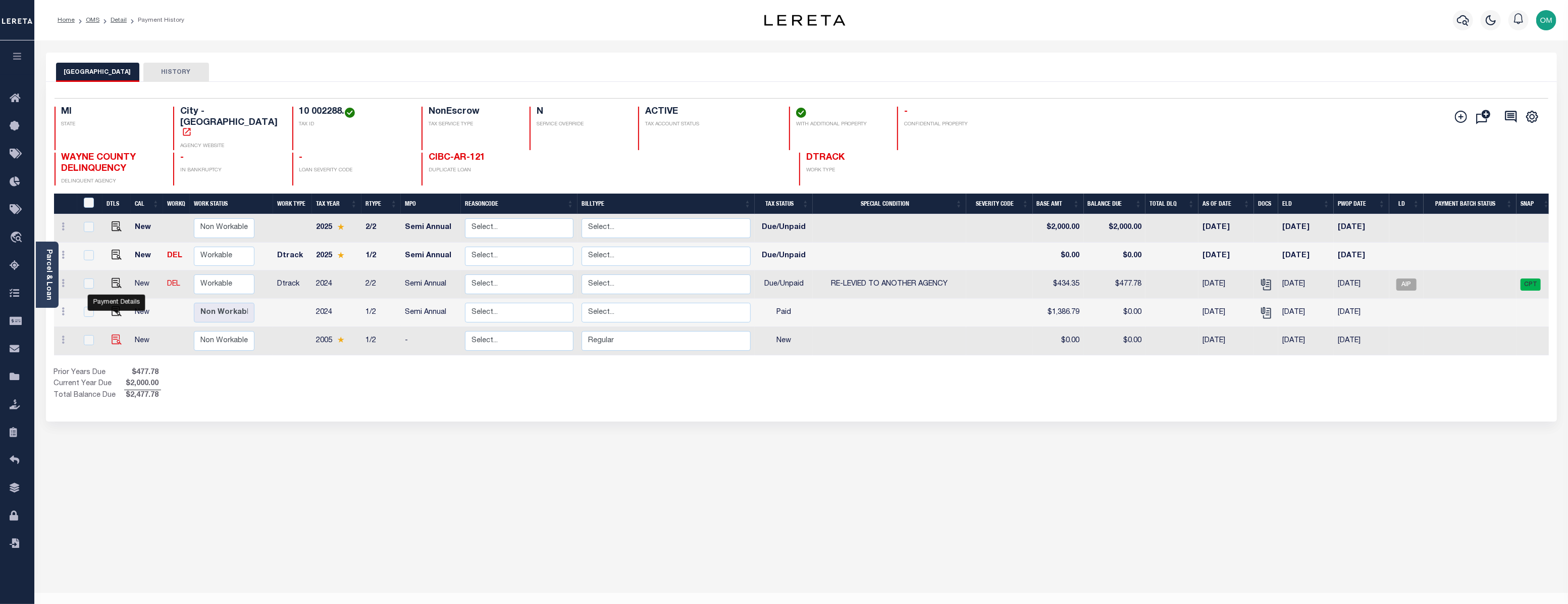
click at [116, 335] on img "" at bounding box center [116, 340] width 10 height 10
checkbox input "true"
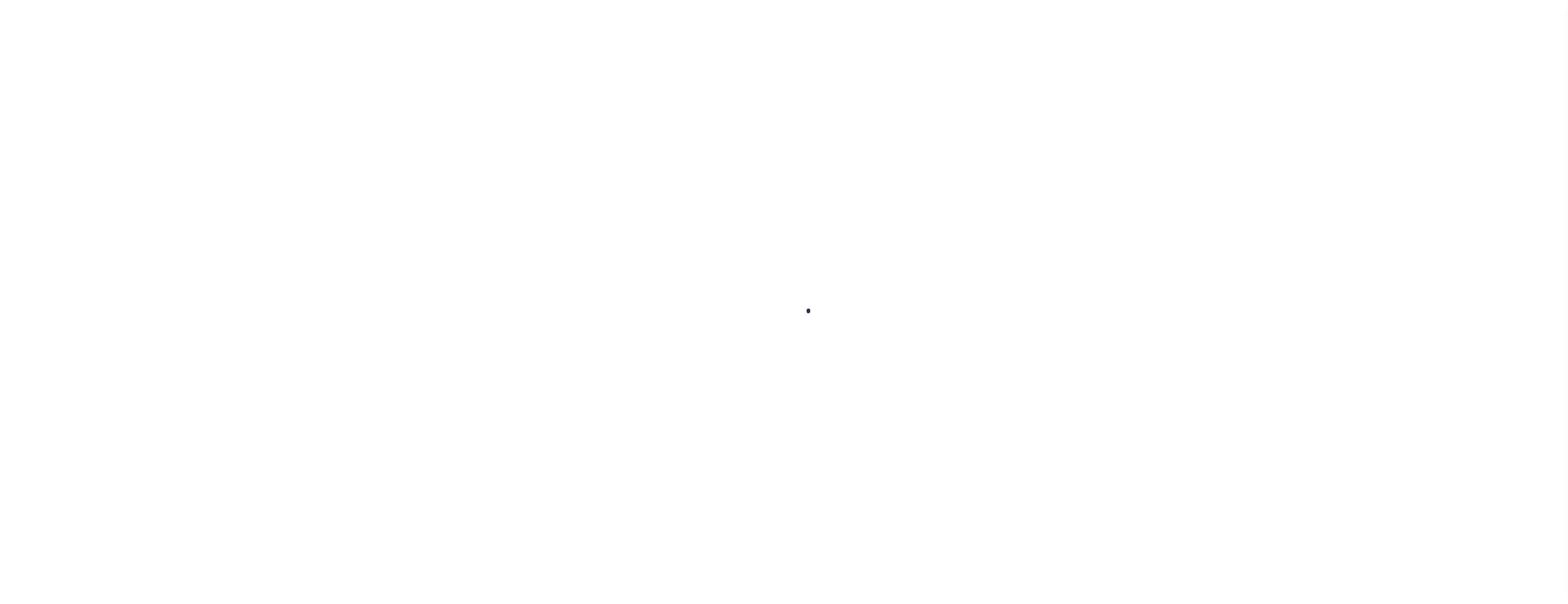
checkbox input "true"
type input "[DATE]"
select select "NW2"
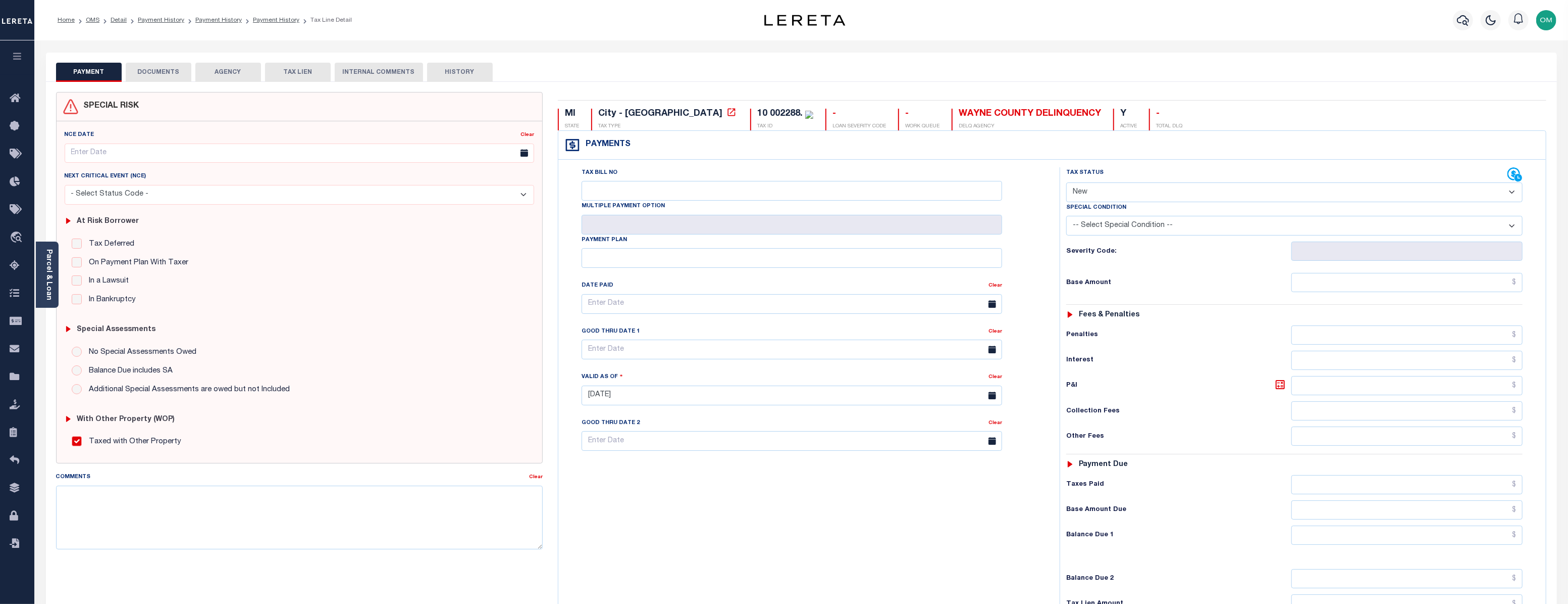
click at [457, 75] on button "HISTORY" at bounding box center [459, 72] width 65 height 19
select select "50"
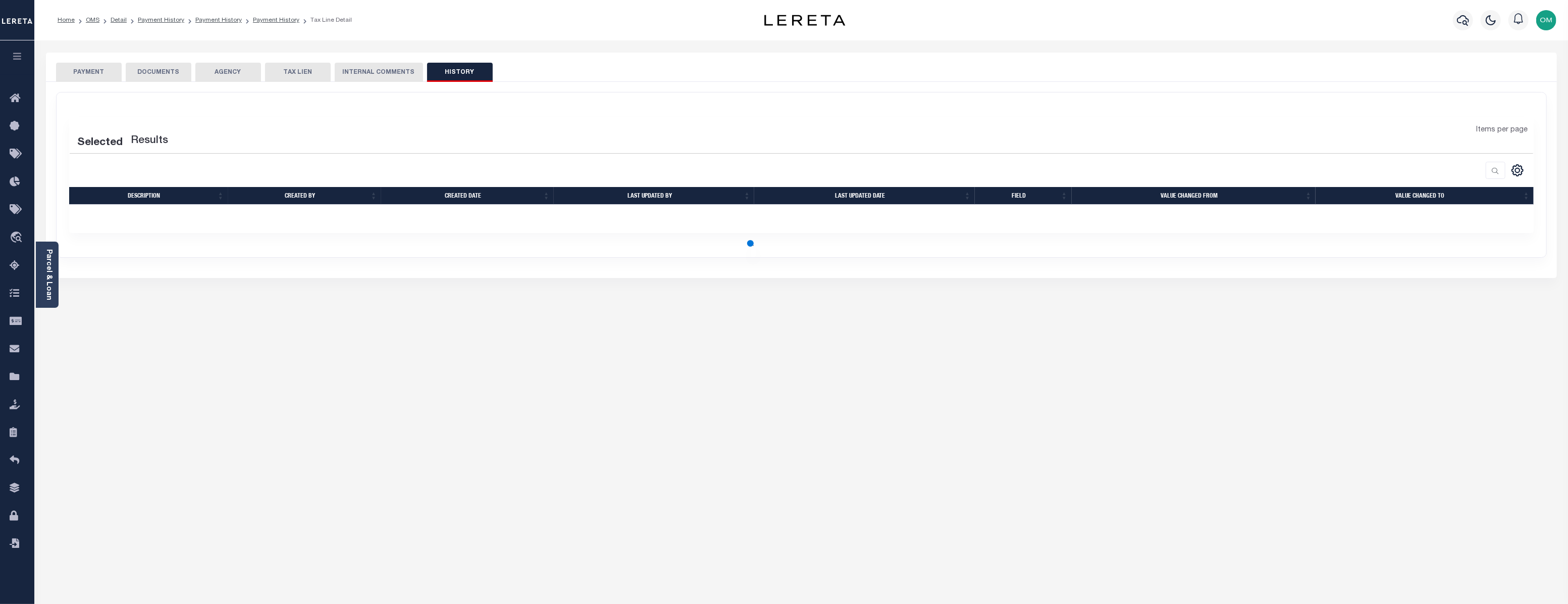
select select "50"
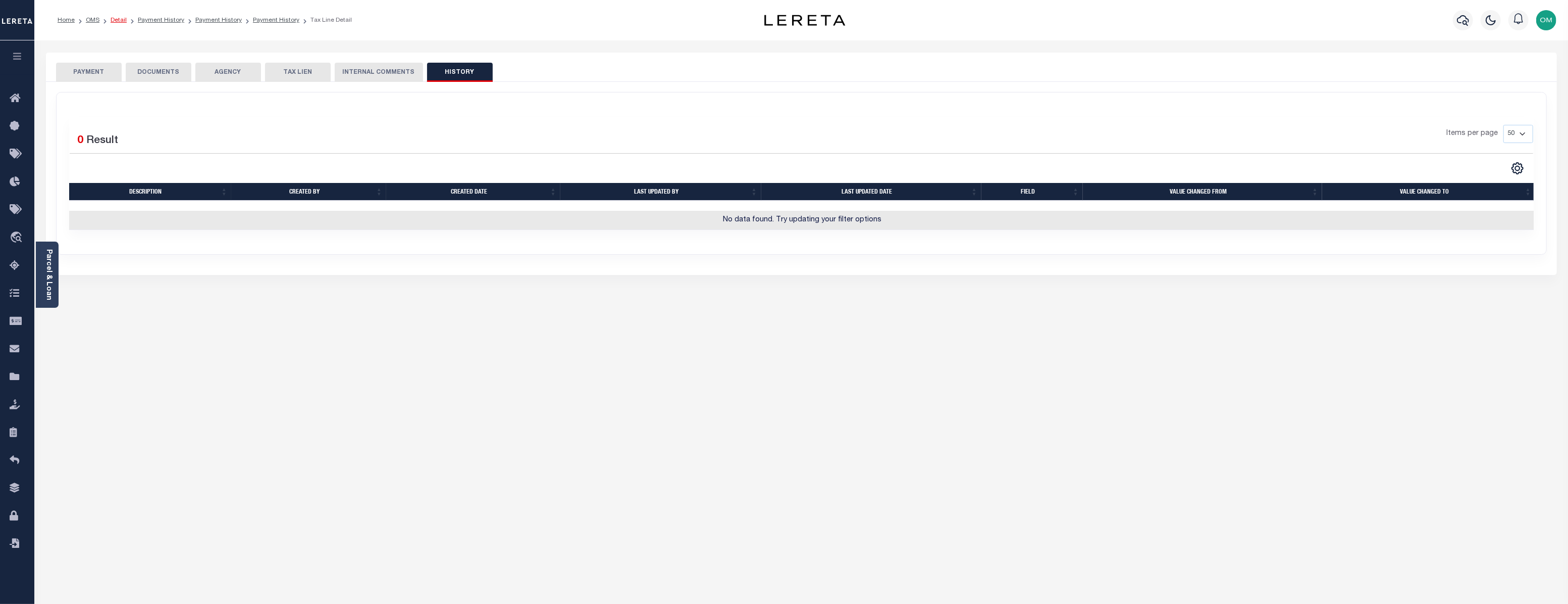
click at [117, 19] on link "Detail" at bounding box center [119, 20] width 16 height 6
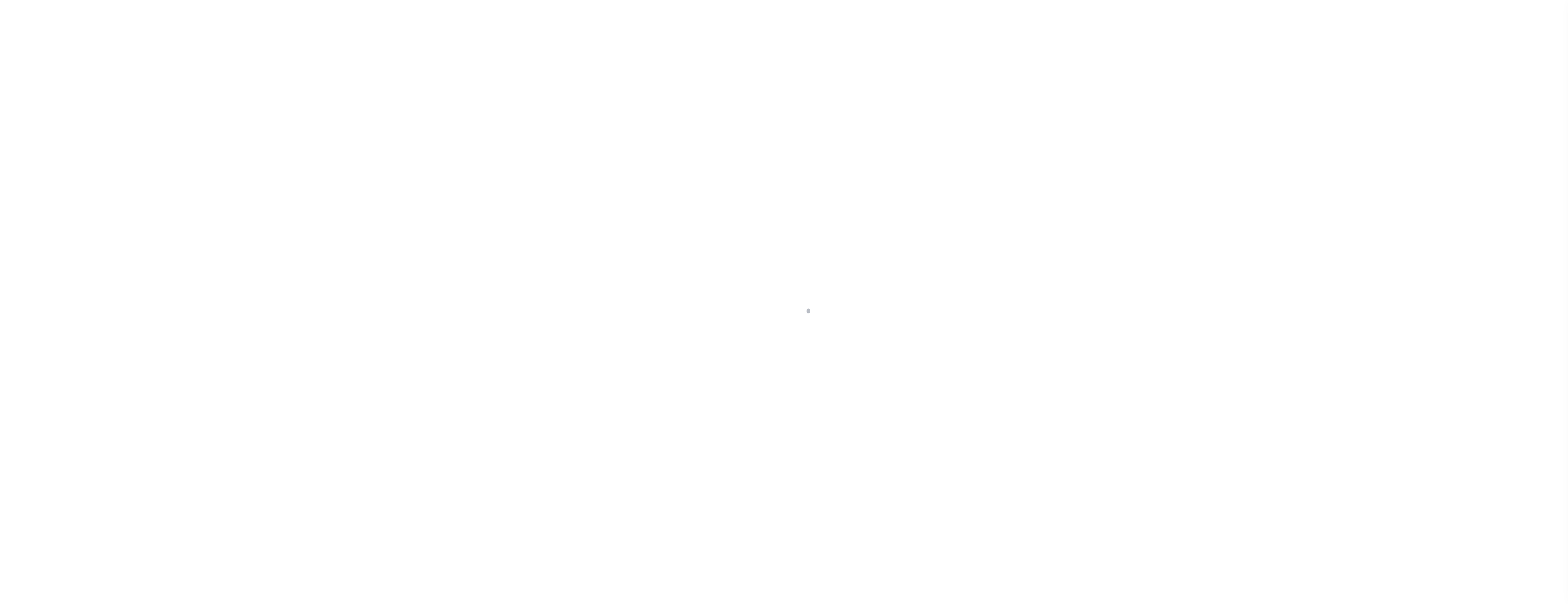
select select "10"
select select "NonEscrow"
type input "[STREET_ADDRESS][PERSON_NAME]"
type input "10002288"
type input "DETROIT MI 48206"
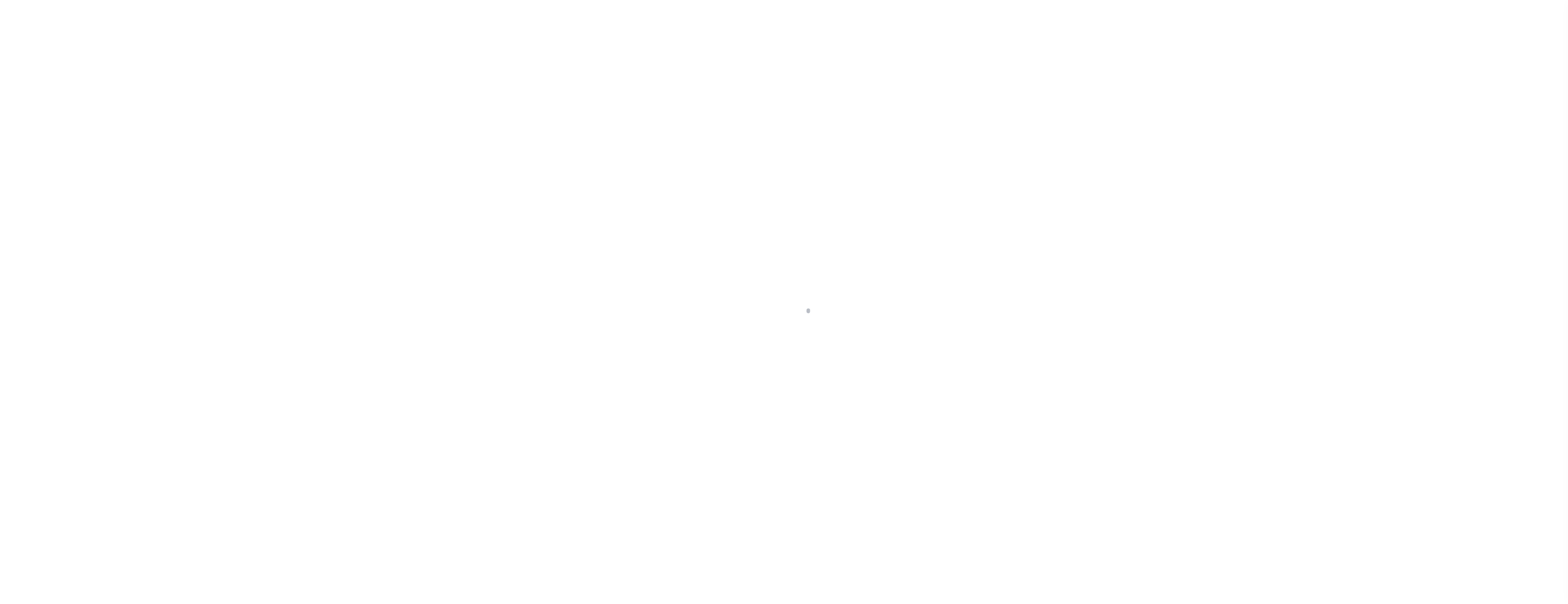
type input "MI"
select select
select select "3485"
select select "2"
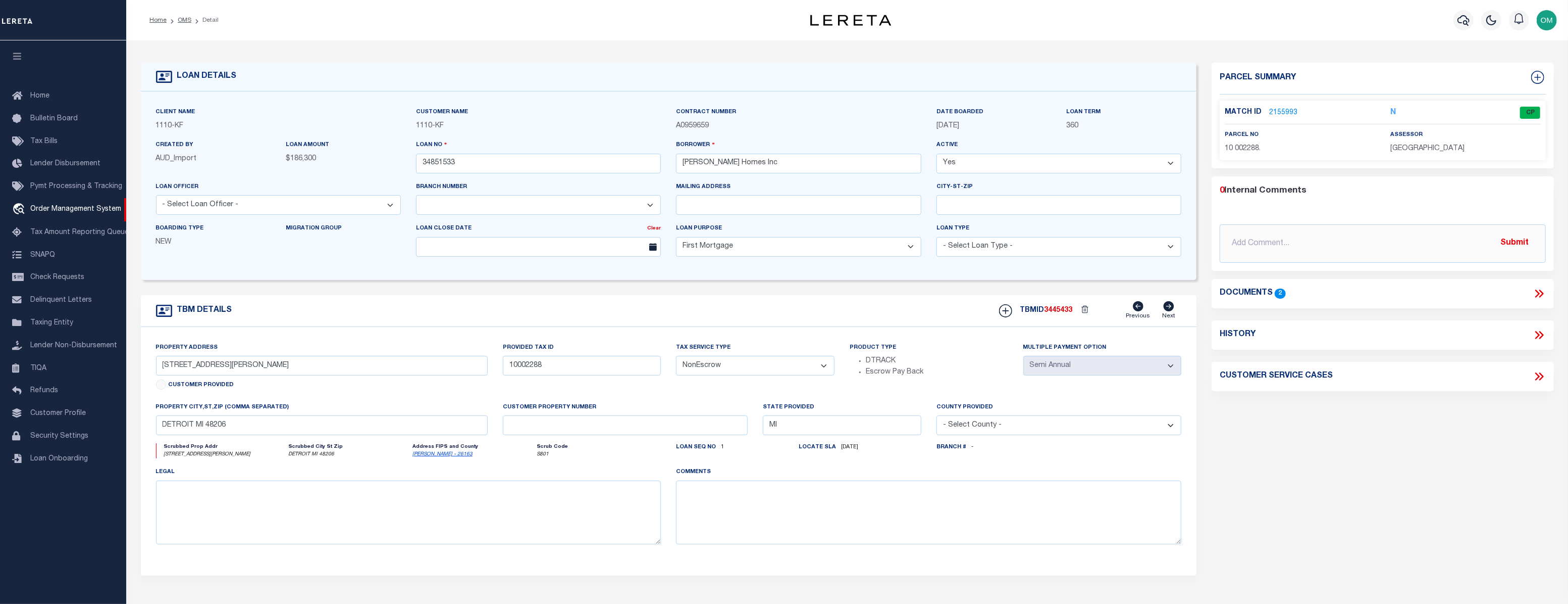
click at [1278, 108] on link "2155993" at bounding box center [1284, 113] width 28 height 10
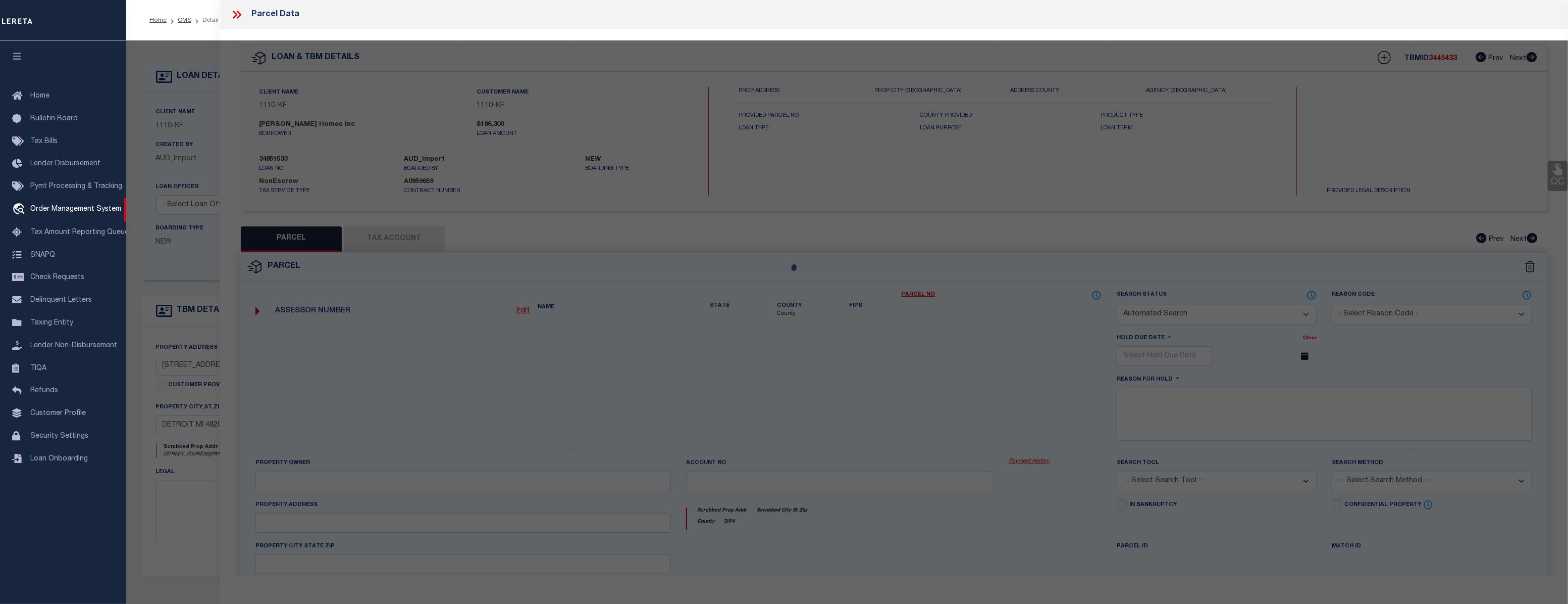
checkbox input "false"
select select "CP"
type input "IVEY HOMES INC"
select select "ATL"
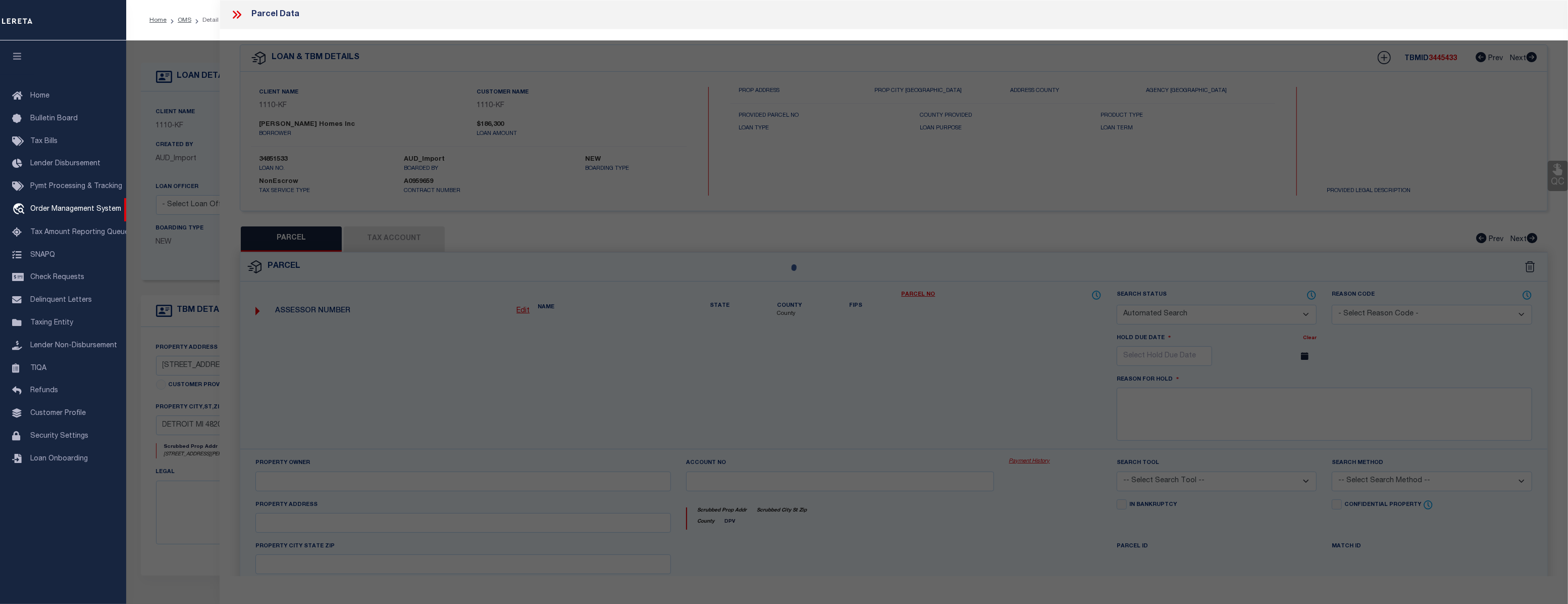
select select "ADD"
type input "2517 TAYLOR ST"
type input "DETROIT, MI 48206"
type textarea "S TAYLOR 135 JOY FARM SUB L32 P39-40 PLATS, W C R 10/99 35 X 127"
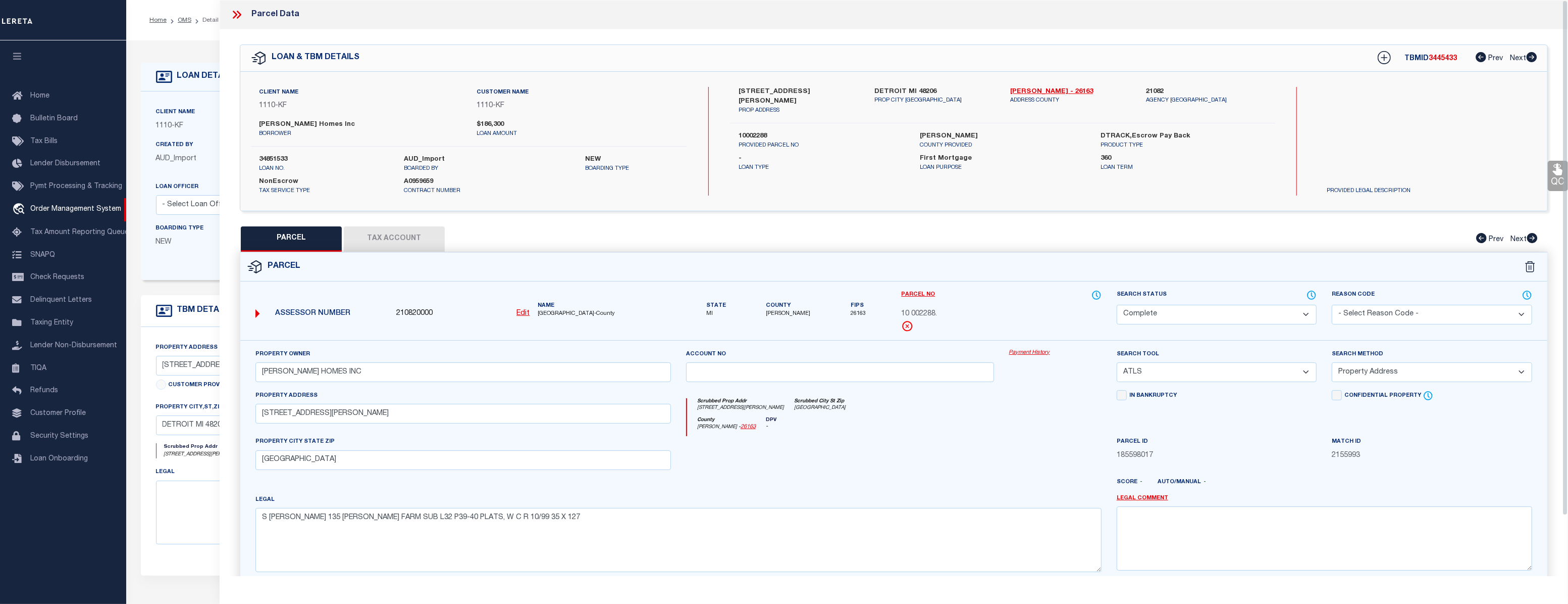
click at [1032, 350] on link "Payment History" at bounding box center [1055, 353] width 92 height 9
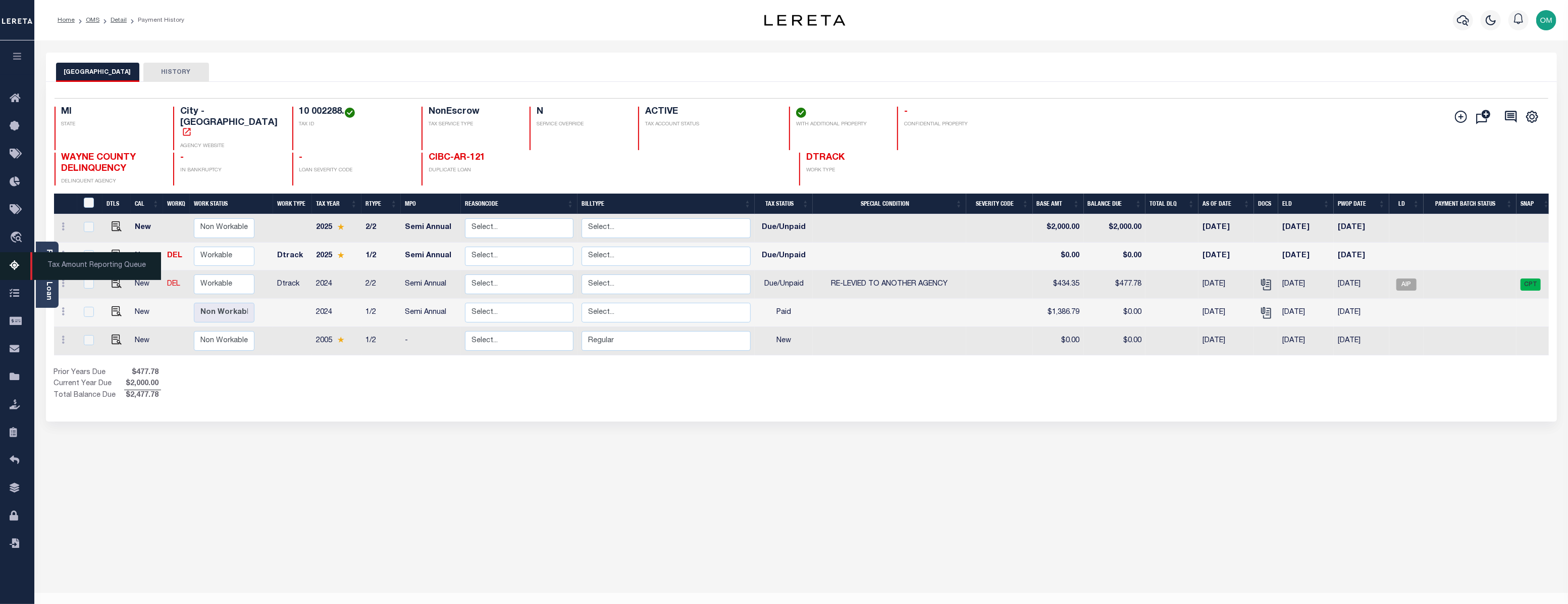
click at [45, 265] on span "Tax Amount Reporting Queue" at bounding box center [96, 266] width 131 height 28
click at [46, 259] on link "Parcel & Loan" at bounding box center [48, 274] width 7 height 51
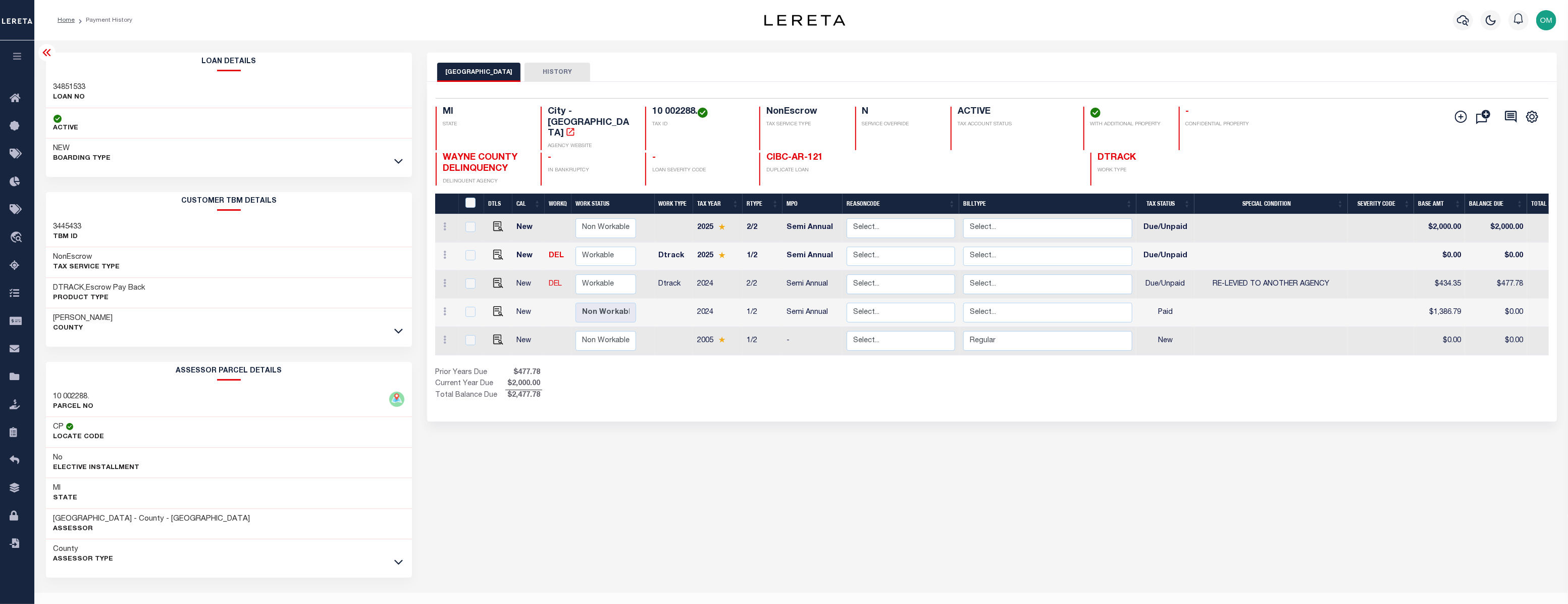
click at [71, 86] on h3 "34851533" at bounding box center [70, 88] width 32 height 10
copy h3 "34851533"
click at [445, 222] on icon at bounding box center [445, 226] width 3 height 8
click at [473, 462] on div "DETROIT CITY HISTORY Selected 5 Results" at bounding box center [992, 338] width 1145 height 570
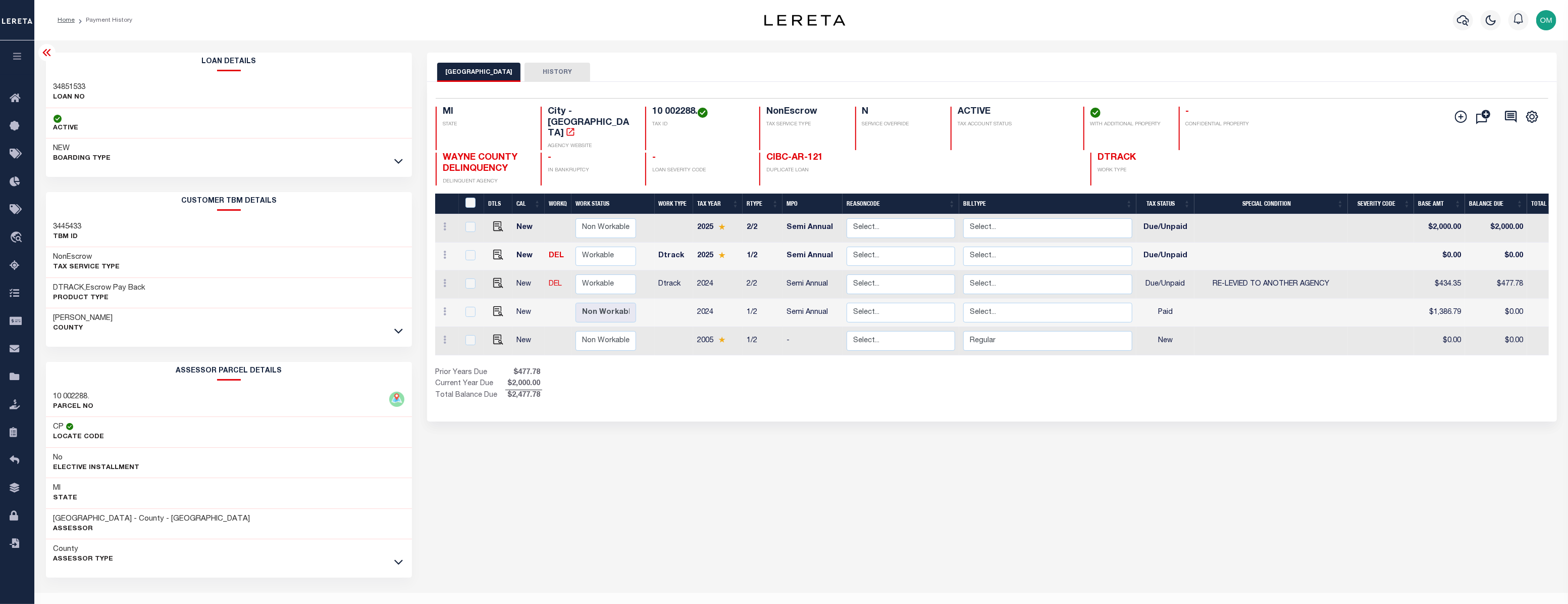
click at [43, 52] on icon at bounding box center [47, 53] width 12 height 12
click at [46, 53] on h2 "Loan Details" at bounding box center [229, 62] width 366 height 19
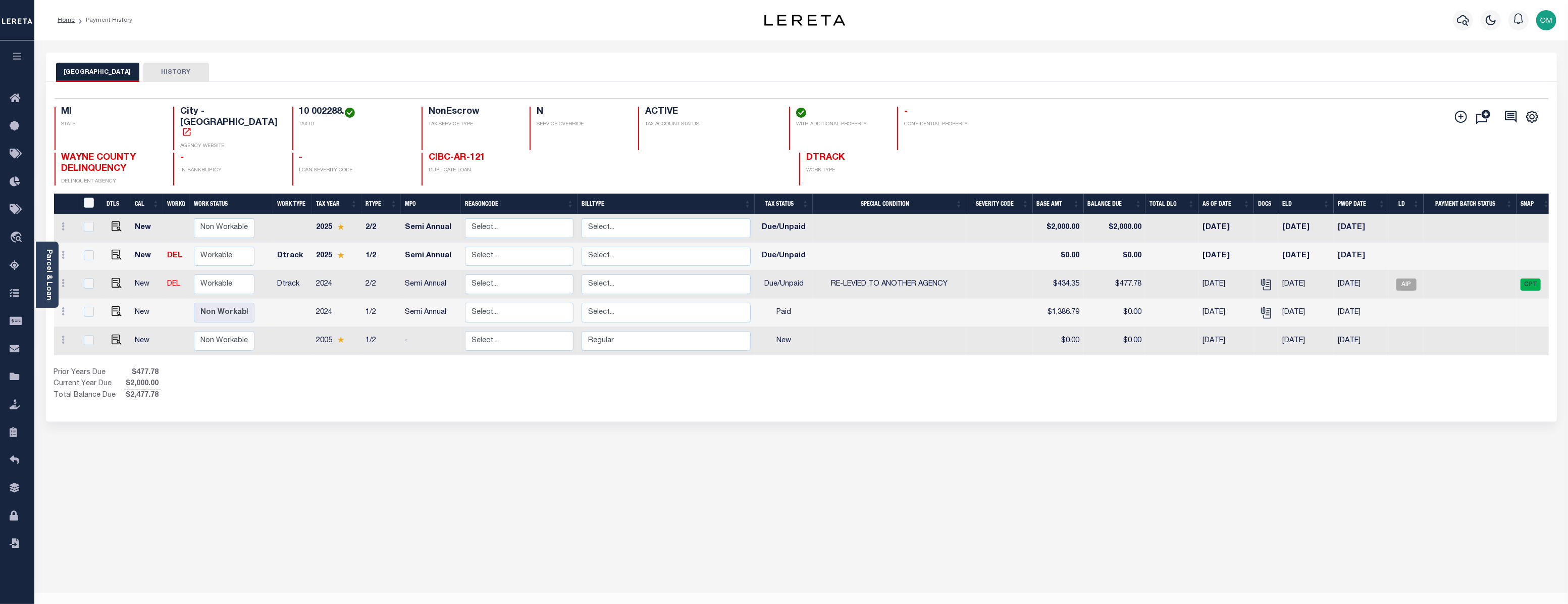
click at [25, 51] on button "button" at bounding box center [17, 58] width 34 height 34
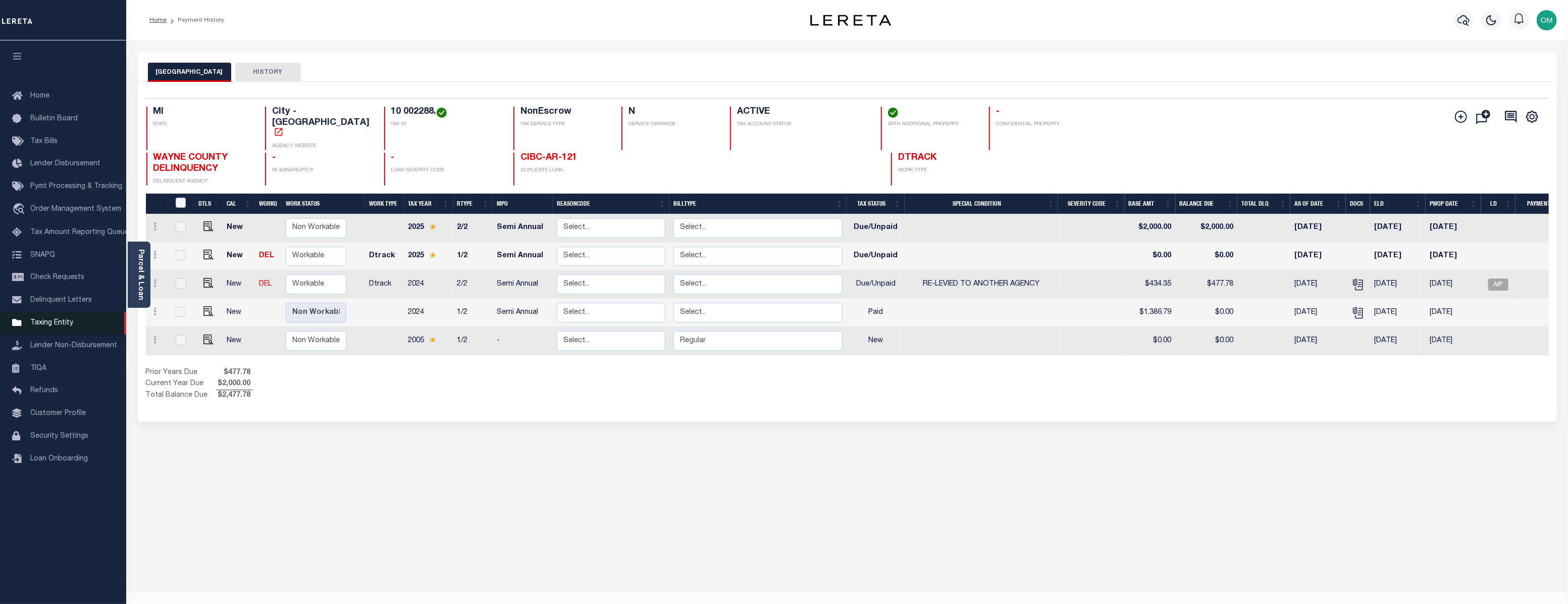
click at [59, 323] on link "Taxing Entity" at bounding box center [63, 323] width 126 height 23
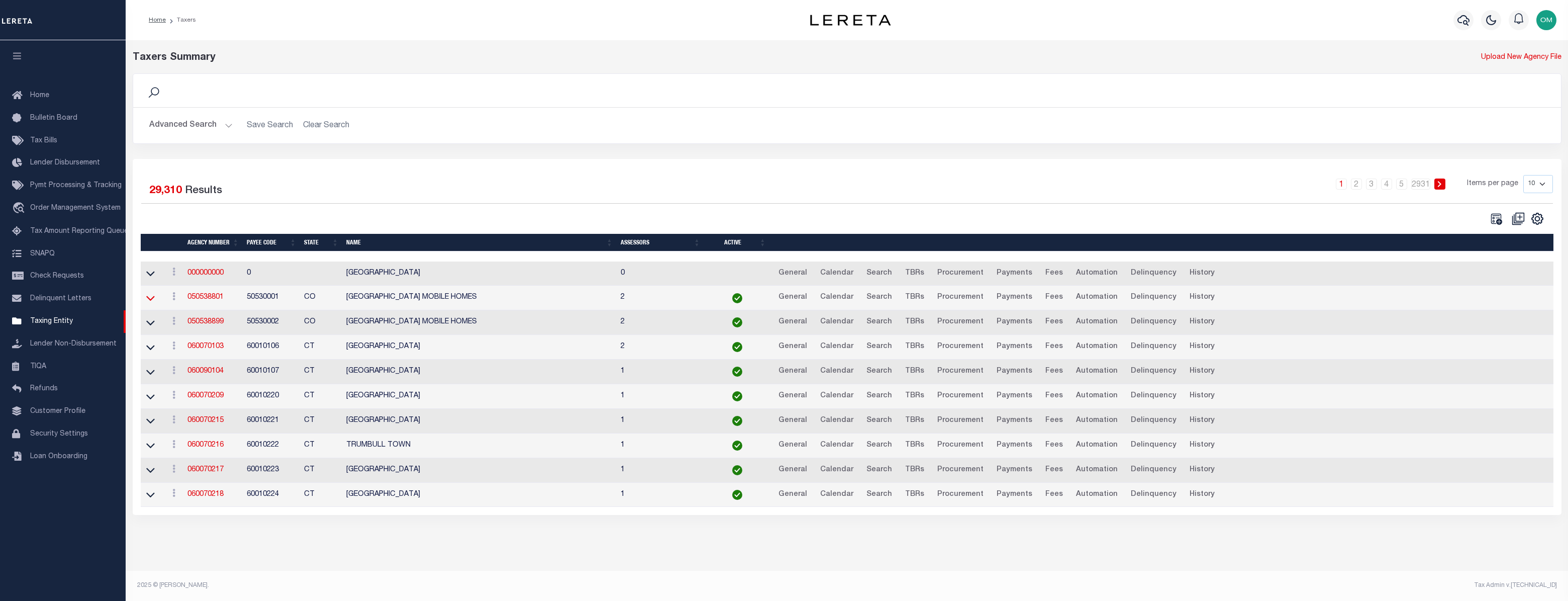
click at [152, 298] on icon at bounding box center [150, 298] width 9 height 10
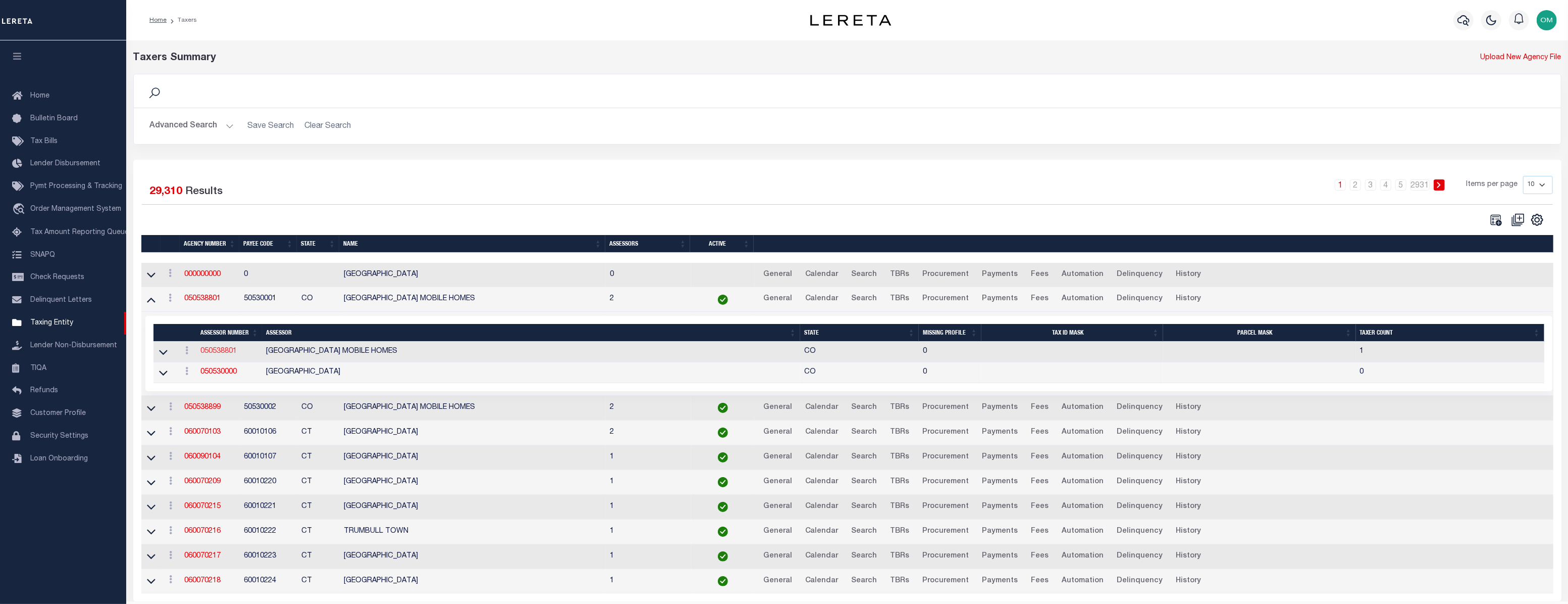
click at [214, 350] on link "050538801" at bounding box center [218, 351] width 36 height 7
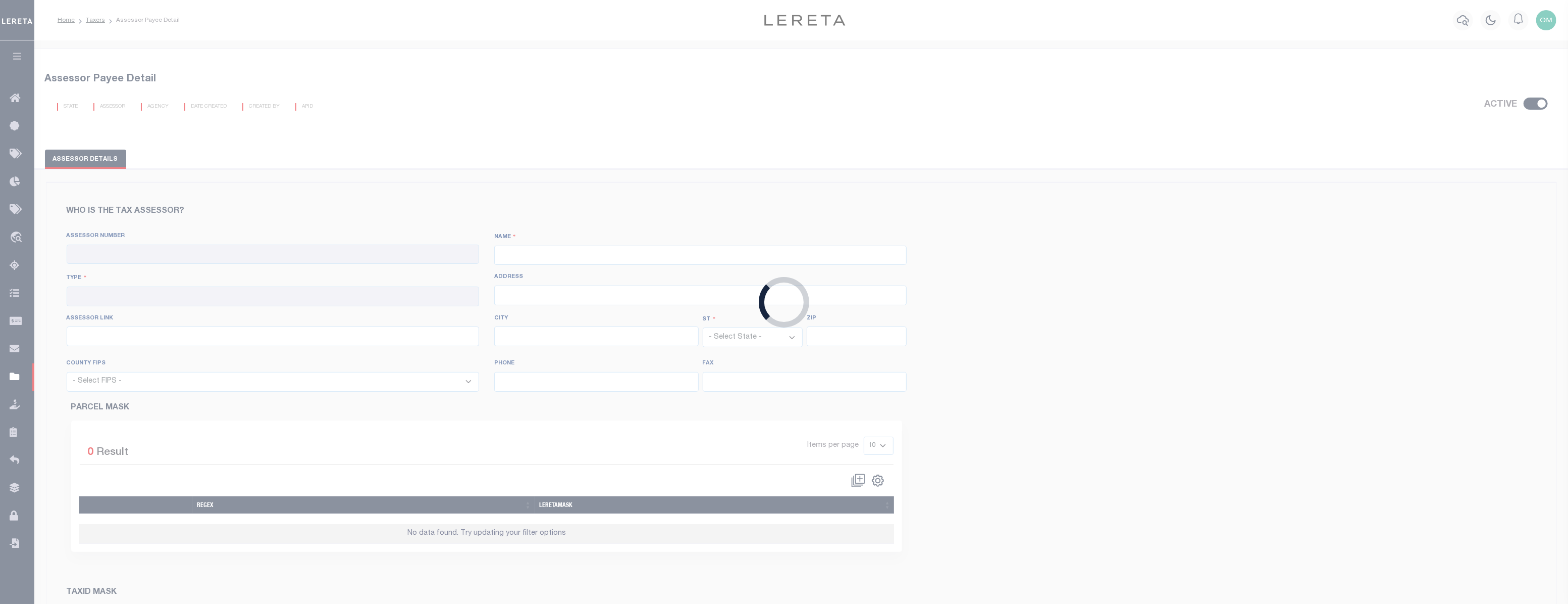
checkbox input "true"
type input "050538801"
type input "[GEOGRAPHIC_DATA] MOBILE HOMES"
type input "92 - Interim Mobile Home"
type input "[STREET_ADDRESS]"
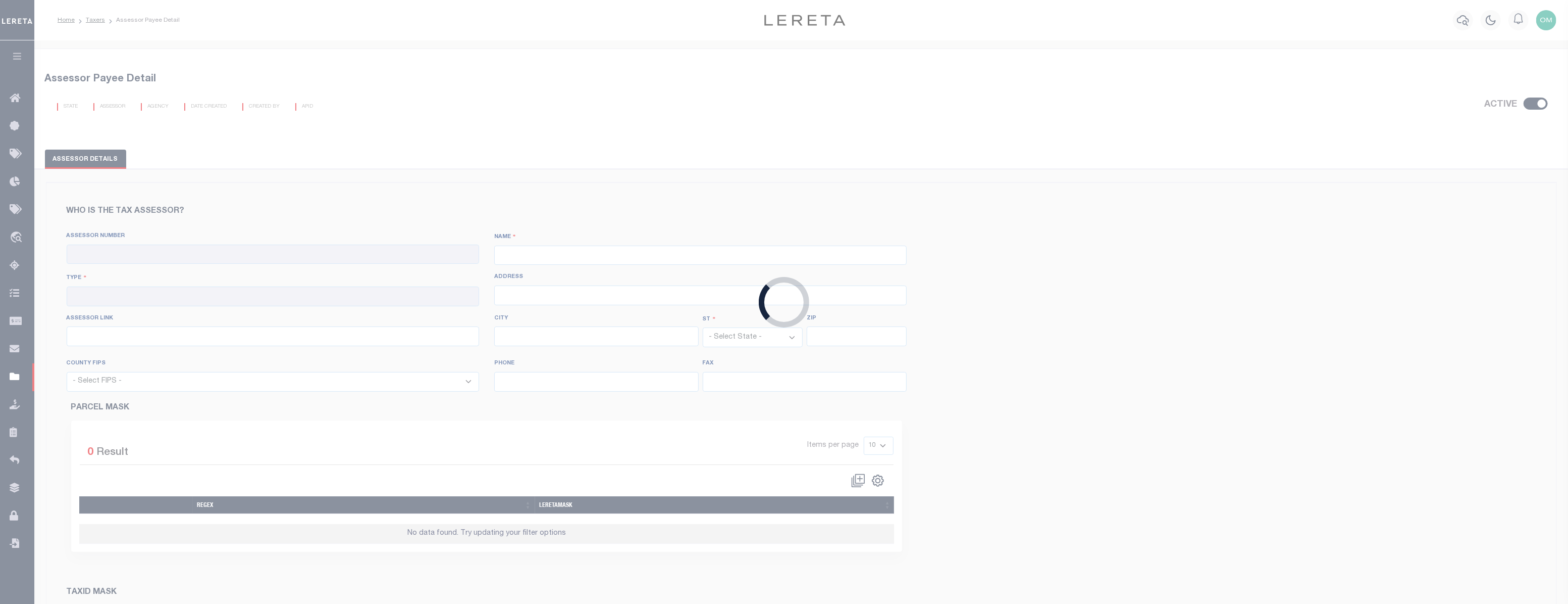
type input "[URL][DOMAIN_NAME]"
type input "Del Norte"
select select "CO"
type input "81132"
select select "8105"
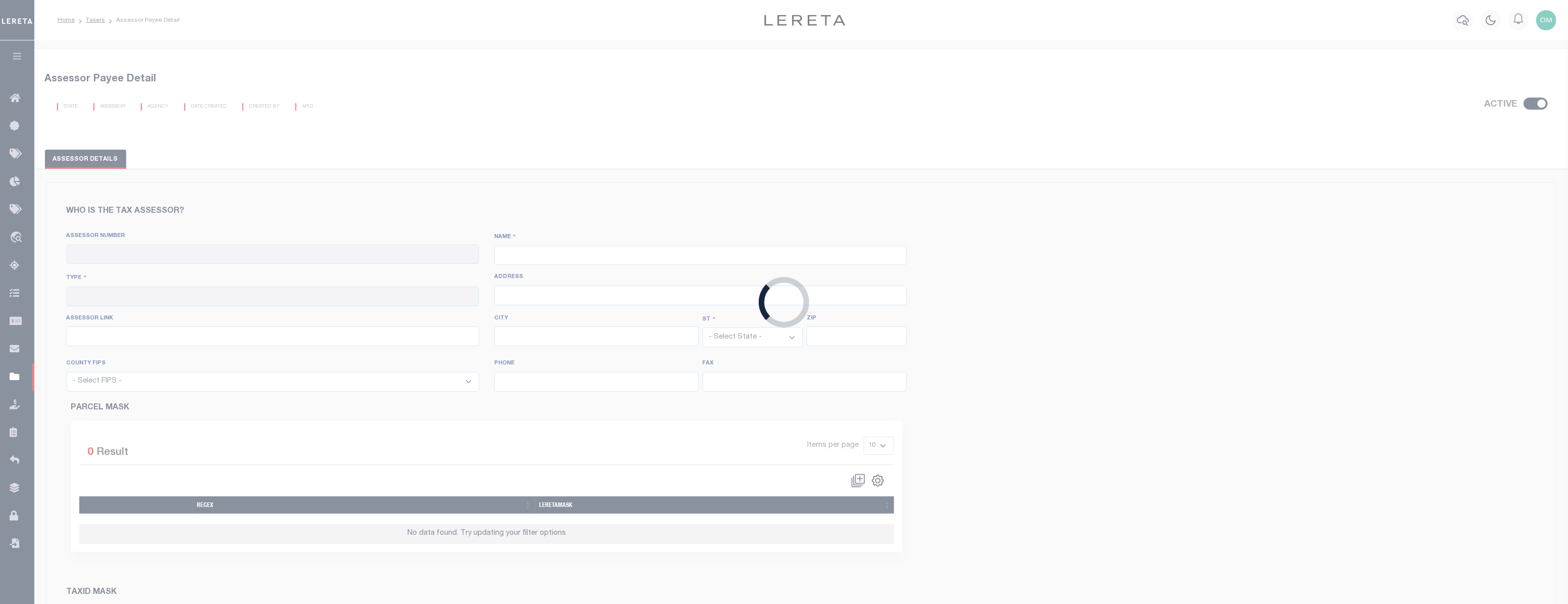
type input "719-657-2747"
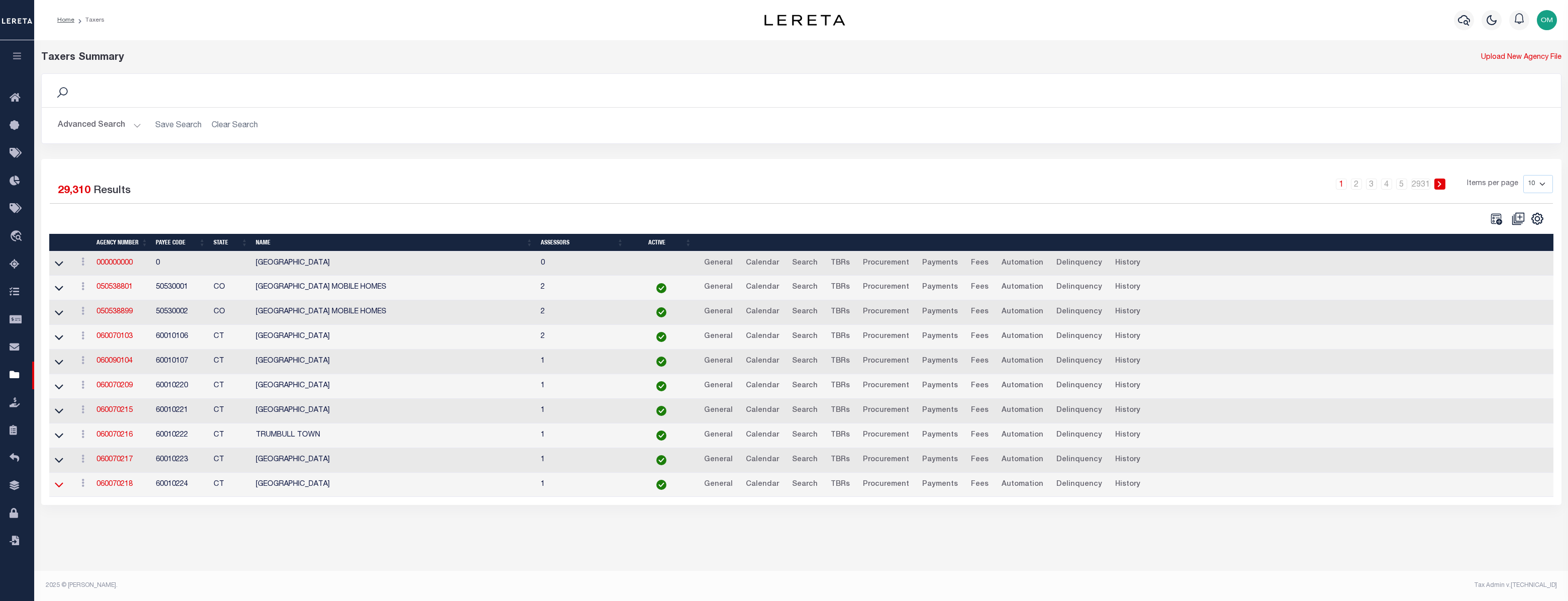
click at [58, 486] on icon at bounding box center [59, 485] width 9 height 5
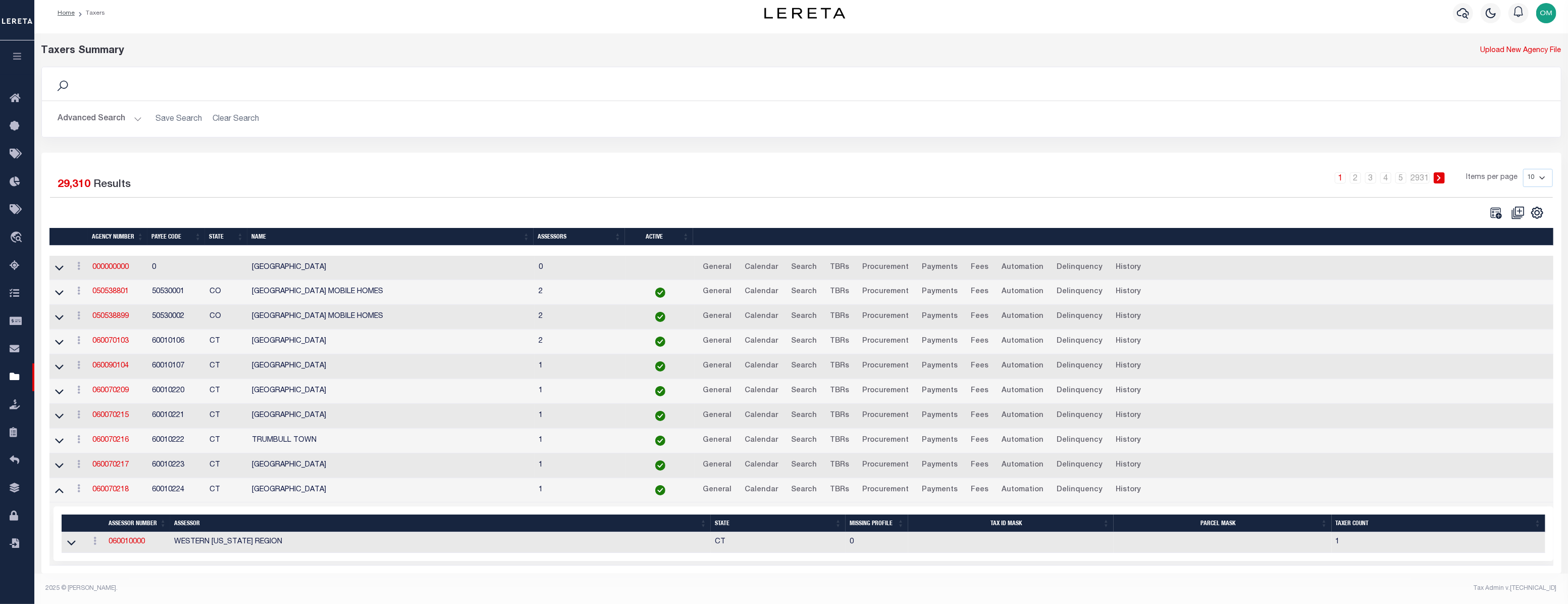
scroll to position [14, 0]
click at [118, 538] on link "060010000" at bounding box center [127, 542] width 36 height 7
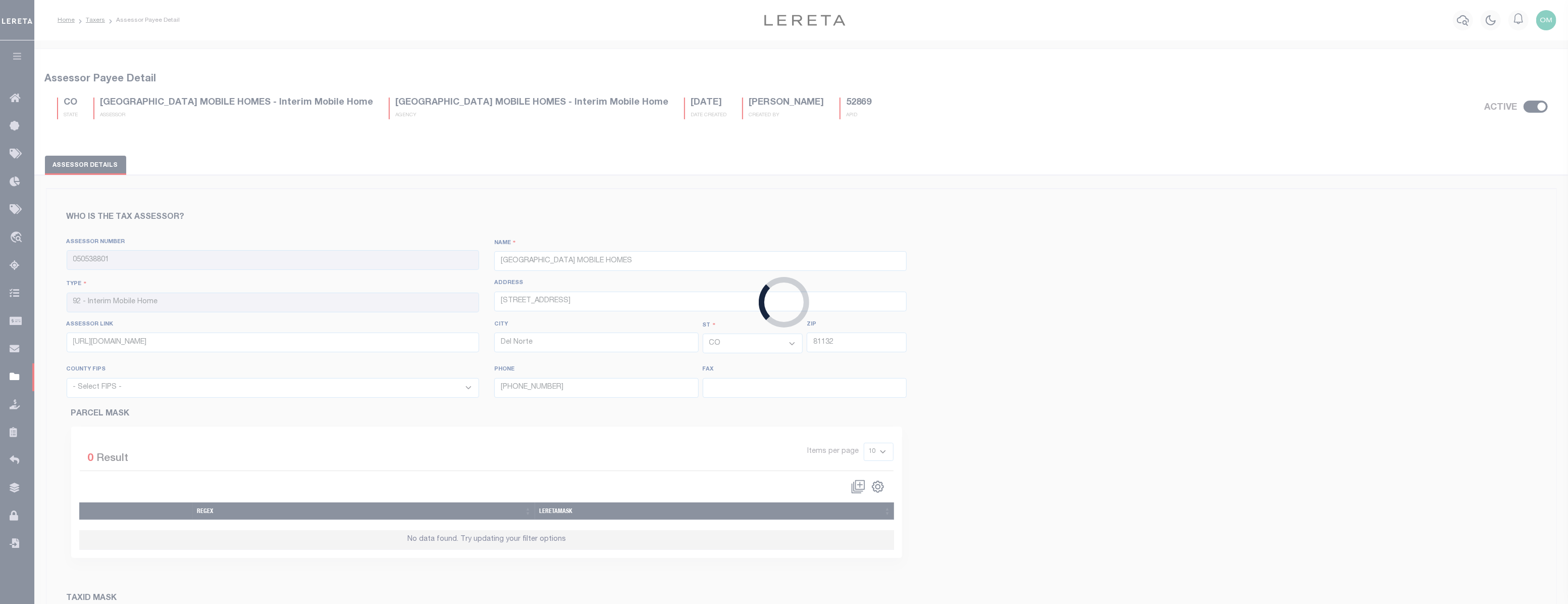
type input "060010000"
type input "WESTERN [US_STATE] REGION"
type input "00 - County"
select select "CT"
select select "9001"
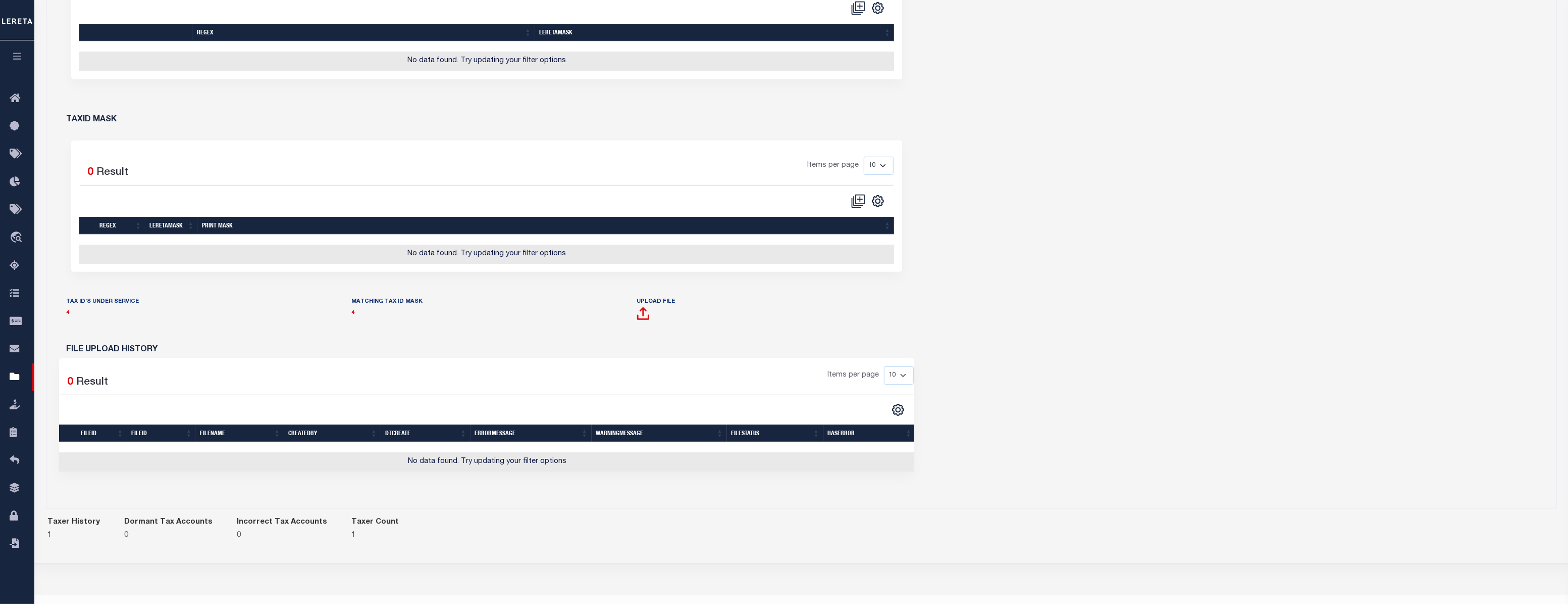
scroll to position [505, 0]
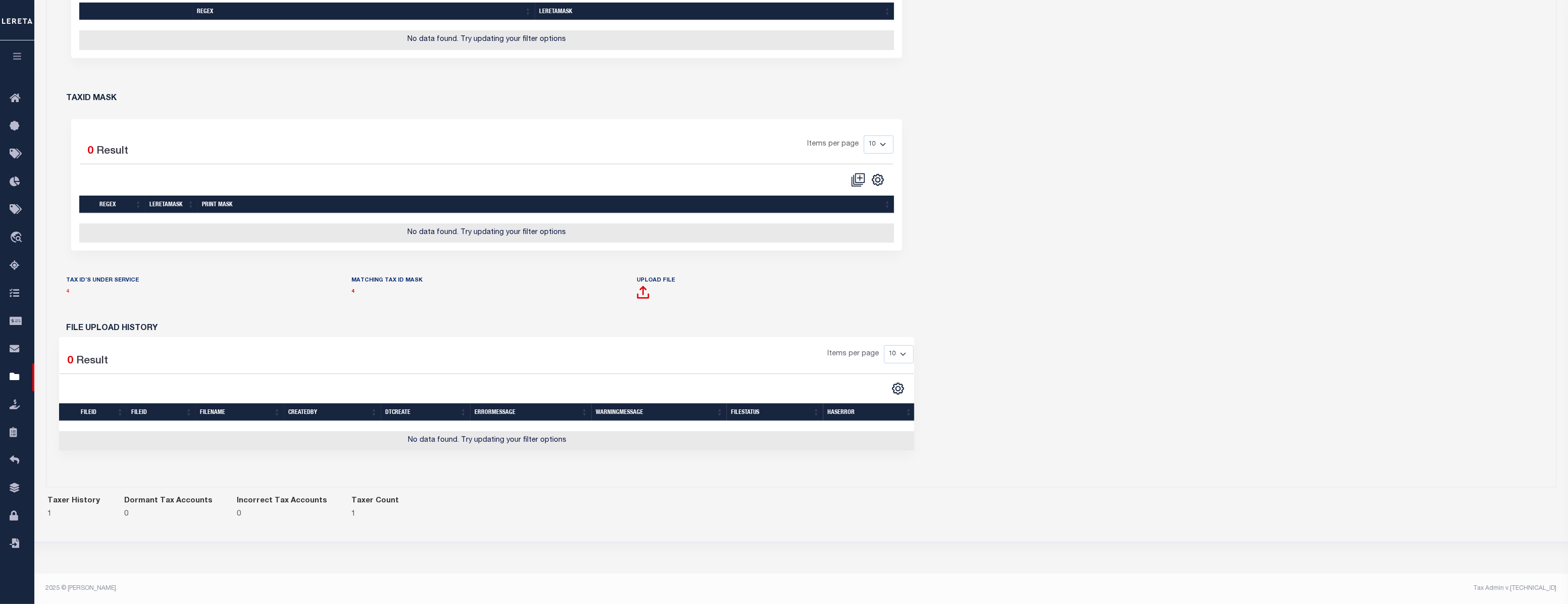
click at [67, 294] on link "4" at bounding box center [68, 291] width 3 height 5
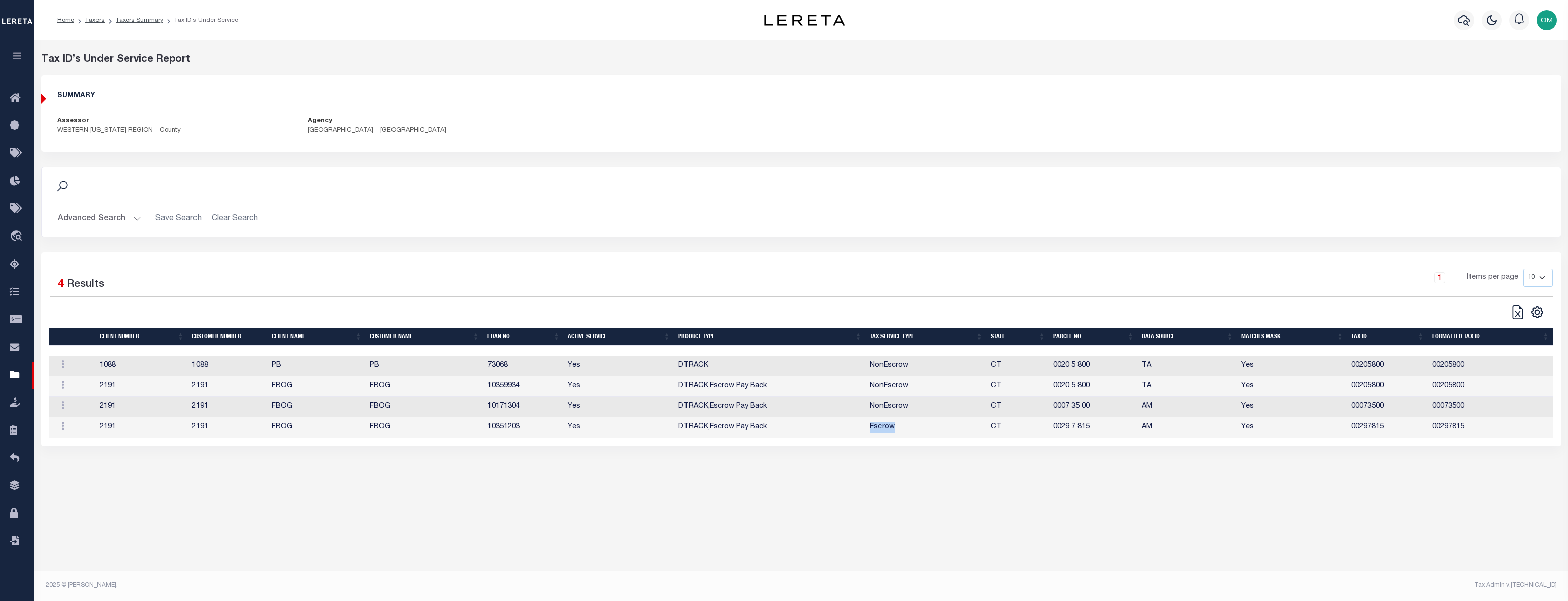
drag, startPoint x: 869, startPoint y: 427, endPoint x: 897, endPoint y: 429, distance: 28.1
click at [897, 429] on td "Escrow" at bounding box center [926, 427] width 121 height 21
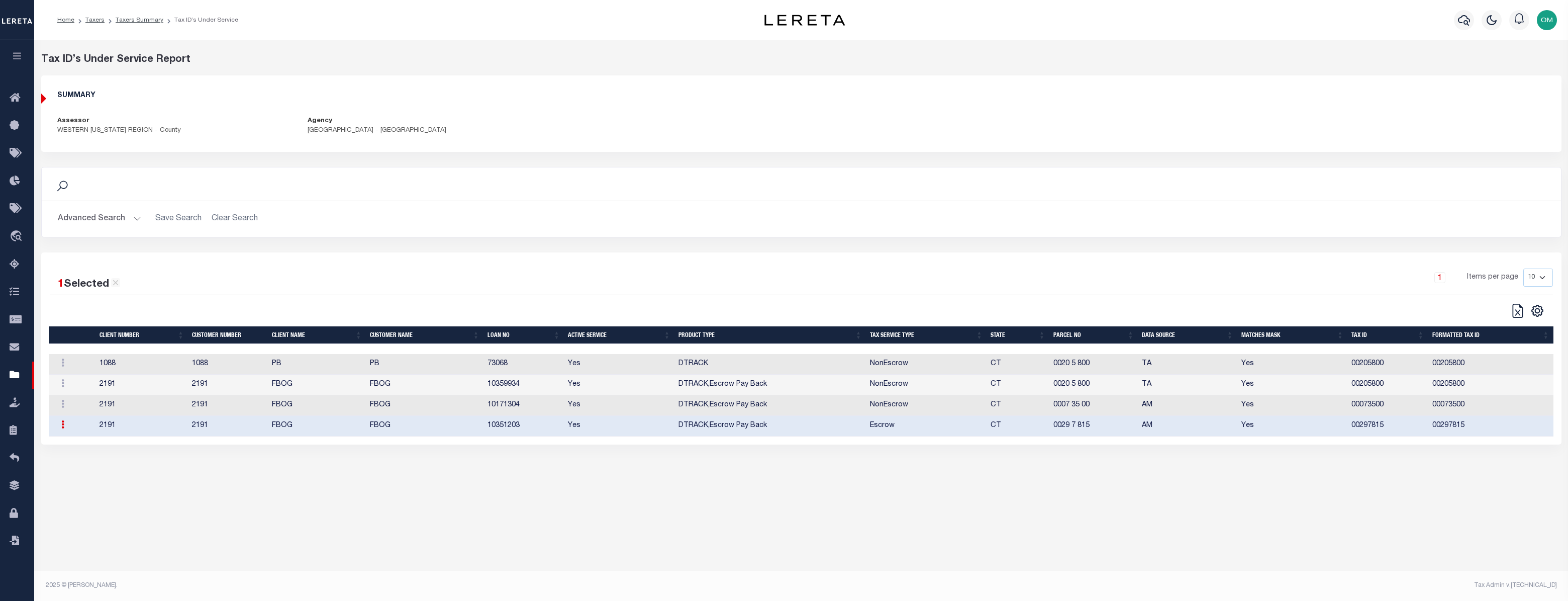
click at [717, 435] on td "DTRACK,Escrow Pay Back" at bounding box center [770, 426] width 192 height 21
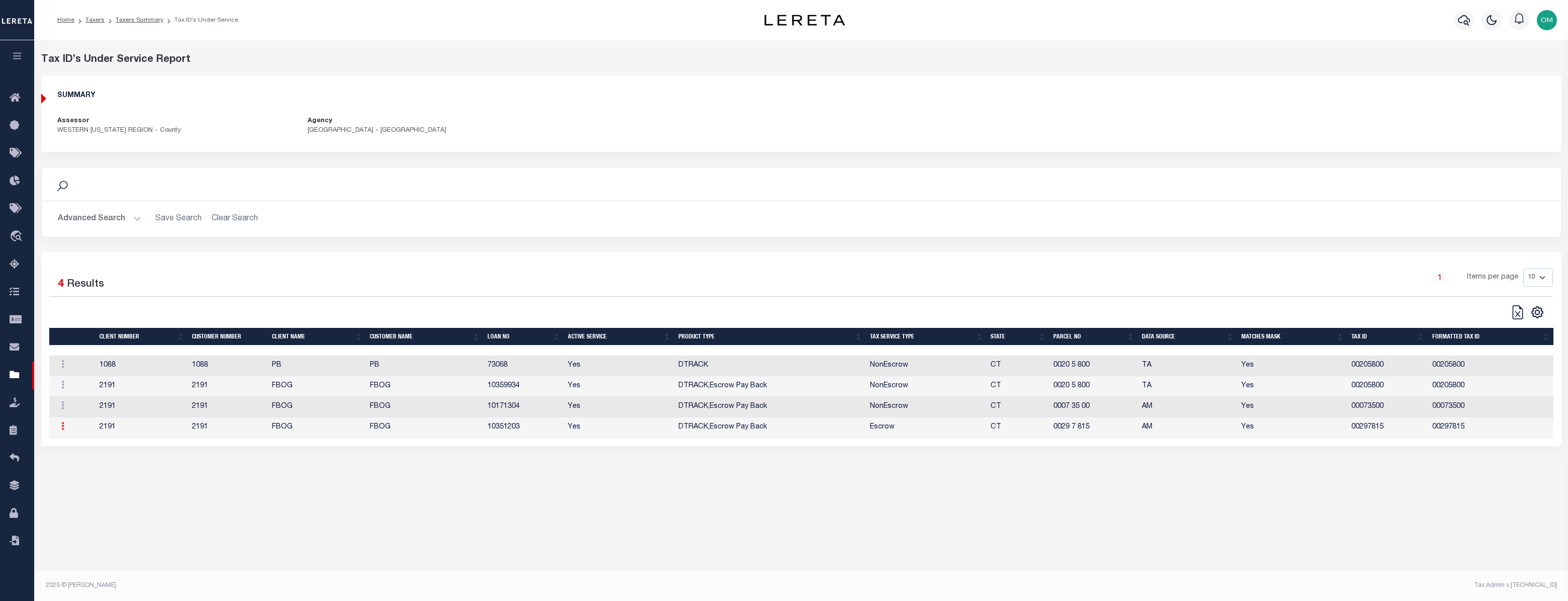
click at [62, 429] on icon at bounding box center [63, 426] width 3 height 8
click at [75, 411] on link "Edit Tax ID" at bounding box center [86, 412] width 61 height 16
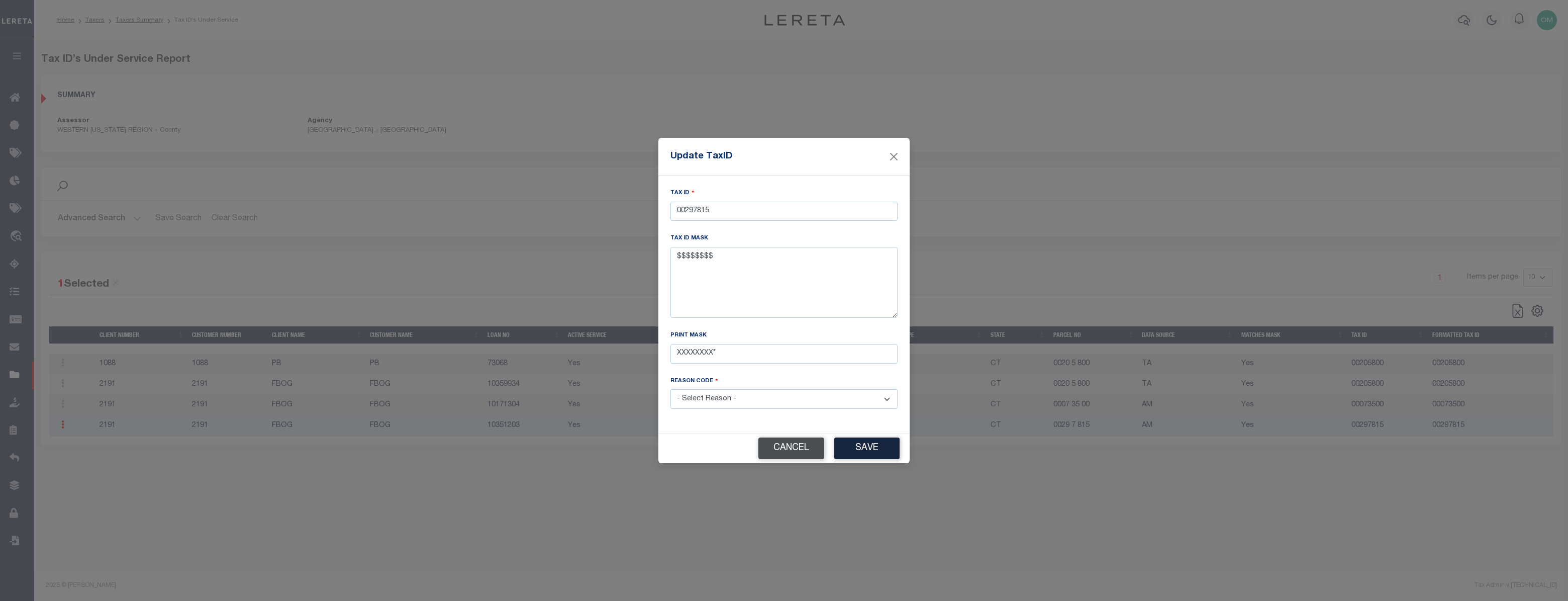
click at [774, 457] on button "Cancel" at bounding box center [791, 448] width 66 height 22
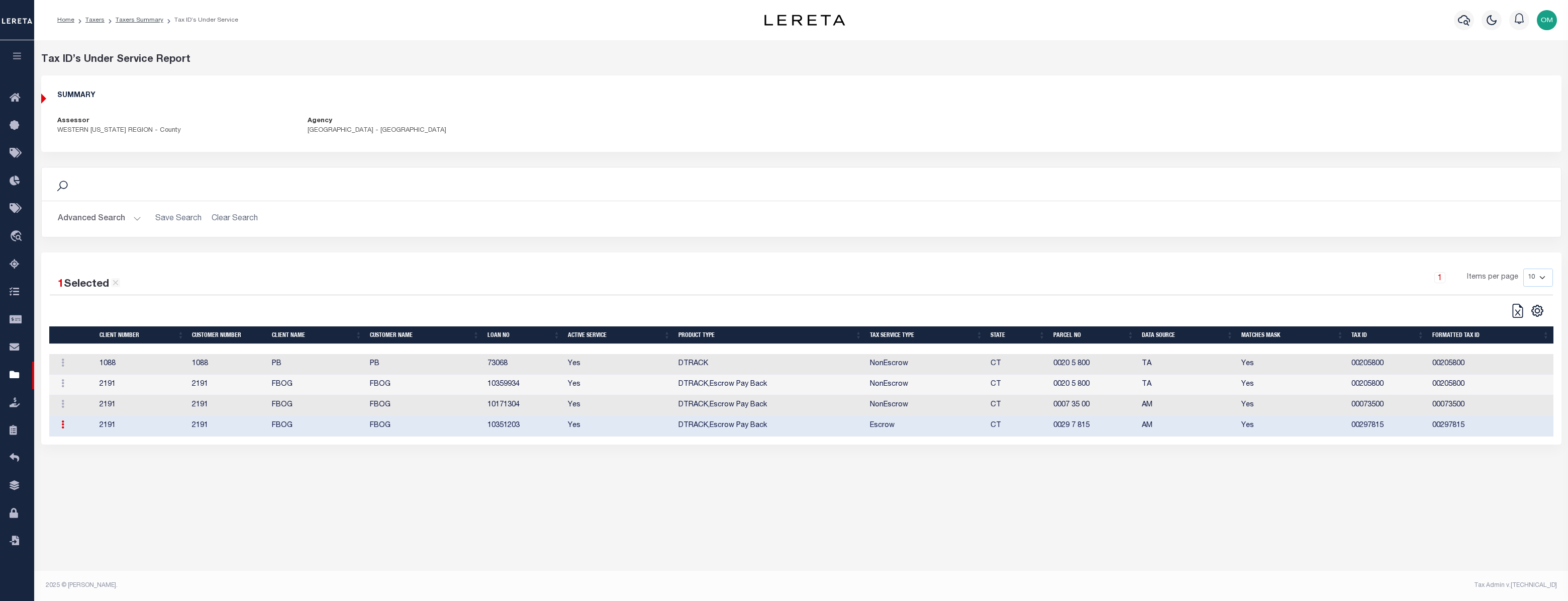
click at [509, 427] on td "10351203" at bounding box center [523, 426] width 80 height 21
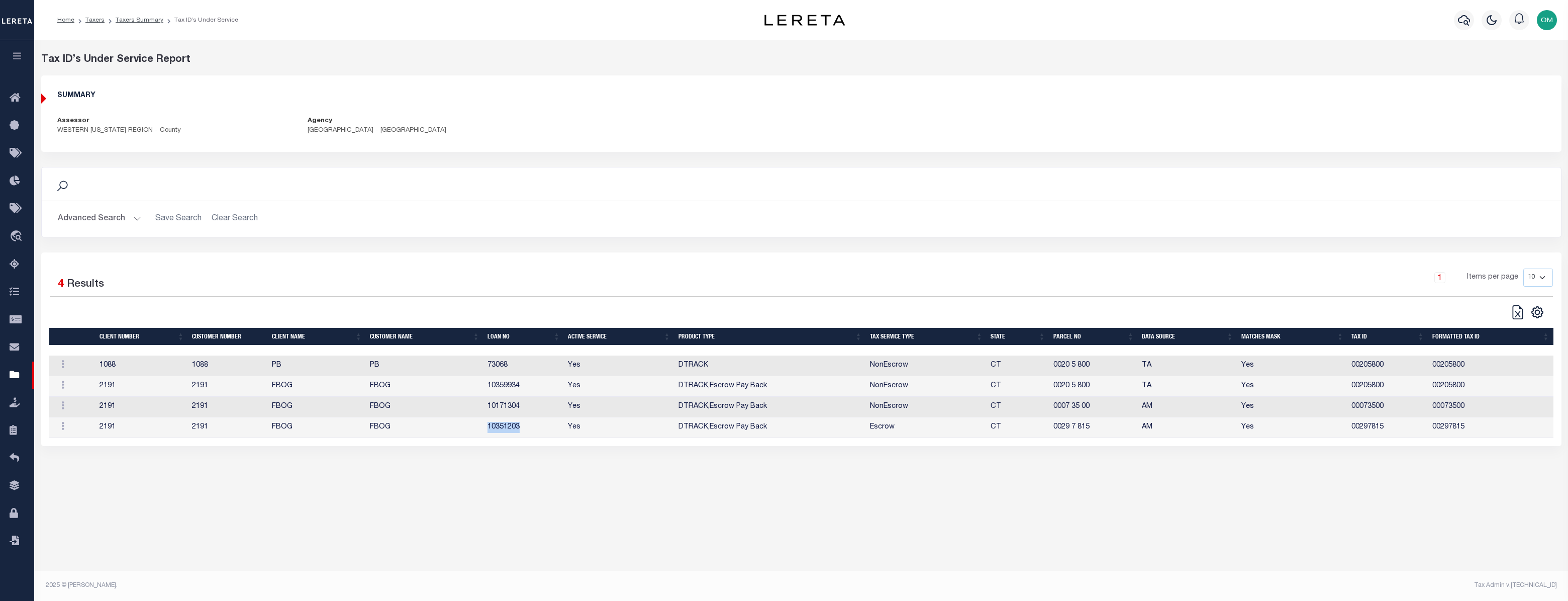
click at [509, 427] on td "10351203" at bounding box center [523, 427] width 80 height 21
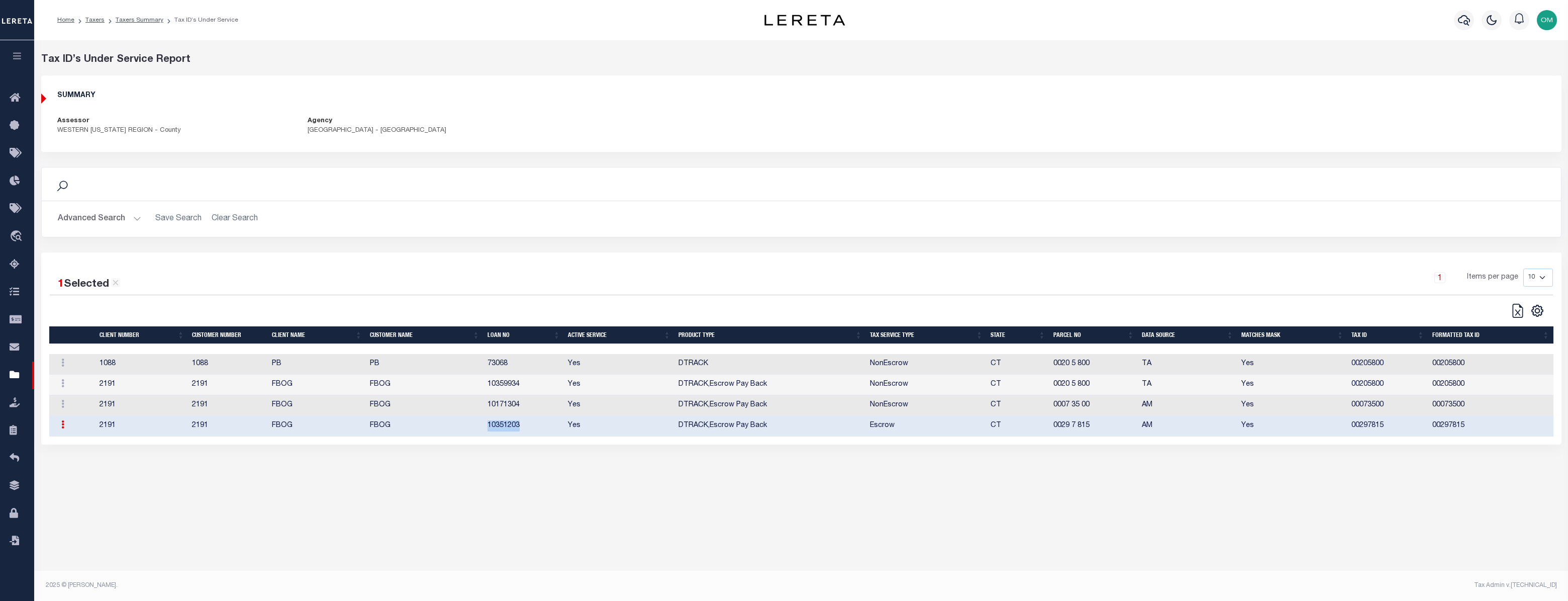
copy td "10351203"
click at [15, 52] on button "button" at bounding box center [17, 57] width 34 height 34
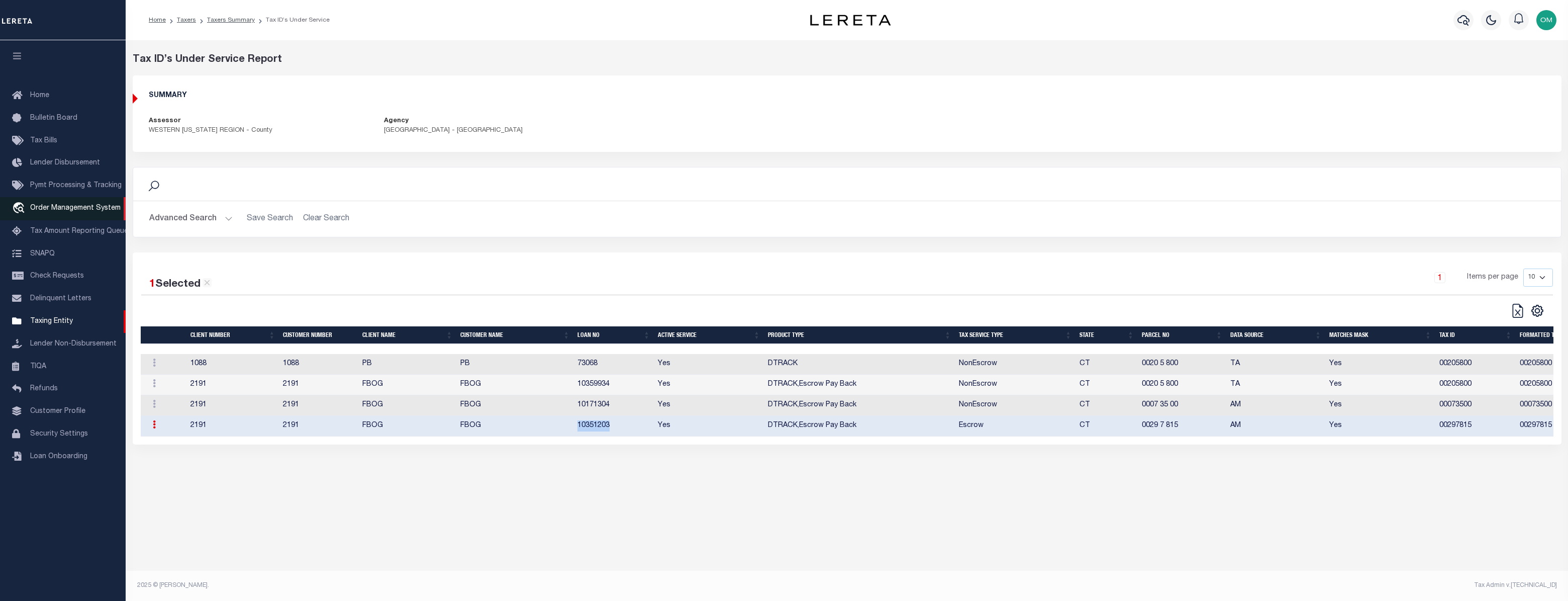
click at [94, 211] on span "Order Management System" at bounding box center [75, 208] width 91 height 7
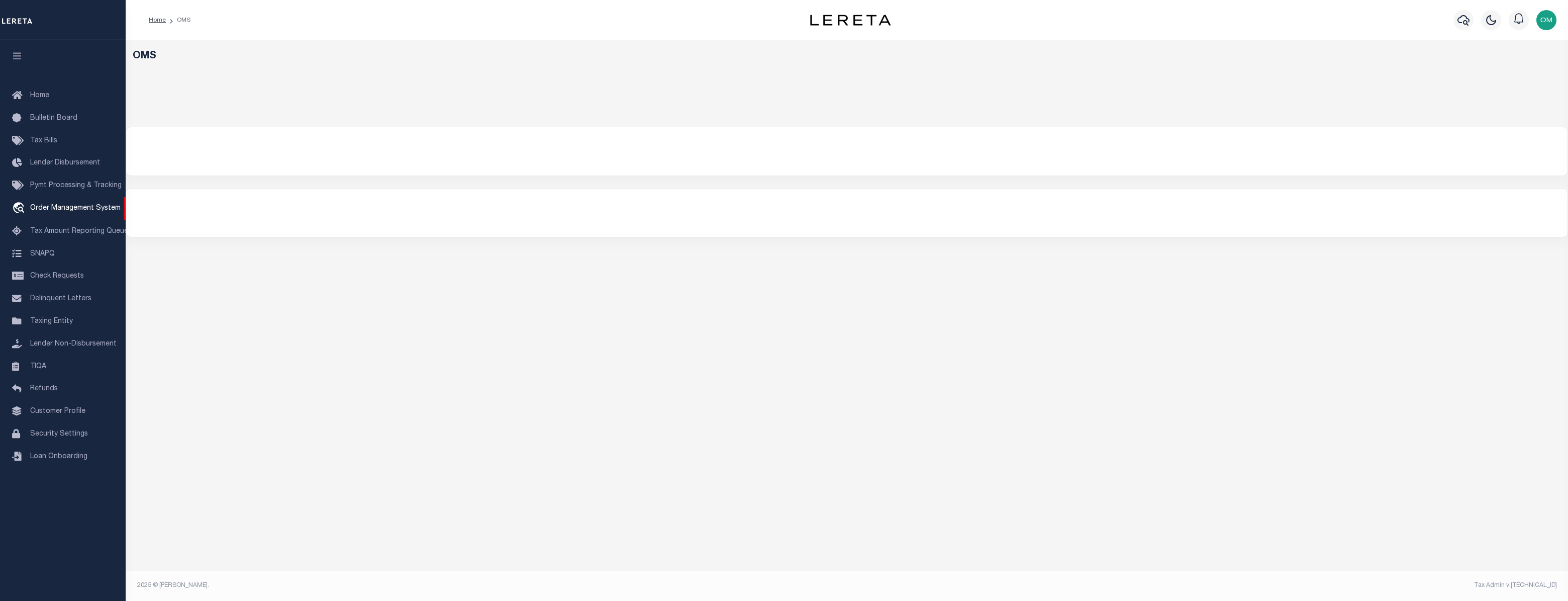
select select "200"
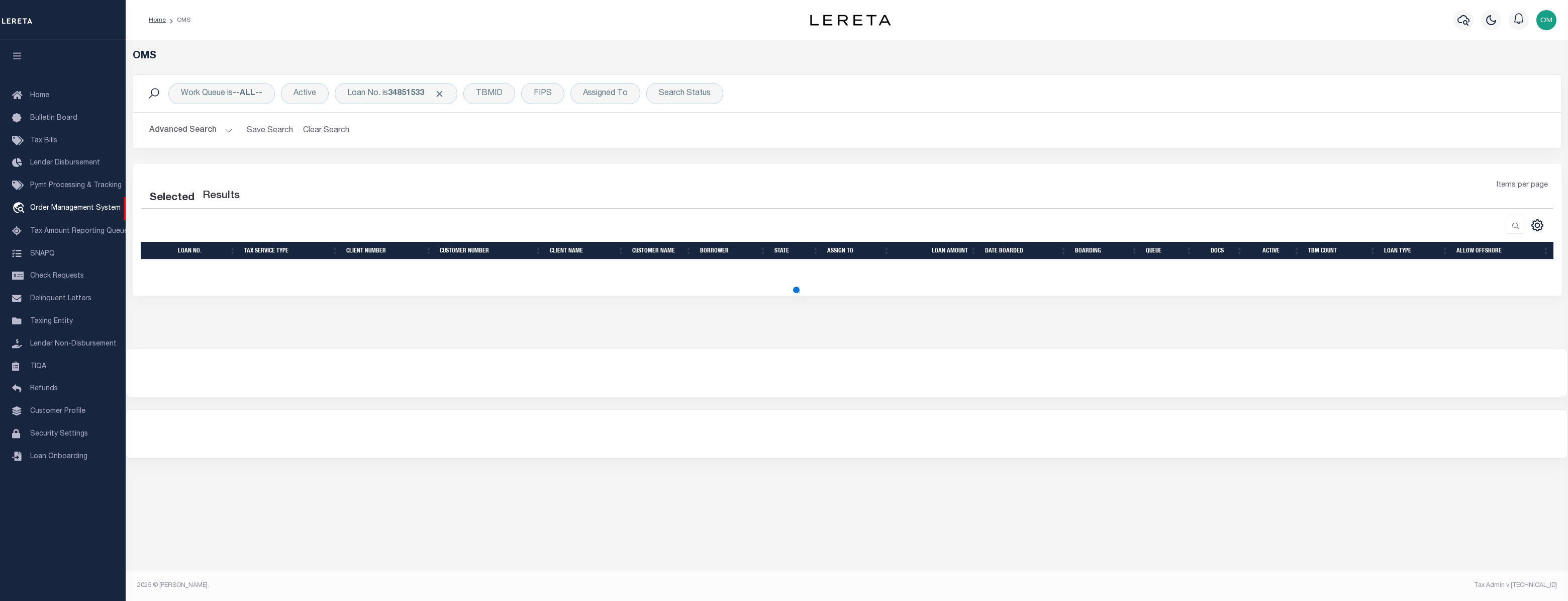
select select "200"
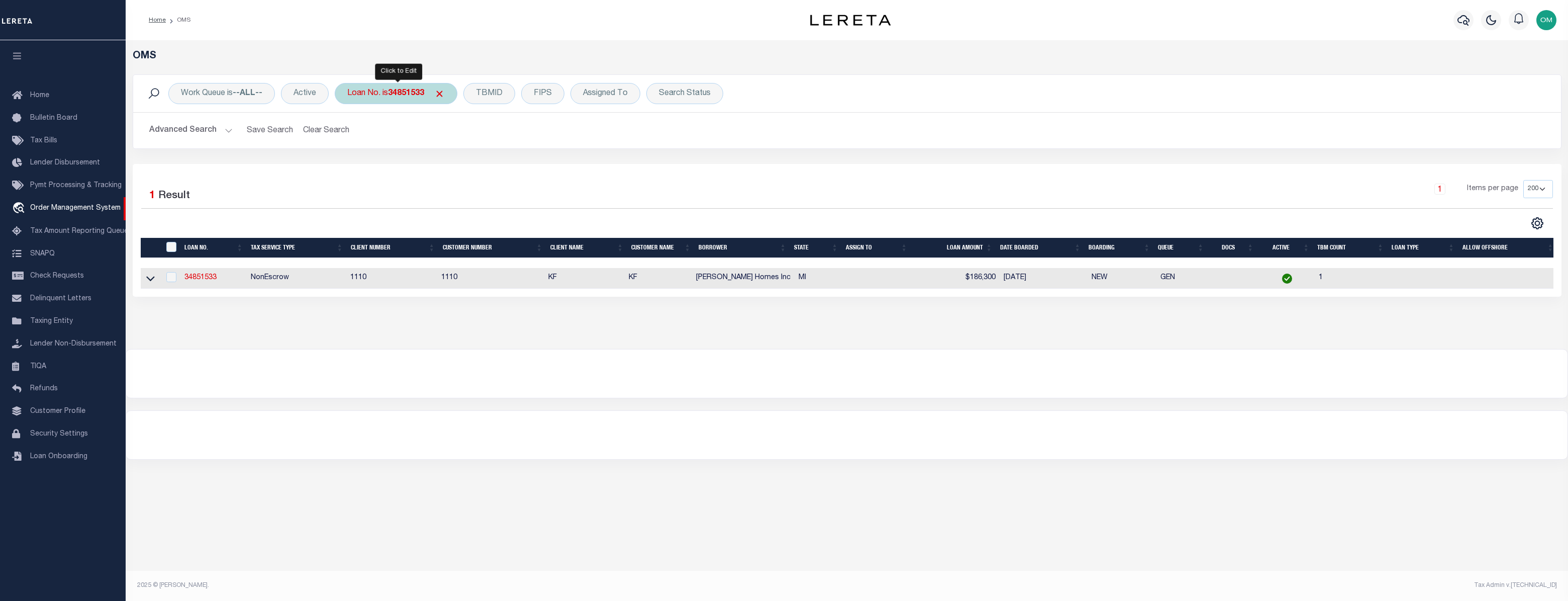
click at [414, 96] on b "34851533" at bounding box center [405, 93] width 36 height 8
type input "10351203"
click at [474, 163] on input "Apply" at bounding box center [480, 164] width 30 height 16
click at [198, 279] on link "10351203" at bounding box center [200, 278] width 32 height 7
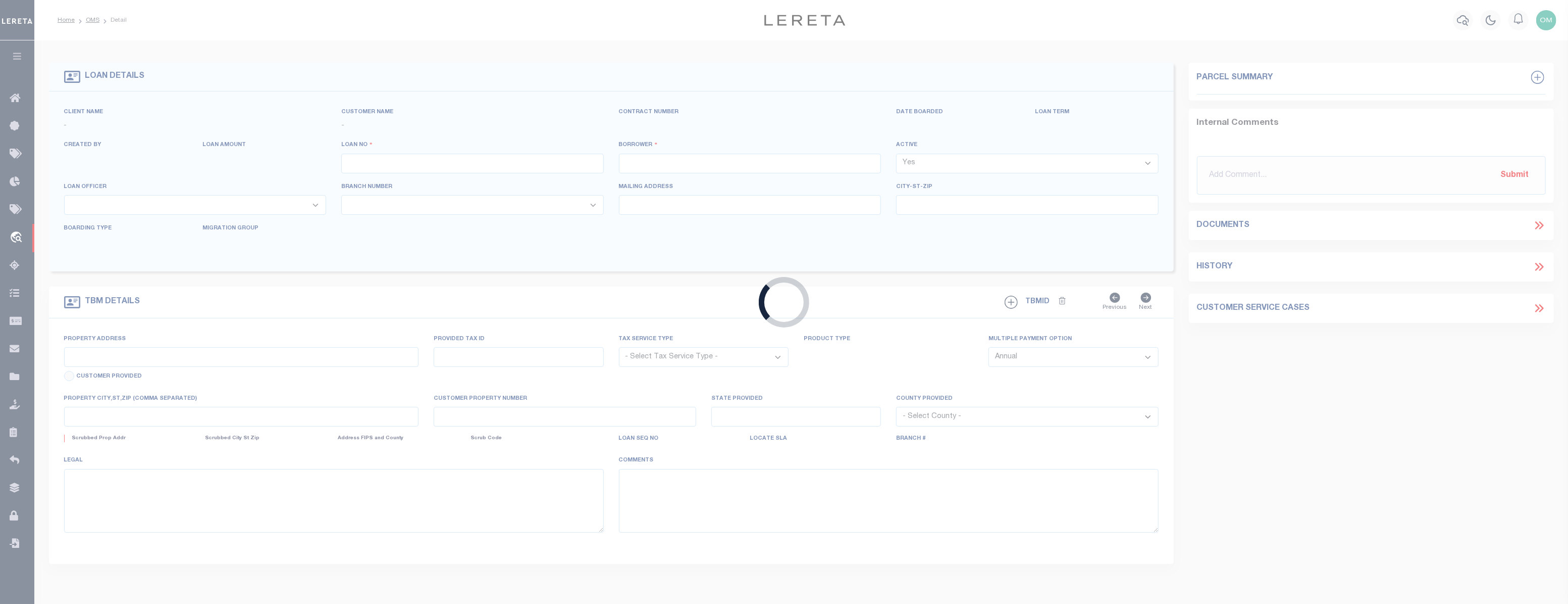
type input "10351203"
type input "[PERSON_NAME]"
select select
select select "Escrow"
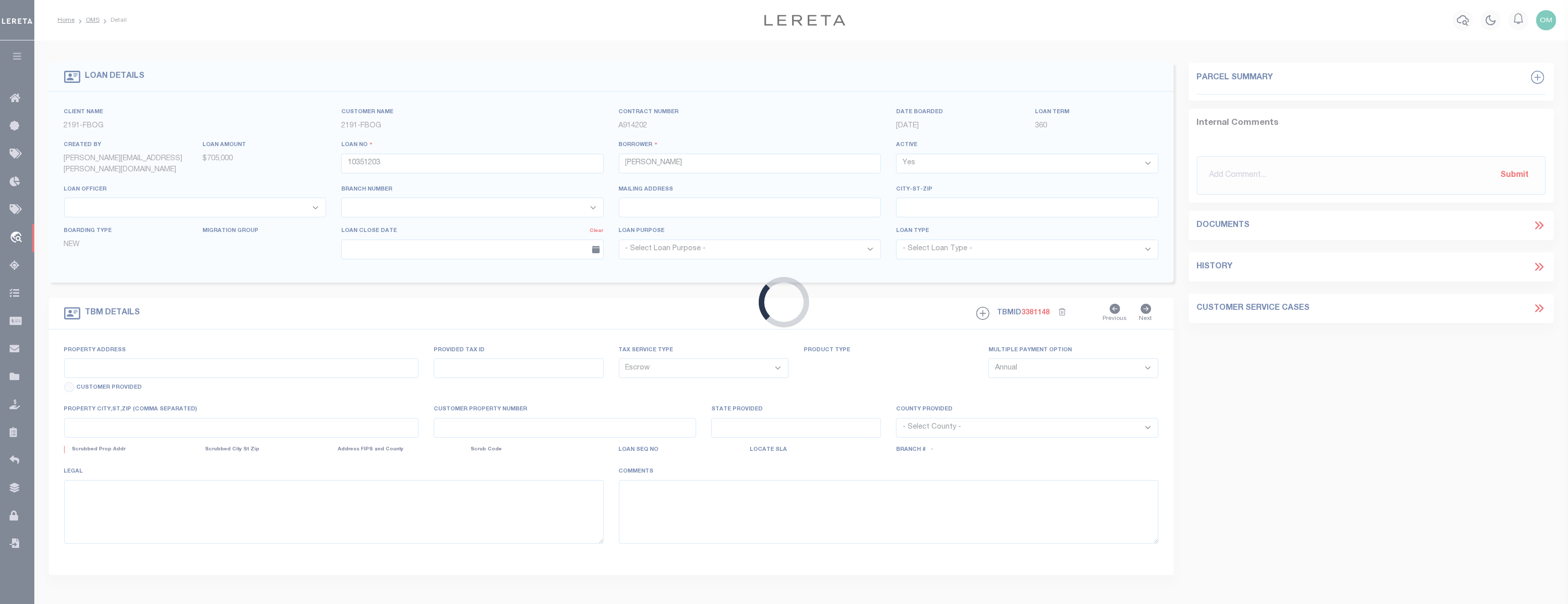
type input "[STREET_ADDRESS]"
type input "3776A A 2B"
type input "[GEOGRAPHIC_DATA]"
type input "CT"
select select
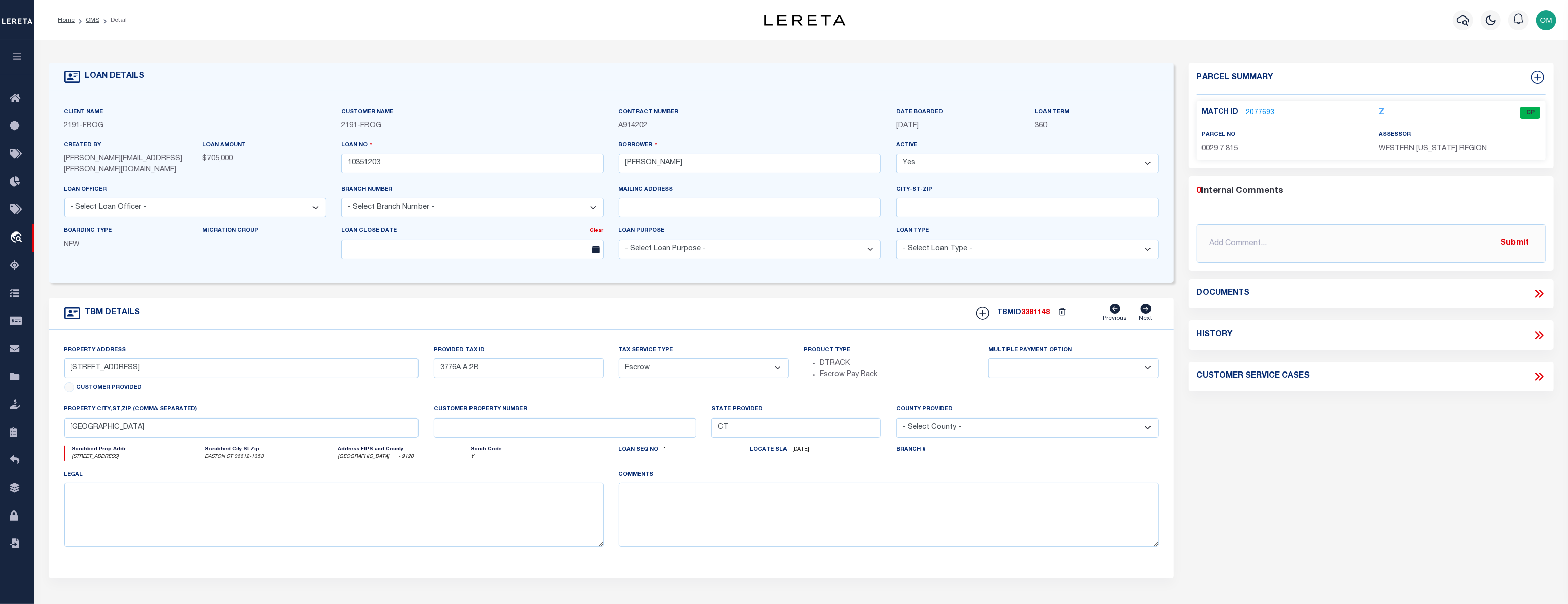
click at [1250, 111] on link "2077693" at bounding box center [1261, 113] width 28 height 10
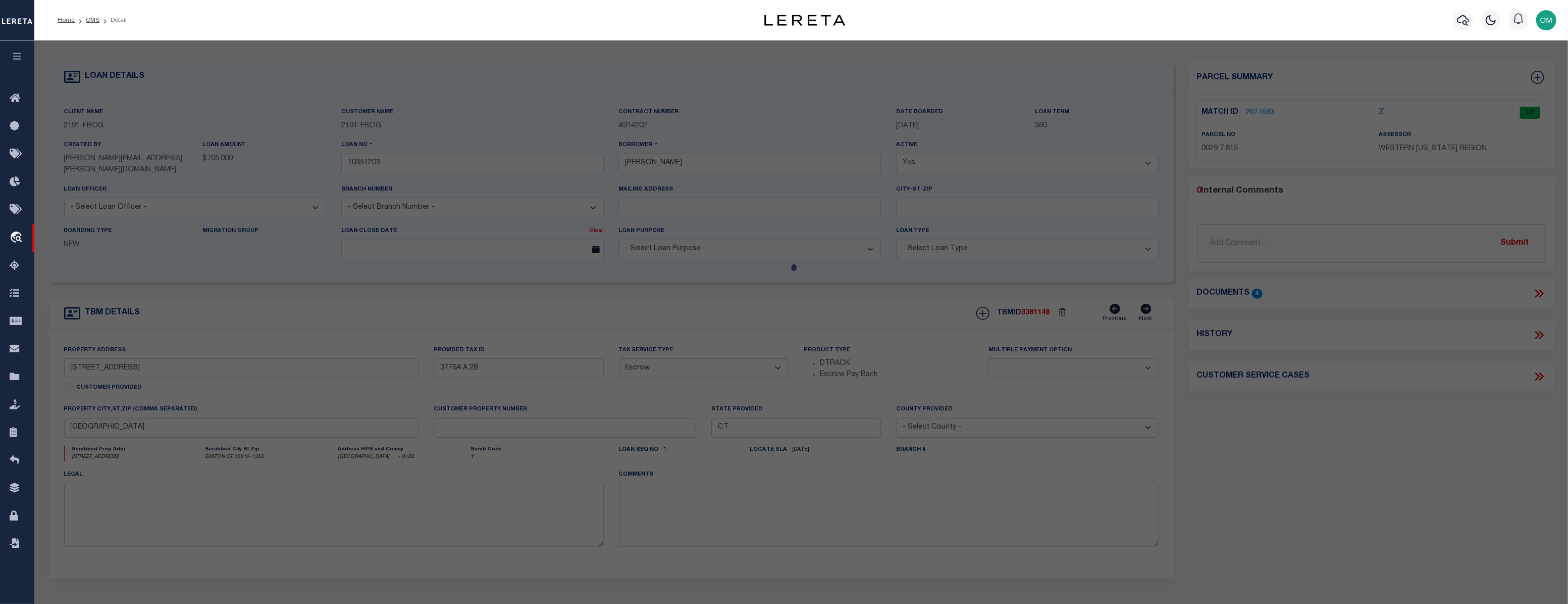
checkbox input "false"
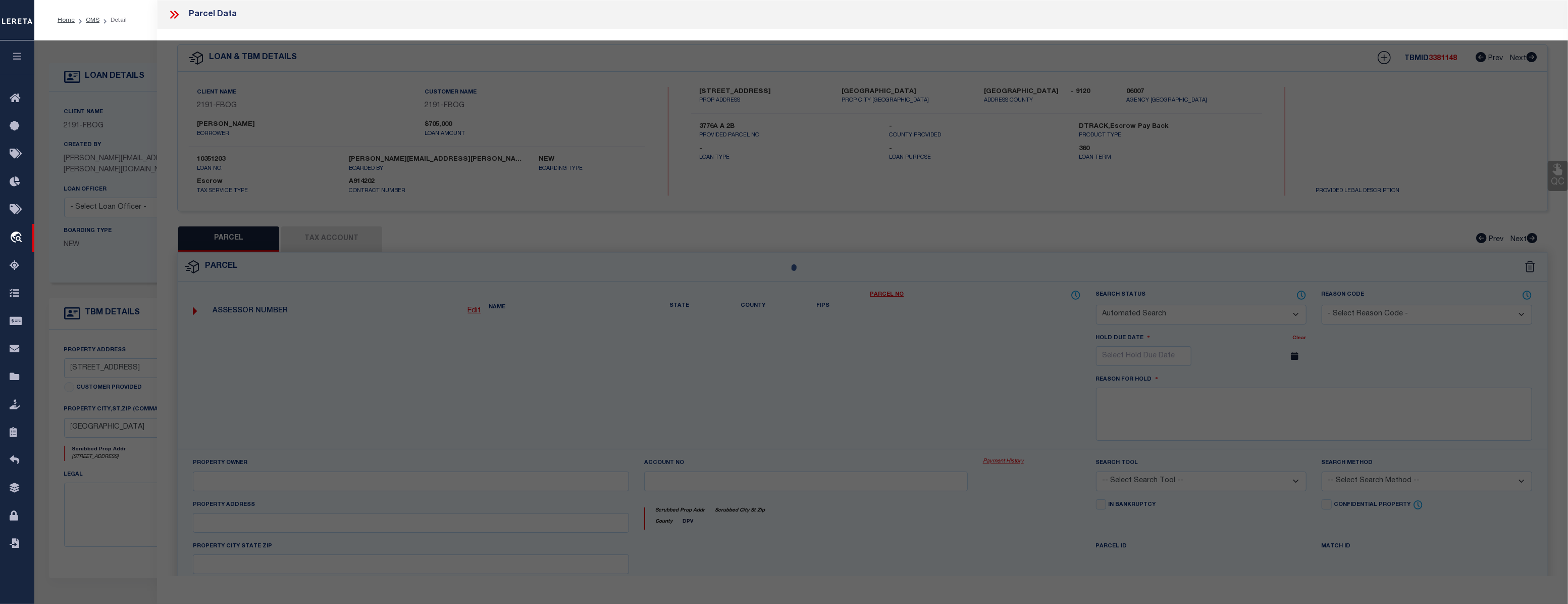
select select "CP"
type input "[STREET_ADDRESS] LLC"
select select
type input "[STREET_ADDRESS]"
type input "[GEOGRAPHIC_DATA]"
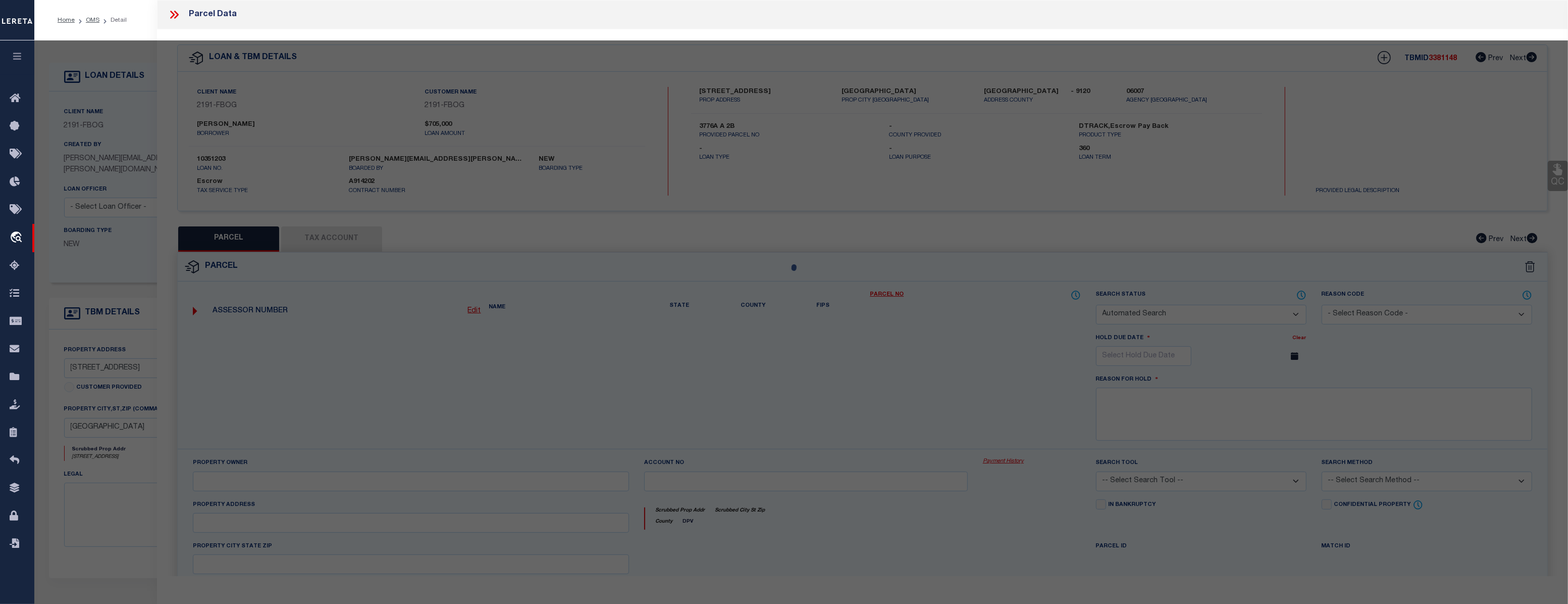
type textarea "Developers Map / Lot: 1612 1685 Acres: 3.0000 Map Block Lot: 3776A A 2B"
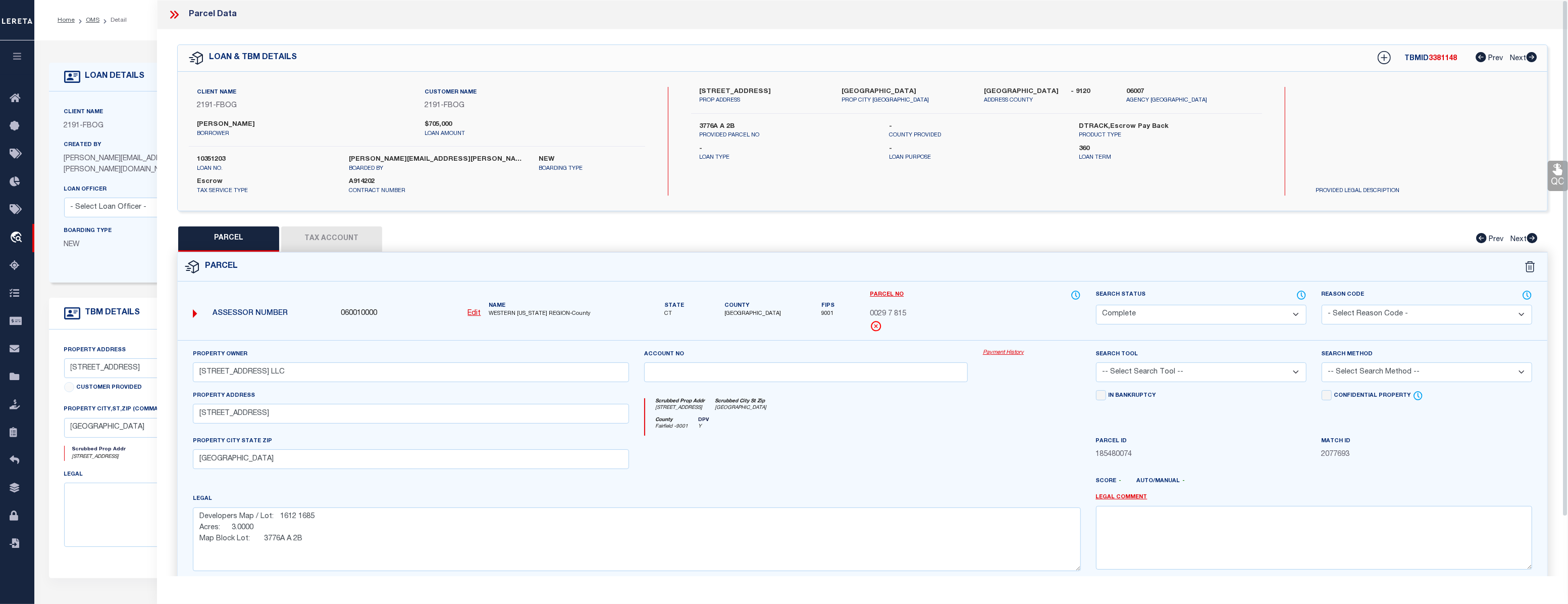
click at [1000, 349] on link "Payment History" at bounding box center [1032, 353] width 98 height 9
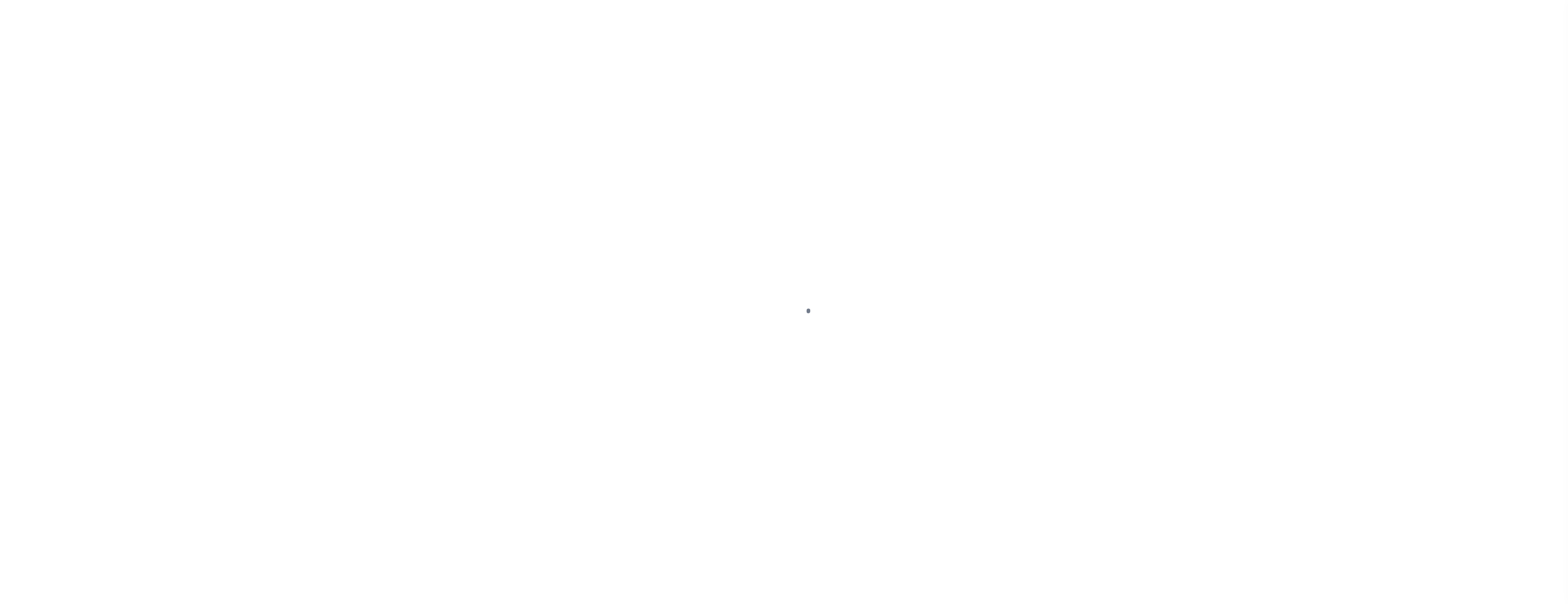
select select "Escrow"
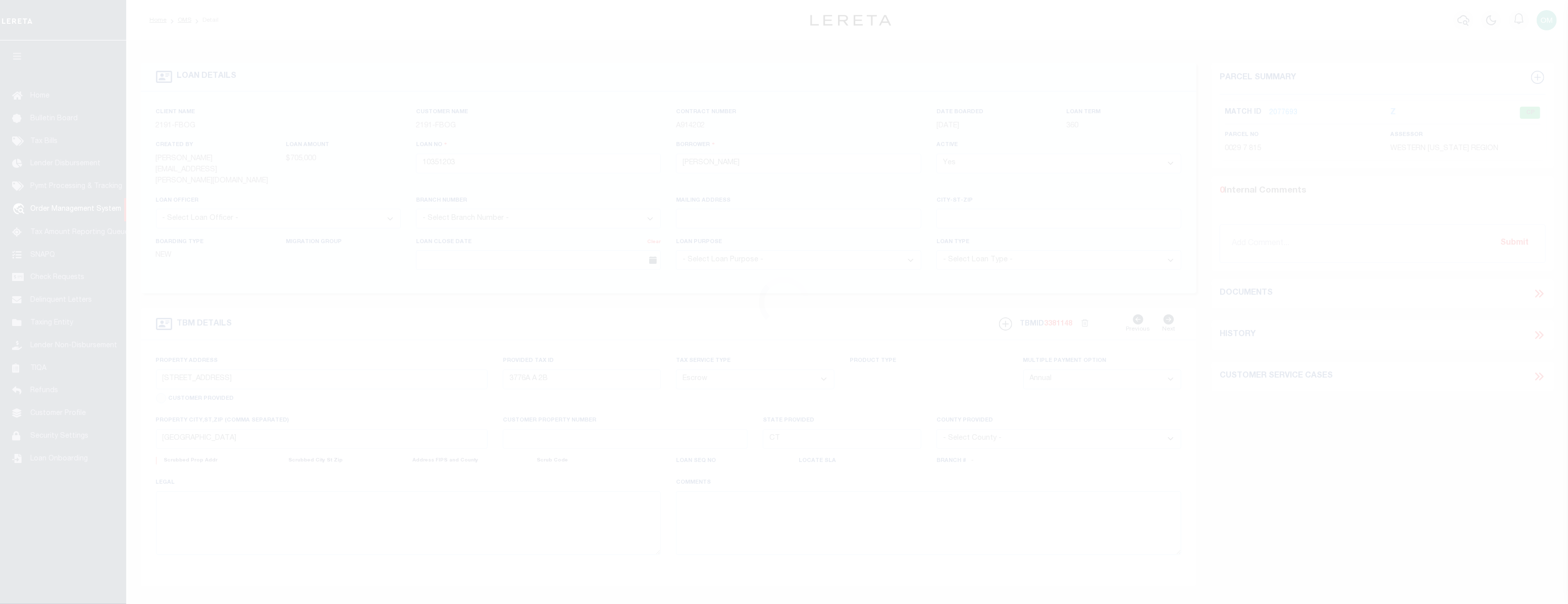
select select
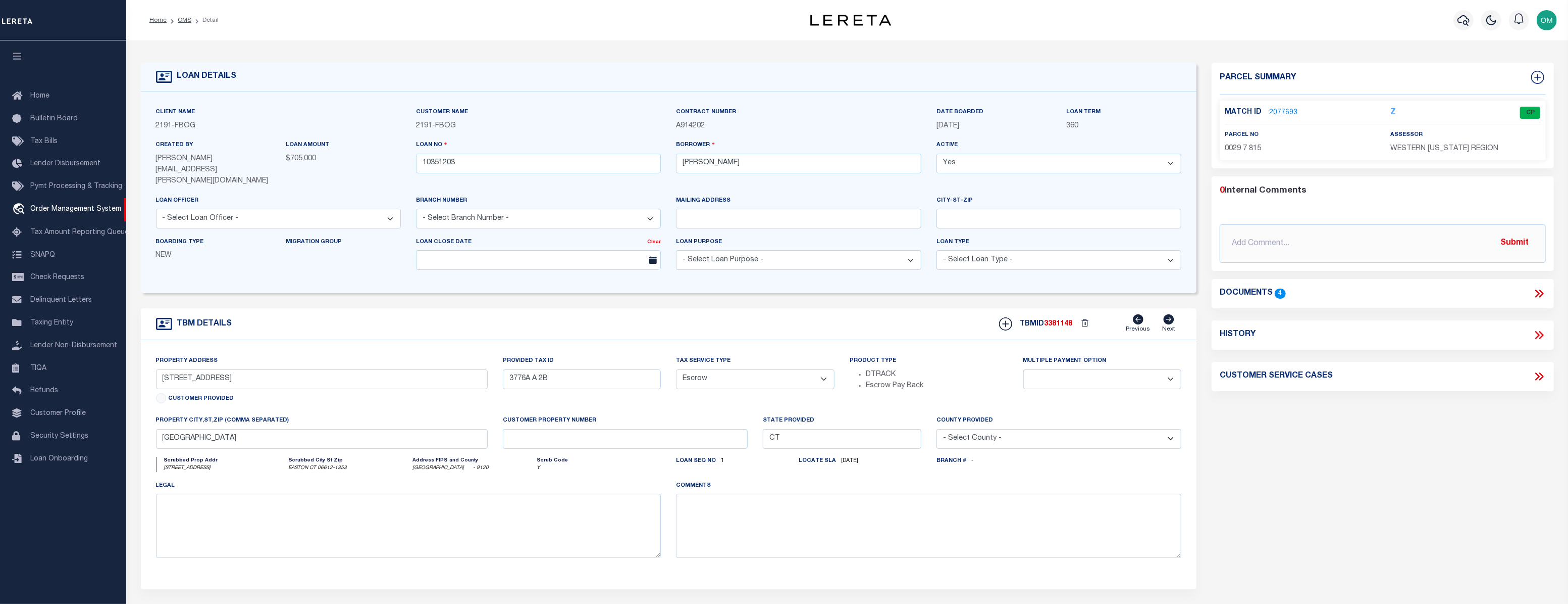
drag, startPoint x: 1386, startPoint y: 146, endPoint x: 1520, endPoint y: 147, distance: 134.0
click at [1520, 147] on div "assessor WESTERN [US_STATE] REGION" at bounding box center [1465, 141] width 166 height 24
copy span "WESTERN [US_STATE] REGION"
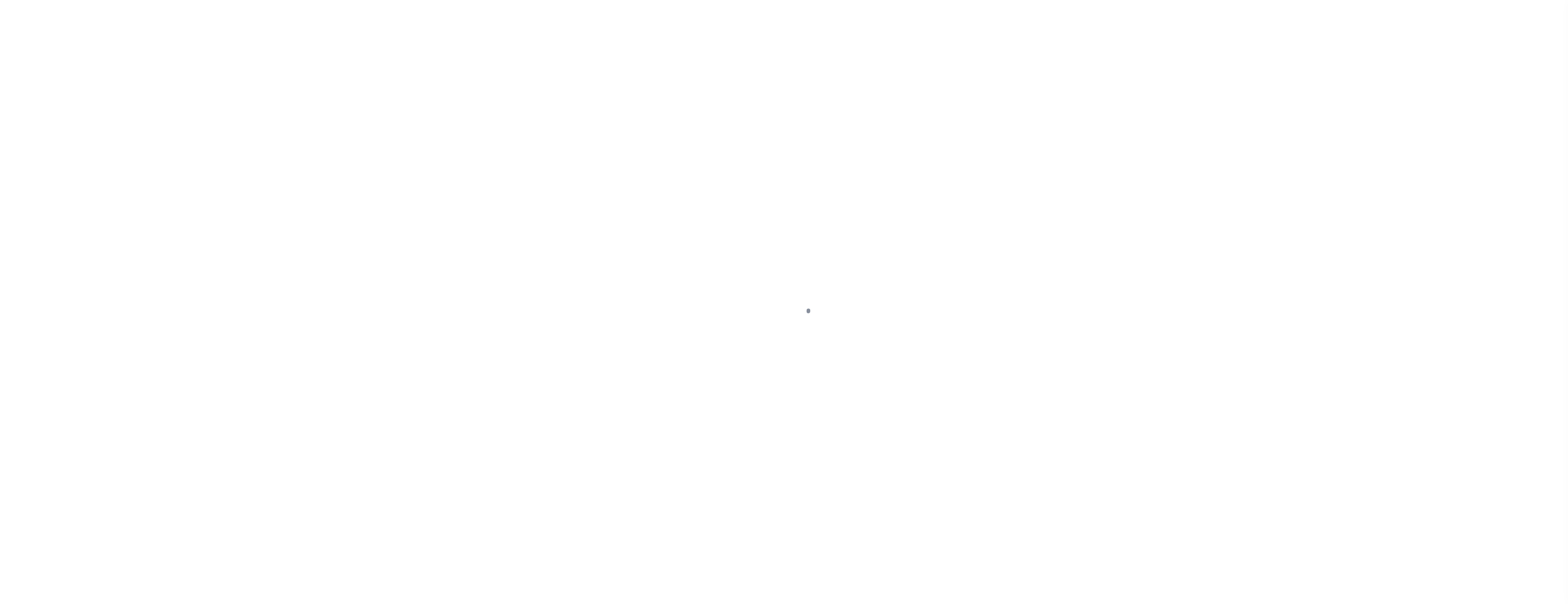
select select "Escrow"
select select
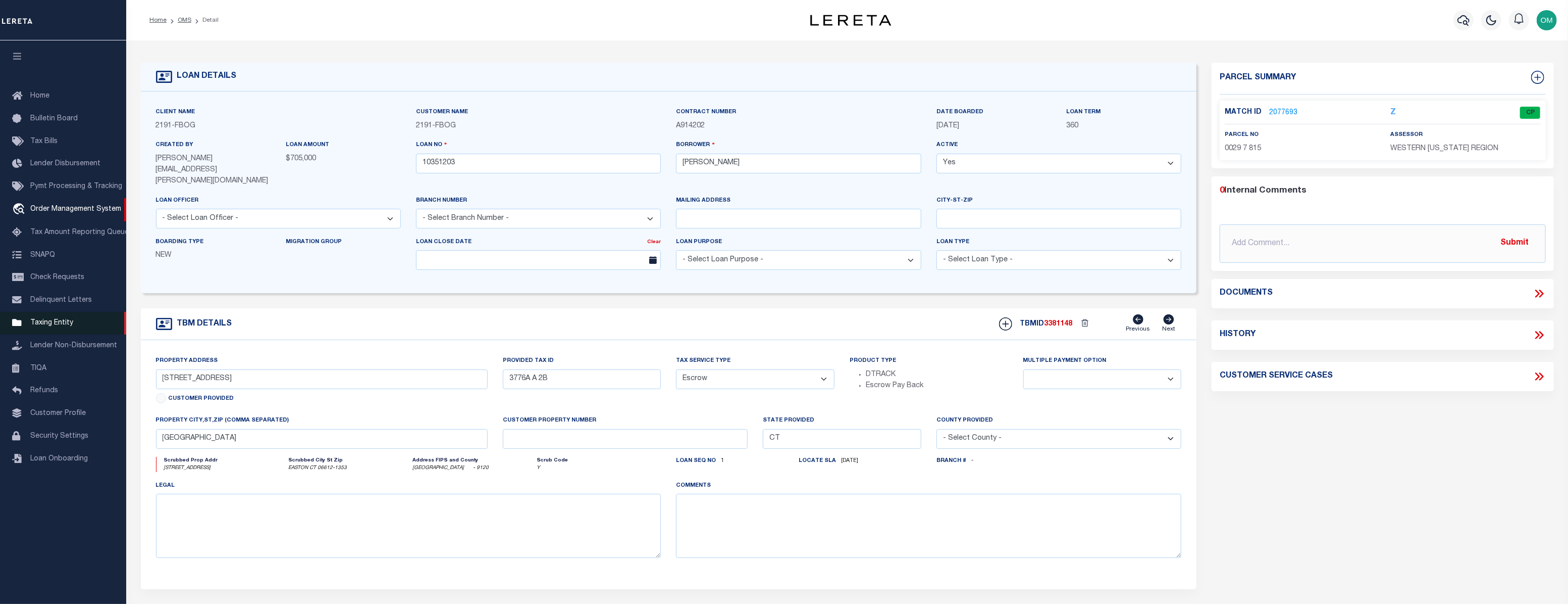
click at [62, 326] on span "Taxing Entity" at bounding box center [52, 323] width 43 height 7
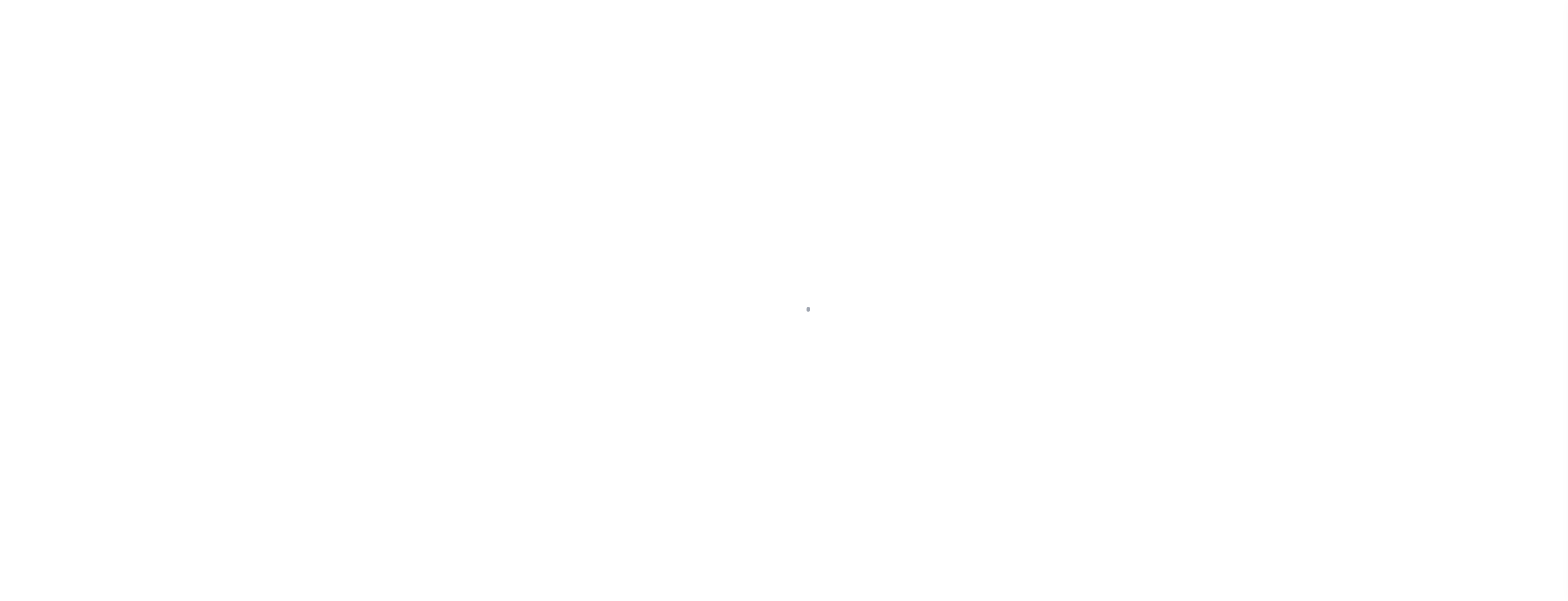
select select
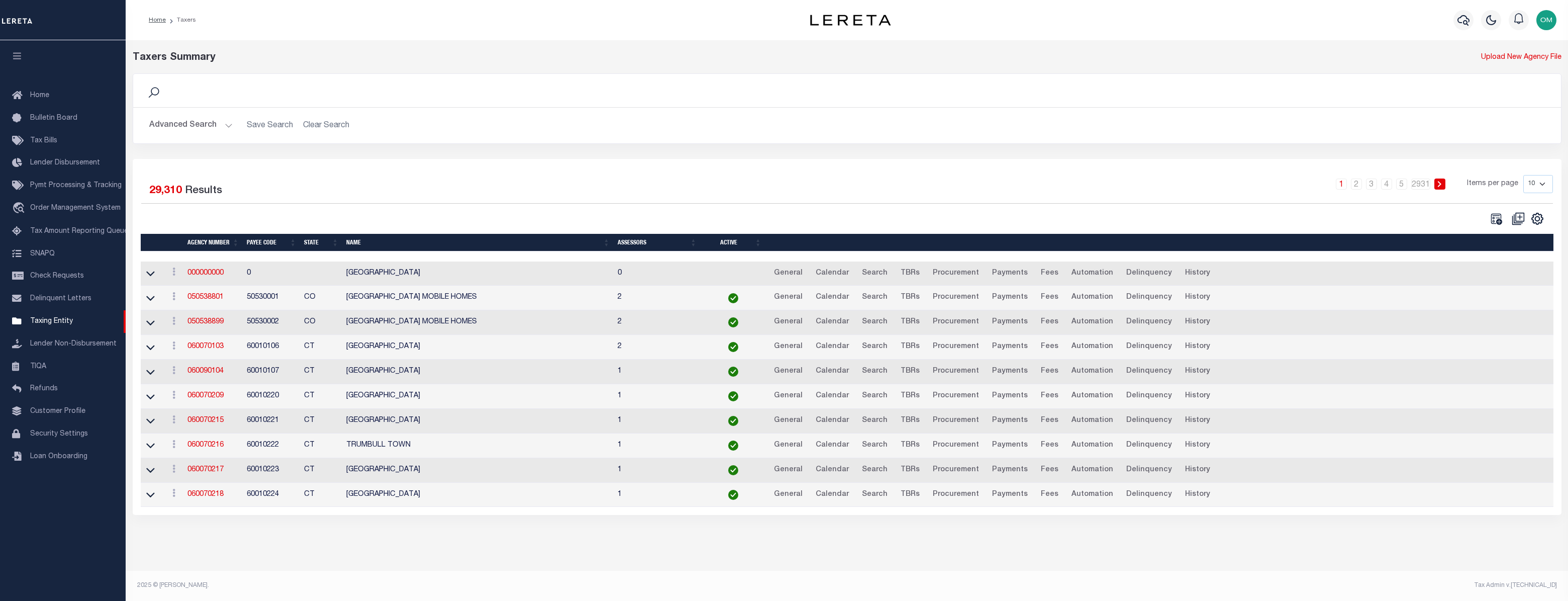
click at [217, 120] on button "Advanced Search" at bounding box center [191, 125] width 83 height 19
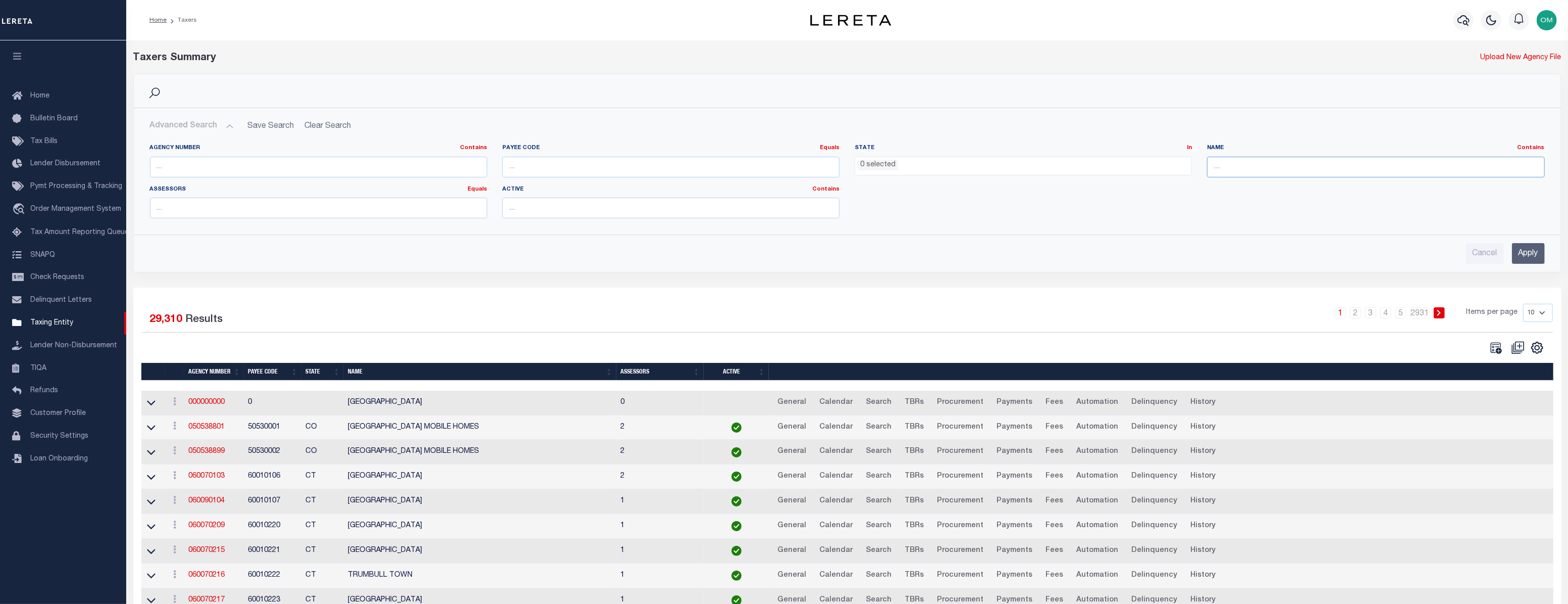
click at [1248, 169] on input "text" at bounding box center [1376, 167] width 338 height 21
paste input "WESTERN [US_STATE] REGION"
type input "WESTERN [US_STATE] REGION"
click at [1539, 250] on input "Apply" at bounding box center [1529, 253] width 33 height 21
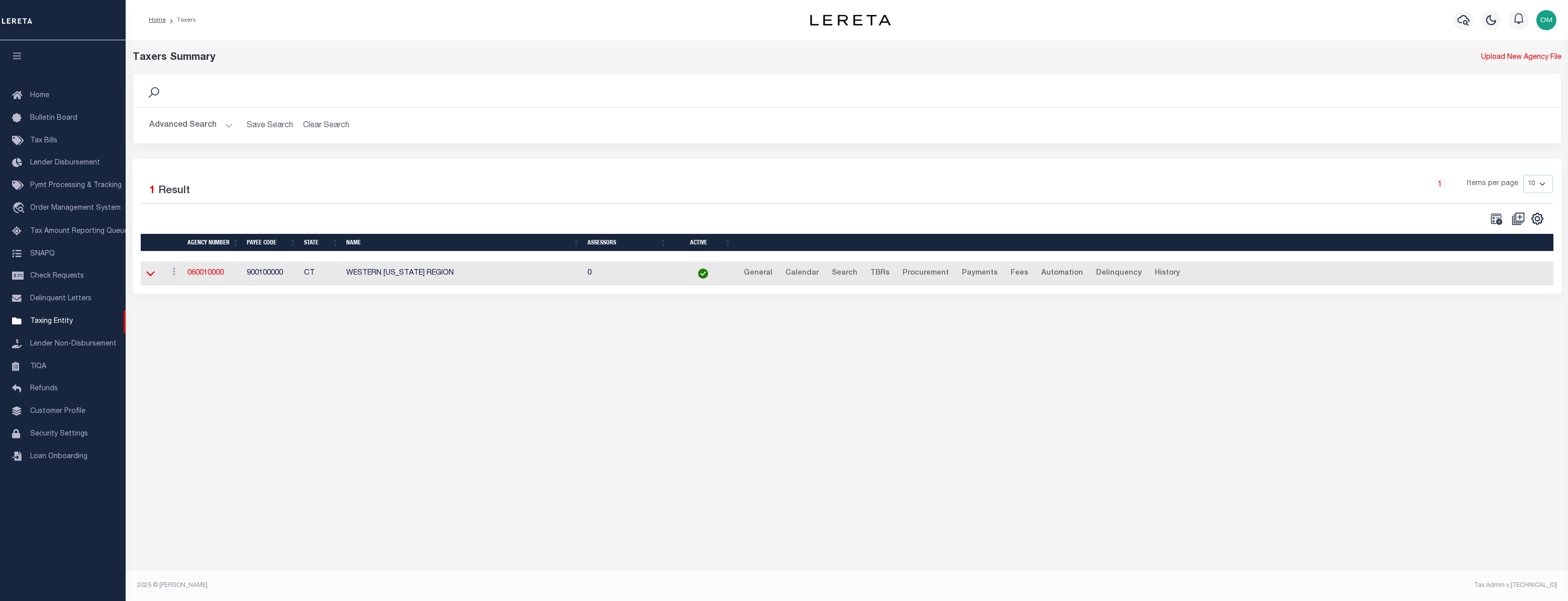
click at [149, 278] on icon at bounding box center [150, 273] width 9 height 10
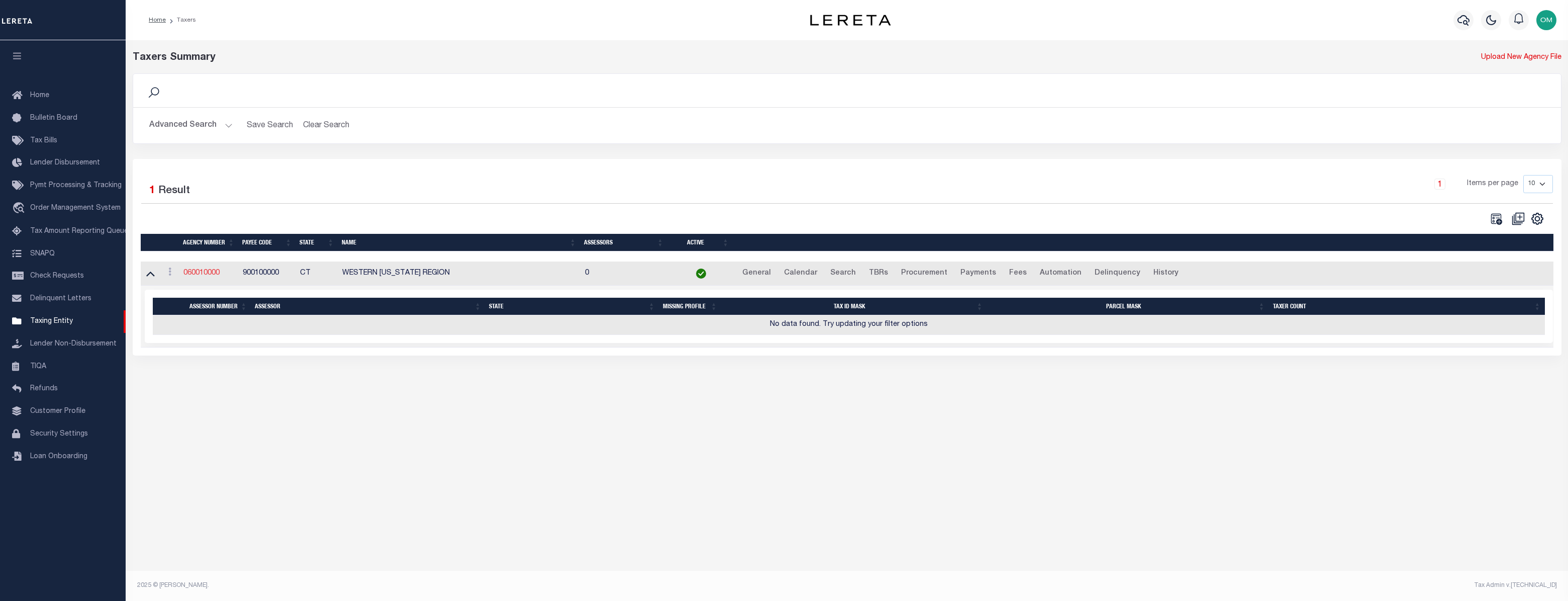
click at [212, 272] on link "060010000" at bounding box center [201, 273] width 36 height 7
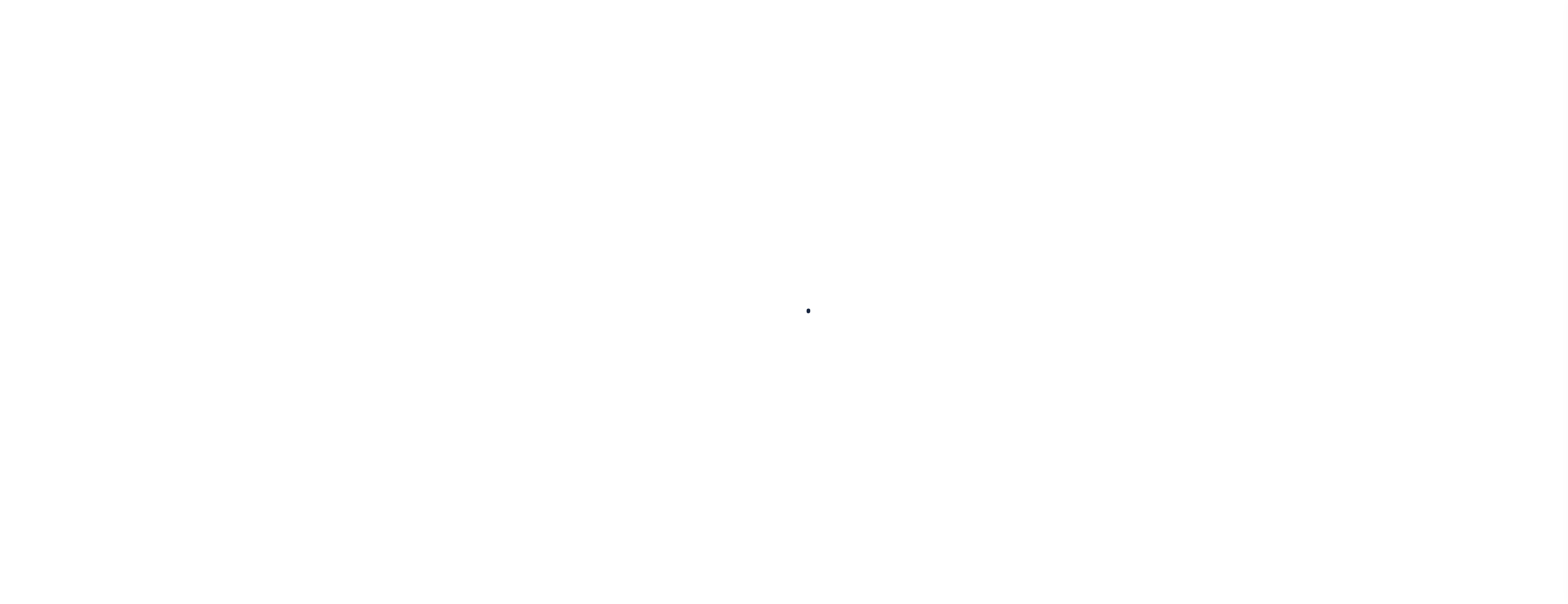
select select
checkbox input "false"
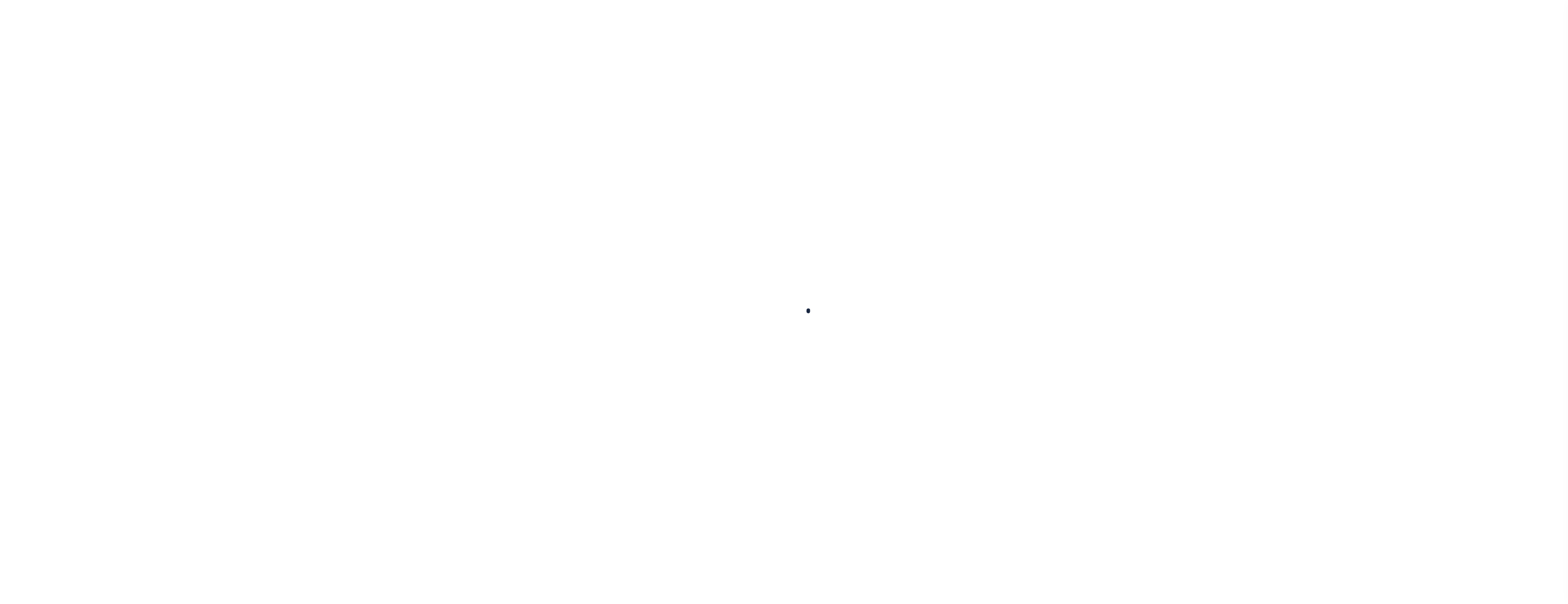
checkbox input "false"
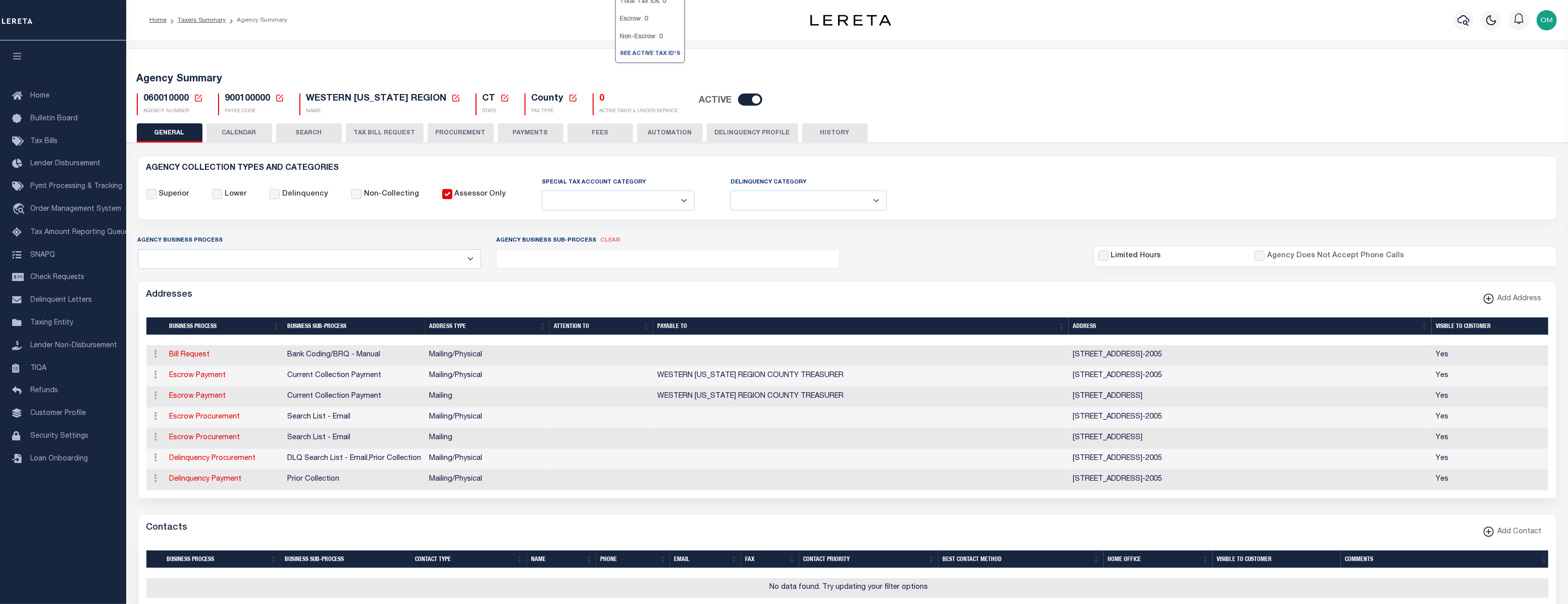
click at [611, 97] on h5 "0" at bounding box center [639, 99] width 78 height 11
click at [616, 99] on h5 "0" at bounding box center [639, 99] width 78 height 11
click at [613, 98] on h5 "0" at bounding box center [639, 99] width 78 height 11
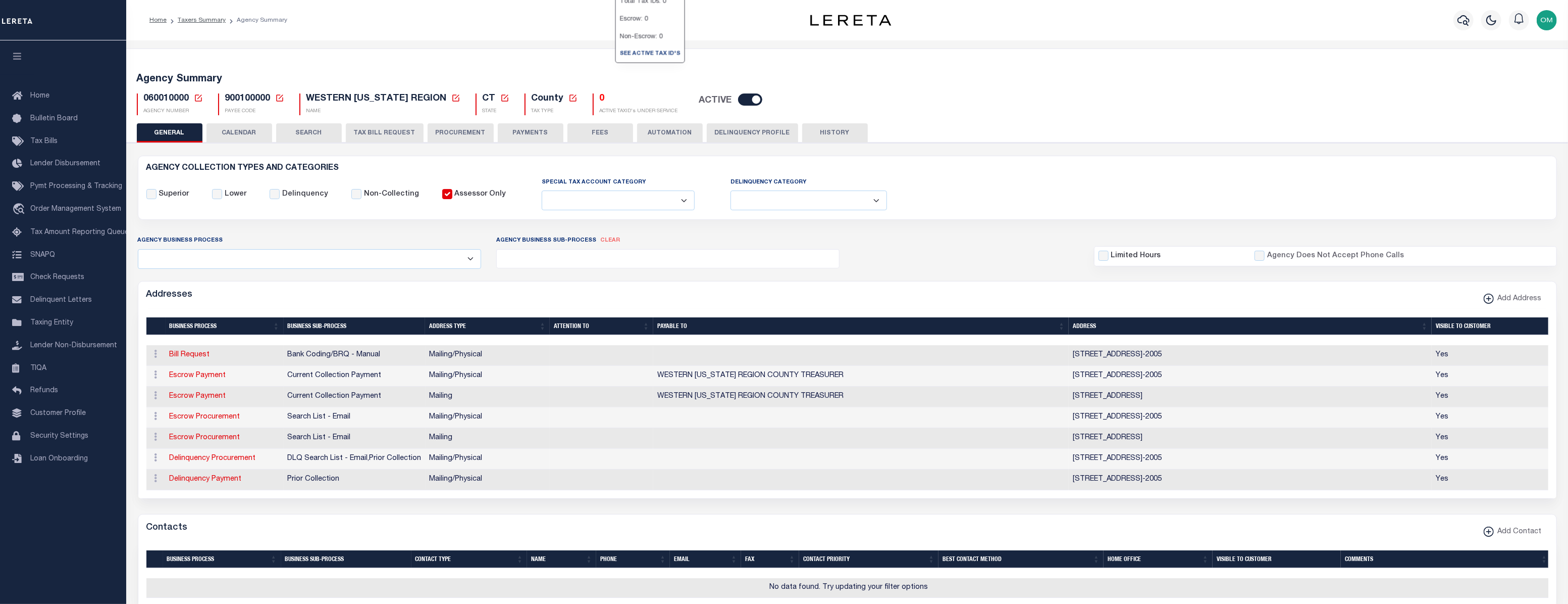
click at [613, 98] on h5 "0" at bounding box center [639, 99] width 78 height 11
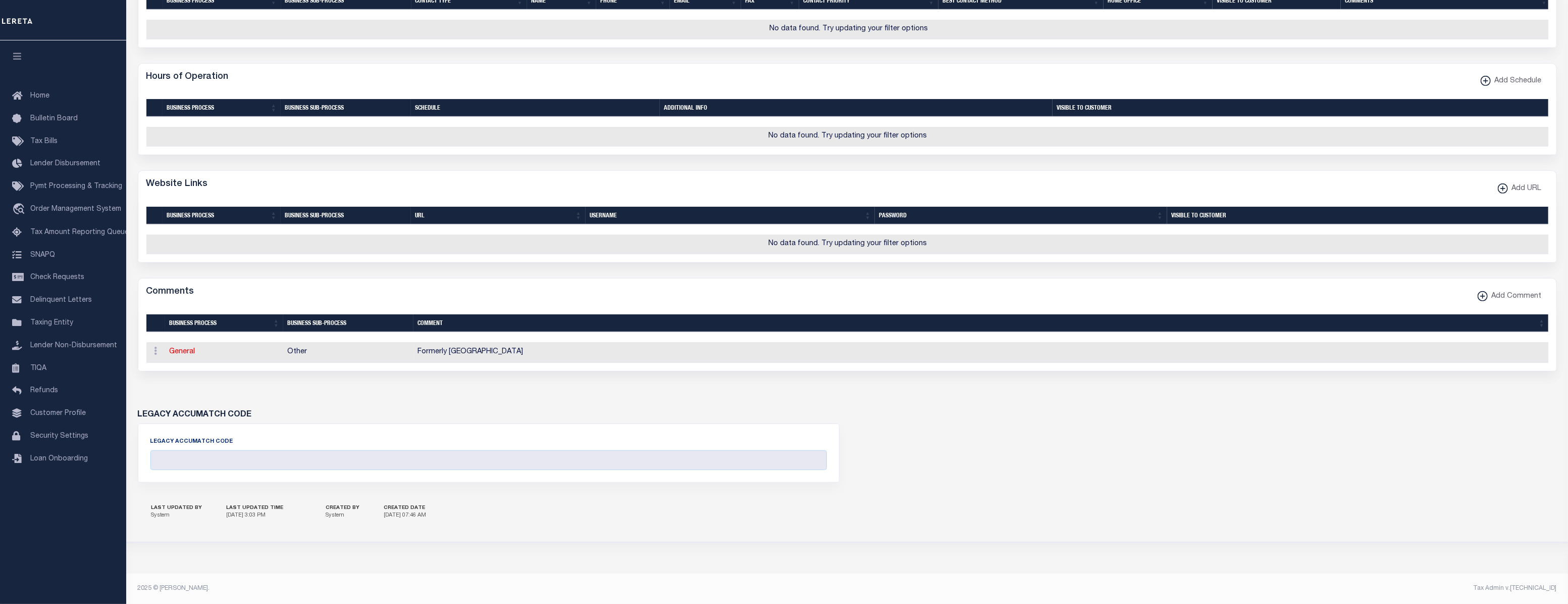
scroll to position [581, 0]
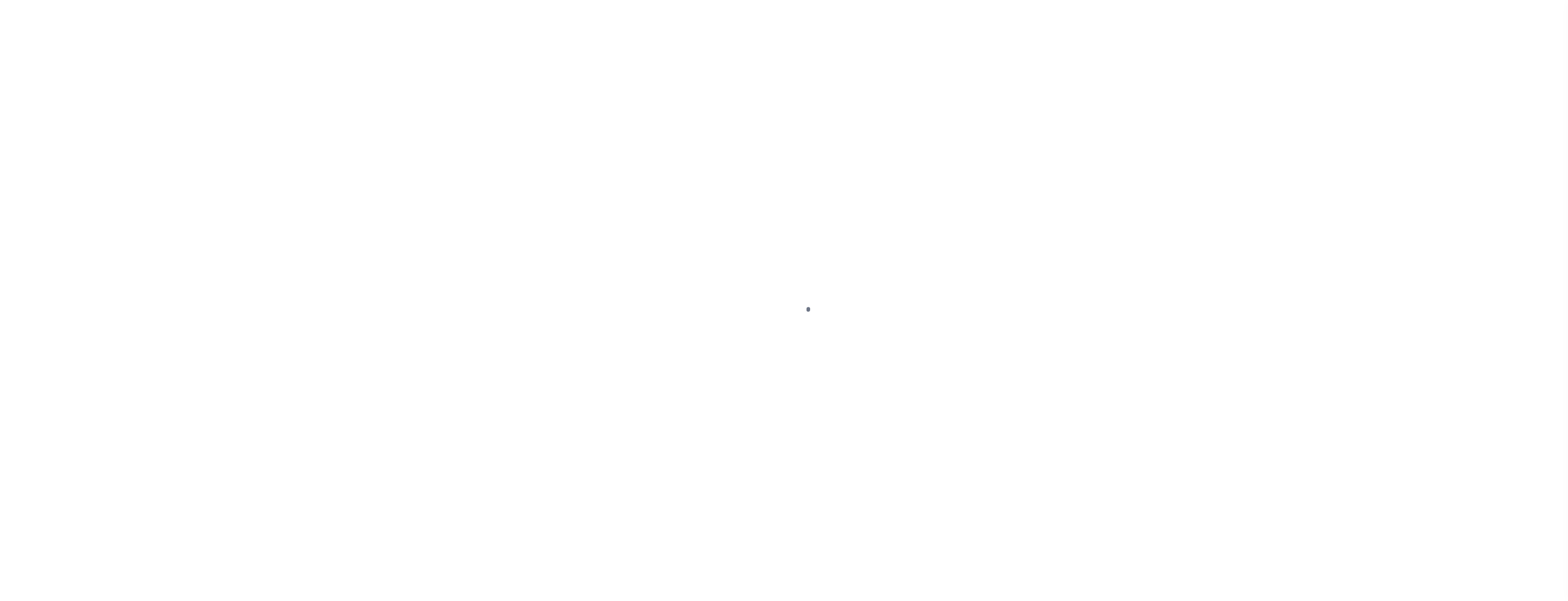
select select
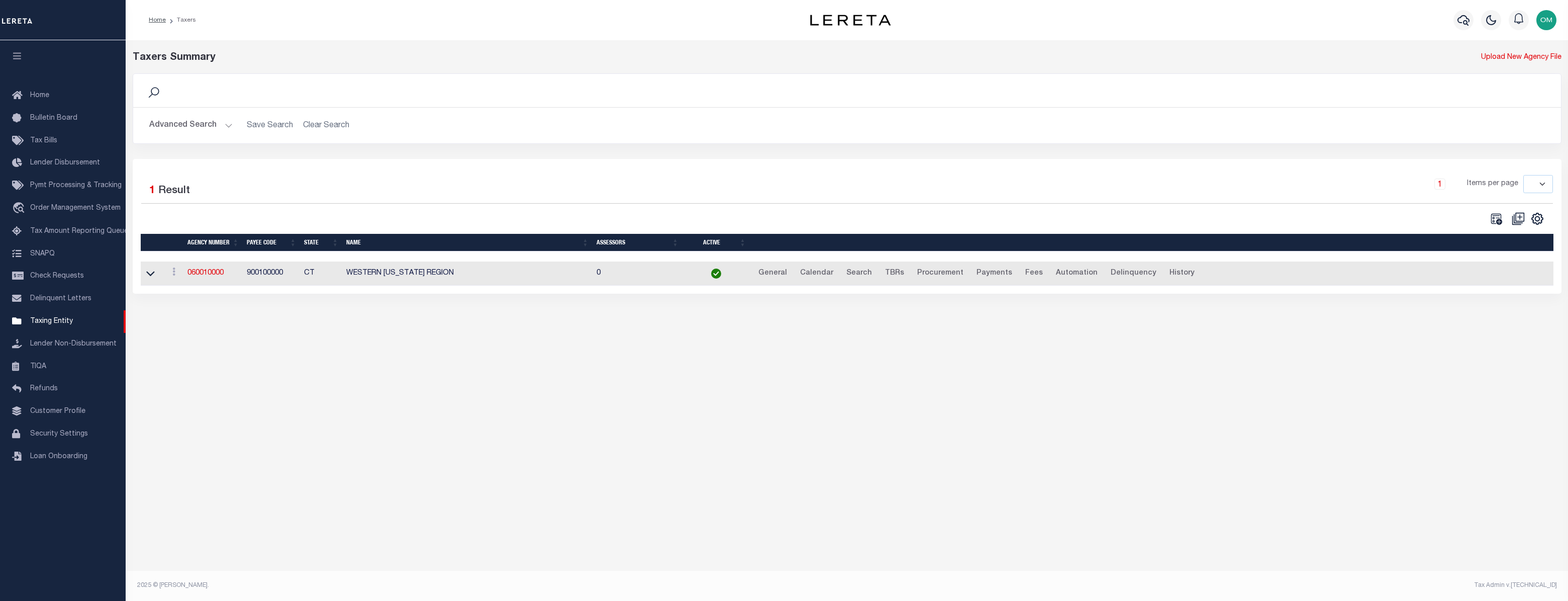
click at [223, 125] on button "Advanced Search" at bounding box center [191, 125] width 83 height 19
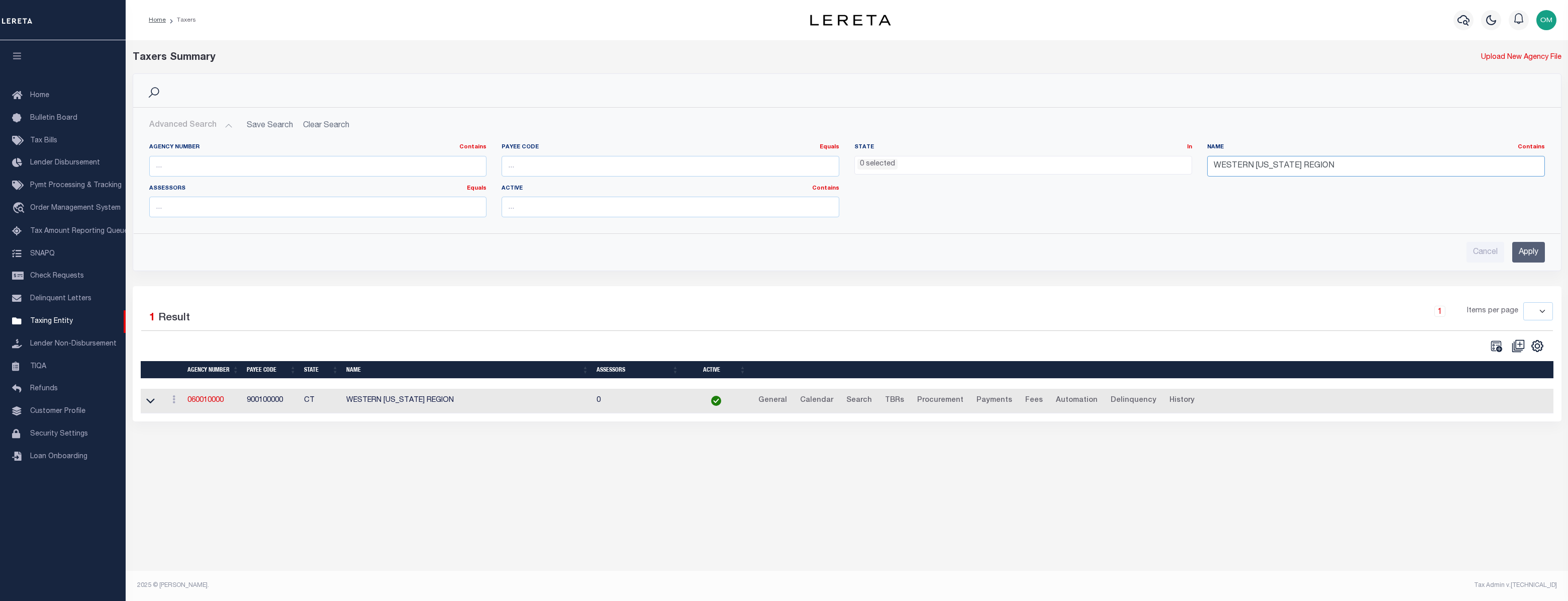
drag, startPoint x: 1216, startPoint y: 177, endPoint x: 1027, endPoint y: 181, distance: 189.0
click at [1027, 181] on div "Agency Number Contains Contains Is Payee Code Equals Equals Is Not Equal To Is …" at bounding box center [847, 184] width 1411 height 82
drag, startPoint x: 1531, startPoint y: 250, endPoint x: 1513, endPoint y: 251, distance: 18.0
click at [1527, 248] on input "Apply" at bounding box center [1528, 252] width 33 height 21
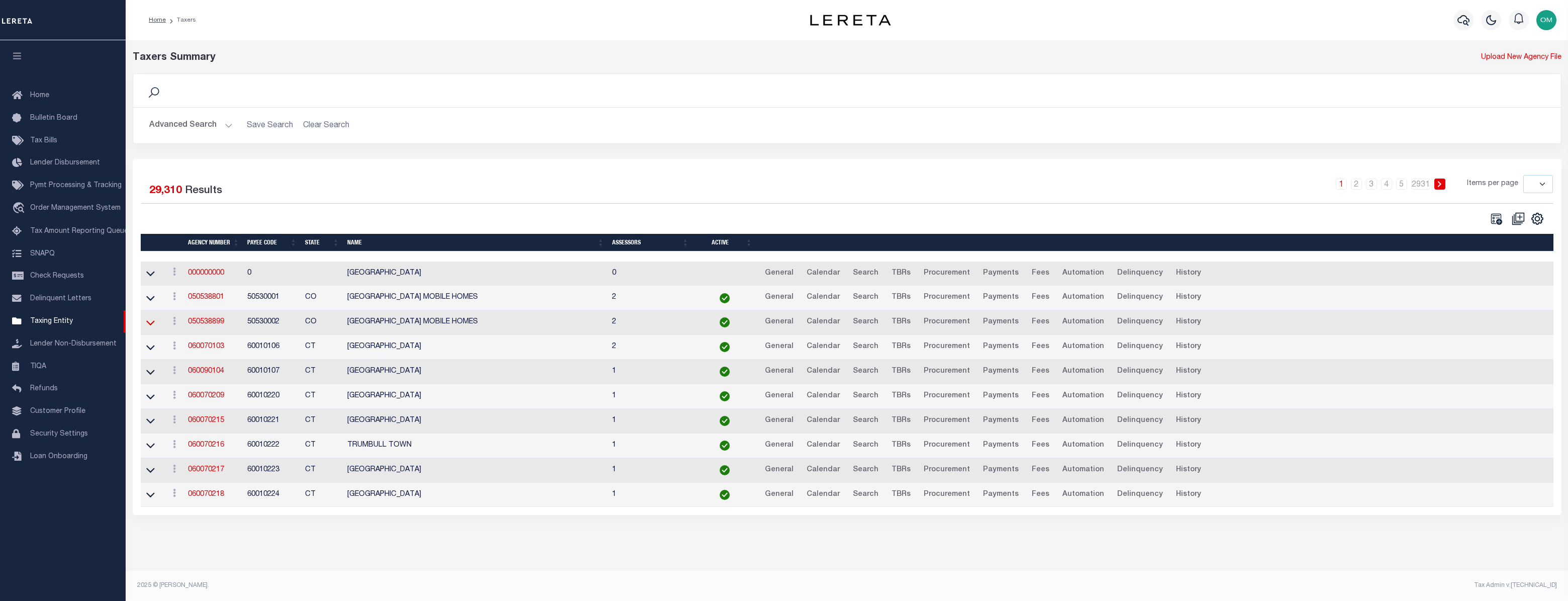
click at [149, 322] on icon at bounding box center [150, 322] width 9 height 10
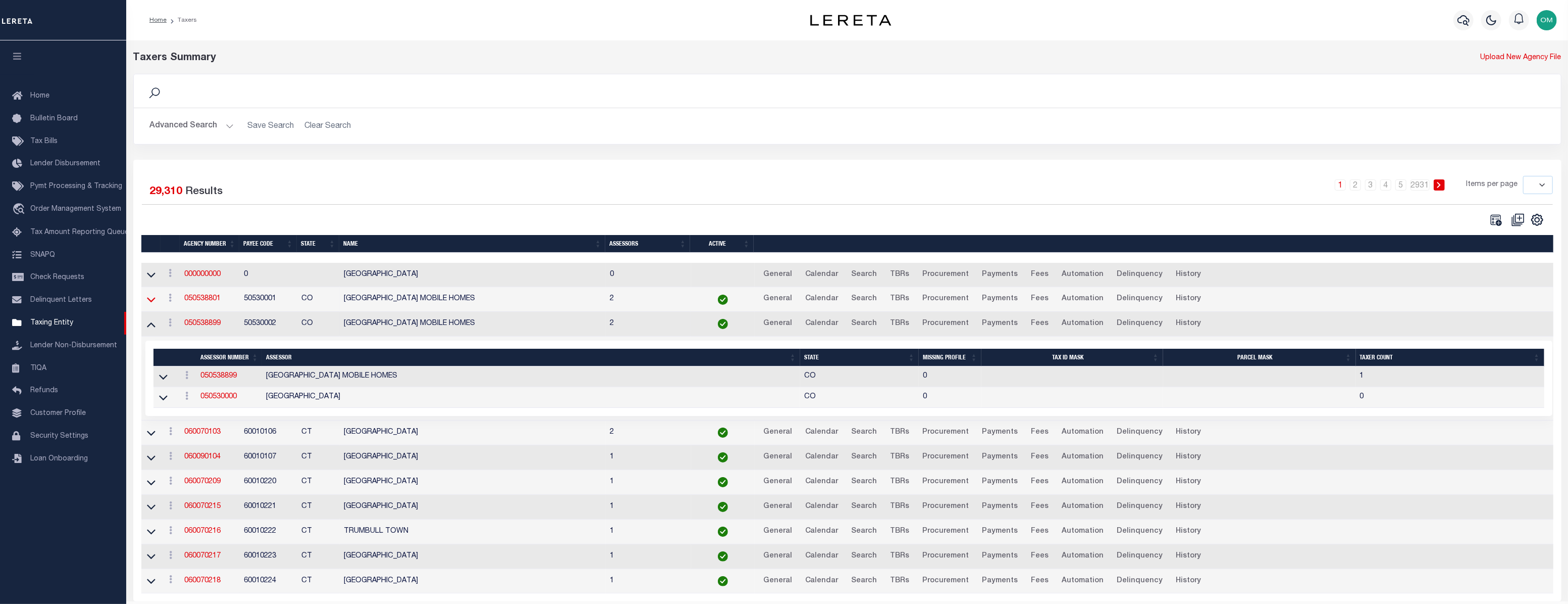
click at [148, 301] on icon at bounding box center [151, 300] width 9 height 5
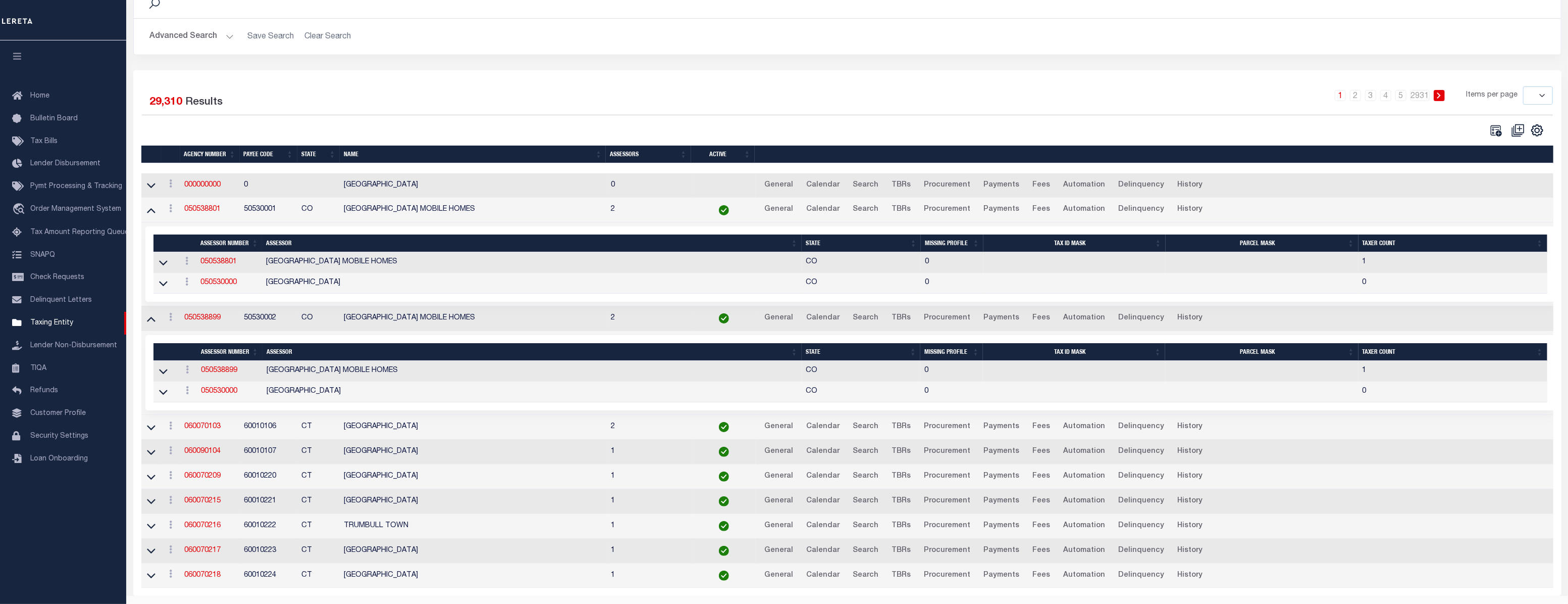
scroll to position [121, 0]
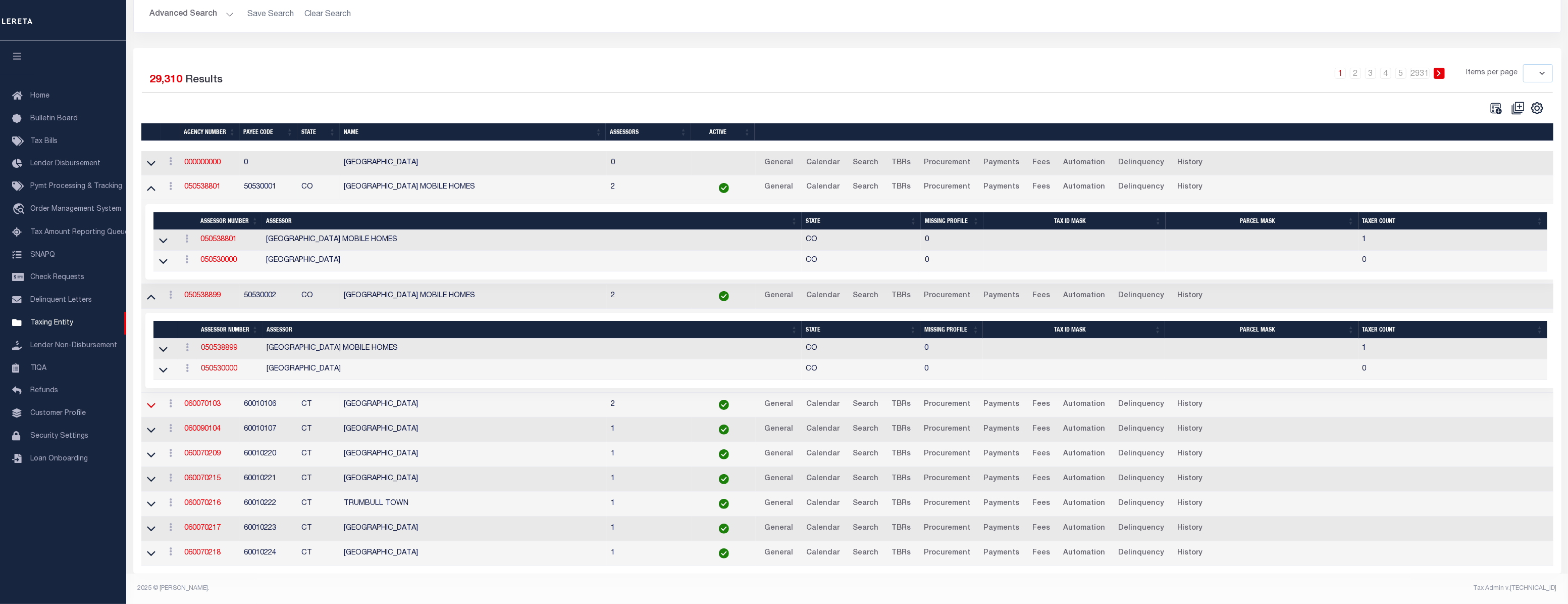
click at [154, 400] on icon at bounding box center [151, 405] width 9 height 10
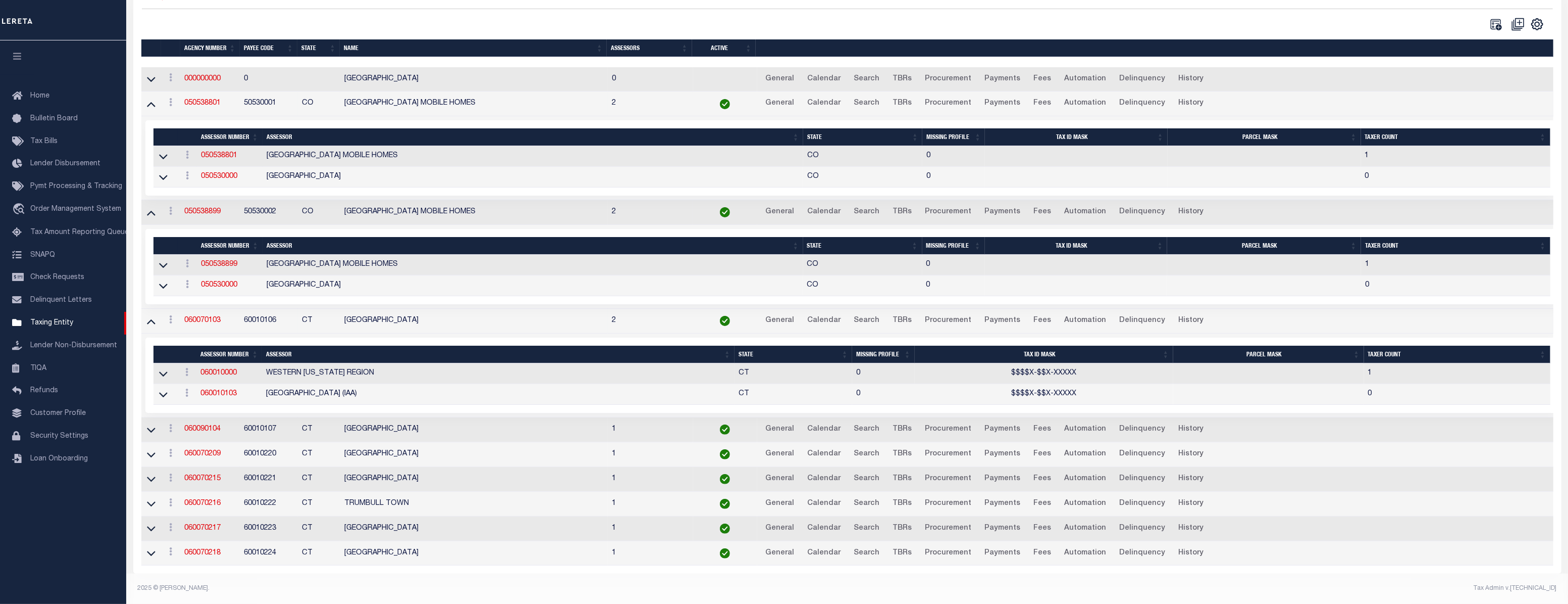
scroll to position [204, 0]
click at [149, 425] on icon at bounding box center [151, 430] width 9 height 10
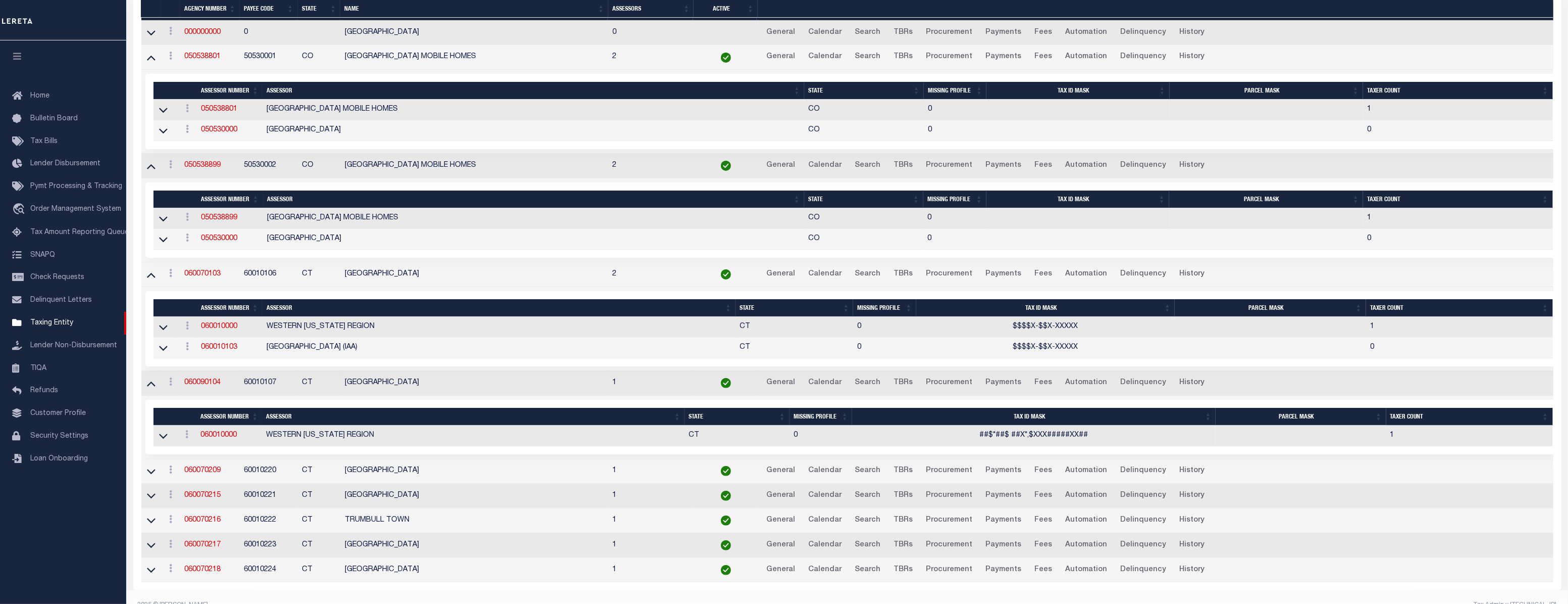
scroll to position [258, 0]
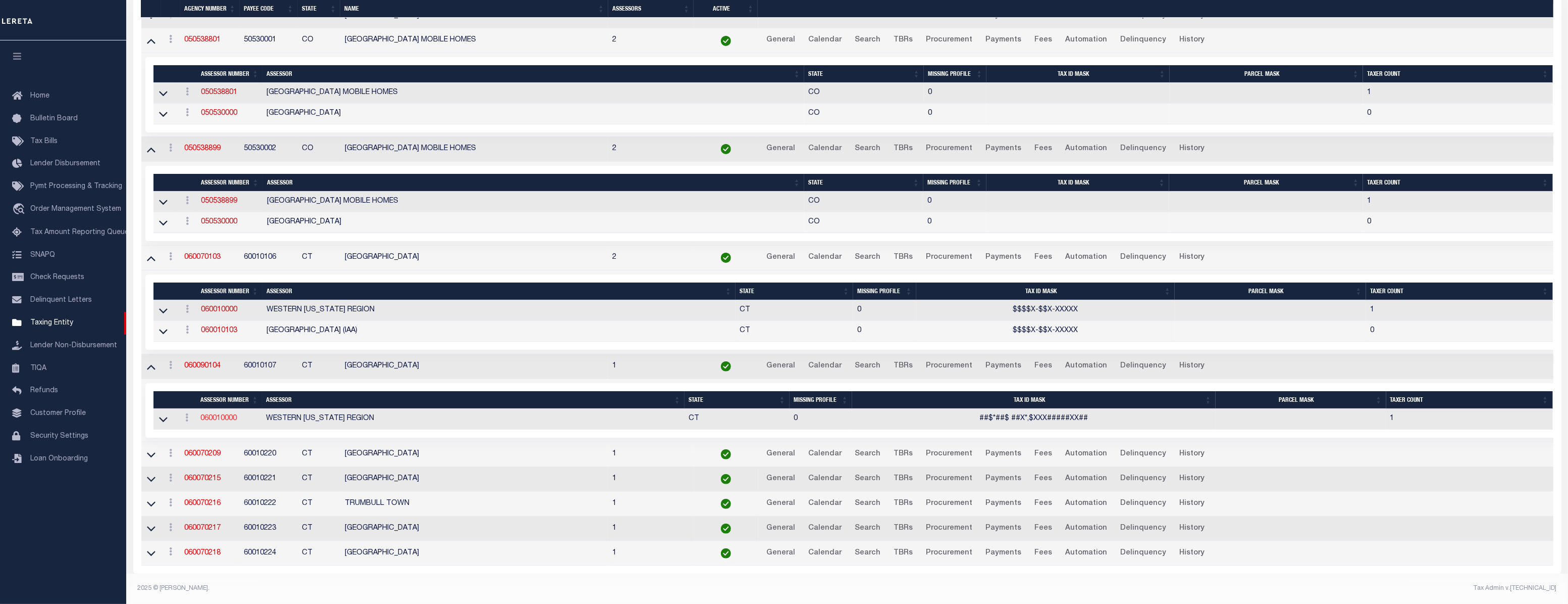
click at [216, 415] on link "060010000" at bounding box center [218, 419] width 36 height 7
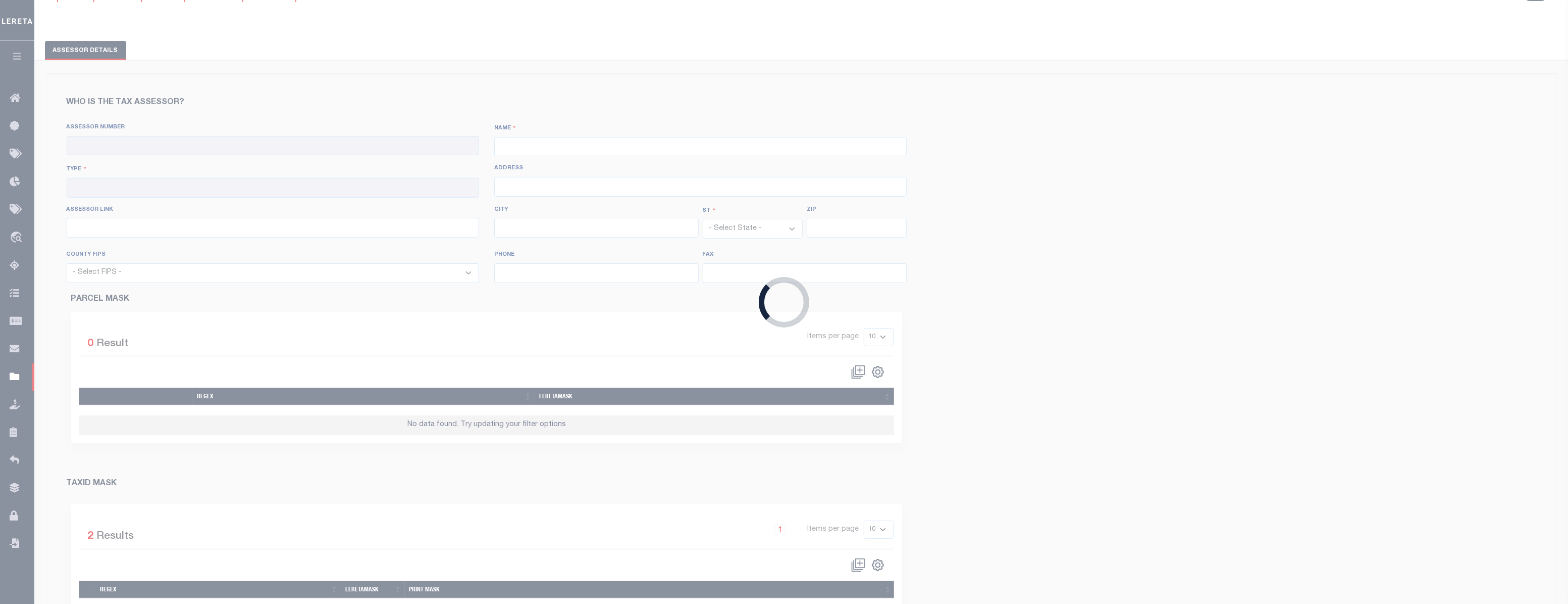
checkbox input "true"
type input "060010000"
type input "WESTERN [US_STATE] REGION"
type input "00 - County"
select select "CT"
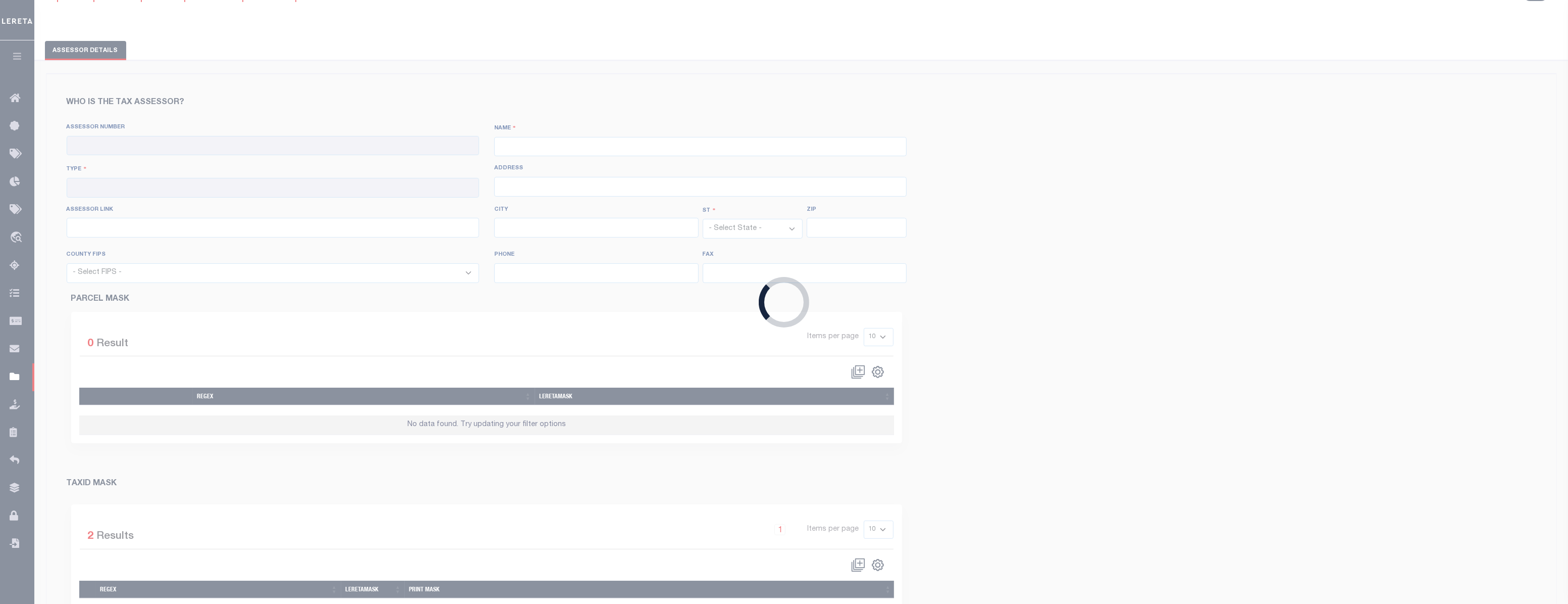
select select "9001"
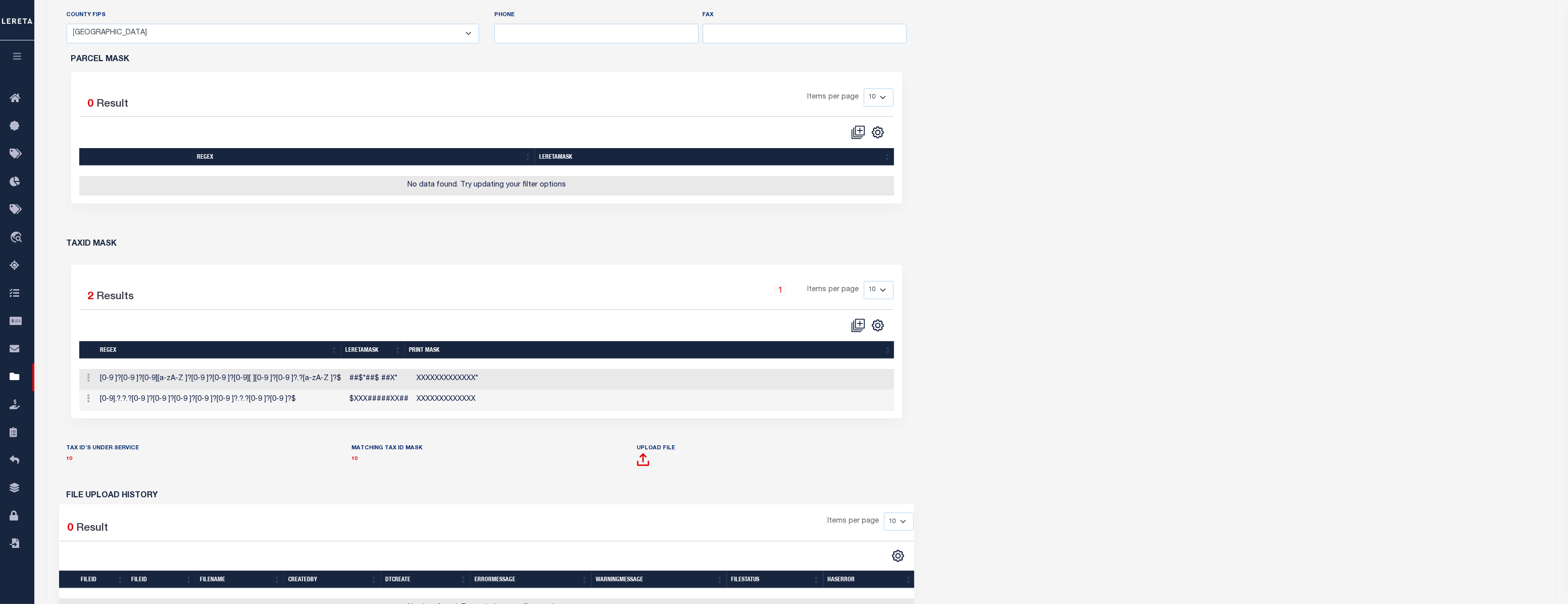
scroll to position [413, 0]
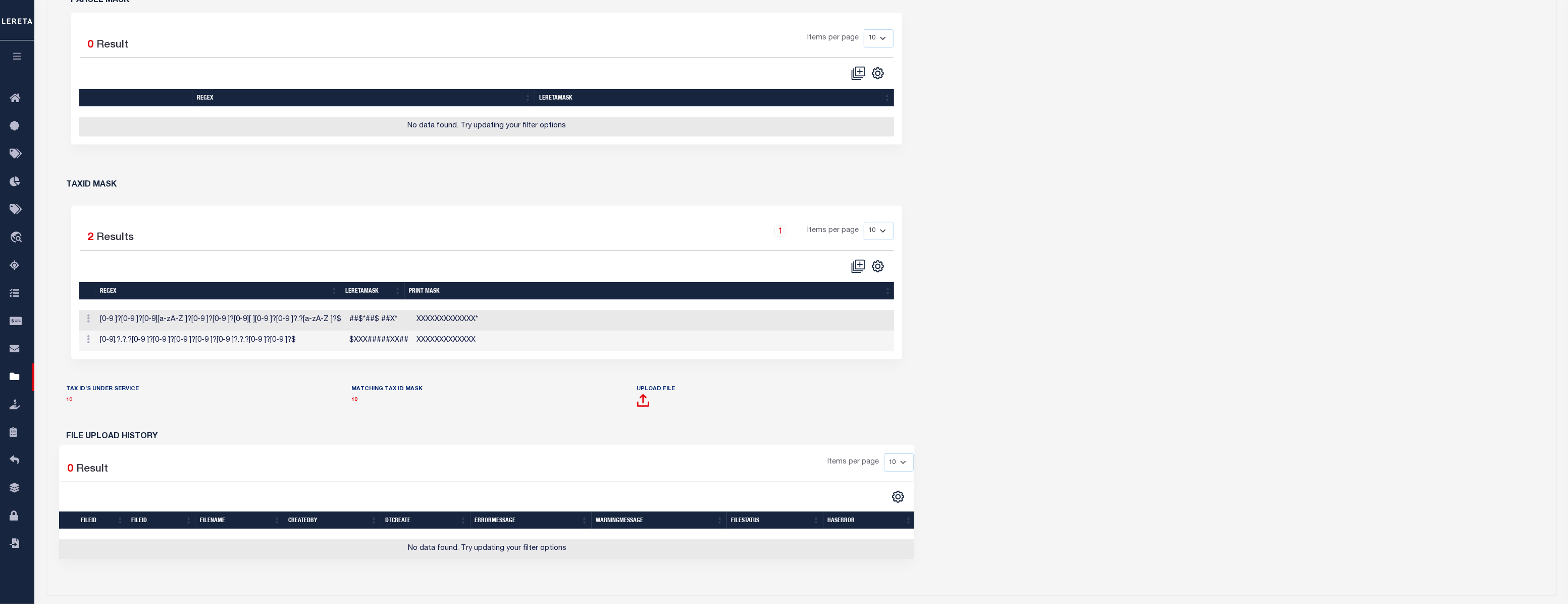
click at [69, 402] on link "10" at bounding box center [70, 400] width 6 height 5
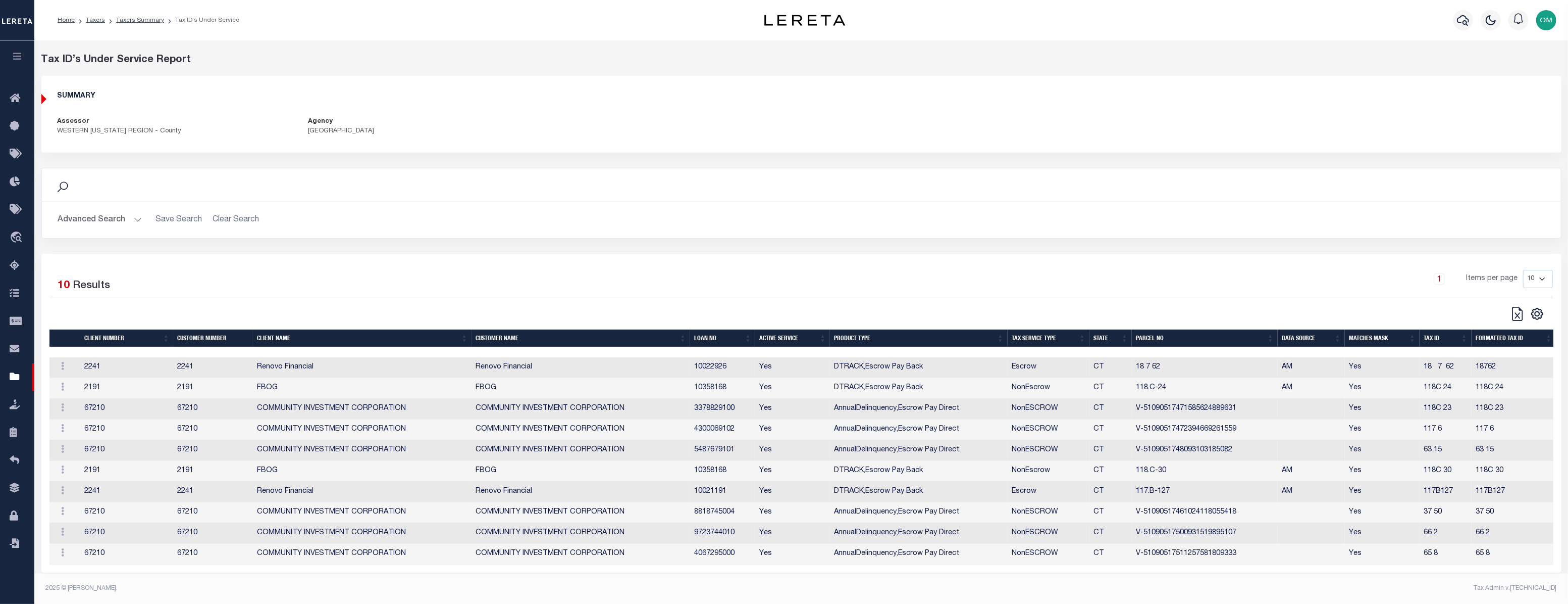
click at [290, 335] on th "Client Name" at bounding box center [363, 338] width 219 height 18
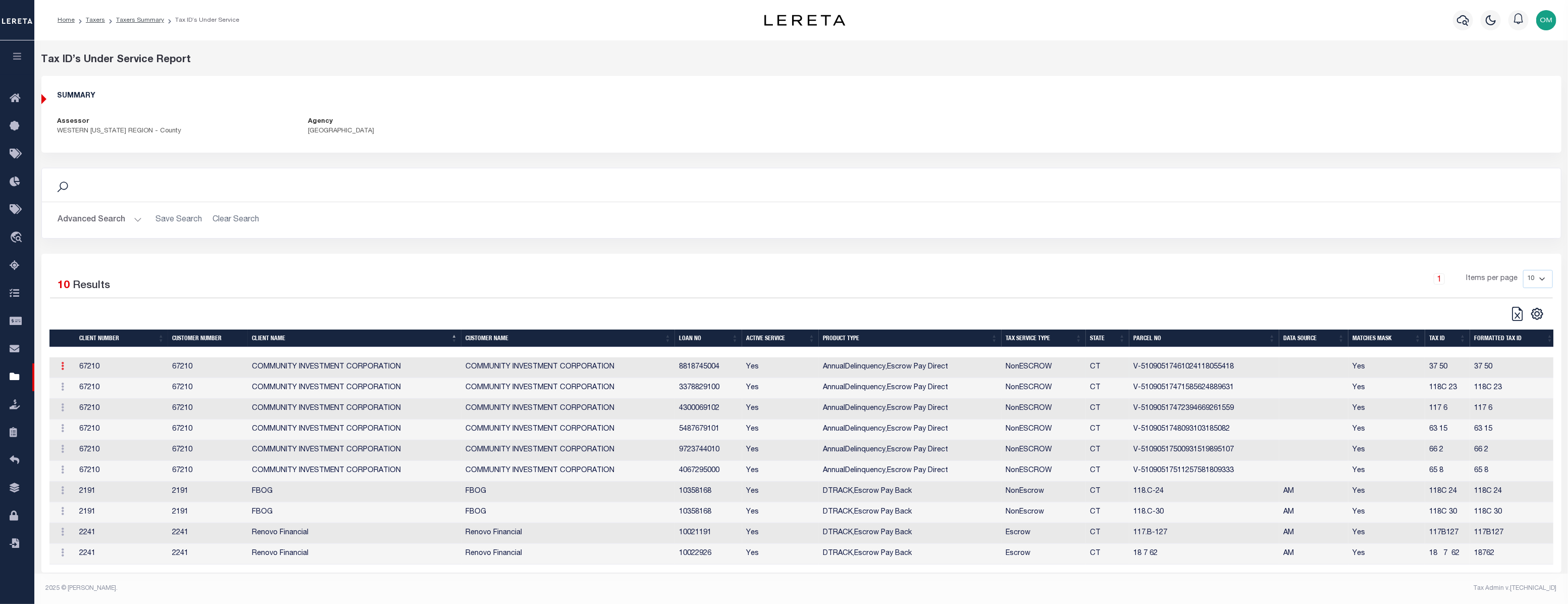
click at [64, 368] on icon at bounding box center [63, 365] width 3 height 8
click at [82, 401] on link "Edit Tax ID" at bounding box center [84, 398] width 61 height 17
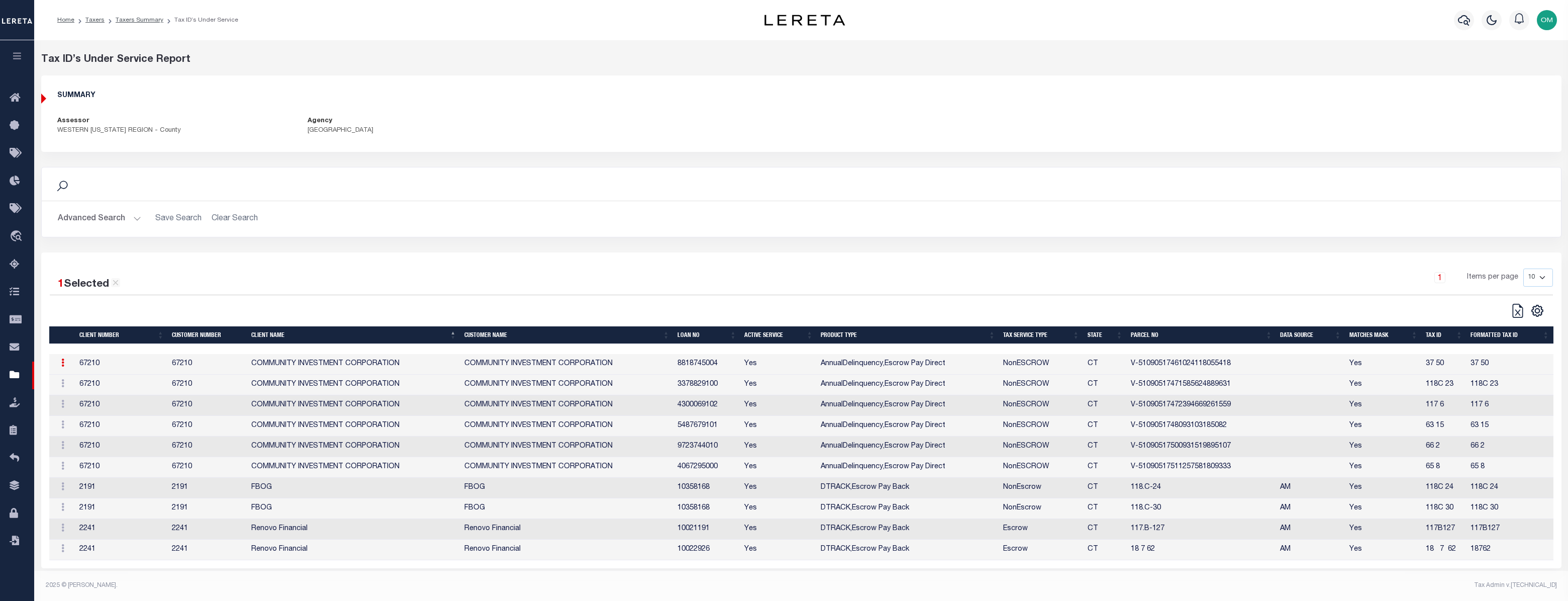
type input "37 50"
type textarea "##$*##$ ##X*"
type input "XXXXXXXXXXXXX*"
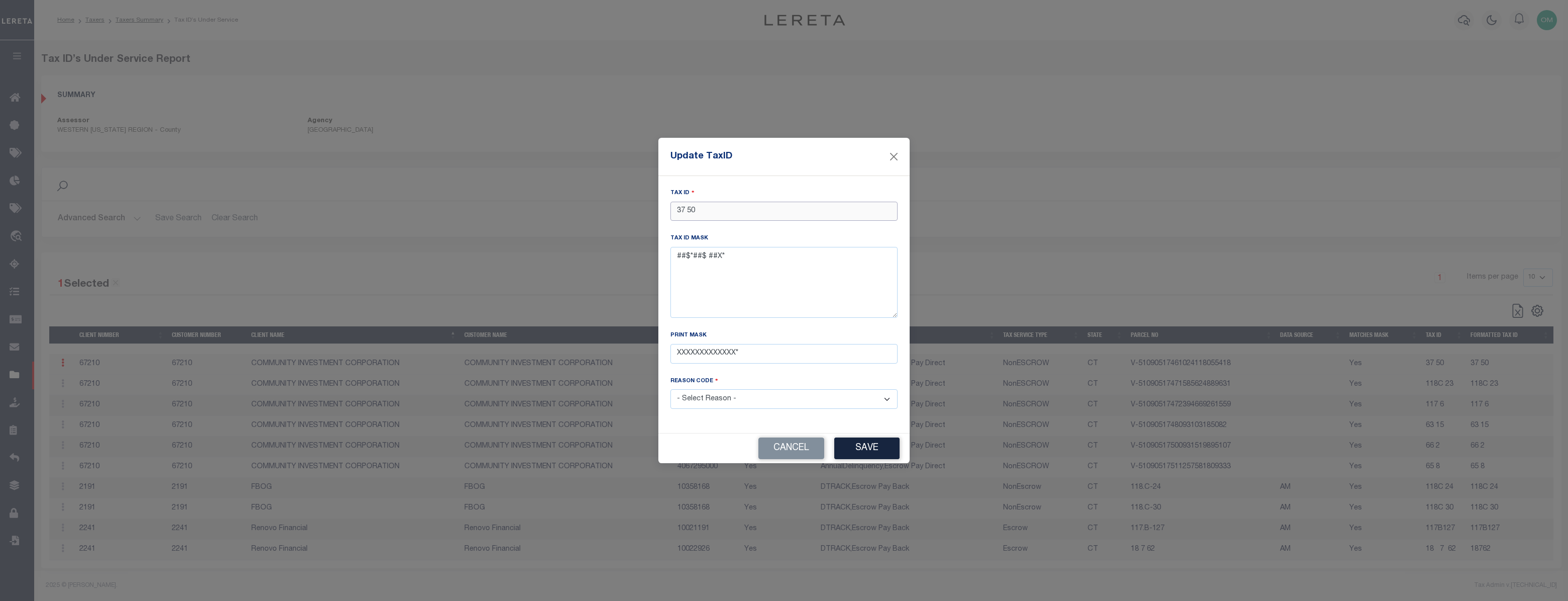
click at [713, 213] on input "37 50" at bounding box center [783, 211] width 227 height 19
type input "37 51"
click at [808, 392] on select "- Select Reason - 099 - Other (Provide additional detail) ACT - Agency Changed …" at bounding box center [783, 399] width 227 height 19
select select "ACT"
click at [670, 389] on select "- Select Reason - 099 - Other (Provide additional detail) ACT - Agency Changed …" at bounding box center [783, 399] width 227 height 19
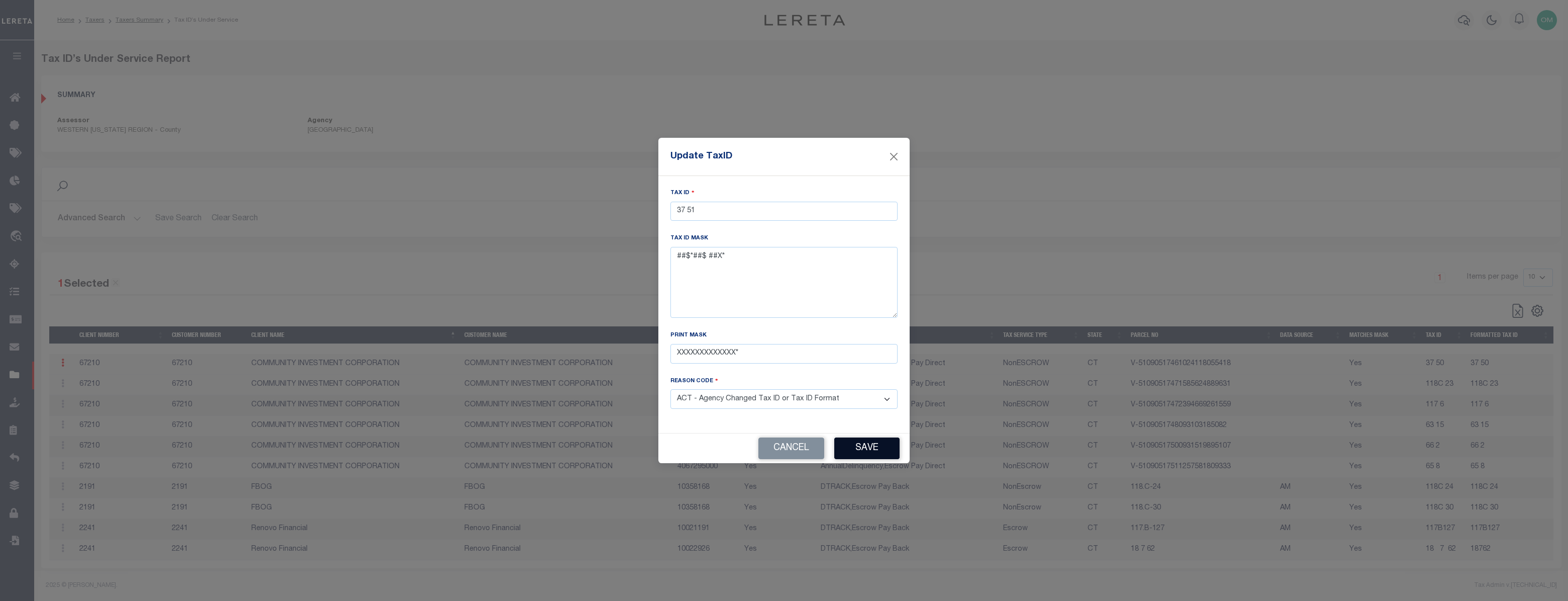
click at [869, 444] on button "Save" at bounding box center [867, 448] width 65 height 22
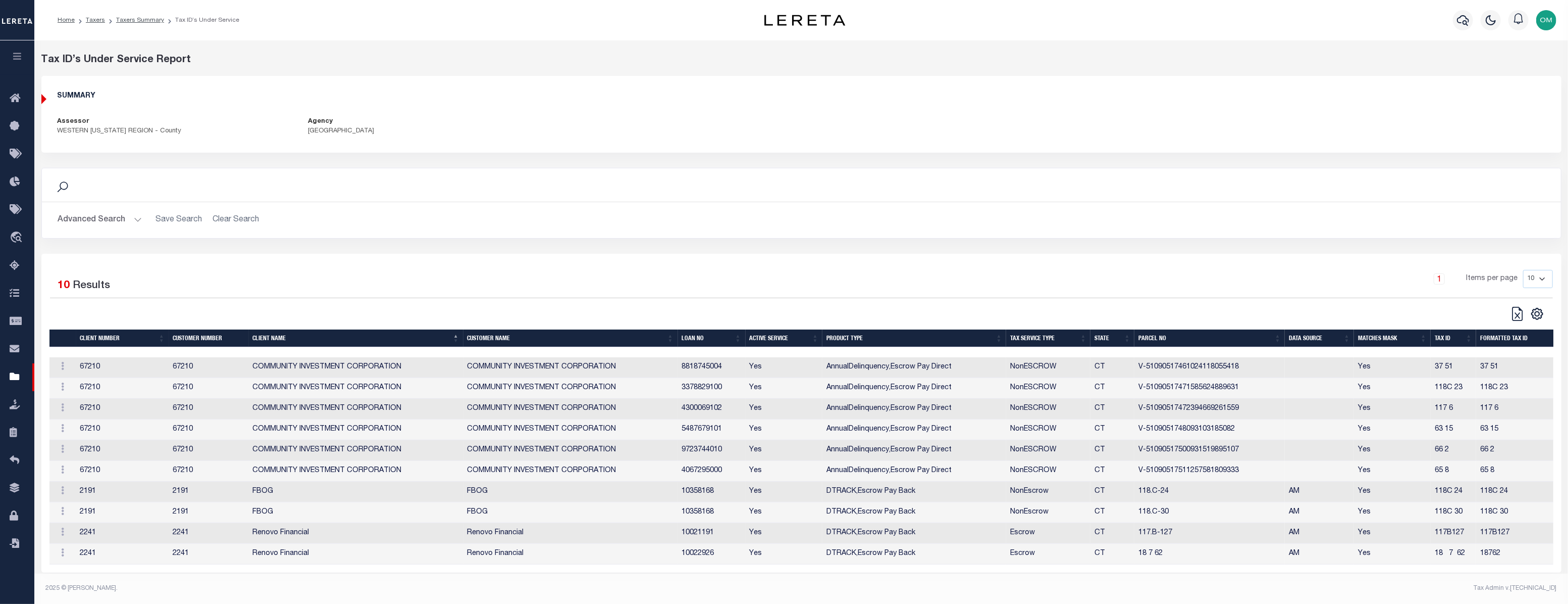
click at [683, 147] on div "SUMMARY Assessor WESTERN [US_STATE] REGION - County Agency [GEOGRAPHIC_DATA] - …" at bounding box center [802, 114] width 1520 height 76
